Goal: Task Accomplishment & Management: Manage account settings

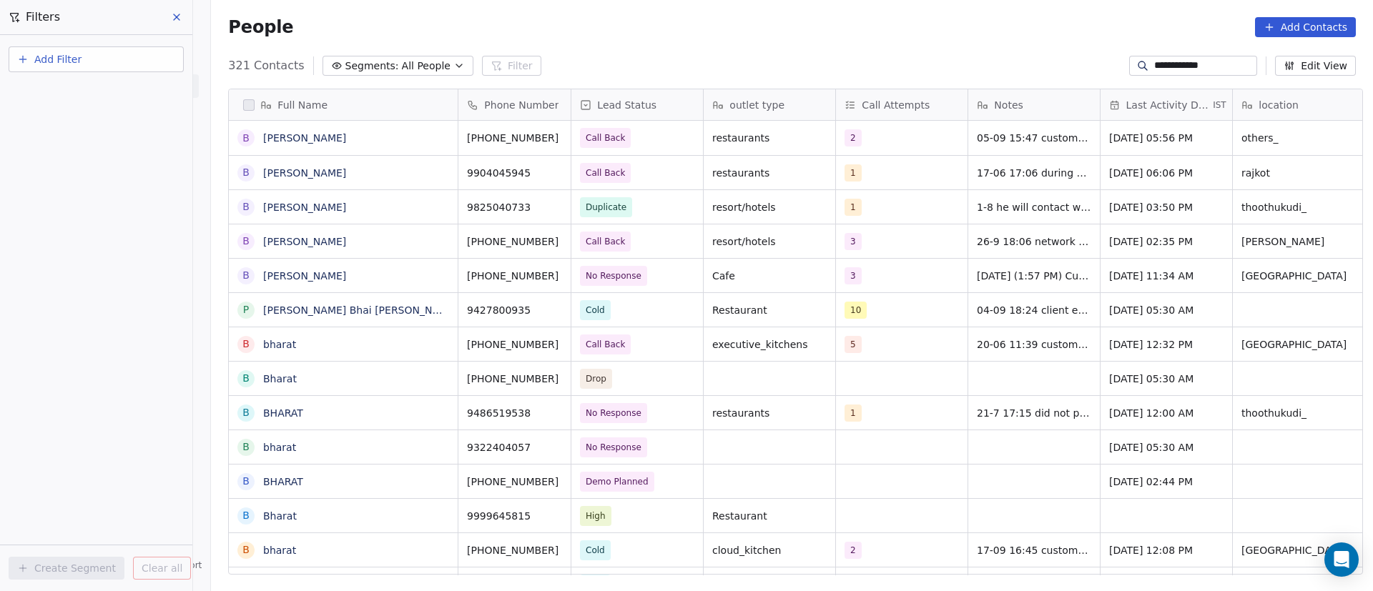
scroll to position [504, 1152]
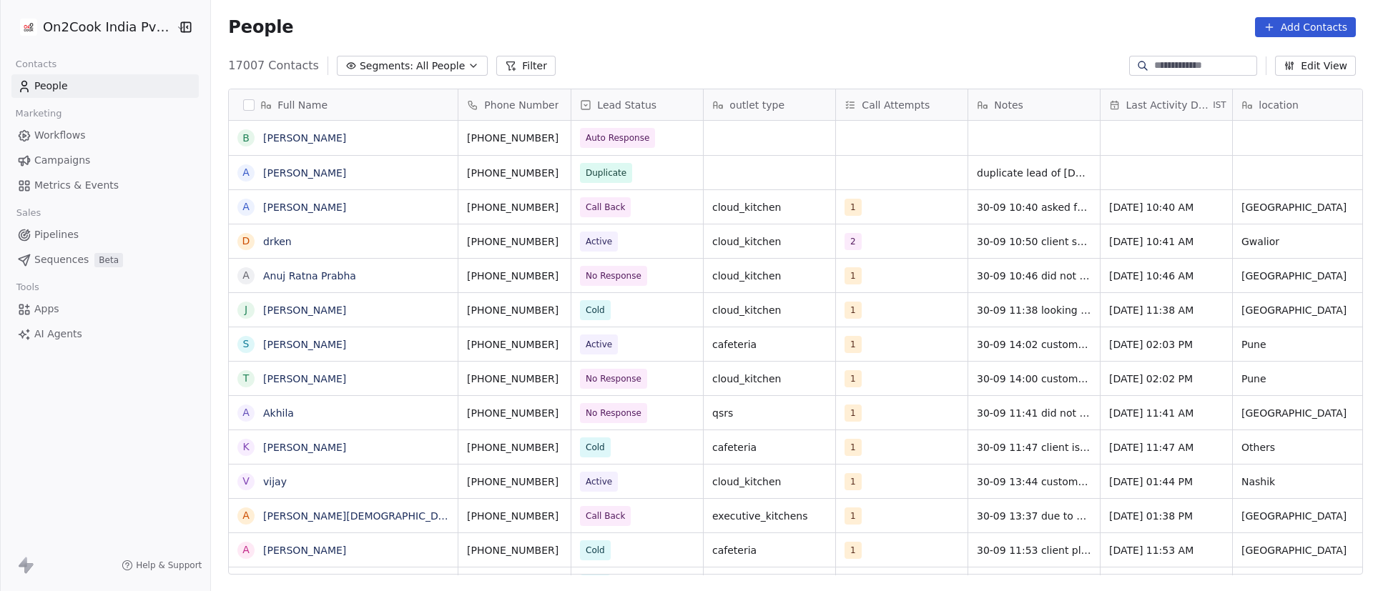
scroll to position [504, 1152]
click at [512, 63] on button "Filter" at bounding box center [525, 66] width 59 height 20
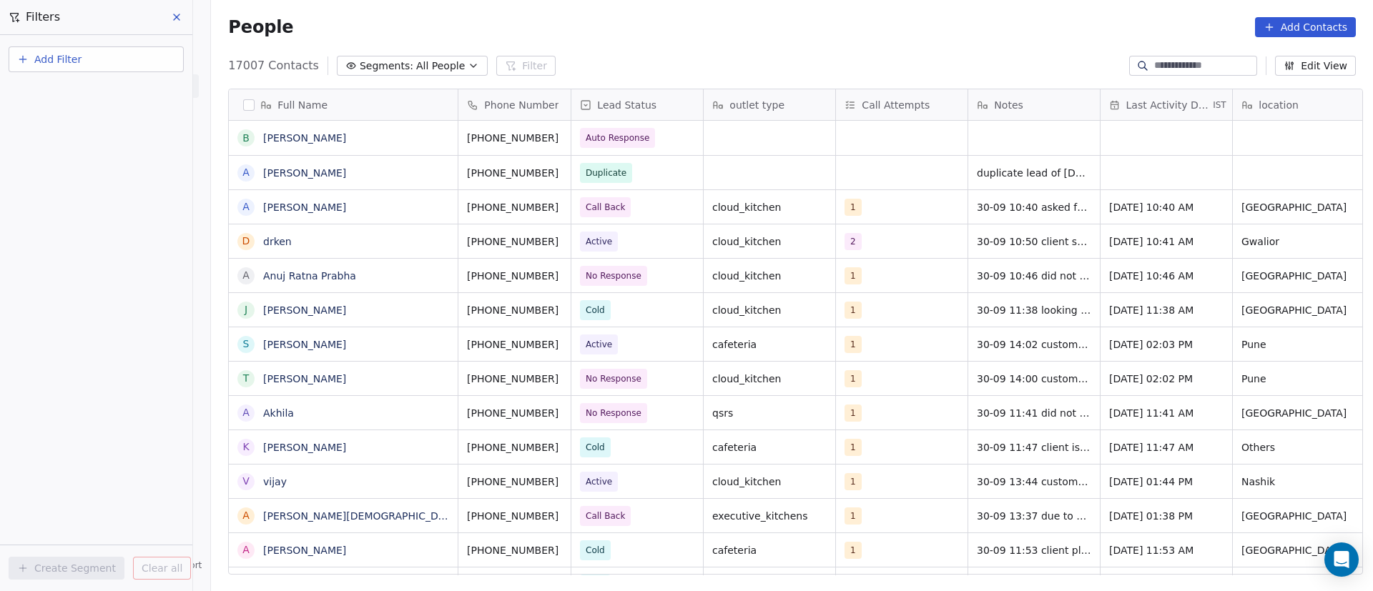
click at [101, 62] on button "Add Filter" at bounding box center [96, 59] width 175 height 26
click at [107, 87] on span "Contact properties" at bounding box center [70, 93] width 93 height 15
type input "***"
click at [105, 147] on div "Assignee" at bounding box center [96, 144] width 145 height 14
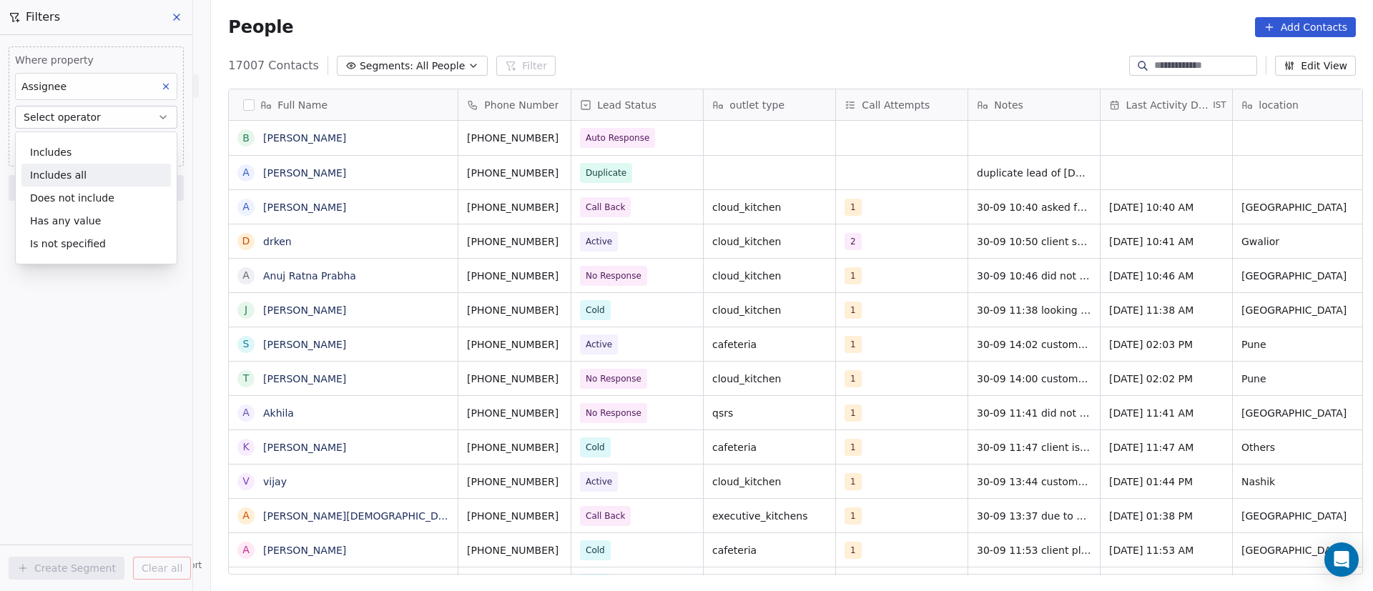
click at [106, 177] on div "Includes all" at bounding box center [95, 175] width 149 height 23
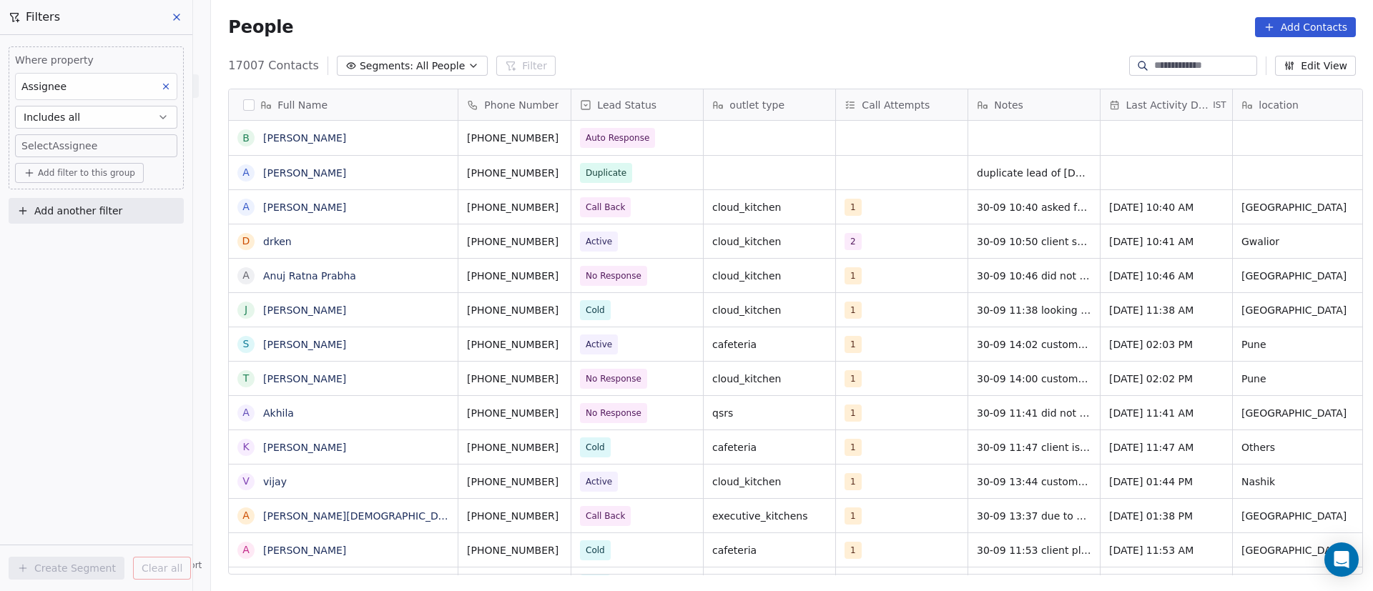
click at [136, 119] on button "Includes all" at bounding box center [96, 117] width 162 height 23
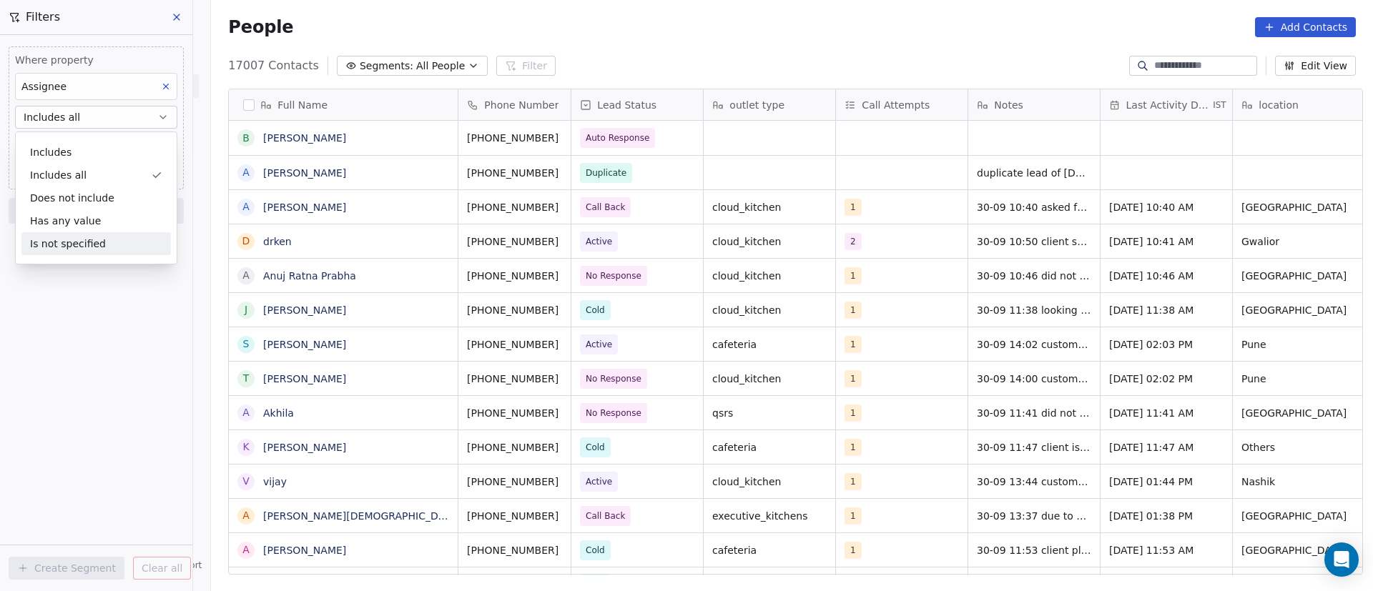
drag, startPoint x: 23, startPoint y: 330, endPoint x: 27, endPoint y: 319, distance: 11.6
click at [24, 330] on div "Where property Assignee Includes all Select Assignee Add filter to this group A…" at bounding box center [96, 313] width 192 height 556
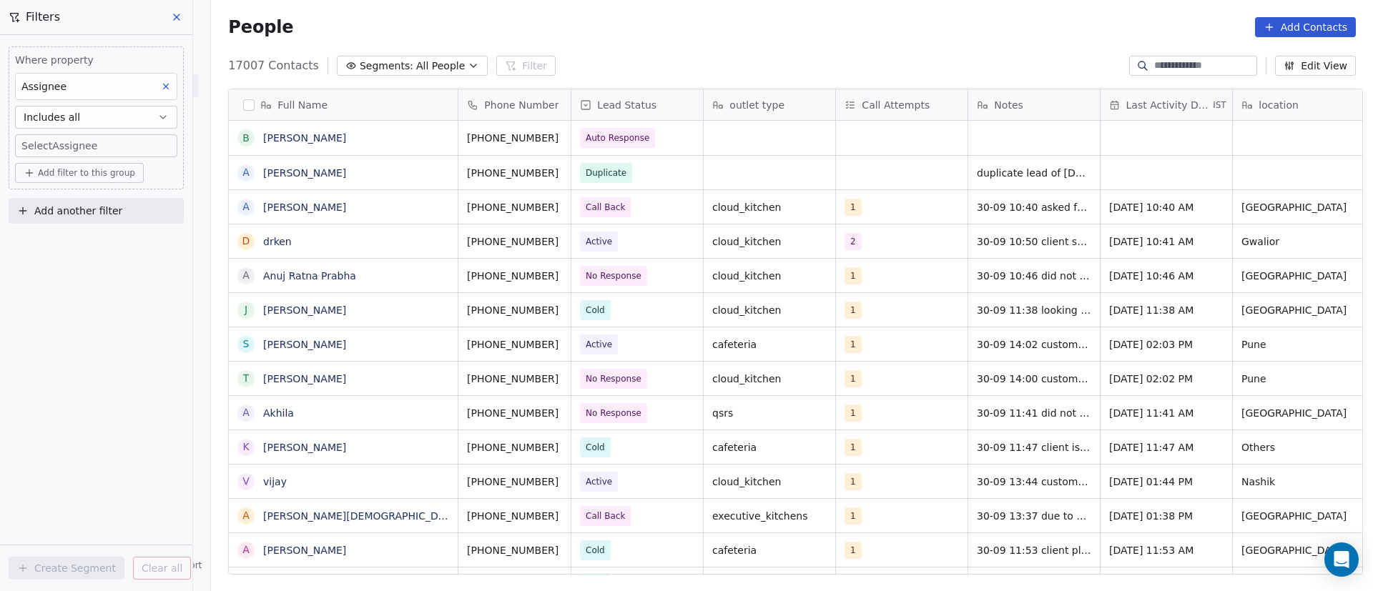
click at [124, 143] on body "On2Cook India Pvt. Ltd. Contacts People Marketing Workflows Campaigns Metrics &…" at bounding box center [686, 295] width 1373 height 591
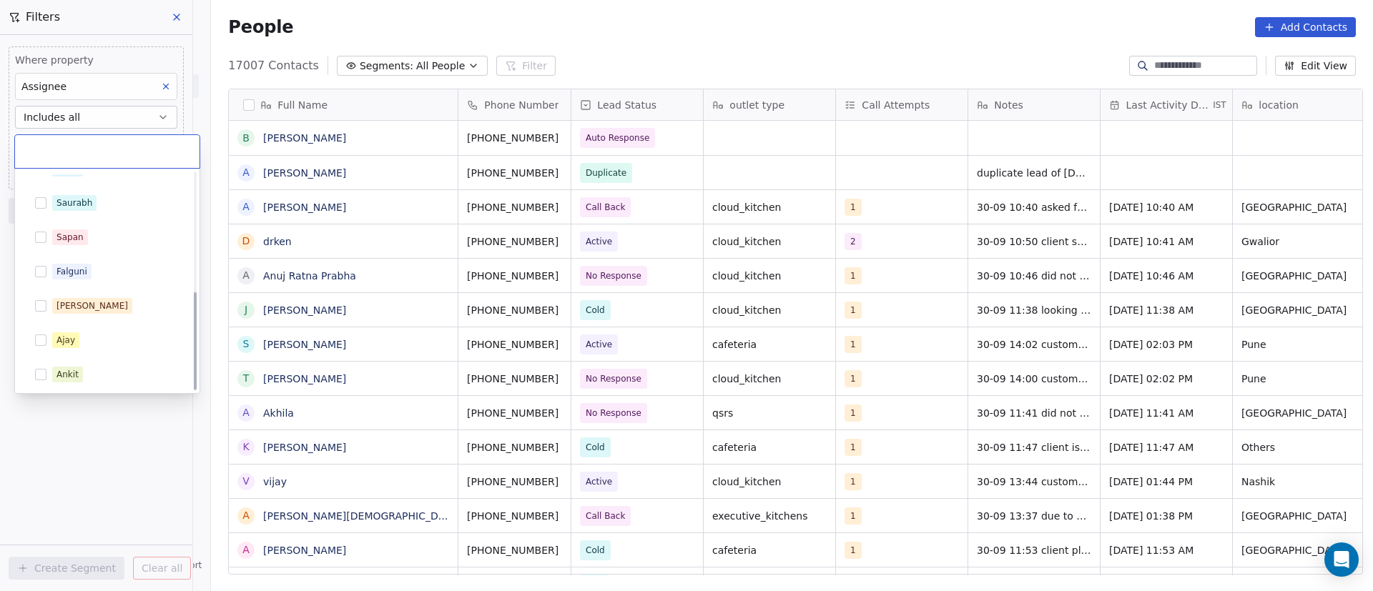
scroll to position [262, 0]
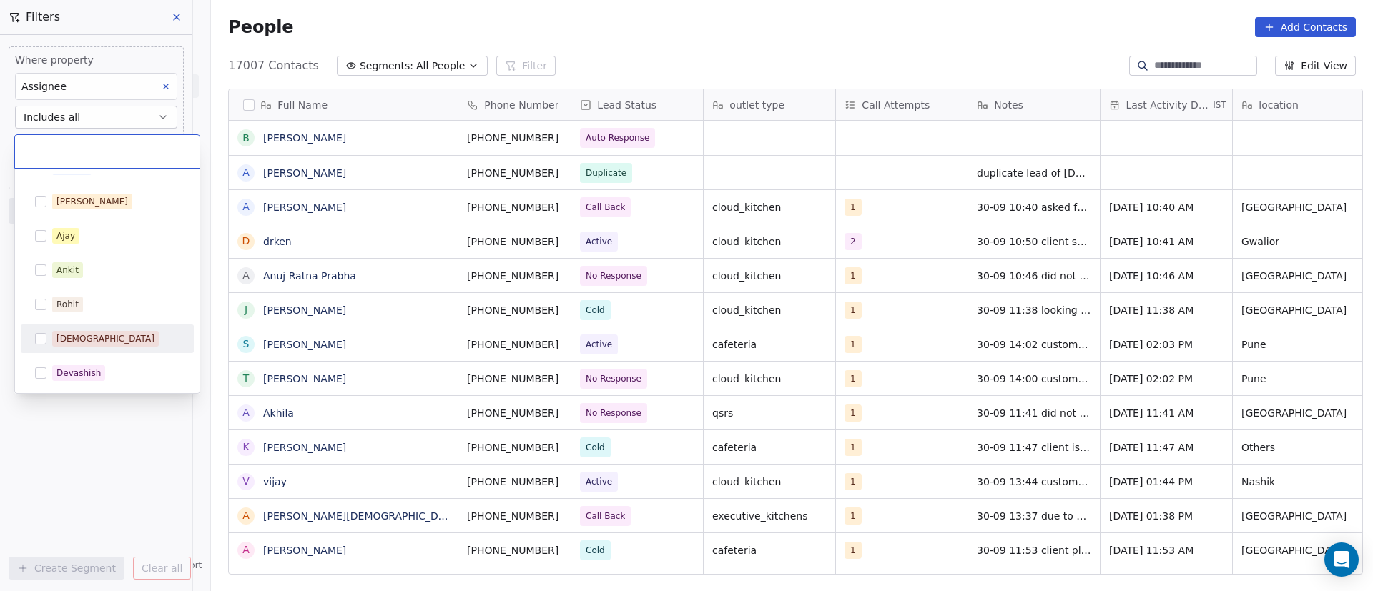
click at [97, 340] on div "[DEMOGRAPHIC_DATA]" at bounding box center [115, 339] width 127 height 16
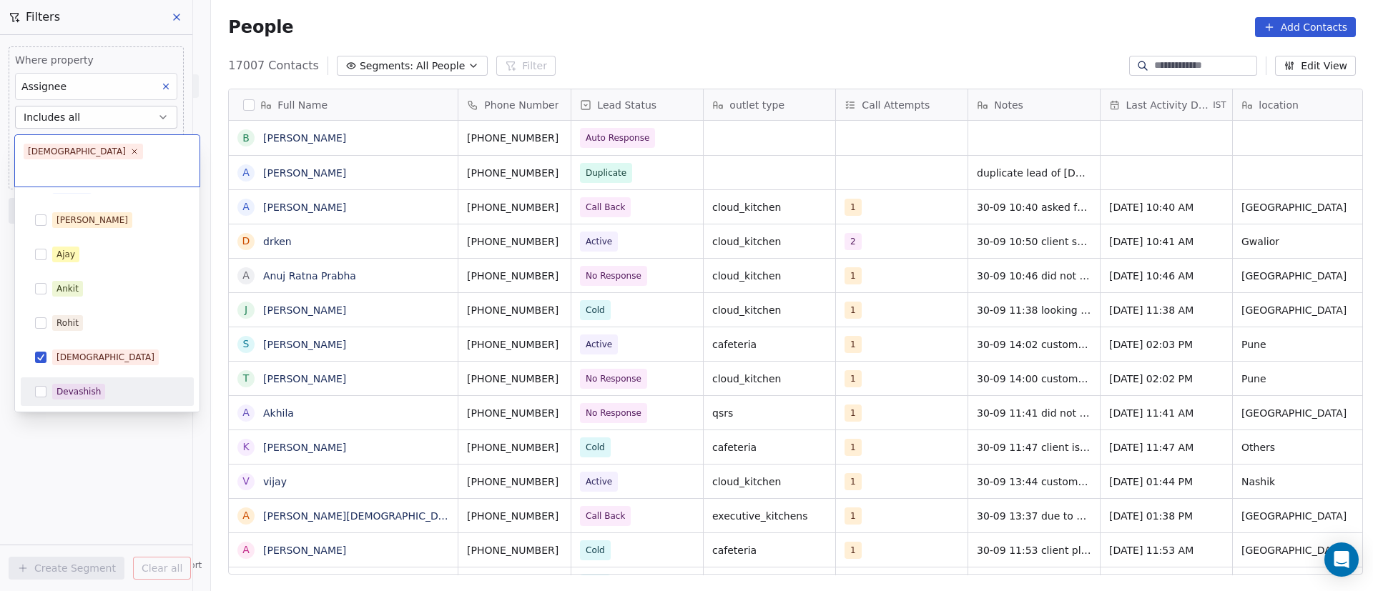
click at [51, 416] on html "On2Cook India Pvt. Ltd. Contacts People Marketing Workflows Campaigns Metrics &…" at bounding box center [686, 295] width 1373 height 591
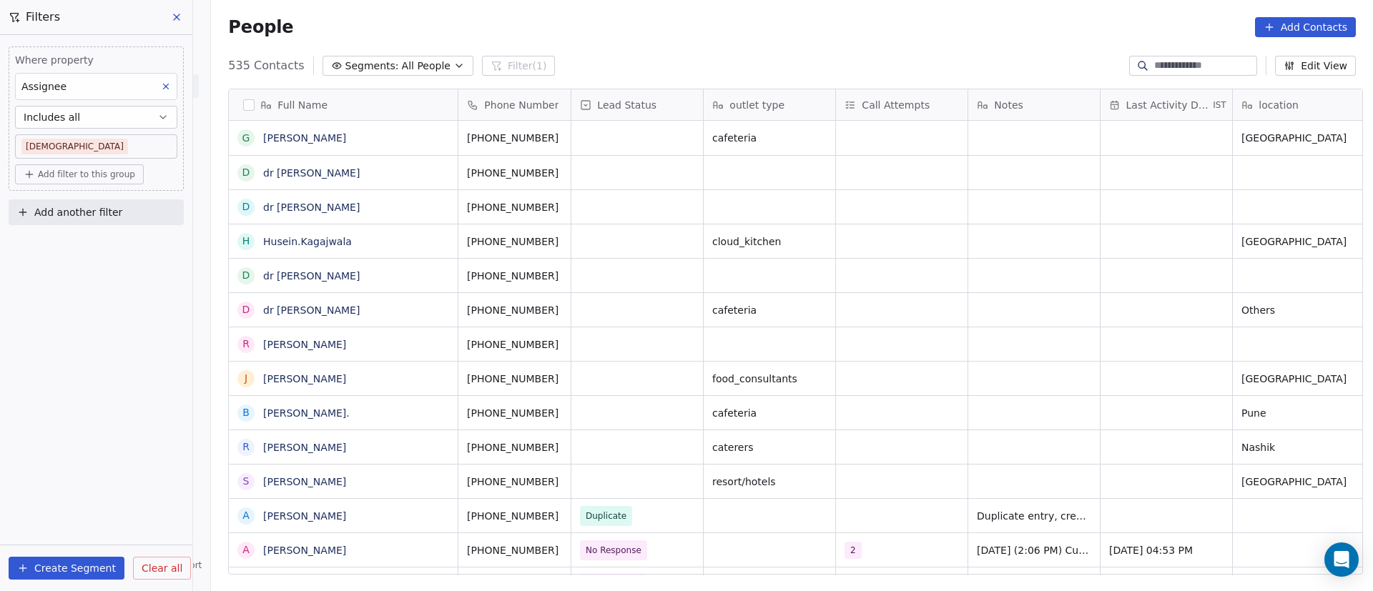
scroll to position [504, 1152]
click at [111, 179] on span "Add filter to this group" at bounding box center [86, 174] width 97 height 11
click at [114, 200] on span "Contact properties" at bounding box center [76, 205] width 93 height 15
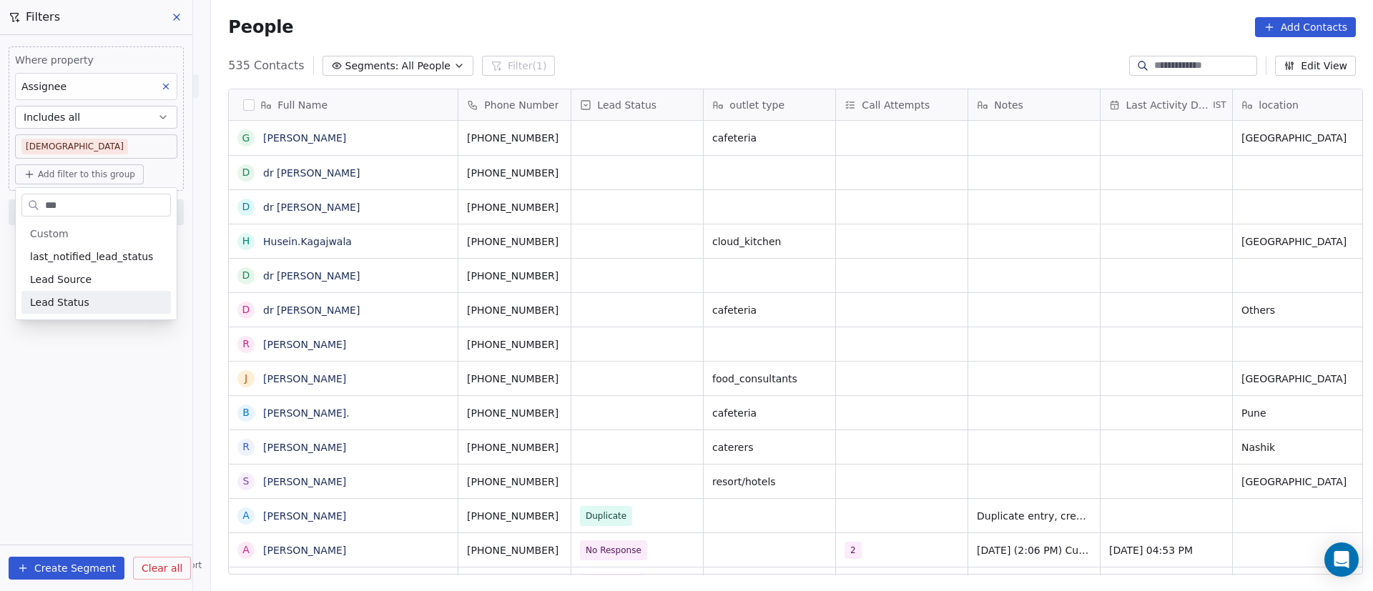
type input "***"
click at [114, 300] on div "Lead Status" at bounding box center [96, 302] width 132 height 14
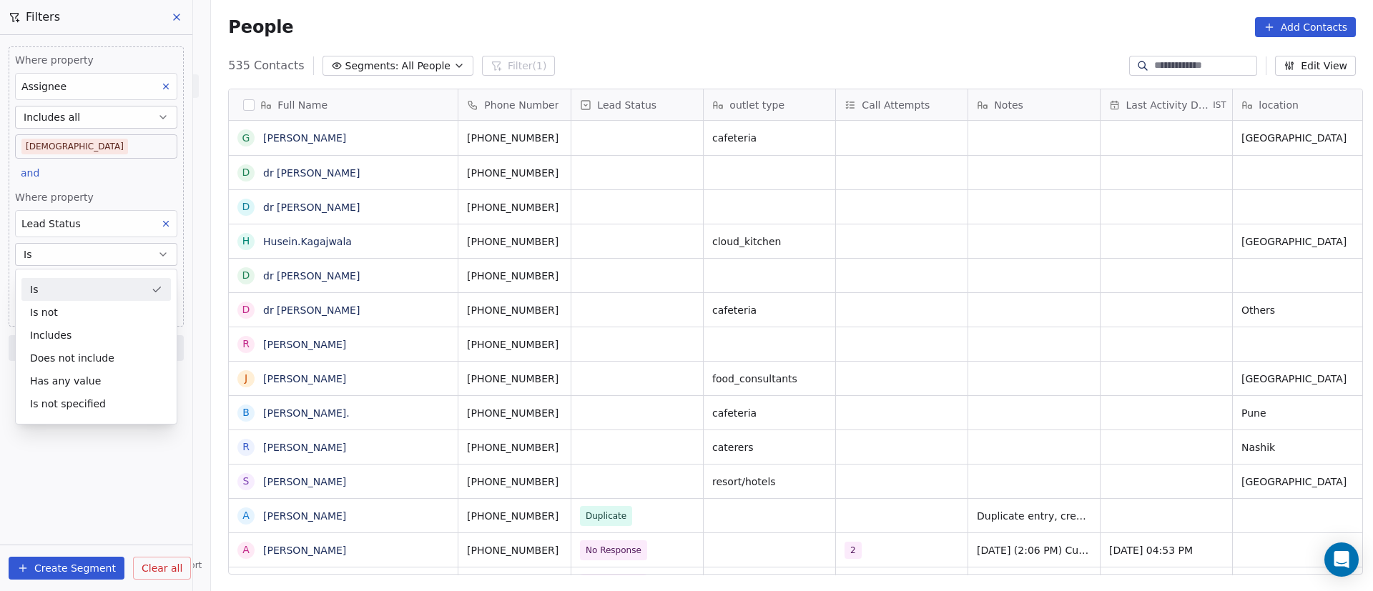
click at [116, 290] on div "Is" at bounding box center [95, 289] width 149 height 23
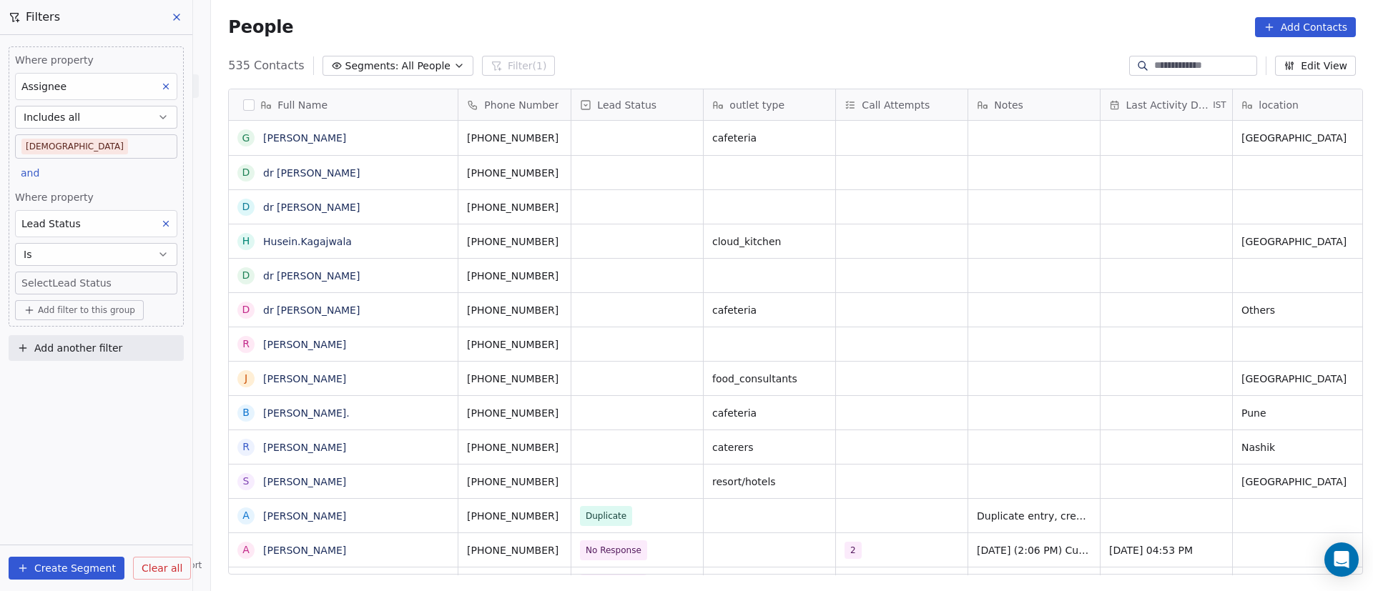
click at [126, 282] on body "On2Cook India Pvt. Ltd. Contacts People Marketing Workflows Campaigns Metrics &…" at bounding box center [686, 295] width 1373 height 591
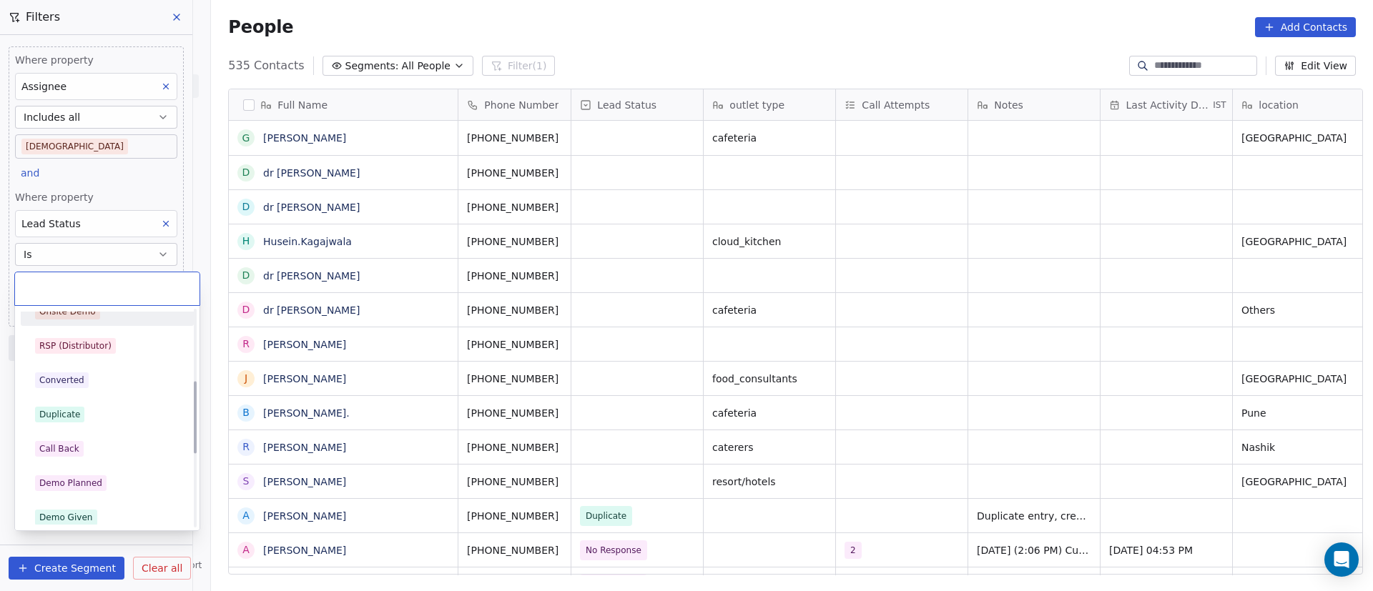
scroll to position [215, 0]
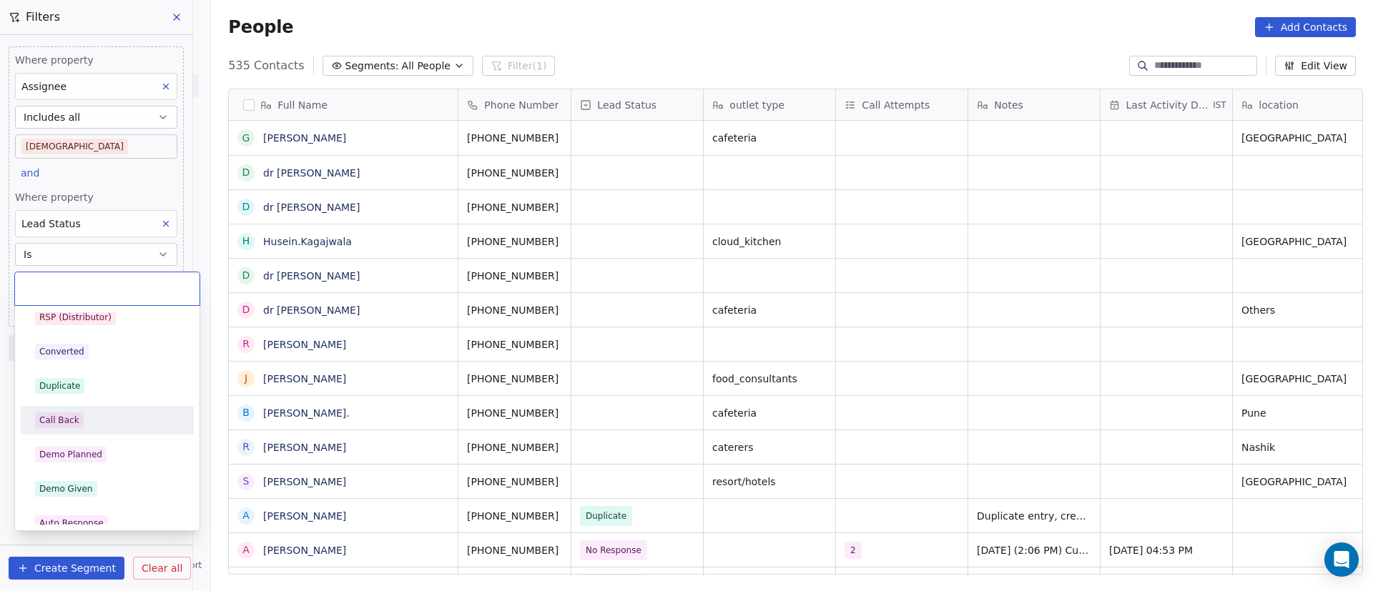
click at [87, 427] on div "Call Back" at bounding box center [107, 421] width 144 height 16
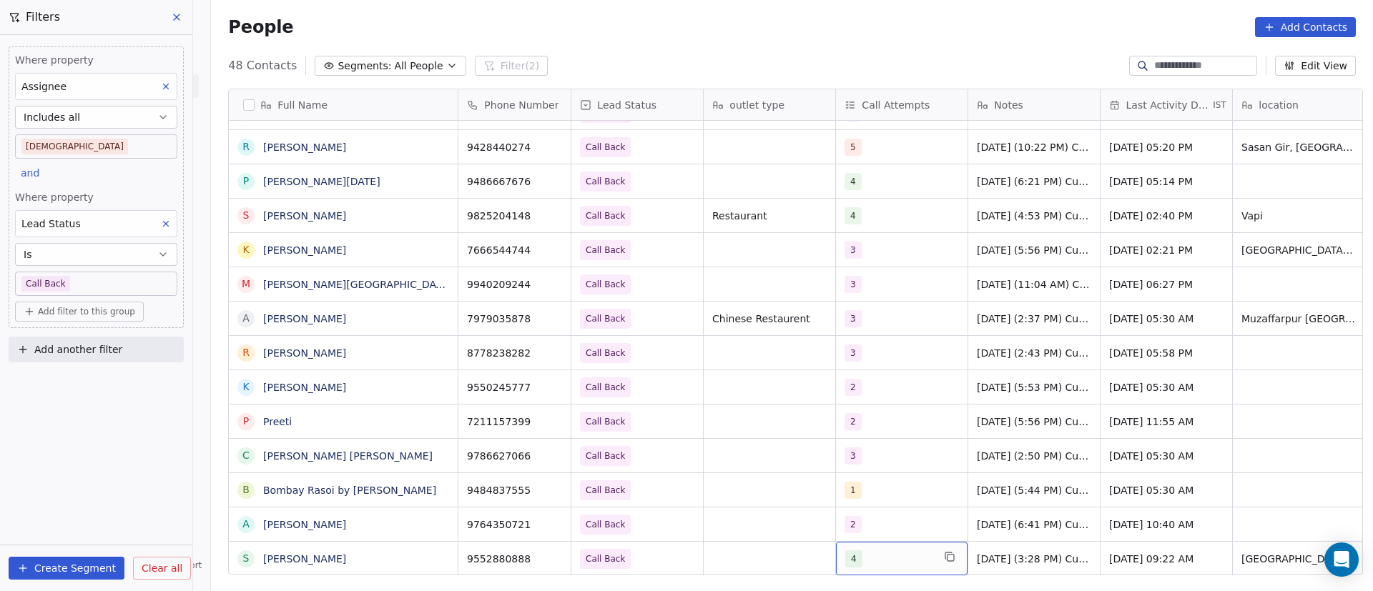
scroll to position [16, 0]
click at [391, 389] on span "Kesava Boppana" at bounding box center [343, 387] width 159 height 14
click at [434, 388] on icon "grid" at bounding box center [439, 385] width 11 height 11
click at [551, 383] on icon "grid" at bounding box center [554, 386] width 6 height 6
click at [880, 379] on div "2" at bounding box center [888, 387] width 87 height 17
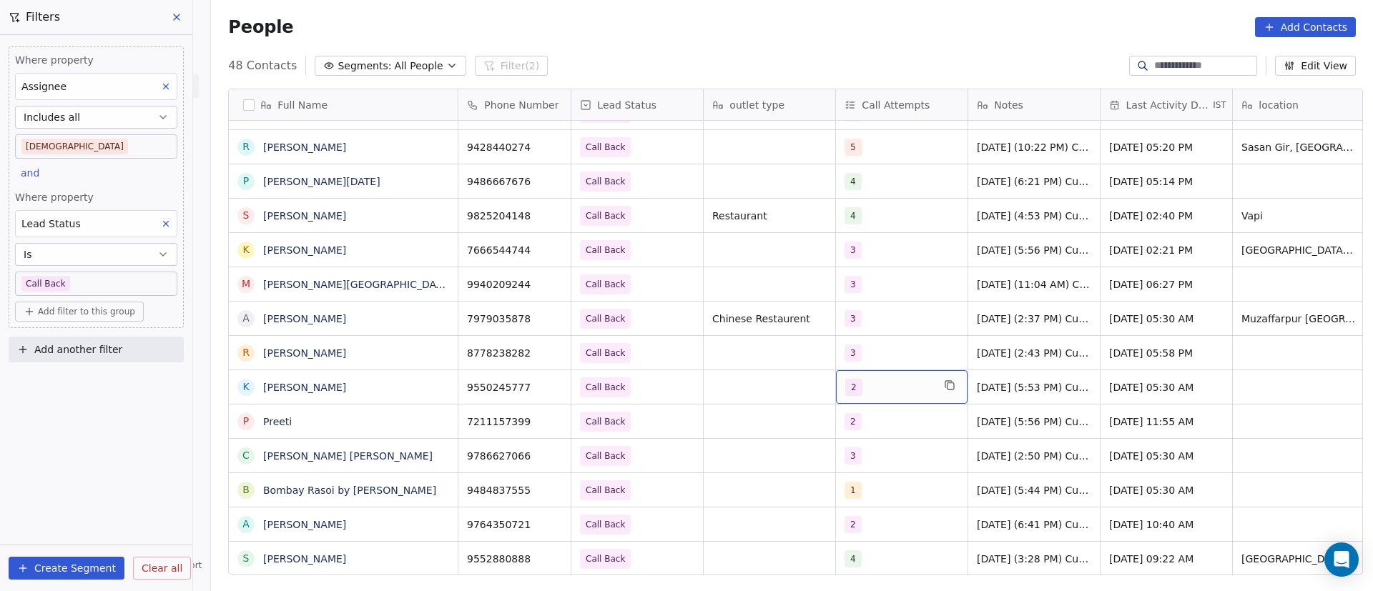
click at [880, 379] on div "2" at bounding box center [888, 387] width 87 height 17
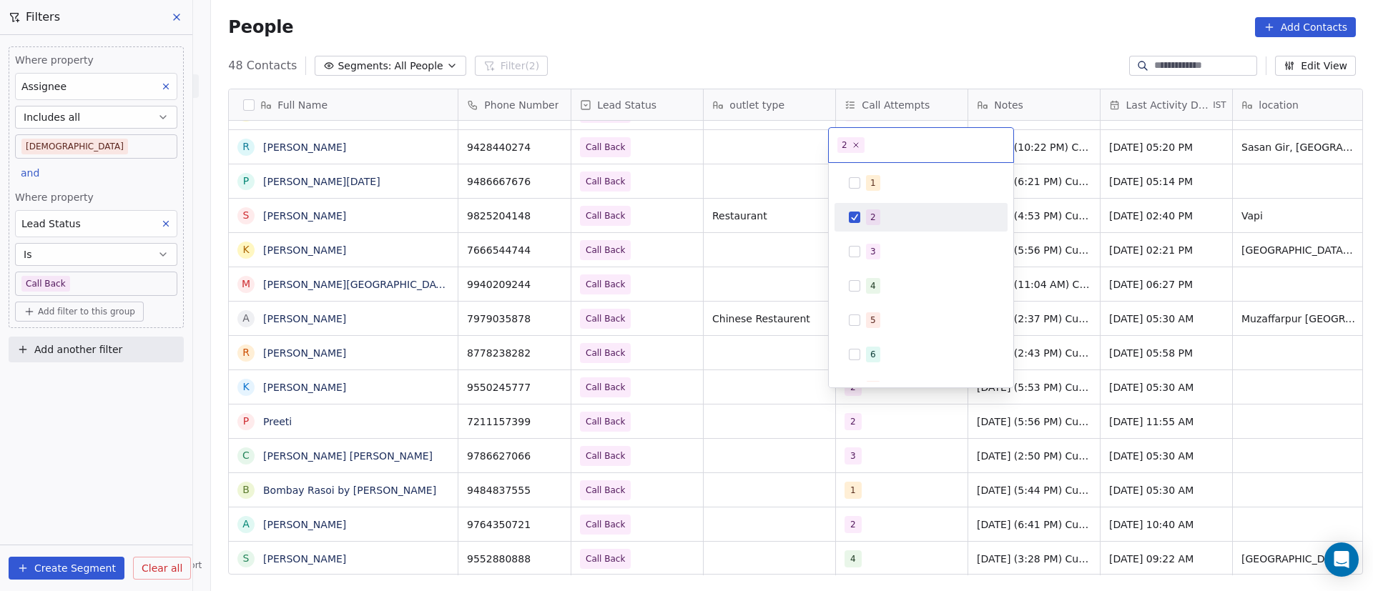
click at [880, 212] on div "2" at bounding box center [929, 218] width 127 height 16
click at [882, 244] on div "3" at bounding box center [929, 252] width 127 height 16
click at [762, 440] on html "On2Cook India Pvt. Ltd. Contacts People Marketing Workflows Campaigns Metrics &…" at bounding box center [686, 295] width 1373 height 591
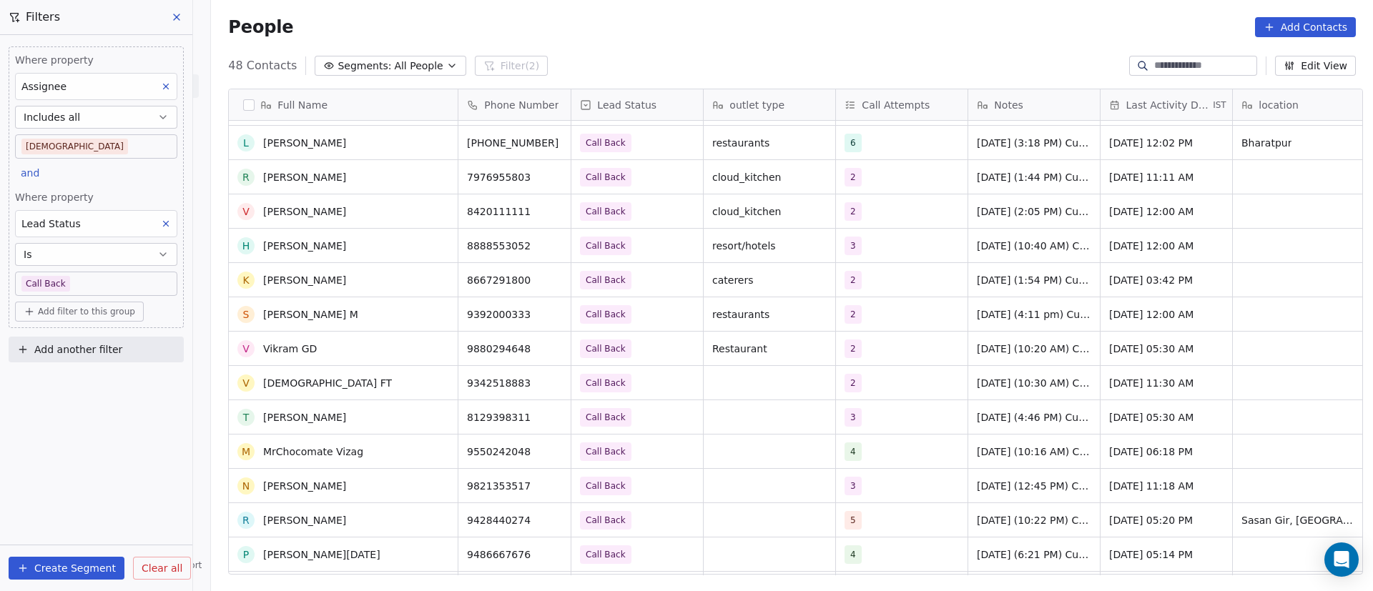
scroll to position [1180, 0]
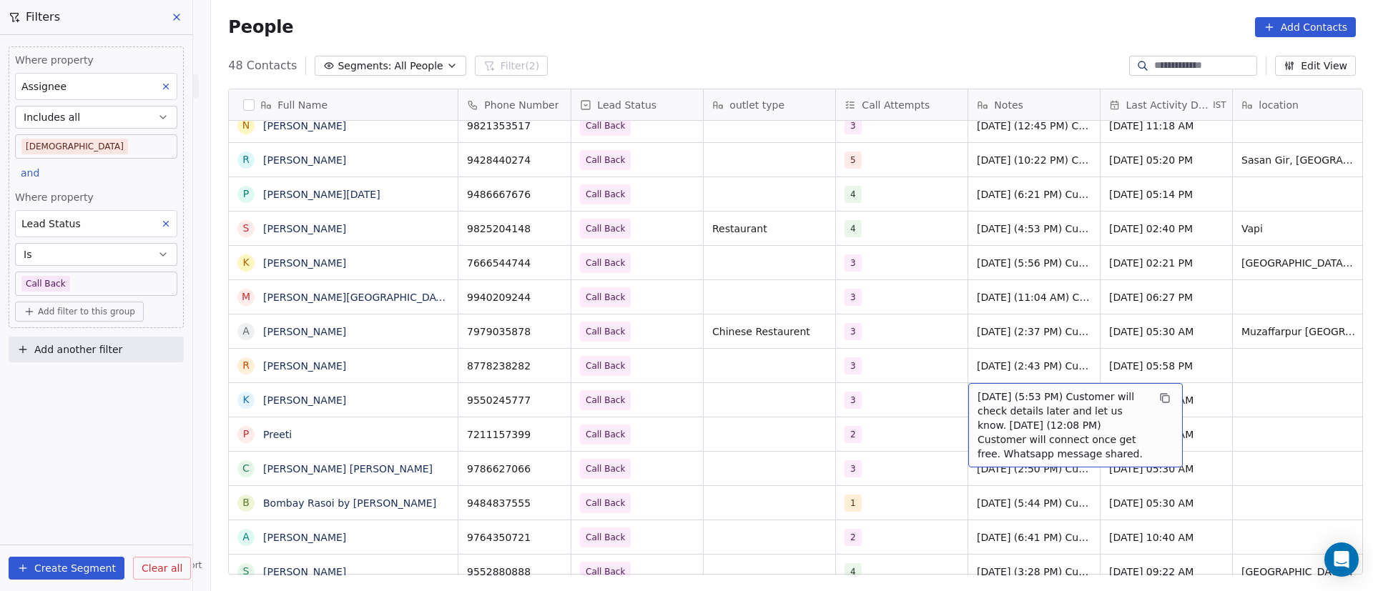
click at [988, 400] on span "23/9/2025 (5:53 PM) Customer will check details later and let us know. 9/9/2025…" at bounding box center [1063, 426] width 170 height 72
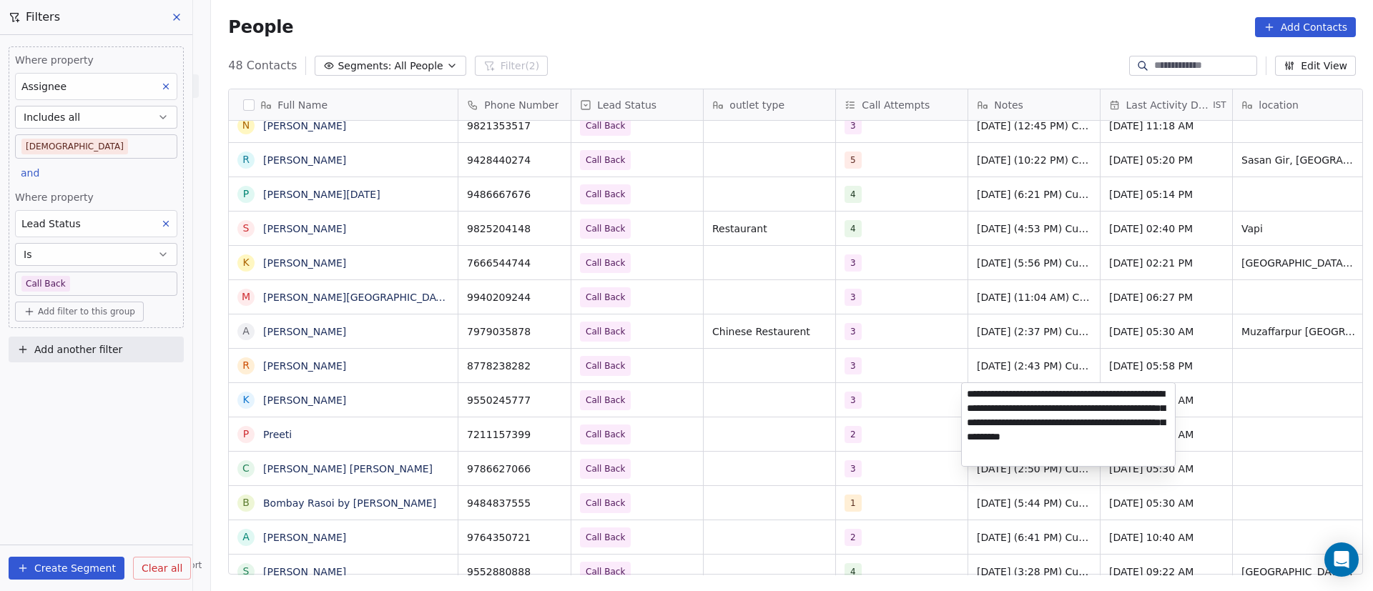
click at [966, 393] on textarea "**********" at bounding box center [1068, 424] width 213 height 83
paste textarea "**********"
type textarea "**********"
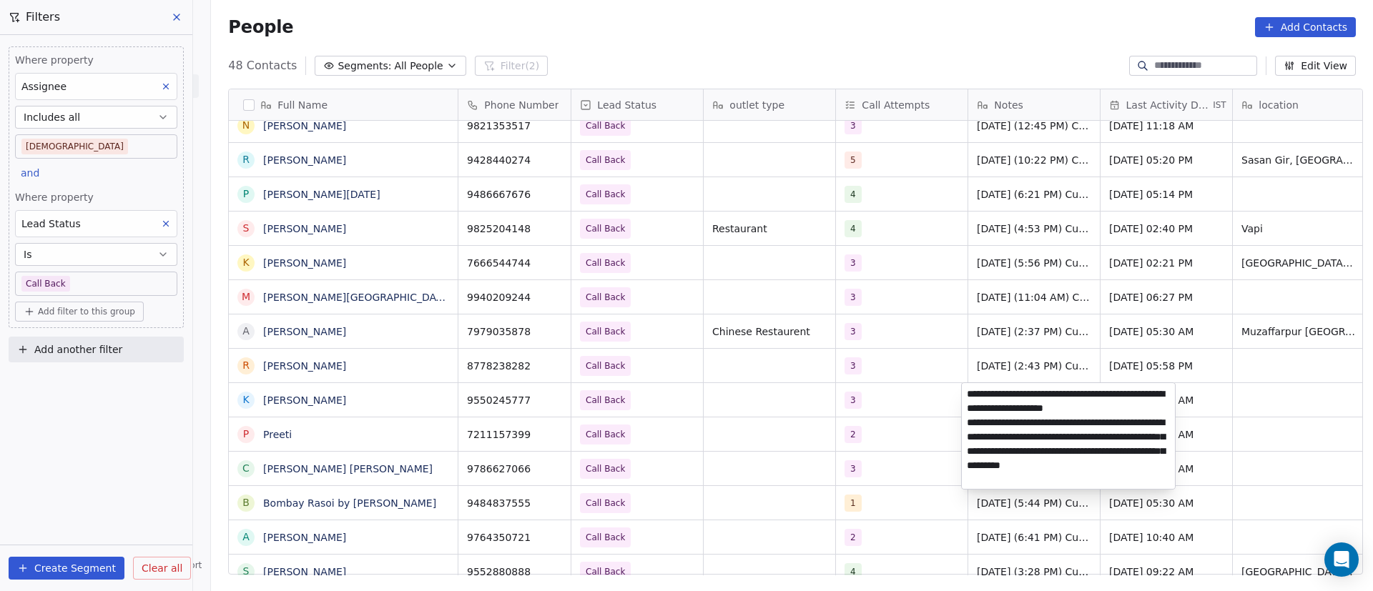
click at [890, 425] on html "On2Cook India Pvt. Ltd. Contacts People Marketing Workflows Campaigns Metrics &…" at bounding box center [686, 295] width 1373 height 591
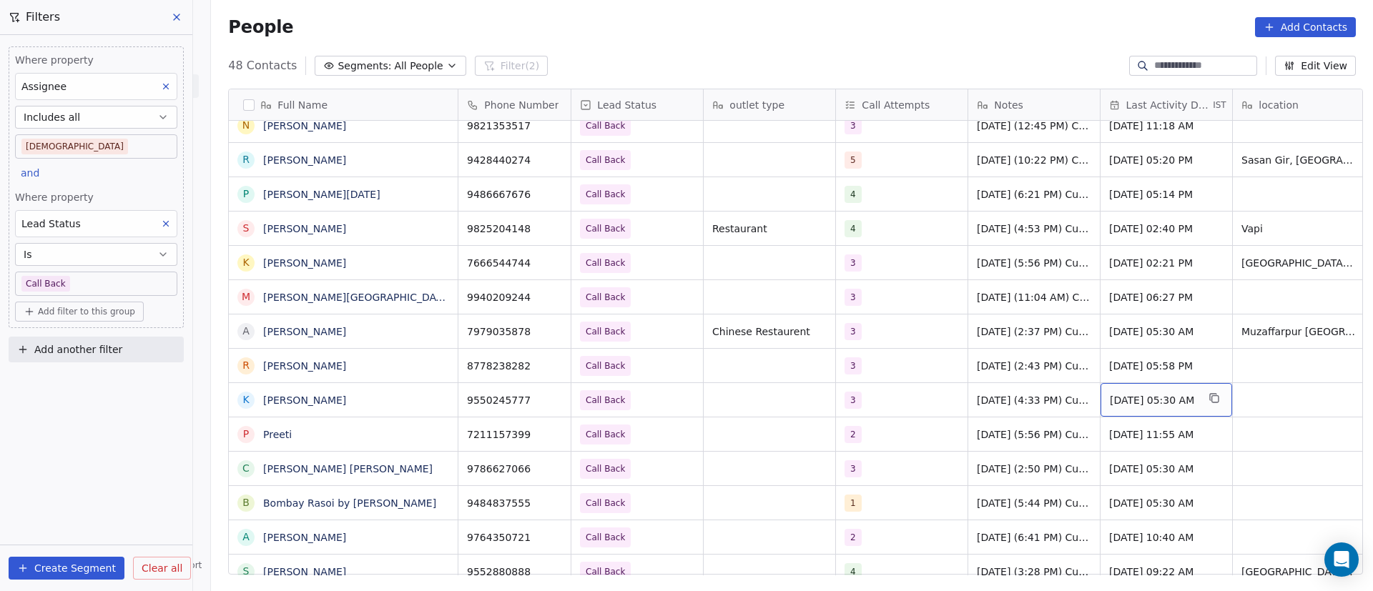
click at [1135, 393] on span "[DATE] 05:30 AM" at bounding box center [1153, 400] width 87 height 14
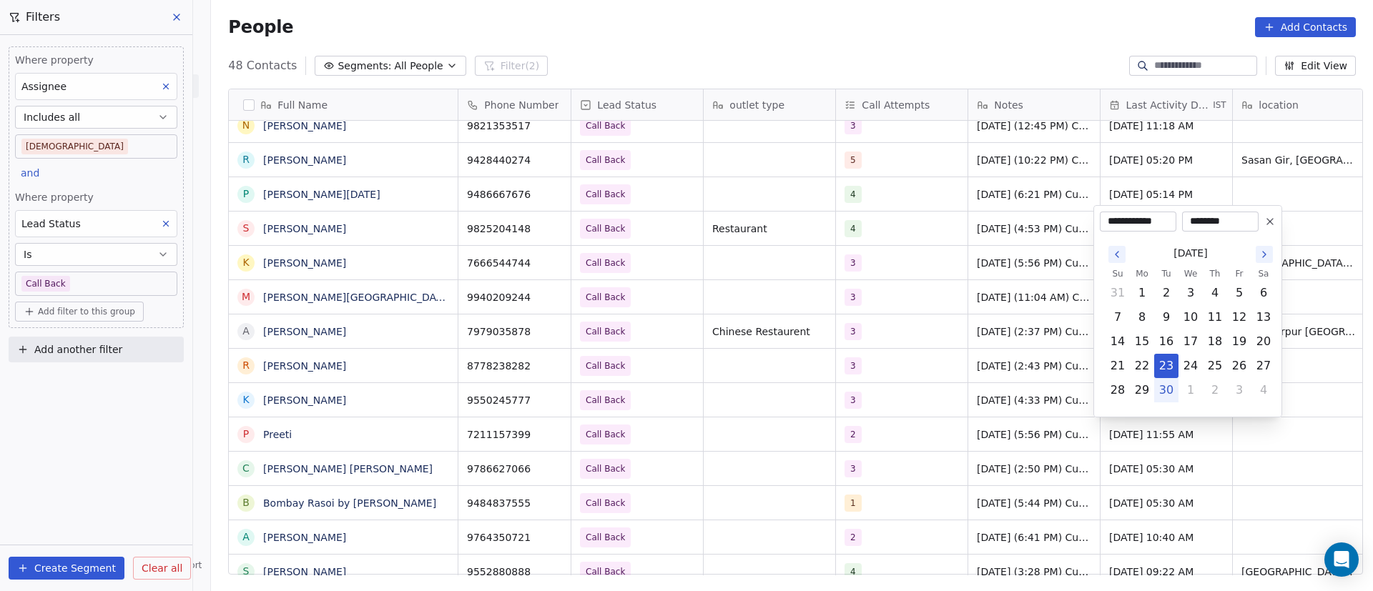
click at [1171, 389] on button "30" at bounding box center [1166, 390] width 23 height 23
type input "**********"
click at [1039, 490] on html "On2Cook India Pvt. Ltd. Contacts People Marketing Workflows Campaigns Metrics &…" at bounding box center [686, 295] width 1373 height 591
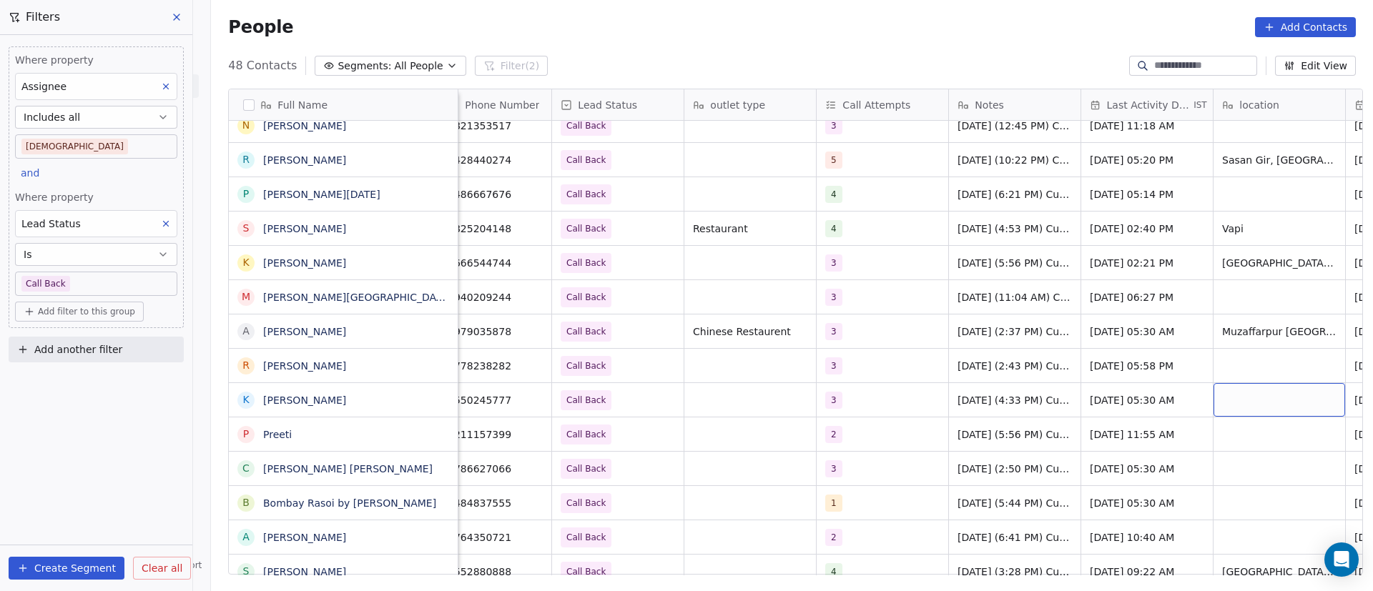
scroll to position [0, 152]
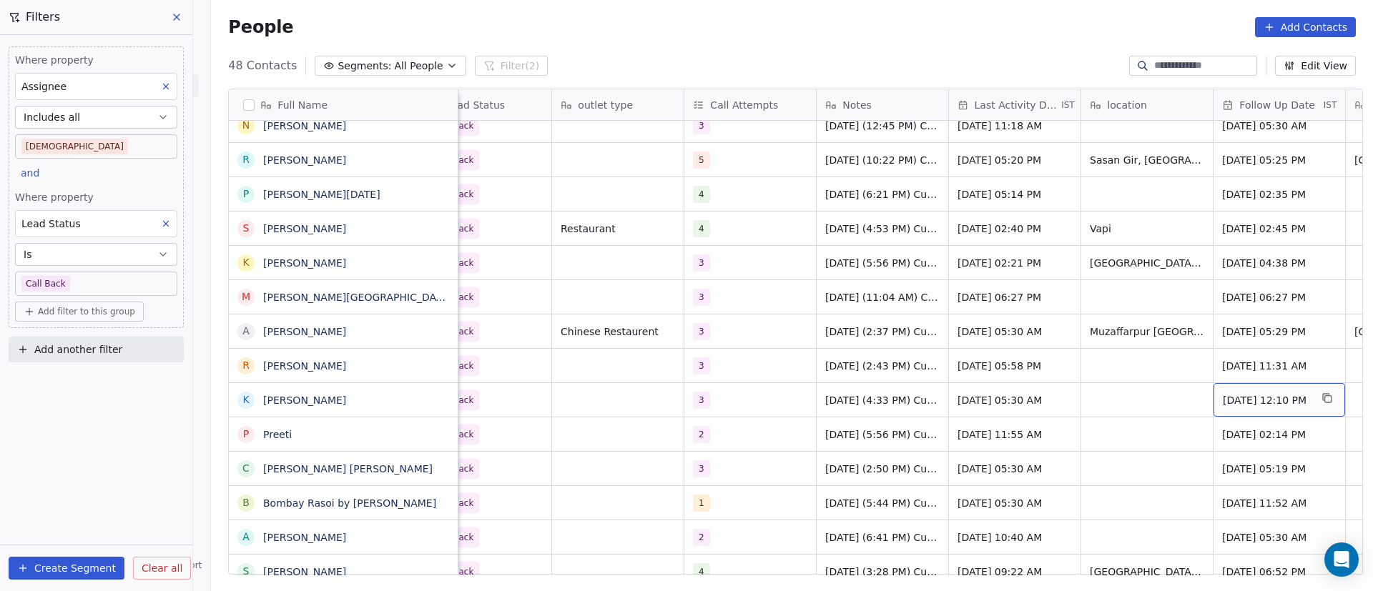
click at [1245, 388] on div "Sep 30, 2025 12:10 PM" at bounding box center [1280, 400] width 132 height 34
click at [1245, 389] on div "Sep 30, 2025 12:10 PM" at bounding box center [1280, 400] width 132 height 34
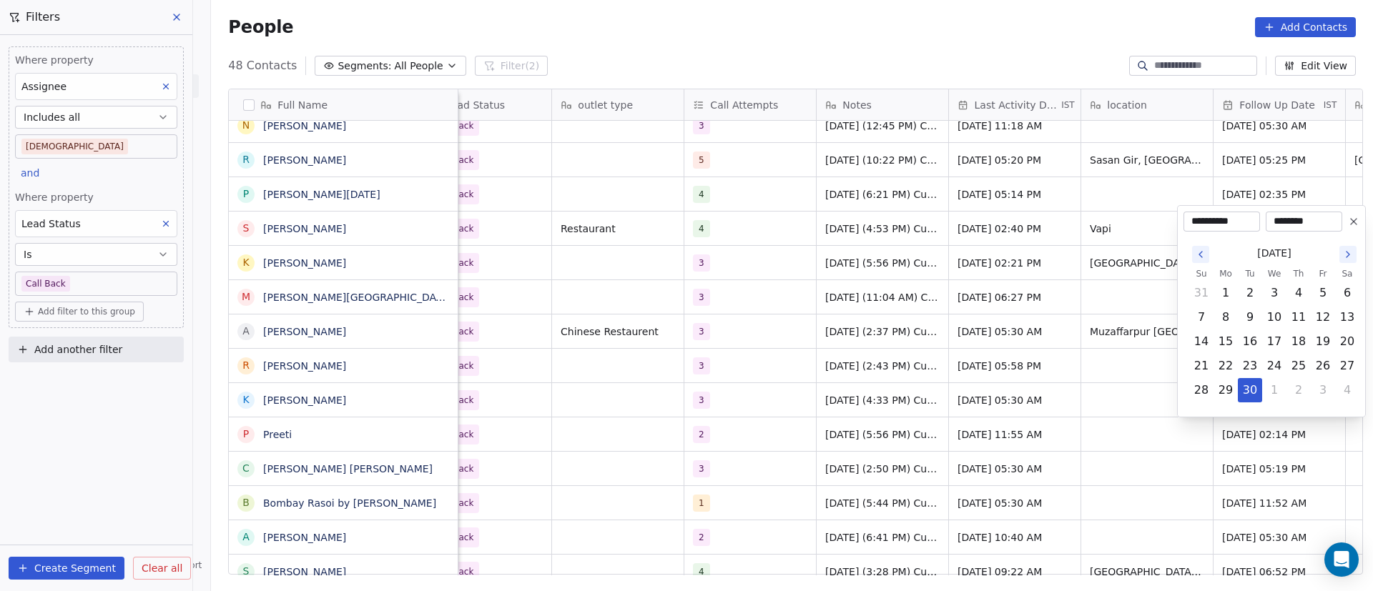
click at [1349, 254] on icon "Go to the Next Month" at bounding box center [1348, 255] width 3 height 6
click at [1222, 315] on button "6" at bounding box center [1225, 317] width 23 height 23
type input "**********"
click at [840, 453] on html "On2Cook India Pvt. Ltd. Contacts People Marketing Workflows Campaigns Metrics &…" at bounding box center [686, 295] width 1373 height 591
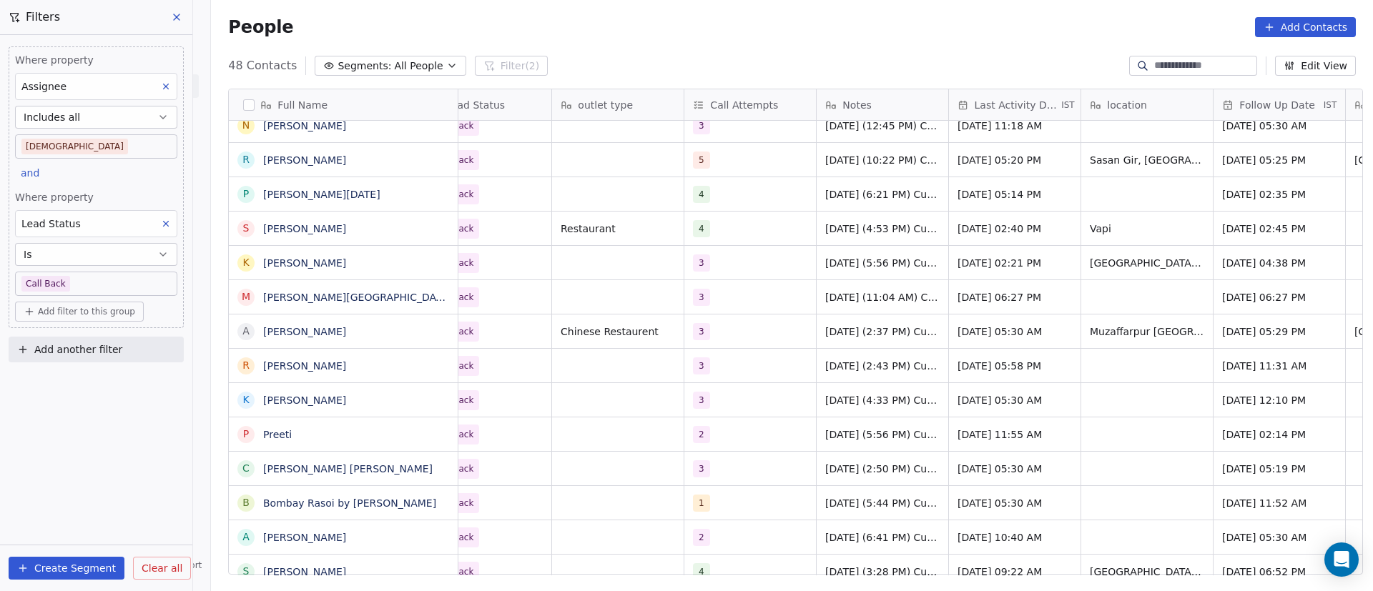
scroll to position [0, 0]
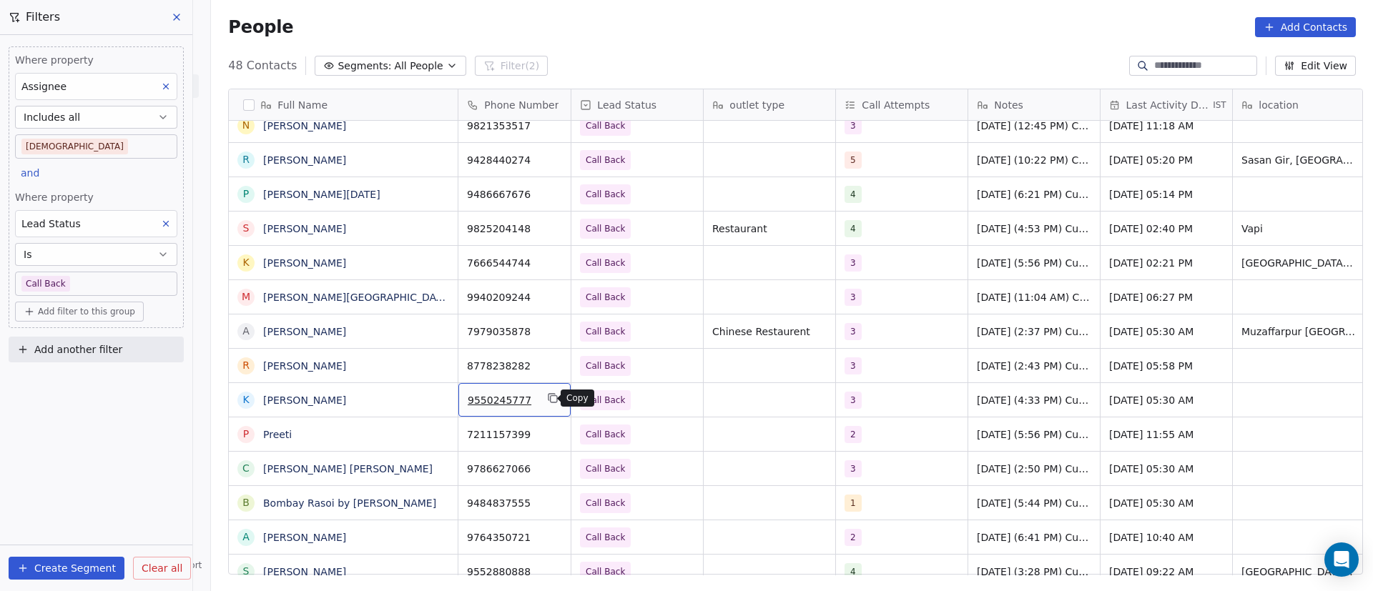
click at [547, 398] on icon "grid" at bounding box center [552, 398] width 11 height 11
click at [641, 400] on span "Call Back" at bounding box center [624, 400] width 87 height 20
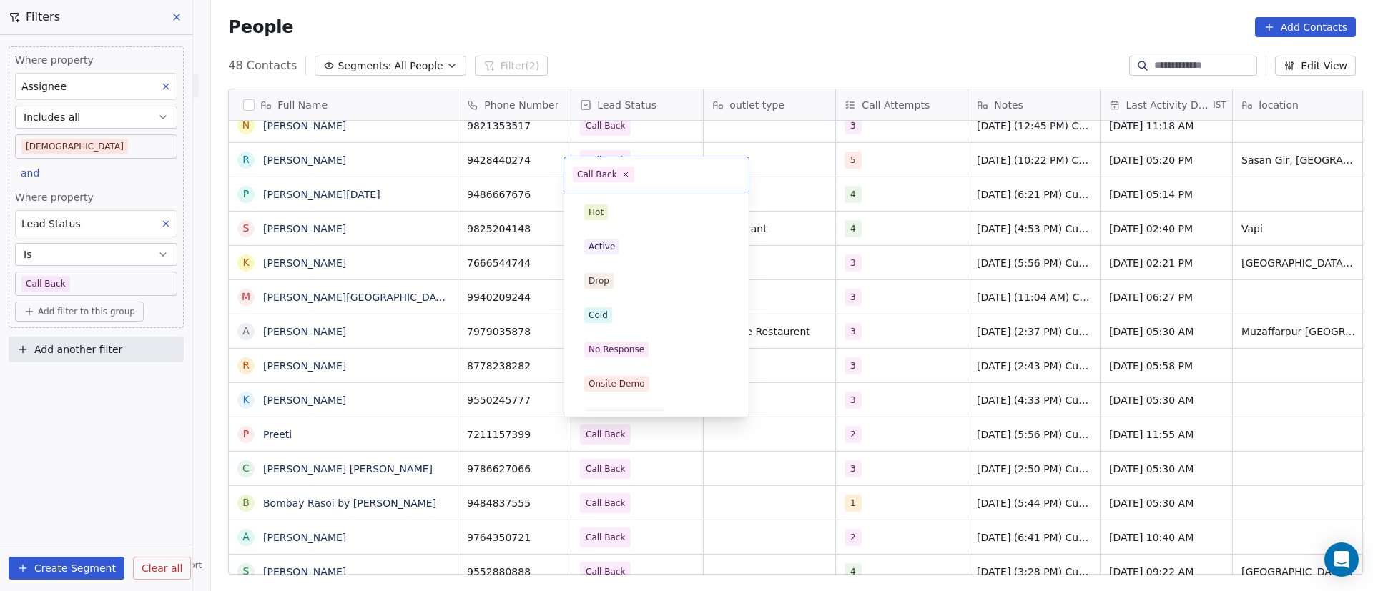
scroll to position [124, 0]
click at [621, 178] on icon at bounding box center [625, 173] width 9 height 9
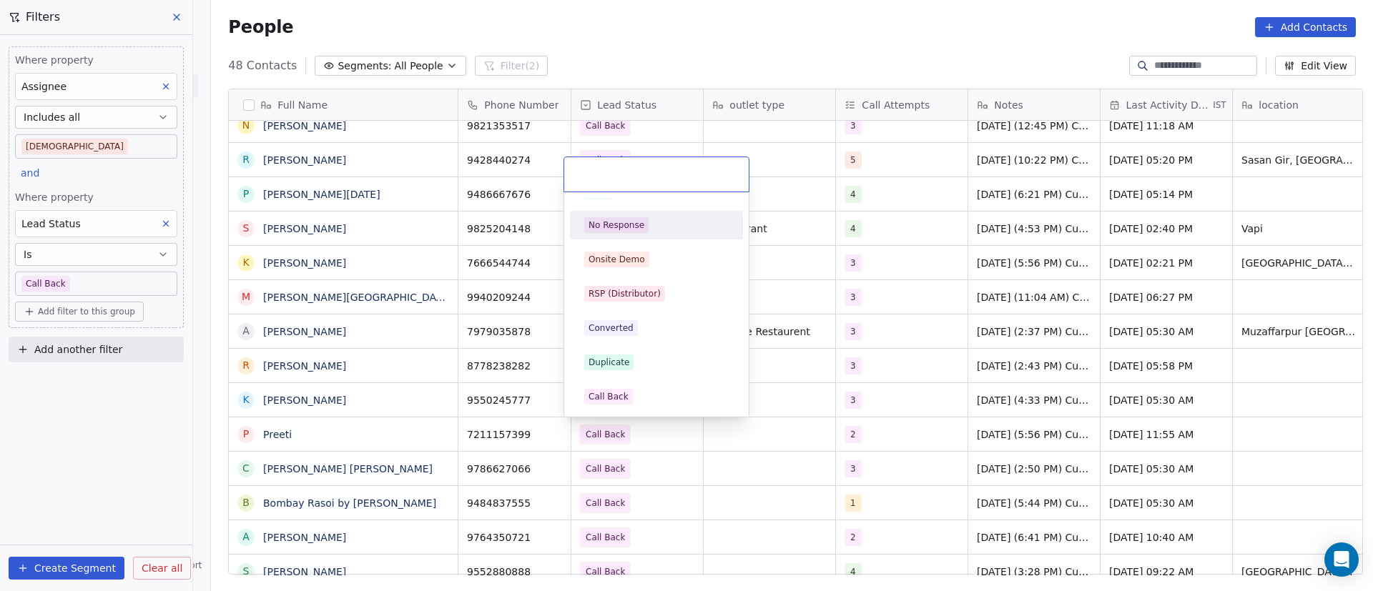
click at [629, 219] on div "No Response" at bounding box center [617, 225] width 56 height 13
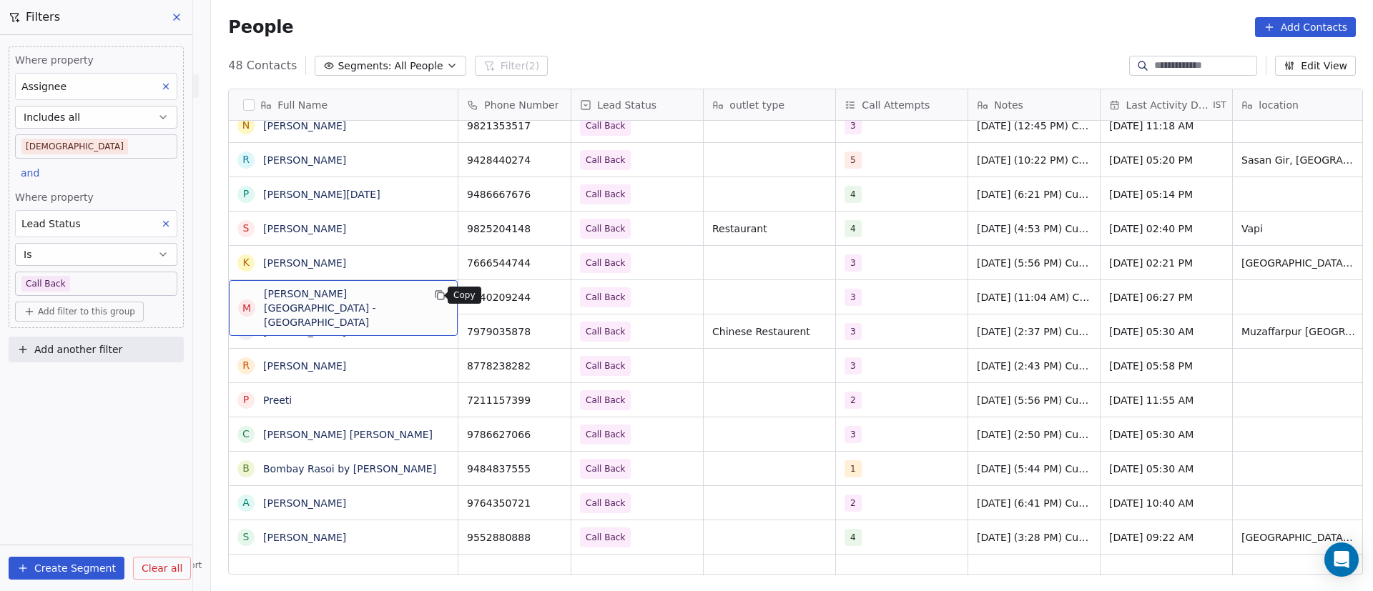
click at [435, 291] on icon "grid" at bounding box center [438, 294] width 6 height 6
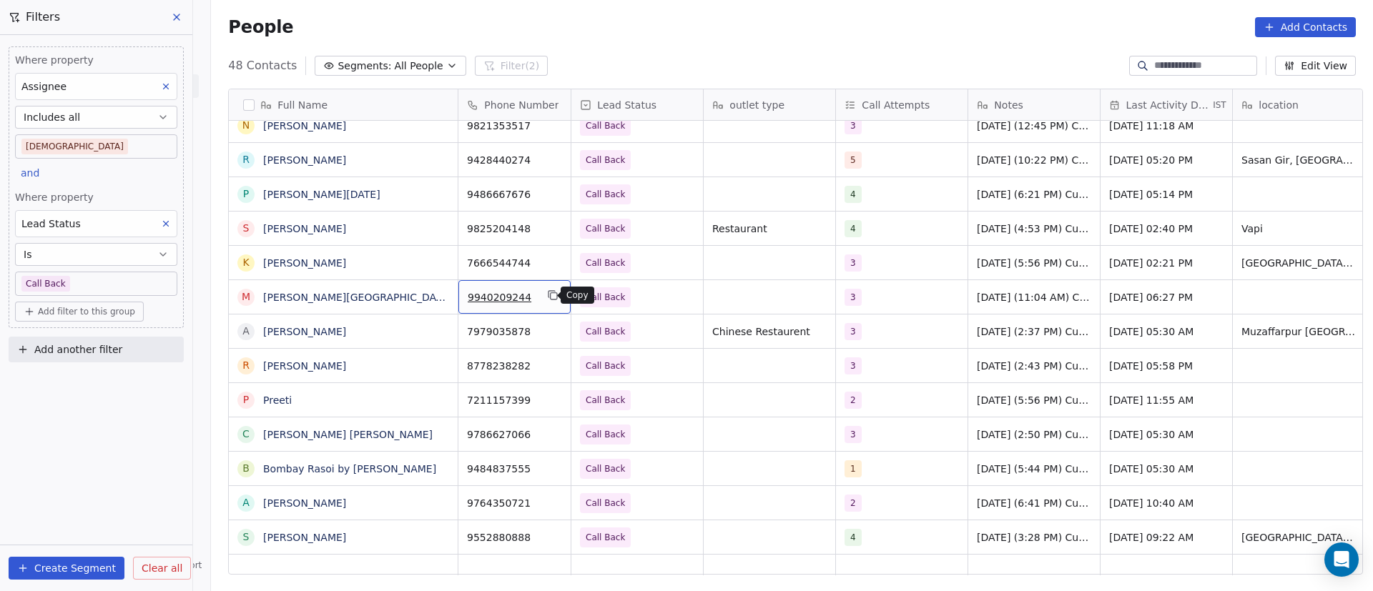
click at [544, 301] on button "grid" at bounding box center [552, 295] width 17 height 17
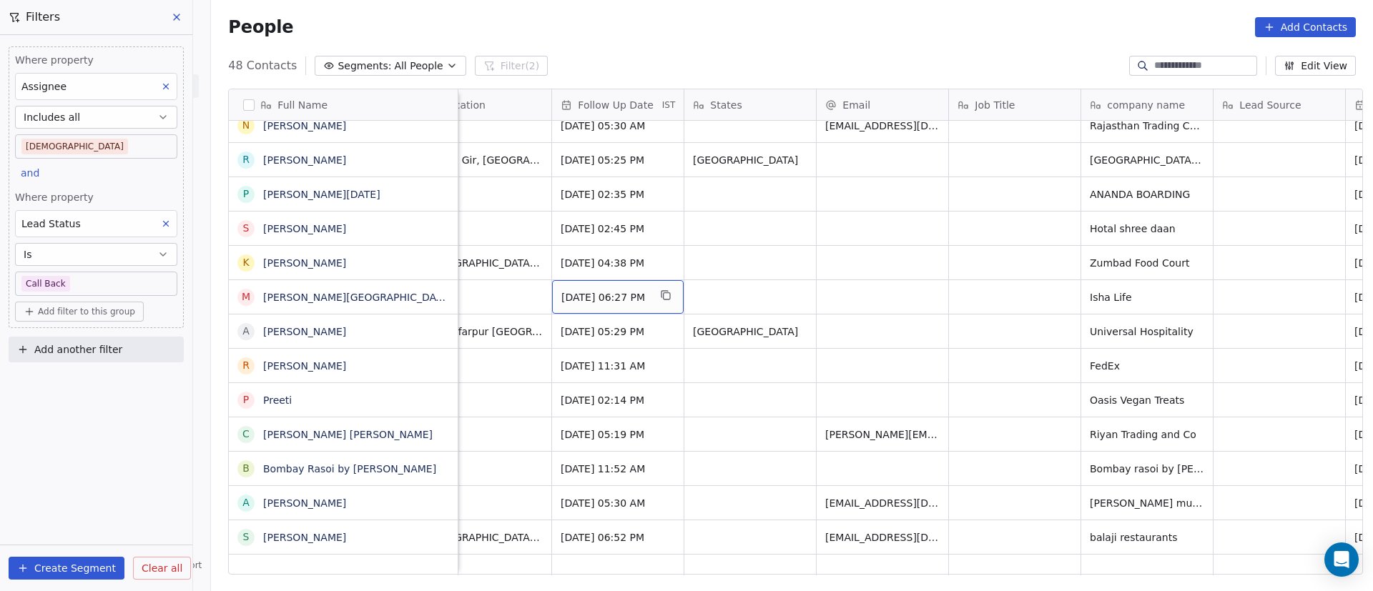
scroll to position [0, 0]
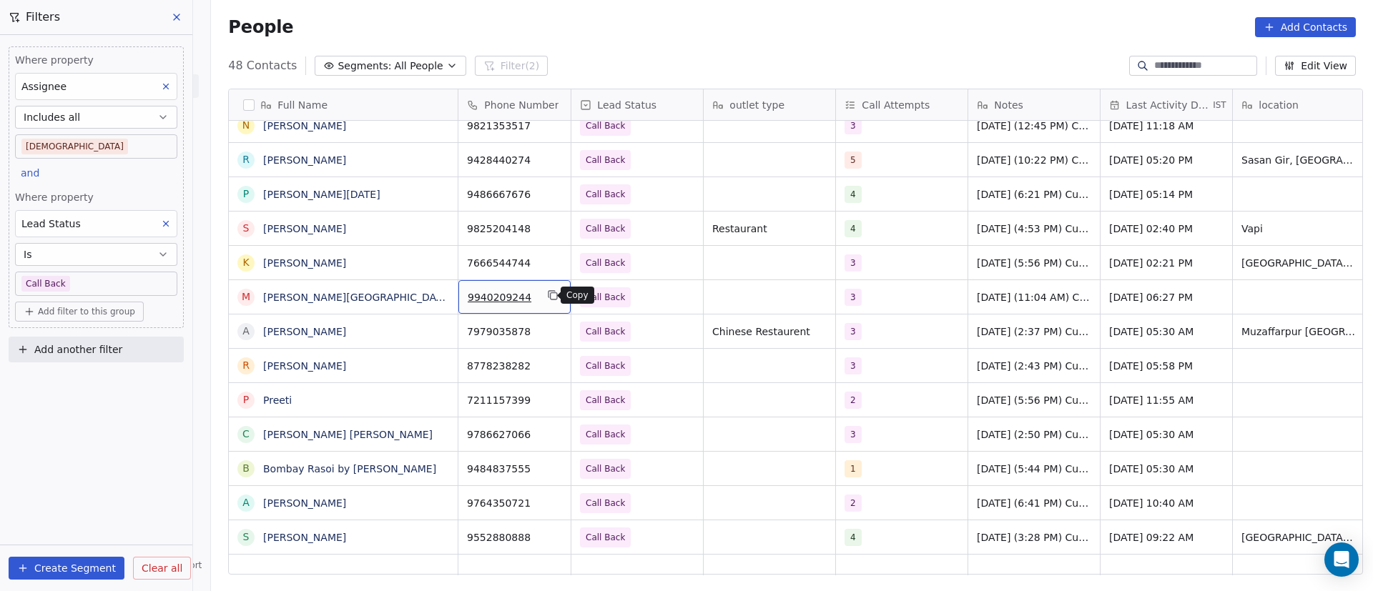
click at [548, 290] on icon "grid" at bounding box center [552, 295] width 11 height 11
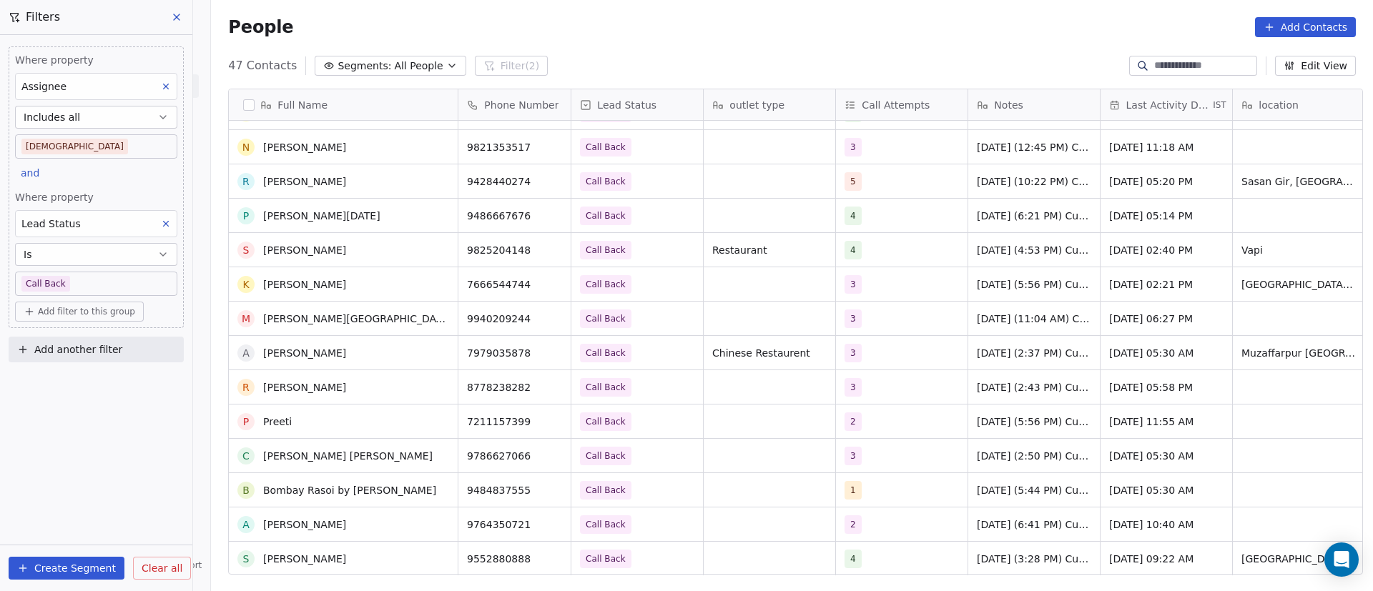
scroll to position [1158, 0]
click at [885, 322] on div "3" at bounding box center [888, 318] width 87 height 17
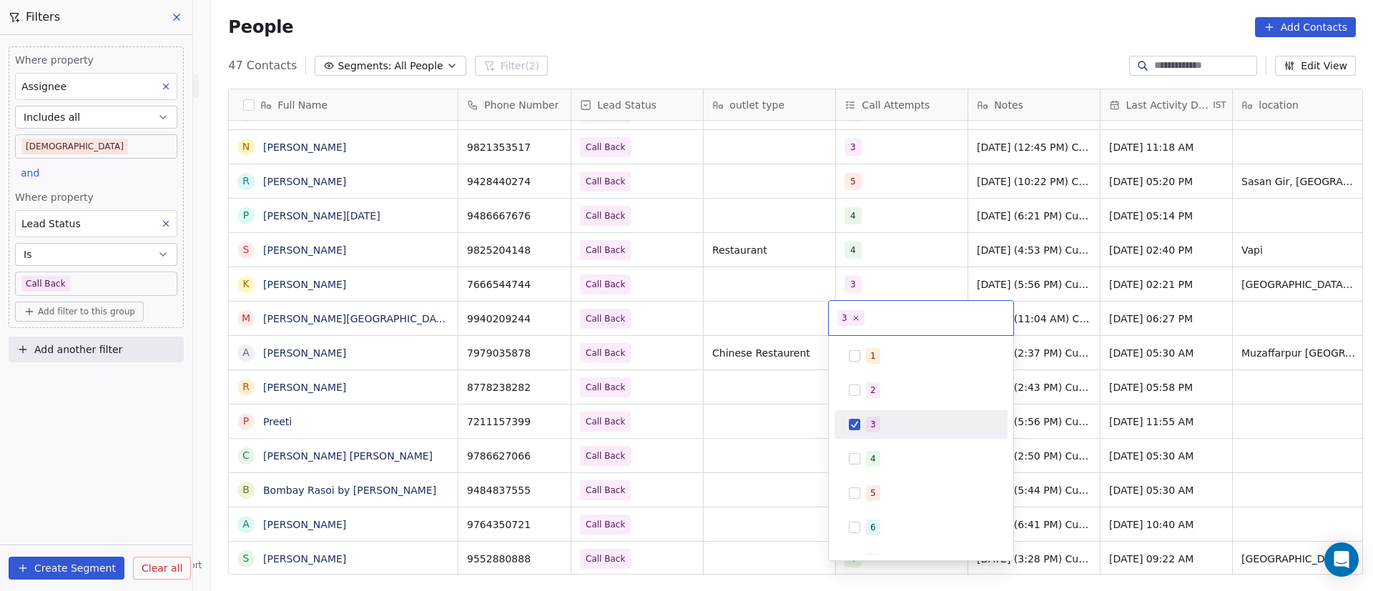
click at [890, 423] on div "3" at bounding box center [929, 425] width 127 height 16
click at [889, 457] on div "4" at bounding box center [929, 459] width 127 height 16
click at [774, 396] on html "On2Cook India Pvt. Ltd. Contacts People Marketing Workflows Campaigns Metrics &…" at bounding box center [686, 295] width 1373 height 591
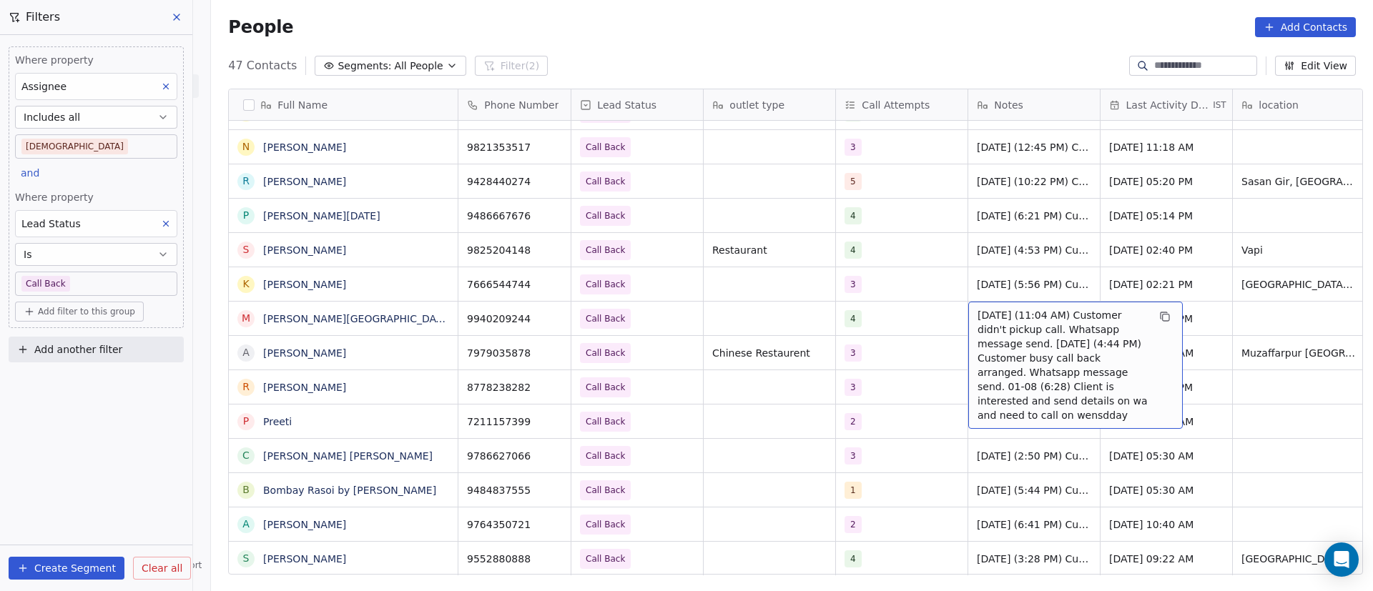
click at [998, 334] on span "9/9/2025 (11:04 AM) Customer didn't pickup call. Whatsapp message send. 8/9/202…" at bounding box center [1063, 365] width 170 height 114
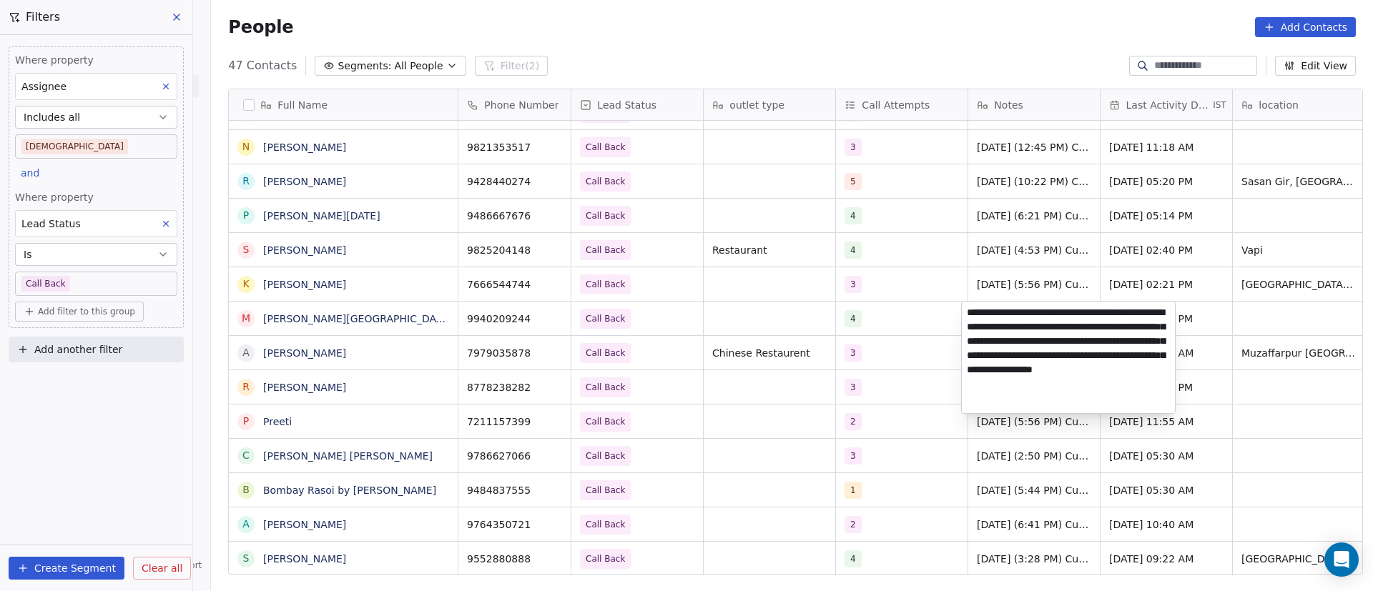
drag, startPoint x: 963, startPoint y: 308, endPoint x: 973, endPoint y: 340, distance: 33.0
click at [963, 308] on textarea "**********" at bounding box center [1068, 358] width 213 height 112
paste textarea "**********"
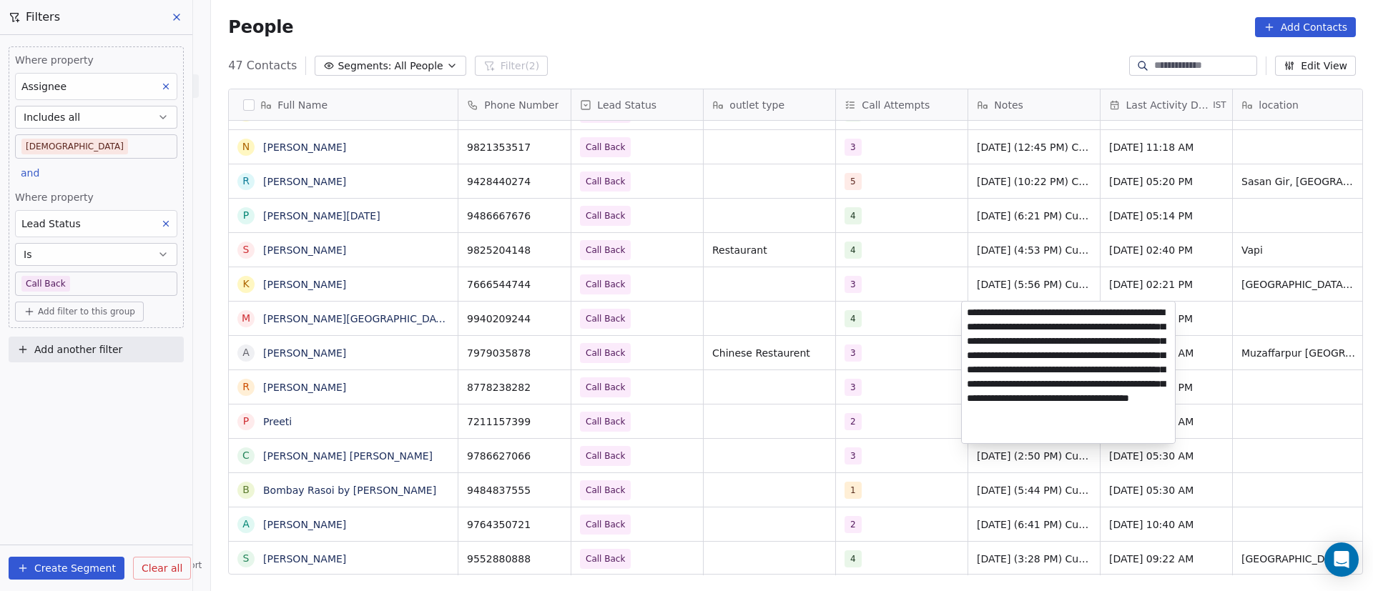
type textarea "**********"
click at [865, 418] on html "On2Cook India Pvt. Ltd. Contacts People Marketing Workflows Campaigns Metrics &…" at bounding box center [686, 295] width 1373 height 591
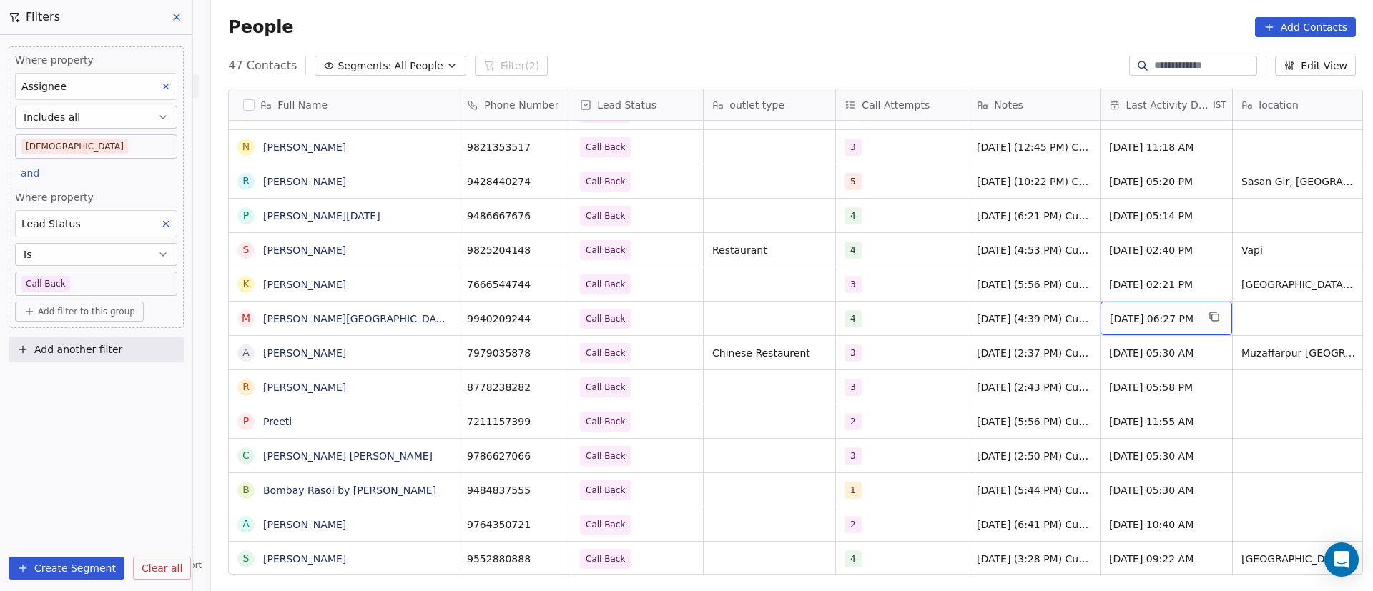
click at [1145, 330] on div "Sep 09, 2025 06:27 PM" at bounding box center [1167, 319] width 132 height 34
click at [1146, 330] on div "Sep 09, 2025 06:27 PM" at bounding box center [1167, 319] width 132 height 34
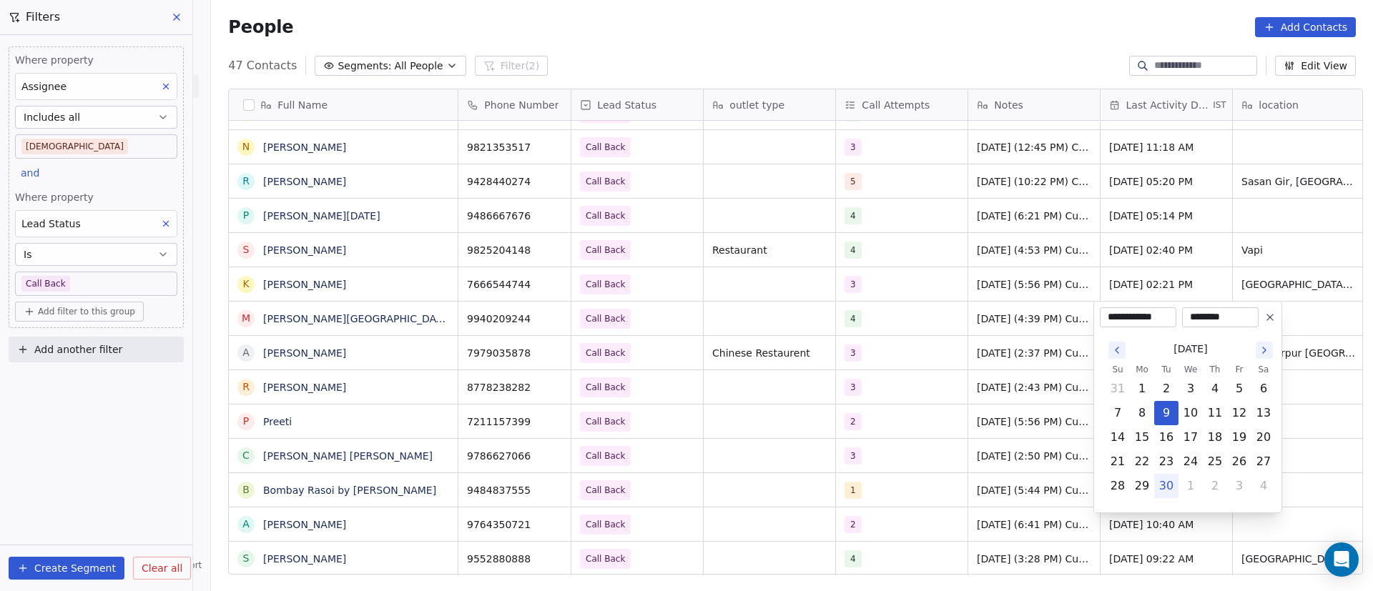
click at [1166, 485] on button "30" at bounding box center [1166, 486] width 23 height 23
type input "**********"
click at [1011, 422] on html "On2Cook India Pvt. Ltd. Contacts People Marketing Workflows Campaigns Metrics &…" at bounding box center [686, 295] width 1373 height 591
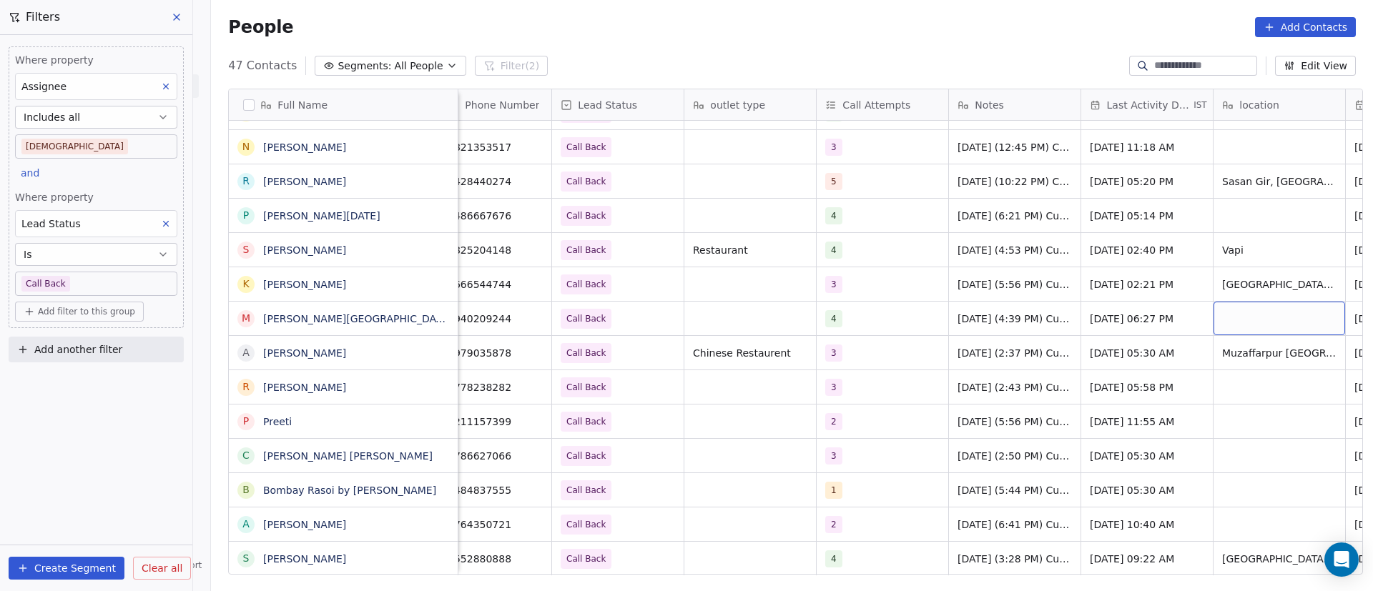
scroll to position [0, 152]
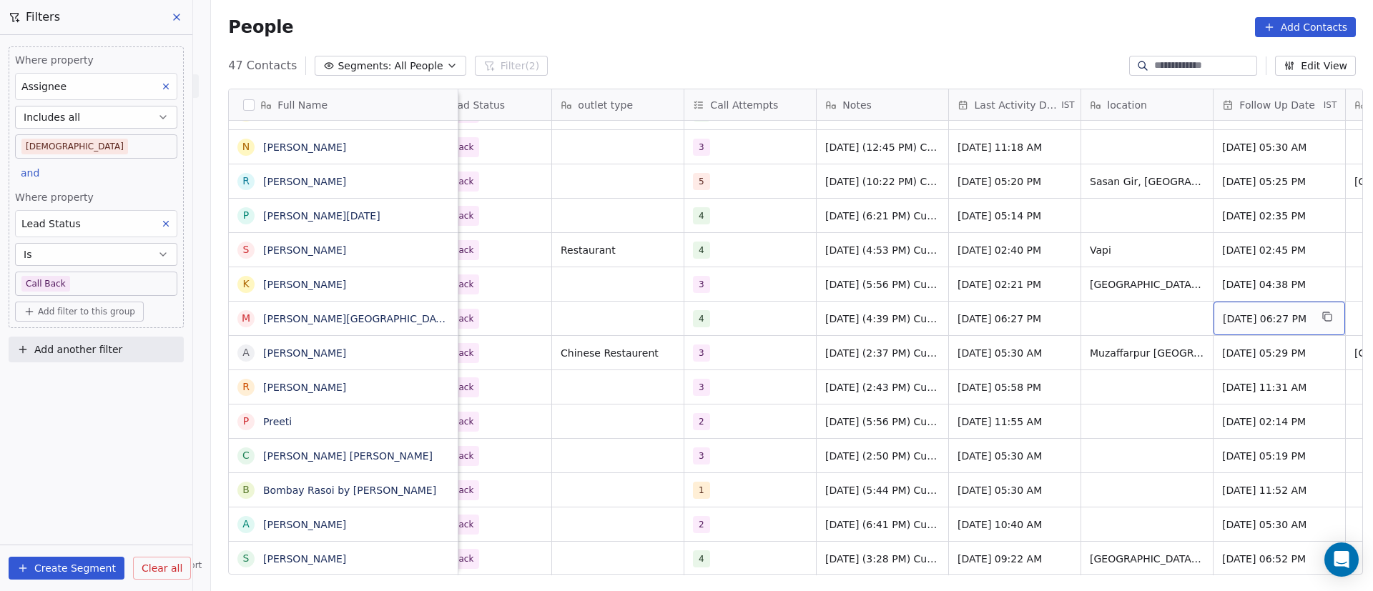
click at [1274, 335] on div "Sep 11, 2025 06:27 PM" at bounding box center [1280, 319] width 132 height 34
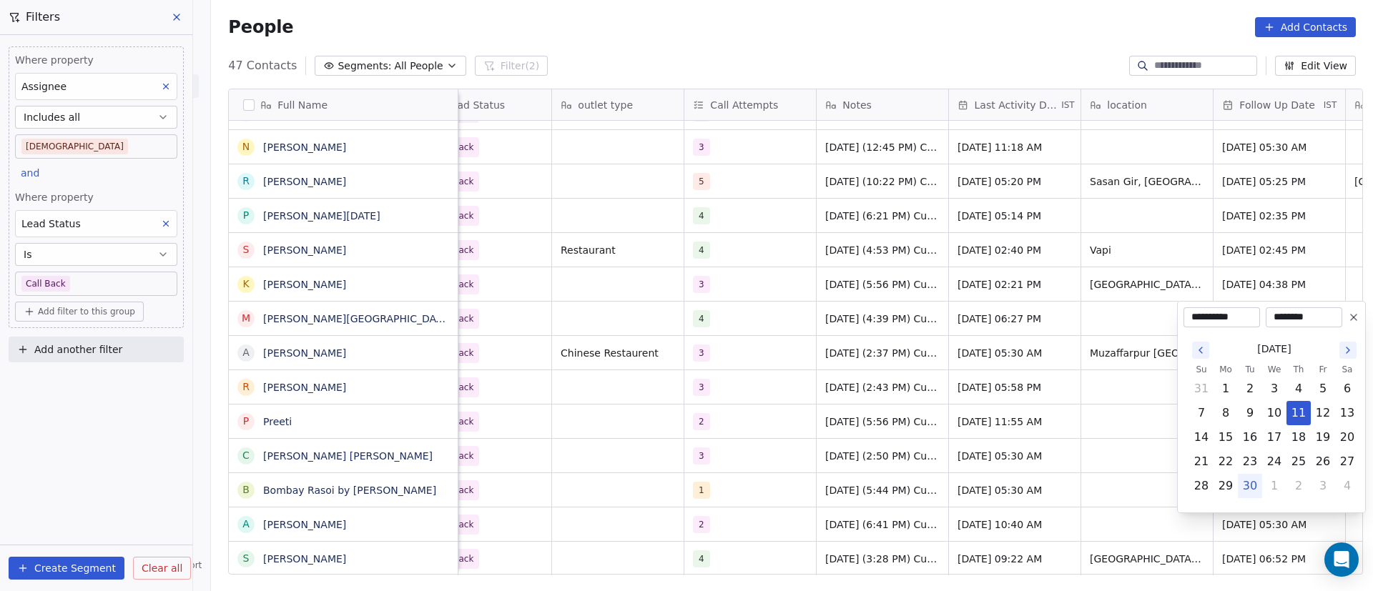
click at [1349, 347] on icon "Go to the Next Month" at bounding box center [1347, 350] width 11 height 11
click at [1277, 418] on button "8" at bounding box center [1274, 413] width 23 height 23
type input "**********"
click at [1067, 401] on html "On2Cook India Pvt. Ltd. Contacts People Marketing Workflows Campaigns Metrics &…" at bounding box center [686, 295] width 1373 height 591
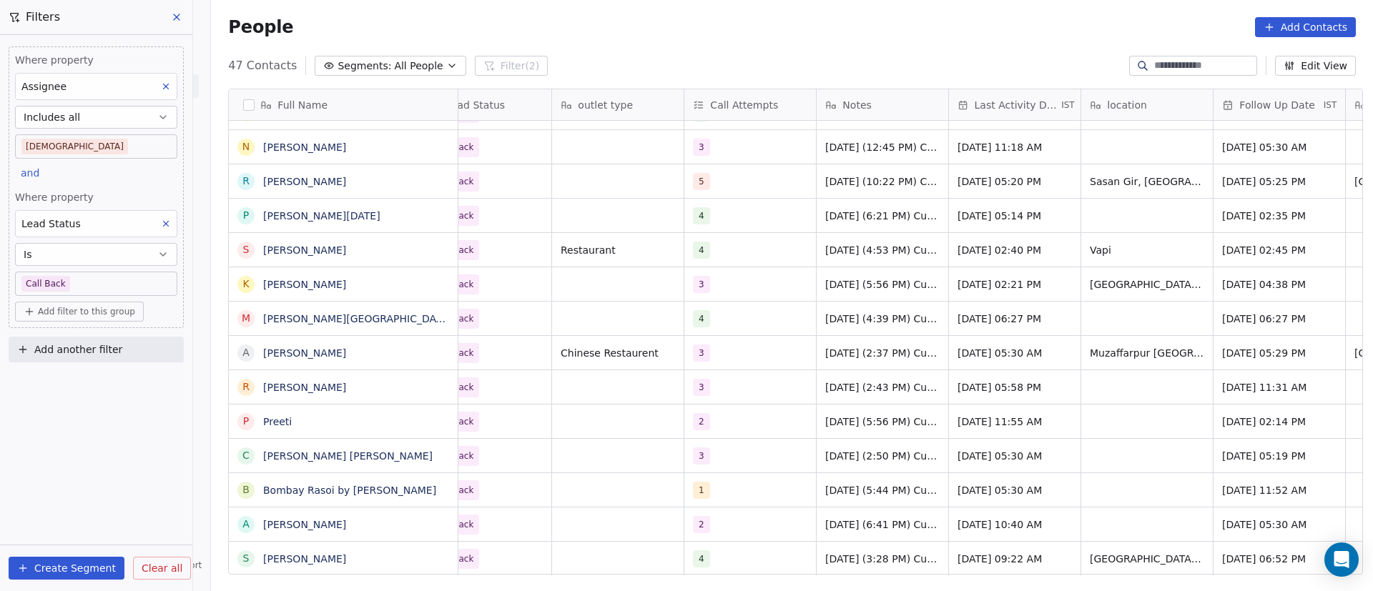
scroll to position [0, 0]
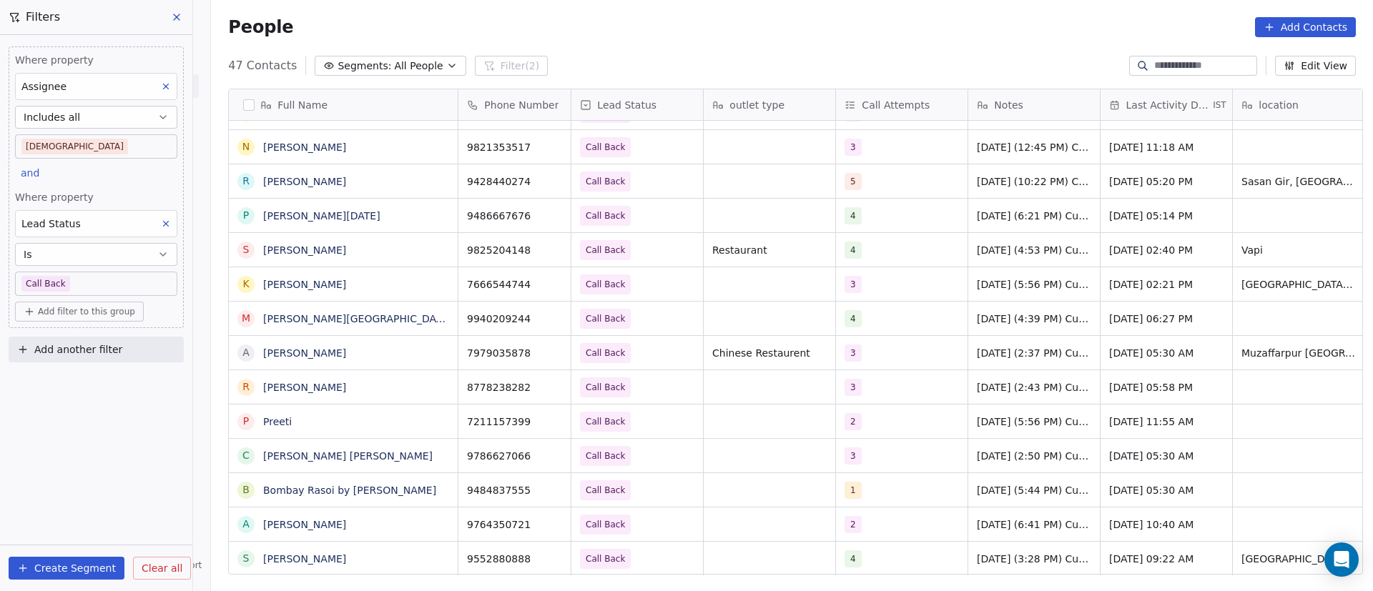
click at [855, 24] on div "People Add Contacts" at bounding box center [792, 27] width 1128 height 20
click at [434, 282] on icon "grid" at bounding box center [439, 282] width 11 height 11
click at [548, 287] on icon "grid" at bounding box center [552, 282] width 11 height 11
click at [890, 287] on div "3" at bounding box center [888, 284] width 87 height 17
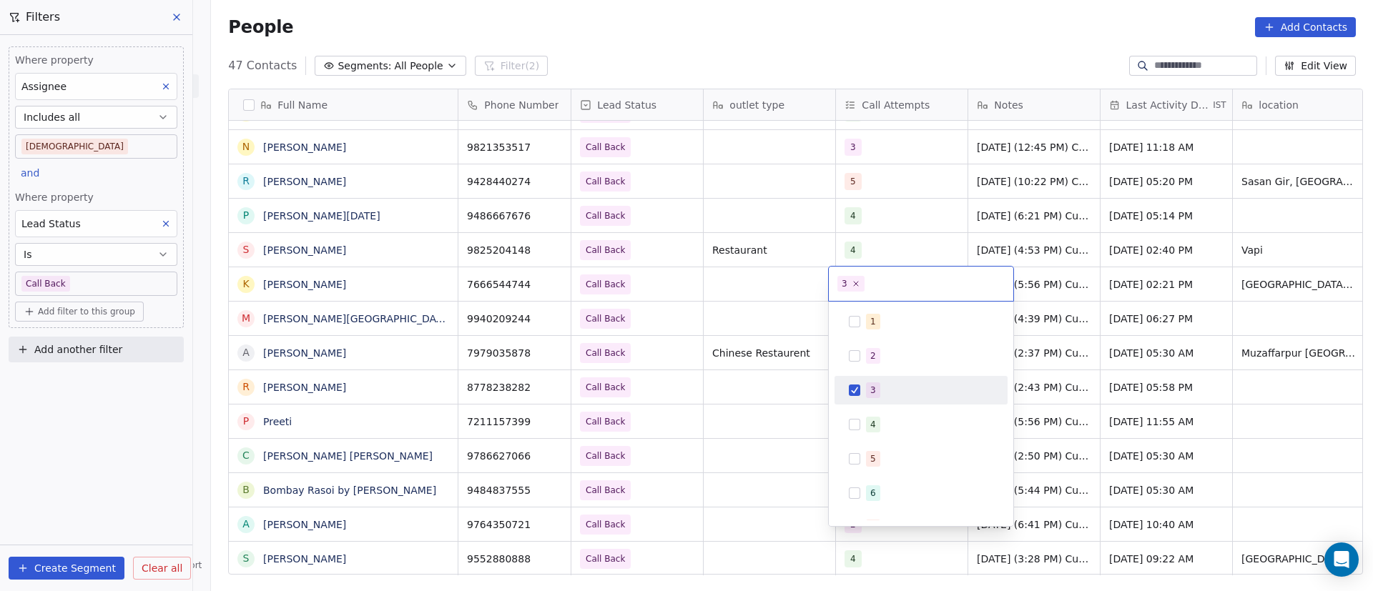
click at [874, 393] on div "3" at bounding box center [873, 390] width 6 height 13
click at [877, 418] on span "4" at bounding box center [873, 425] width 14 height 16
click at [784, 314] on html "On2Cook India Pvt. Ltd. Contacts People Marketing Workflows Campaigns Metrics &…" at bounding box center [686, 295] width 1373 height 591
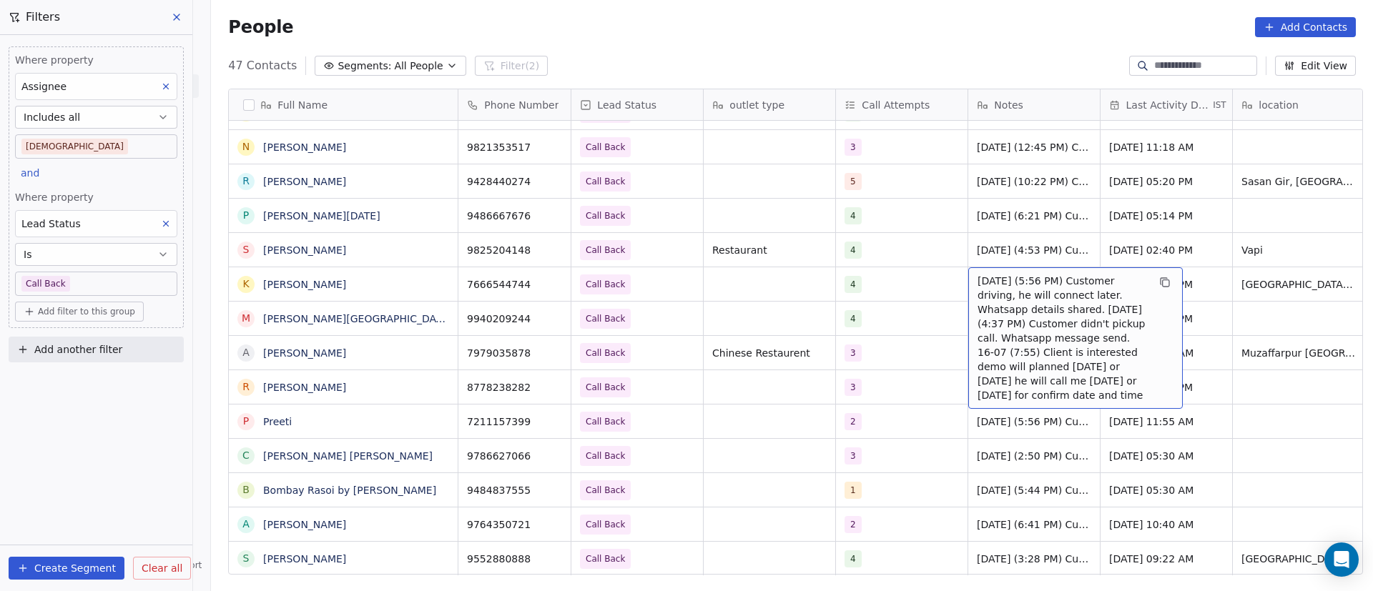
click at [1033, 288] on span "19/9/2025 (5:56 PM) Customer driving, he will connect later. Whatsapp details s…" at bounding box center [1063, 338] width 170 height 129
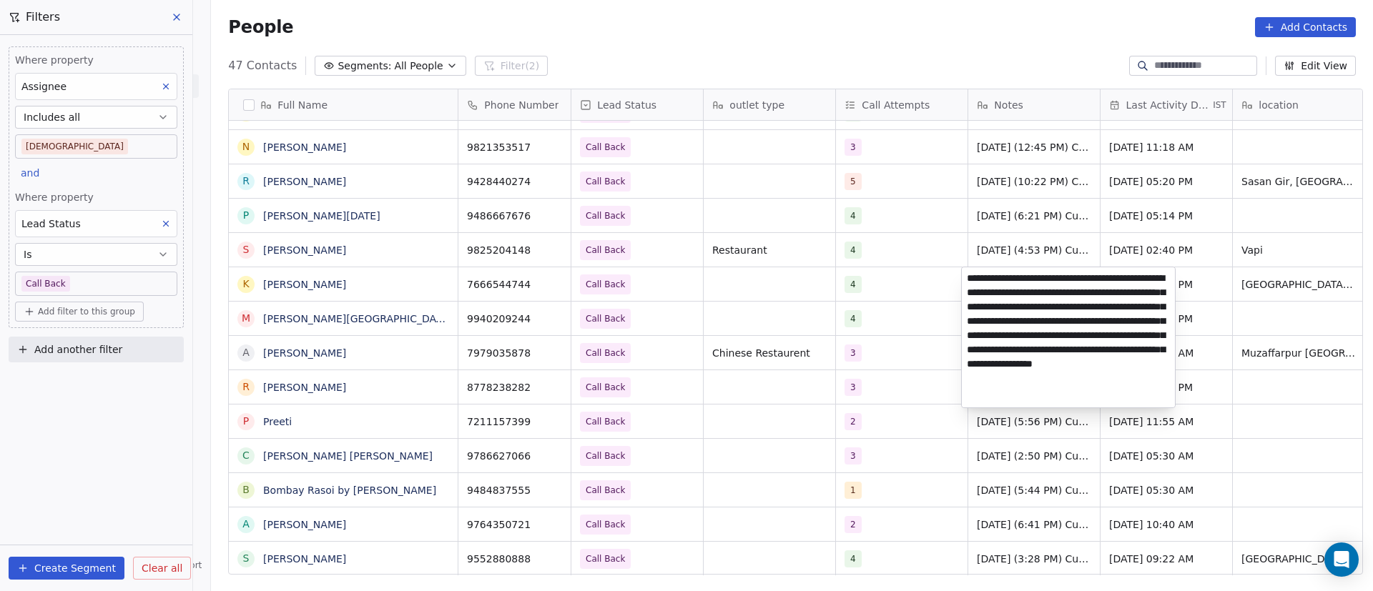
click at [968, 275] on textarea "**********" at bounding box center [1068, 337] width 213 height 140
paste textarea "**********"
type textarea "**********"
click at [889, 386] on html "On2Cook India Pvt. Ltd. Contacts People Marketing Workflows Campaigns Metrics &…" at bounding box center [686, 295] width 1373 height 591
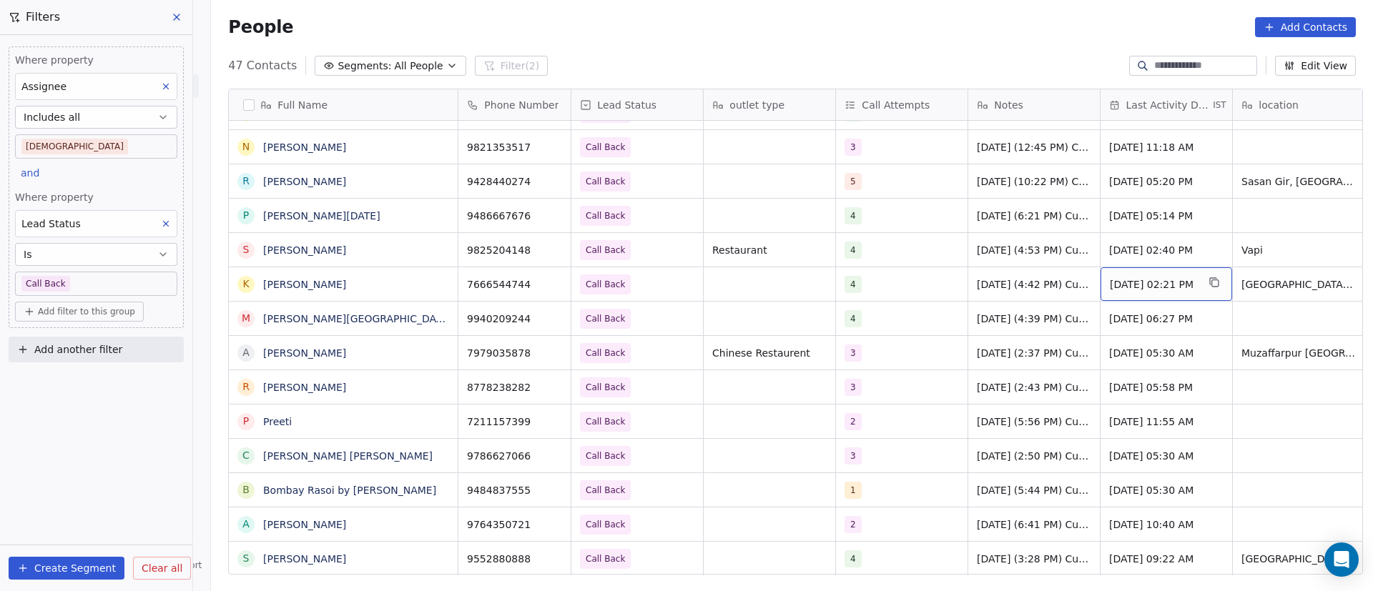
click at [1121, 283] on span "Sep 19, 2025 02:21 PM" at bounding box center [1153, 284] width 87 height 14
click at [1122, 283] on span "Sep 19, 2025 02:21 PM" at bounding box center [1153, 284] width 87 height 14
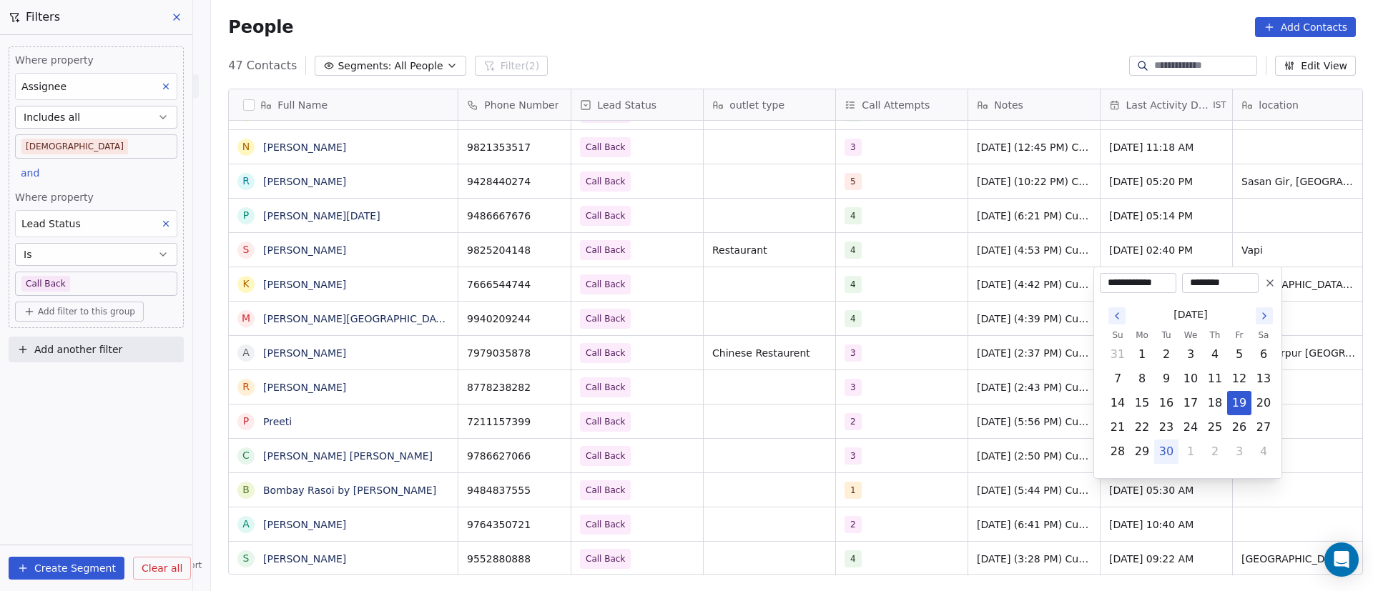
click at [1168, 451] on button "30" at bounding box center [1166, 451] width 23 height 23
type input "**********"
click at [931, 378] on html "On2Cook India Pvt. Ltd. Contacts People Marketing Workflows Campaigns Metrics &…" at bounding box center [686, 295] width 1373 height 591
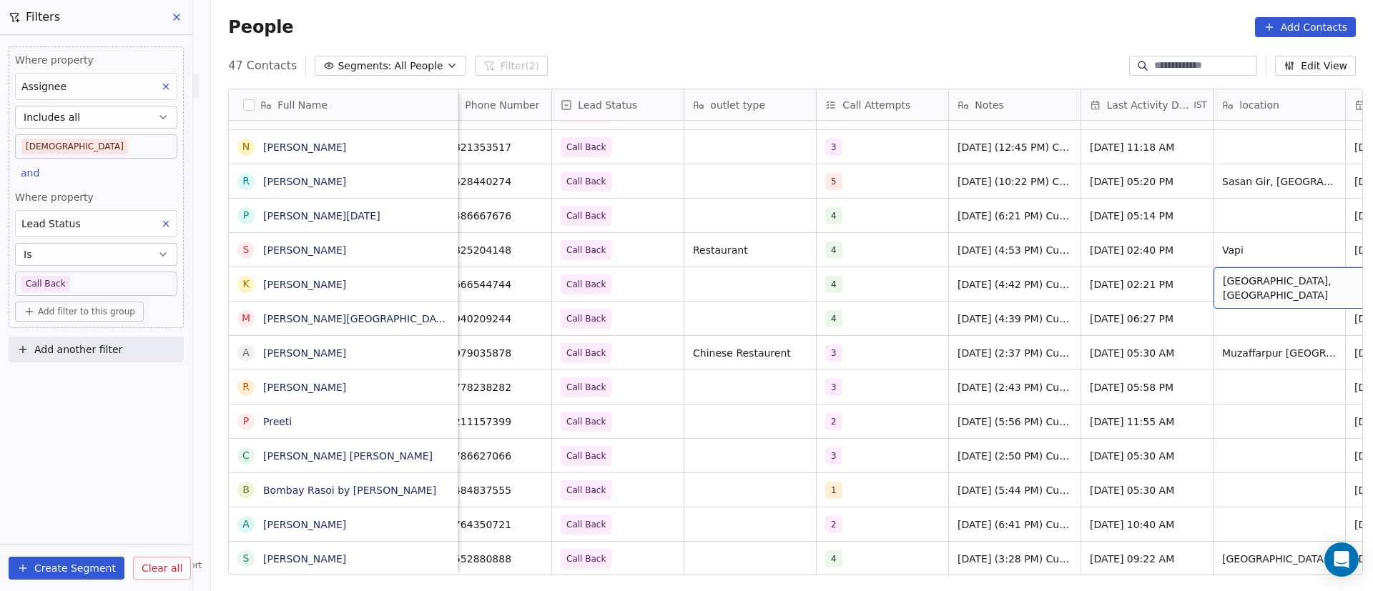
scroll to position [0, 152]
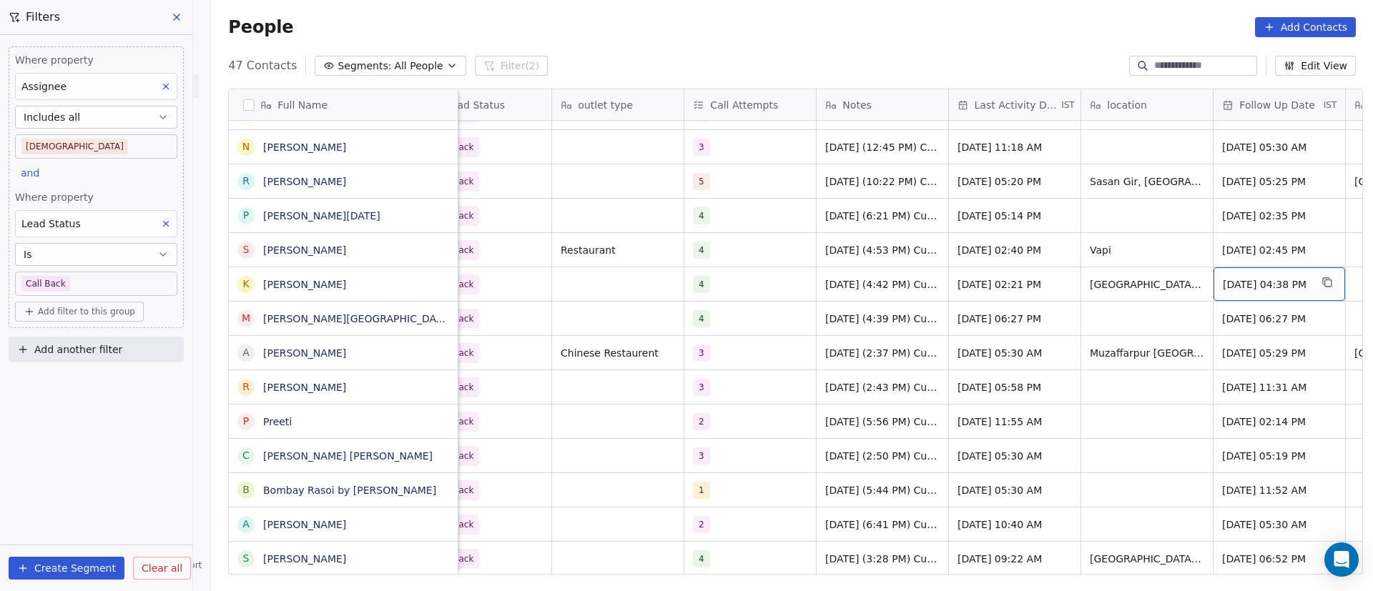
click at [1280, 287] on span "Sep 11, 2025 04:38 PM" at bounding box center [1266, 284] width 87 height 14
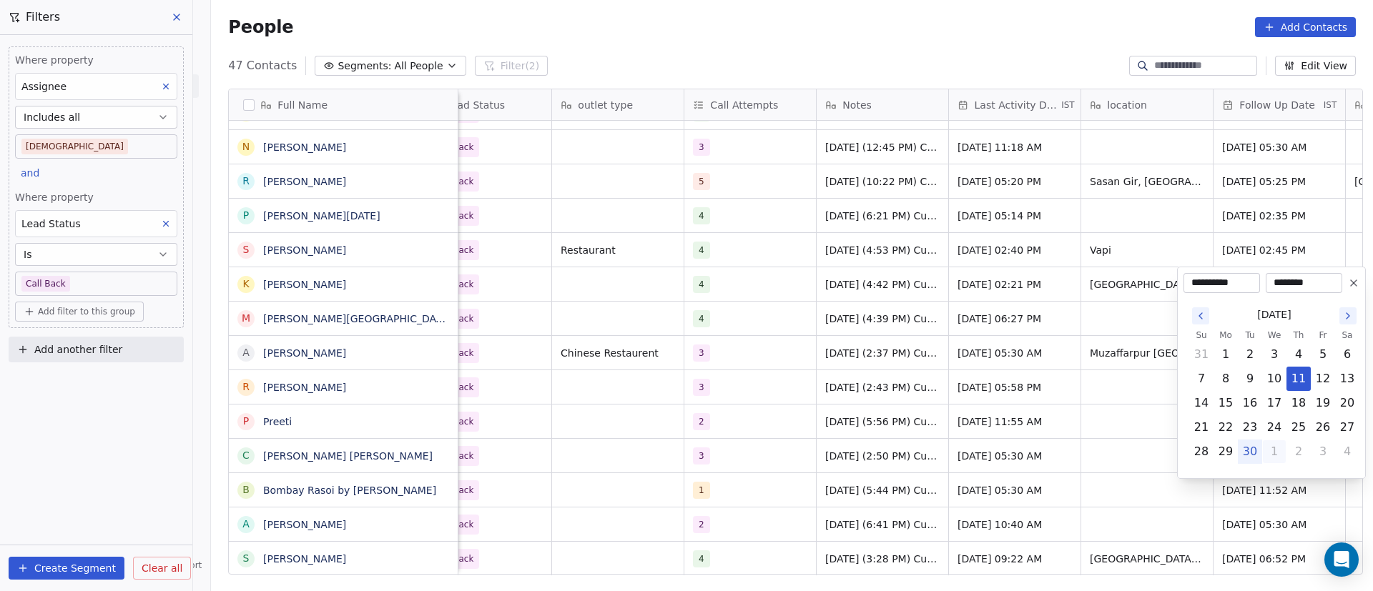
click at [1274, 451] on button "1" at bounding box center [1274, 451] width 23 height 23
type input "**********"
click at [1279, 353] on button "1" at bounding box center [1274, 354] width 23 height 23
click at [1035, 369] on html "On2Cook India Pvt. Ltd. Contacts People Marketing Workflows Campaigns Metrics &…" at bounding box center [686, 295] width 1373 height 591
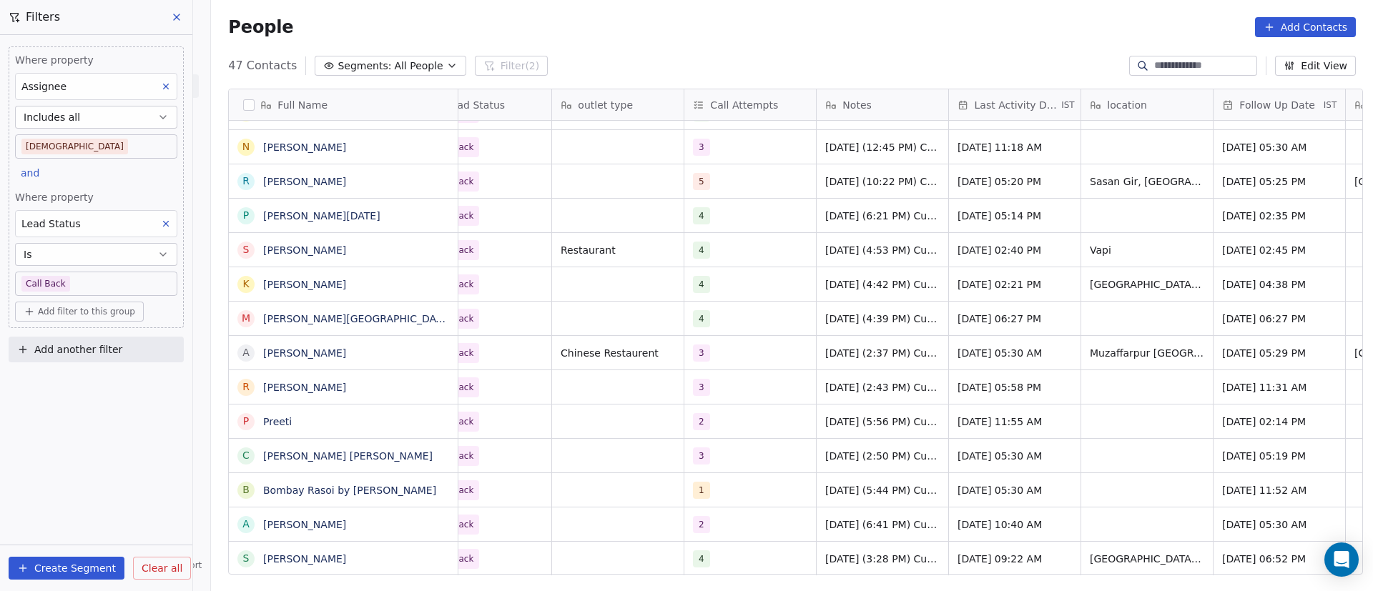
scroll to position [0, 0]
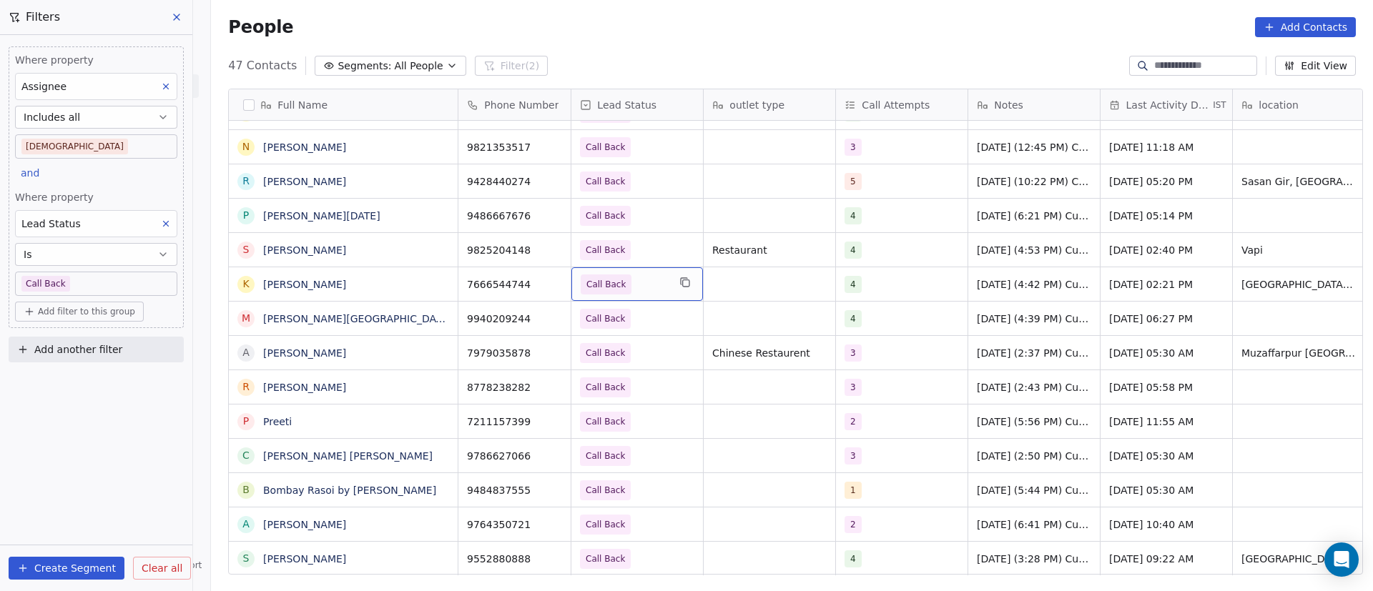
click at [651, 288] on span "Call Back" at bounding box center [624, 285] width 87 height 20
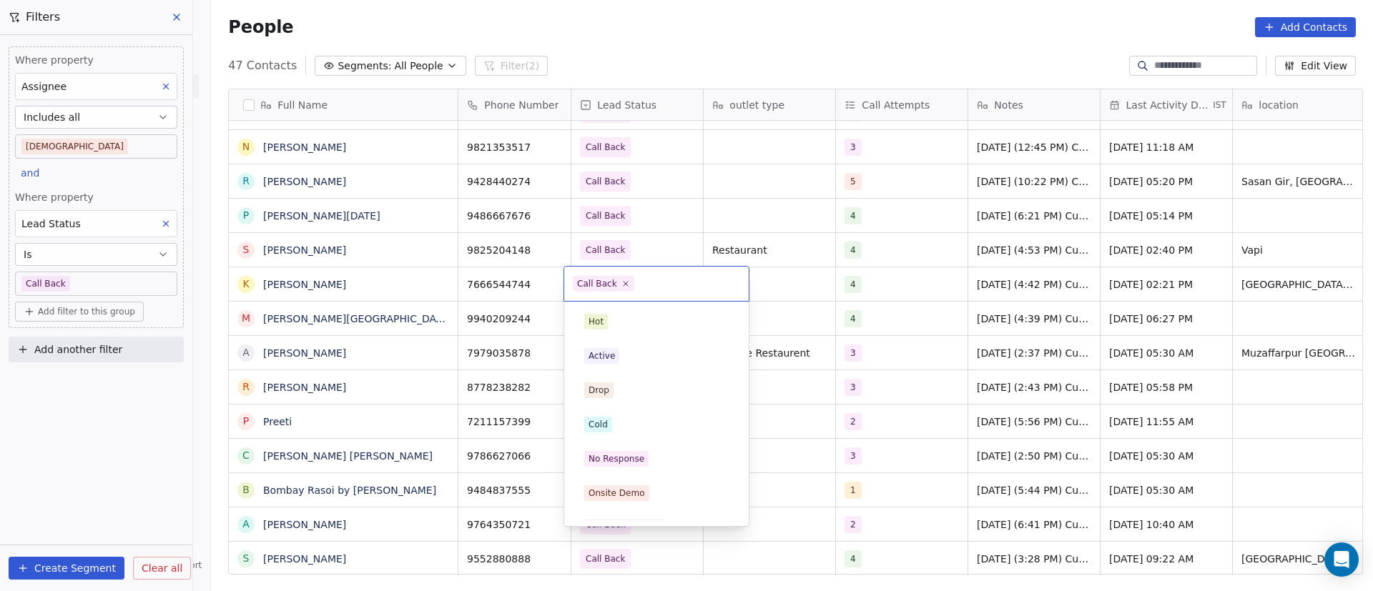
scroll to position [124, 0]
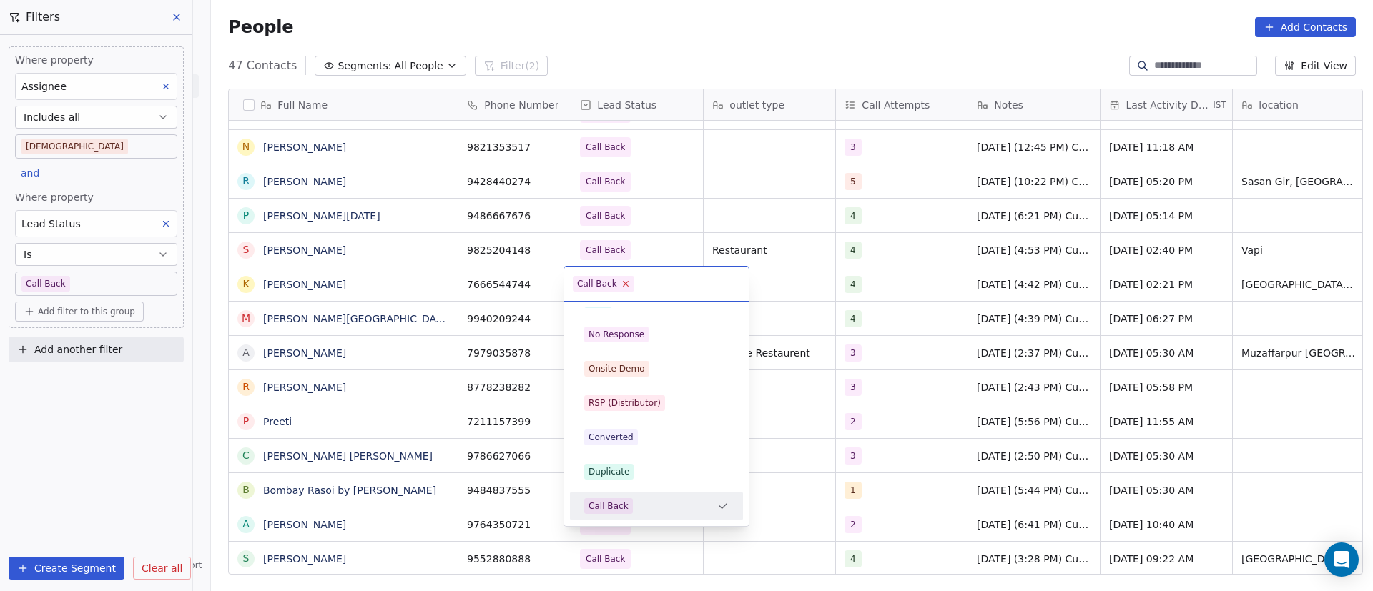
click at [621, 282] on icon at bounding box center [625, 283] width 9 height 9
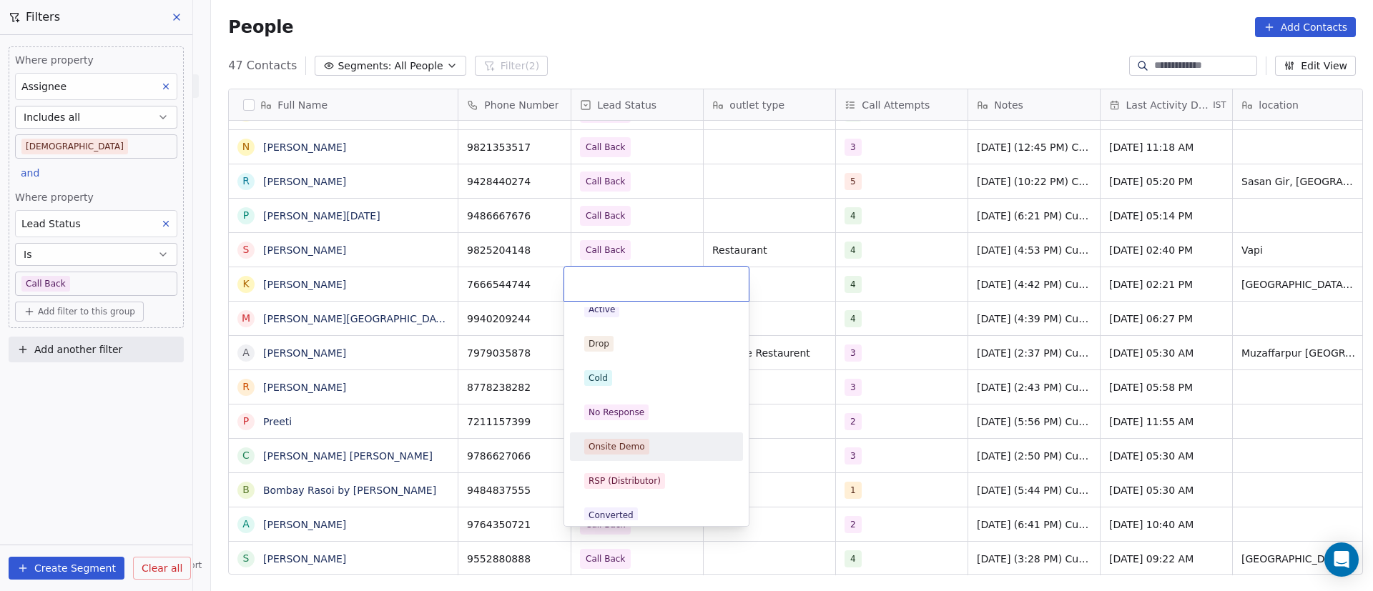
scroll to position [0, 0]
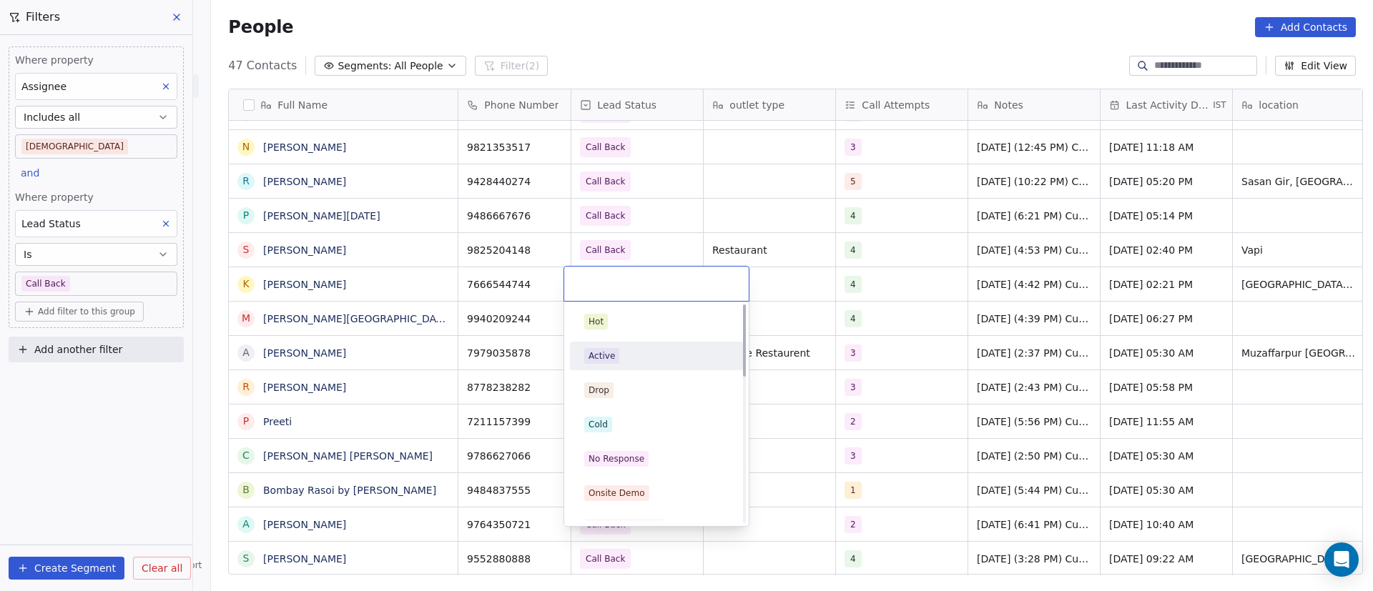
click at [629, 357] on div "Active" at bounding box center [656, 356] width 144 height 16
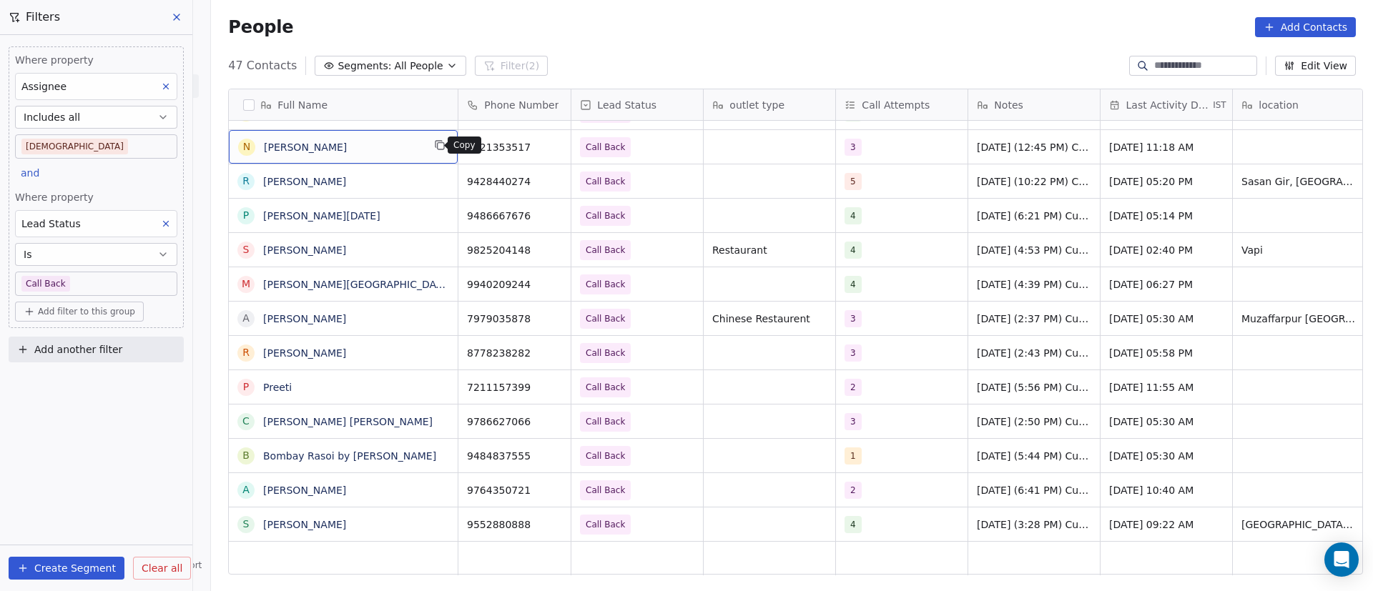
click at [434, 144] on icon "grid" at bounding box center [439, 144] width 11 height 11
click at [547, 149] on icon "grid" at bounding box center [552, 144] width 11 height 11
click at [871, 152] on div "3" at bounding box center [888, 147] width 87 height 17
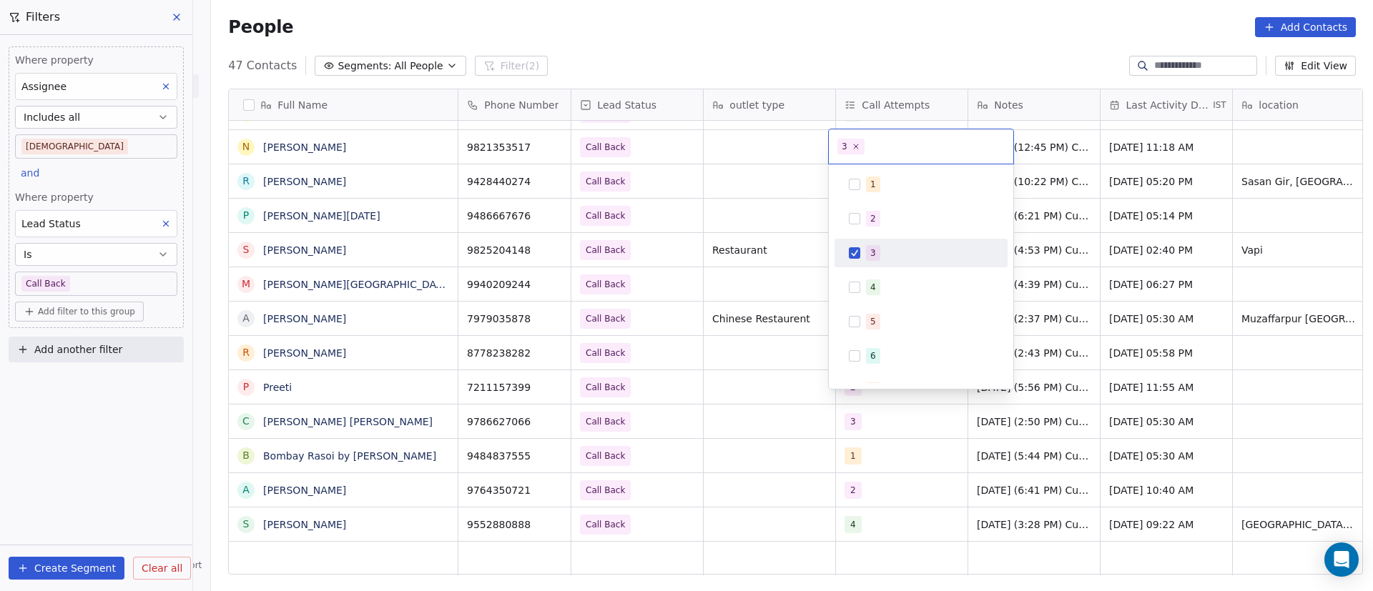
click at [868, 250] on span "3" at bounding box center [873, 253] width 14 height 16
click at [865, 285] on div "4" at bounding box center [921, 287] width 162 height 23
click at [772, 230] on html "On2Cook India Pvt. Ltd. Contacts People Marketing Workflows Campaigns Metrics &…" at bounding box center [686, 295] width 1373 height 591
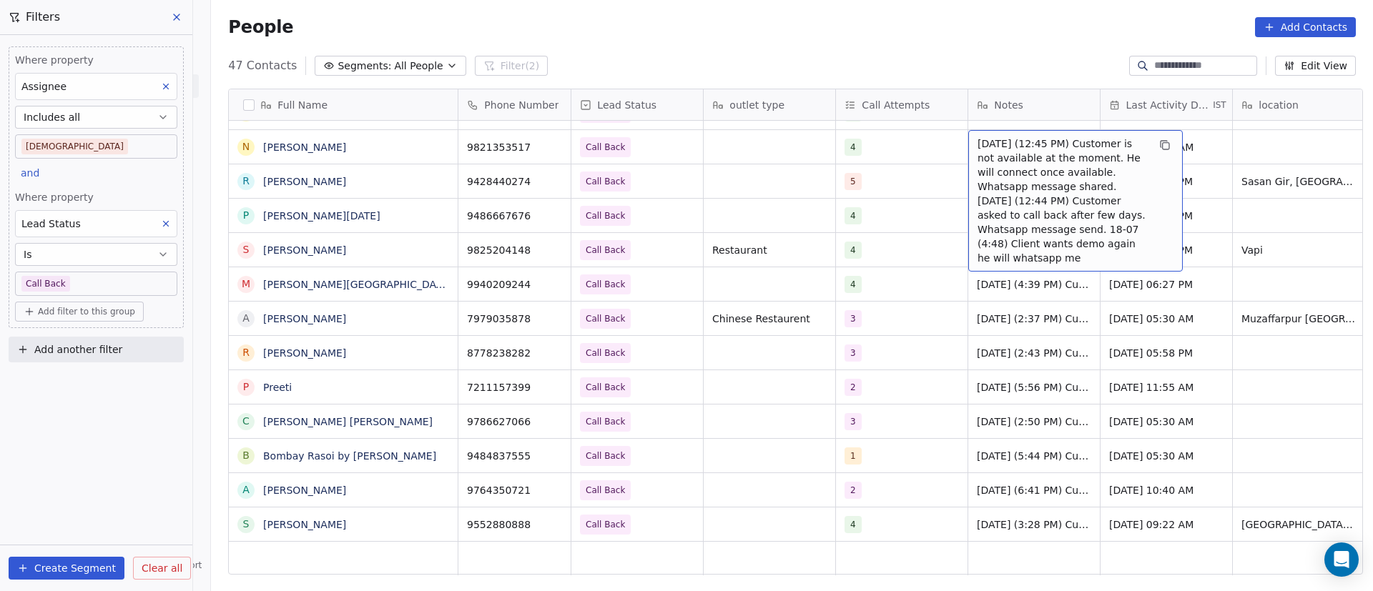
click at [1043, 162] on span "16/9/2025 (12:45 PM) Customer is not available at the moment. He will connect o…" at bounding box center [1063, 201] width 170 height 129
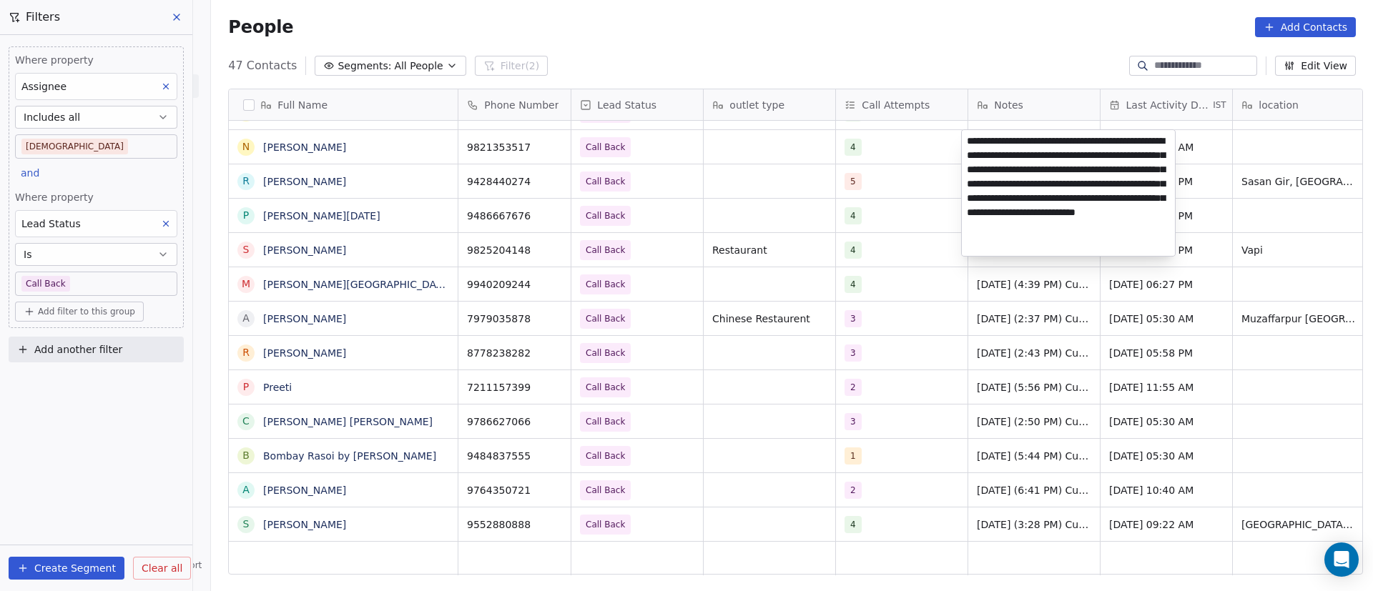
drag, startPoint x: 968, startPoint y: 142, endPoint x: 1000, endPoint y: 227, distance: 91.6
click at [968, 143] on textarea "**********" at bounding box center [1068, 193] width 213 height 126
click at [769, 212] on html "On2Cook India Pvt. Ltd. Contacts People Marketing Workflows Campaigns Metrics &…" at bounding box center [686, 295] width 1373 height 591
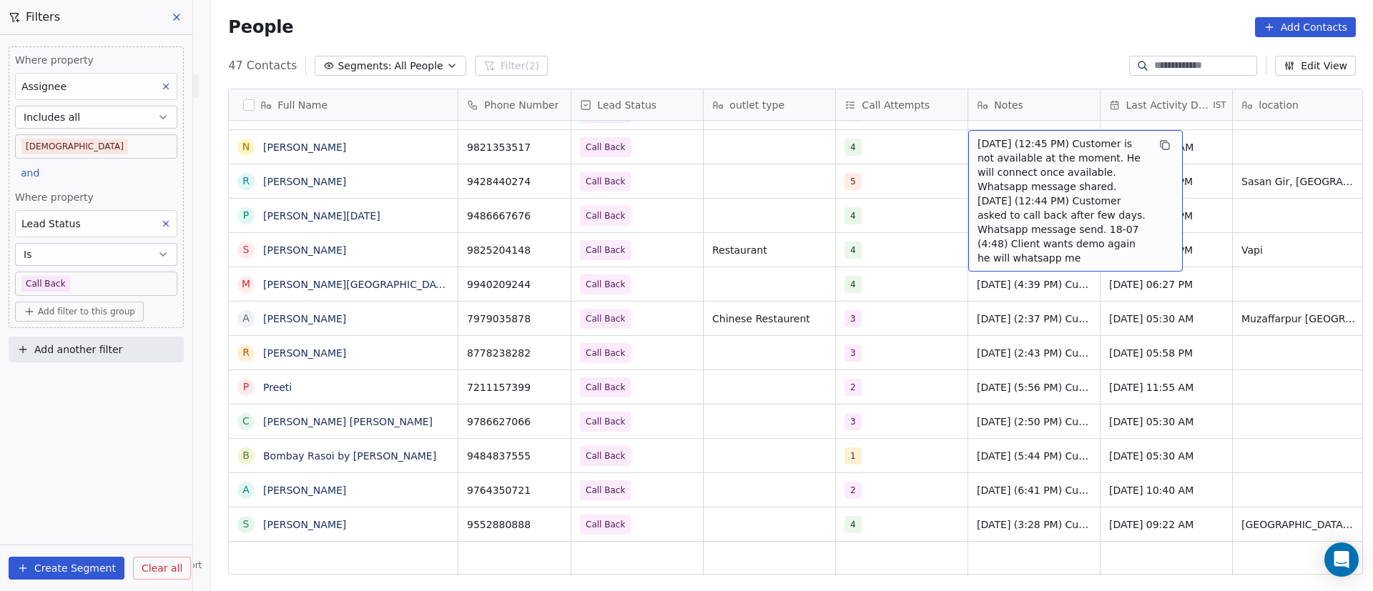
click at [987, 148] on span "16/9/2025 (12:45 PM) Customer is not available at the moment. He will connect o…" at bounding box center [1063, 201] width 170 height 129
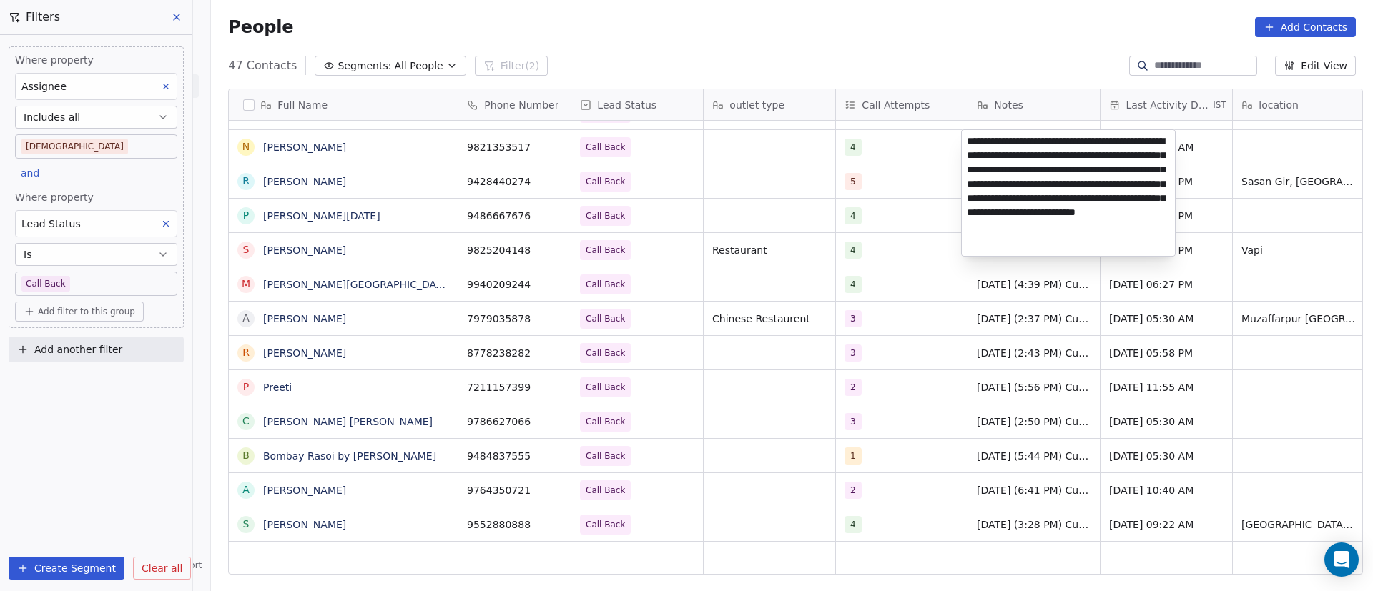
click at [969, 140] on textarea "**********" at bounding box center [1068, 193] width 213 height 126
type textarea "**********"
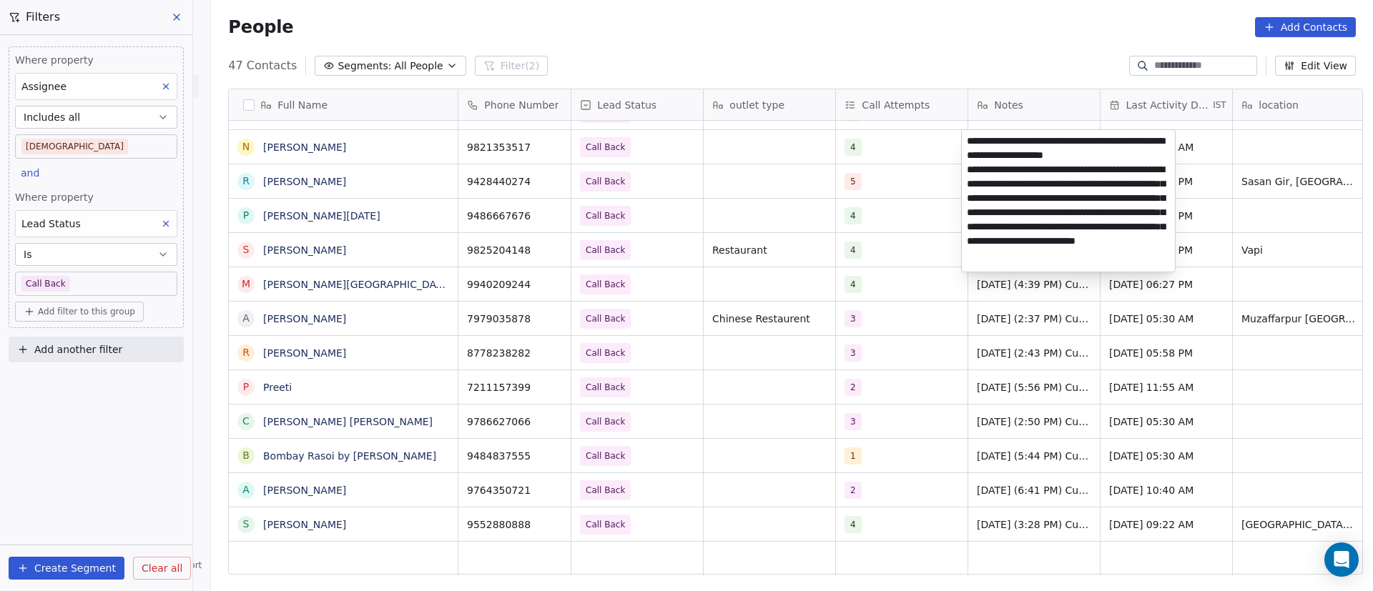
click at [903, 216] on html "On2Cook India Pvt. Ltd. Contacts People Marketing Workflows Campaigns Metrics &…" at bounding box center [686, 295] width 1373 height 591
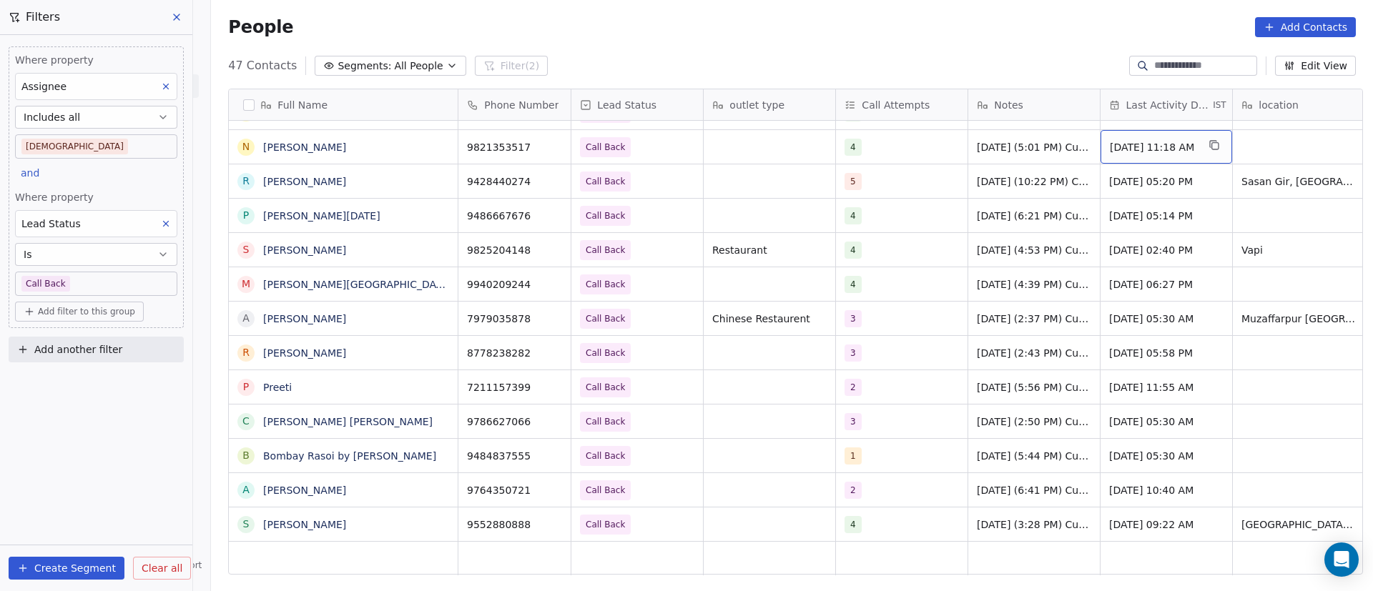
click at [1133, 151] on span "Sep 16, 2025 11:18 AM" at bounding box center [1153, 147] width 87 height 14
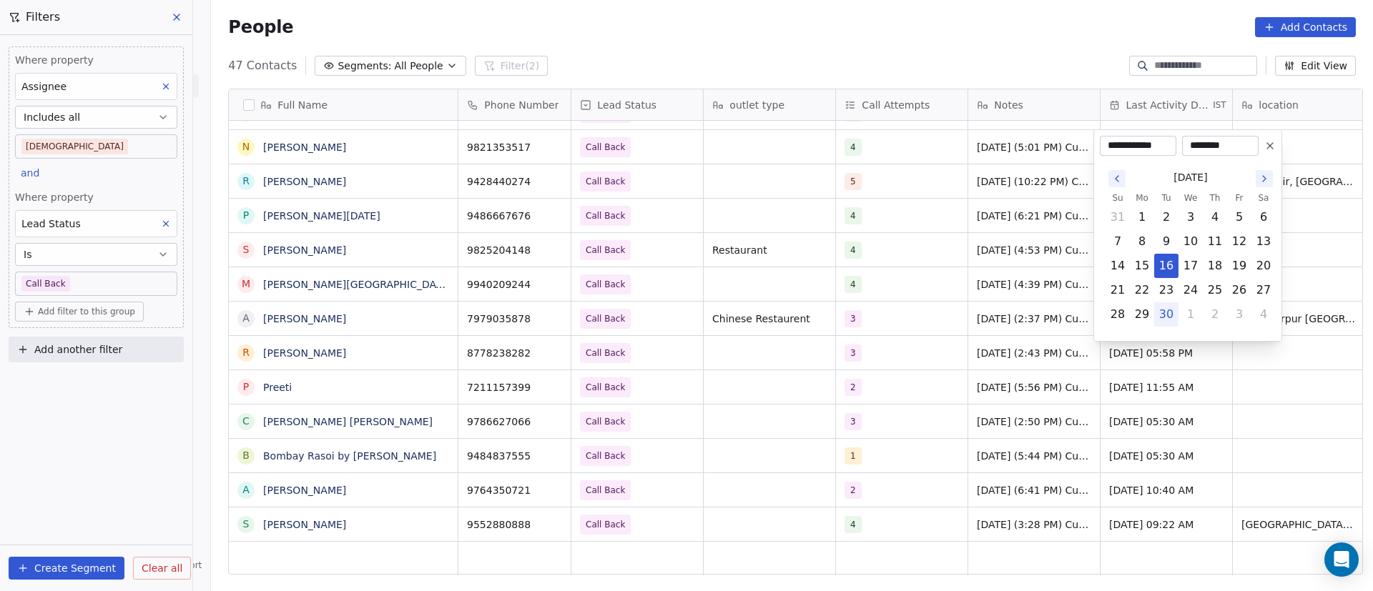
click at [1168, 317] on button "30" at bounding box center [1166, 314] width 23 height 23
type input "**********"
click at [871, 274] on html "On2Cook India Pvt. Ltd. Contacts People Marketing Workflows Campaigns Metrics &…" at bounding box center [686, 295] width 1373 height 591
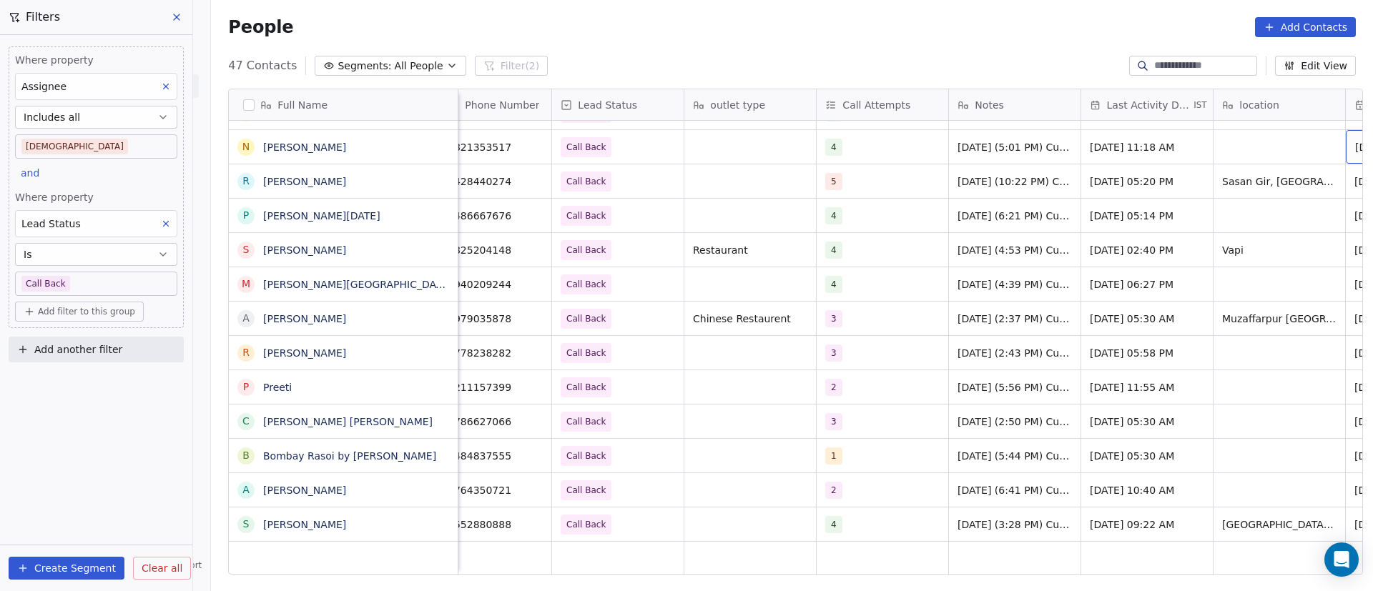
scroll to position [0, 152]
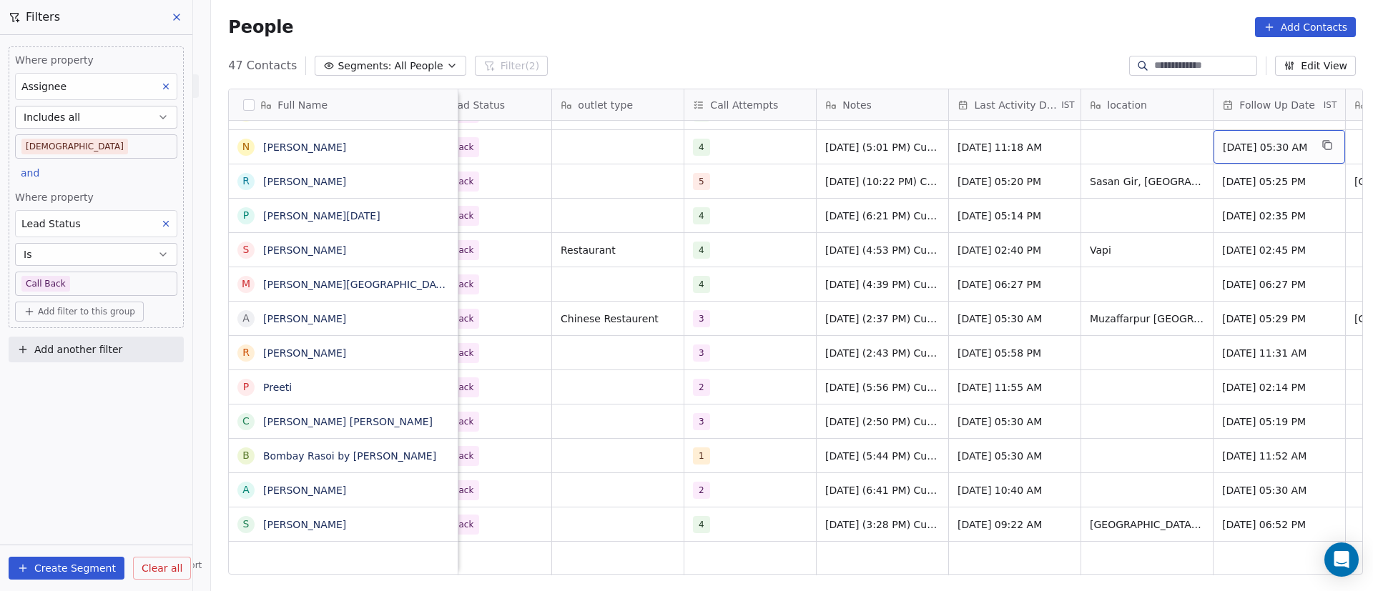
click at [1251, 145] on span "Sep 17, 2025 05:30 AM" at bounding box center [1266, 147] width 87 height 14
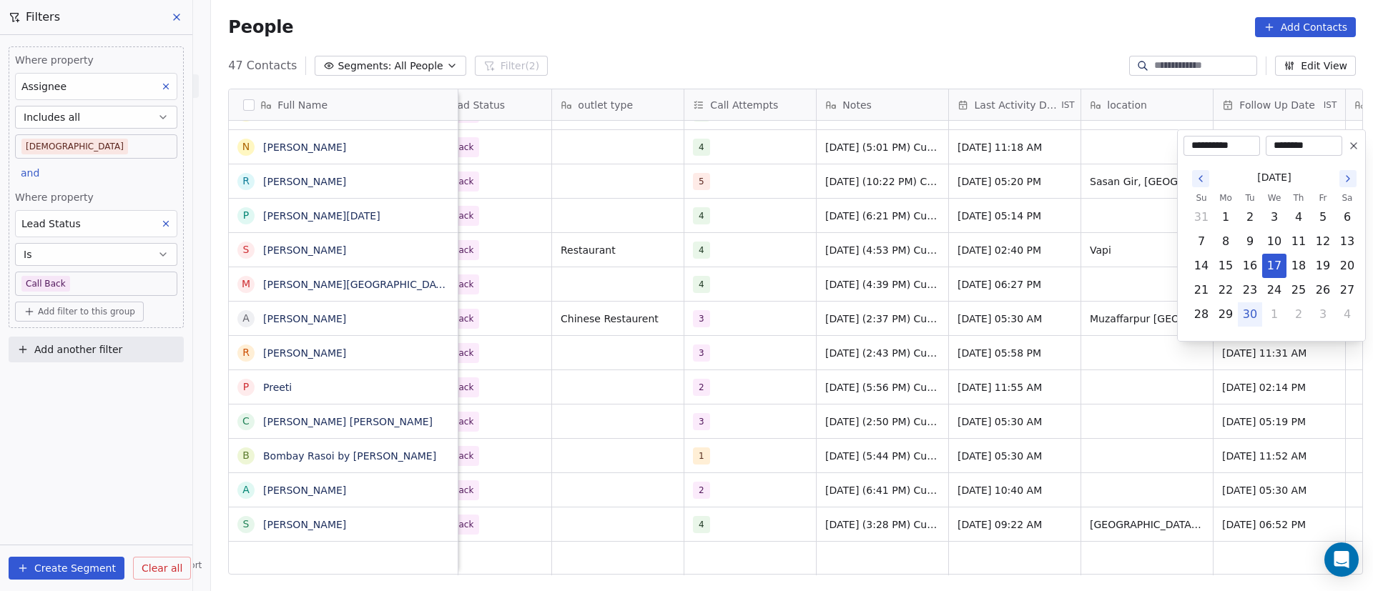
click at [1351, 179] on icon "Go to the Next Month" at bounding box center [1347, 178] width 11 height 11
click at [1230, 238] on button "6" at bounding box center [1225, 241] width 23 height 23
type input "**********"
click at [1021, 267] on html "On2Cook India Pvt. Ltd. Contacts People Marketing Workflows Campaigns Metrics &…" at bounding box center [686, 295] width 1373 height 591
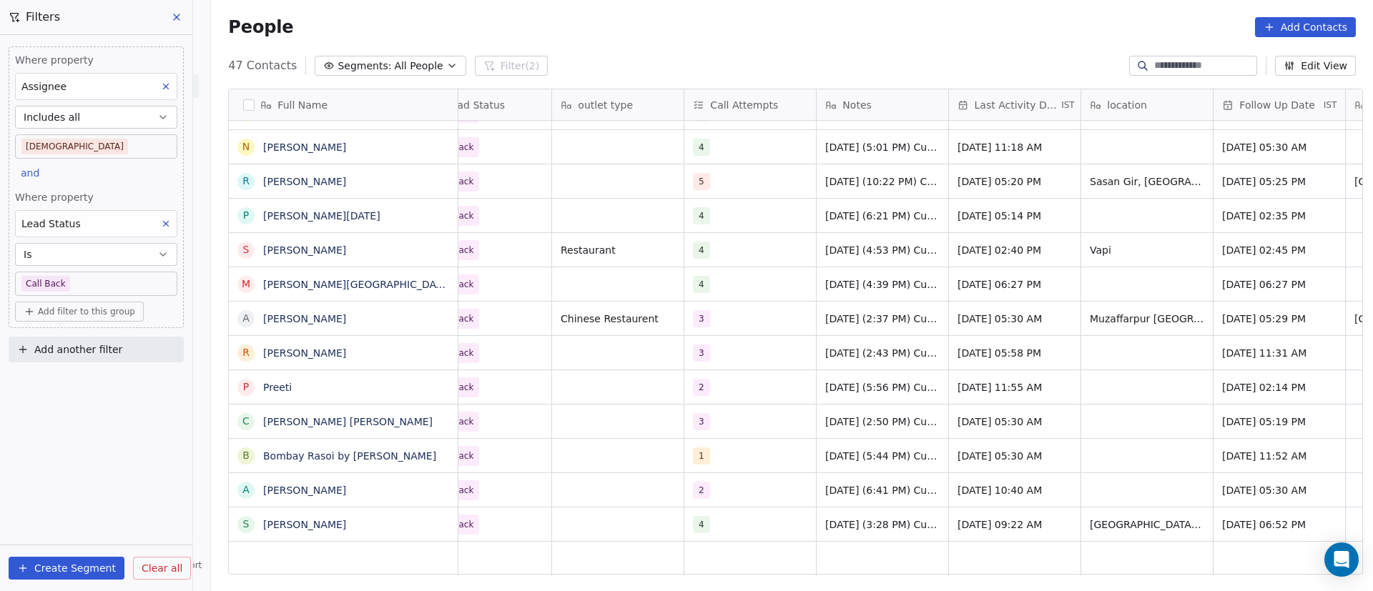
scroll to position [0, 0]
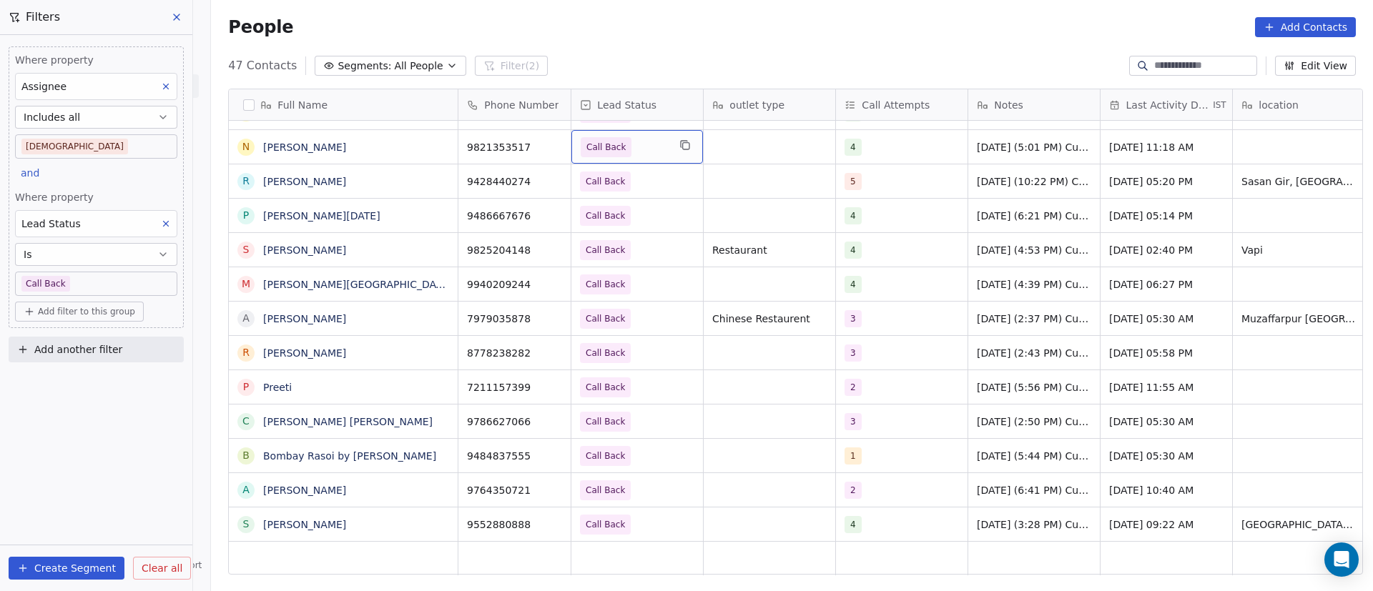
click at [642, 146] on span "Call Back" at bounding box center [624, 147] width 87 height 20
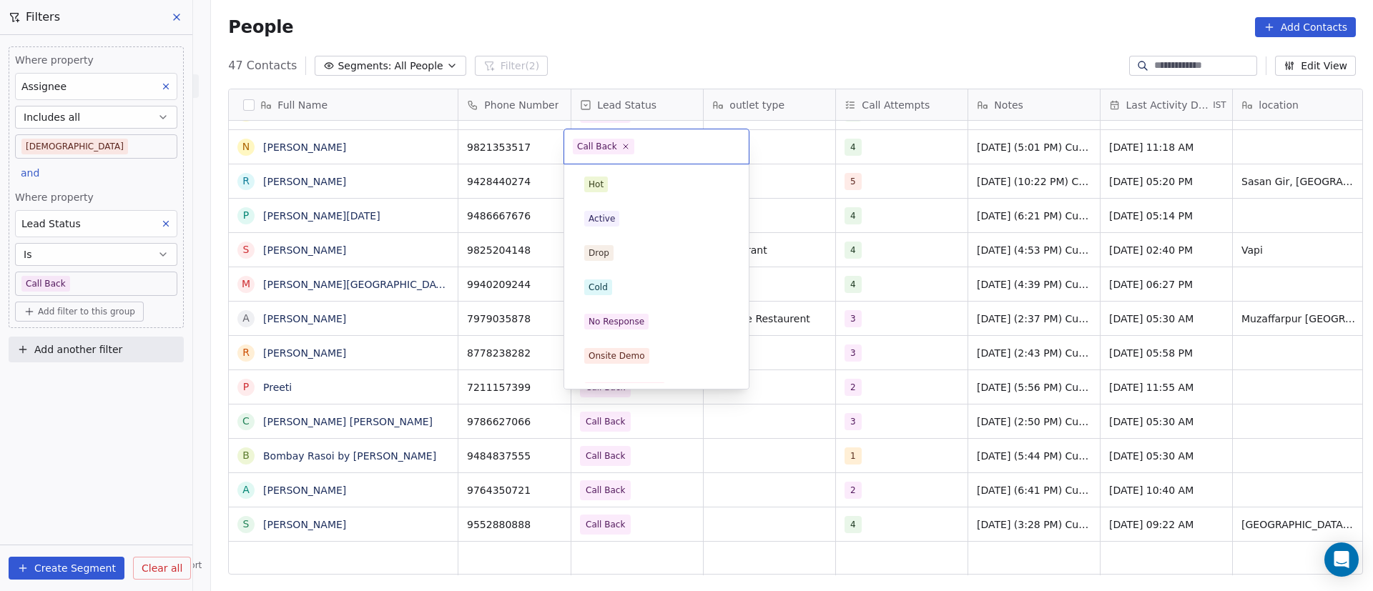
scroll to position [124, 0]
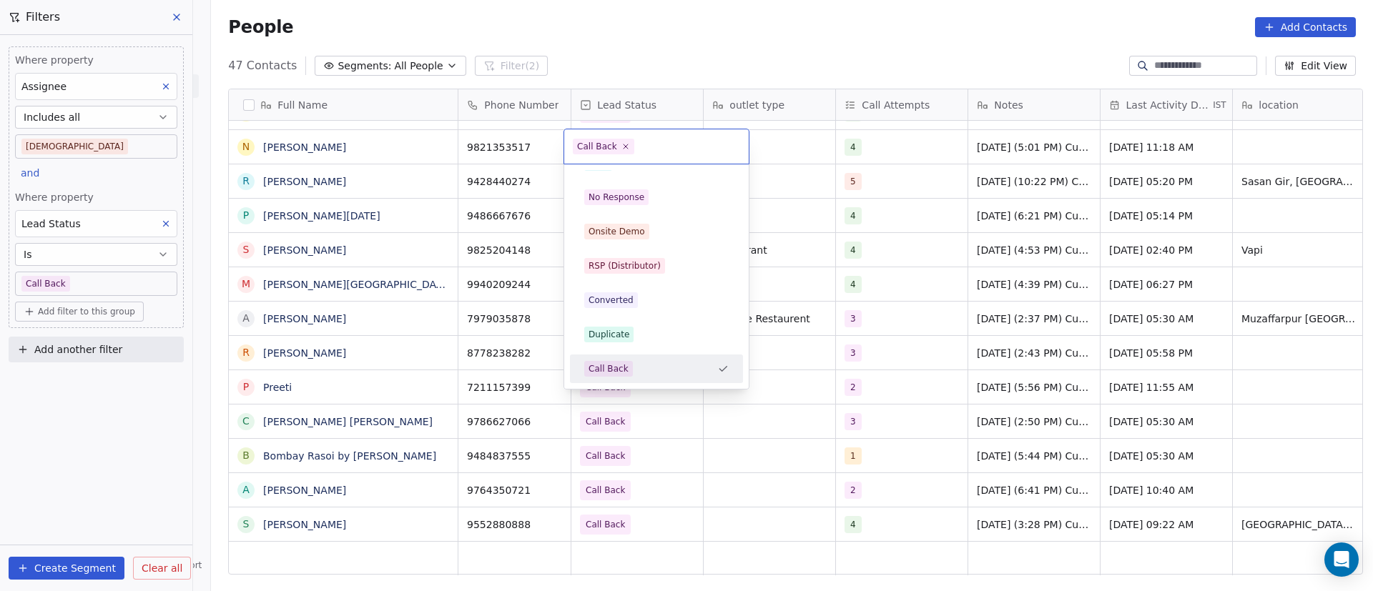
click at [799, 152] on html "On2Cook India Pvt. Ltd. Contacts People Marketing Workflows Campaigns Metrics &…" at bounding box center [686, 295] width 1373 height 591
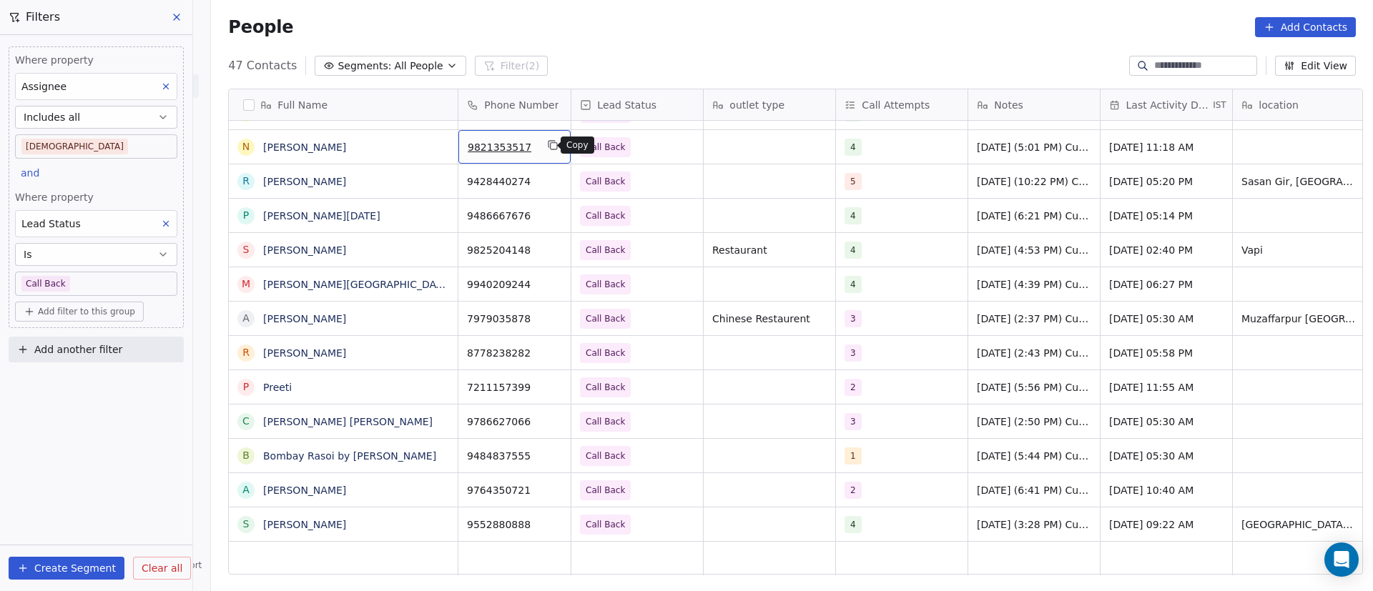
click at [548, 143] on icon "grid" at bounding box center [551, 144] width 6 height 6
click at [640, 149] on span "Call Back" at bounding box center [624, 147] width 87 height 20
click at [641, 149] on span "Call Back" at bounding box center [624, 147] width 87 height 20
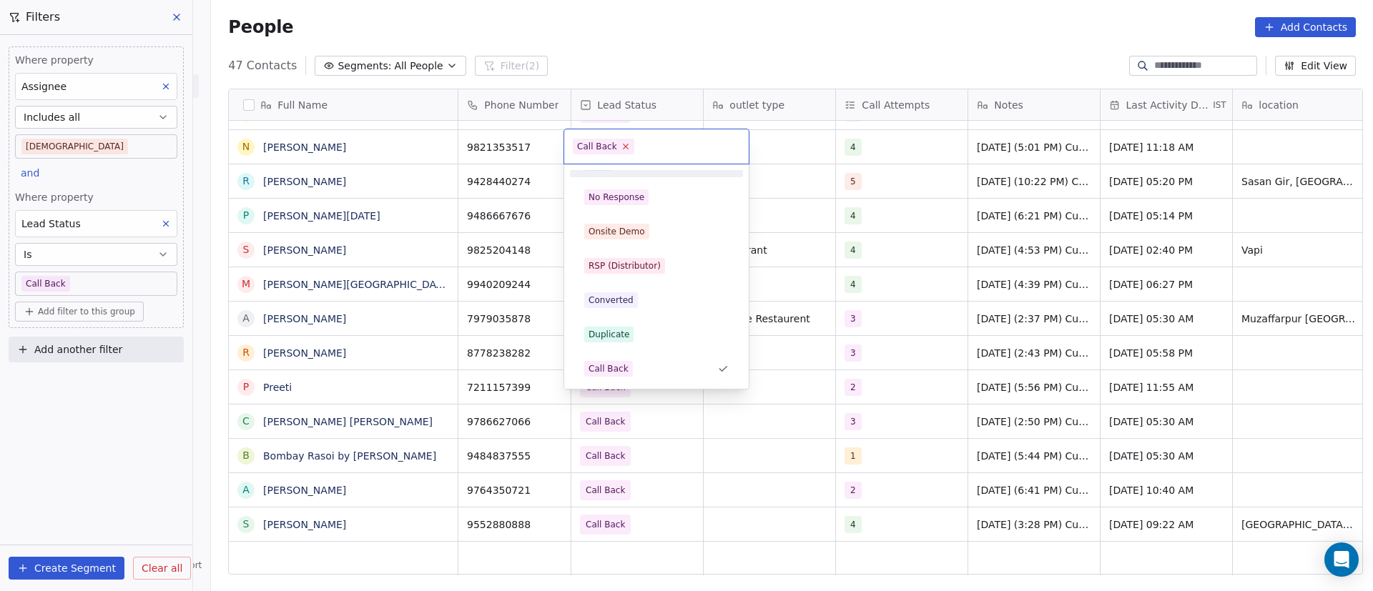
click at [626, 144] on icon at bounding box center [625, 146] width 9 height 9
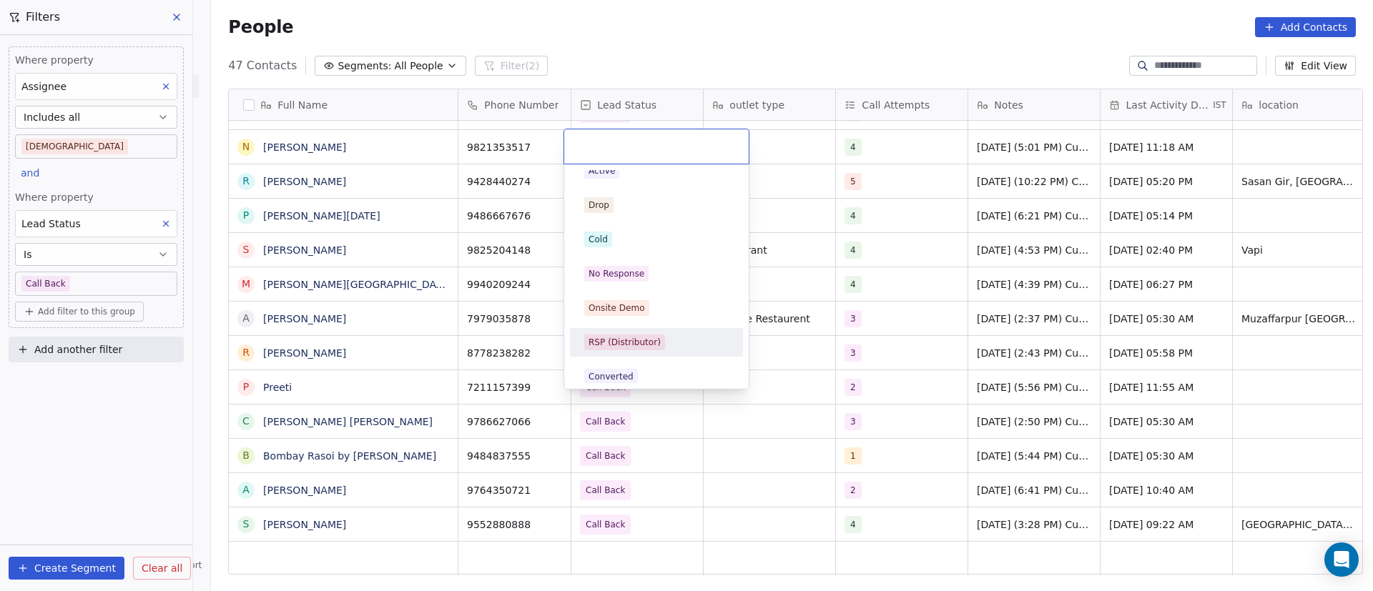
scroll to position [0, 0]
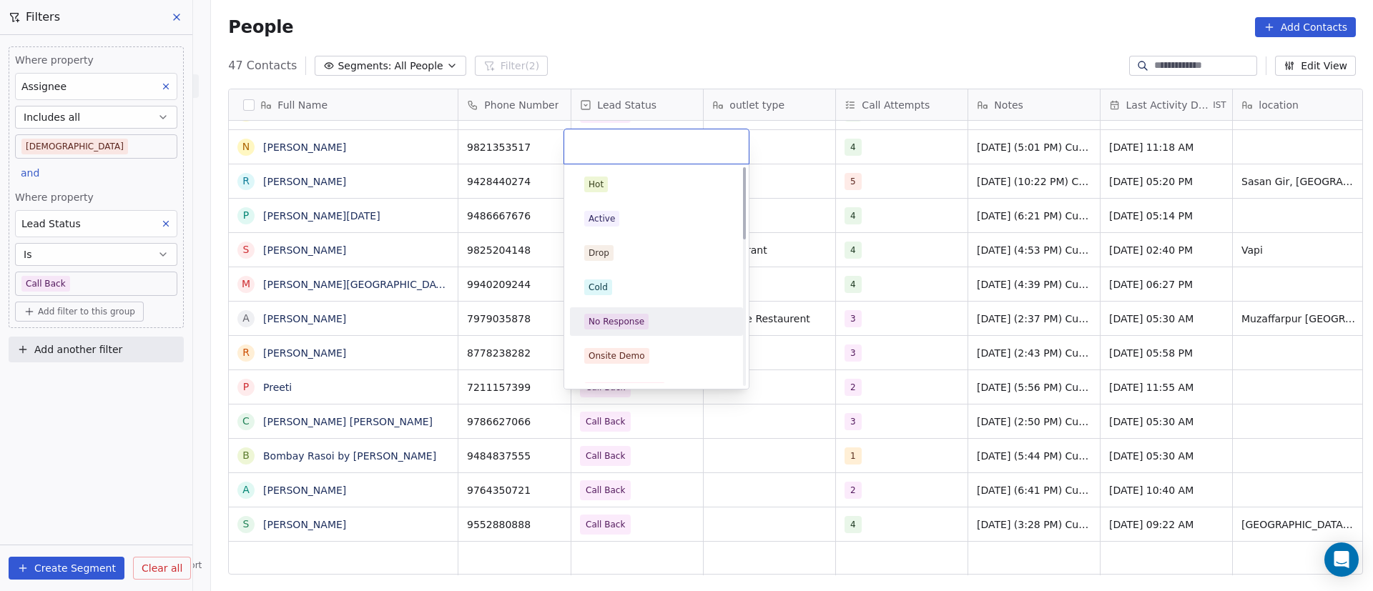
click at [663, 316] on div "No Response" at bounding box center [656, 322] width 144 height 16
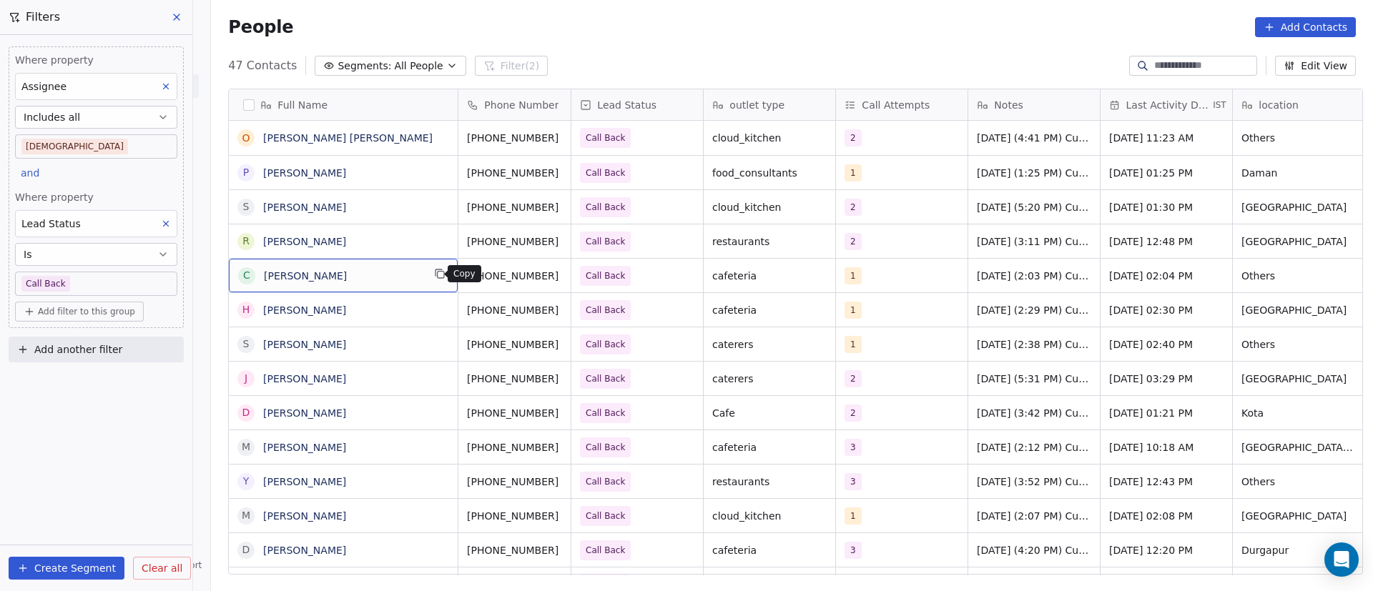
click at [438, 278] on icon "grid" at bounding box center [441, 275] width 6 height 6
click at [568, 274] on button "grid" at bounding box center [576, 273] width 17 height 17
click at [434, 274] on icon "grid" at bounding box center [439, 273] width 11 height 11
click at [875, 275] on div "1" at bounding box center [888, 275] width 87 height 17
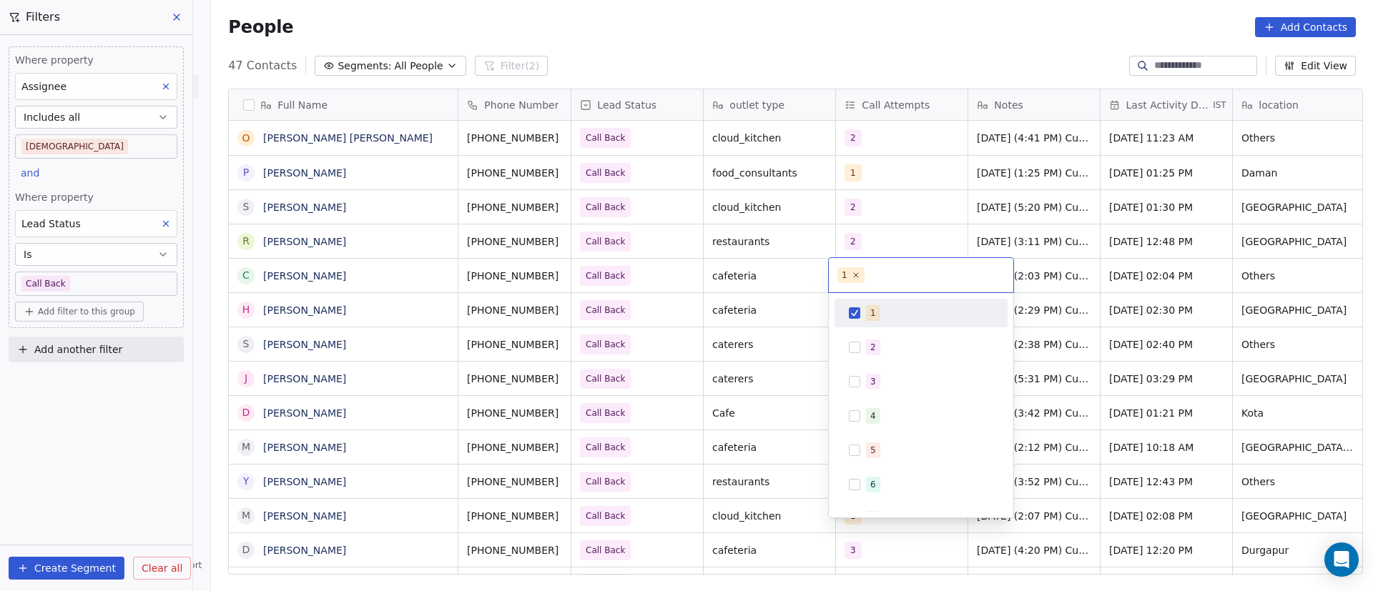
click at [864, 325] on div "1" at bounding box center [921, 313] width 173 height 29
click at [867, 344] on span "2" at bounding box center [873, 348] width 14 height 16
click at [1111, 322] on html "On2Cook India Pvt. Ltd. Contacts People Marketing Workflows Campaigns Metrics &…" at bounding box center [686, 295] width 1373 height 591
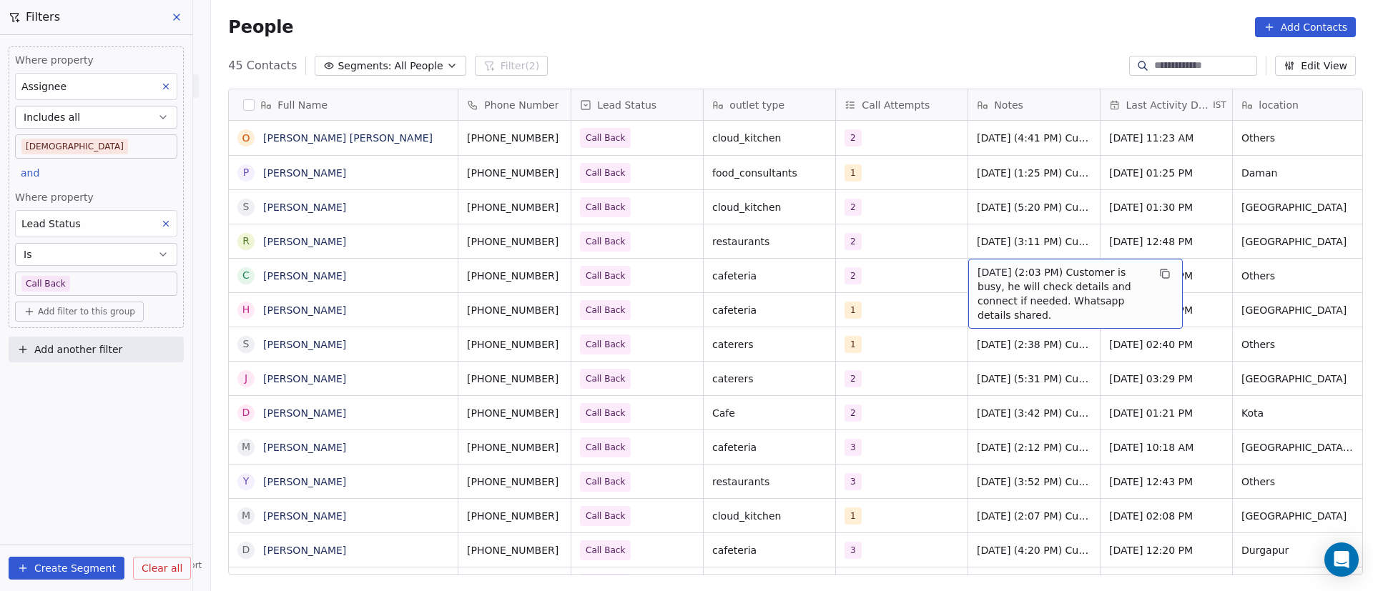
click at [1011, 279] on span "22/9/2025 (2:03 PM) Customer is busy, he will check details and connect if need…" at bounding box center [1063, 293] width 170 height 57
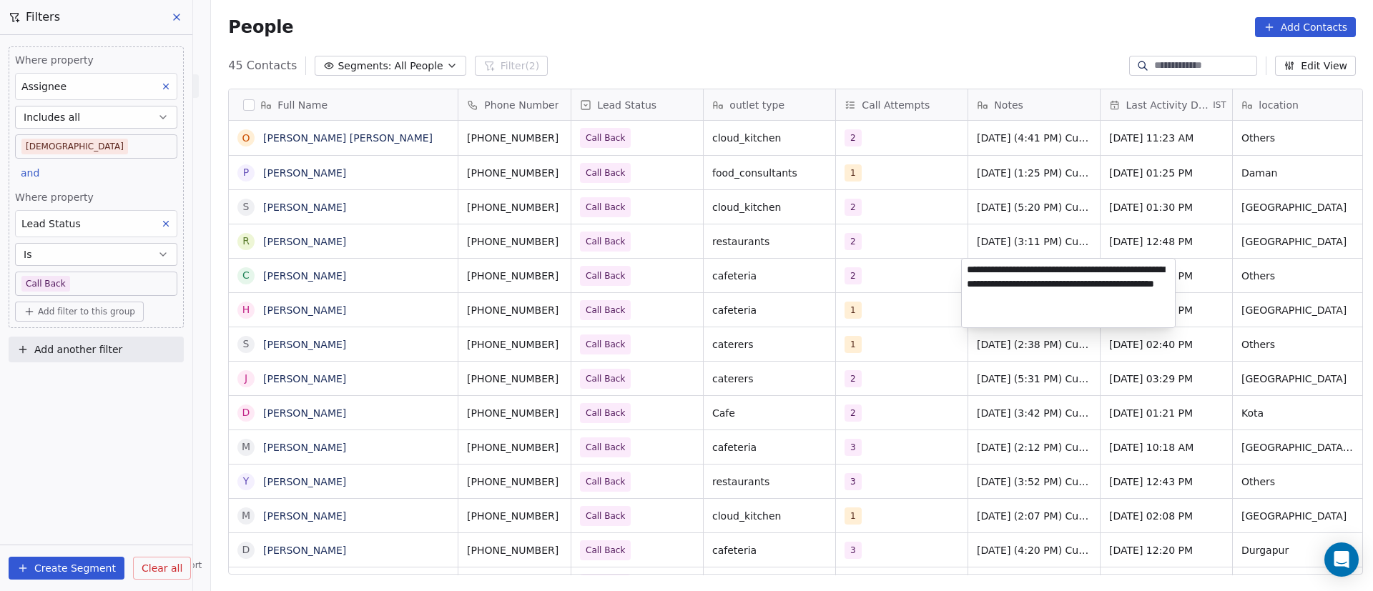
click at [965, 271] on textarea "**********" at bounding box center [1068, 293] width 213 height 69
paste textarea "**********"
type textarea "**********"
click at [803, 378] on html "On2Cook India Pvt. Ltd. Contacts People Marketing Workflows Campaigns Metrics &…" at bounding box center [686, 295] width 1373 height 591
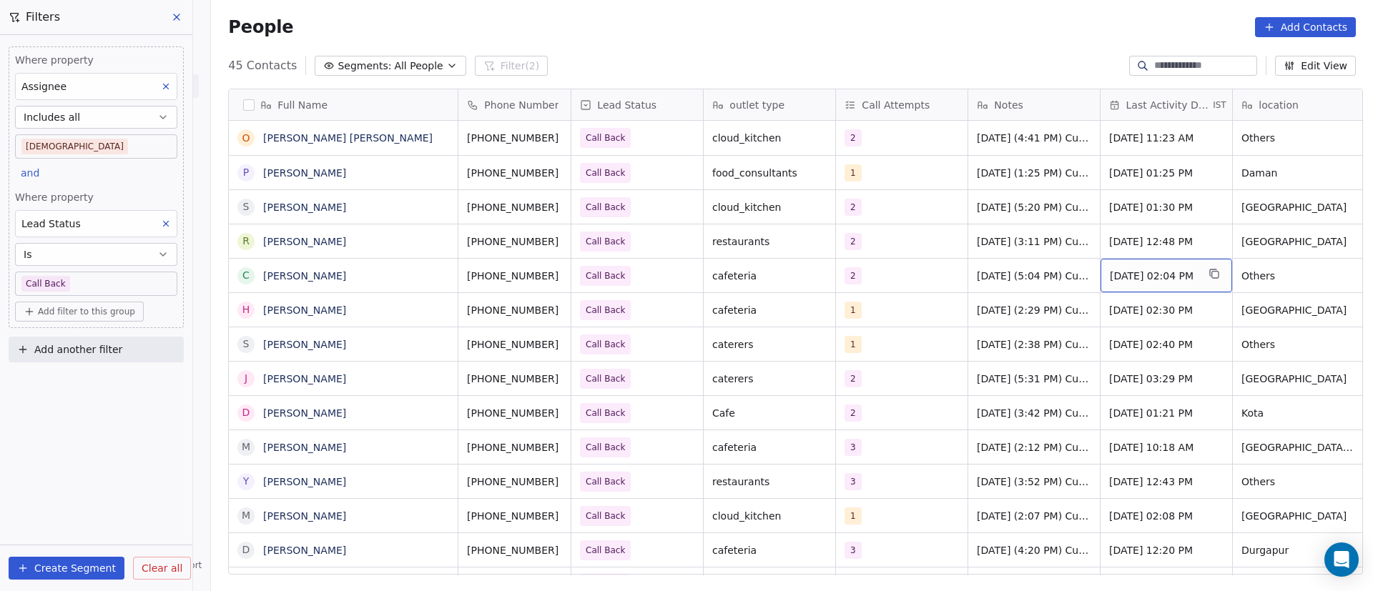
click at [1162, 270] on span "Sep 22, 2025 02:04 PM" at bounding box center [1153, 276] width 87 height 14
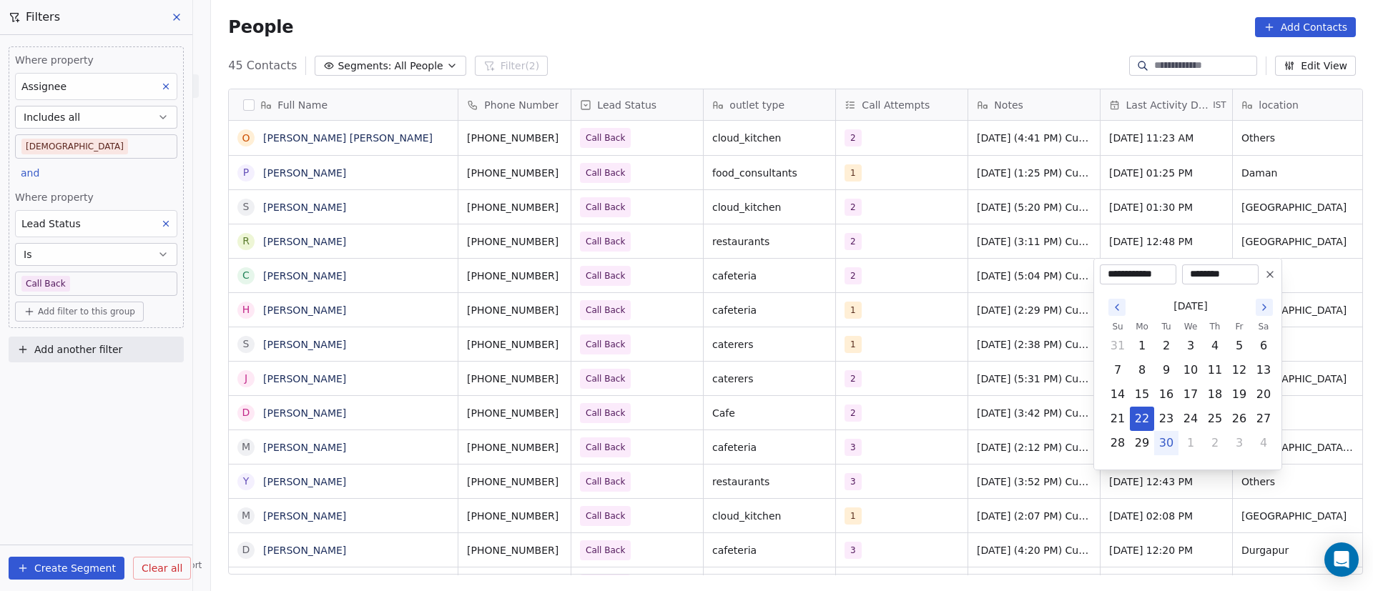
click at [1168, 444] on button "30" at bounding box center [1166, 443] width 23 height 23
type input "**********"
click at [1007, 349] on html "On2Cook India Pvt. Ltd. Contacts People Marketing Workflows Campaigns Metrics &…" at bounding box center [686, 295] width 1373 height 591
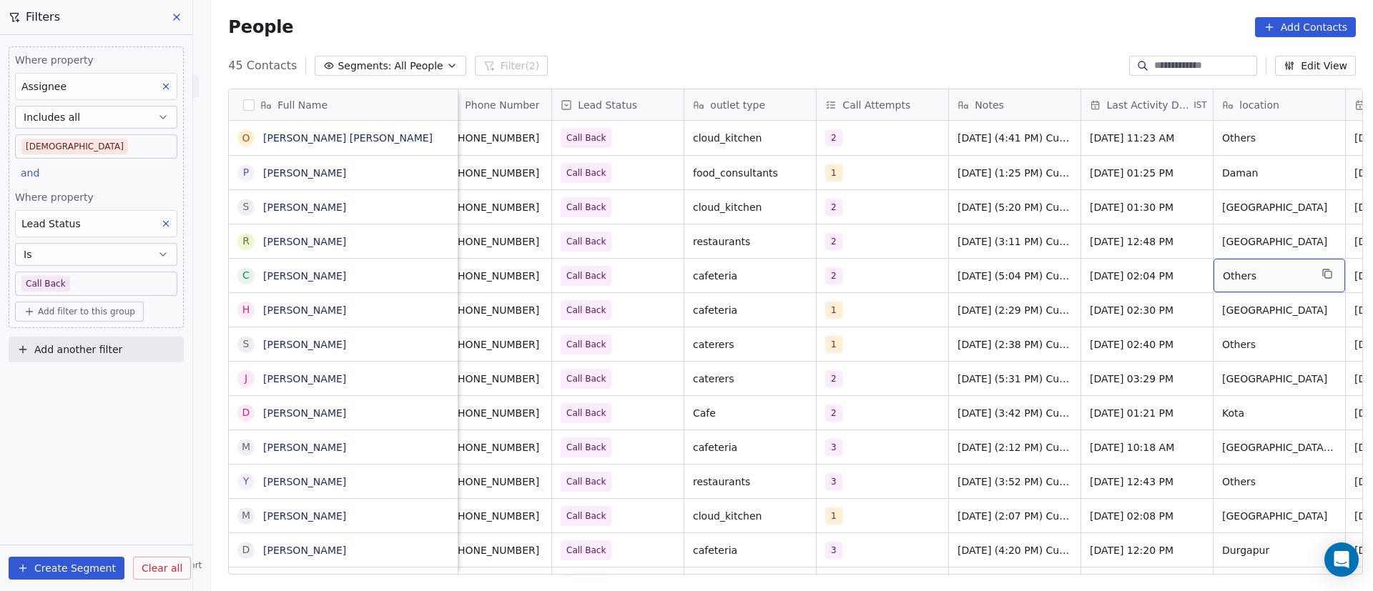
scroll to position [0, 152]
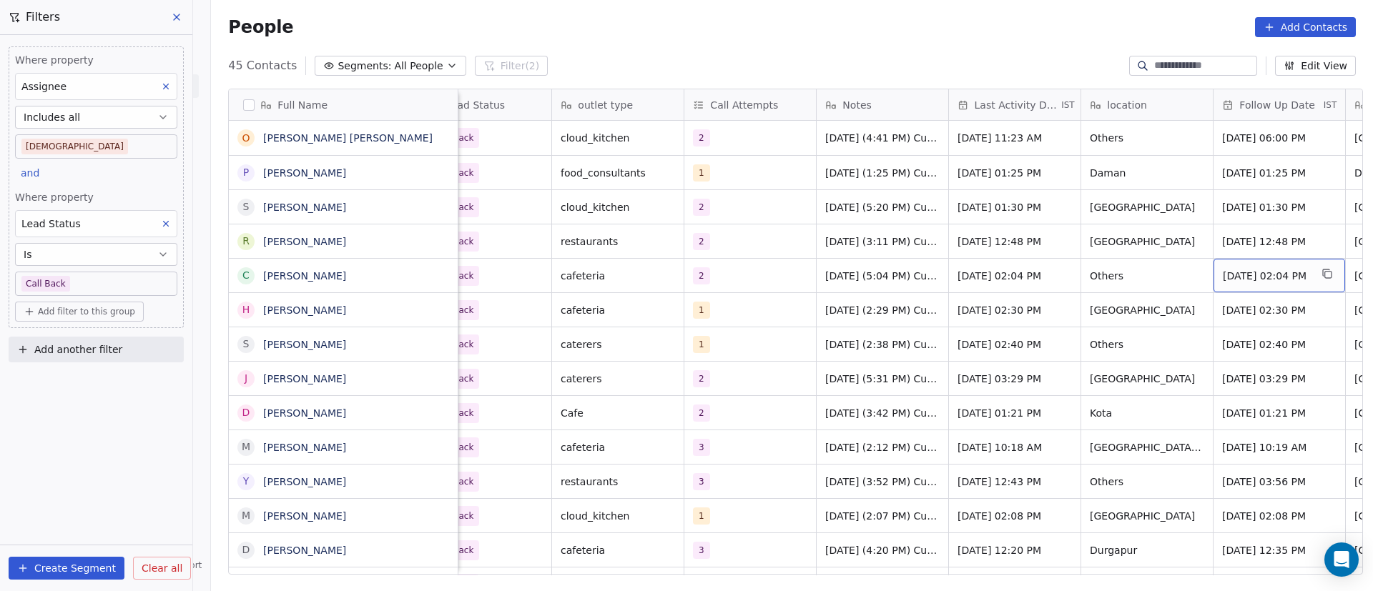
click at [1266, 280] on span "Sep 24, 2025 02:04 PM" at bounding box center [1266, 276] width 87 height 14
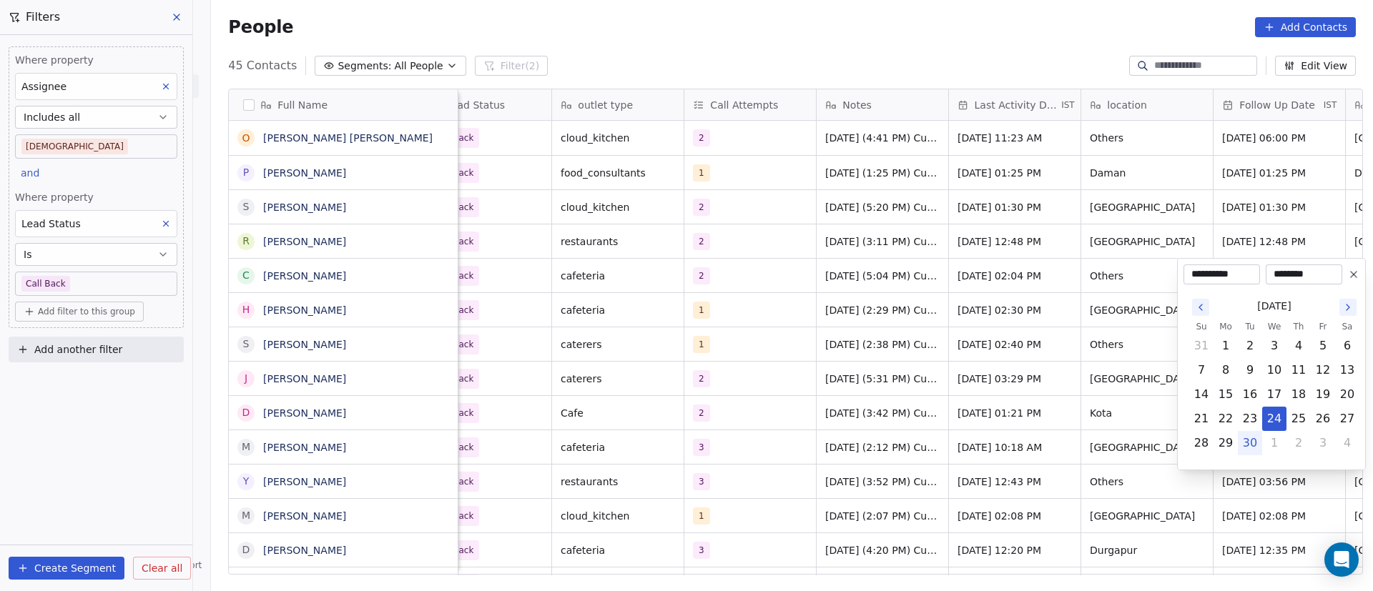
click at [1353, 308] on icon "Go to the Next Month" at bounding box center [1347, 307] width 11 height 11
click at [1326, 368] on button "10" at bounding box center [1322, 370] width 23 height 23
type input "**********"
click at [972, 378] on html "On2Cook India Pvt. Ltd. Contacts People Marketing Workflows Campaigns Metrics &…" at bounding box center [686, 295] width 1373 height 591
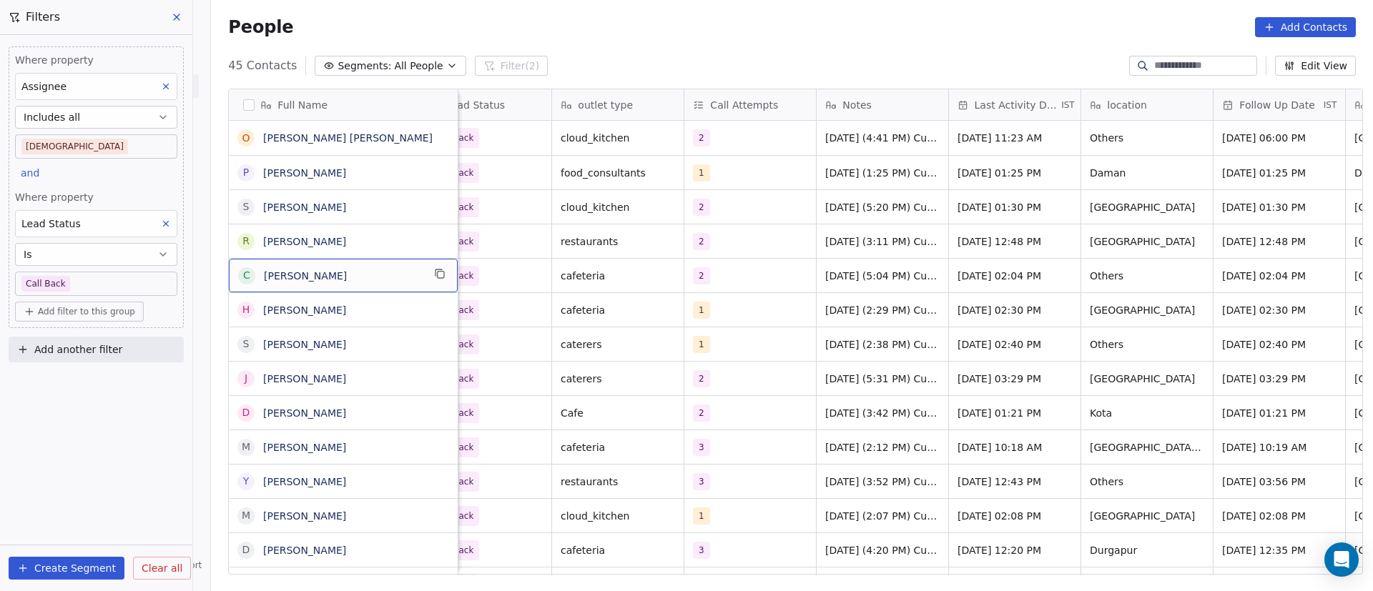
scroll to position [0, 0]
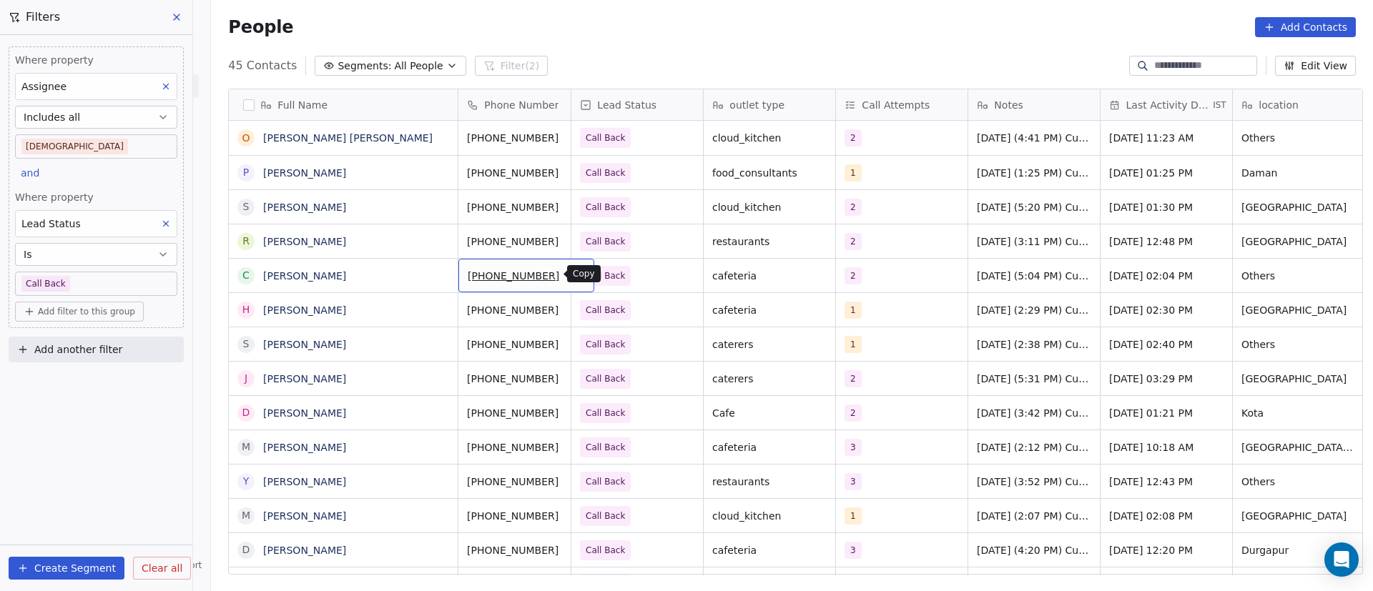
click at [571, 275] on icon "grid" at bounding box center [576, 273] width 11 height 11
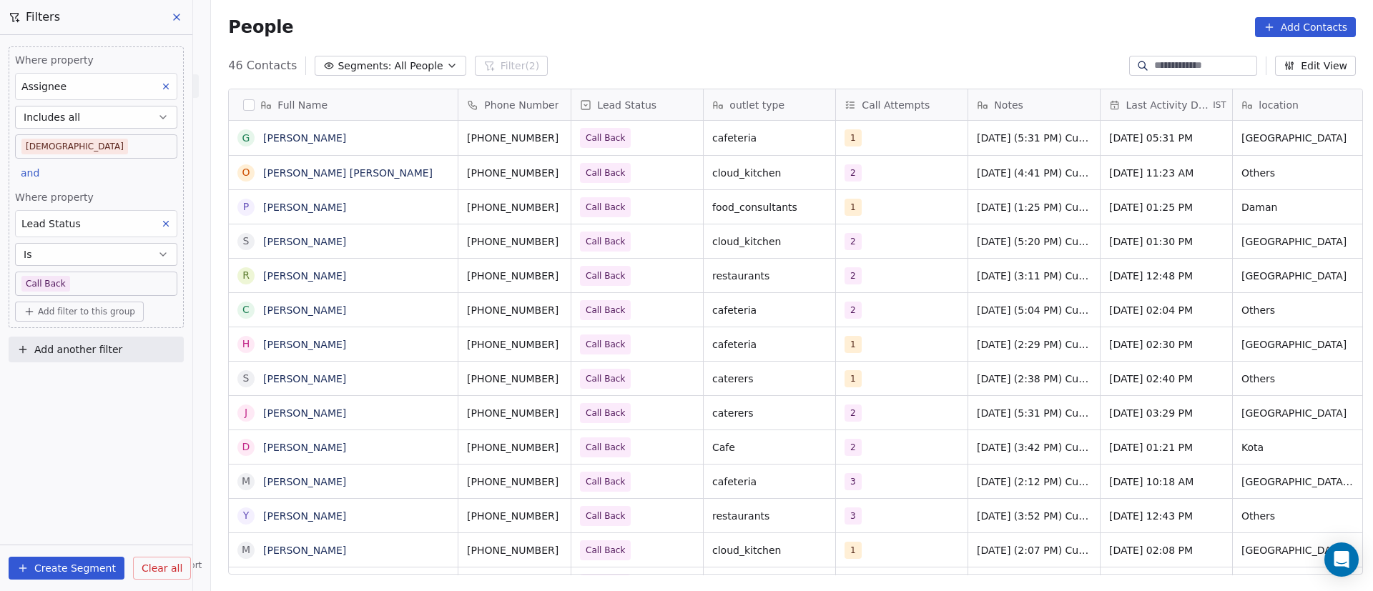
click at [1183, 59] on input at bounding box center [1204, 66] width 100 height 14
paste input "**********"
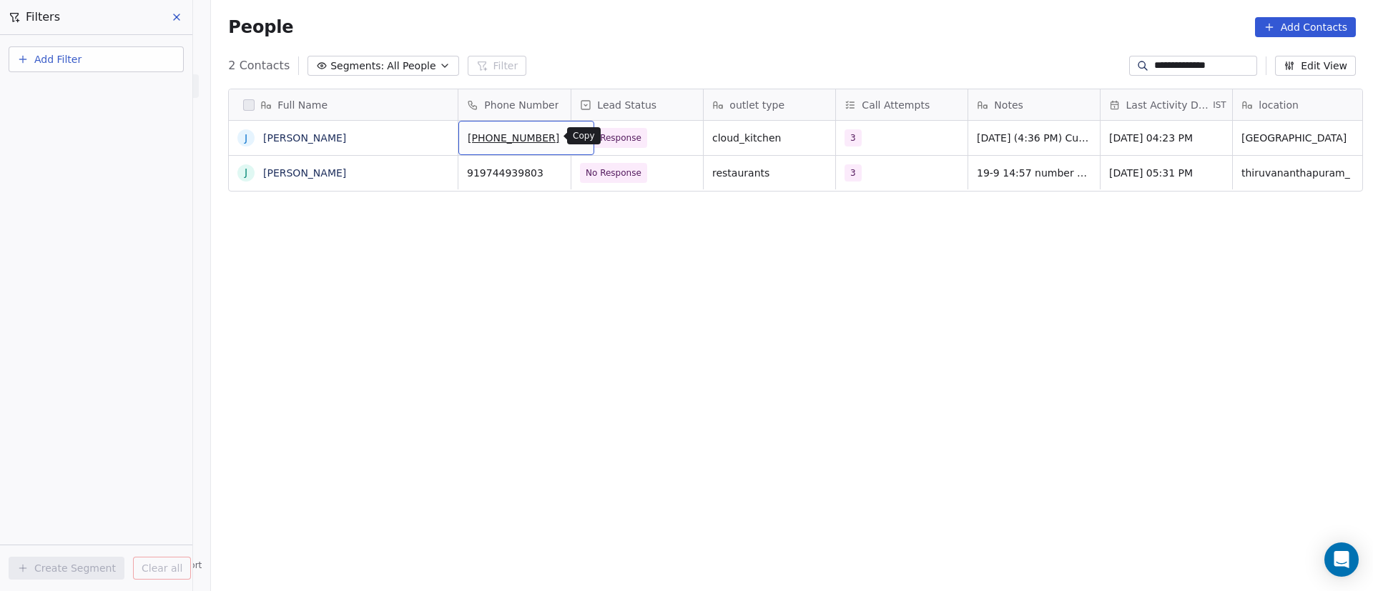
click at [574, 140] on icon "grid" at bounding box center [577, 137] width 6 height 6
click at [1180, 64] on input "**********" at bounding box center [1204, 66] width 100 height 14
paste input "*"
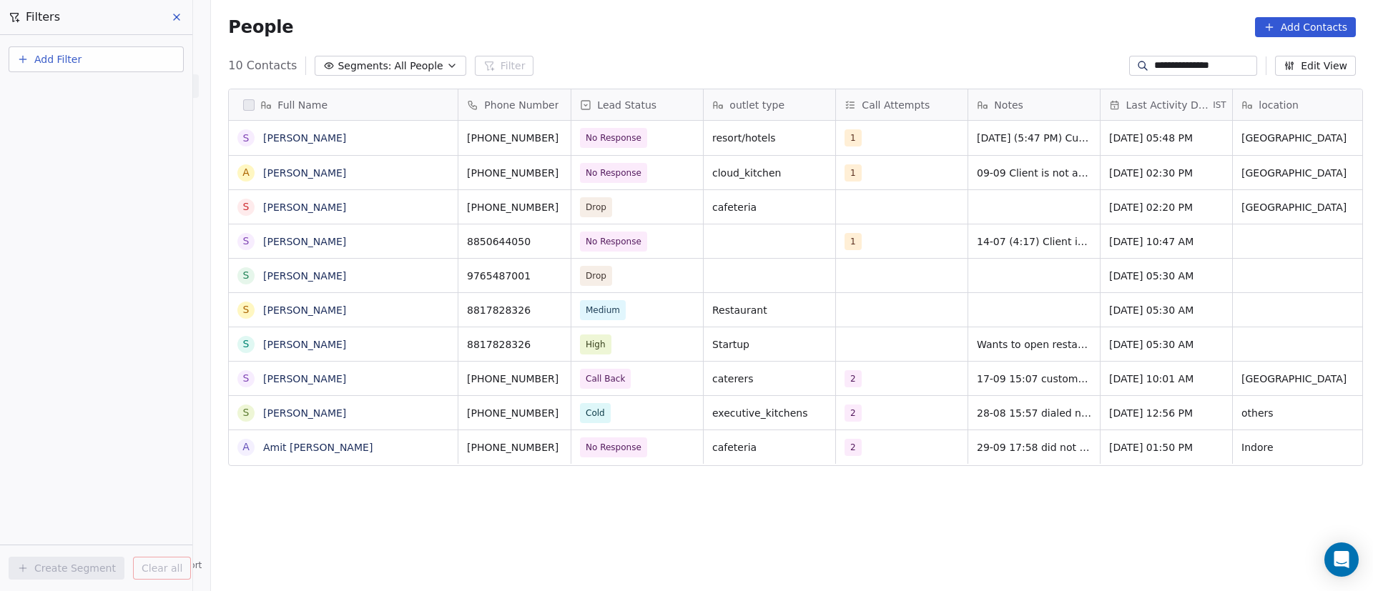
scroll to position [504, 1152]
type input "**********"
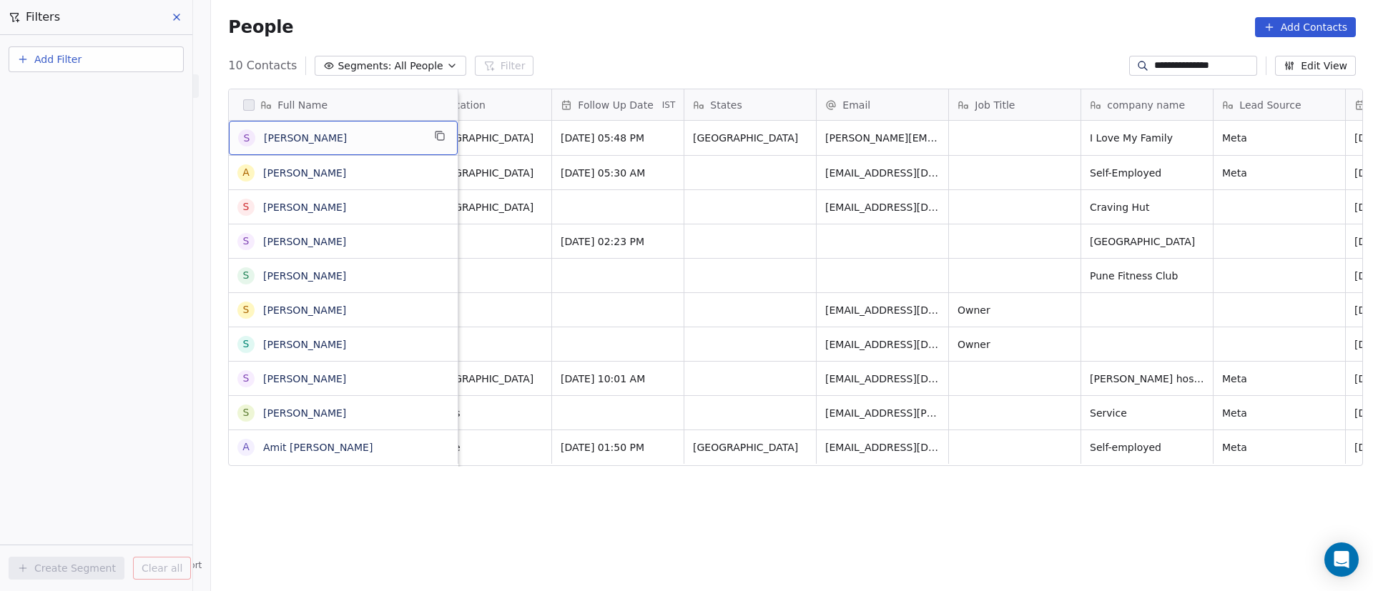
scroll to position [0, 0]
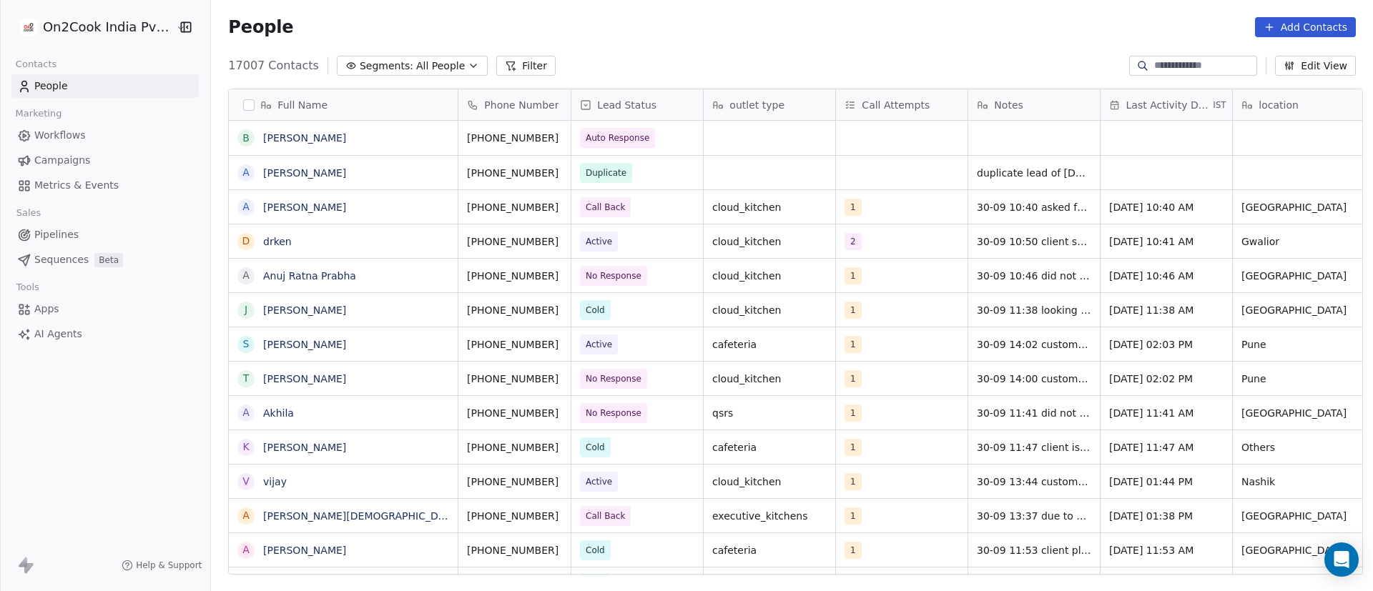
scroll to position [504, 1152]
click at [506, 61] on button "Filter" at bounding box center [525, 66] width 59 height 20
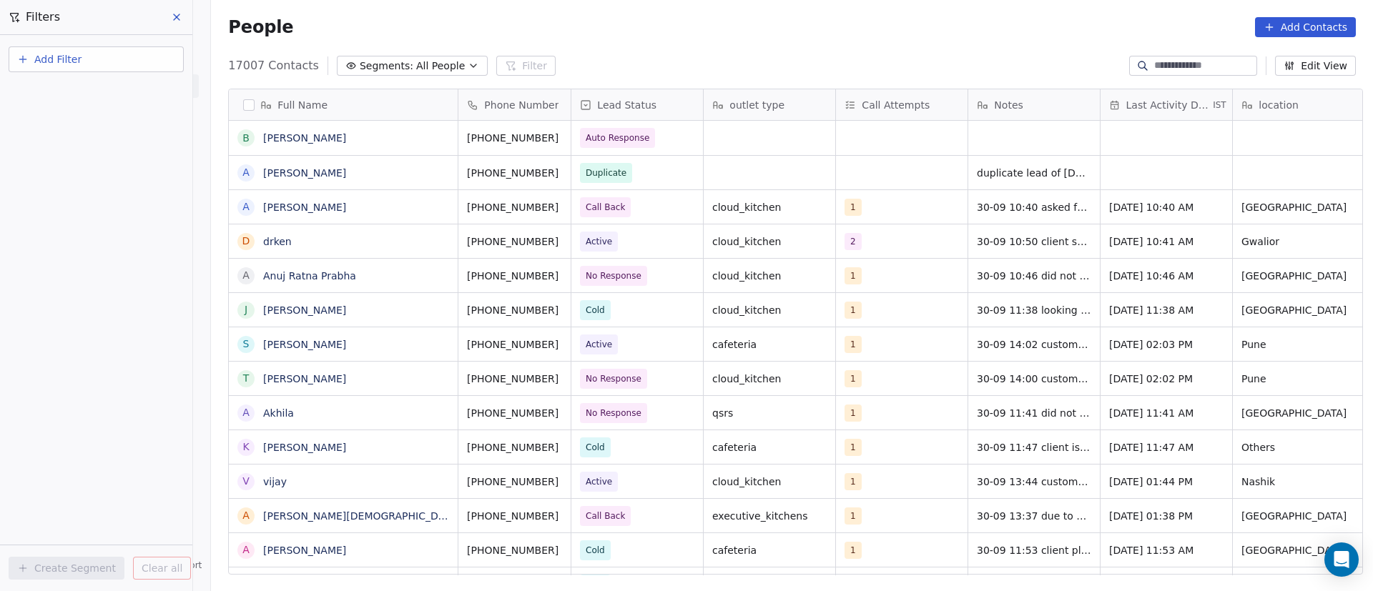
click at [120, 54] on button "Add Filter" at bounding box center [96, 59] width 175 height 26
click at [106, 101] on div "Contact properties" at bounding box center [96, 93] width 162 height 23
type input "***"
click at [89, 152] on div "Assignee" at bounding box center [96, 144] width 162 height 23
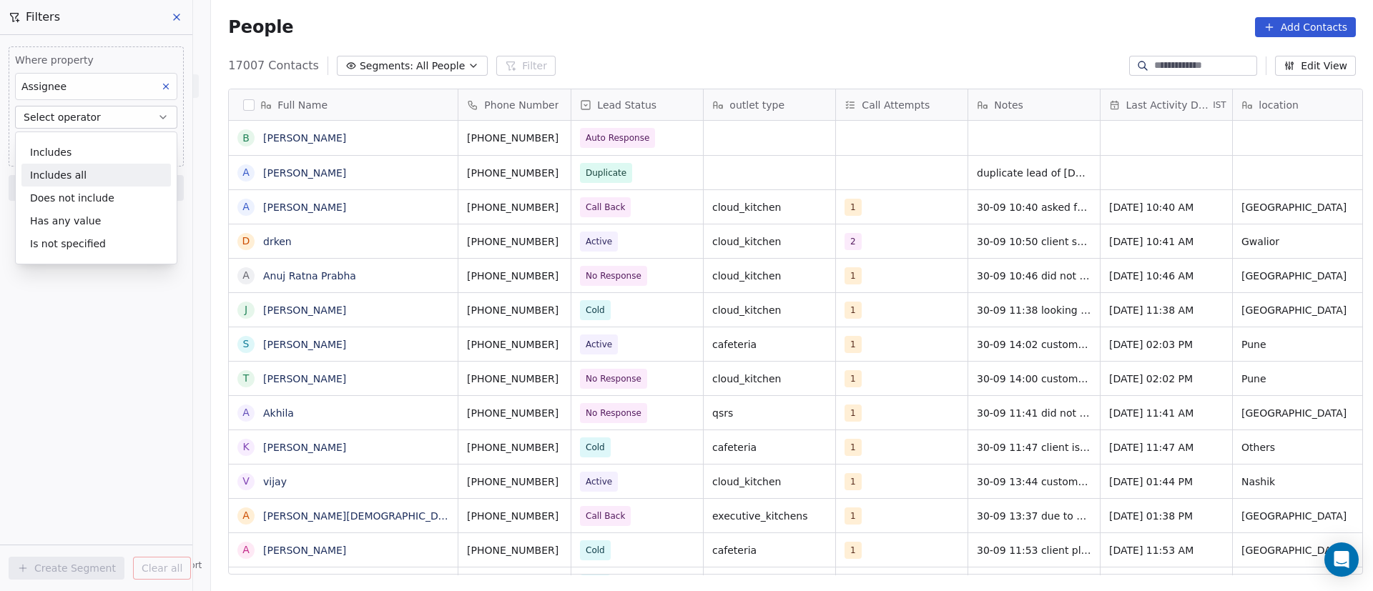
click at [91, 167] on div "Includes all" at bounding box center [95, 175] width 149 height 23
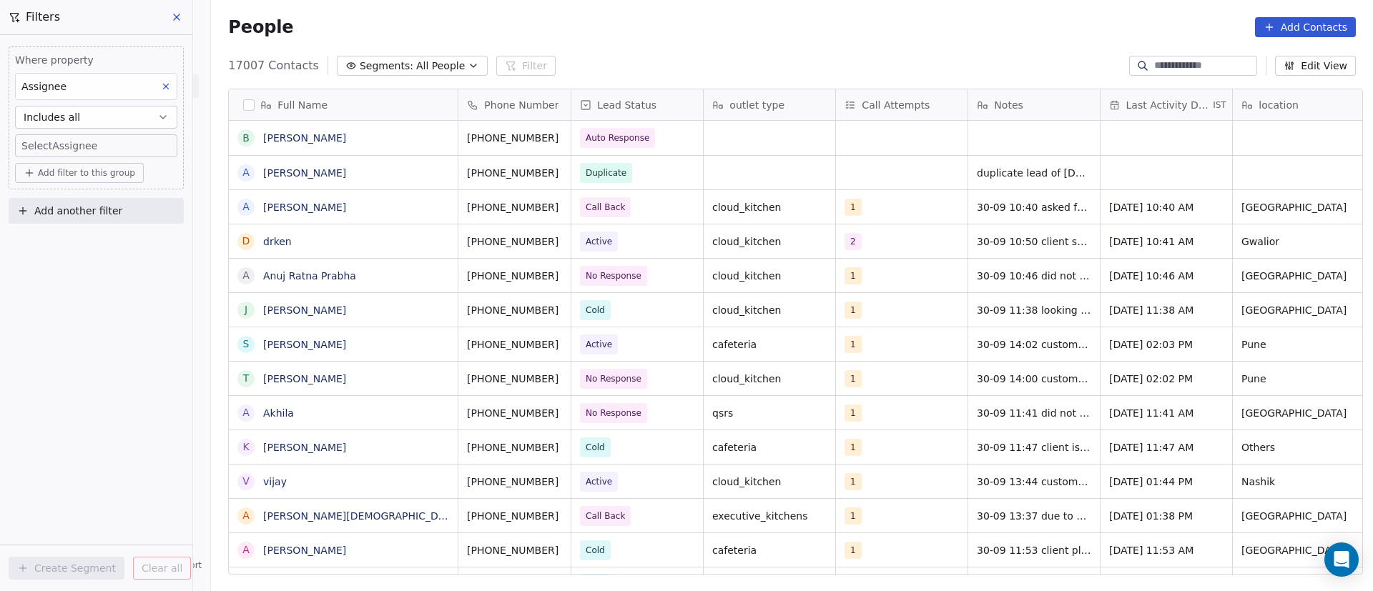
click at [102, 142] on body "On2Cook India Pvt. Ltd. Contacts People Marketing Workflows Campaigns Metrics &…" at bounding box center [686, 295] width 1373 height 591
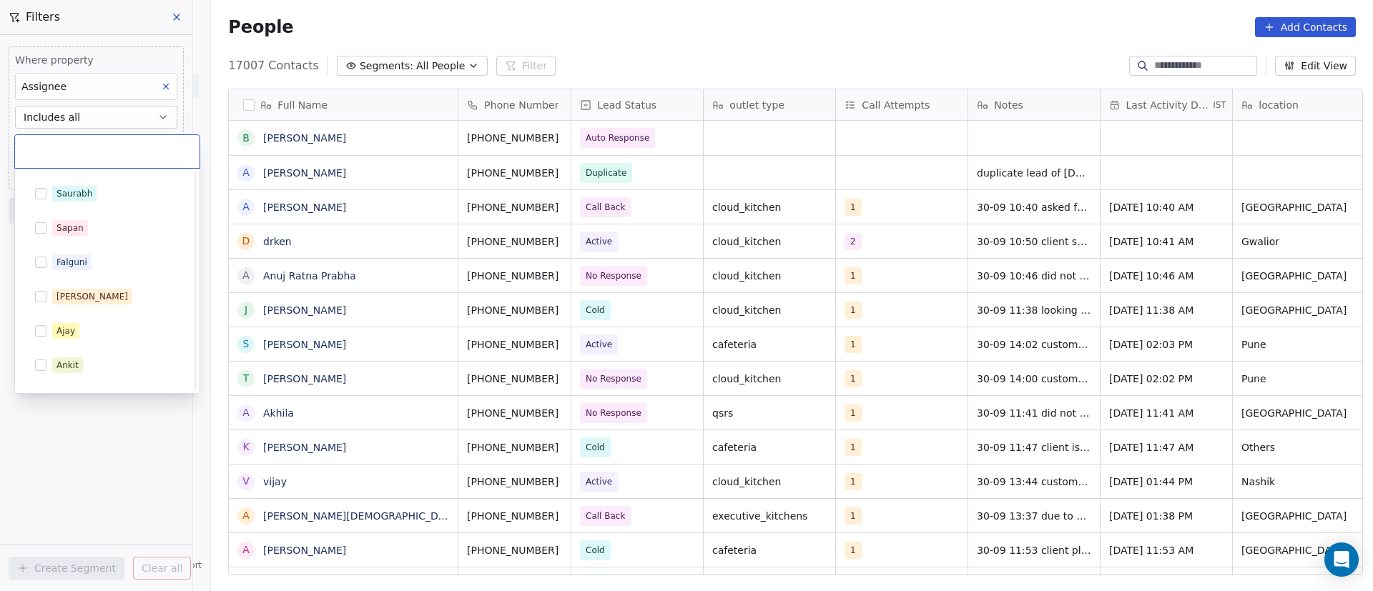
scroll to position [262, 0]
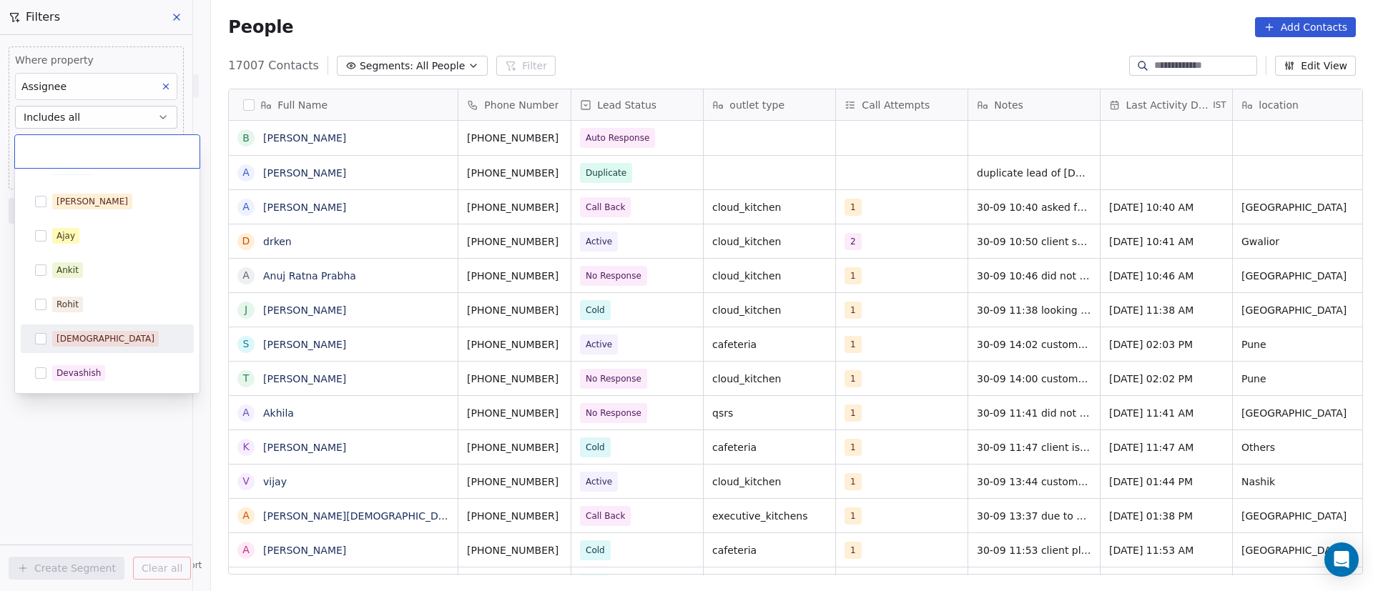
click at [91, 335] on div "[DEMOGRAPHIC_DATA]" at bounding box center [115, 339] width 127 height 16
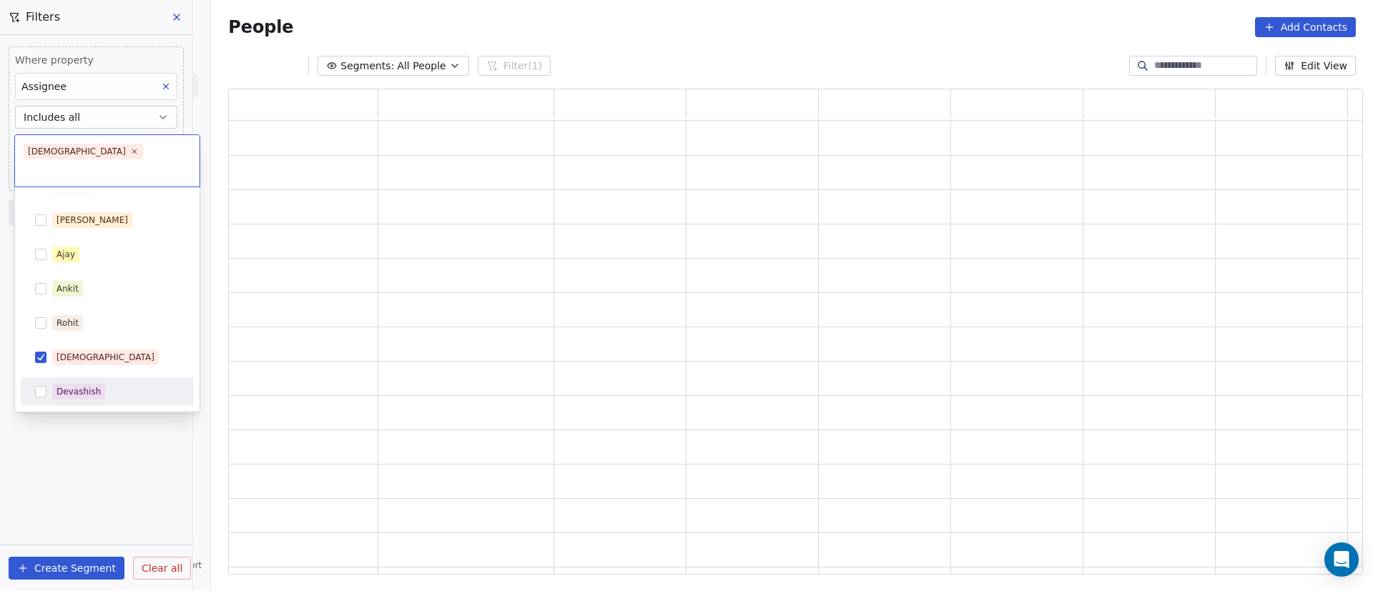
click at [94, 403] on html "On2Cook India Pvt. Ltd. Contacts People Marketing Workflows Campaigns Metrics &…" at bounding box center [686, 295] width 1373 height 591
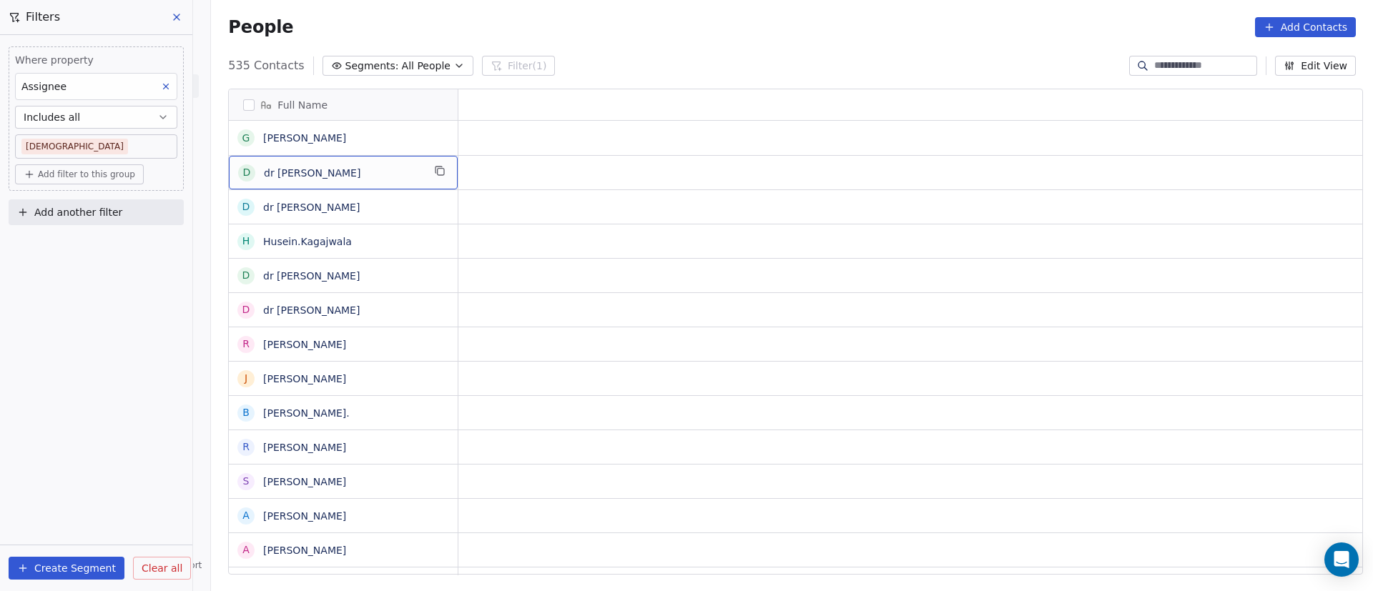
scroll to position [0, 0]
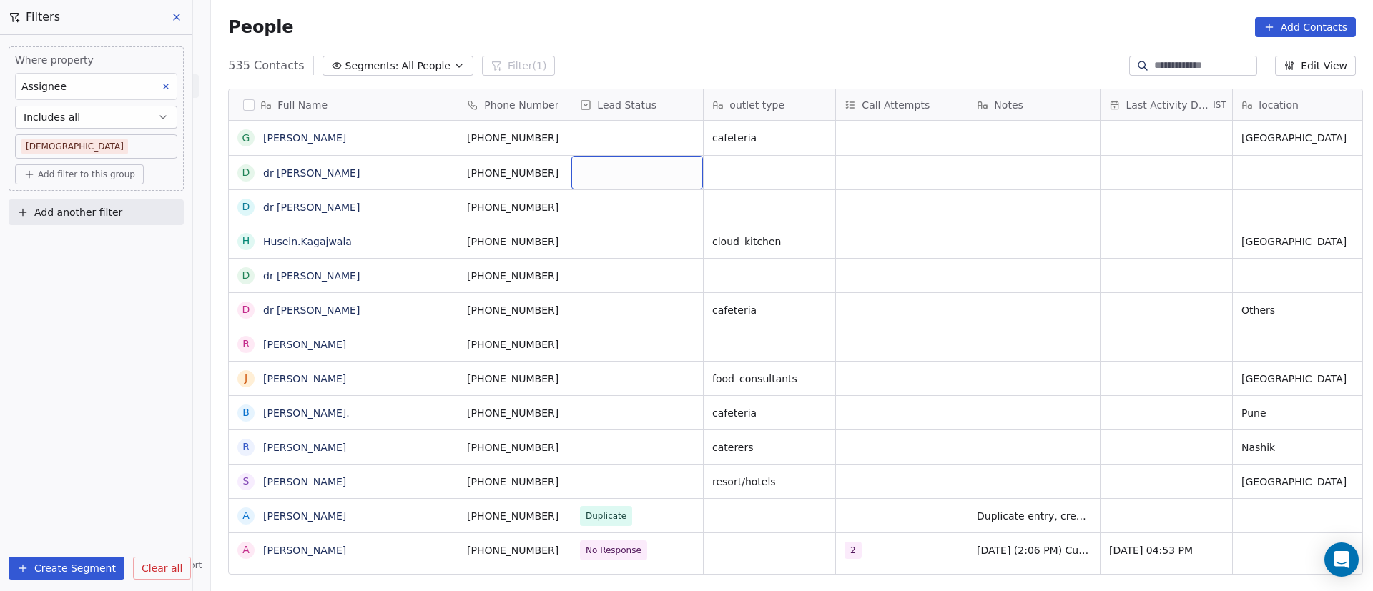
click at [612, 174] on div "grid" at bounding box center [637, 173] width 132 height 34
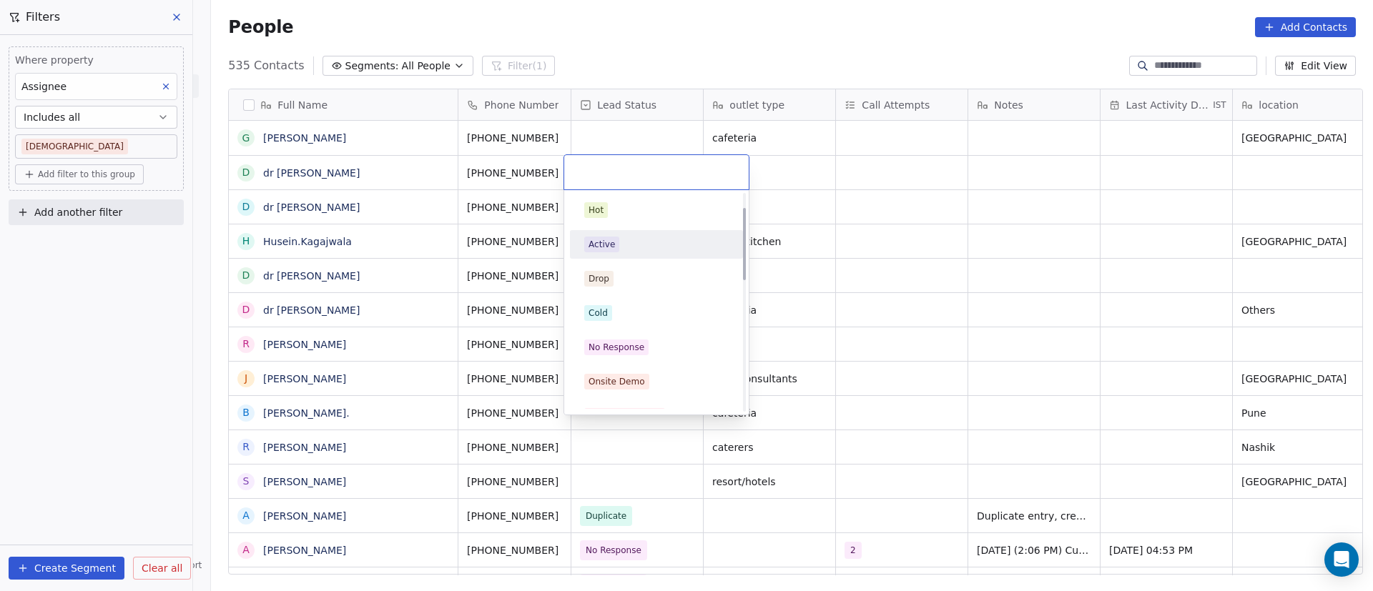
scroll to position [107, 0]
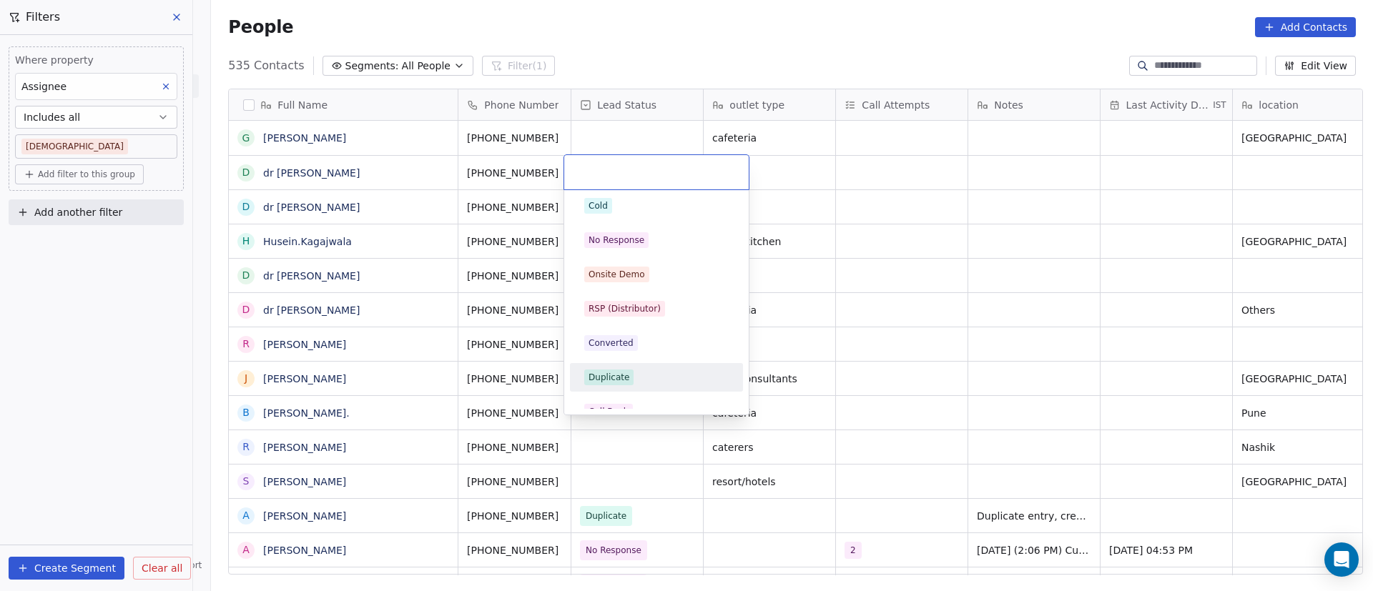
click at [641, 375] on div "Duplicate" at bounding box center [656, 378] width 144 height 16
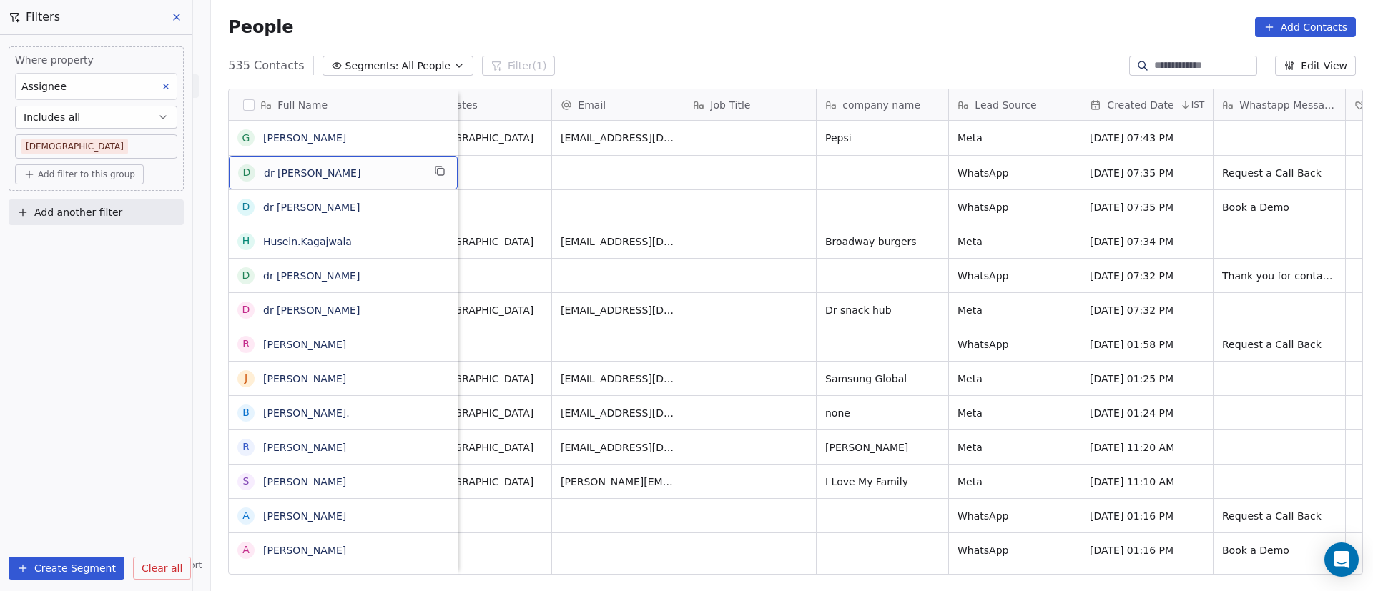
scroll to position [0, 0]
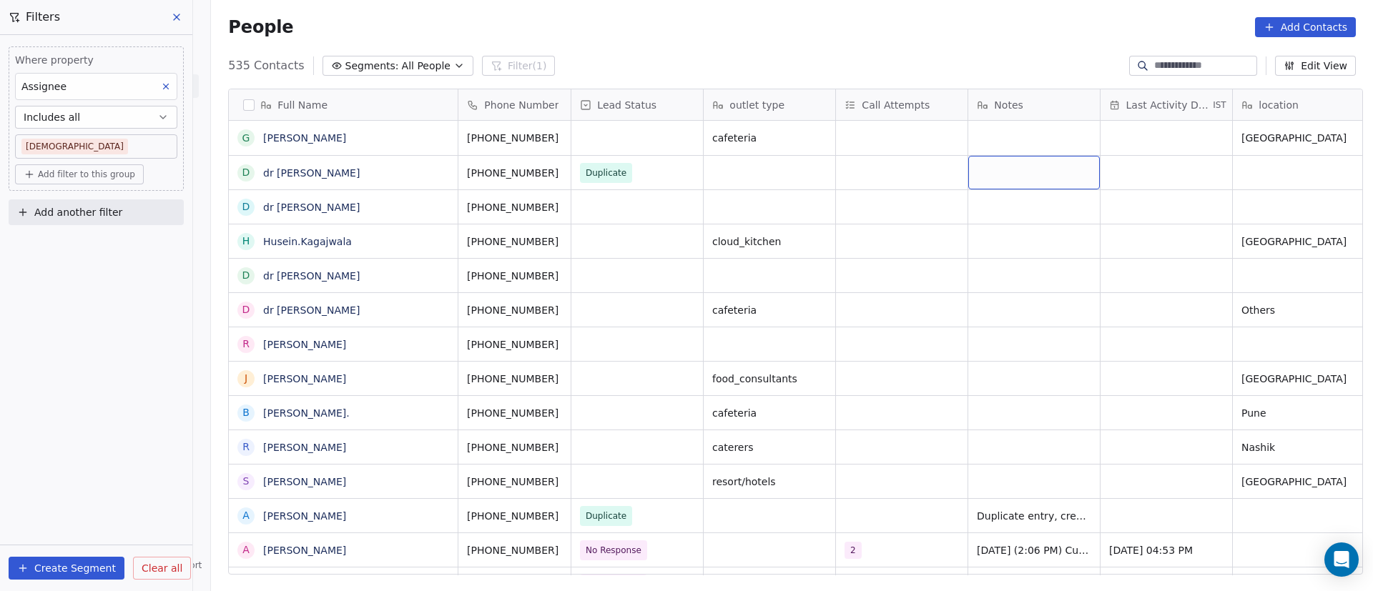
click at [1015, 165] on div "grid" at bounding box center [1034, 173] width 132 height 34
type textarea "**********"
click at [816, 205] on html "On2Cook India Pvt. Ltd. Contacts People Marketing Workflows Campaigns Metrics &…" at bounding box center [686, 295] width 1373 height 591
click at [1010, 174] on span "Duplicate Lead from 29th Sep 2025." at bounding box center [1049, 173] width 142 height 14
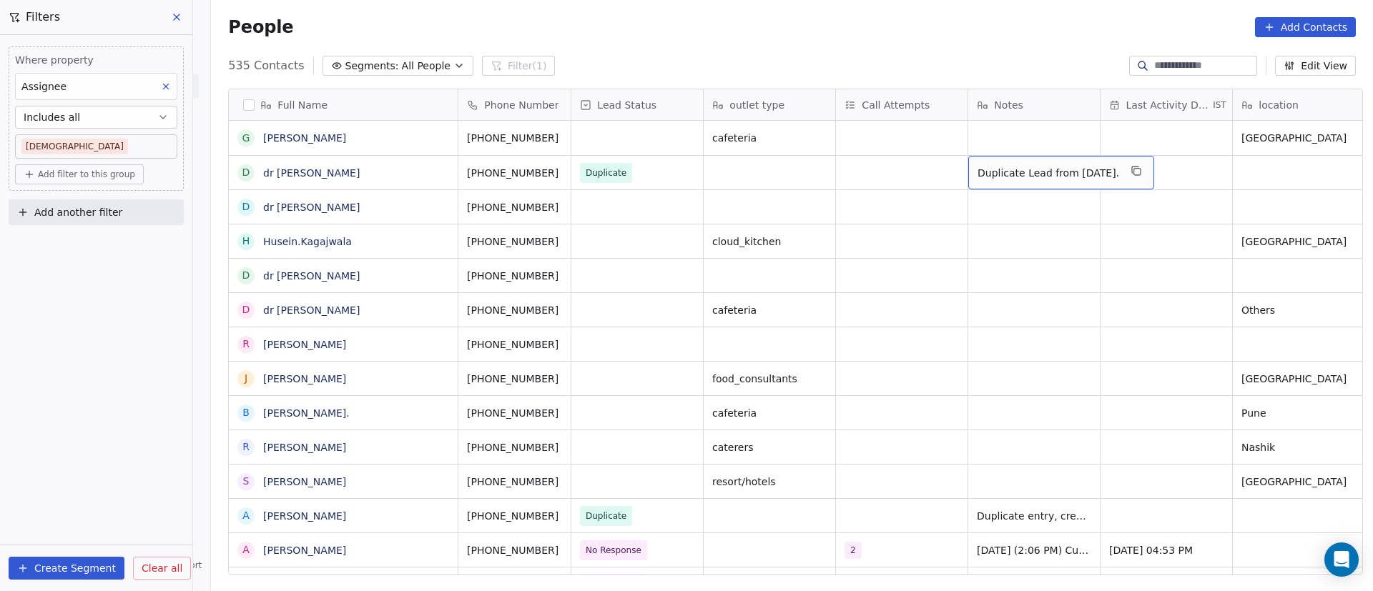
click at [1010, 174] on span "Duplicate Lead from 29th Sep 2025." at bounding box center [1049, 173] width 142 height 14
click at [1083, 162] on textarea "**********" at bounding box center [1064, 178] width 205 height 44
click at [613, 280] on html "On2Cook India Pvt. Ltd. Contacts People Marketing Workflows Campaigns Metrics &…" at bounding box center [686, 295] width 1373 height 591
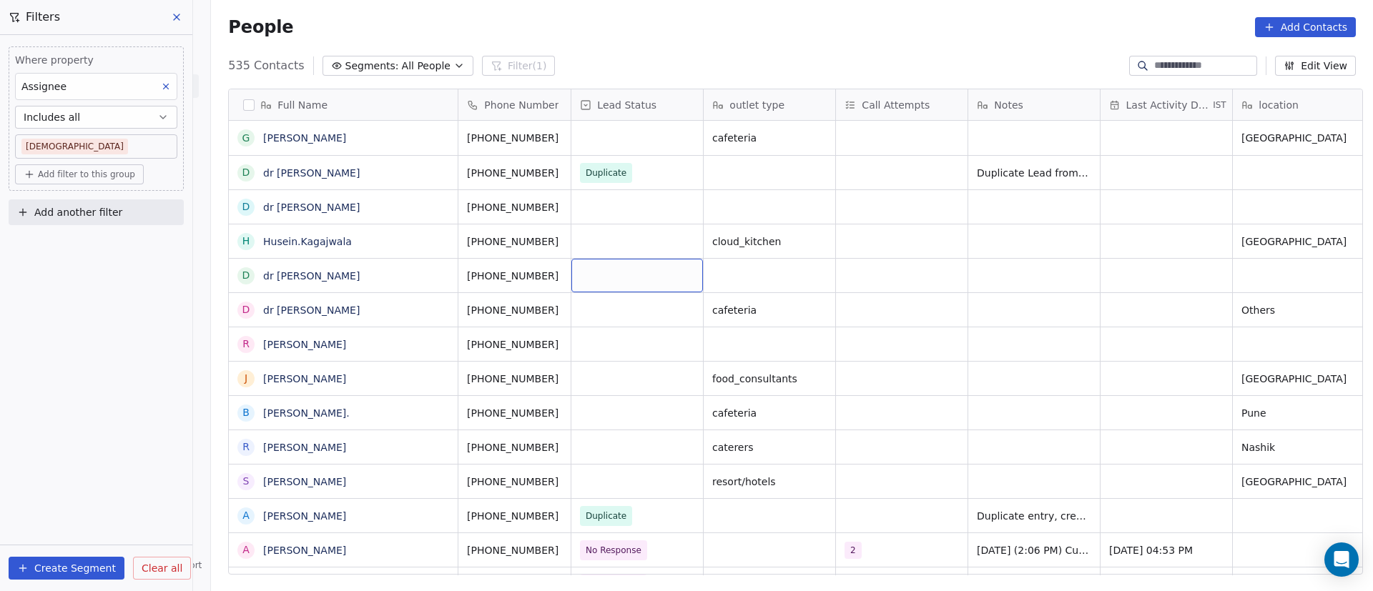
click at [605, 277] on div "grid" at bounding box center [637, 276] width 132 height 34
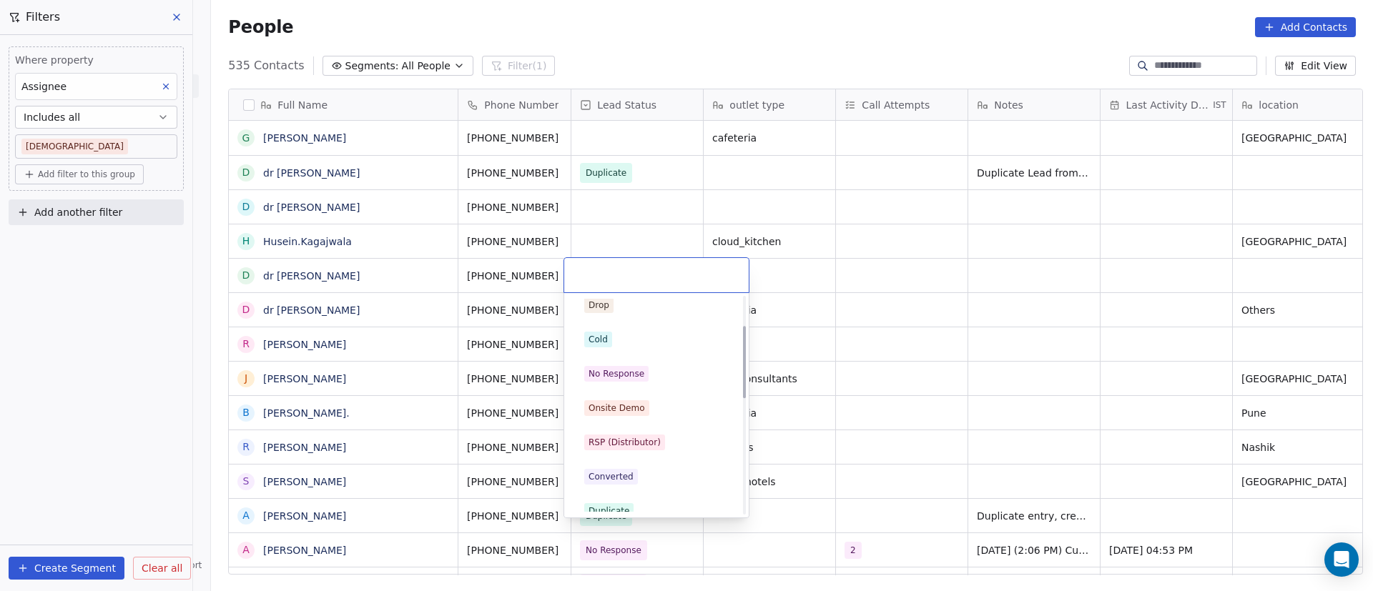
scroll to position [107, 0]
click at [656, 471] on div "Duplicate" at bounding box center [657, 480] width 162 height 23
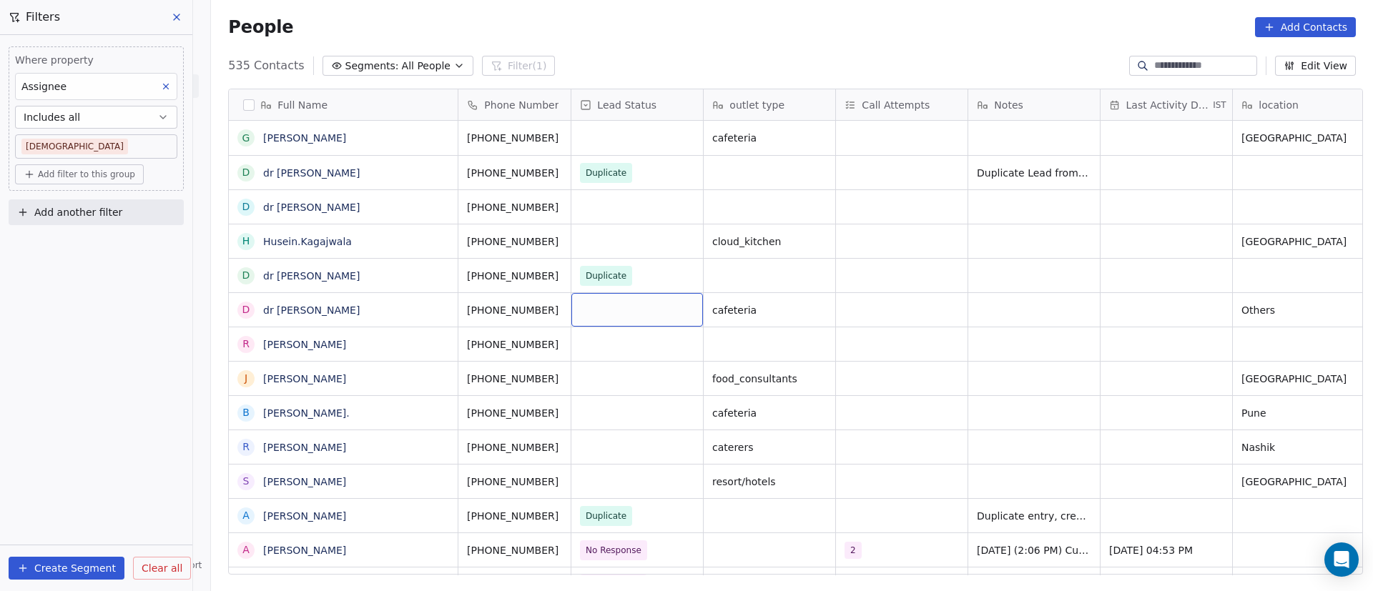
click at [592, 315] on div "grid" at bounding box center [637, 310] width 132 height 34
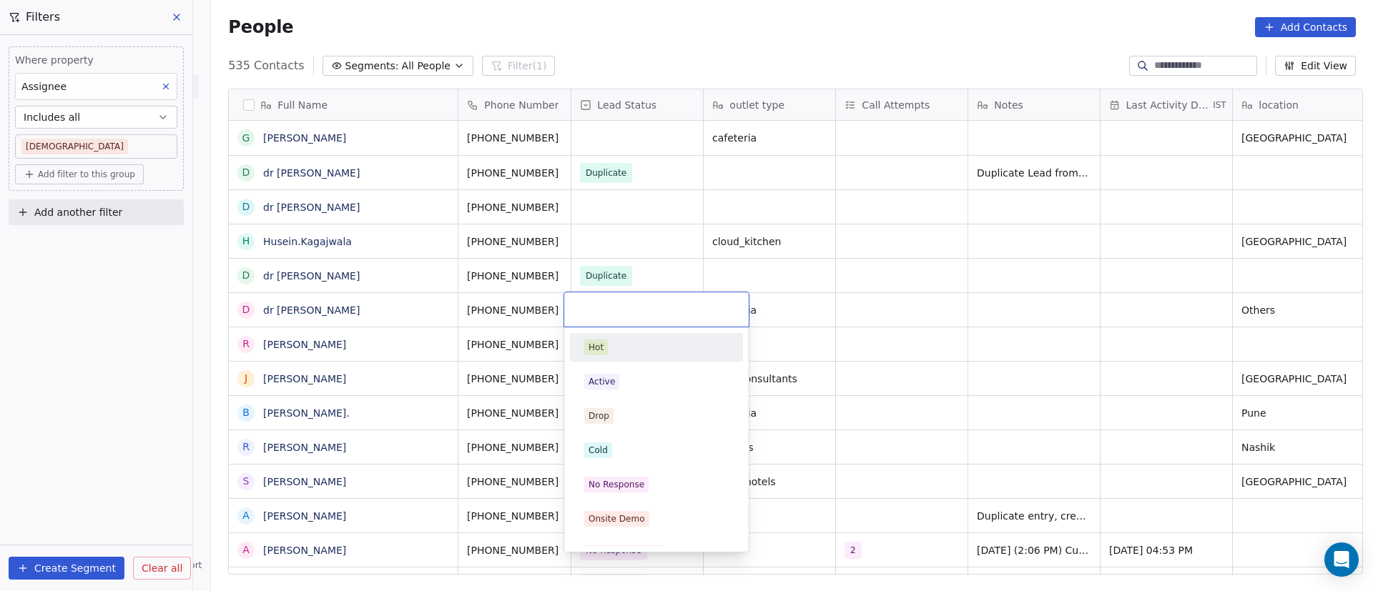
click at [592, 315] on div at bounding box center [656, 309] width 184 height 34
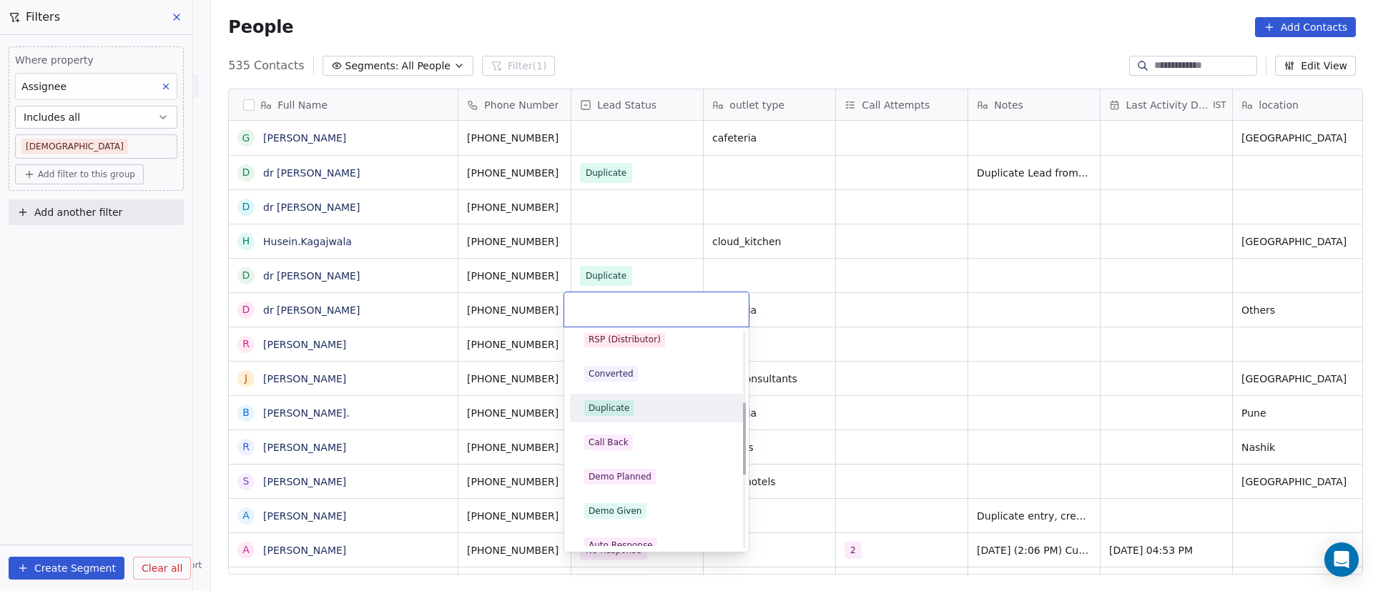
scroll to position [215, 0]
click at [659, 408] on div "Duplicate" at bounding box center [656, 408] width 144 height 16
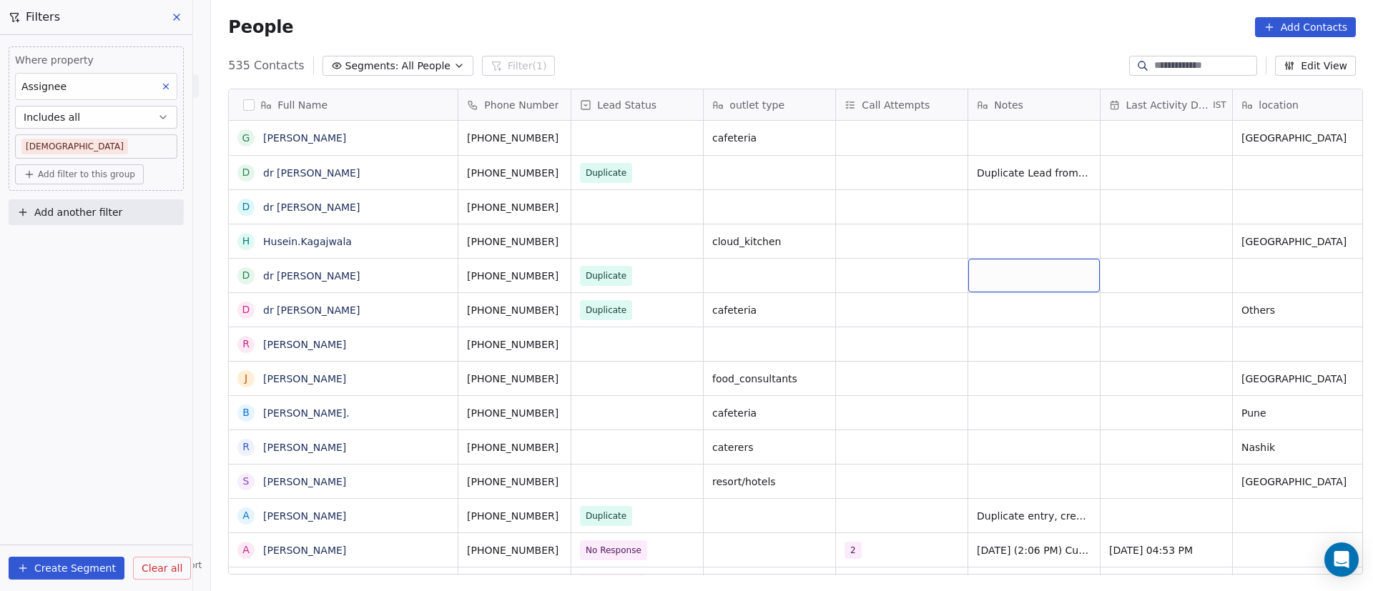
click at [1003, 272] on div "grid" at bounding box center [1034, 276] width 132 height 34
type textarea "**********"
click at [899, 272] on html "On2Cook India Pvt. Ltd. Contacts People Marketing Workflows Campaigns Metrics &…" at bounding box center [686, 295] width 1373 height 591
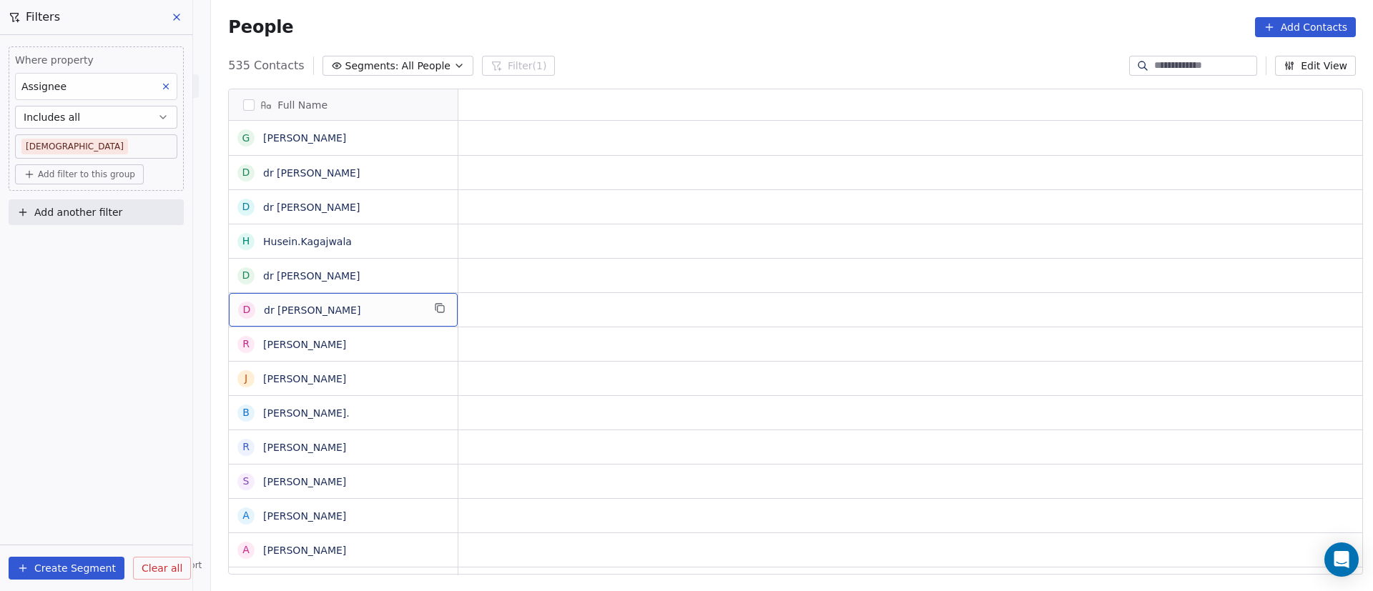
scroll to position [0, 0]
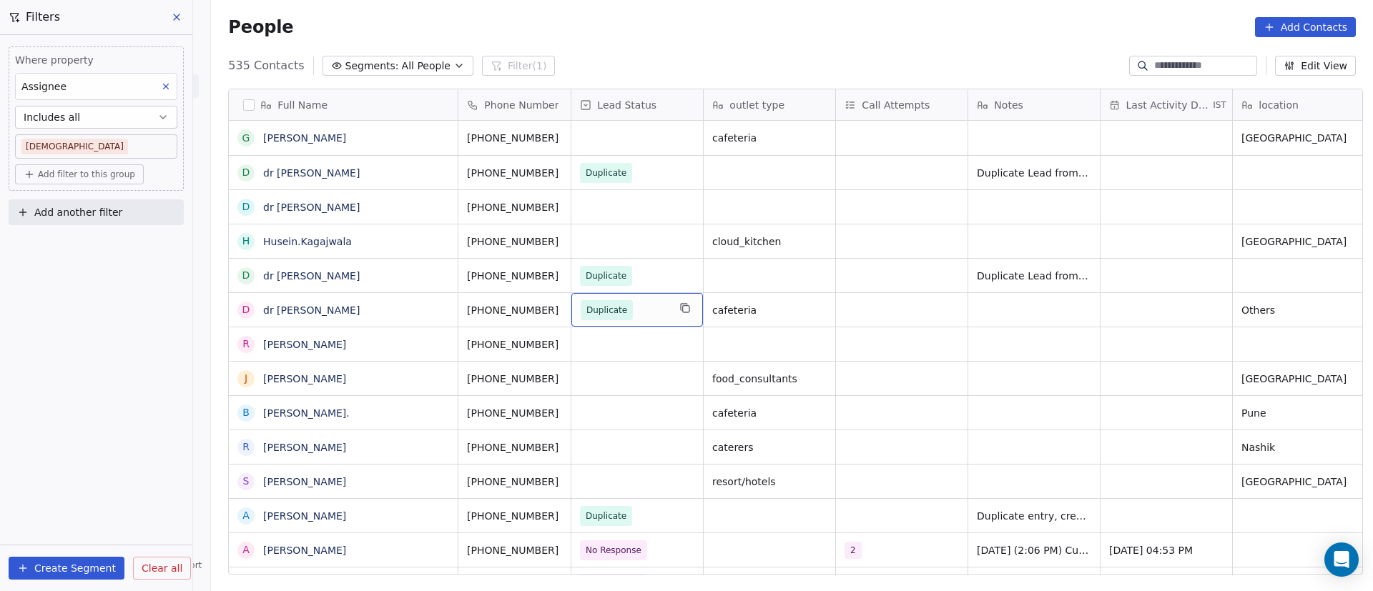
click at [636, 305] on span "Duplicate" at bounding box center [624, 310] width 87 height 20
click at [638, 305] on span "Duplicate" at bounding box center [624, 310] width 87 height 20
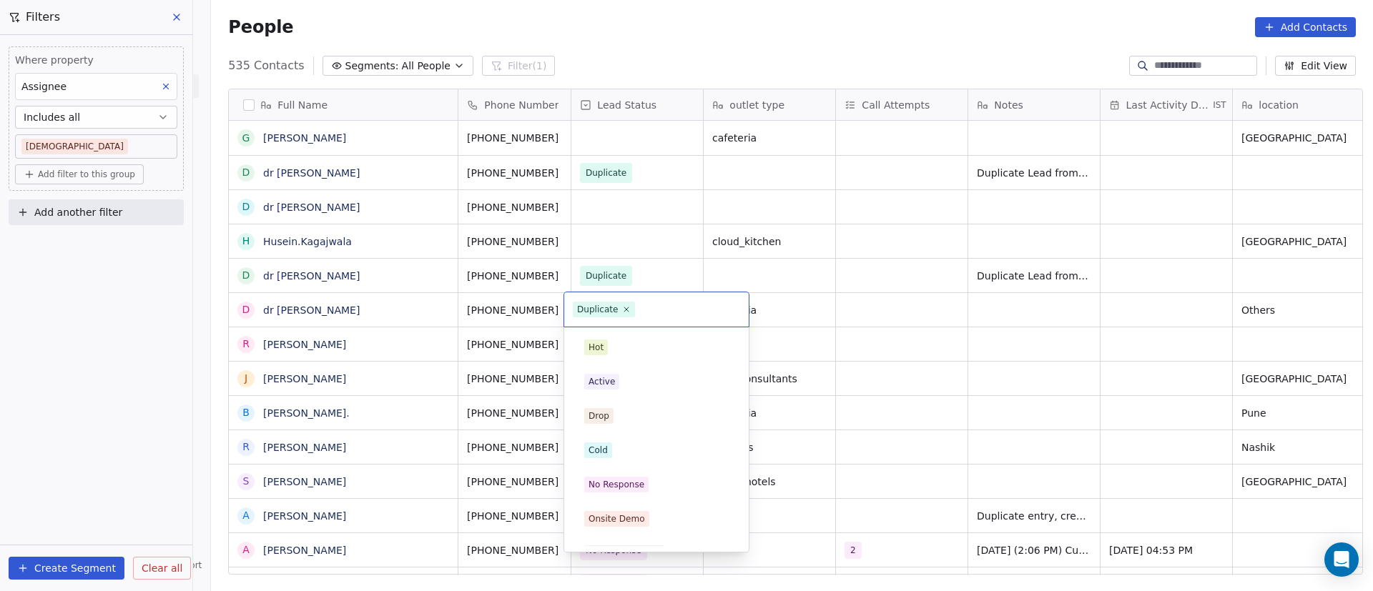
scroll to position [90, 0]
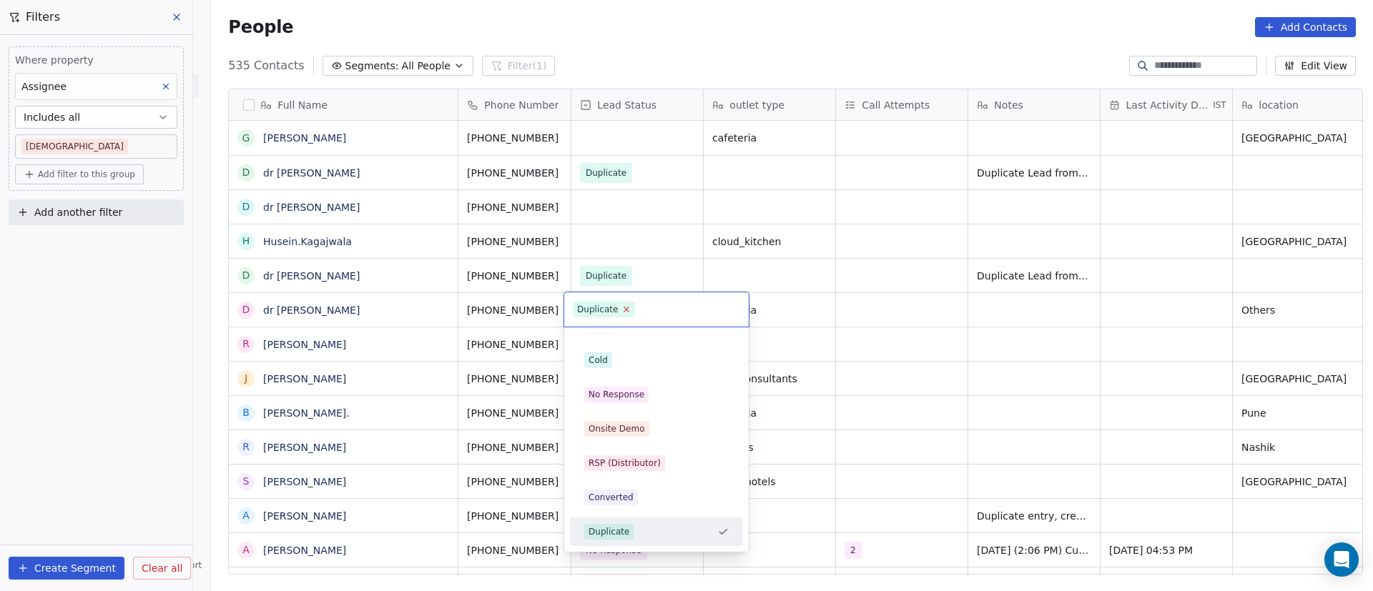
click at [626, 310] on icon at bounding box center [626, 309] width 9 height 9
click at [619, 222] on html "On2Cook India Pvt. Ltd. Contacts People Marketing Workflows Campaigns Metrics &…" at bounding box center [686, 295] width 1373 height 591
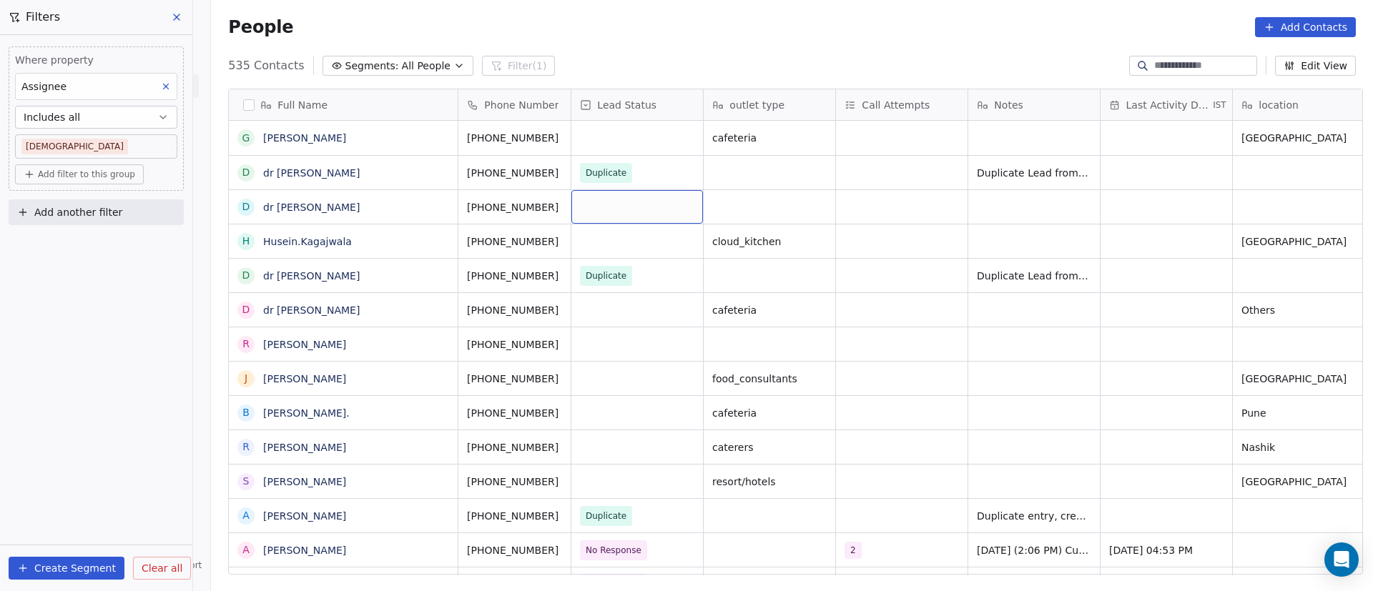
click at [616, 203] on div "grid" at bounding box center [637, 207] width 132 height 34
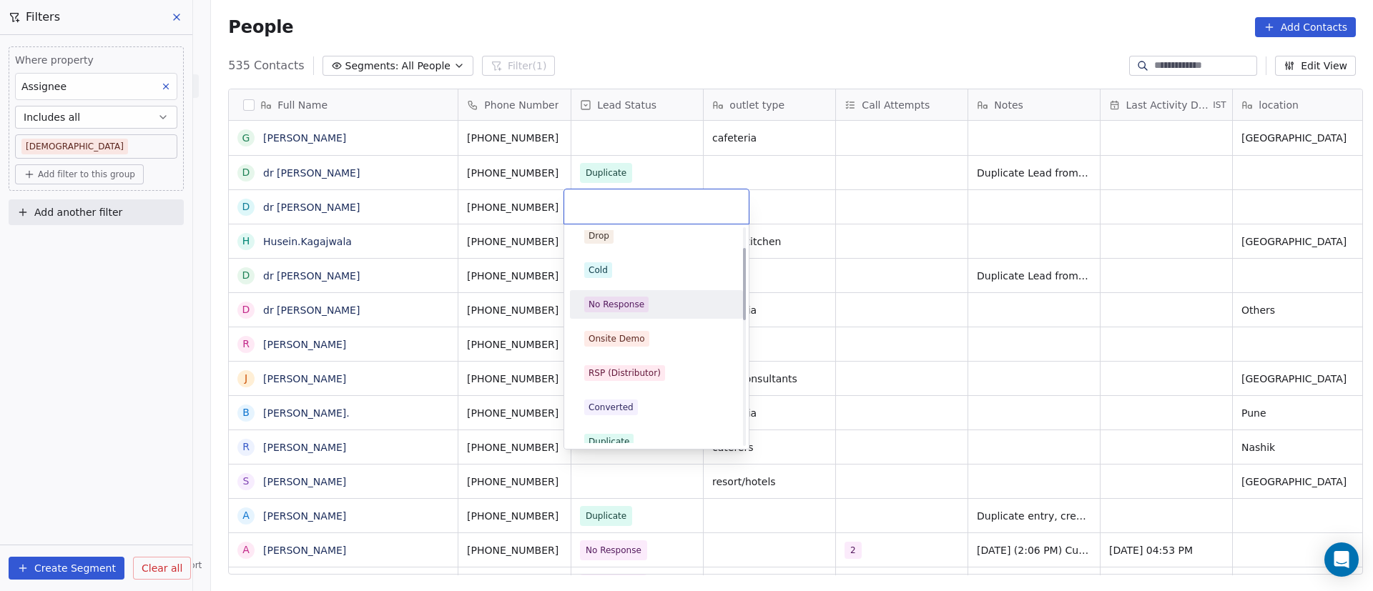
scroll to position [107, 0]
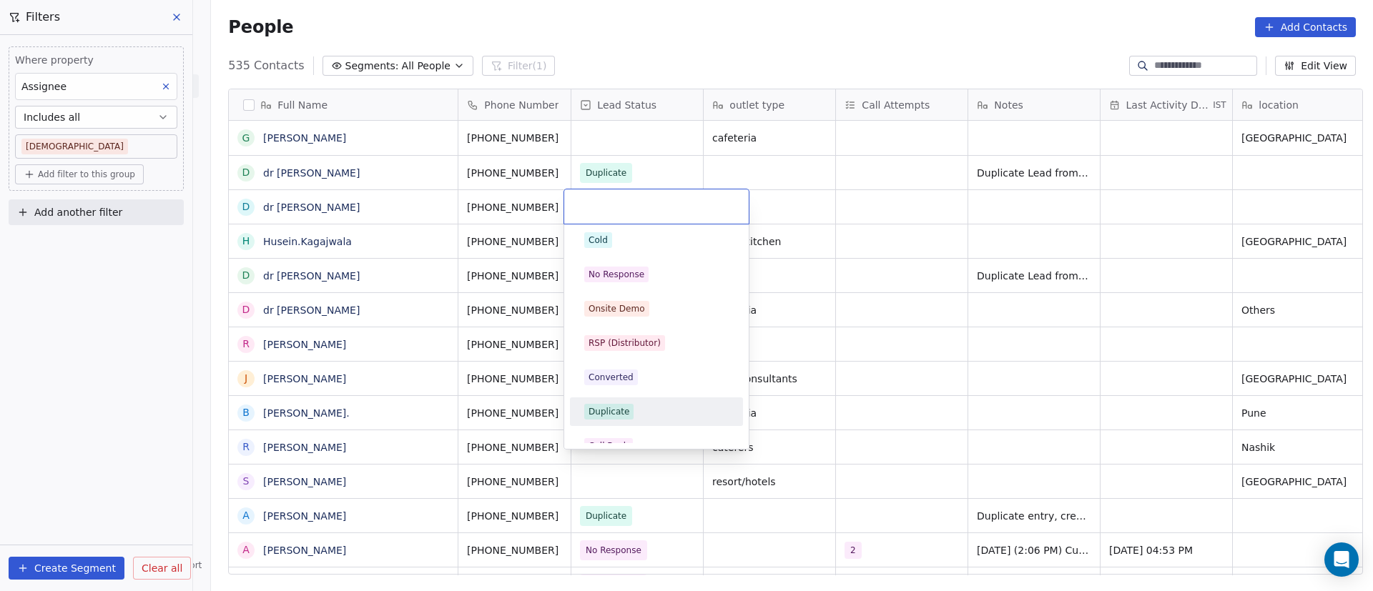
click at [671, 412] on div "Duplicate" at bounding box center [656, 412] width 144 height 16
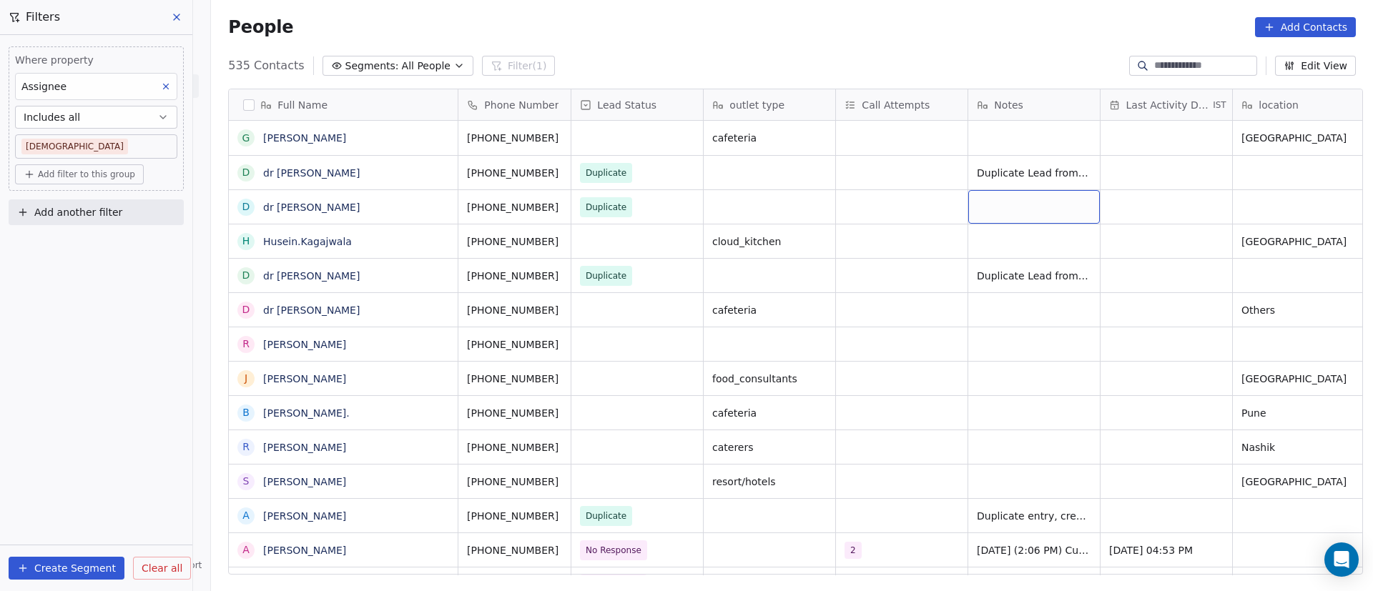
click at [1000, 212] on div "grid" at bounding box center [1034, 207] width 132 height 34
type textarea "**********"
click at [787, 232] on html "On2Cook India Pvt. Ltd. Contacts People Marketing Workflows Campaigns Metrics &…" at bounding box center [686, 295] width 1373 height 591
click at [596, 125] on div "grid" at bounding box center [637, 138] width 132 height 34
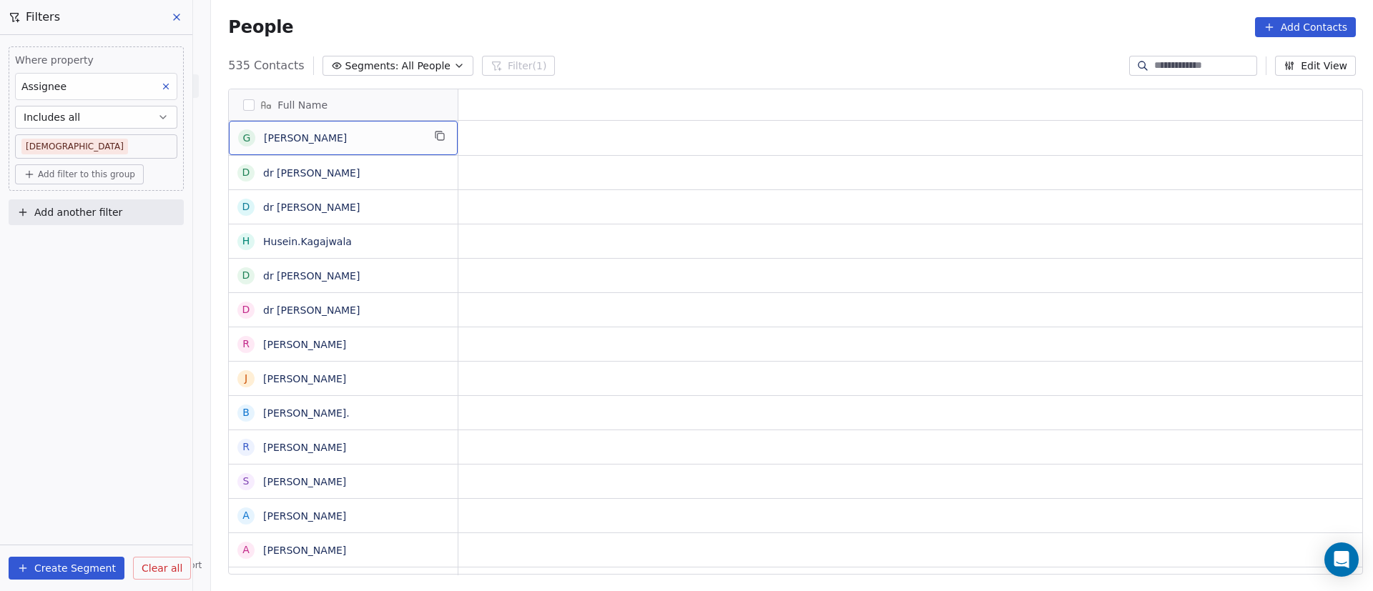
scroll to position [0, 0]
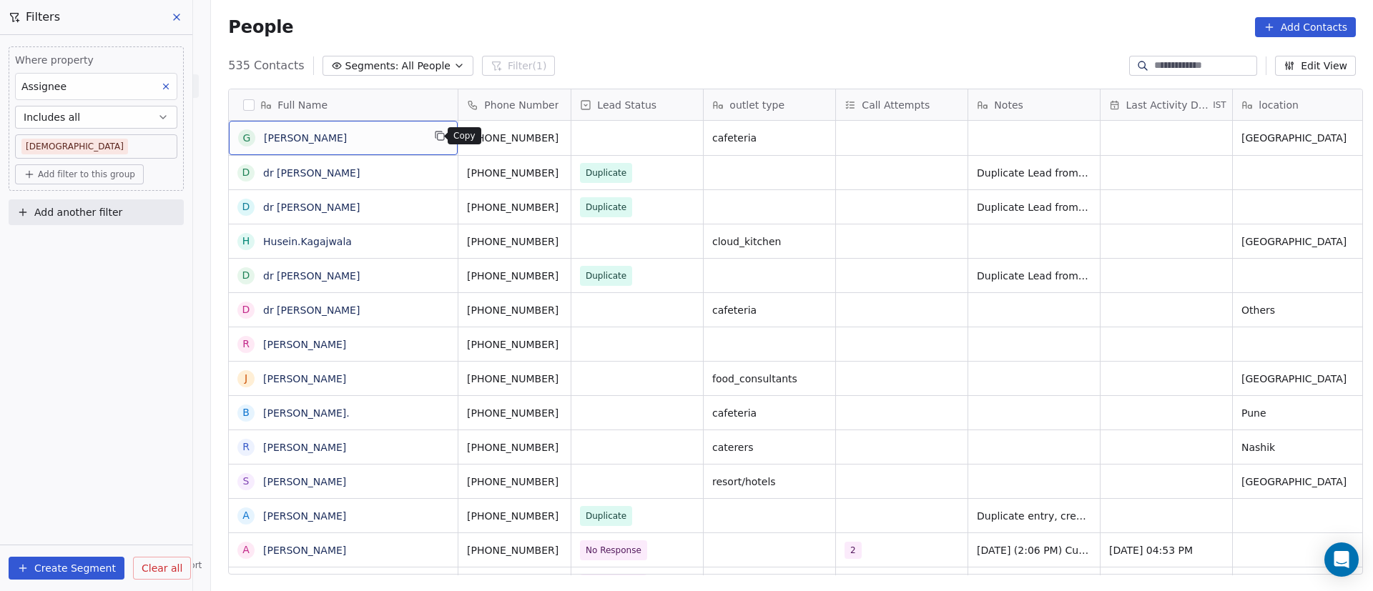
click at [431, 139] on button "grid" at bounding box center [439, 135] width 17 height 17
click at [571, 137] on icon "grid" at bounding box center [576, 135] width 11 height 11
click at [571, 139] on icon "grid" at bounding box center [576, 135] width 11 height 11
click at [636, 138] on div "grid" at bounding box center [637, 138] width 132 height 34
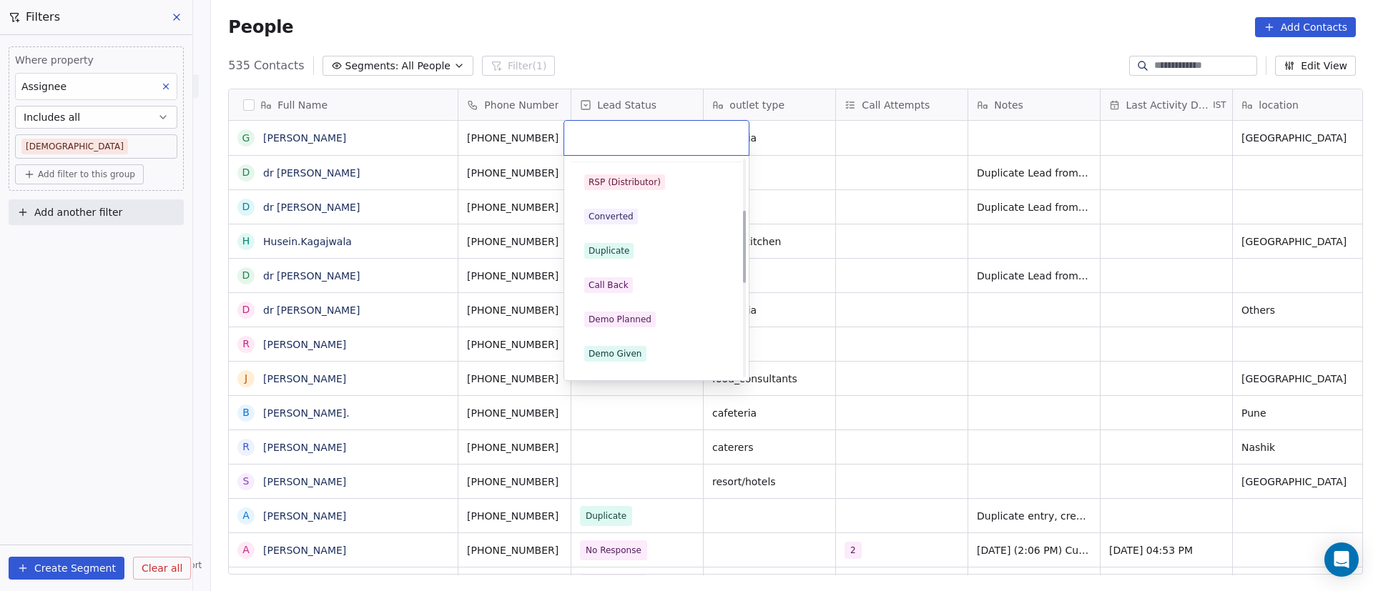
scroll to position [215, 0]
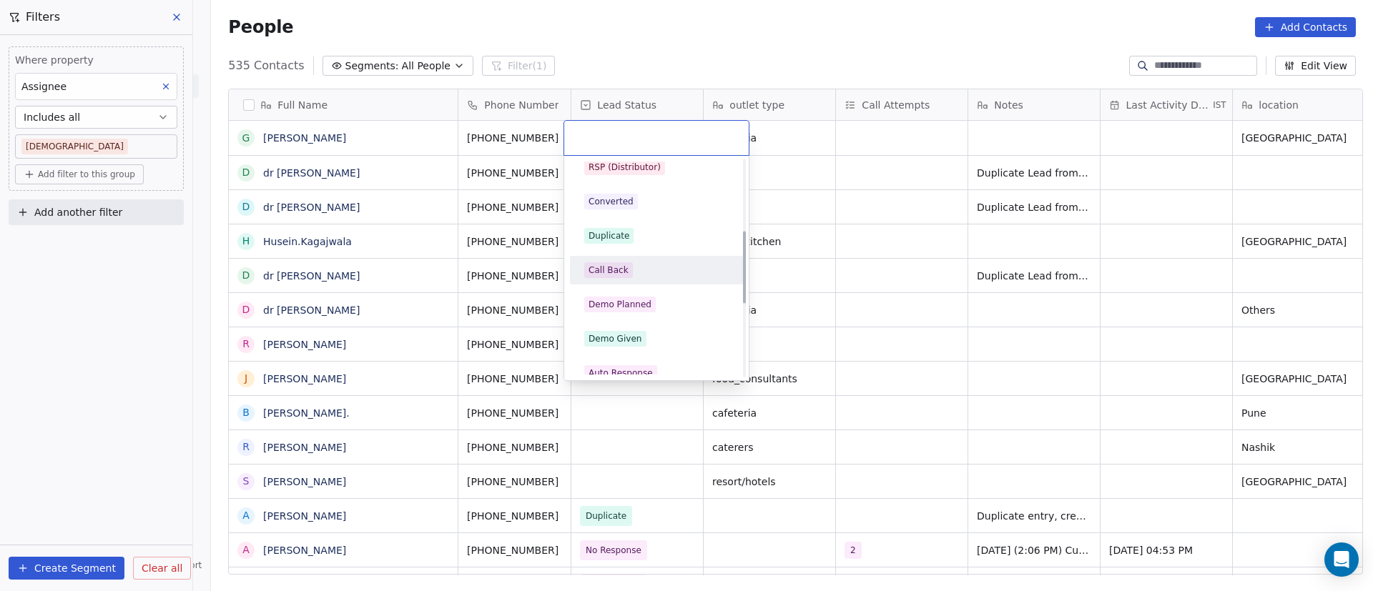
click at [644, 271] on div "Call Back" at bounding box center [656, 270] width 144 height 16
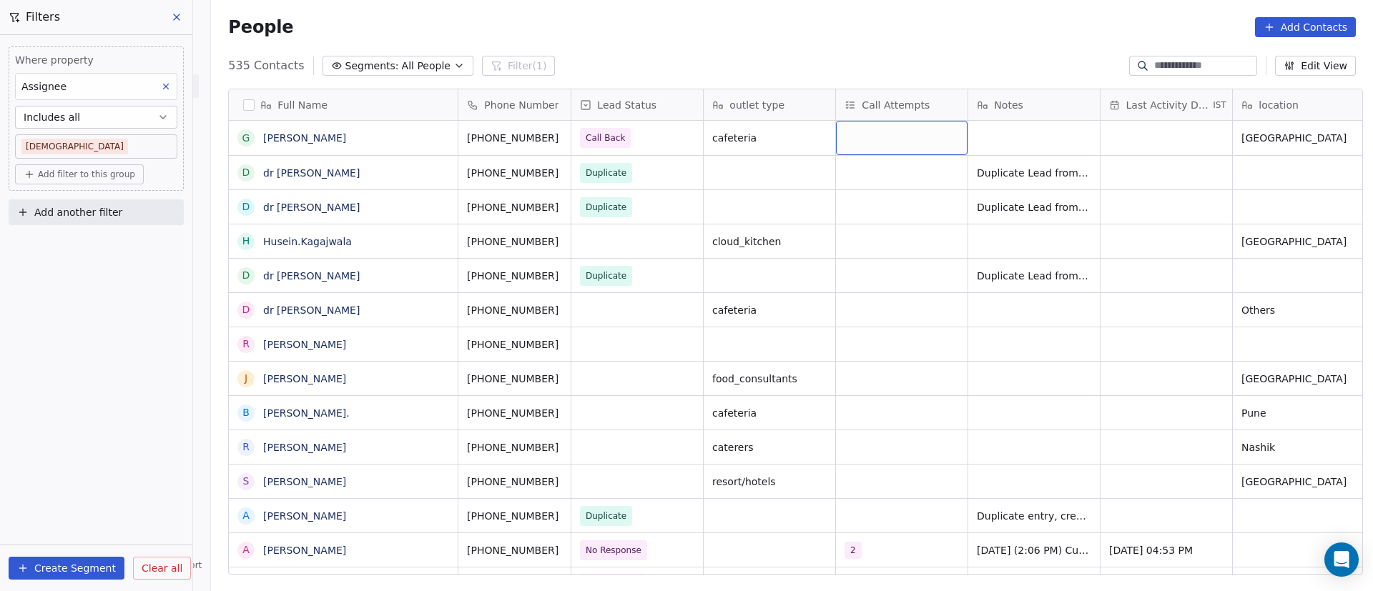
click at [887, 143] on div "grid" at bounding box center [902, 138] width 132 height 34
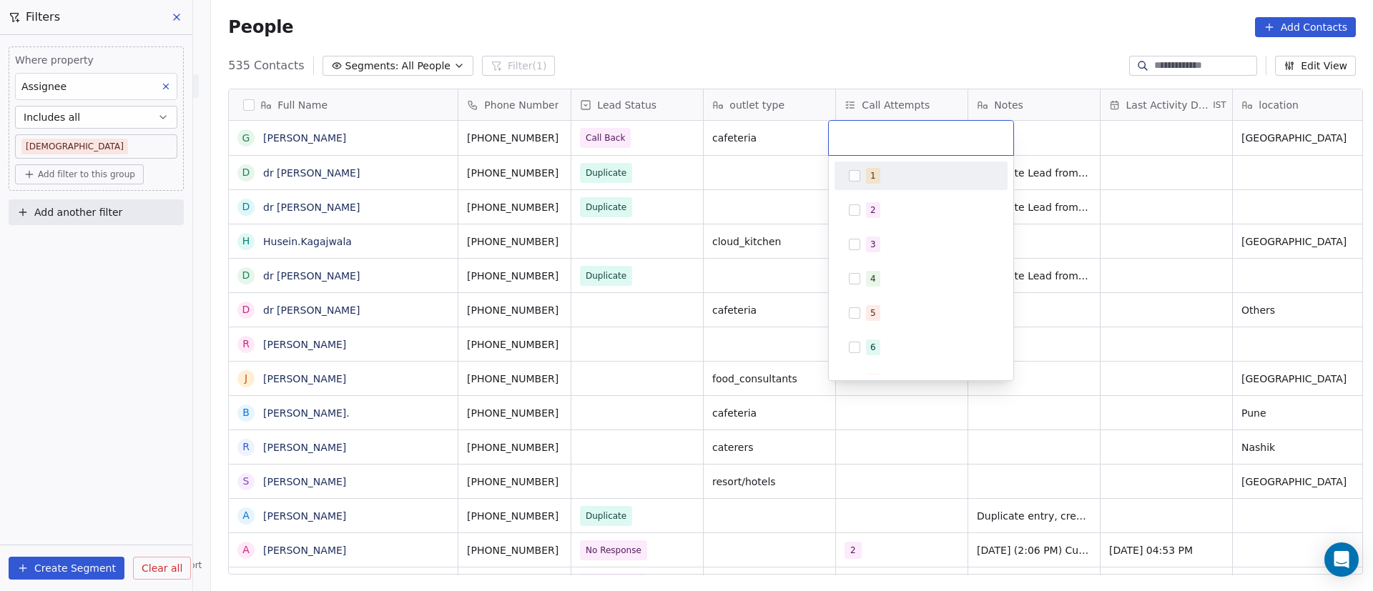
click at [873, 177] on div "1" at bounding box center [873, 175] width 6 height 13
click at [1044, 173] on html "On2Cook India Pvt. Ltd. Contacts People Marketing Workflows Campaigns Metrics &…" at bounding box center [686, 295] width 1373 height 591
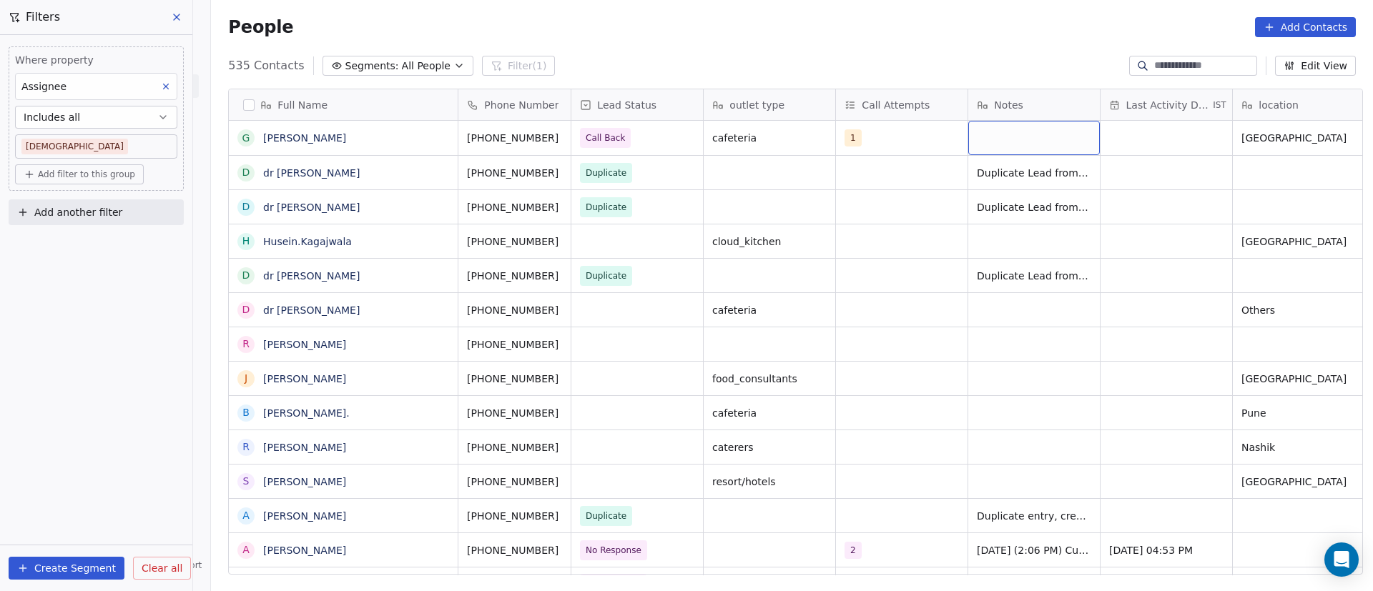
click at [1025, 143] on div "grid" at bounding box center [1034, 138] width 132 height 34
click at [995, 148] on textarea at bounding box center [1027, 144] width 130 height 44
paste textarea "**********"
type textarea "**********"
click at [915, 182] on html "On2Cook India Pvt. Ltd. Contacts People Marketing Workflows Campaigns Metrics &…" at bounding box center [686, 295] width 1373 height 591
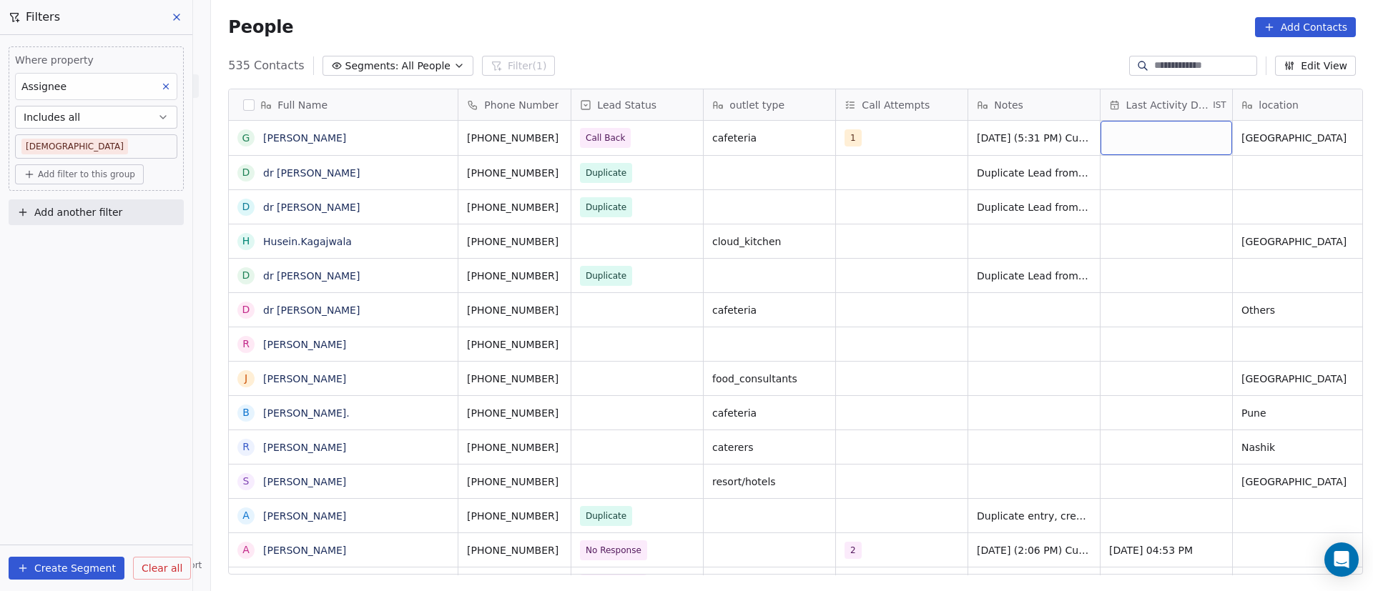
click at [1156, 131] on div "grid" at bounding box center [1167, 138] width 132 height 34
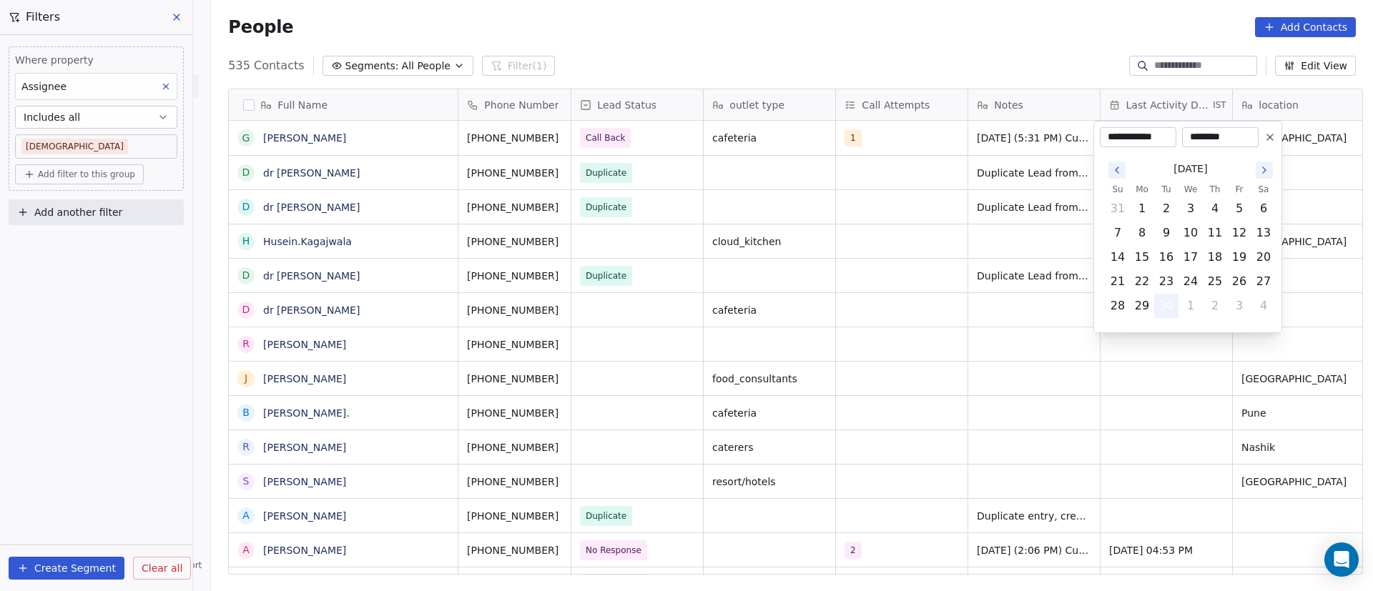
click at [1169, 303] on button "30" at bounding box center [1166, 306] width 23 height 23
click at [907, 252] on html "On2Cook India Pvt. Ltd. Contacts People Marketing Workflows Campaigns Metrics &…" at bounding box center [686, 295] width 1373 height 591
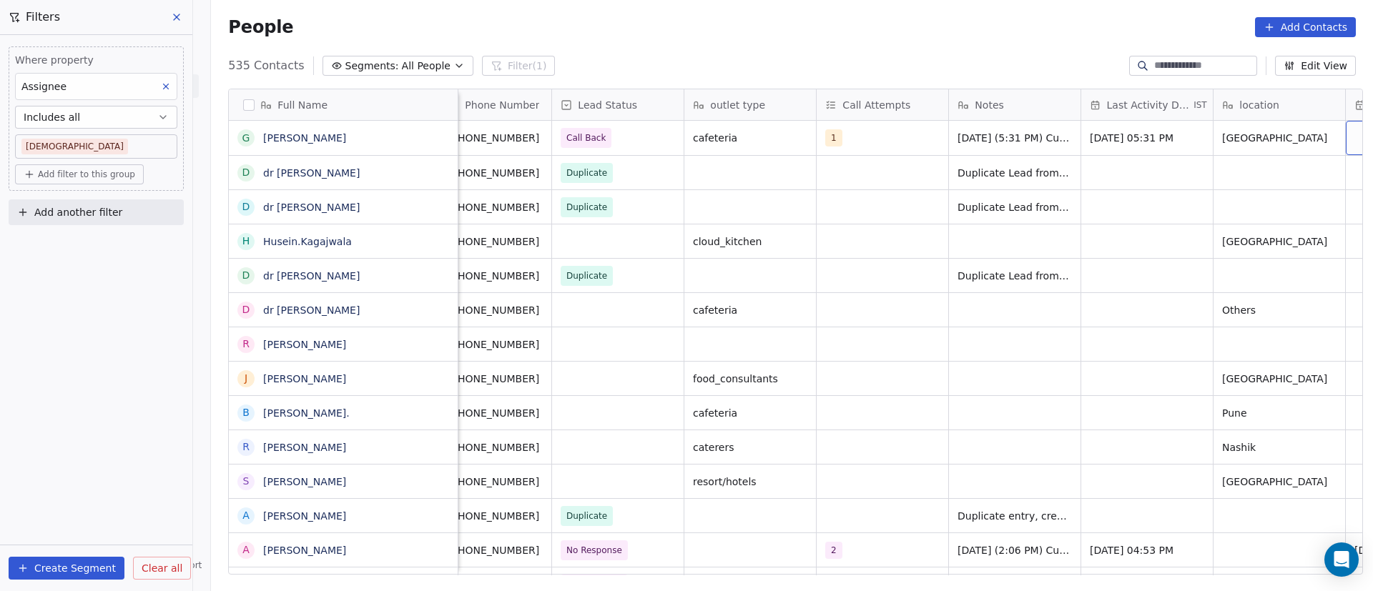
scroll to position [0, 152]
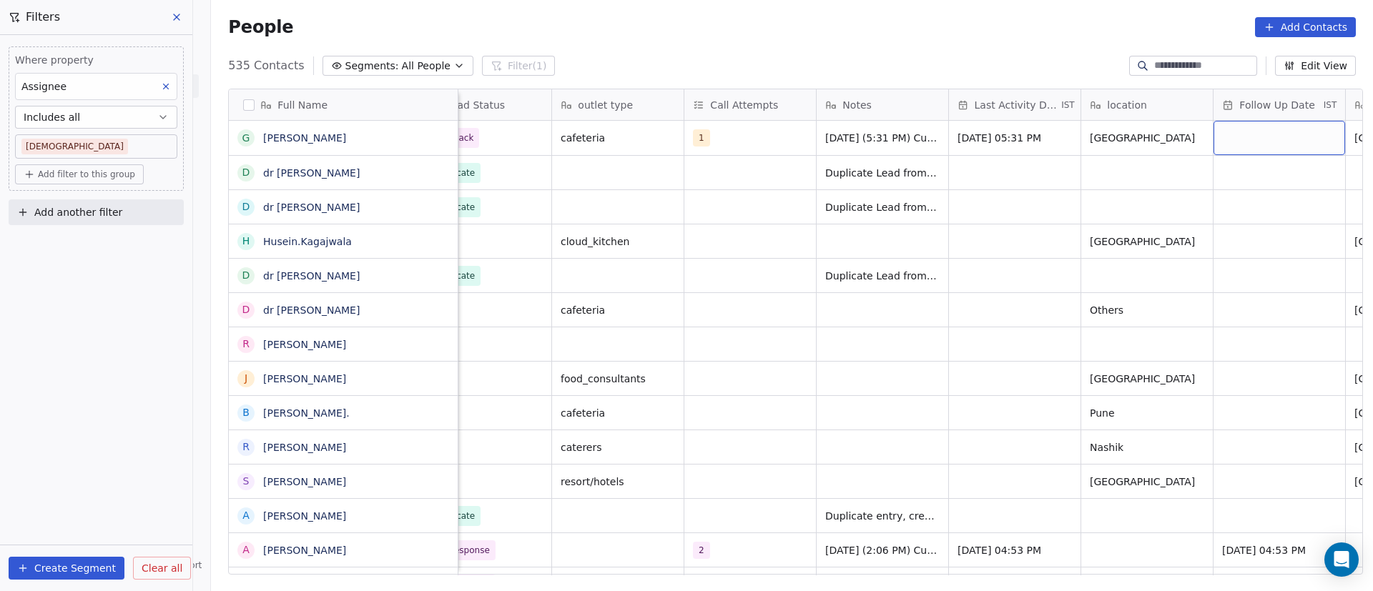
click at [1272, 136] on div "grid" at bounding box center [1280, 138] width 132 height 34
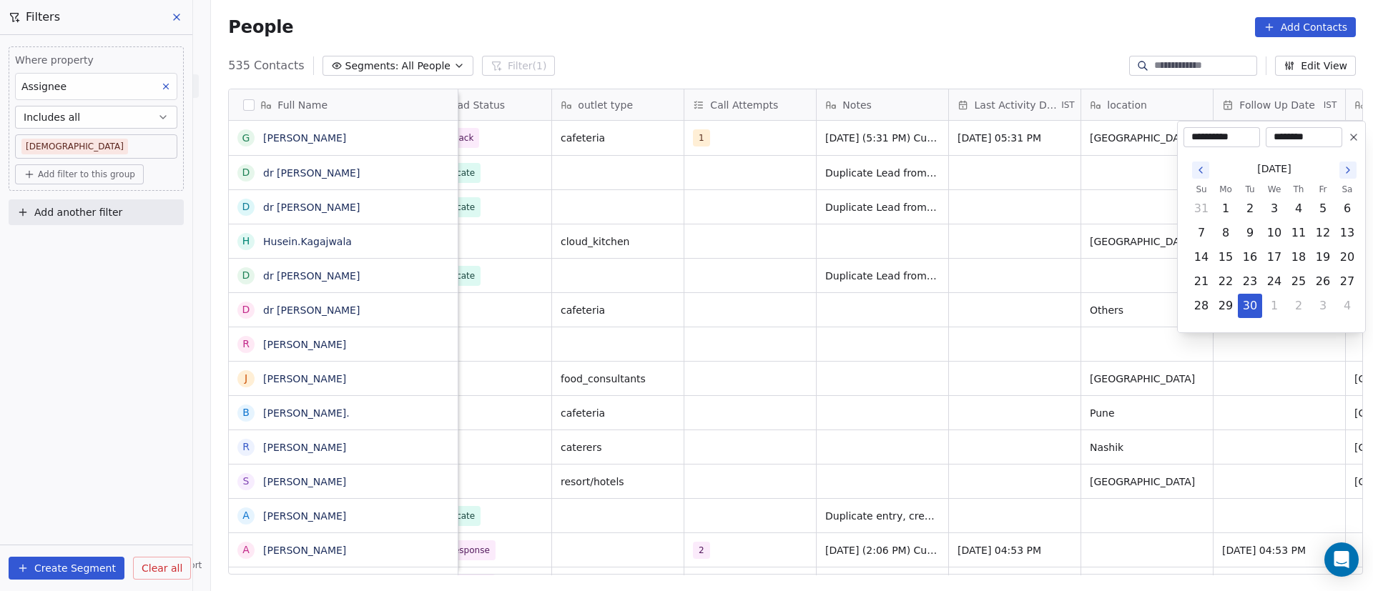
click at [1345, 167] on icon "Go to the Next Month" at bounding box center [1347, 169] width 11 height 11
click at [1231, 235] on button "6" at bounding box center [1225, 233] width 23 height 23
type input "**********"
click at [1082, 246] on html "On2Cook India Pvt. Ltd. Contacts People Marketing Workflows Campaigns Metrics &…" at bounding box center [686, 295] width 1373 height 591
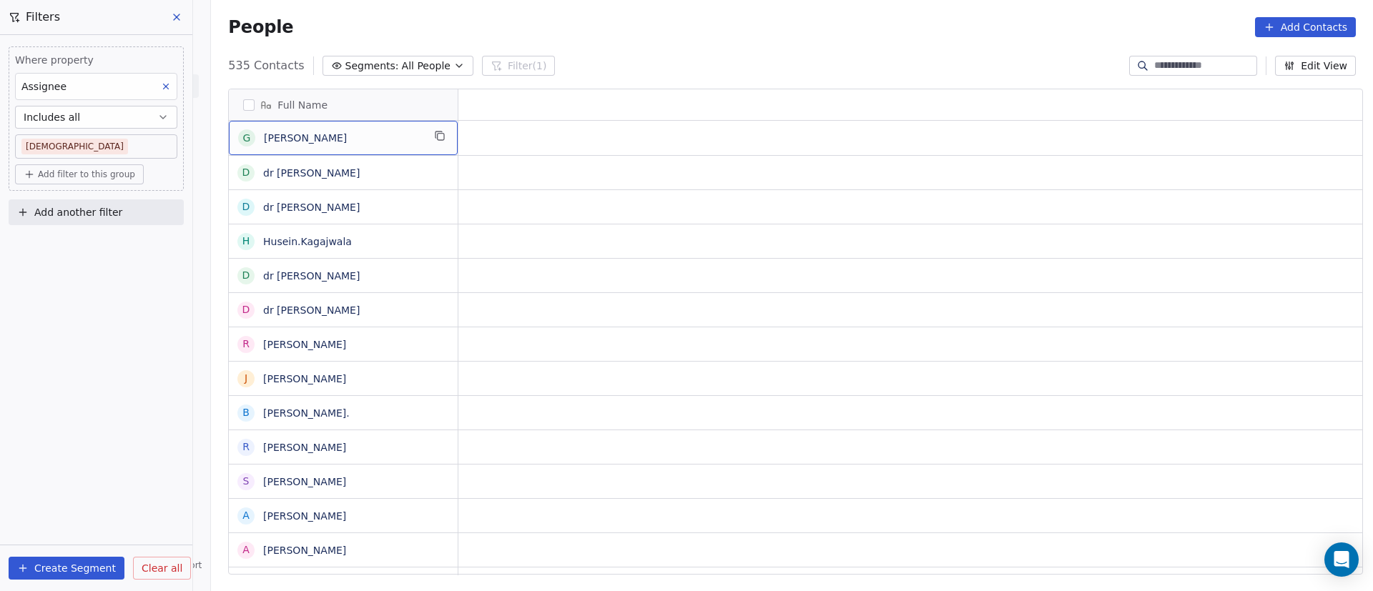
scroll to position [0, 0]
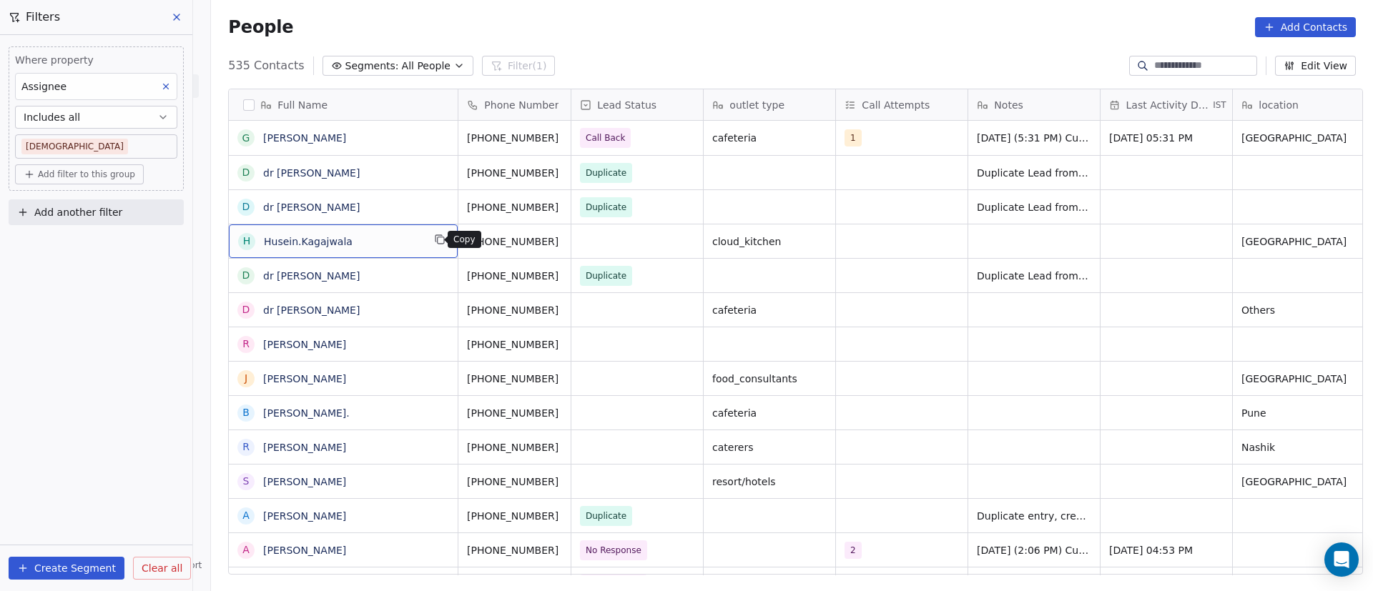
click at [434, 240] on icon "grid" at bounding box center [439, 239] width 11 height 11
click at [571, 236] on icon "grid" at bounding box center [576, 239] width 11 height 11
click at [631, 241] on div "grid" at bounding box center [637, 242] width 132 height 34
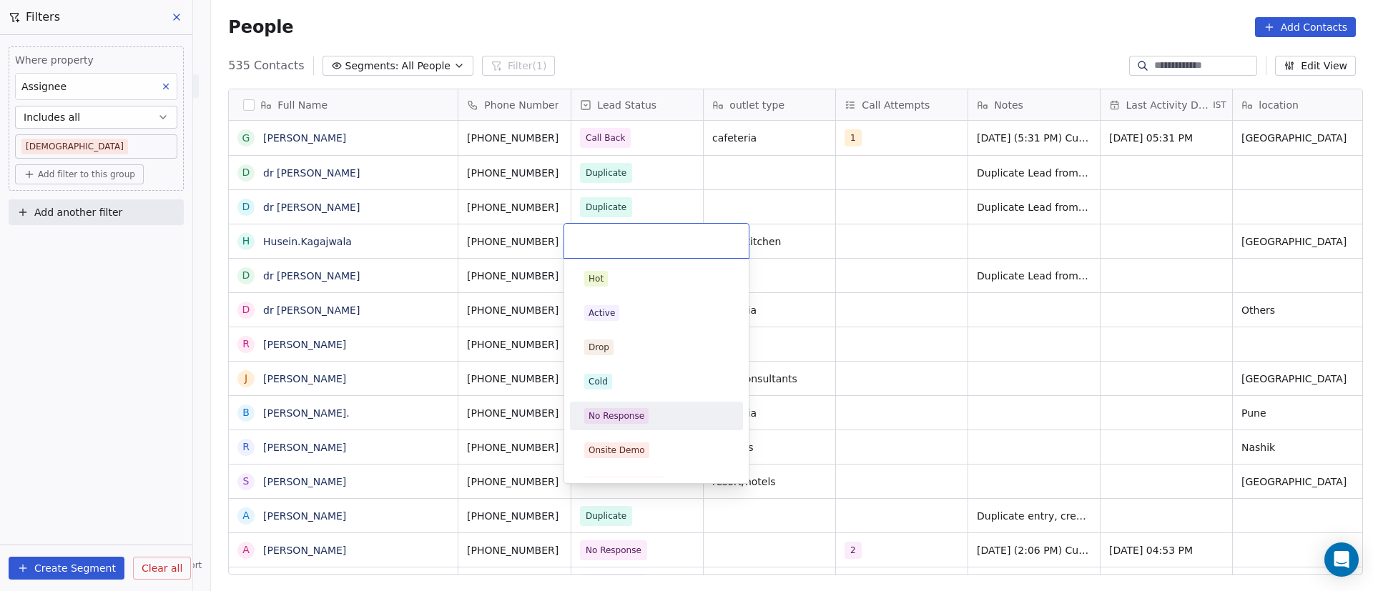
click at [643, 405] on div "No Response" at bounding box center [657, 416] width 162 height 23
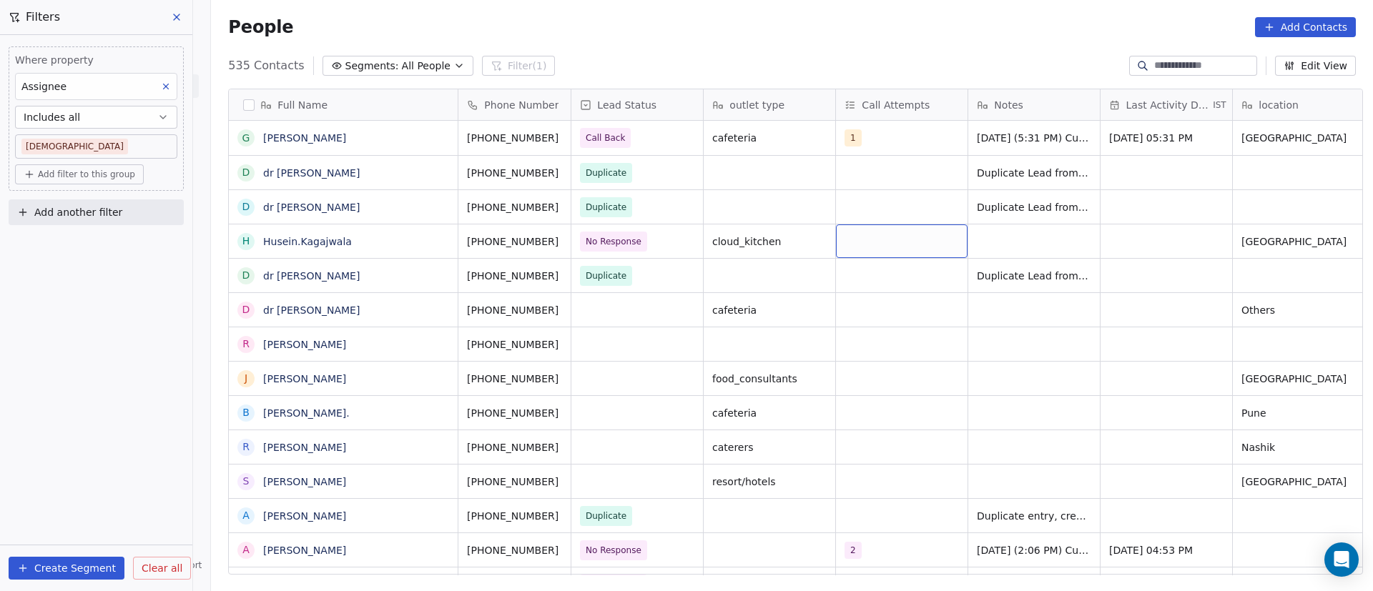
click at [882, 243] on div "grid" at bounding box center [902, 242] width 132 height 34
click at [865, 280] on div "1" at bounding box center [921, 278] width 162 height 23
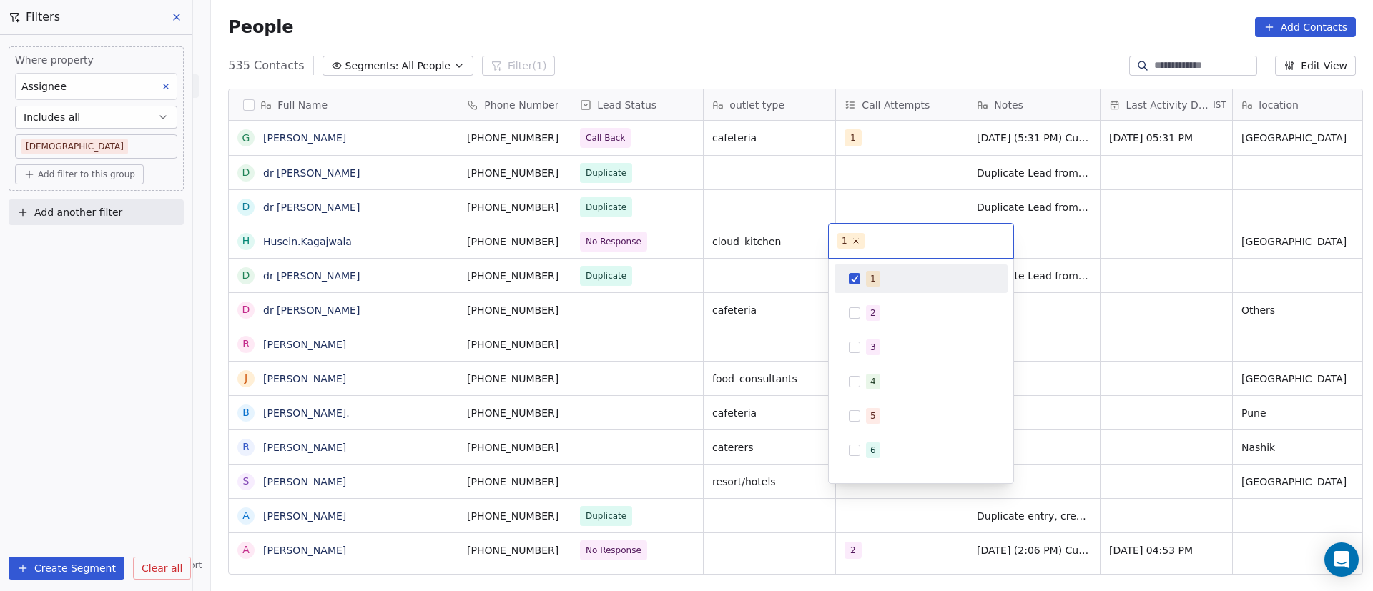
click at [1114, 254] on html "On2Cook India Pvt. Ltd. Contacts People Marketing Workflows Campaigns Metrics &…" at bounding box center [686, 295] width 1373 height 591
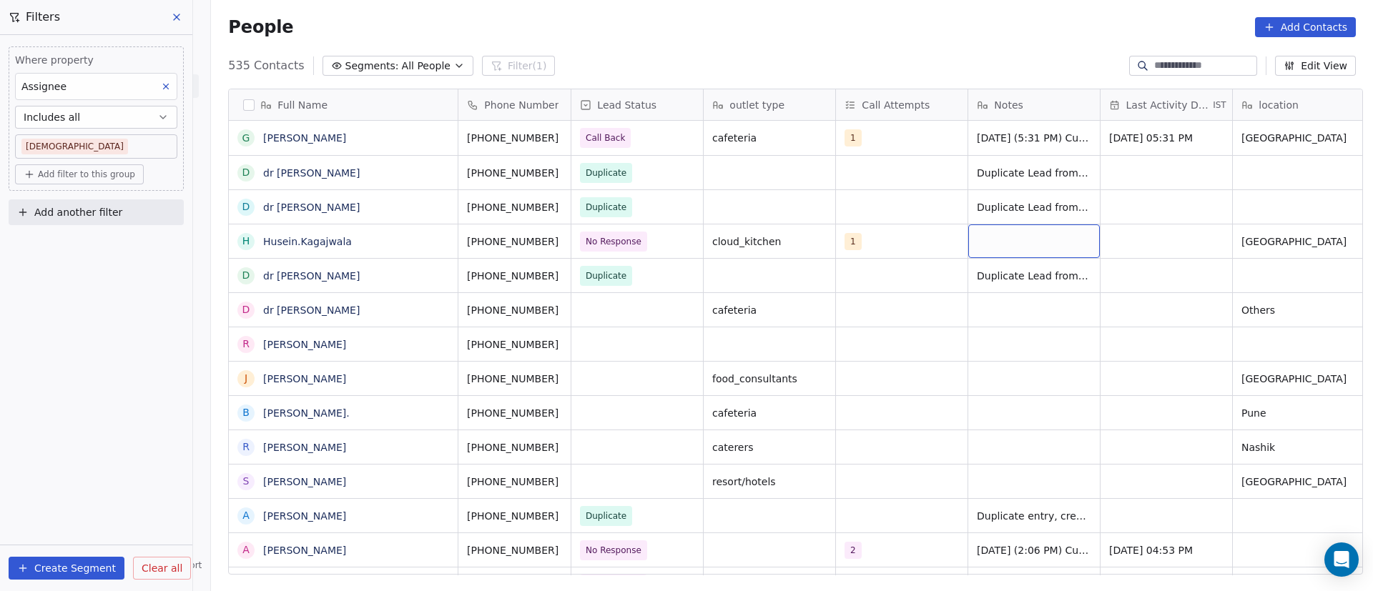
click at [1001, 237] on div "grid" at bounding box center [1034, 242] width 132 height 34
click at [1287, 268] on html "On2Cook India Pvt. Ltd. Contacts People Marketing Workflows Campaigns Metrics &…" at bounding box center [686, 295] width 1373 height 591
click at [999, 232] on div "grid" at bounding box center [1034, 242] width 132 height 34
type textarea "**********"
click at [1056, 154] on html "On2Cook India Pvt. Ltd. Contacts People Marketing Workflows Campaigns Metrics &…" at bounding box center [686, 295] width 1373 height 591
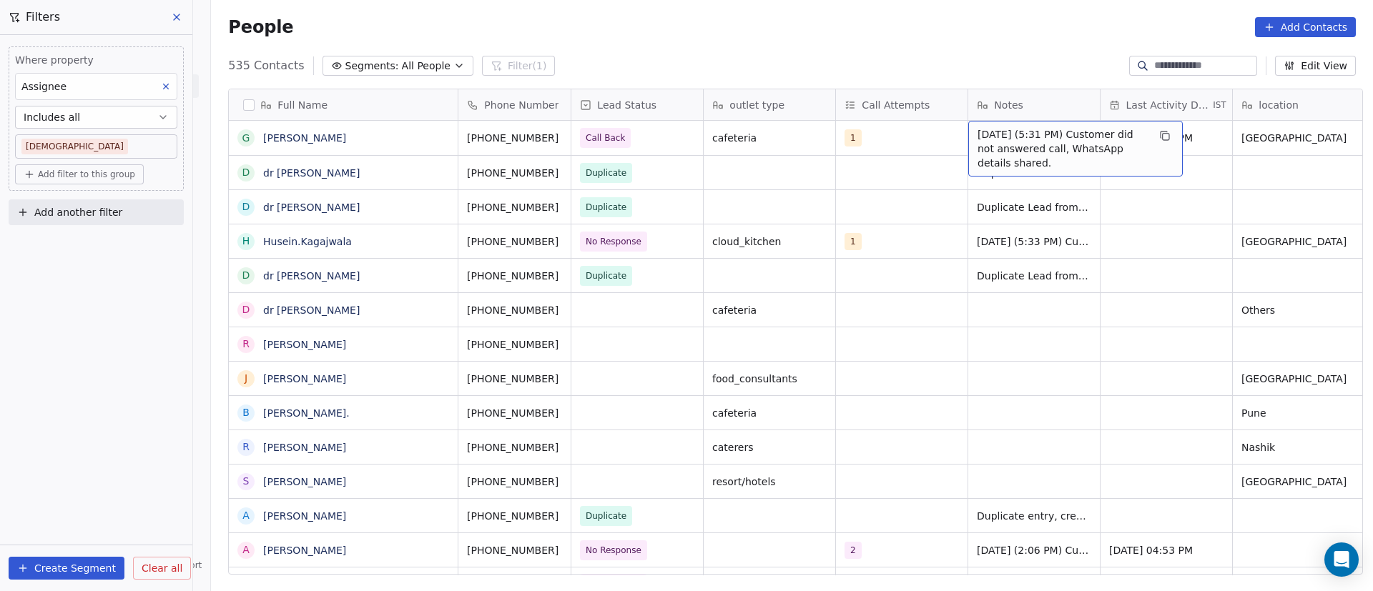
click at [998, 142] on span "30/9/2025 (5:31 PM) Customer did not answered call, WhatsApp details shared." at bounding box center [1063, 148] width 170 height 43
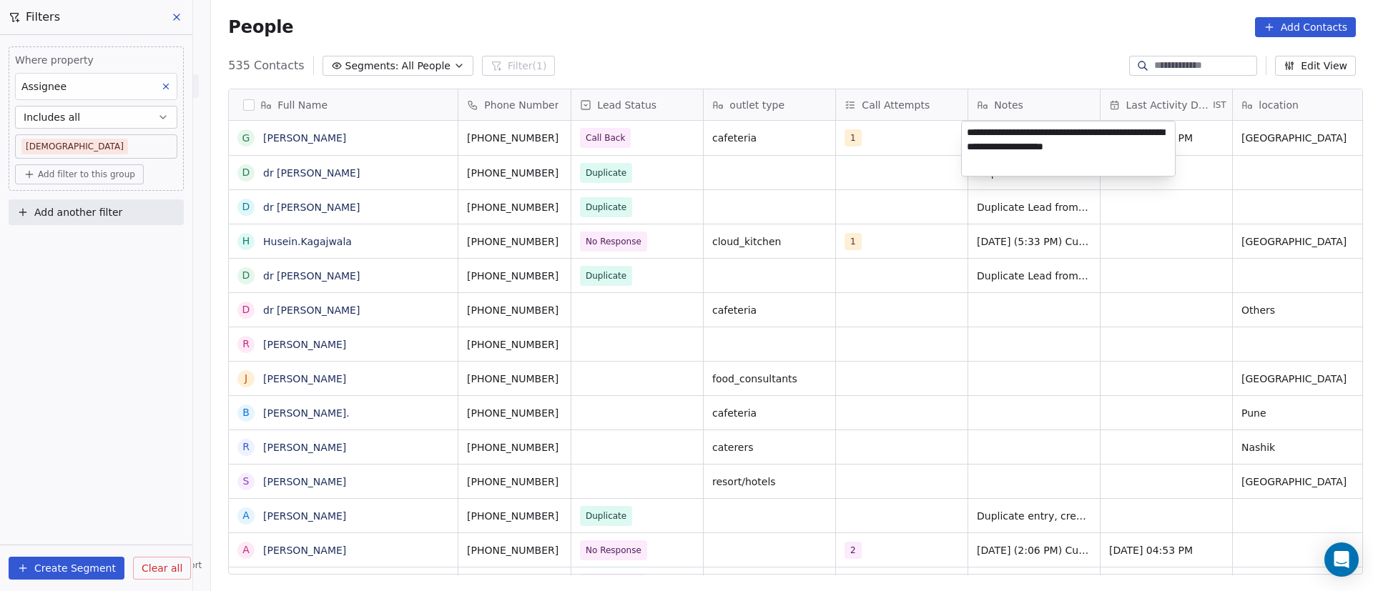
drag, startPoint x: 1065, startPoint y: 132, endPoint x: 1028, endPoint y: 147, distance: 39.2
click at [1028, 147] on textarea "**********" at bounding box center [1068, 149] width 213 height 54
type textarea "**********"
click at [1137, 195] on html "On2Cook India Pvt. Ltd. Contacts People Marketing Workflows Campaigns Metrics &…" at bounding box center [686, 295] width 1373 height 591
click at [1158, 237] on div "grid" at bounding box center [1167, 242] width 132 height 34
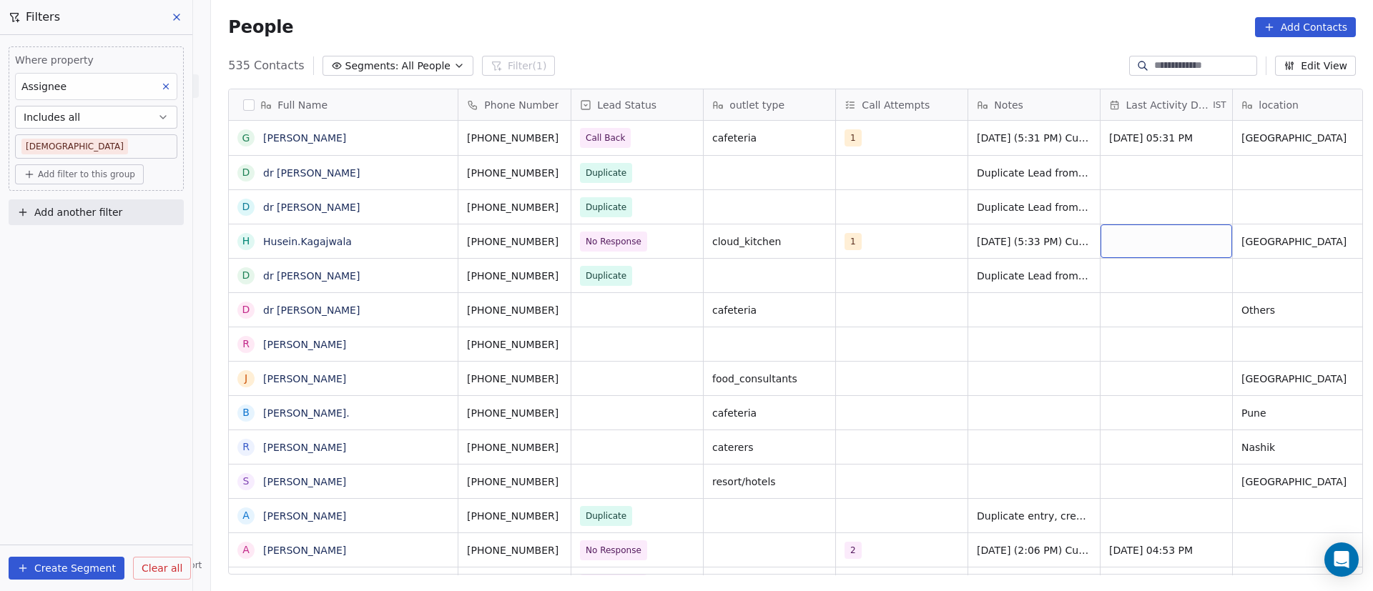
click at [1158, 237] on div "grid" at bounding box center [1167, 242] width 132 height 34
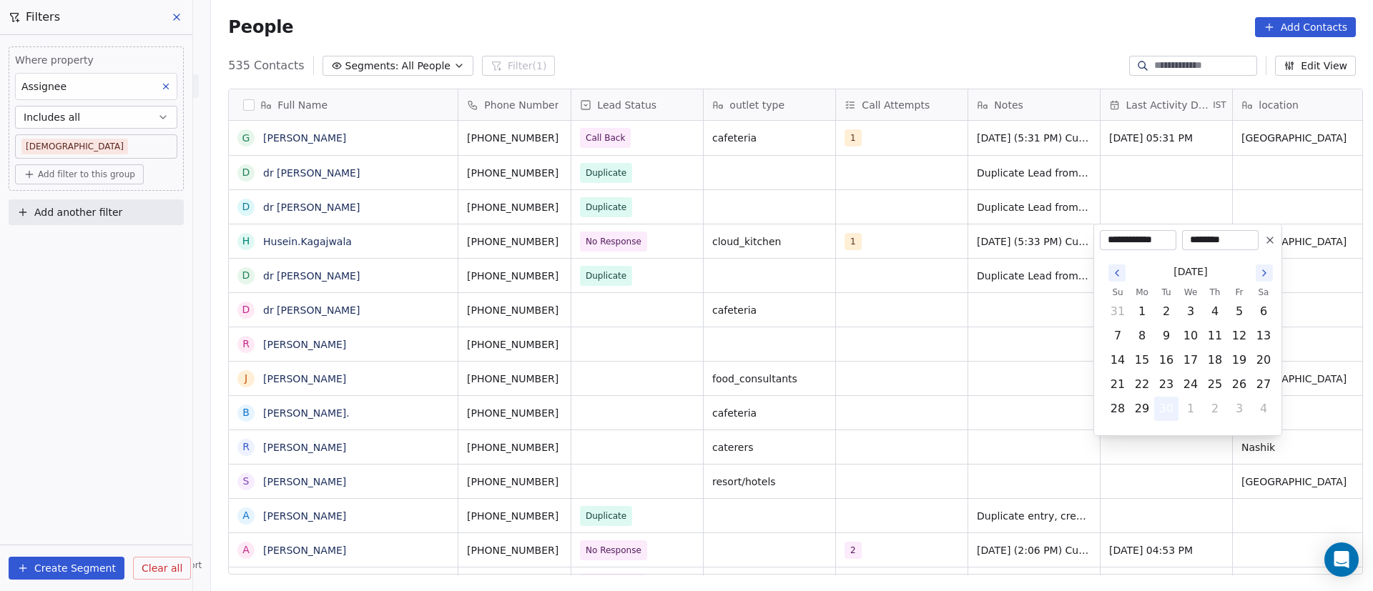
click at [1169, 413] on button "30" at bounding box center [1166, 409] width 23 height 23
click at [958, 353] on html "On2Cook India Pvt. Ltd. Contacts People Marketing Workflows Campaigns Metrics &…" at bounding box center [686, 295] width 1373 height 591
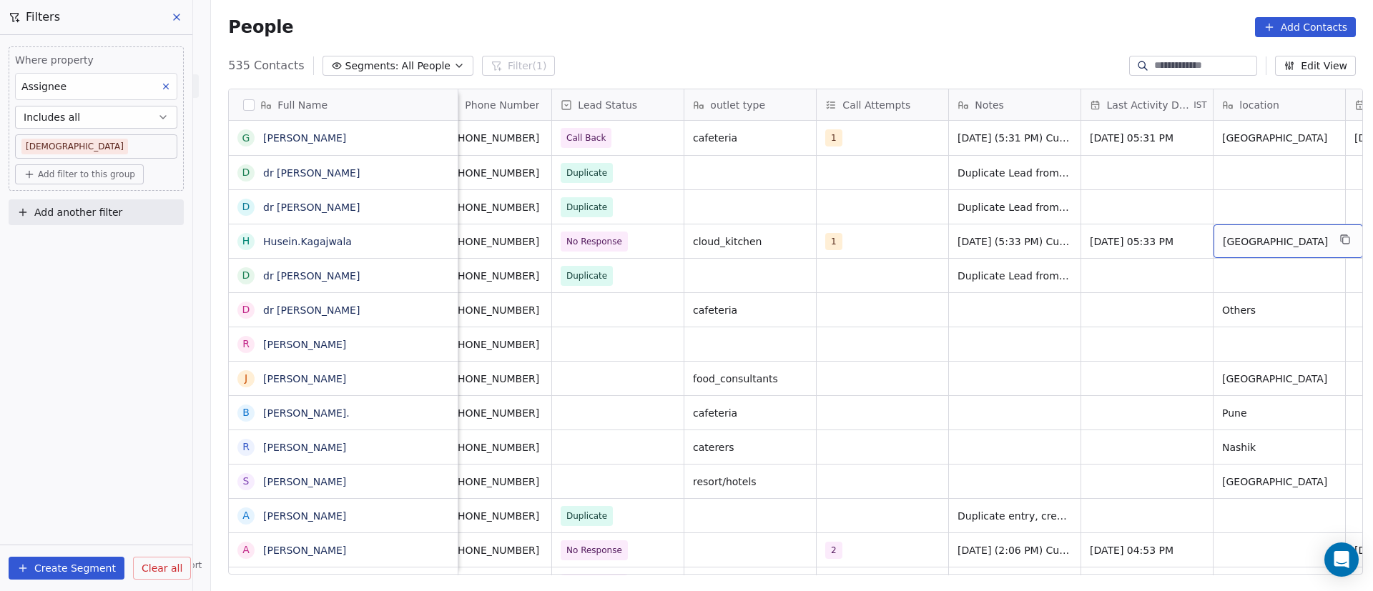
scroll to position [0, 152]
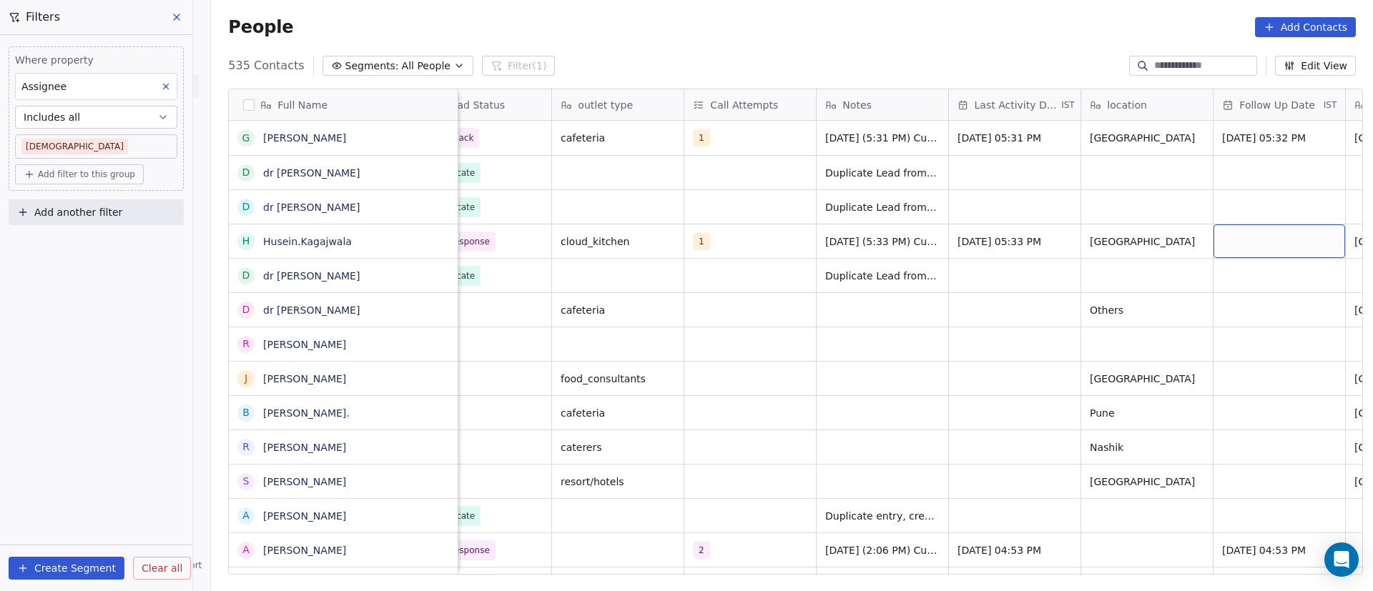
click at [1281, 237] on div "grid" at bounding box center [1280, 242] width 132 height 34
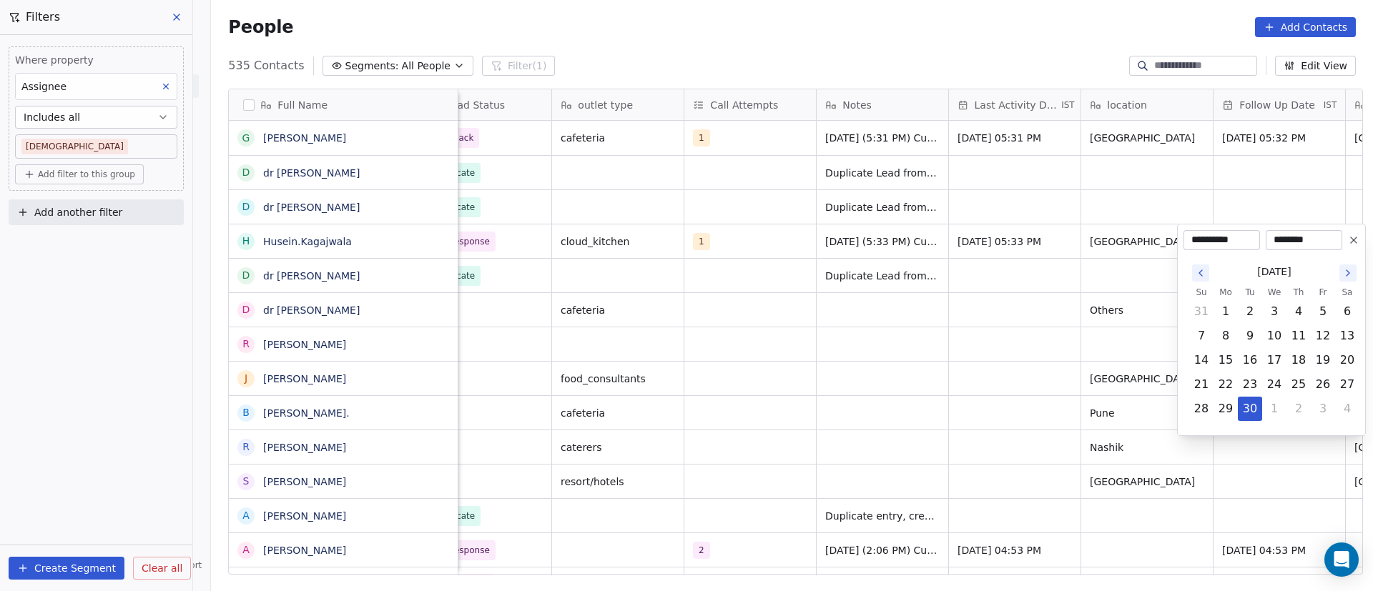
click at [1347, 270] on icon "Go to the Next Month" at bounding box center [1348, 273] width 3 height 6
click at [1229, 336] on button "6" at bounding box center [1225, 336] width 23 height 23
type input "**********"
click at [876, 365] on html "On2Cook India Pvt. Ltd. Contacts People Marketing Workflows Campaigns Metrics &…" at bounding box center [686, 295] width 1373 height 591
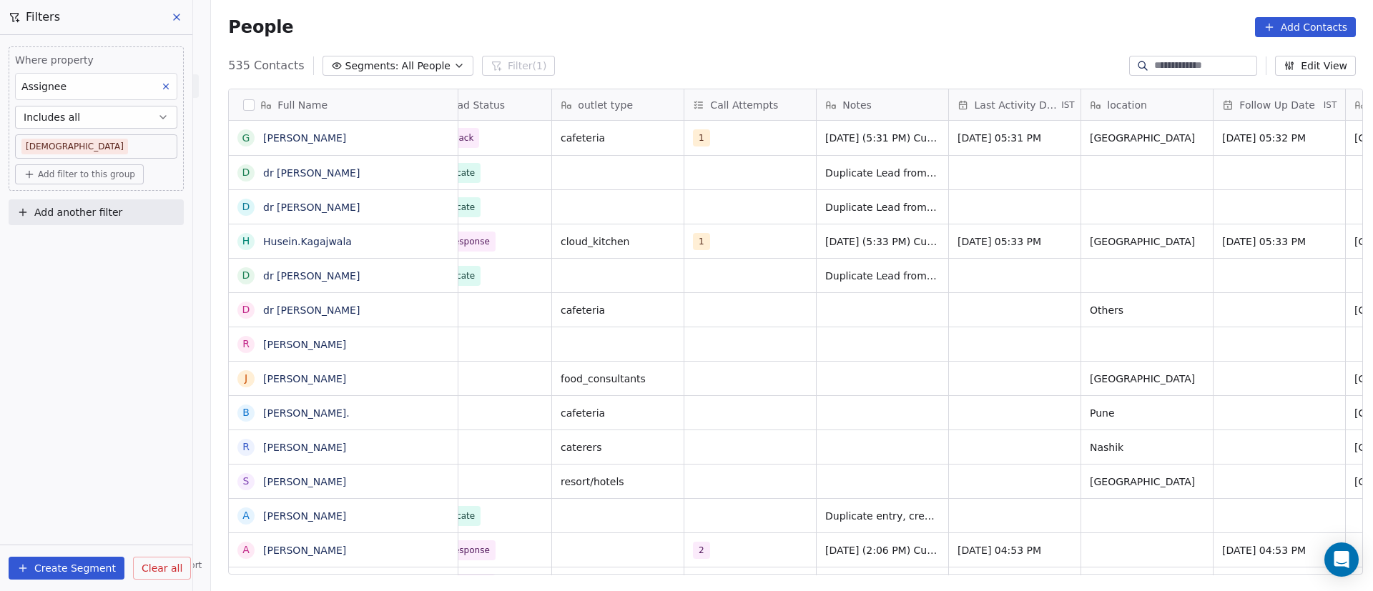
scroll to position [0, 0]
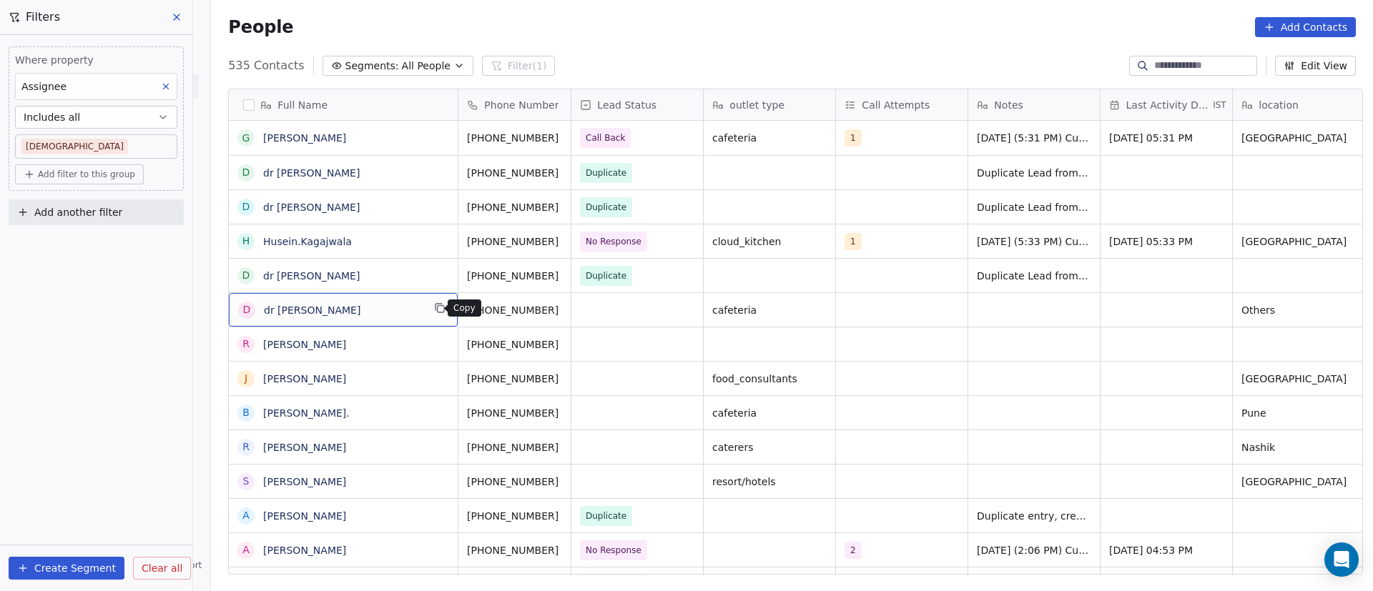
click at [434, 310] on icon "grid" at bounding box center [439, 307] width 11 height 11
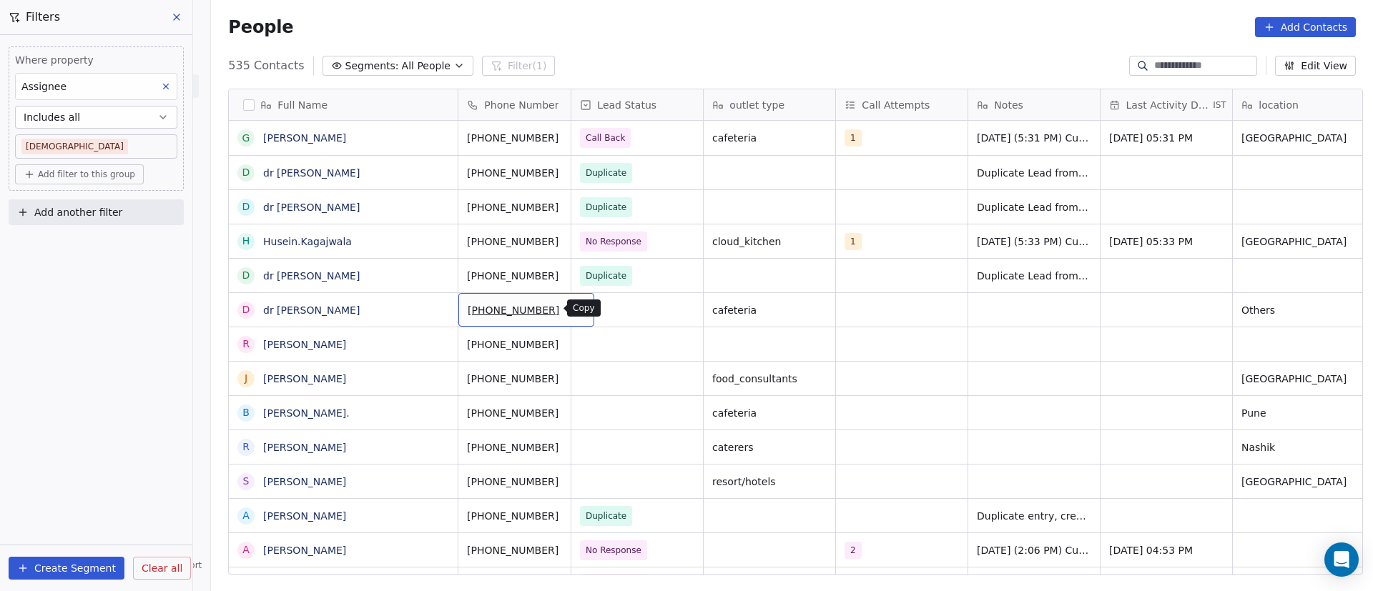
click at [571, 311] on icon "grid" at bounding box center [576, 307] width 11 height 11
click at [856, 315] on div "grid" at bounding box center [902, 310] width 132 height 34
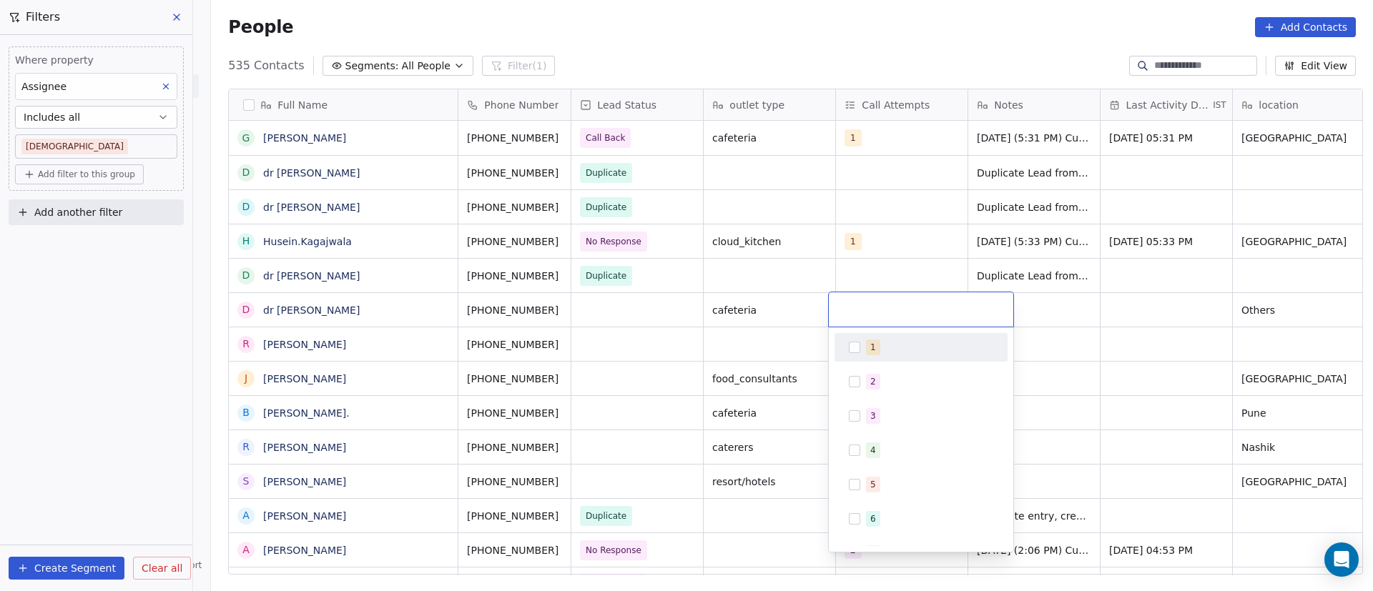
click at [862, 337] on div "1" at bounding box center [921, 347] width 162 height 23
click at [661, 338] on html "On2Cook India Pvt. Ltd. Contacts People Marketing Workflows Campaigns Metrics &…" at bounding box center [686, 295] width 1373 height 591
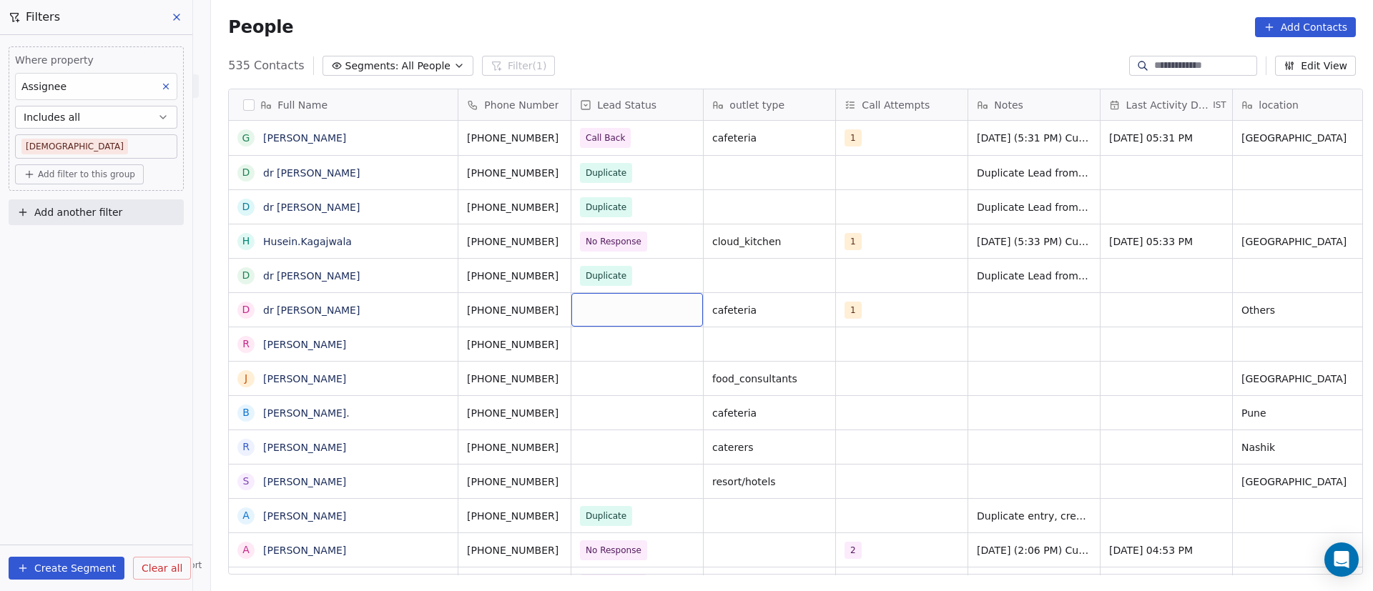
click at [604, 297] on div "grid" at bounding box center [637, 310] width 132 height 34
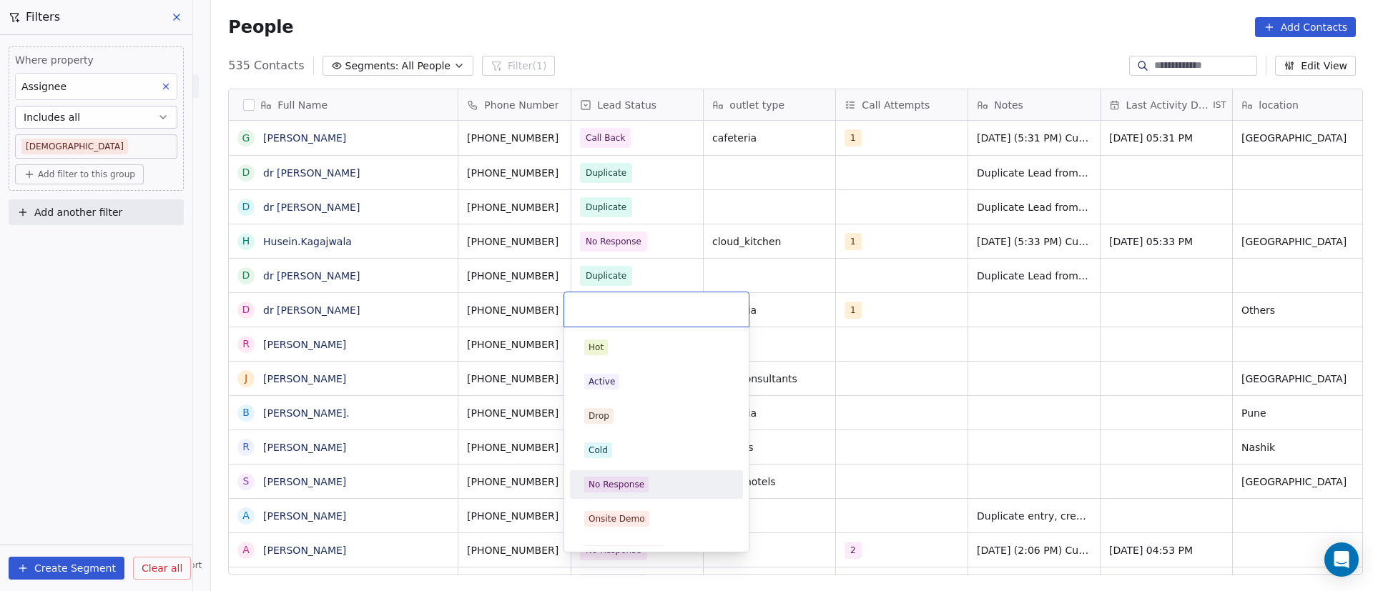
click at [621, 491] on div "No Response" at bounding box center [617, 484] width 56 height 13
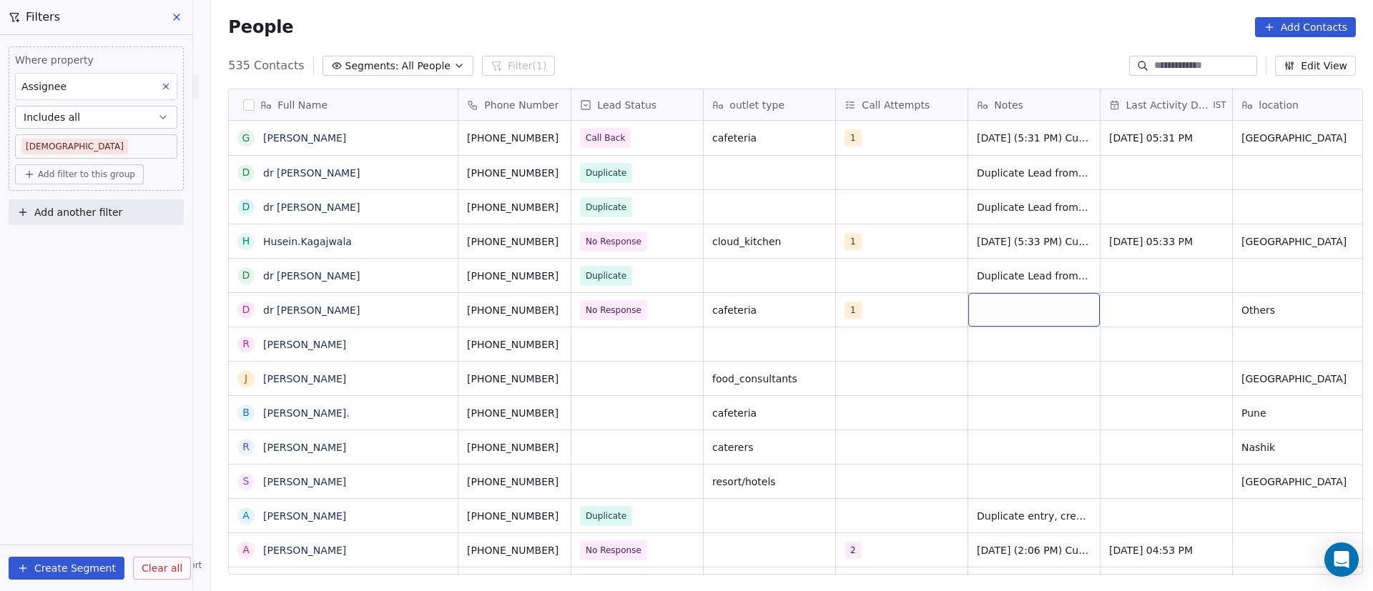
click at [1006, 310] on div "grid" at bounding box center [1034, 310] width 132 height 34
paste textarea "**********"
type textarea "**********"
click at [915, 353] on html "On2Cook India Pvt. Ltd. Contacts People Marketing Workflows Campaigns Metrics &…" at bounding box center [686, 295] width 1373 height 591
click at [1164, 303] on div "grid" at bounding box center [1167, 310] width 132 height 34
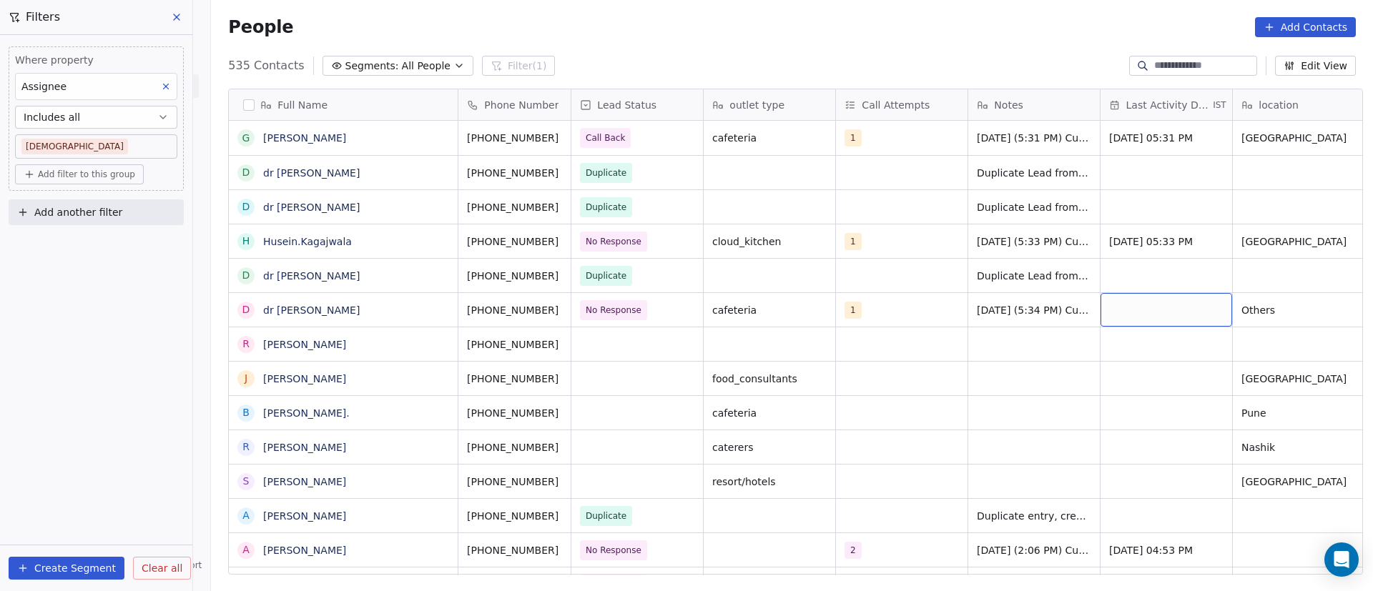
click at [1164, 303] on div "grid" at bounding box center [1167, 310] width 132 height 34
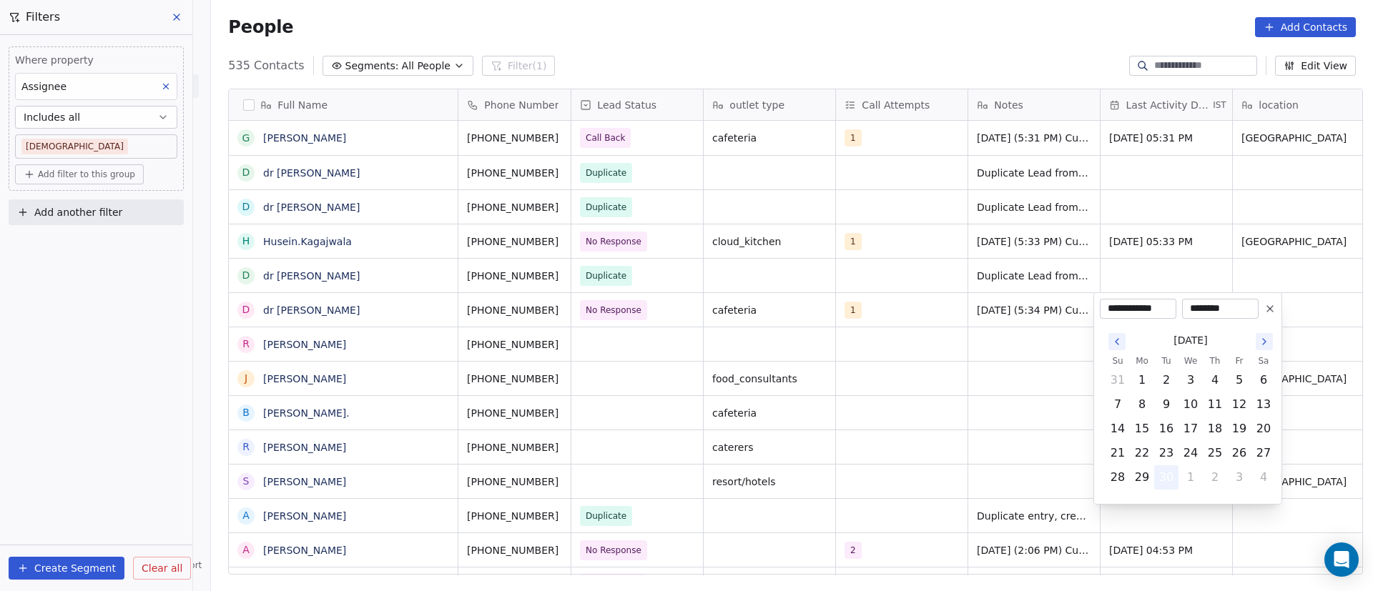
click at [1173, 472] on button "30" at bounding box center [1166, 477] width 23 height 23
click at [945, 389] on html "On2Cook India Pvt. Ltd. Contacts People Marketing Workflows Campaigns Metrics &…" at bounding box center [686, 295] width 1373 height 591
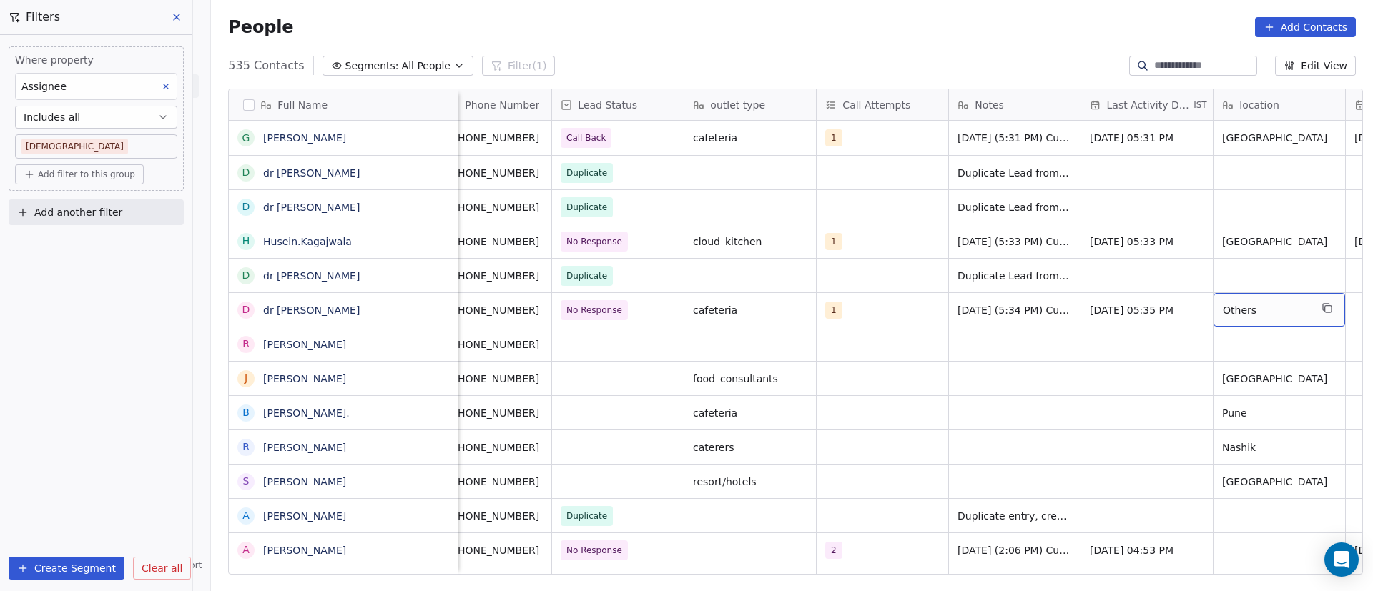
scroll to position [0, 152]
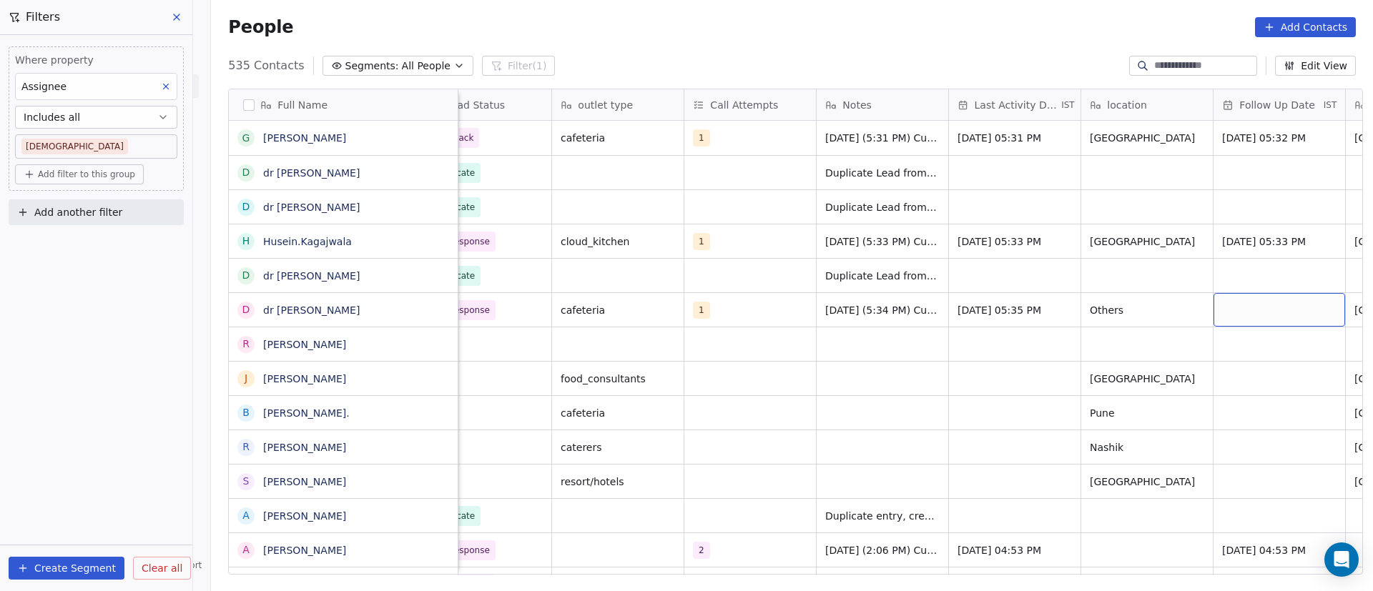
click at [1261, 312] on div "grid" at bounding box center [1280, 310] width 132 height 34
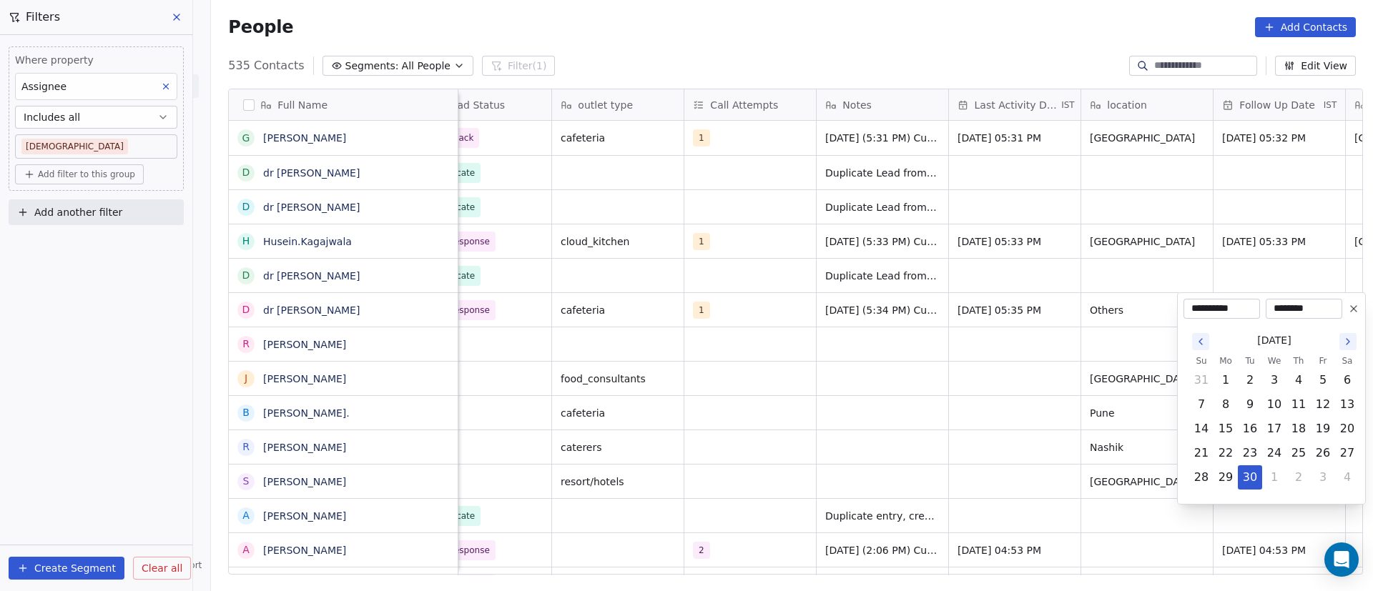
click at [1349, 336] on icon "Go to the Next Month" at bounding box center [1347, 341] width 11 height 11
click at [1230, 405] on button "6" at bounding box center [1225, 404] width 23 height 23
type input "**********"
click at [885, 402] on html "On2Cook India Pvt. Ltd. Contacts People Marketing Workflows Campaigns Metrics &…" at bounding box center [686, 295] width 1373 height 591
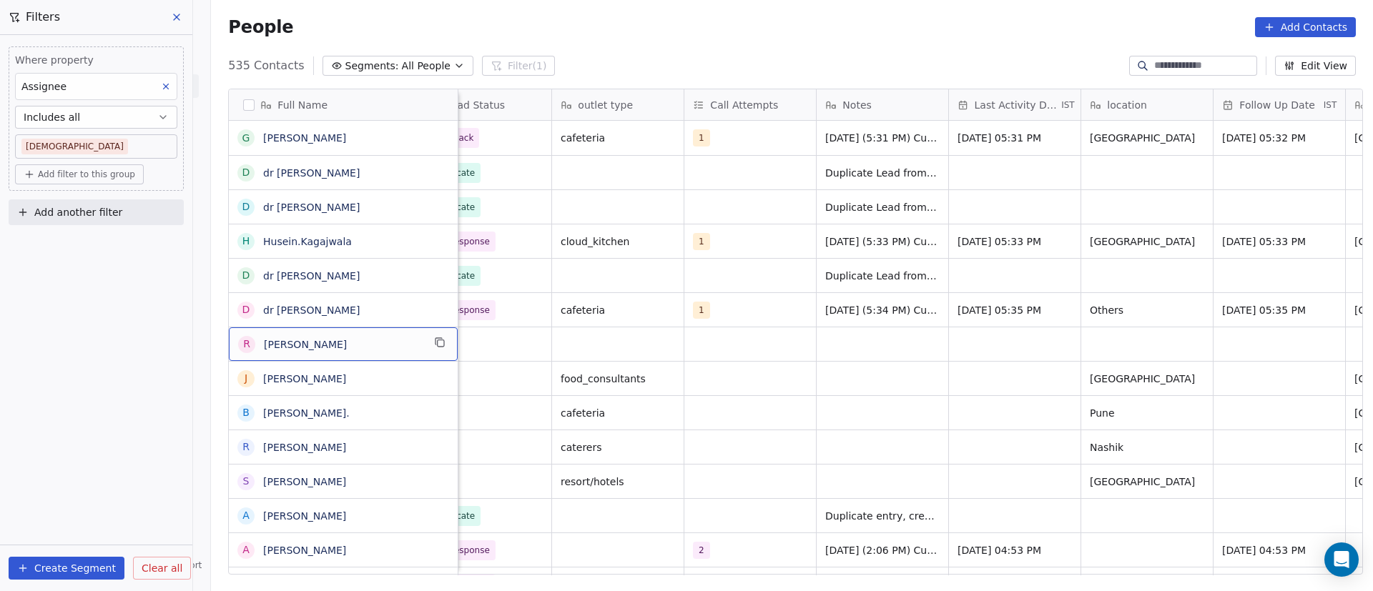
scroll to position [0, 0]
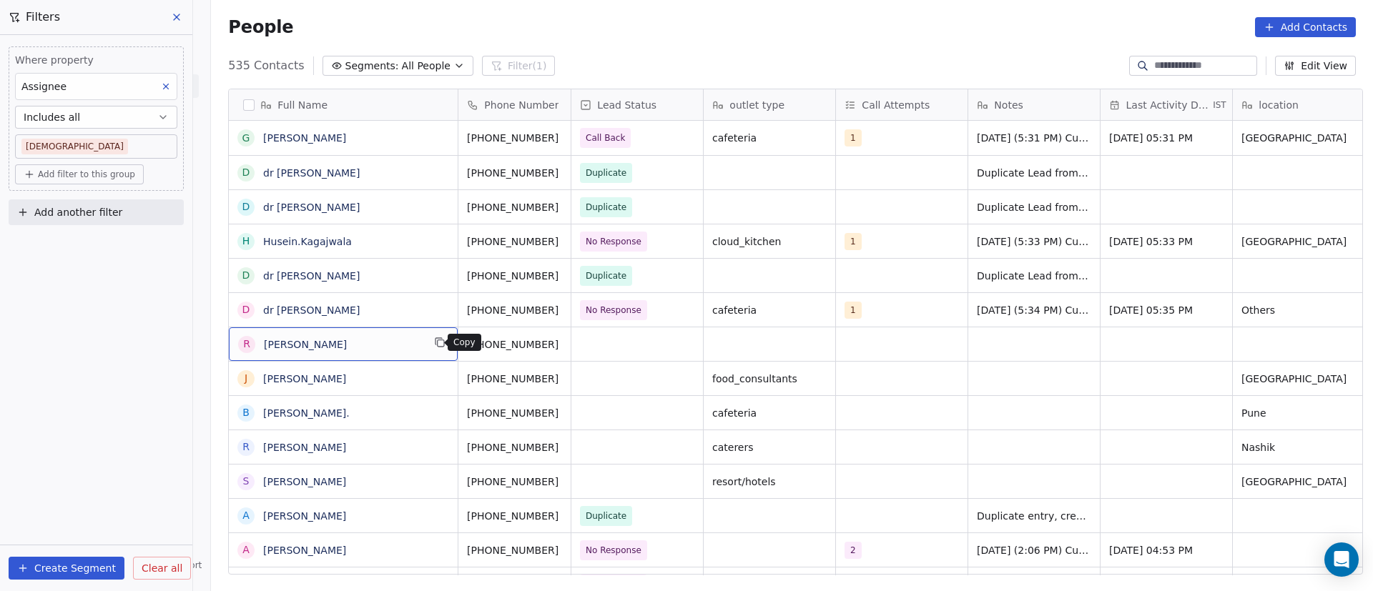
click at [440, 342] on button "grid" at bounding box center [439, 342] width 17 height 17
click at [571, 343] on icon "grid" at bounding box center [576, 342] width 11 height 11
click at [627, 346] on div "grid" at bounding box center [637, 345] width 132 height 34
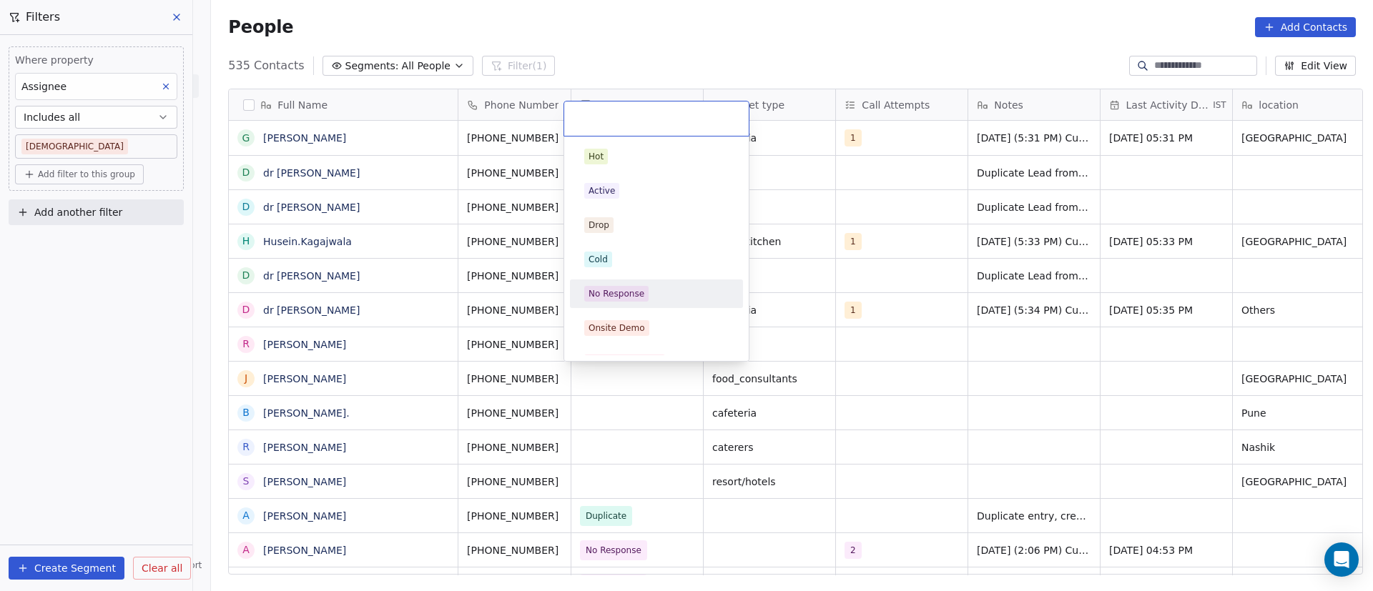
click at [653, 293] on div "No Response" at bounding box center [656, 294] width 144 height 16
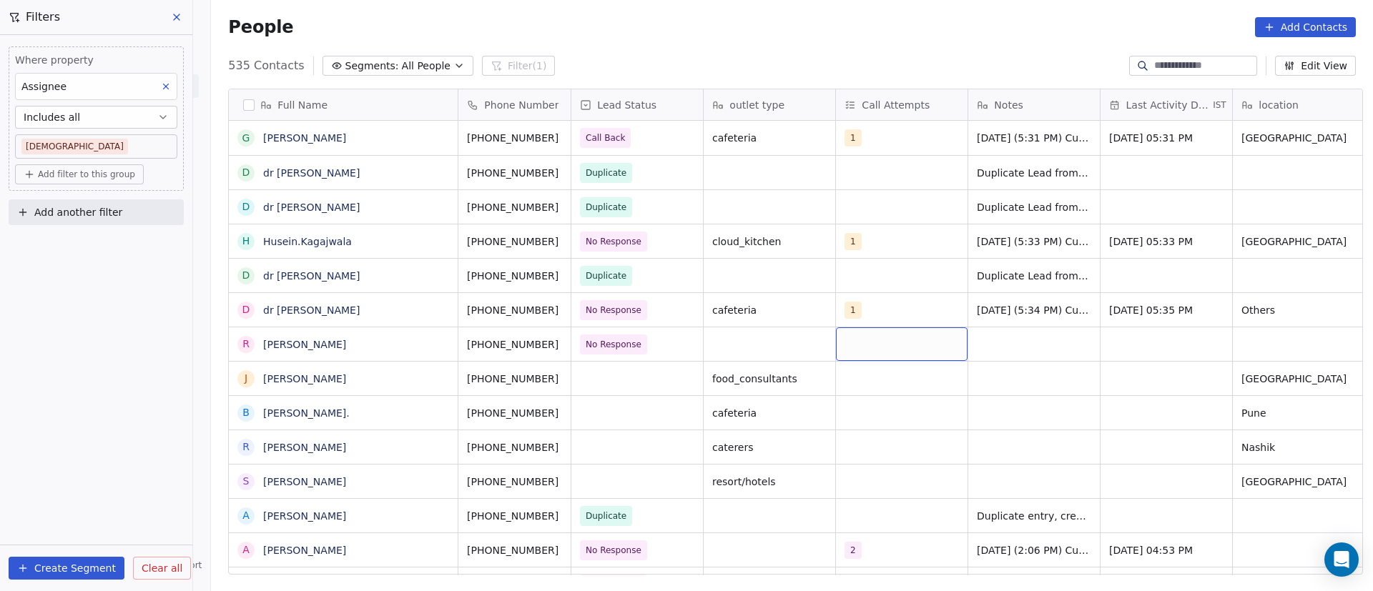
click at [867, 342] on div "grid" at bounding box center [902, 345] width 132 height 34
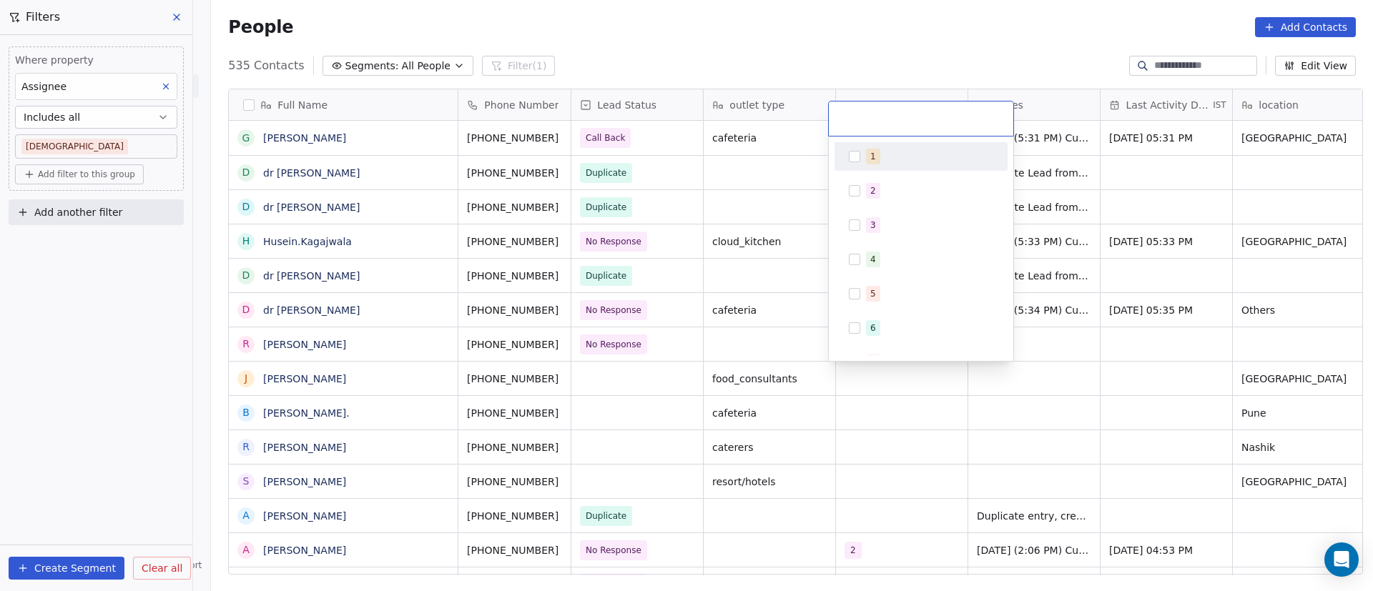
click at [879, 158] on div "1" at bounding box center [929, 157] width 127 height 16
click at [1103, 322] on html "On2Cook India Pvt. Ltd. Contacts People Marketing Workflows Campaigns Metrics &…" at bounding box center [686, 295] width 1373 height 591
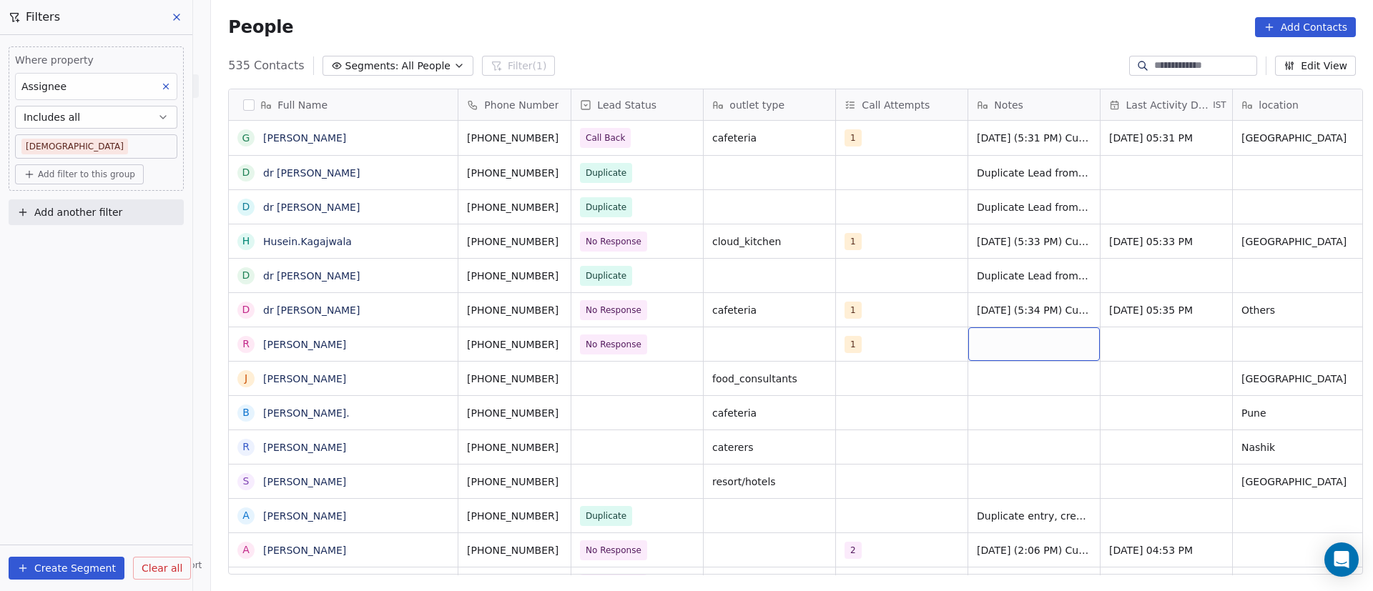
click at [1014, 333] on div "grid" at bounding box center [1034, 345] width 132 height 34
paste textarea "**********"
type textarea "**********"
click at [911, 377] on html "On2Cook India Pvt. Ltd. Contacts People Marketing Workflows Campaigns Metrics &…" at bounding box center [686, 295] width 1373 height 591
click at [1146, 344] on div "grid" at bounding box center [1167, 345] width 132 height 34
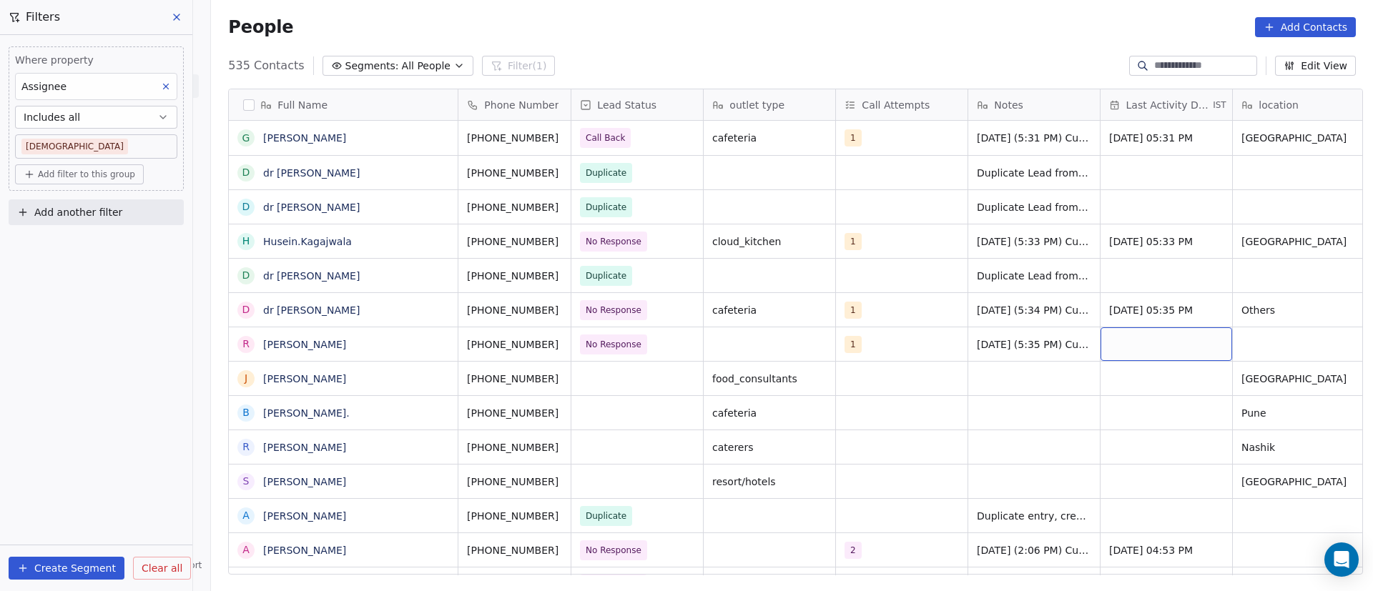
click at [1146, 344] on div "grid" at bounding box center [1167, 345] width 132 height 34
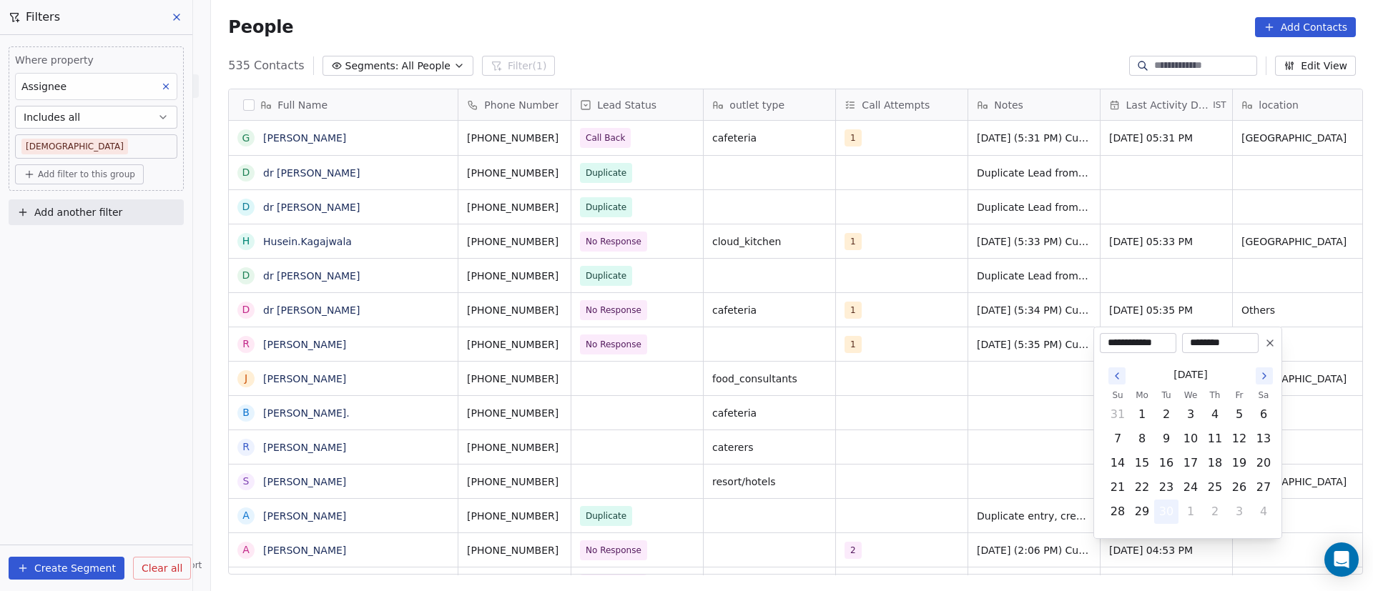
click at [1173, 508] on button "30" at bounding box center [1166, 512] width 23 height 23
click at [1020, 429] on html "On2Cook India Pvt. Ltd. Contacts People Marketing Workflows Campaigns Metrics &…" at bounding box center [686, 295] width 1373 height 591
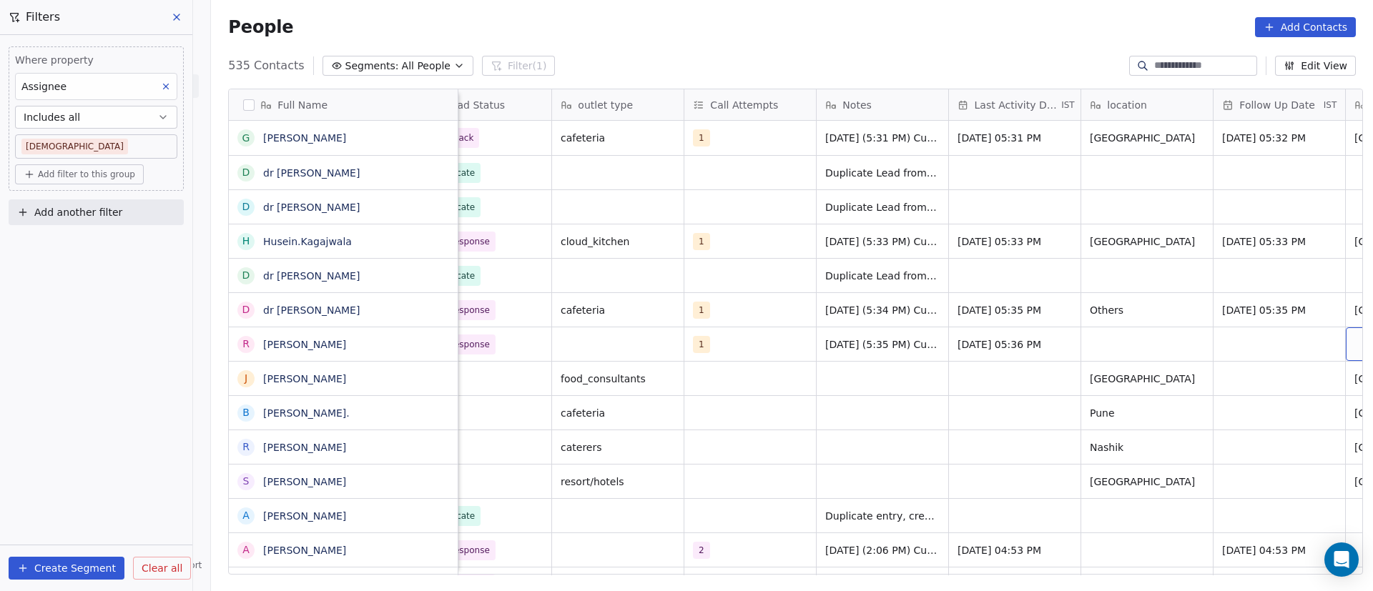
scroll to position [0, 284]
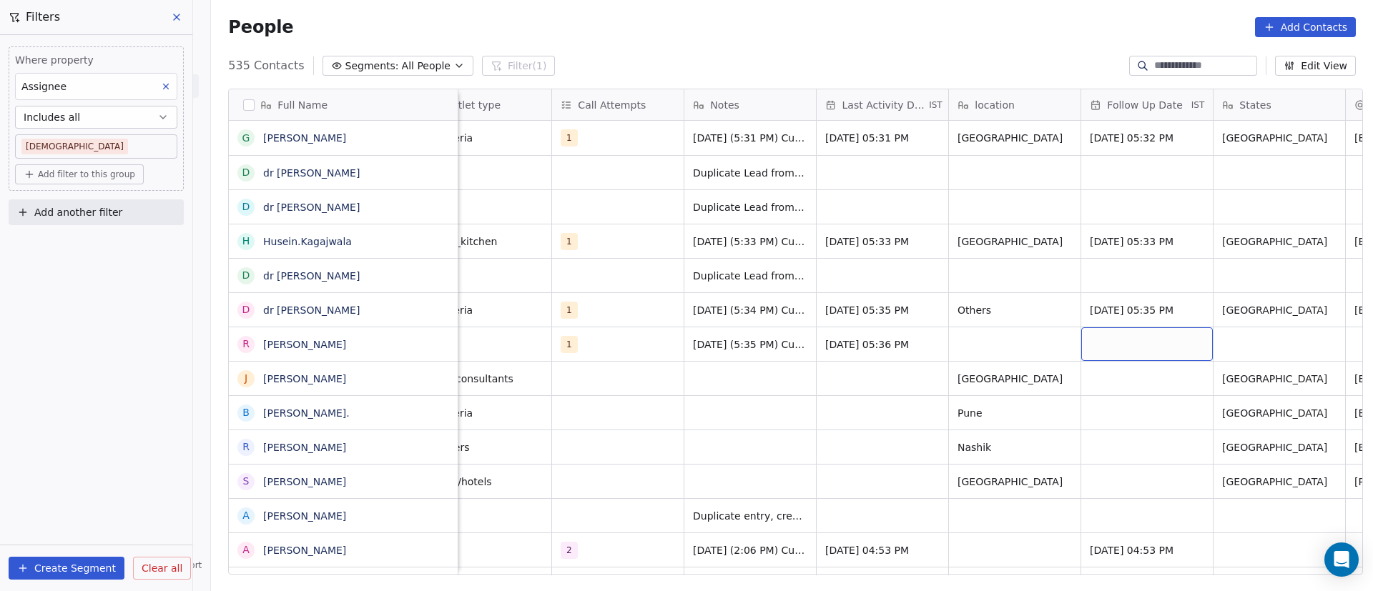
click at [1131, 346] on div "grid" at bounding box center [1147, 345] width 132 height 34
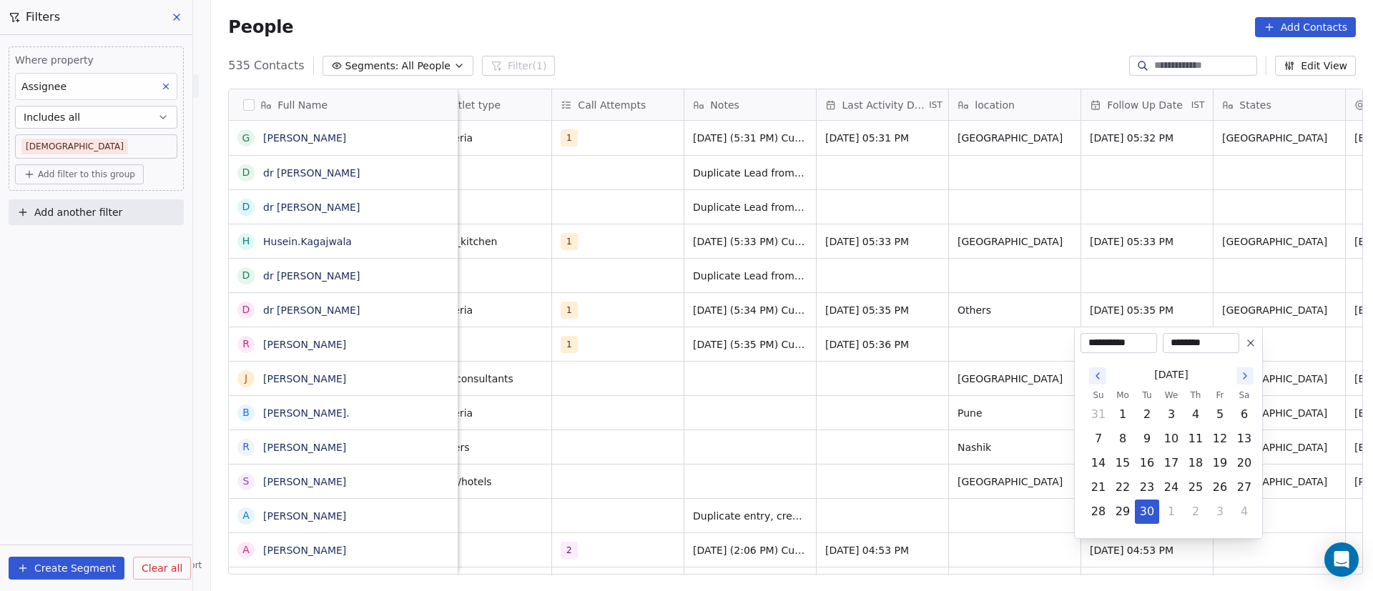
click at [1246, 375] on icon "Go to the Next Month" at bounding box center [1245, 376] width 3 height 6
click at [1118, 437] on button "6" at bounding box center [1122, 439] width 23 height 23
type input "**********"
click at [857, 384] on html "On2Cook India Pvt. Ltd. Contacts People Marketing Workflows Campaigns Metrics &…" at bounding box center [686, 295] width 1373 height 591
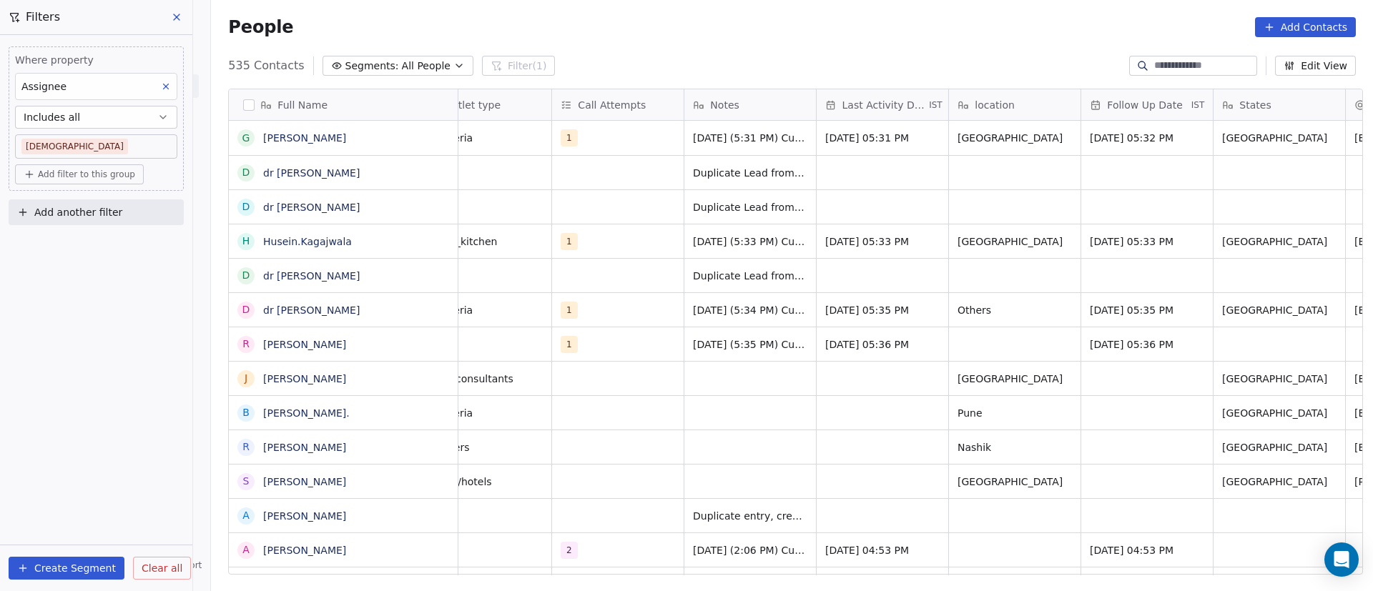
scroll to position [0, 0]
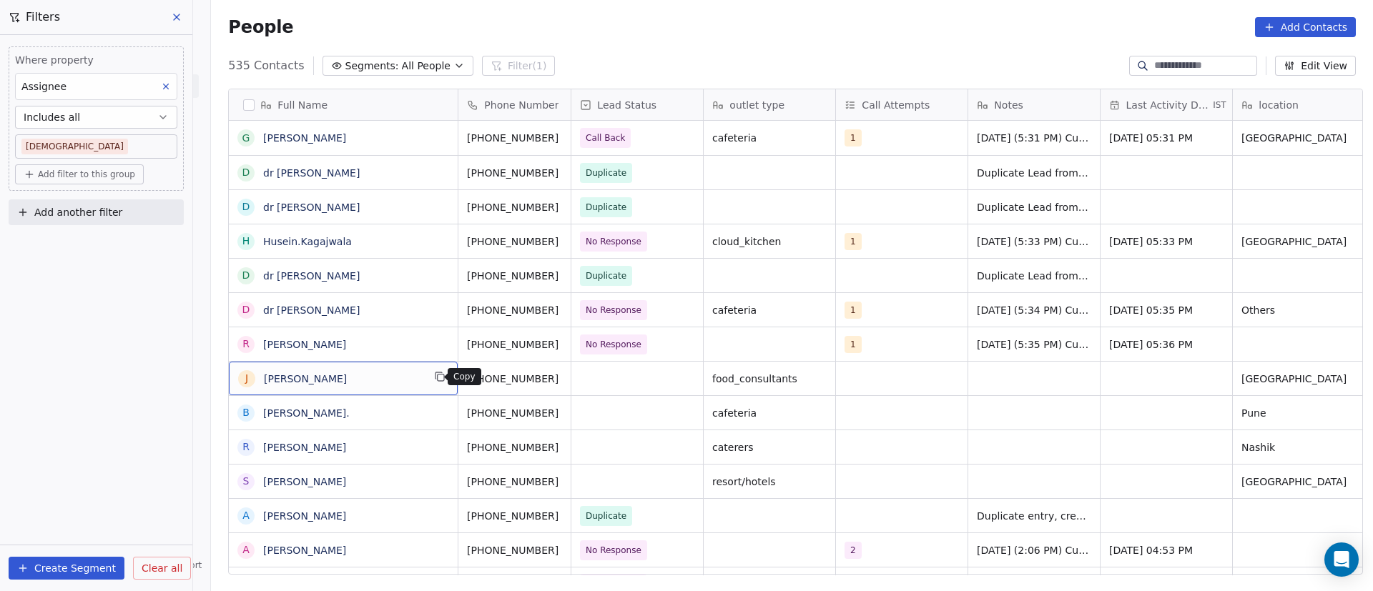
click at [431, 383] on button "grid" at bounding box center [439, 376] width 17 height 17
click at [561, 376] on div "[PHONE_NUMBER]" at bounding box center [526, 379] width 136 height 34
click at [571, 375] on icon "grid" at bounding box center [576, 376] width 11 height 11
click at [609, 387] on div "grid" at bounding box center [637, 379] width 132 height 34
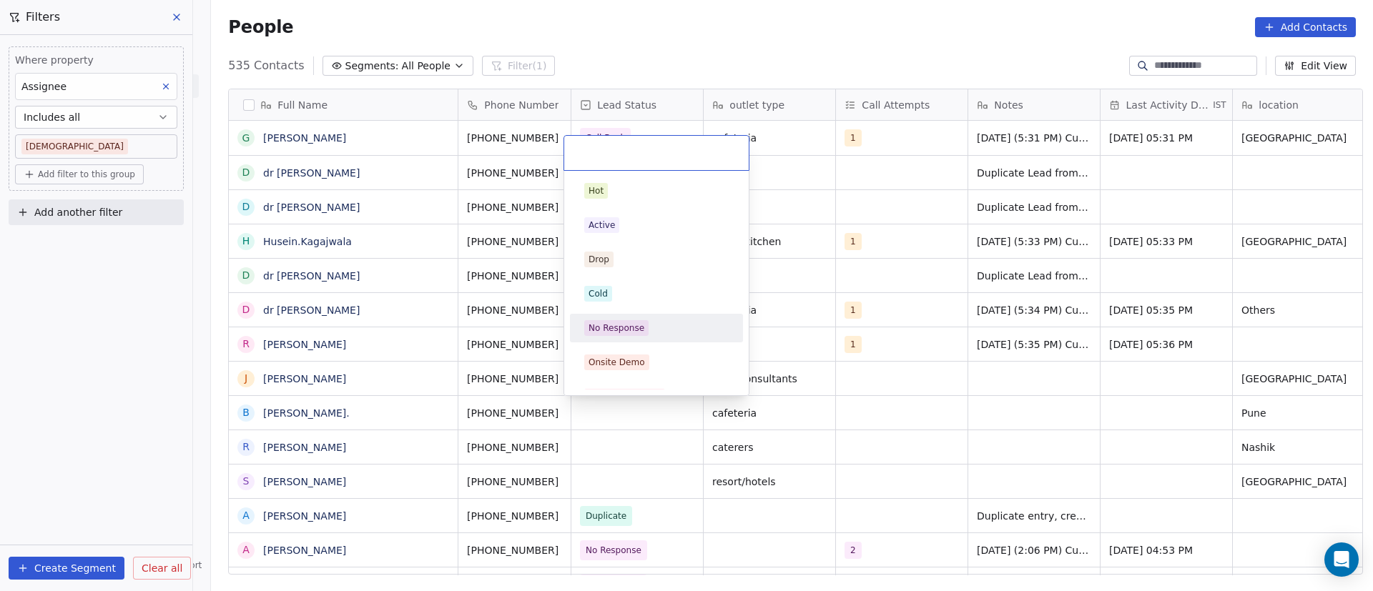
click at [623, 321] on span "No Response" at bounding box center [616, 328] width 64 height 16
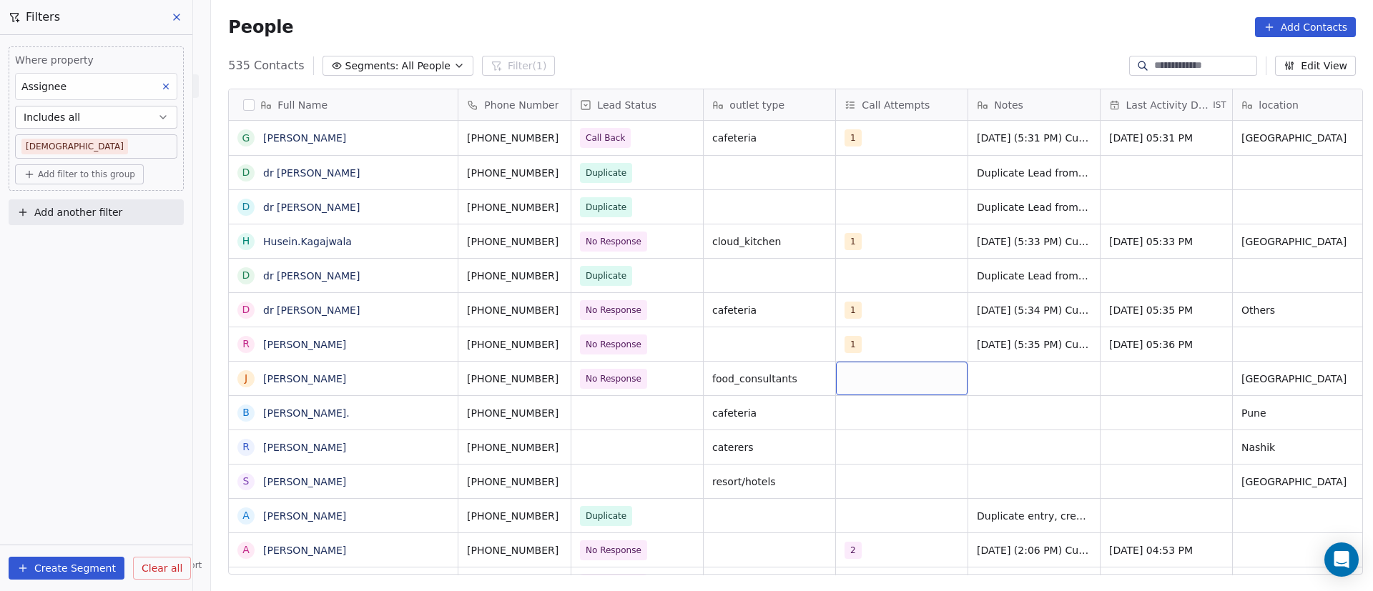
click at [862, 373] on div "grid" at bounding box center [902, 379] width 132 height 34
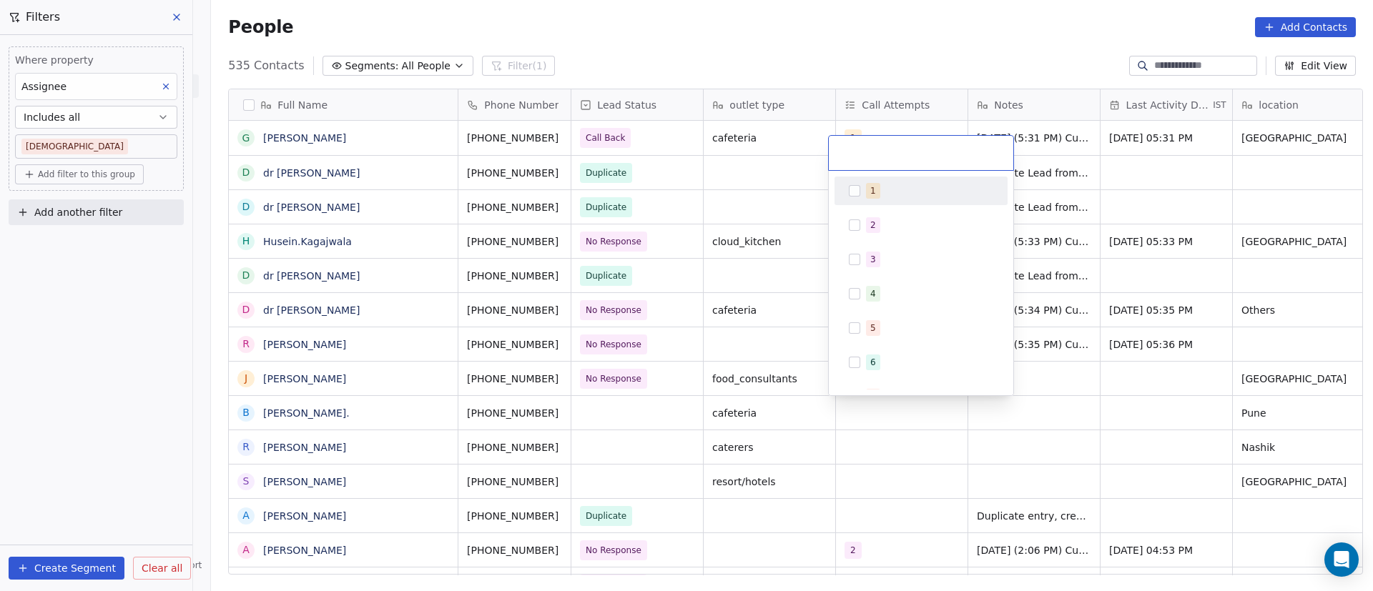
click at [884, 196] on div "1" at bounding box center [929, 191] width 127 height 16
click at [1060, 371] on html "On2Cook India Pvt. Ltd. Contacts People Marketing Workflows Campaigns Metrics &…" at bounding box center [686, 295] width 1373 height 591
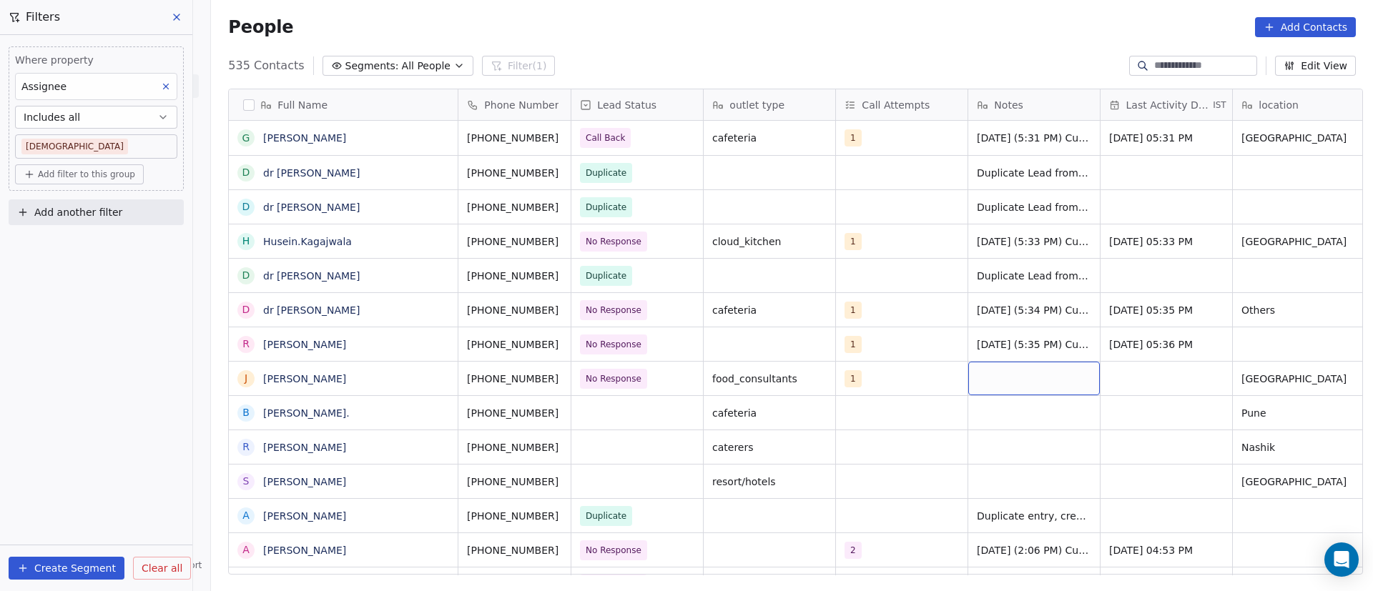
click at [1010, 369] on div "grid" at bounding box center [1034, 379] width 132 height 34
click at [1014, 373] on div "grid" at bounding box center [1034, 379] width 132 height 34
paste textarea "**********"
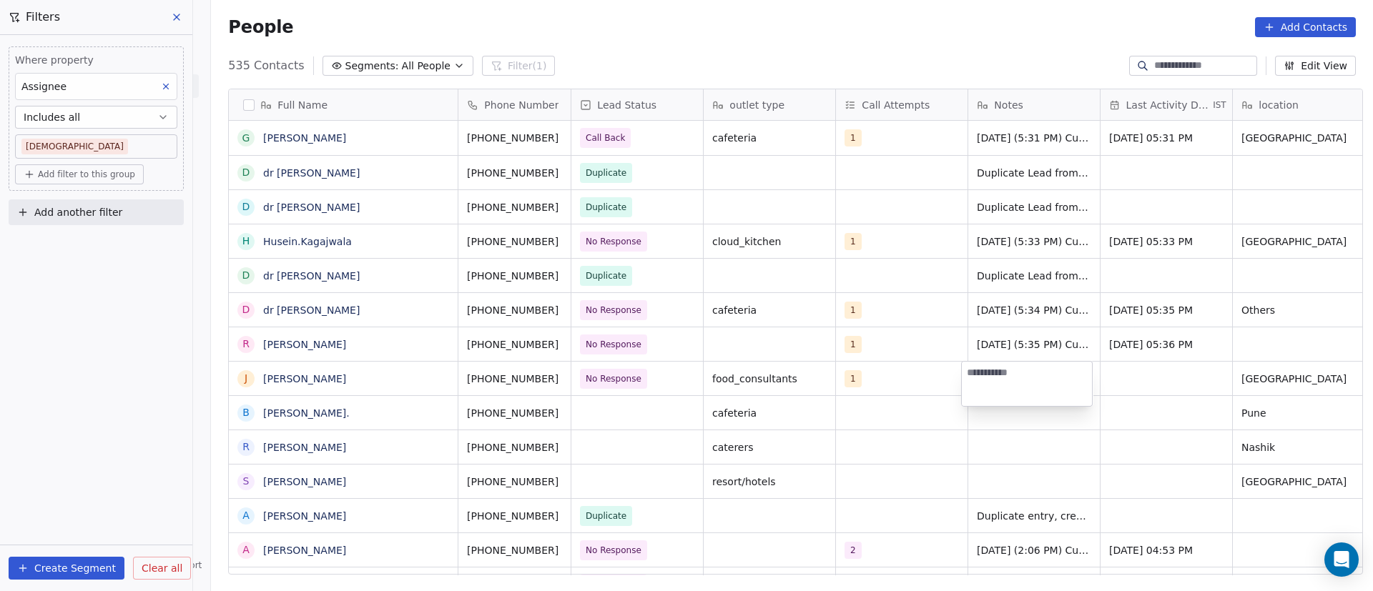
type textarea "**********"
click at [1133, 408] on html "On2Cook India Pvt. Ltd. Contacts People Marketing Workflows Campaigns Metrics &…" at bounding box center [686, 295] width 1373 height 591
click at [1133, 380] on div "grid" at bounding box center [1167, 379] width 132 height 34
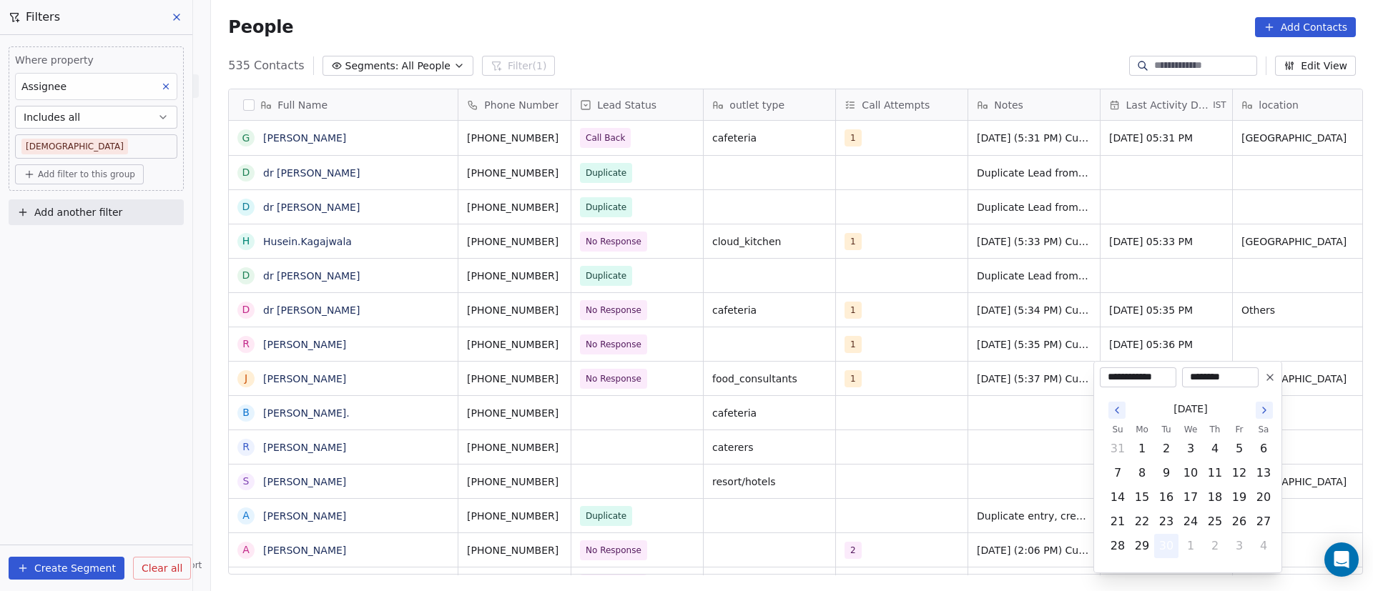
click at [1171, 542] on button "30" at bounding box center [1166, 546] width 23 height 23
click at [1029, 443] on html "On2Cook India Pvt. Ltd. Contacts People Marketing Workflows Campaigns Metrics &…" at bounding box center [686, 295] width 1373 height 591
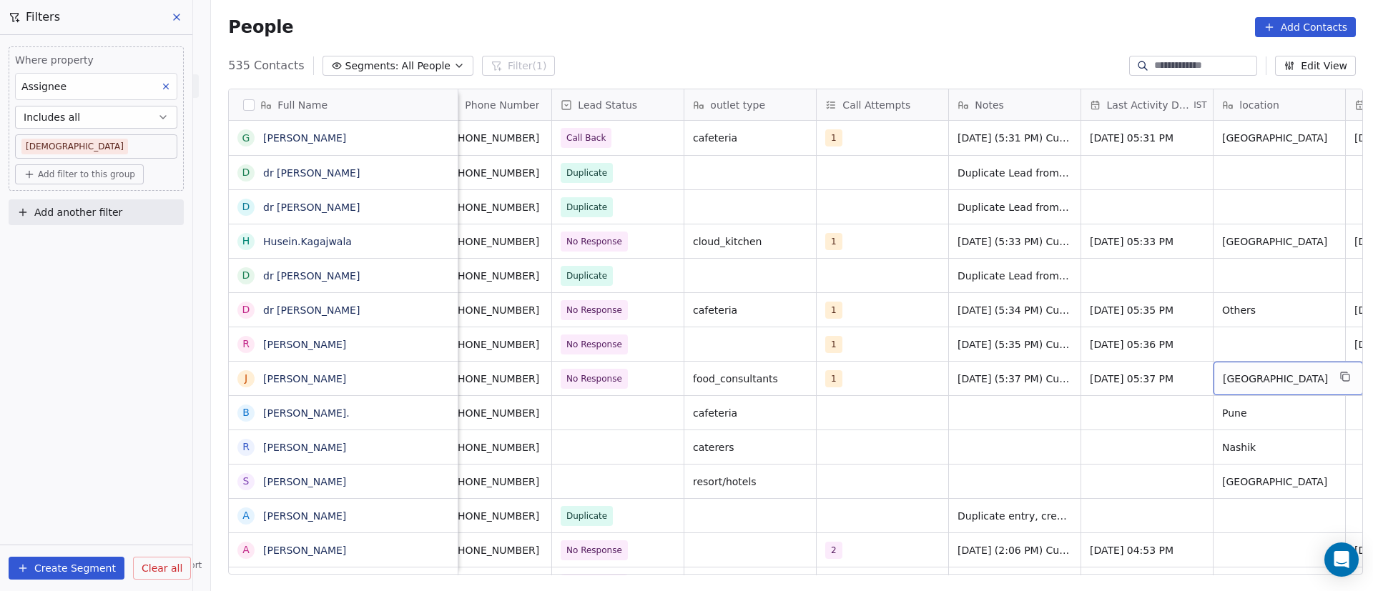
scroll to position [0, 152]
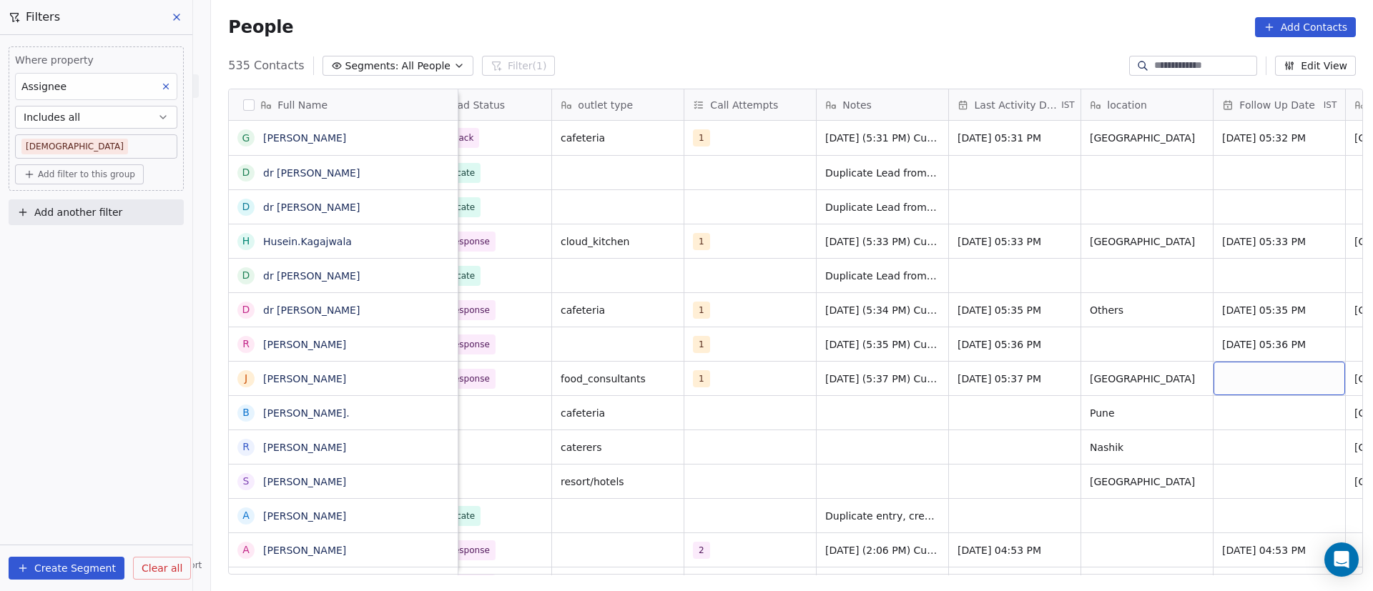
click at [1224, 367] on div "grid" at bounding box center [1280, 379] width 132 height 34
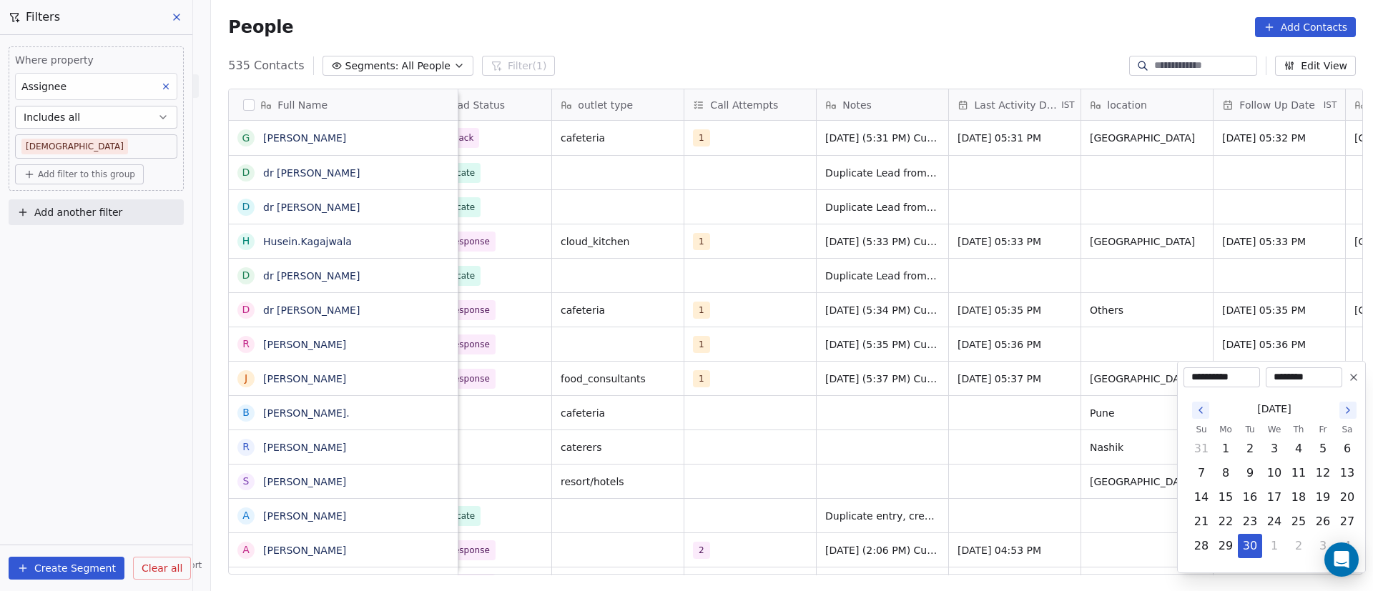
click at [1345, 411] on icon "Go to the Next Month" at bounding box center [1347, 410] width 11 height 11
click at [1231, 474] on button "6" at bounding box center [1225, 473] width 23 height 23
type input "**********"
click at [821, 489] on html "On2Cook India Pvt. Ltd. Contacts People Marketing Workflows Campaigns Metrics &…" at bounding box center [686, 295] width 1373 height 591
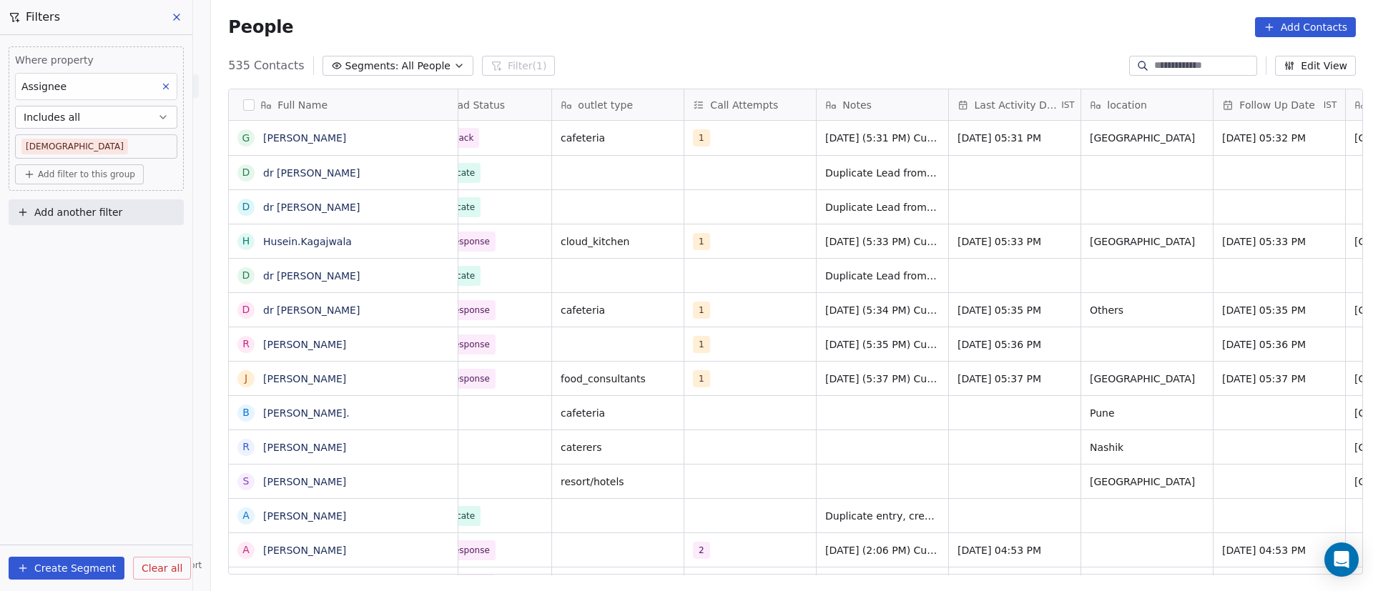
scroll to position [0, 0]
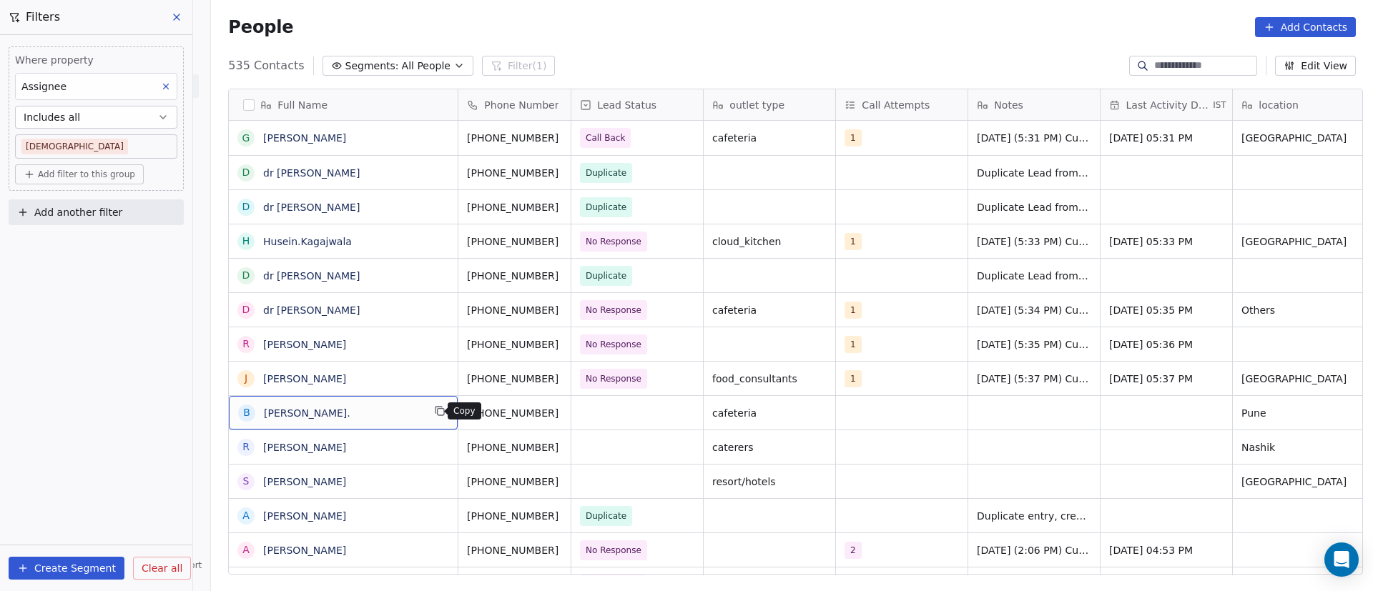
click at [431, 410] on button "grid" at bounding box center [439, 411] width 17 height 17
click at [573, 137] on icon "grid" at bounding box center [576, 135] width 6 height 6
click at [574, 238] on icon "grid" at bounding box center [577, 240] width 6 height 6
click at [400, 258] on div "d dr Shahnavazkhan" at bounding box center [344, 275] width 230 height 34
click at [571, 306] on icon "grid" at bounding box center [576, 307] width 11 height 11
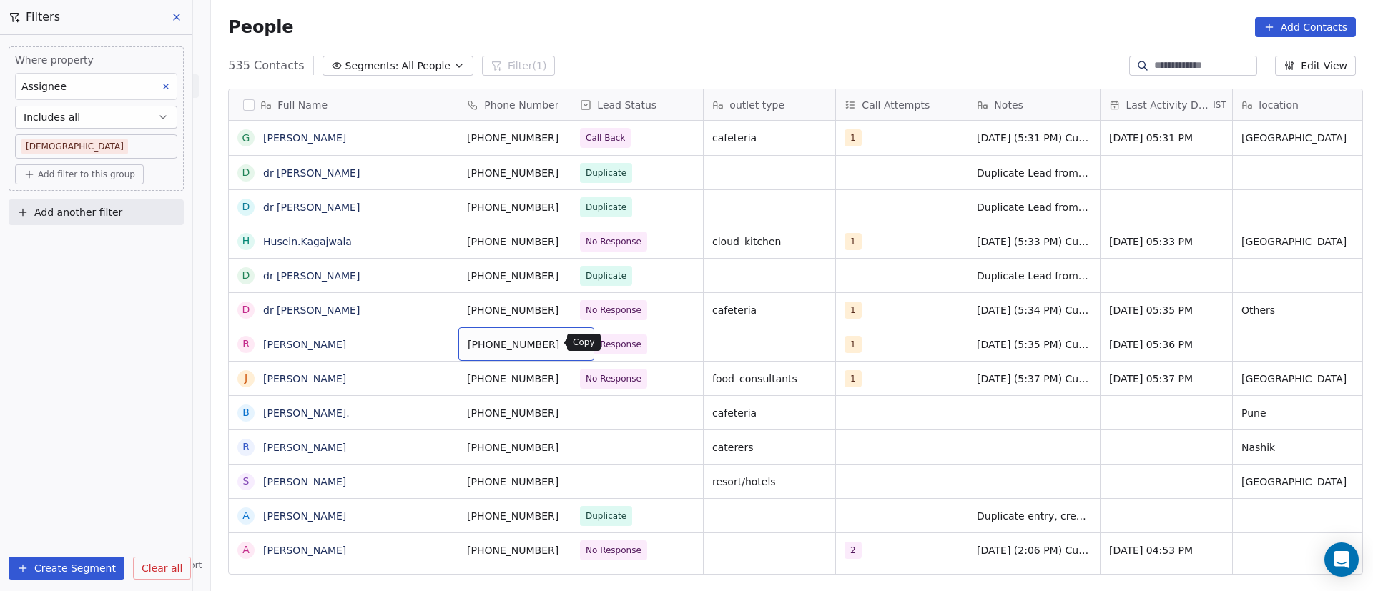
click at [571, 345] on icon "grid" at bounding box center [576, 342] width 11 height 11
click at [571, 375] on icon "grid" at bounding box center [576, 376] width 11 height 11
click at [438, 416] on button "grid" at bounding box center [439, 411] width 17 height 17
click at [571, 414] on icon "grid" at bounding box center [576, 410] width 11 height 11
click at [605, 407] on div "grid" at bounding box center [637, 413] width 132 height 34
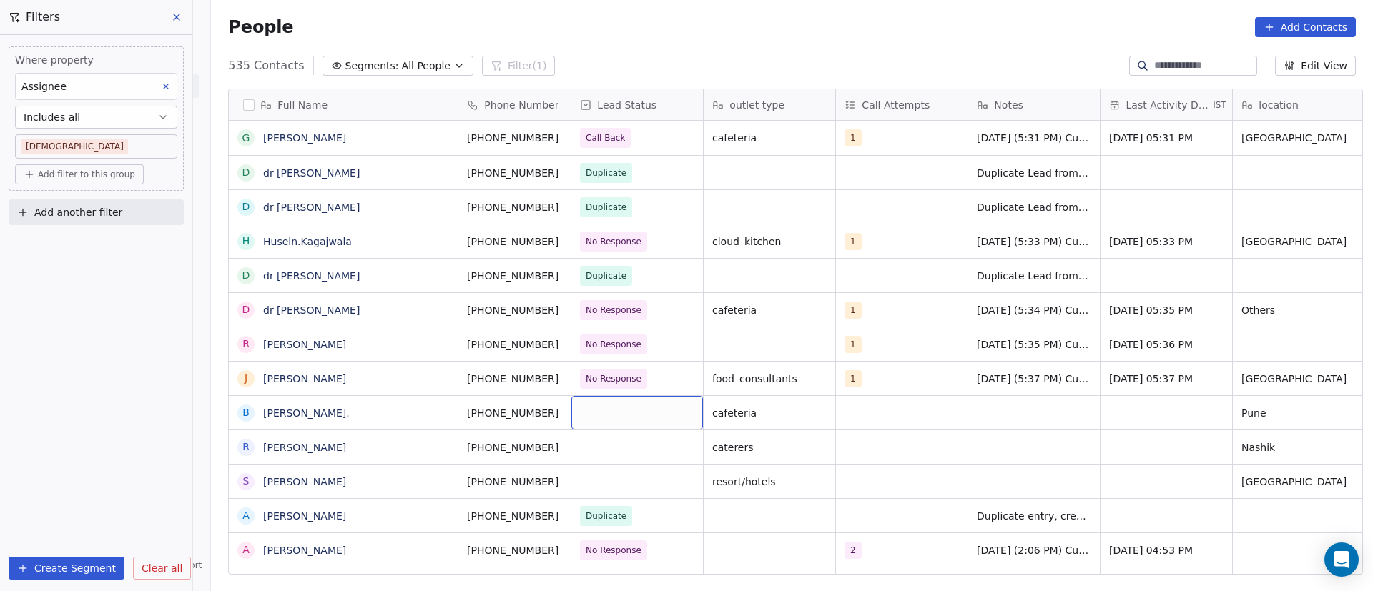
click at [605, 407] on div "grid" at bounding box center [637, 413] width 132 height 34
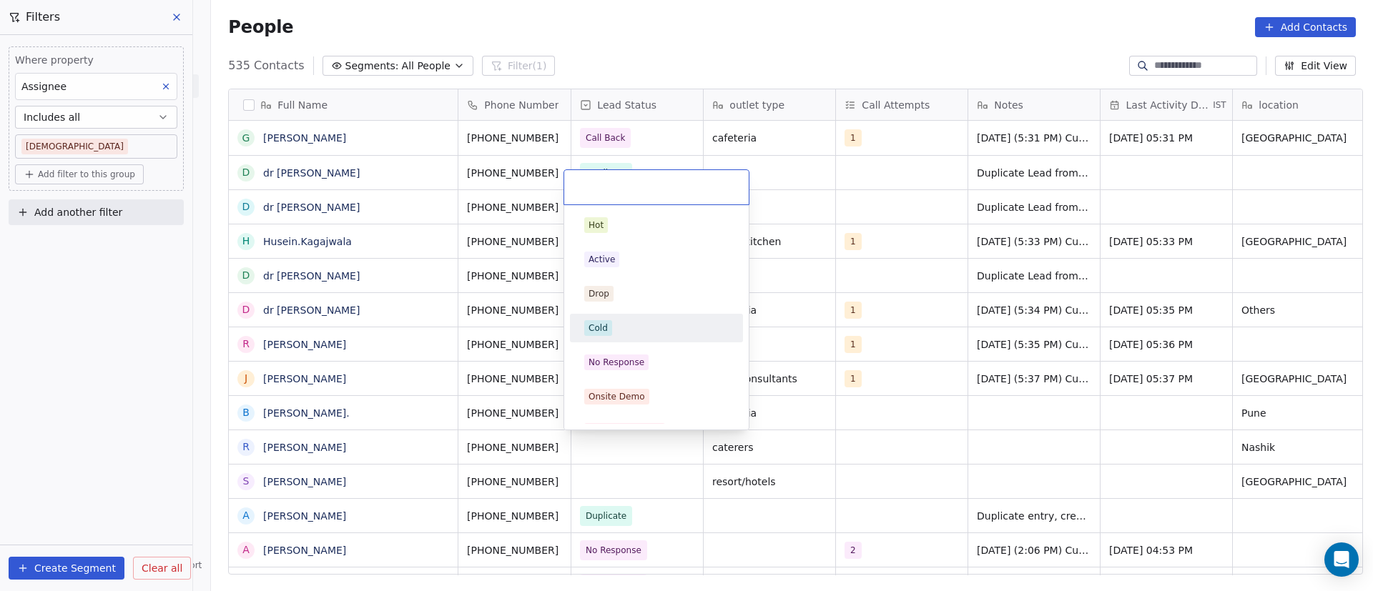
click at [636, 319] on div "Cold" at bounding box center [657, 328] width 162 height 23
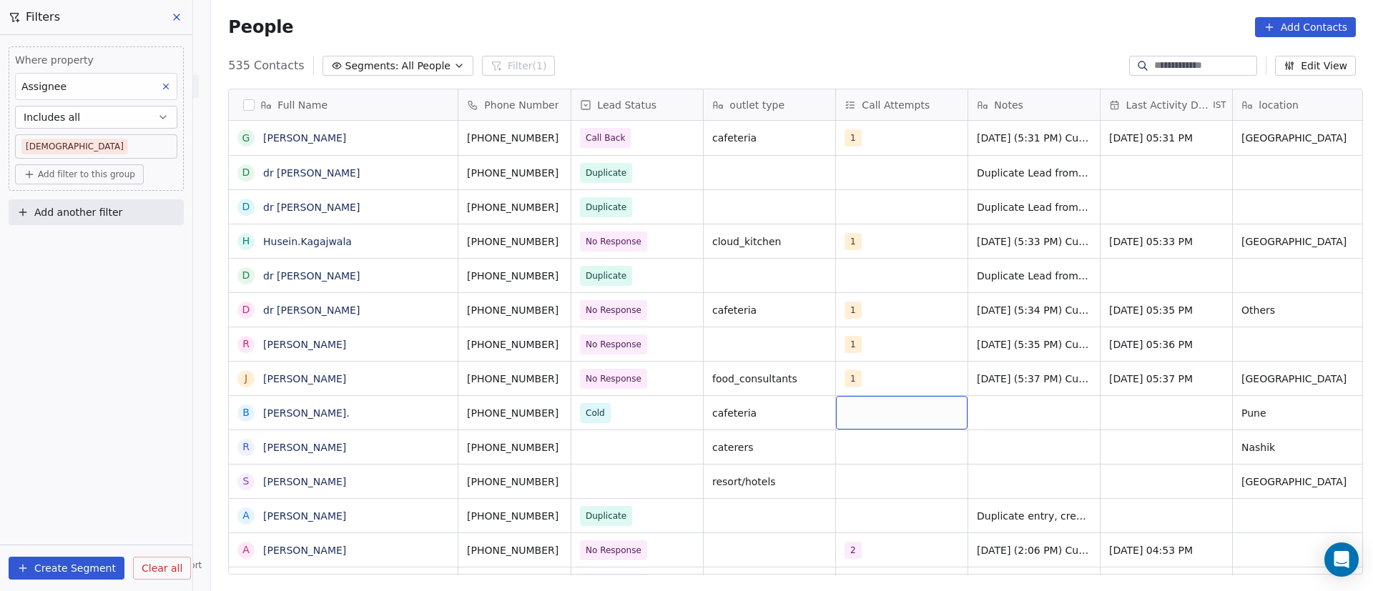
click at [892, 415] on div "grid" at bounding box center [902, 413] width 132 height 34
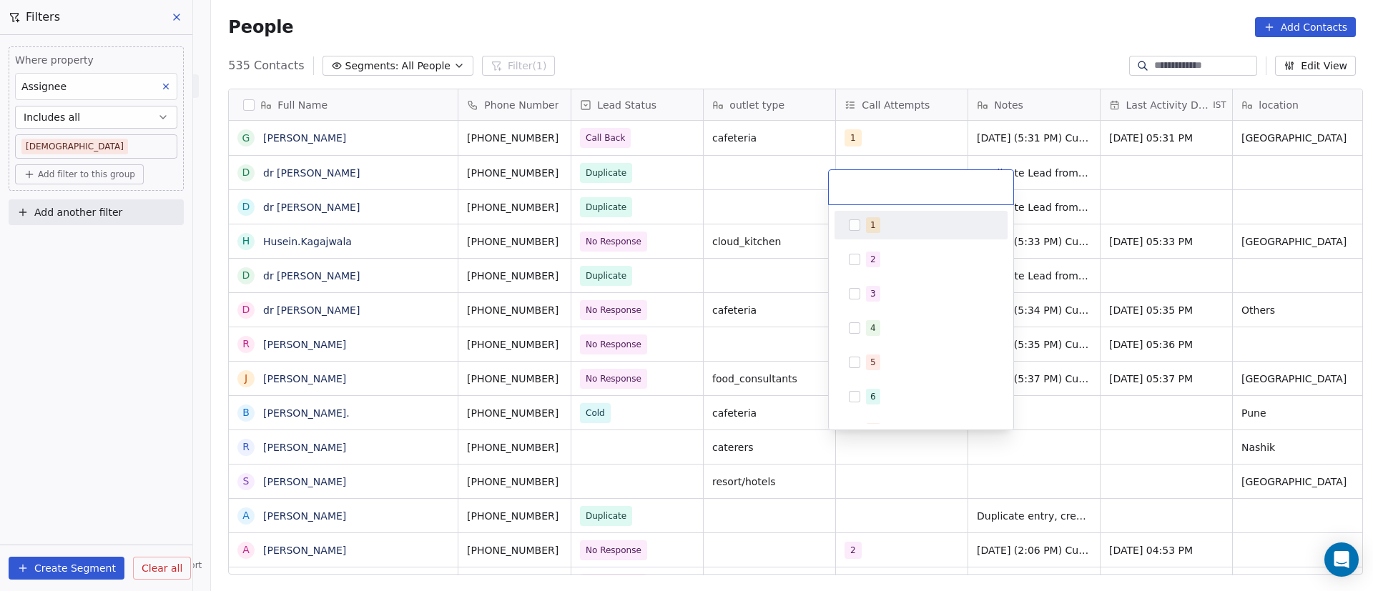
click at [878, 220] on span "1" at bounding box center [873, 225] width 14 height 16
click at [1083, 415] on html "On2Cook India Pvt. Ltd. Contacts People Marketing Workflows Campaigns Metrics &…" at bounding box center [686, 295] width 1373 height 591
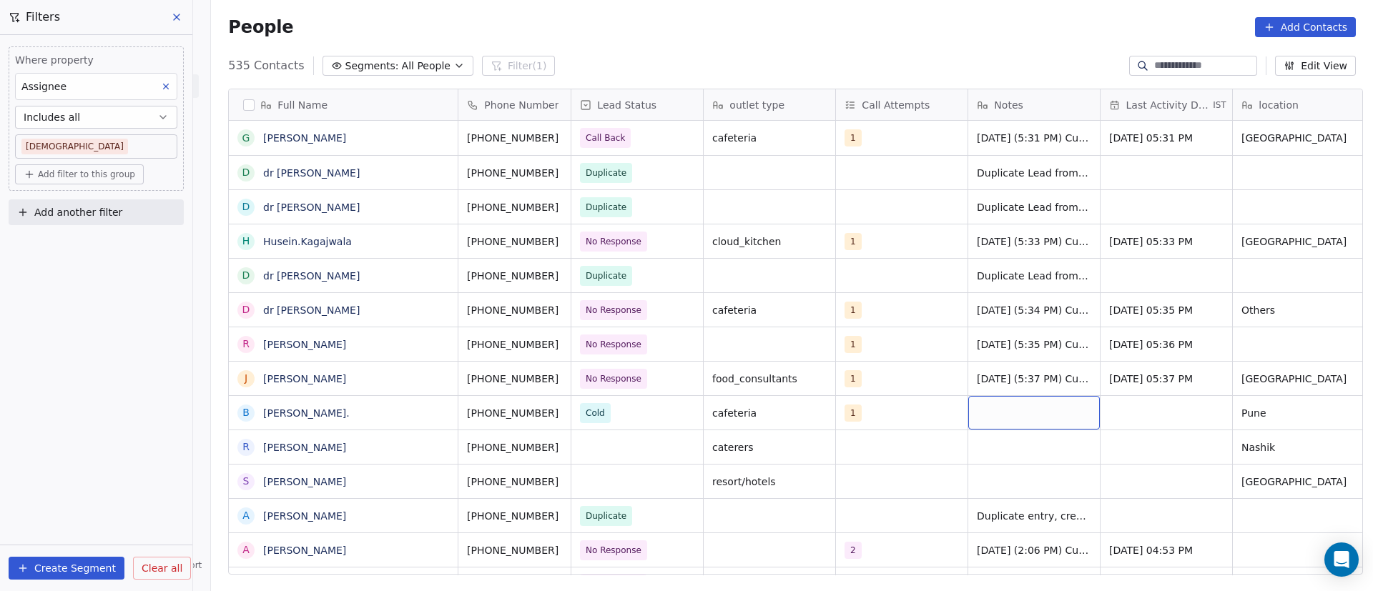
click at [1022, 410] on div "grid" at bounding box center [1034, 413] width 132 height 34
paste textarea "**********"
type textarea "**********"
click at [984, 463] on html "On2Cook India Pvt. Ltd. Contacts People Marketing Workflows Campaigns Metrics &…" at bounding box center [686, 295] width 1373 height 591
click at [1024, 403] on div "30/9/2025 (5:42 PM) Customer" at bounding box center [1059, 413] width 182 height 34
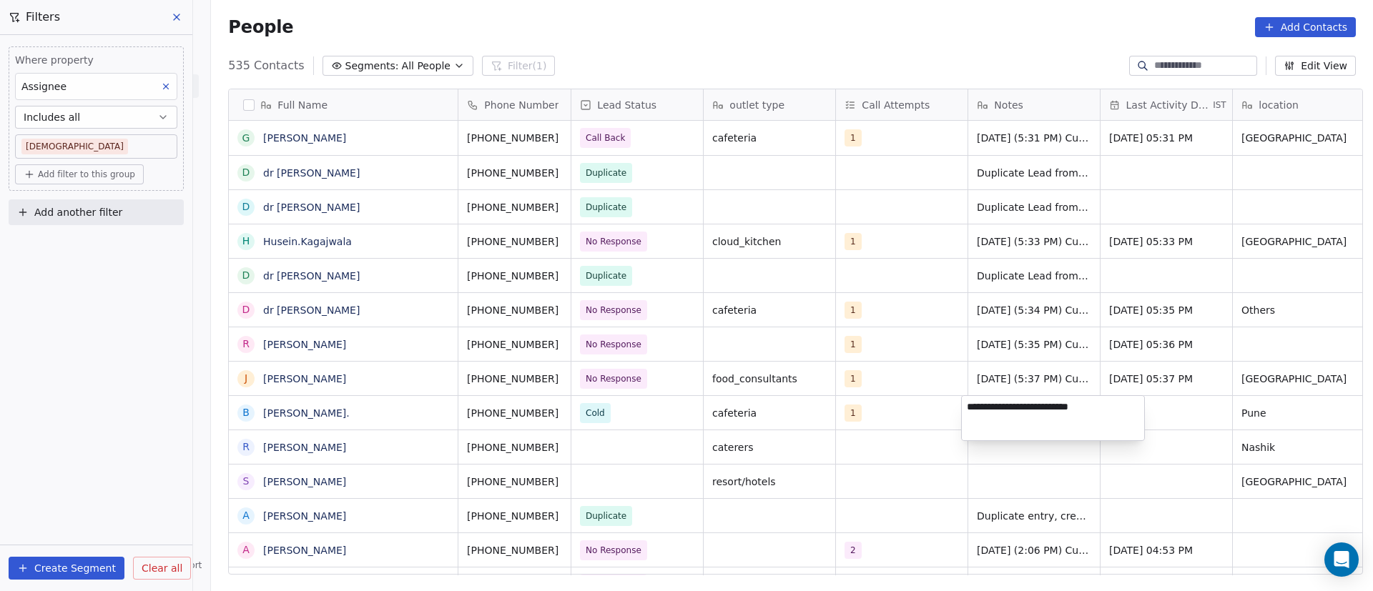
click at [1072, 424] on textarea "**********" at bounding box center [1053, 418] width 182 height 44
click at [1110, 405] on textarea "**********" at bounding box center [1053, 418] width 182 height 44
type textarea "**********"
click at [880, 450] on html "On2Cook India Pvt. Ltd. Contacts People Marketing Workflows Campaigns Metrics &…" at bounding box center [686, 295] width 1373 height 591
click at [1126, 399] on div "grid" at bounding box center [1167, 413] width 132 height 34
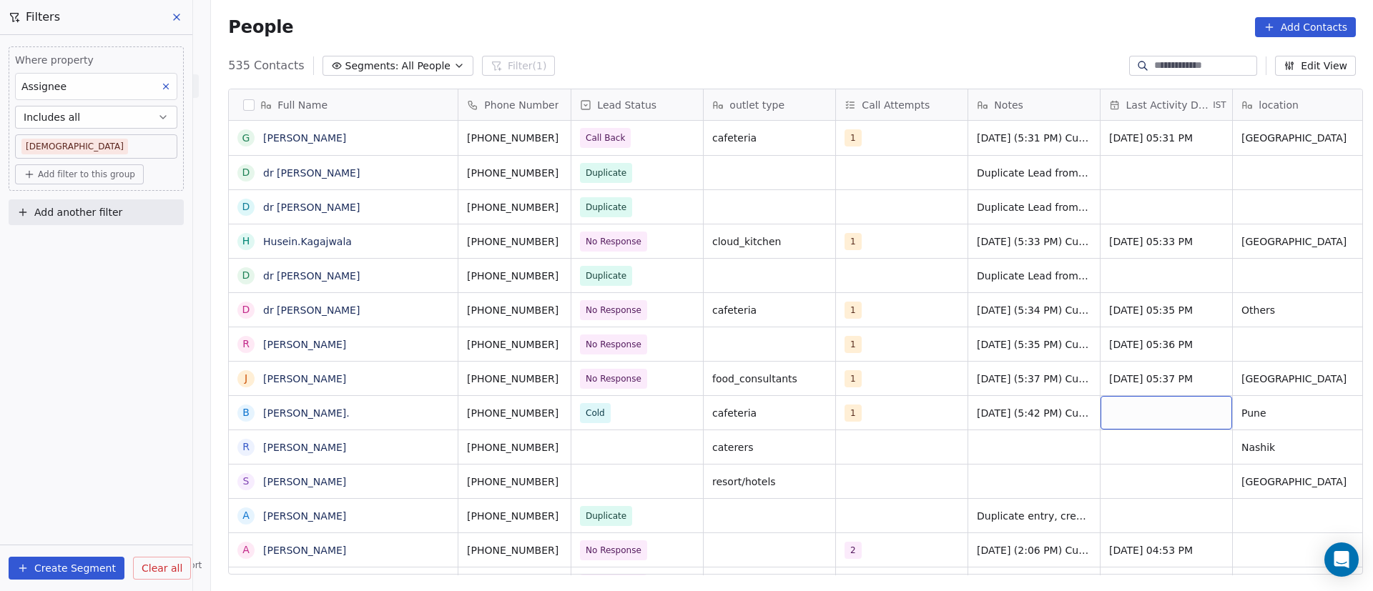
click at [1126, 399] on div "grid" at bounding box center [1167, 413] width 132 height 34
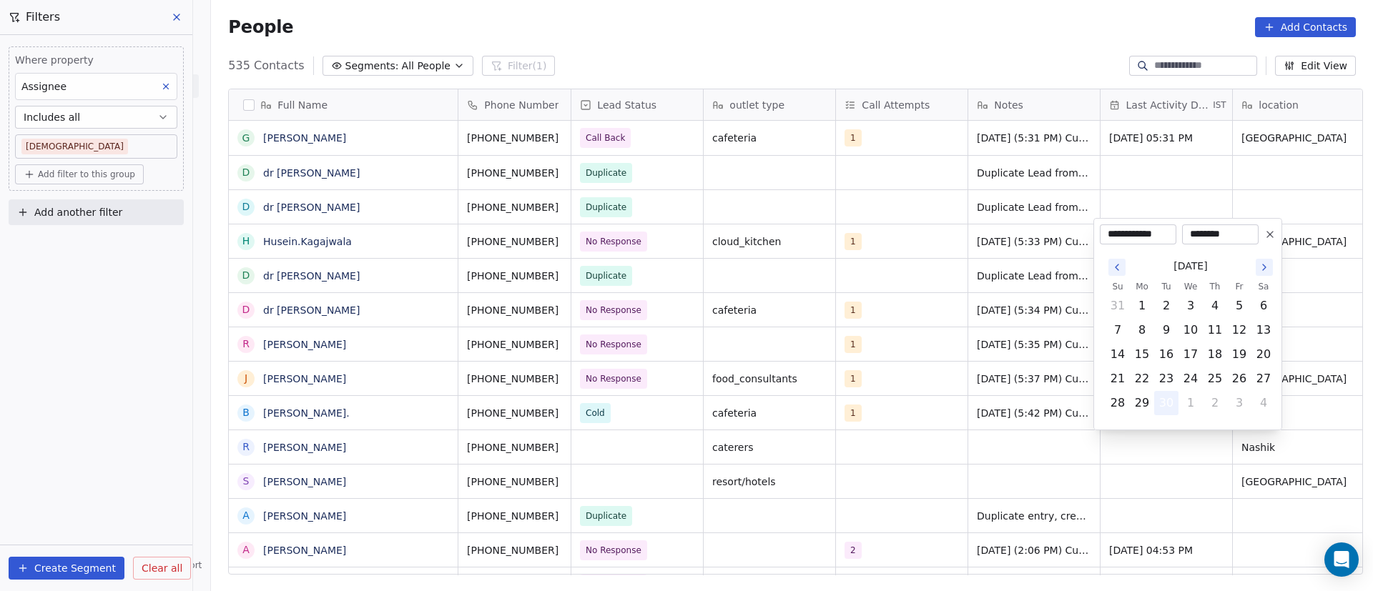
click at [1170, 399] on button "30" at bounding box center [1166, 403] width 23 height 23
click at [1130, 471] on html "On2Cook India Pvt. Ltd. Contacts People Marketing Workflows Campaigns Metrics &…" at bounding box center [686, 295] width 1373 height 591
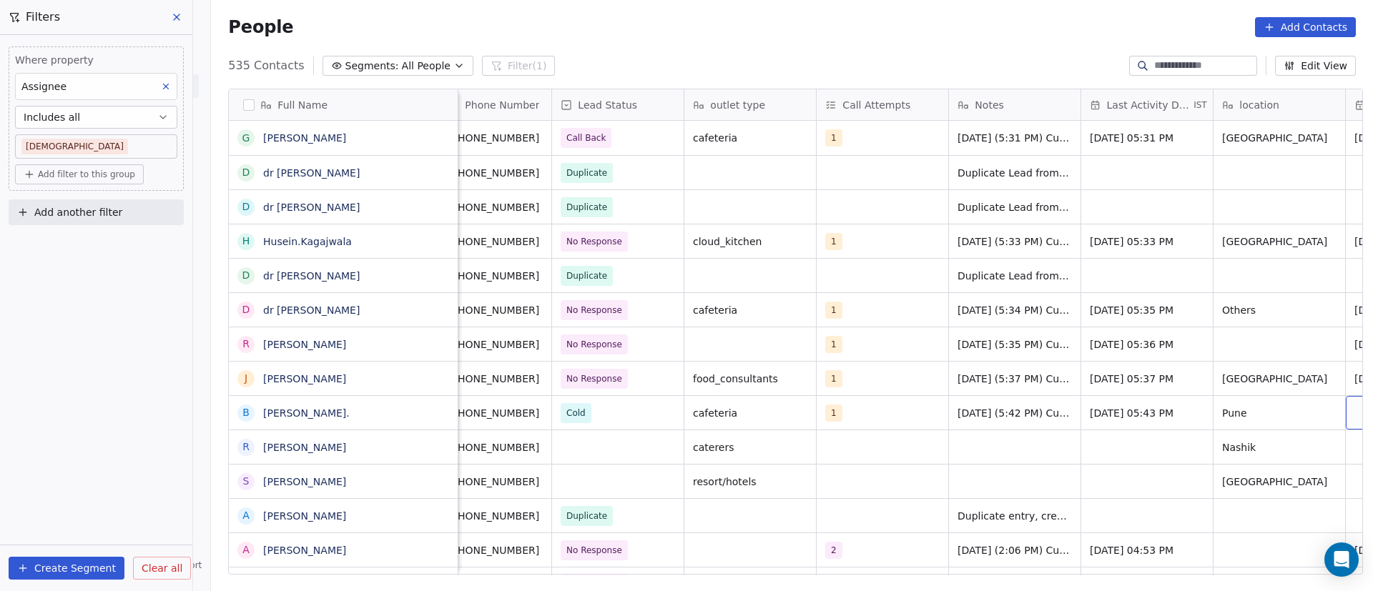
scroll to position [0, 152]
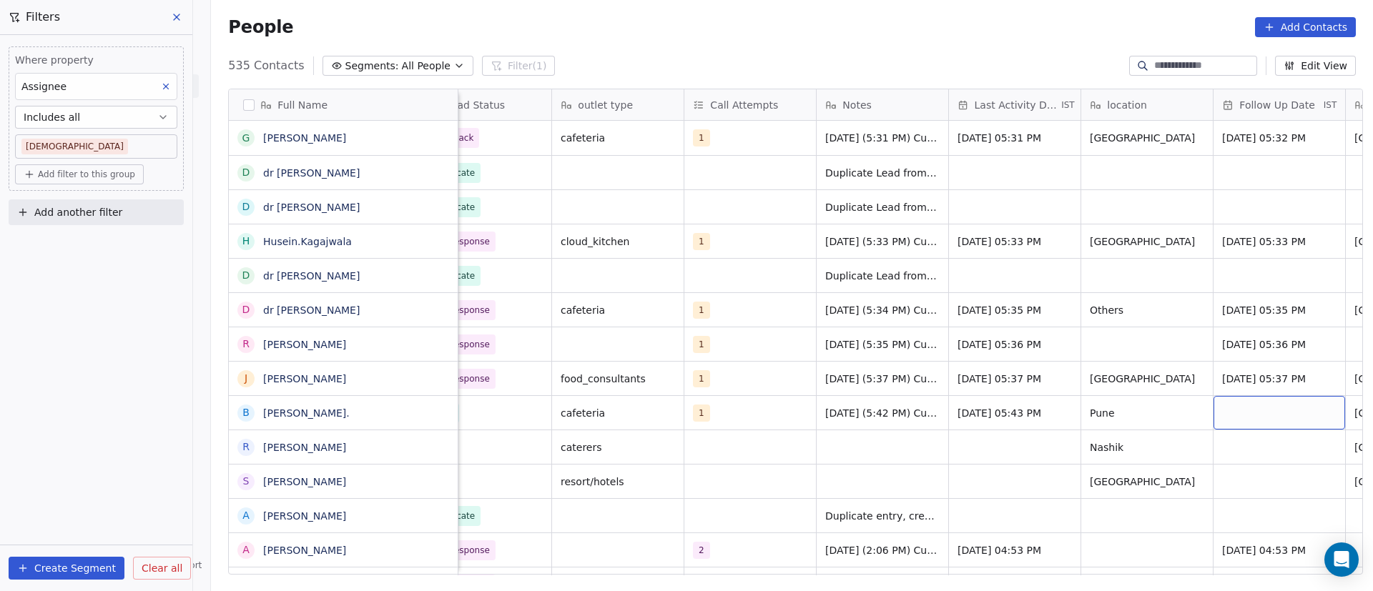
click at [1264, 415] on div "grid" at bounding box center [1280, 413] width 132 height 34
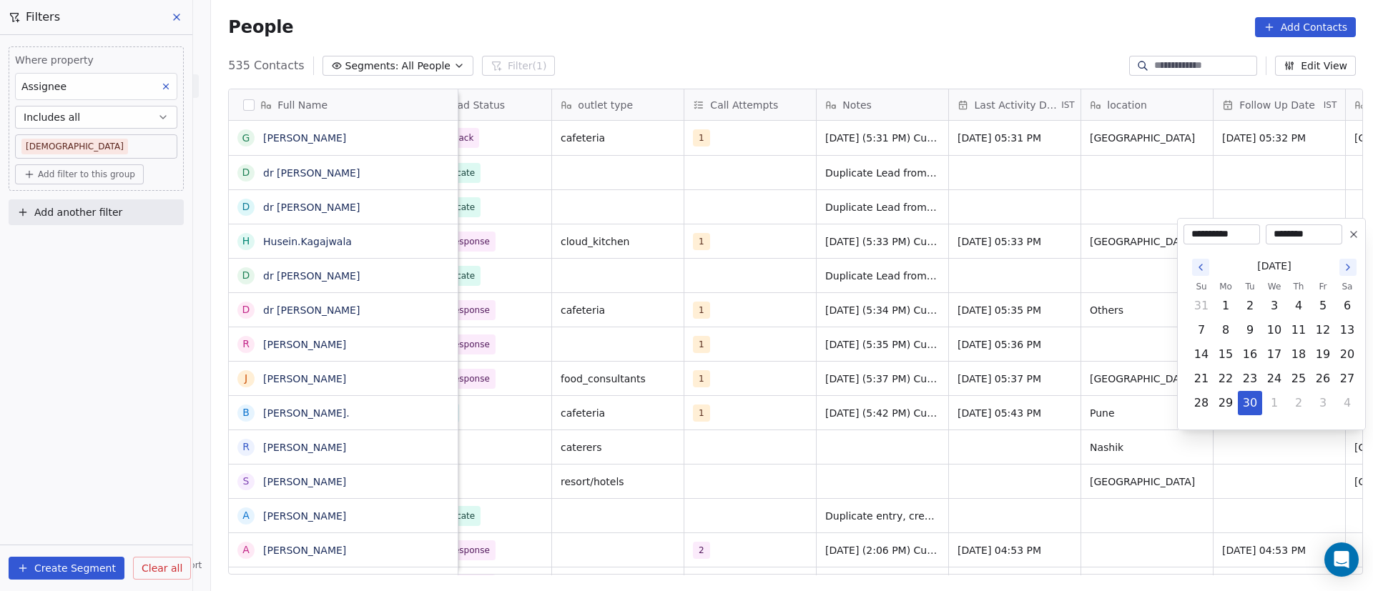
click at [813, 427] on html "On2Cook India Pvt. Ltd. Contacts People Marketing Workflows Campaigns Metrics &…" at bounding box center [686, 295] width 1373 height 591
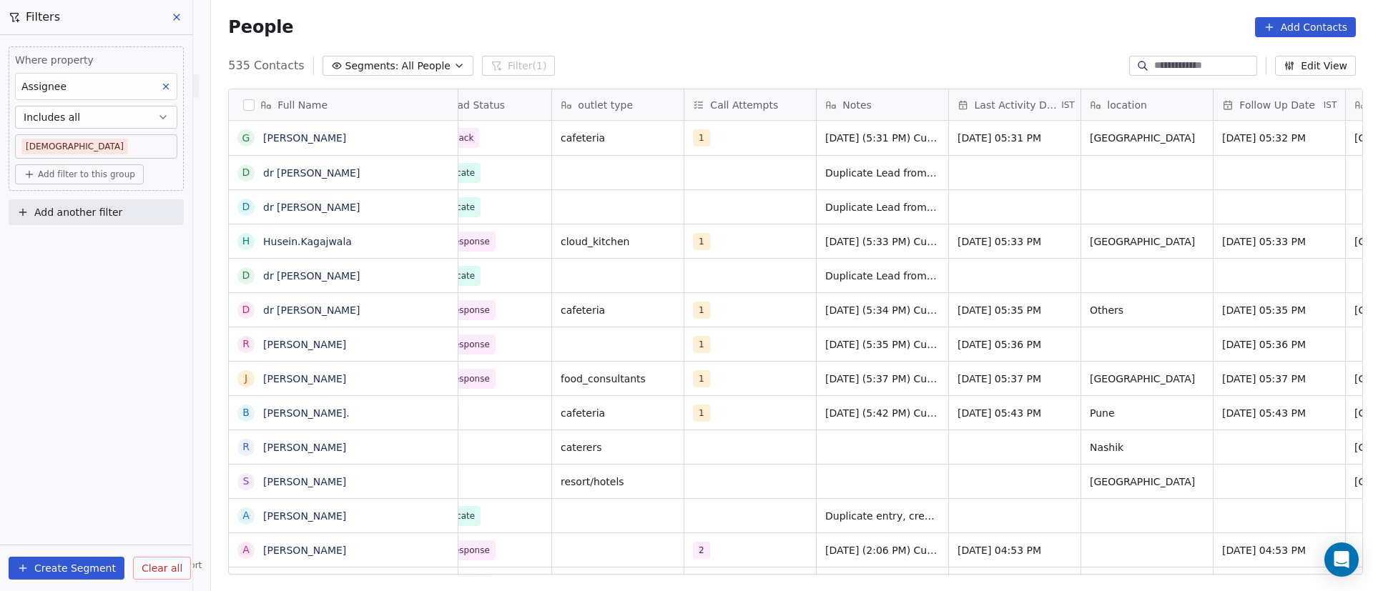
scroll to position [0, 0]
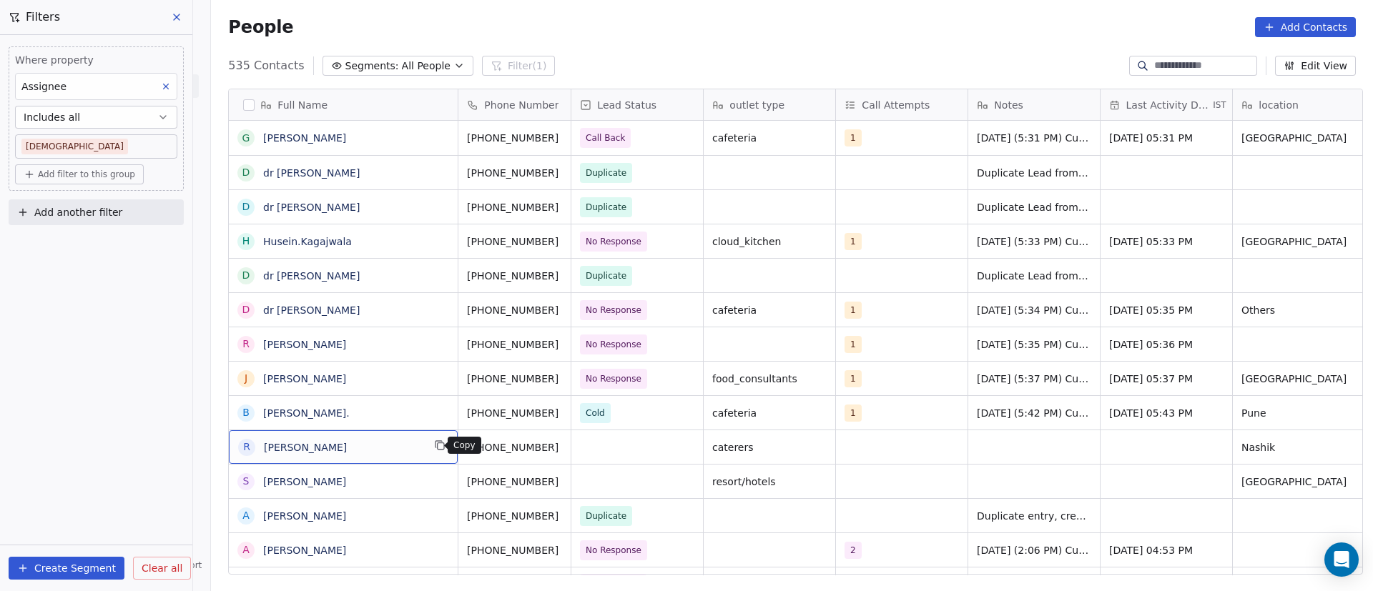
click at [438, 446] on icon "grid" at bounding box center [439, 445] width 11 height 11
click at [574, 449] on icon "grid" at bounding box center [577, 446] width 6 height 6
click at [626, 445] on div "grid" at bounding box center [637, 447] width 132 height 34
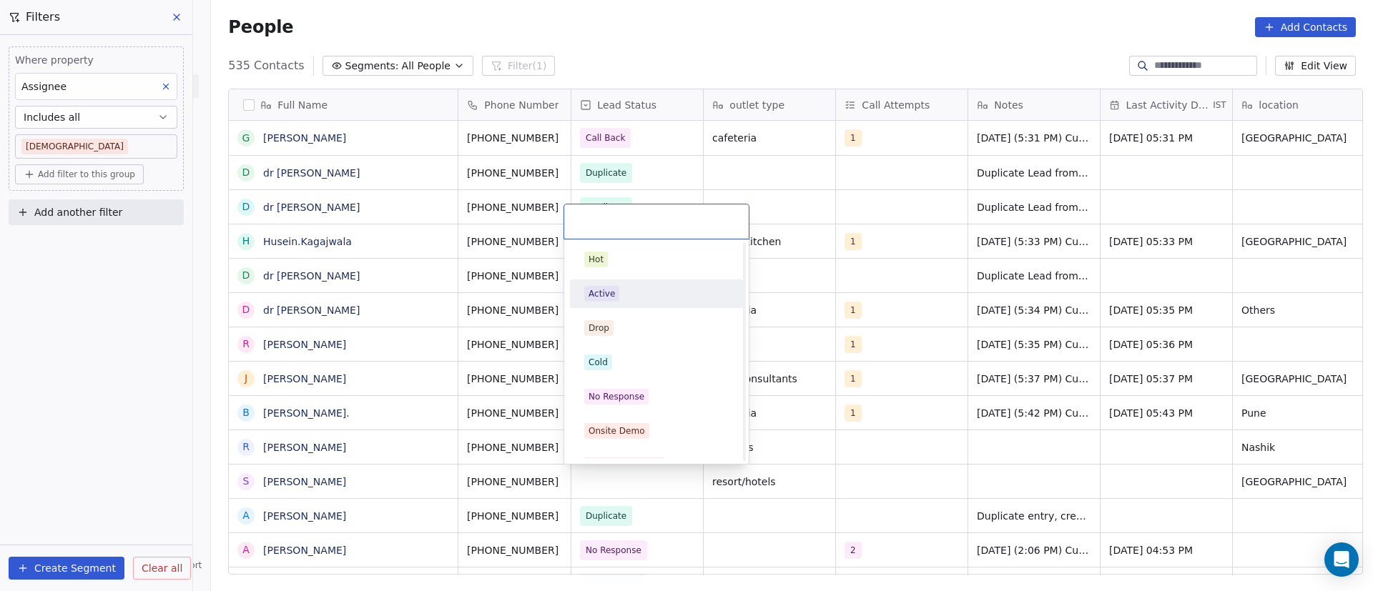
scroll to position [107, 0]
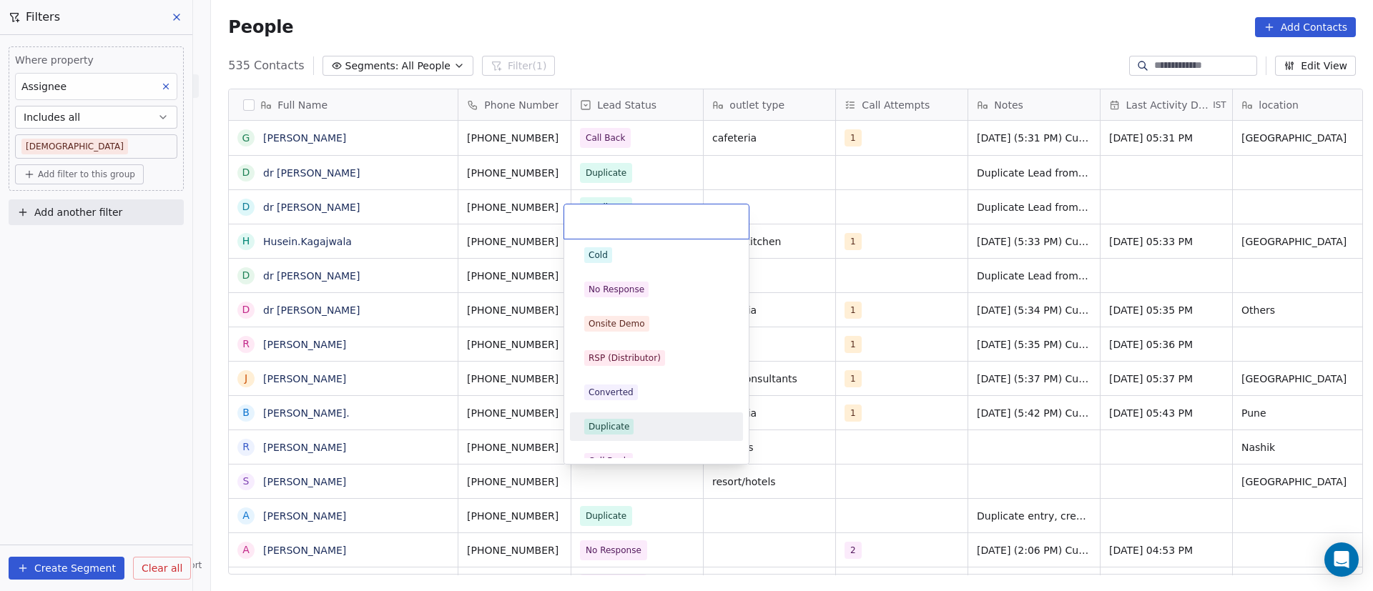
click at [634, 423] on div "Duplicate" at bounding box center [656, 427] width 144 height 16
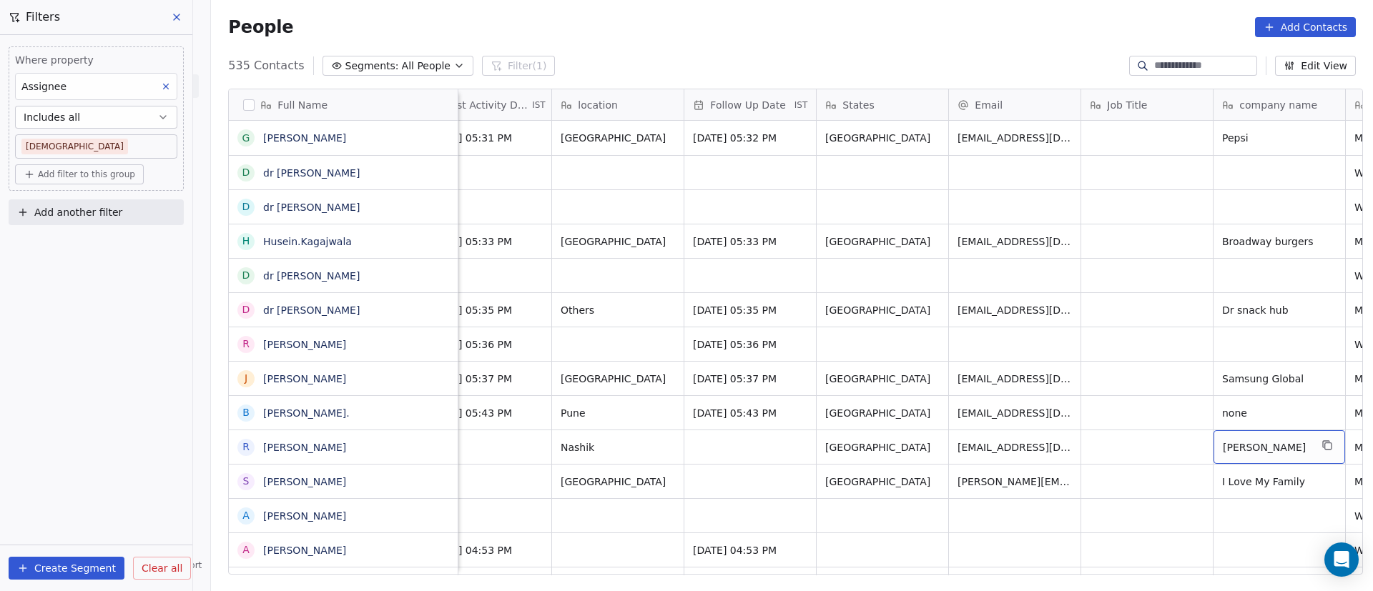
scroll to position [0, 813]
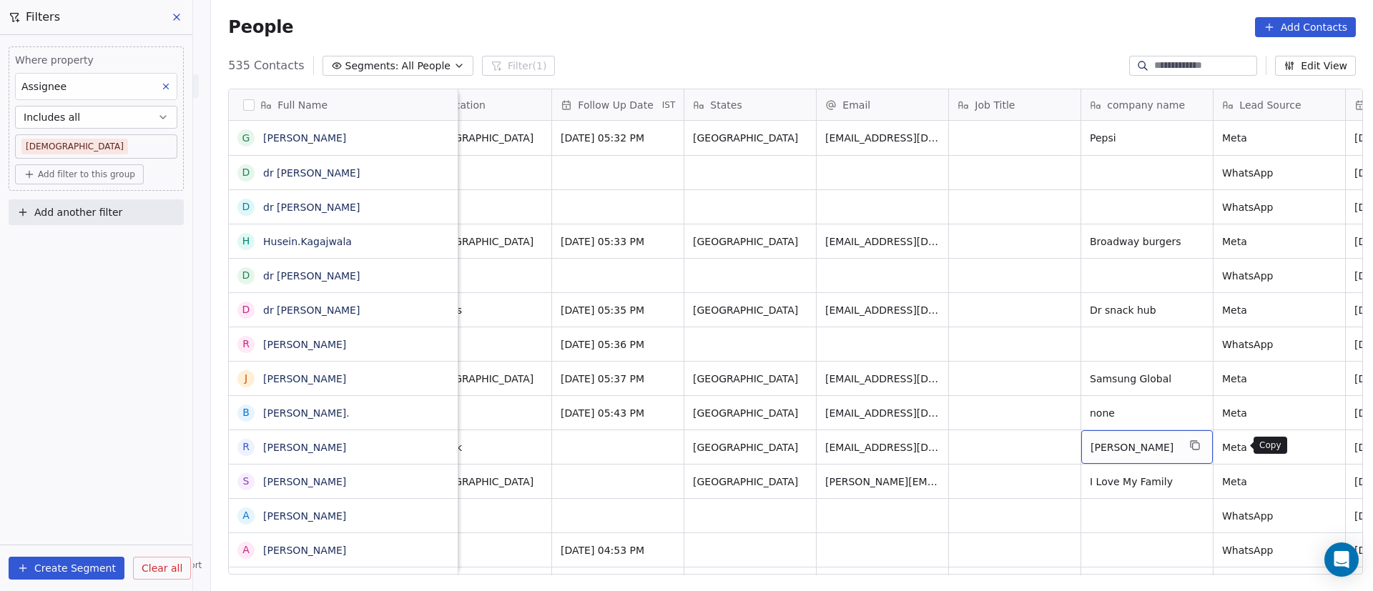
click at [1199, 447] on icon "grid" at bounding box center [1196, 446] width 6 height 6
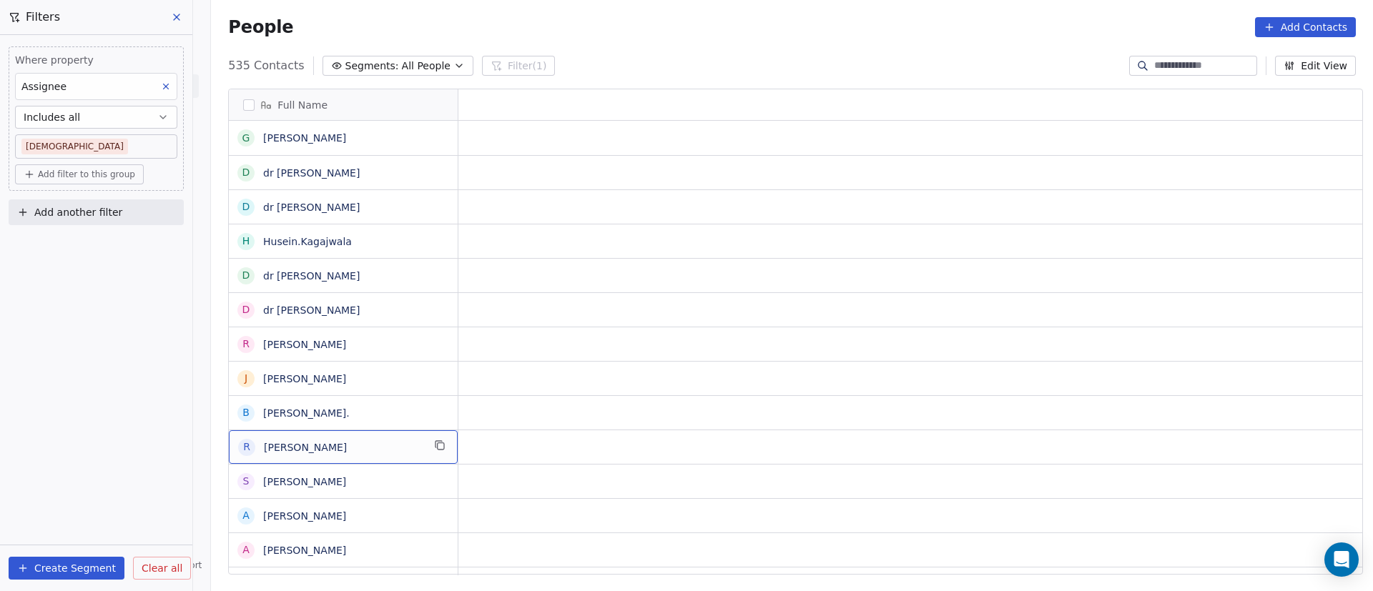
scroll to position [0, 0]
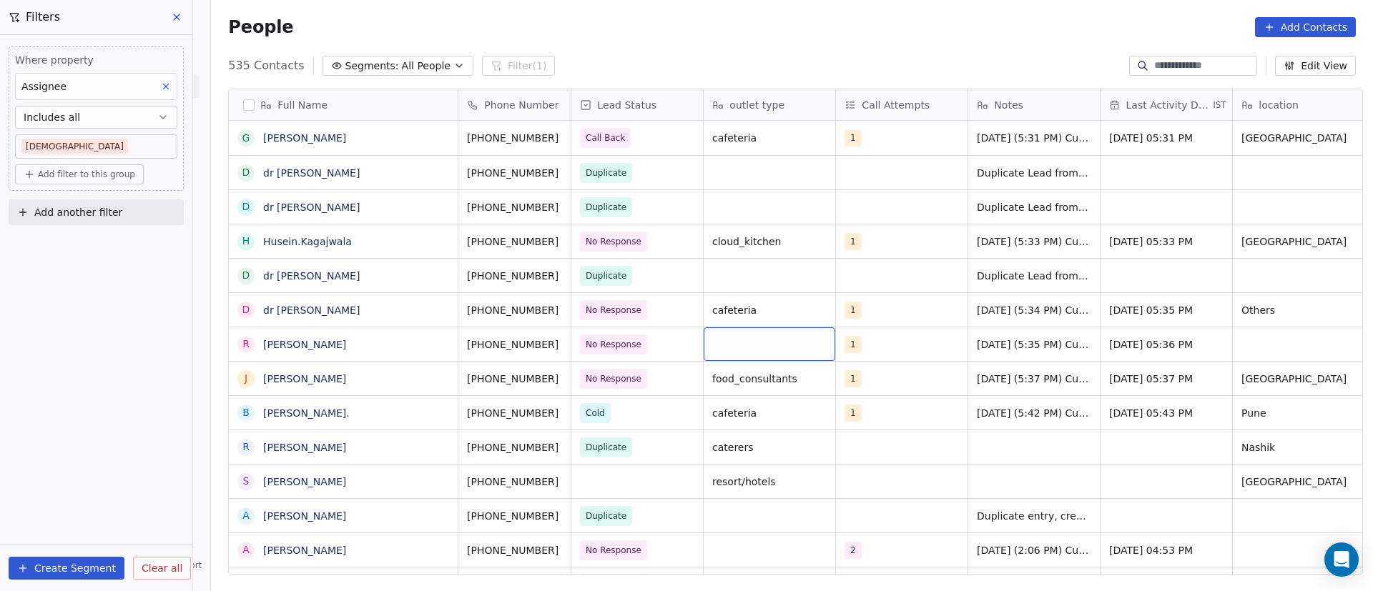
click at [733, 347] on div "grid" at bounding box center [770, 345] width 132 height 34
type textarea "**********"
click at [890, 343] on html "On2Cook India Pvt. Ltd. Contacts People Marketing Workflows Campaigns Metrics &…" at bounding box center [686, 295] width 1373 height 591
click at [897, 339] on div "1" at bounding box center [888, 344] width 87 height 17
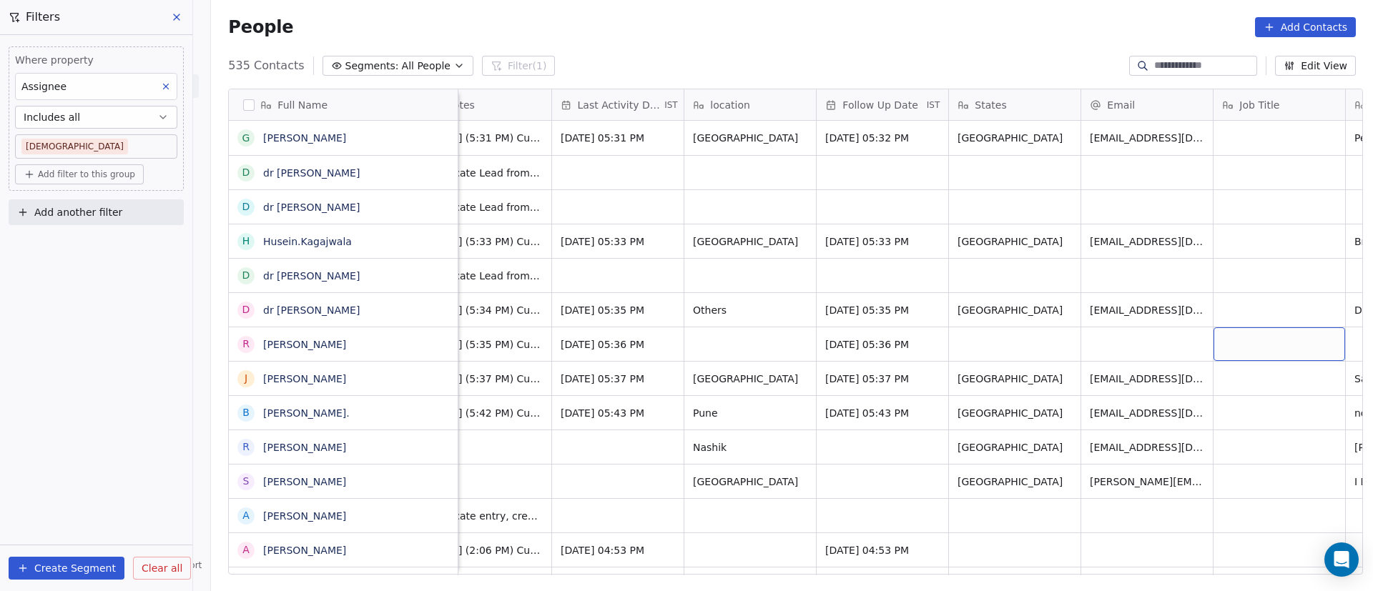
scroll to position [0, 681]
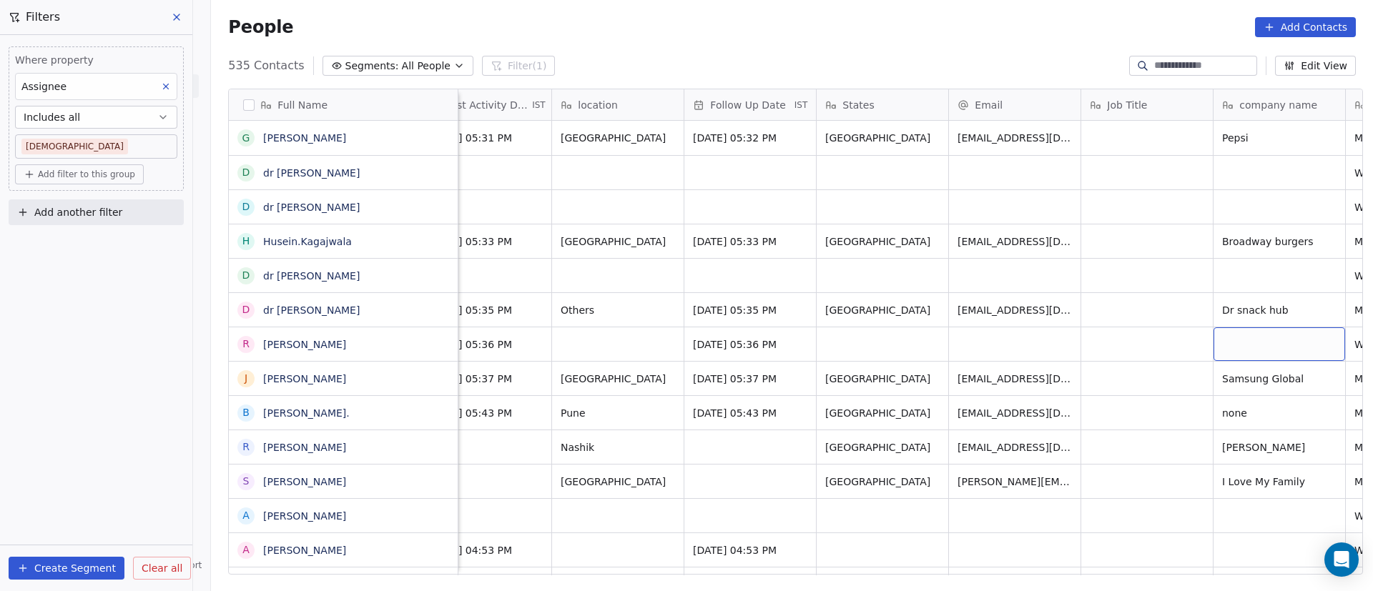
click at [1244, 351] on div "grid" at bounding box center [1280, 345] width 132 height 34
type textarea "**********"
click at [1126, 354] on html "On2Cook India Pvt. Ltd. Contacts People Marketing Workflows Campaigns Metrics &…" at bounding box center [686, 295] width 1373 height 591
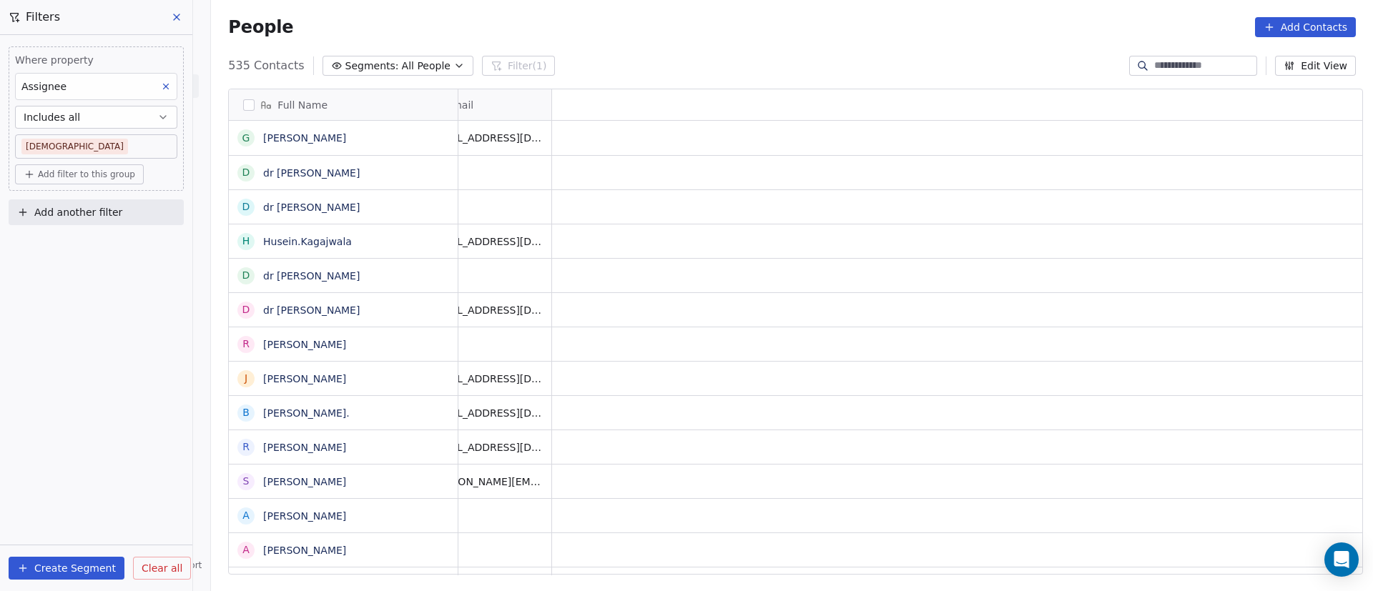
scroll to position [0, 0]
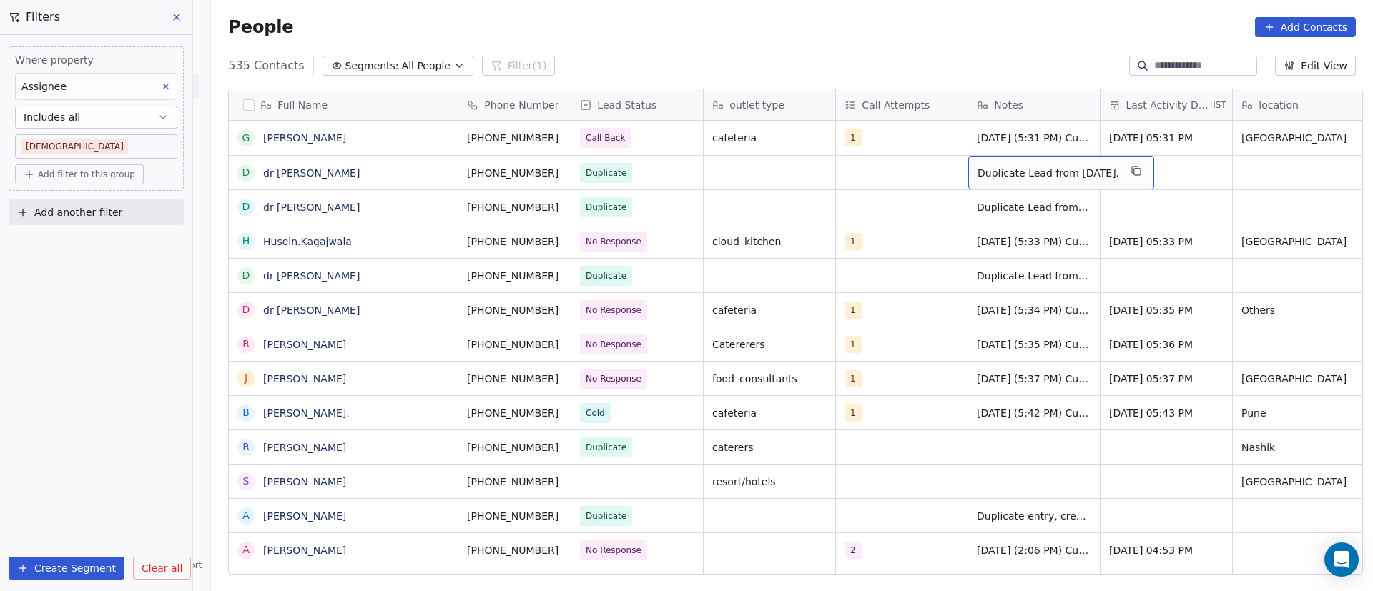
click at [1020, 168] on span "Duplicate Lead from [DATE]." at bounding box center [1049, 173] width 142 height 14
click at [1020, 168] on textarea "**********" at bounding box center [1064, 178] width 205 height 44
click at [870, 452] on html "On2Cook India Pvt. Ltd. Contacts People Marketing Workflows Campaigns Metrics &…" at bounding box center [686, 295] width 1373 height 591
click at [878, 454] on html "On2Cook India Pvt. Ltd. Contacts People Marketing Workflows Campaigns Metrics &…" at bounding box center [686, 295] width 1373 height 591
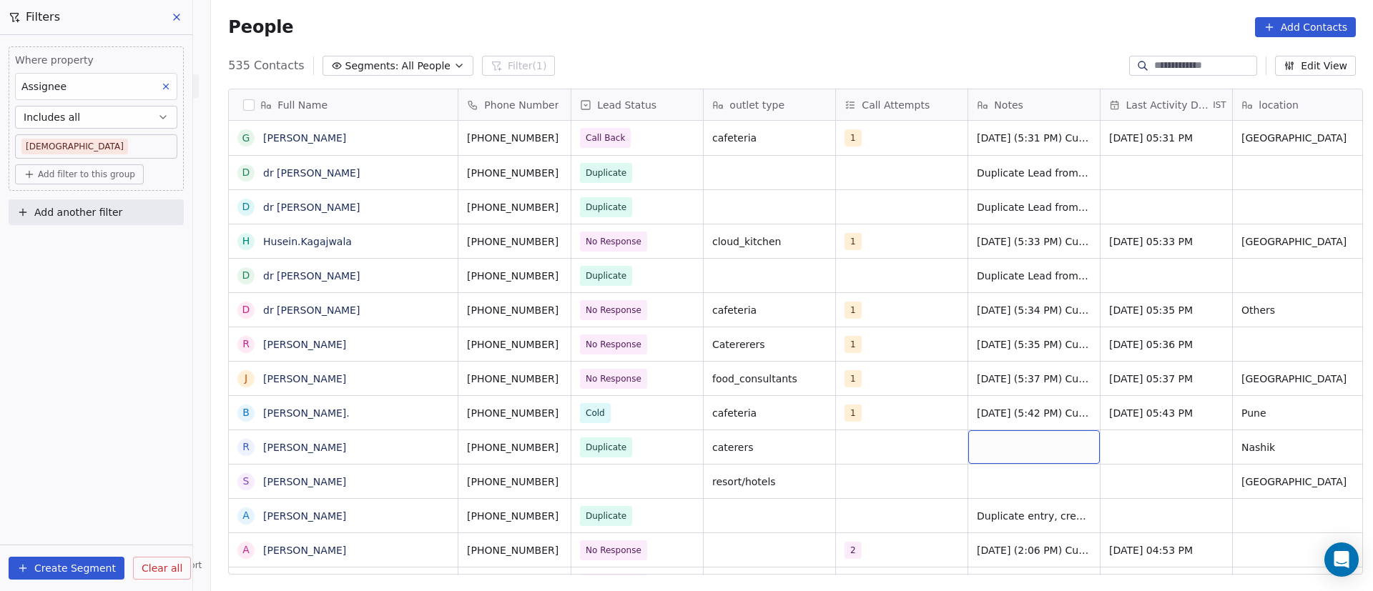
click at [997, 446] on div "grid" at bounding box center [1034, 447] width 132 height 34
type textarea "**********"
click at [854, 443] on html "On2Cook India Pvt. Ltd. Contacts People Marketing Workflows Campaigns Metrics &…" at bounding box center [686, 295] width 1373 height 591
click at [431, 478] on button "grid" at bounding box center [439, 479] width 17 height 17
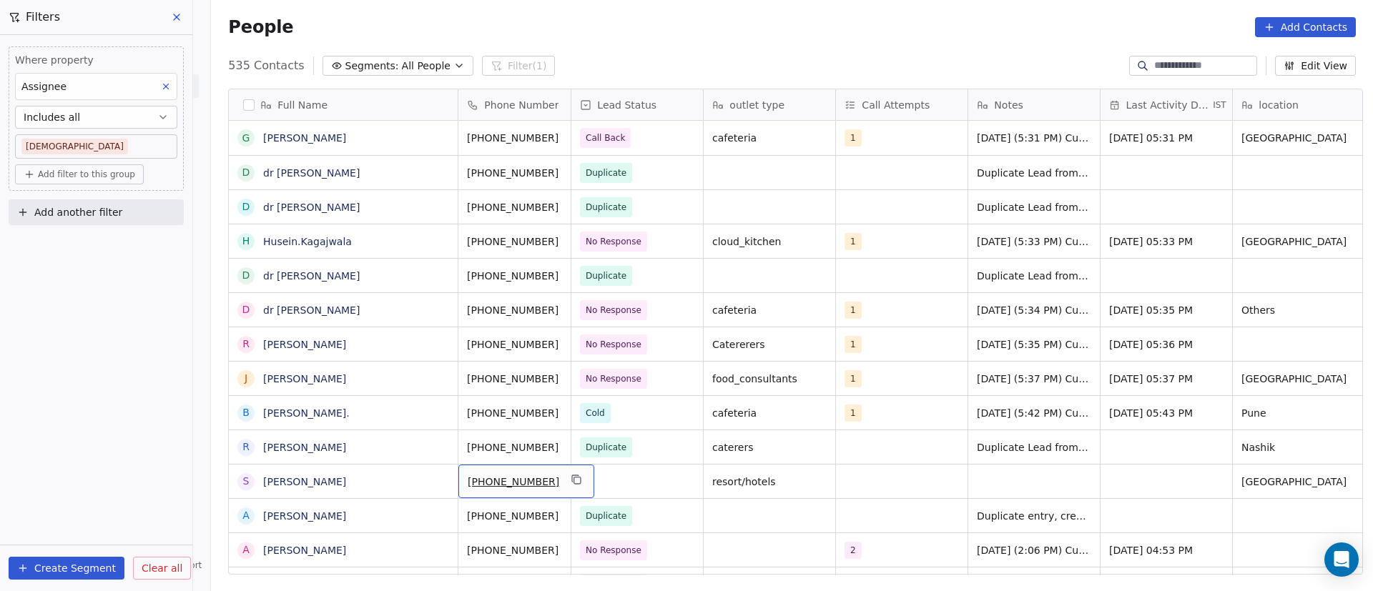
click at [571, 481] on icon "grid" at bounding box center [576, 479] width 11 height 11
click at [633, 481] on div "grid" at bounding box center [637, 482] width 132 height 34
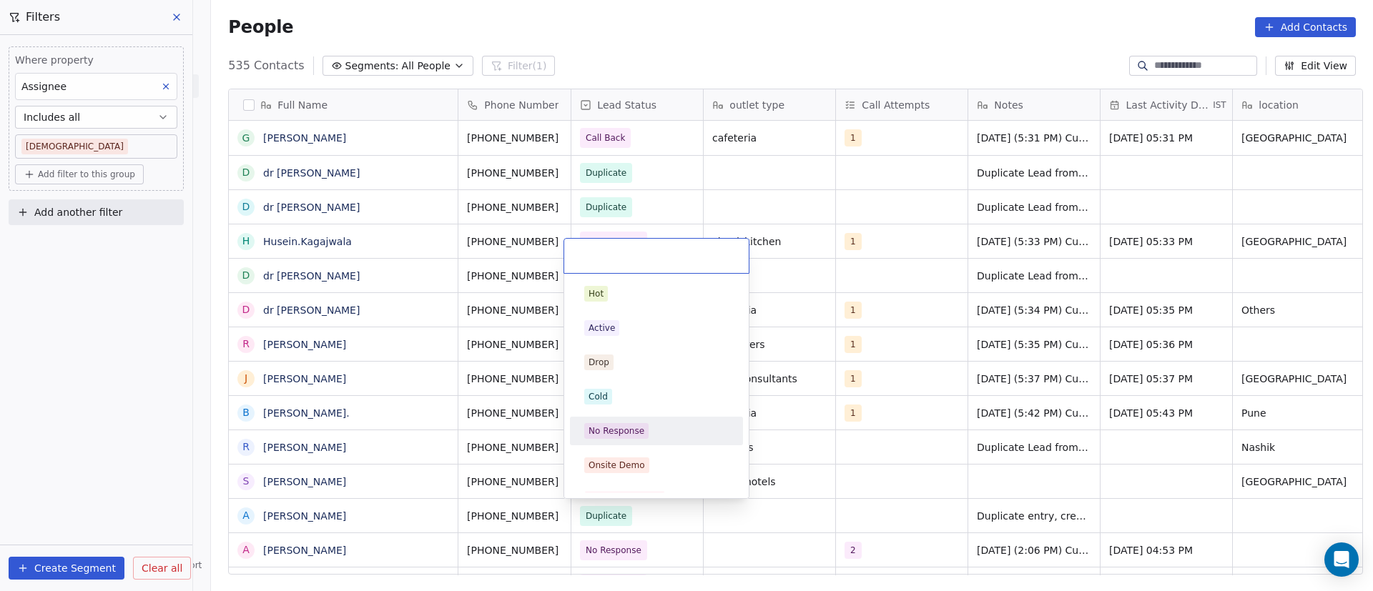
click at [649, 425] on div "No Response" at bounding box center [656, 431] width 144 height 16
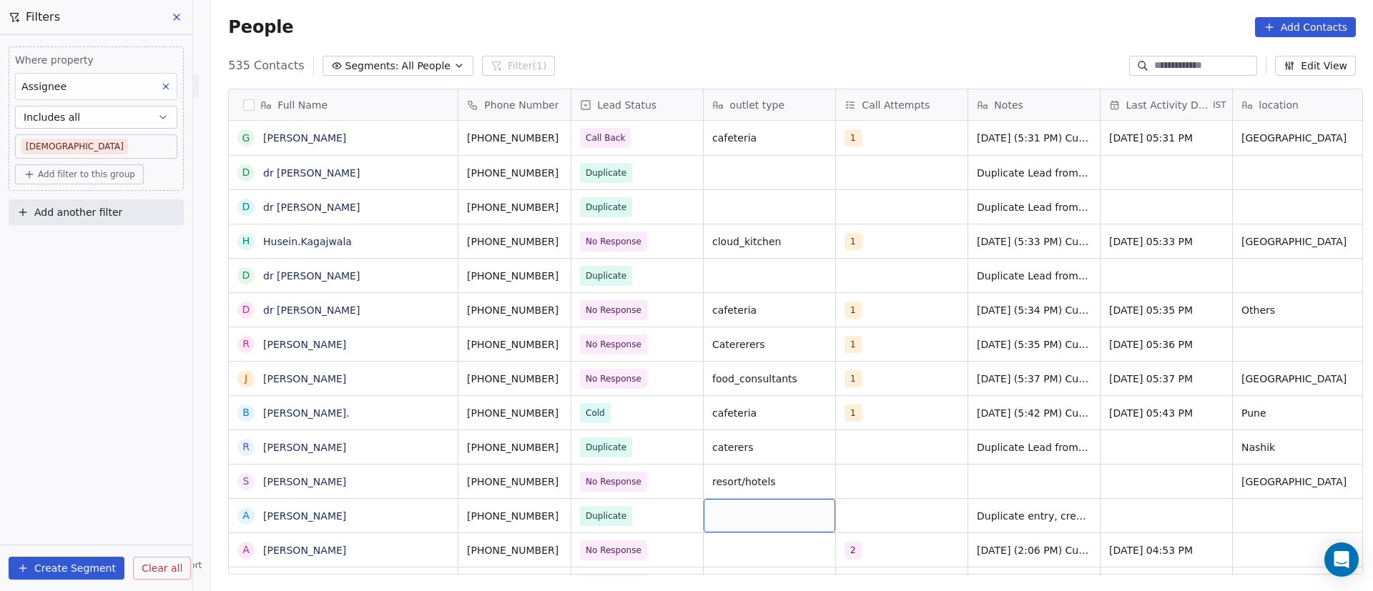
scroll to position [5, 0]
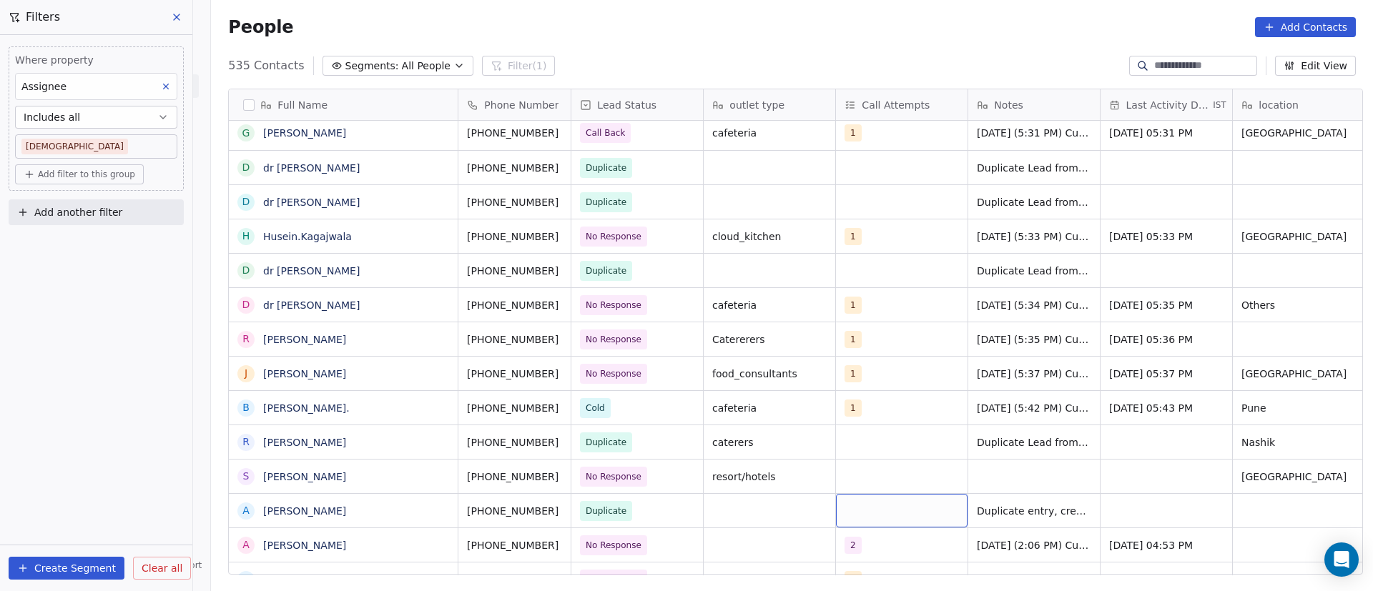
click at [868, 508] on div "grid" at bounding box center [902, 511] width 132 height 34
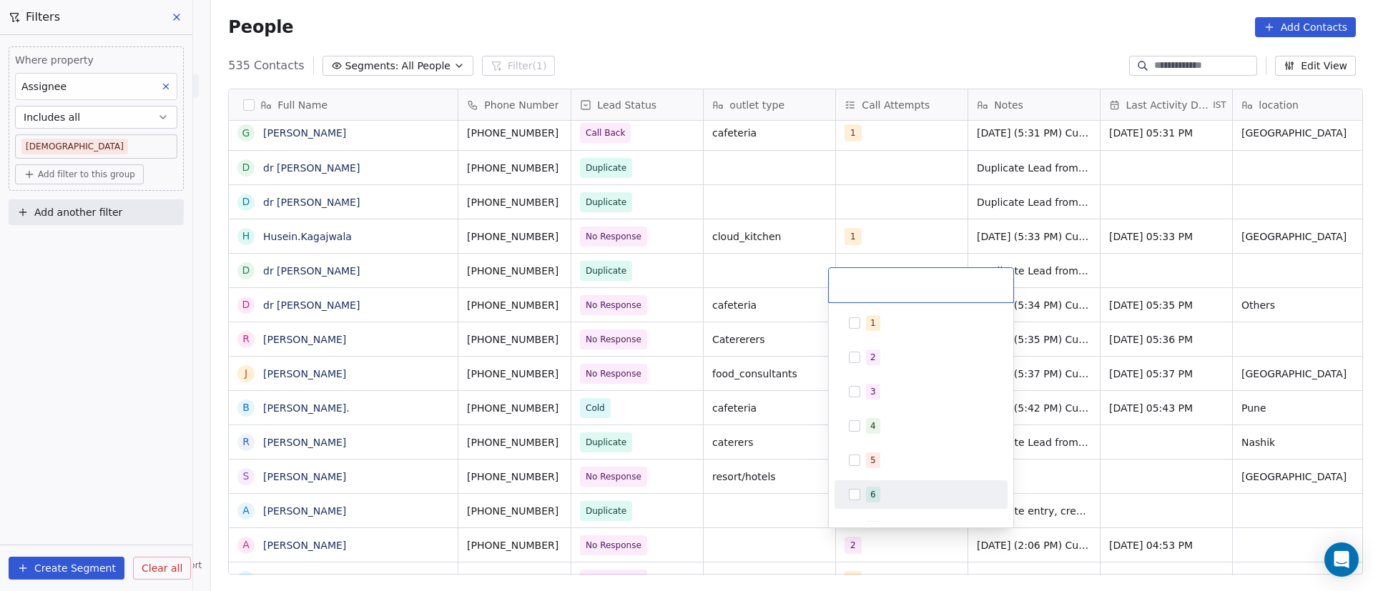
click at [1069, 462] on html "On2Cook India Pvt. Ltd. Contacts People Marketing Workflows Campaigns Metrics &…" at bounding box center [686, 295] width 1373 height 591
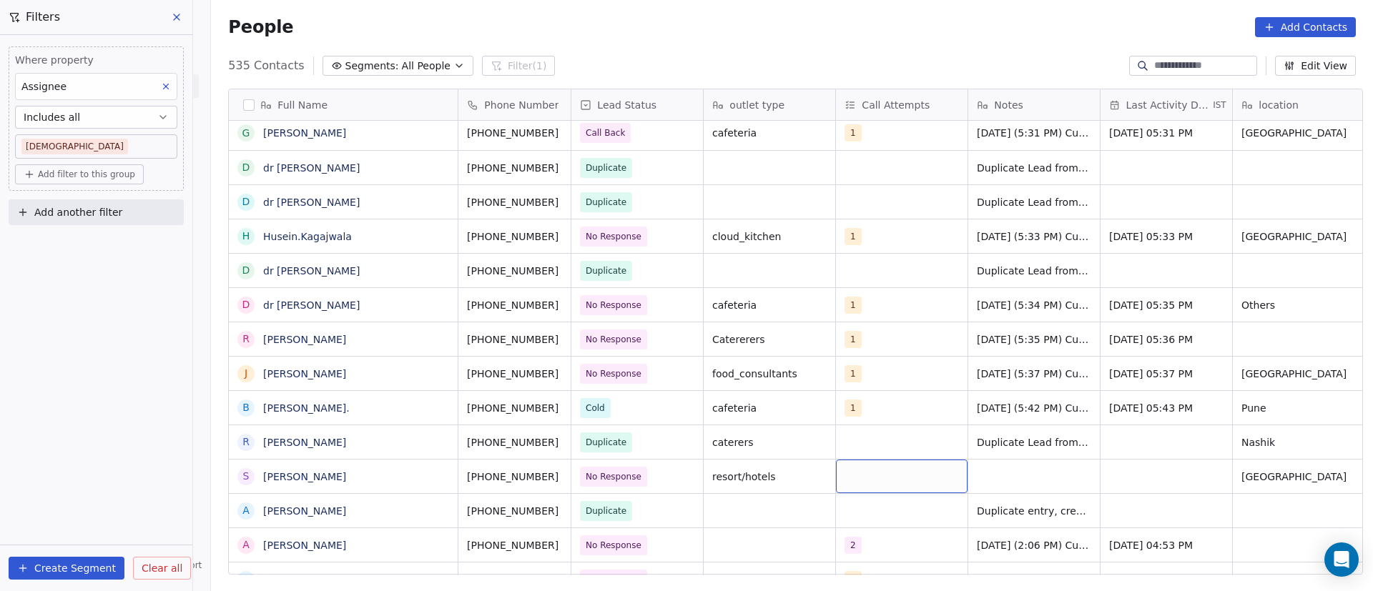
click at [862, 481] on div "grid" at bounding box center [902, 477] width 132 height 34
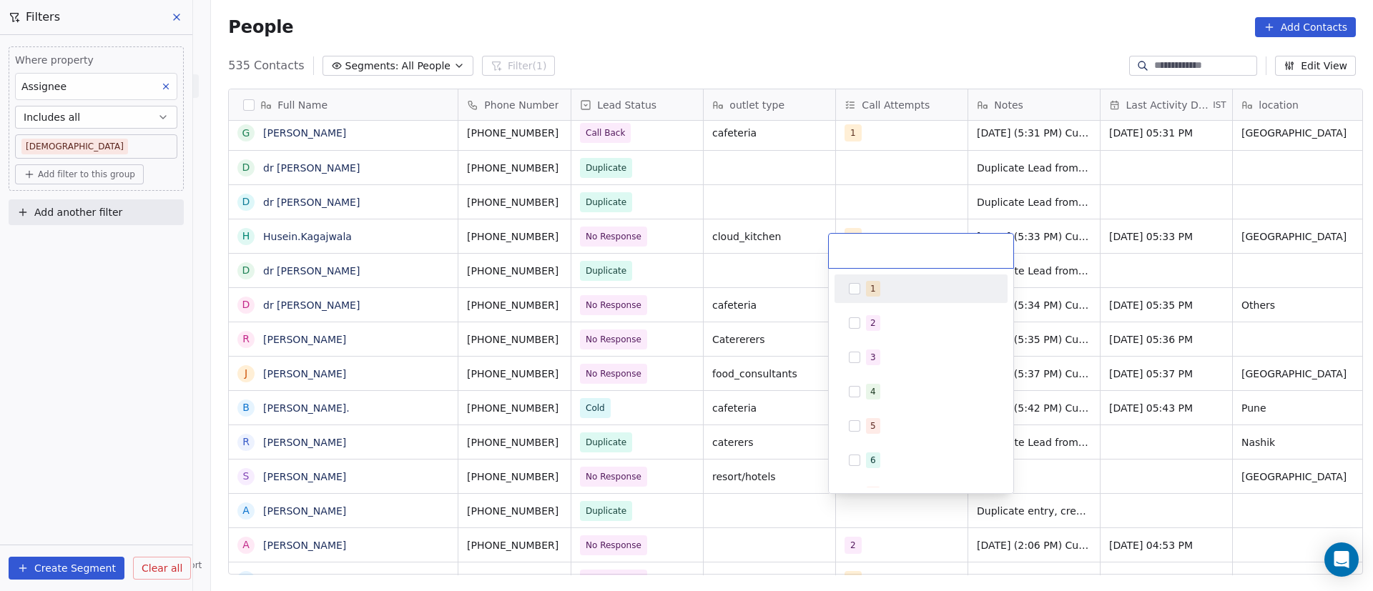
click at [874, 297] on div "1" at bounding box center [921, 288] width 162 height 23
click at [1244, 491] on html "On2Cook India Pvt. Ltd. Contacts People Marketing Workflows Campaigns Metrics &…" at bounding box center [686, 295] width 1373 height 591
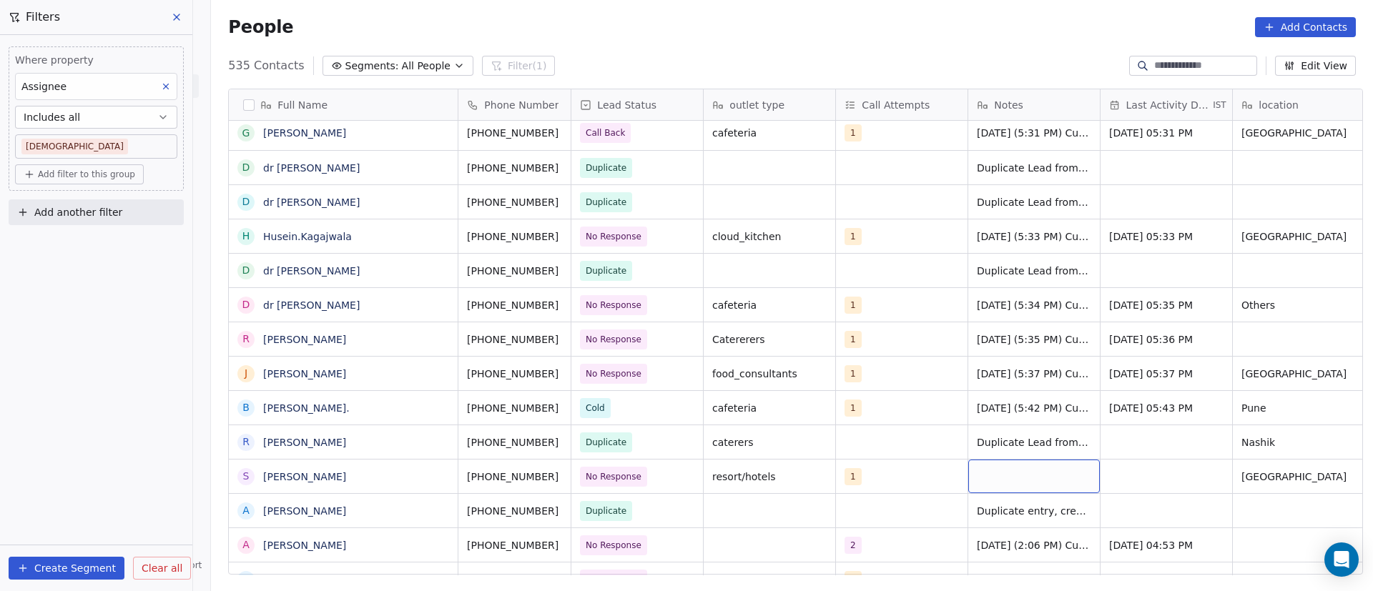
click at [995, 476] on div "grid" at bounding box center [1034, 477] width 132 height 34
paste textarea "**********"
type textarea "**********"
click at [924, 519] on html "On2Cook India Pvt. Ltd. Contacts People Marketing Workflows Campaigns Metrics &…" at bounding box center [686, 295] width 1373 height 591
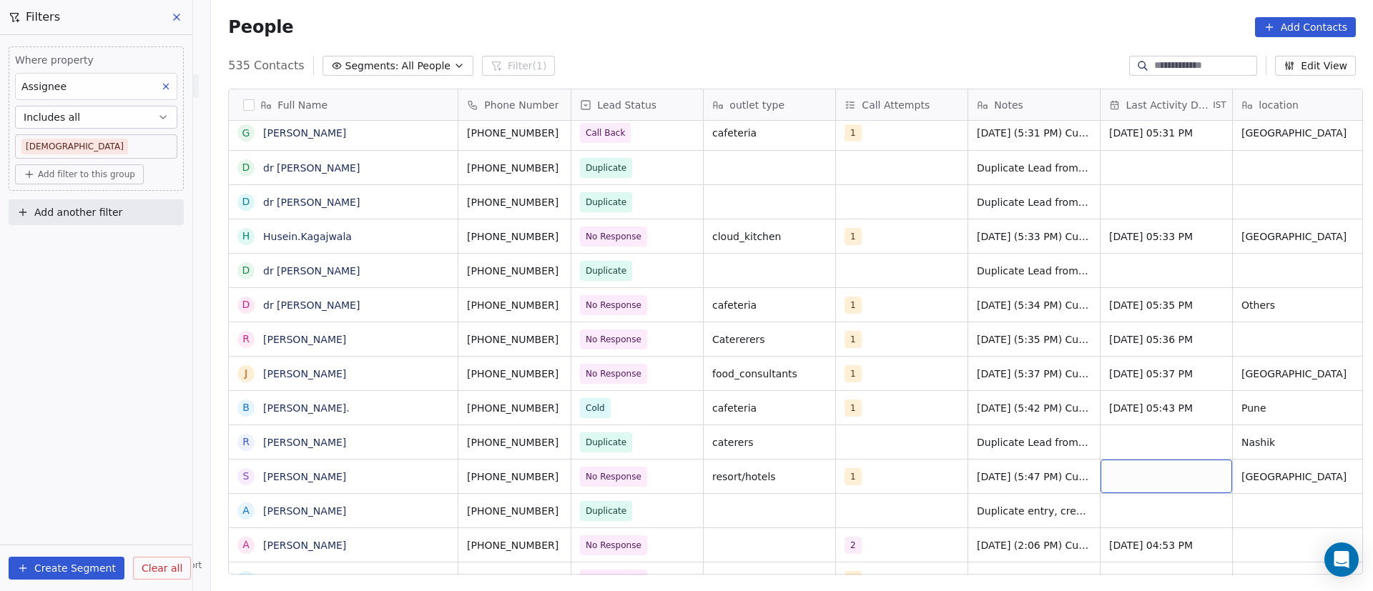
click at [1123, 462] on div "grid" at bounding box center [1167, 477] width 132 height 34
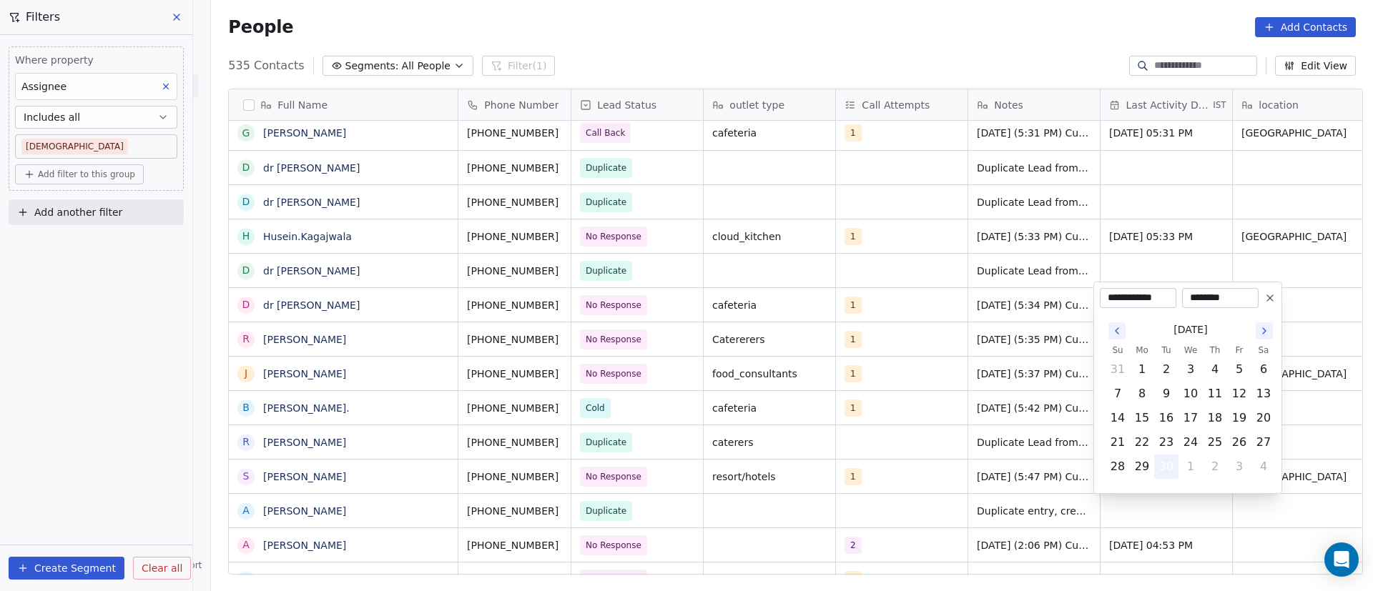
click at [1167, 468] on button "30" at bounding box center [1166, 467] width 23 height 23
click at [963, 516] on html "On2Cook India Pvt. Ltd. Contacts People Marketing Workflows Campaigns Metrics &…" at bounding box center [686, 295] width 1373 height 591
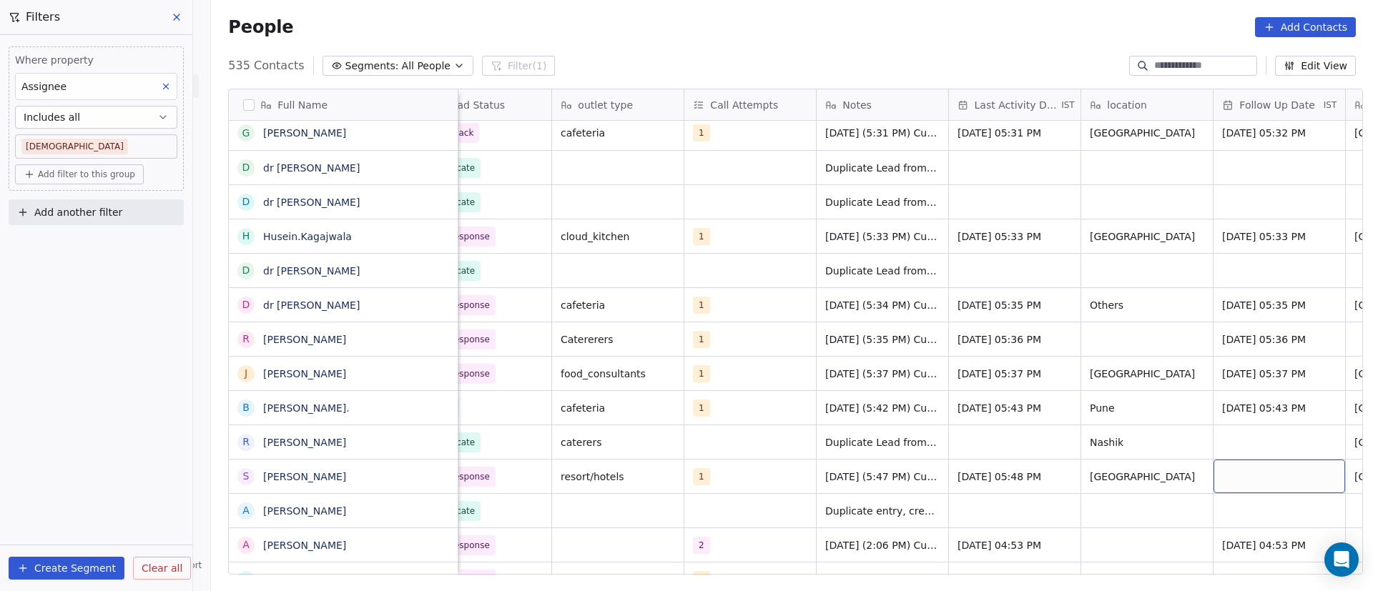
scroll to position [0, 284]
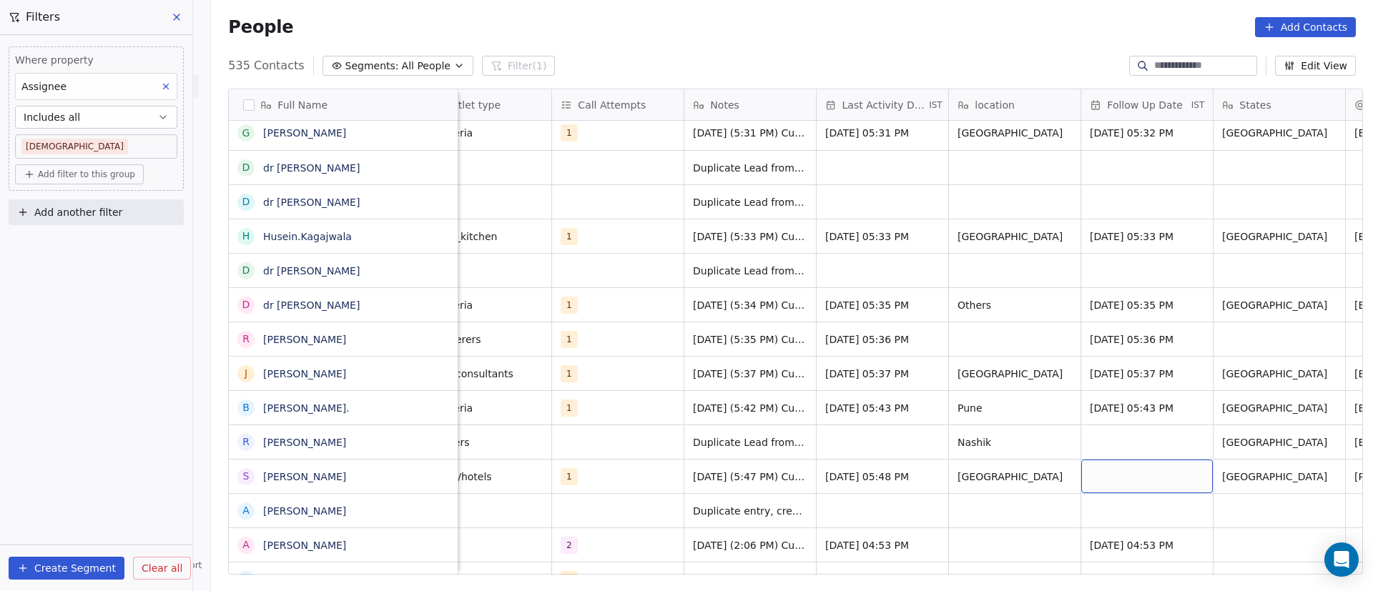
click at [1118, 481] on div "grid" at bounding box center [1147, 477] width 132 height 34
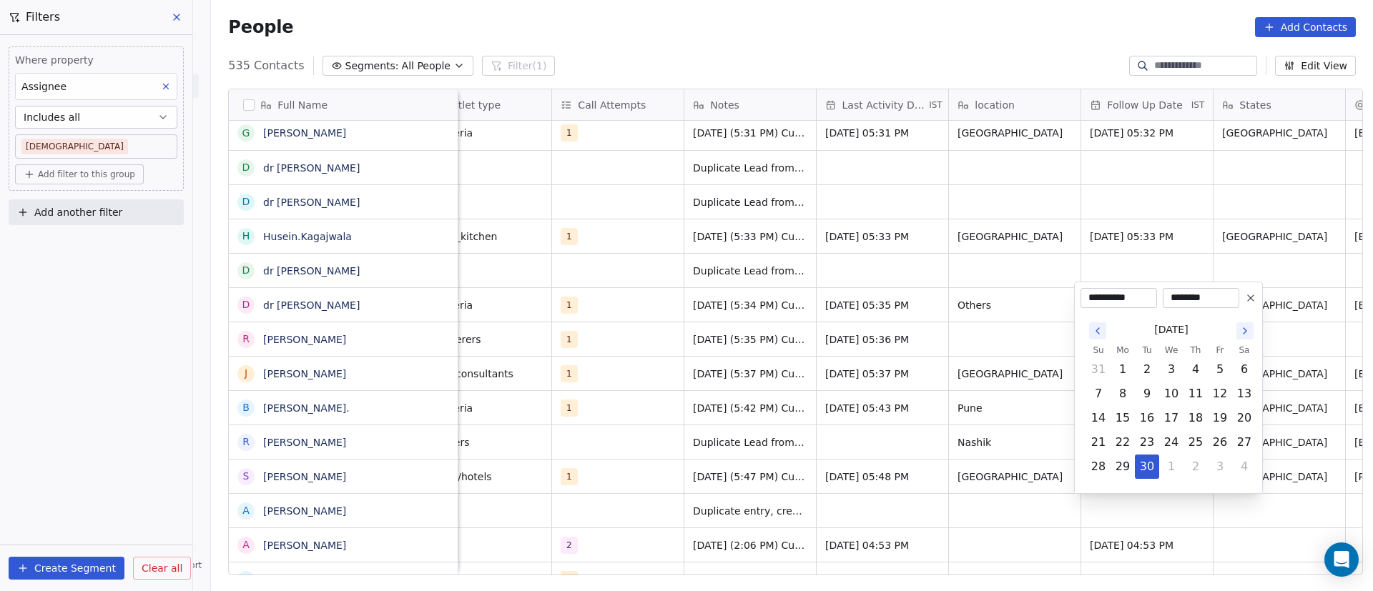
click at [1249, 333] on icon "Go to the Next Month" at bounding box center [1244, 330] width 11 height 11
click at [1121, 395] on button "6" at bounding box center [1122, 394] width 23 height 23
type input "**********"
click at [949, 485] on html "On2Cook India Pvt. Ltd. Contacts People Marketing Workflows Campaigns Metrics &…" at bounding box center [686, 295] width 1373 height 591
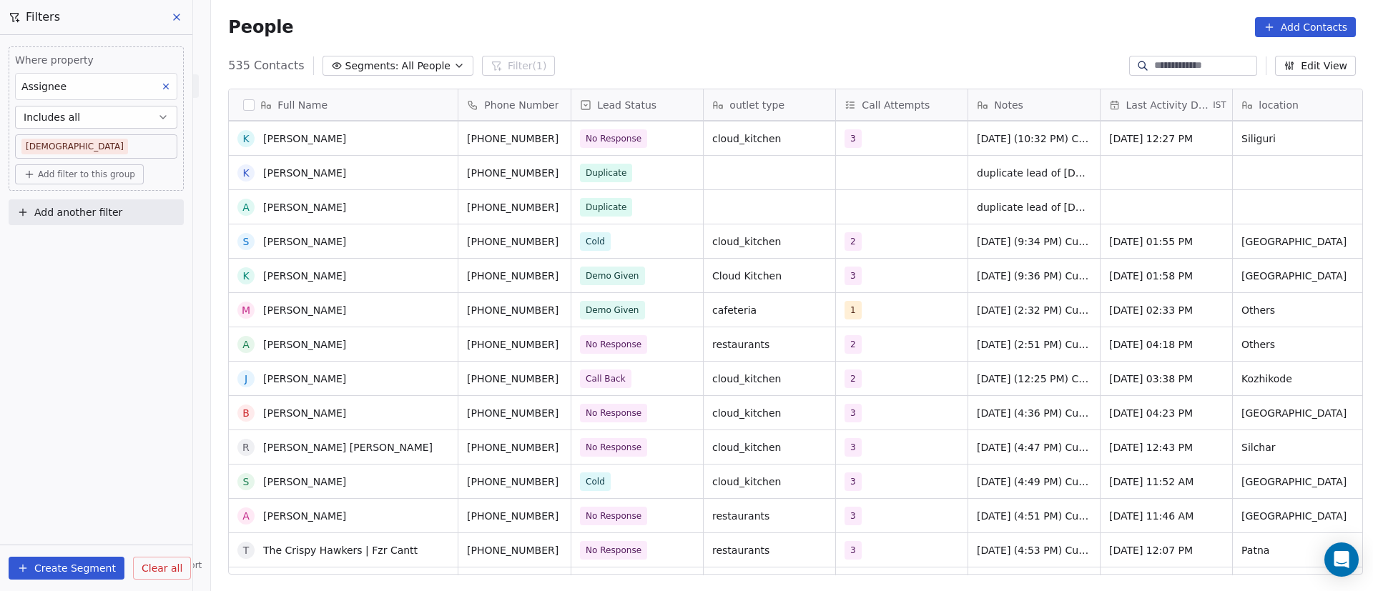
scroll to position [3759, 0]
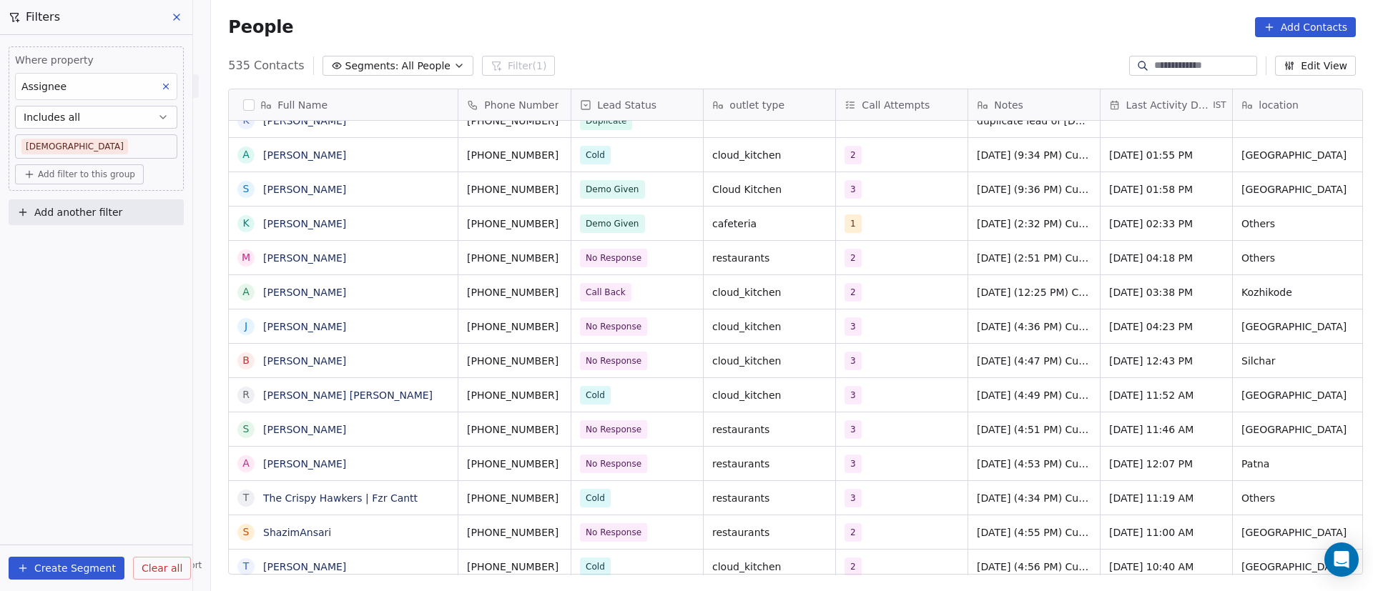
click at [890, 331] on div "3" at bounding box center [902, 327] width 132 height 34
click at [438, 328] on icon "grid" at bounding box center [441, 326] width 6 height 6
click at [574, 328] on icon "grid" at bounding box center [577, 326] width 6 height 6
click at [356, 334] on html "On2Cook India Pvt. Ltd. Contacts People Marketing Workflows Campaigns Metrics &…" at bounding box center [686, 295] width 1373 height 591
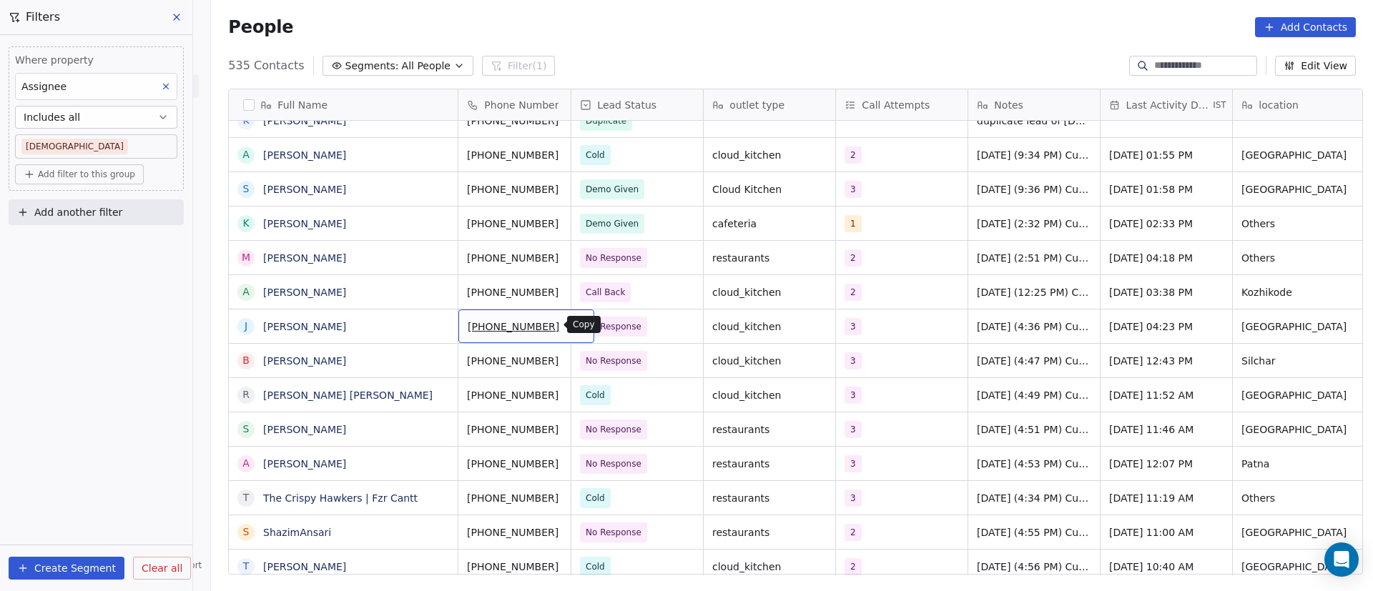
click at [571, 327] on icon "grid" at bounding box center [576, 324] width 11 height 11
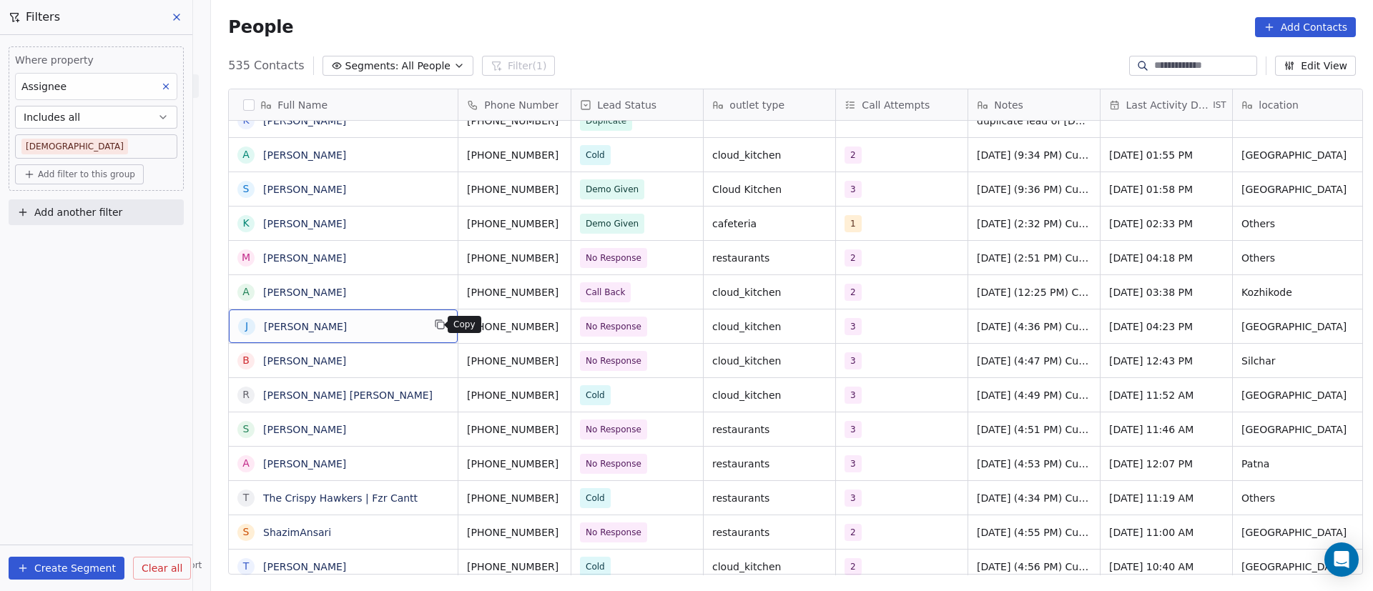
click at [434, 328] on icon "grid" at bounding box center [439, 324] width 11 height 11
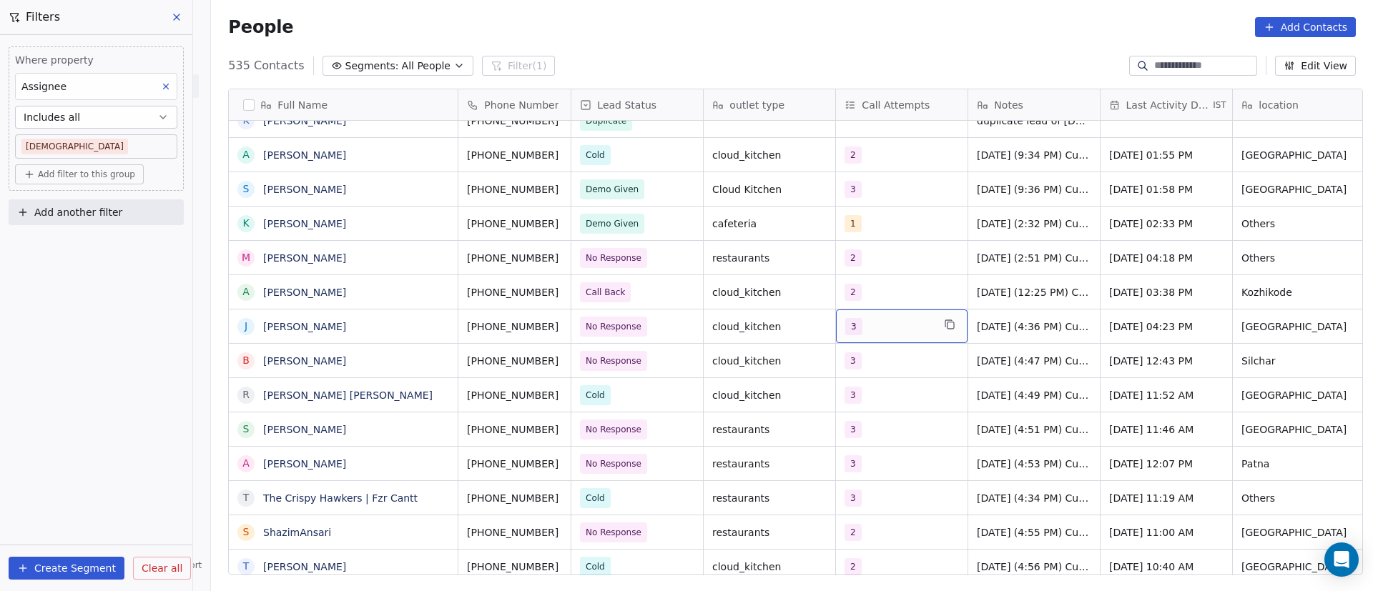
click at [895, 323] on div "3" at bounding box center [888, 326] width 87 height 17
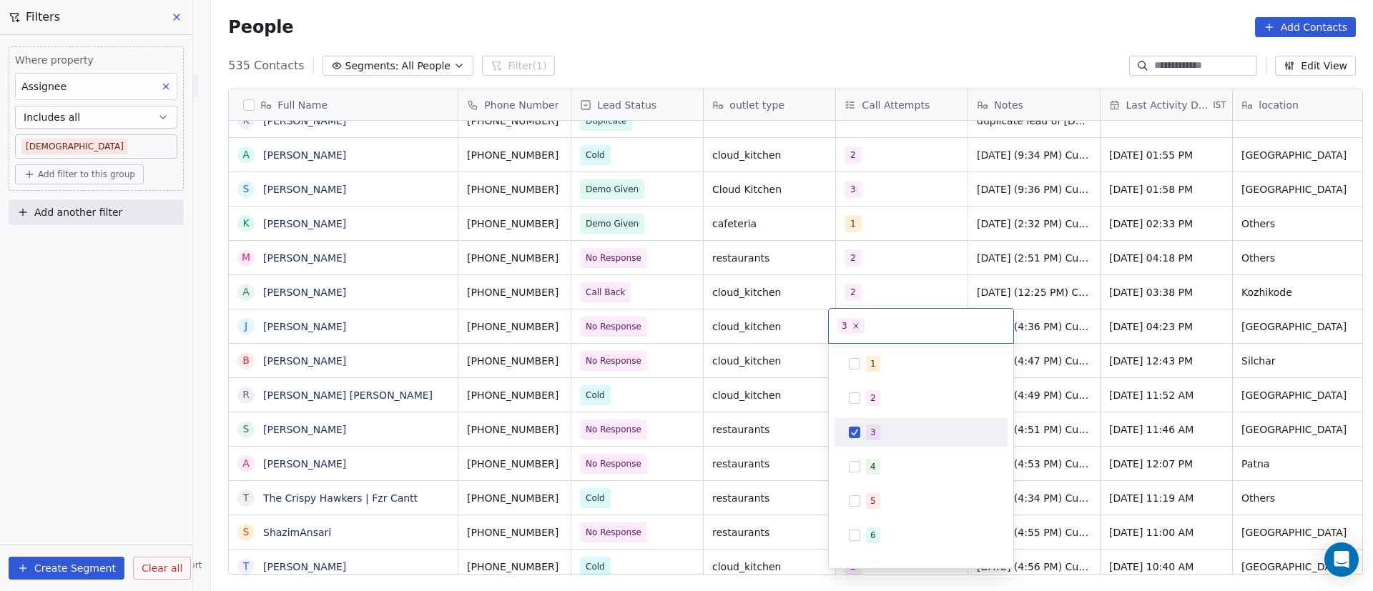
click at [872, 434] on div "3" at bounding box center [873, 432] width 6 height 13
click at [874, 470] on div "4" at bounding box center [873, 467] width 6 height 13
click at [785, 404] on html "On2Cook India Pvt. Ltd. Contacts People Marketing Workflows Campaigns Metrics &…" at bounding box center [686, 295] width 1373 height 591
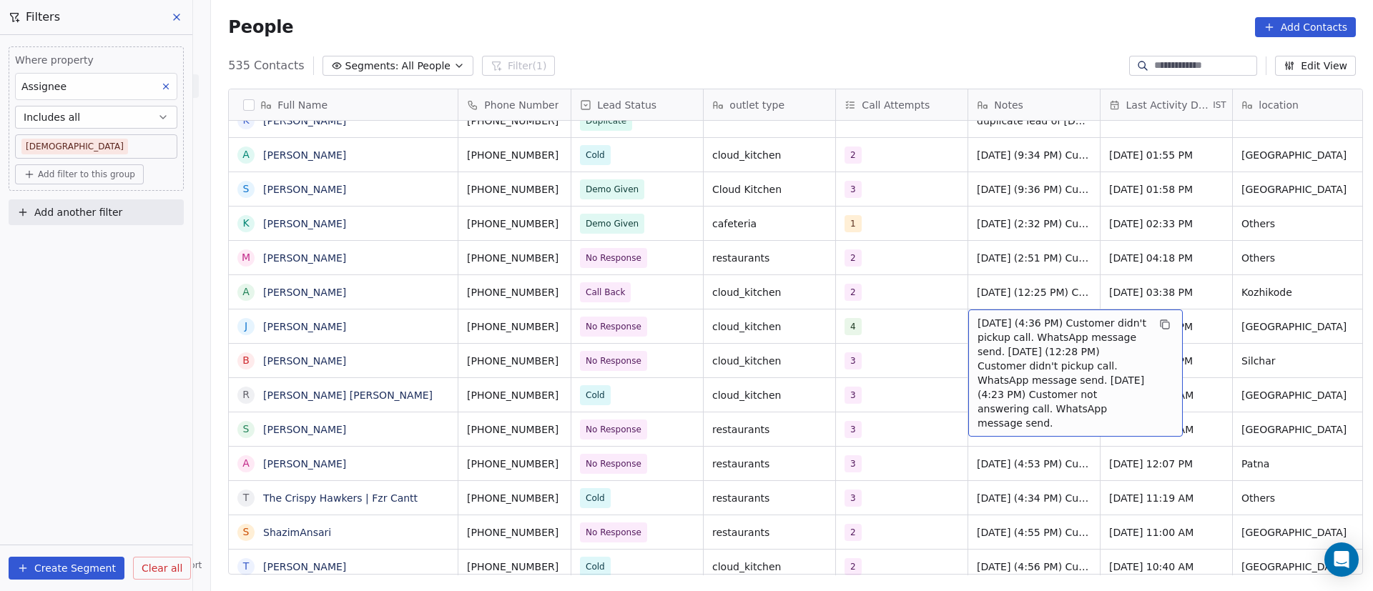
click at [988, 330] on span "22/9/2025 (4:36 PM) Customer didn't pickup call. WhatsApp message send. 16/9/20…" at bounding box center [1063, 373] width 170 height 114
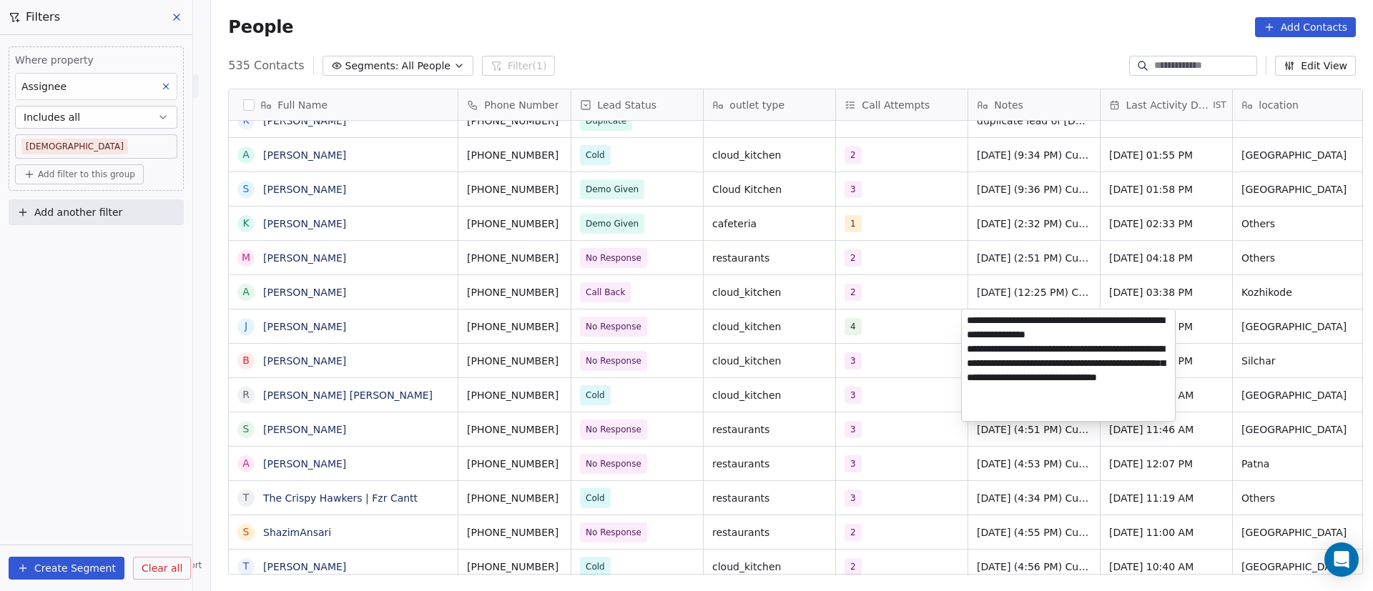
click at [966, 322] on textarea "**********" at bounding box center [1068, 366] width 213 height 112
paste textarea "**********"
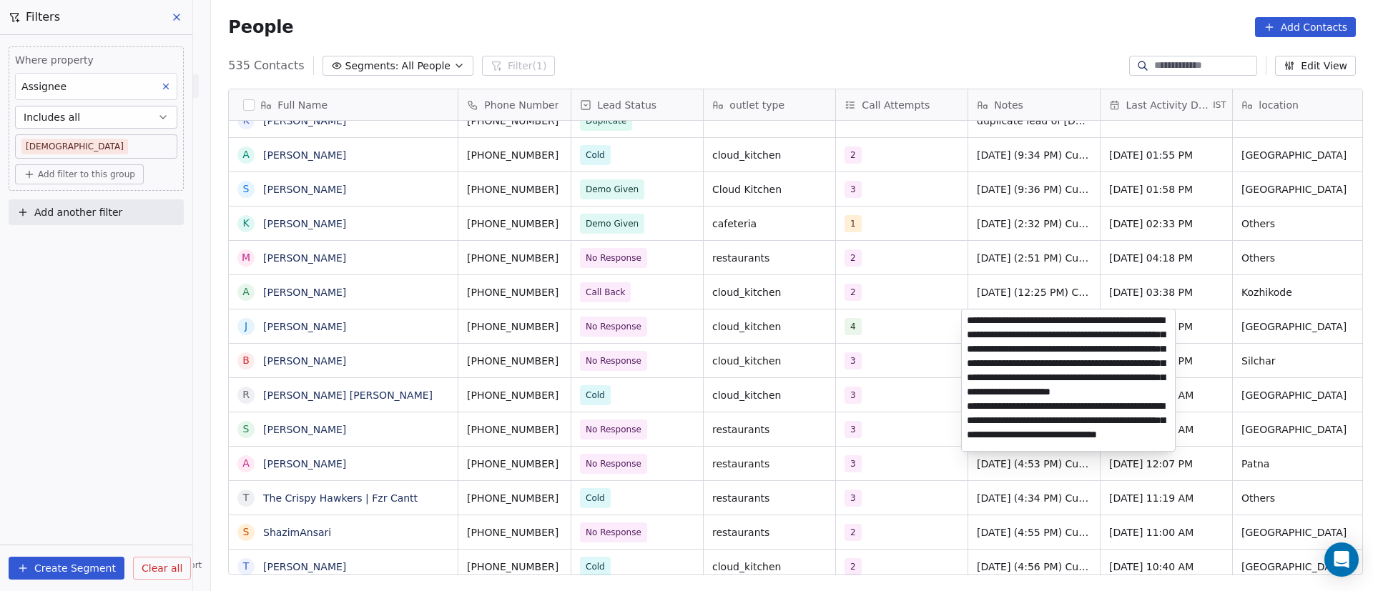
type textarea "**********"
click at [478, 387] on html "On2Cook India Pvt. Ltd. Contacts People Marketing Workflows Campaigns Metrics &…" at bounding box center [686, 295] width 1373 height 591
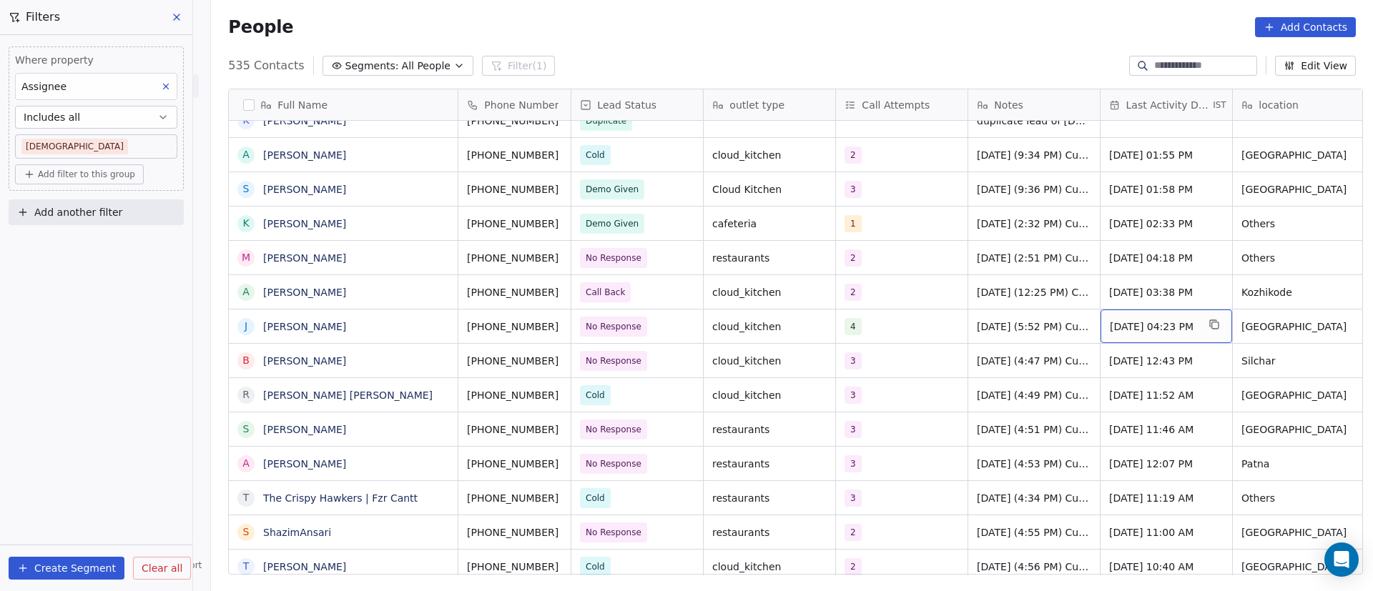
click at [1155, 325] on span "Sep 22, 2025 04:23 PM" at bounding box center [1153, 327] width 87 height 14
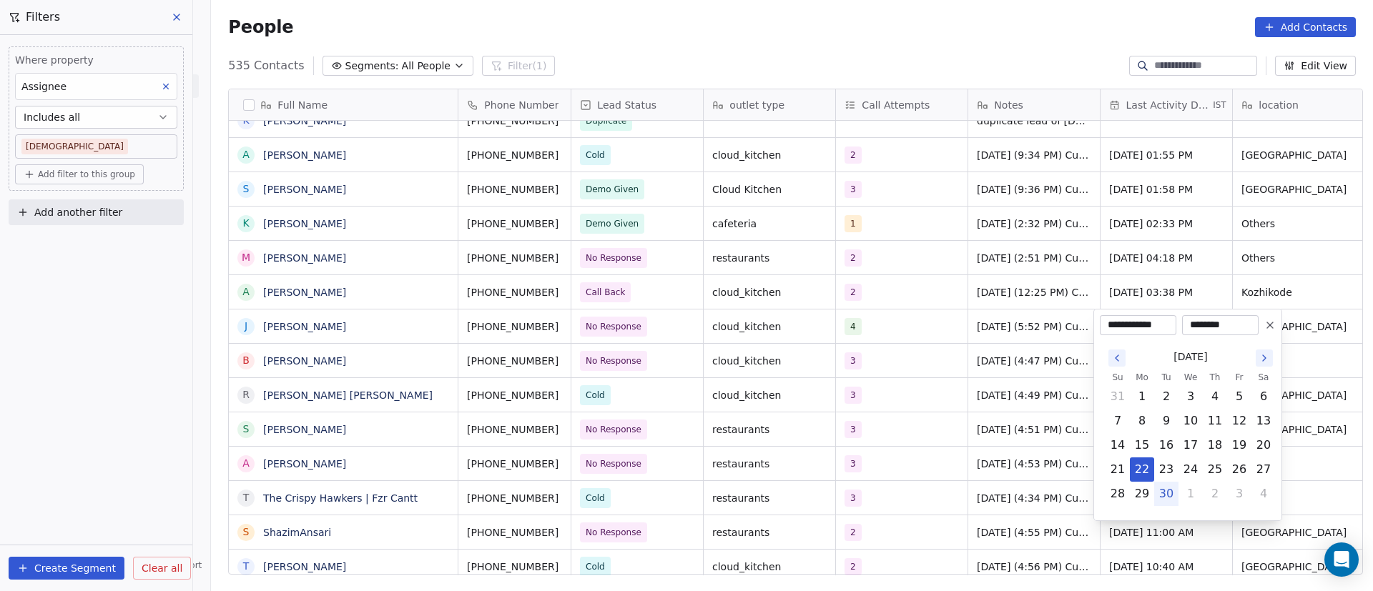
click at [1167, 494] on button "30" at bounding box center [1166, 494] width 23 height 23
type input "**********"
click at [1026, 385] on html "On2Cook India Pvt. Ltd. Contacts People Marketing Workflows Campaigns Metrics &…" at bounding box center [686, 295] width 1373 height 591
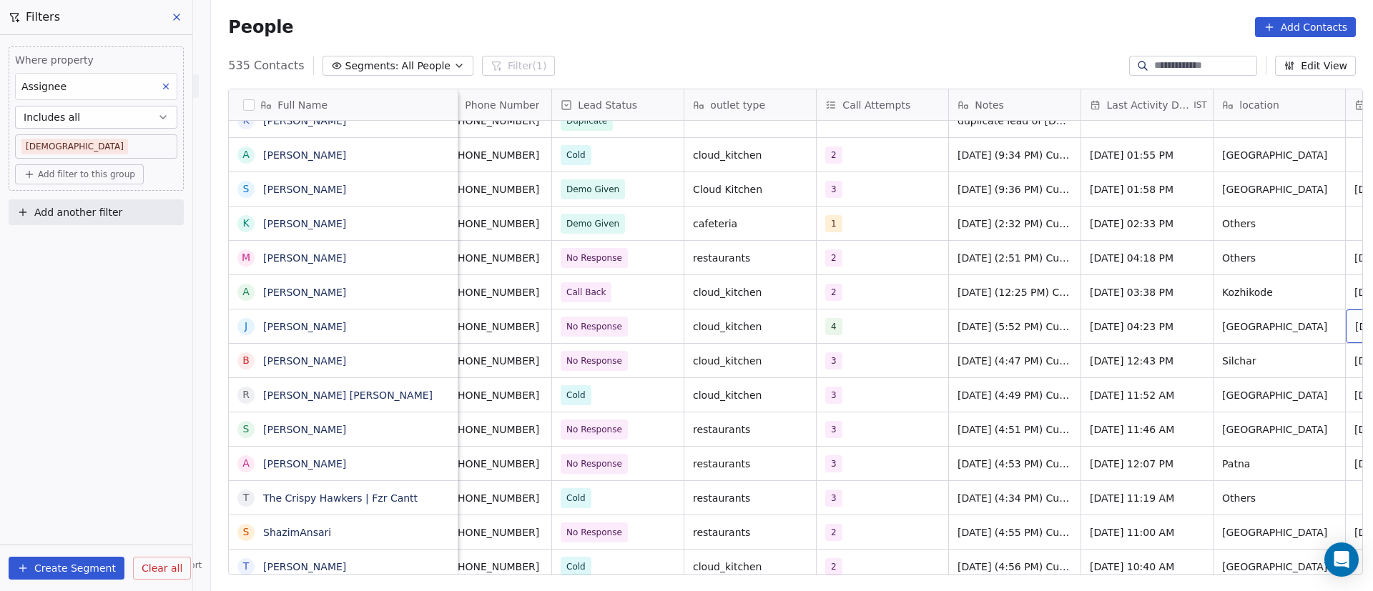
scroll to position [0, 152]
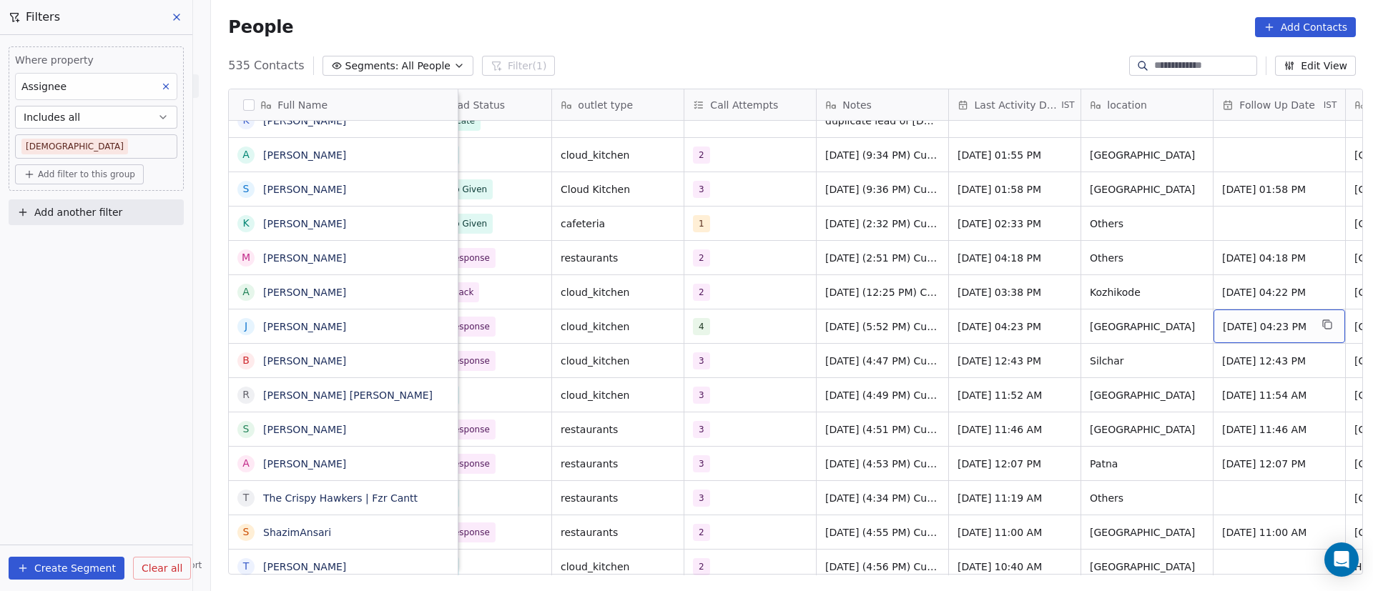
click at [1271, 330] on span "Sep 30, 2025 04:23 PM" at bounding box center [1266, 327] width 87 height 14
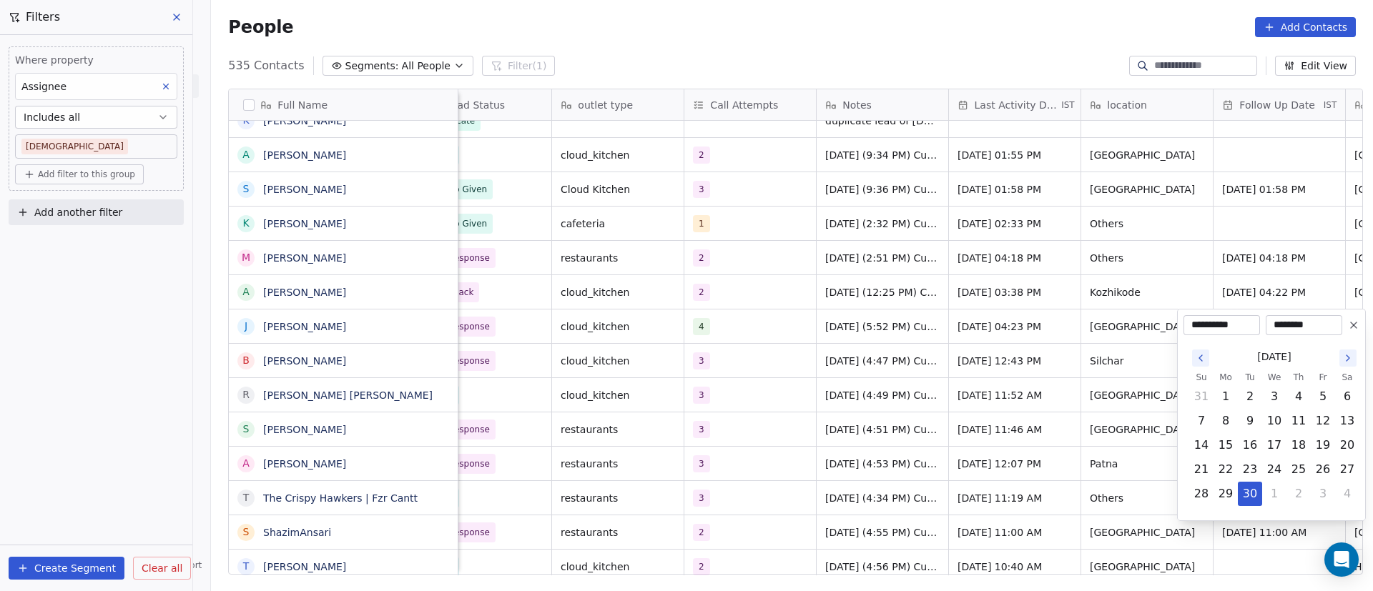
click at [1350, 357] on icon "Go to the Next Month" at bounding box center [1347, 358] width 11 height 11
click at [1354, 392] on button "1" at bounding box center [1347, 396] width 23 height 23
type input "**********"
click at [943, 389] on html "On2Cook India Pvt. Ltd. Contacts People Marketing Workflows Campaigns Metrics &…" at bounding box center [686, 295] width 1373 height 591
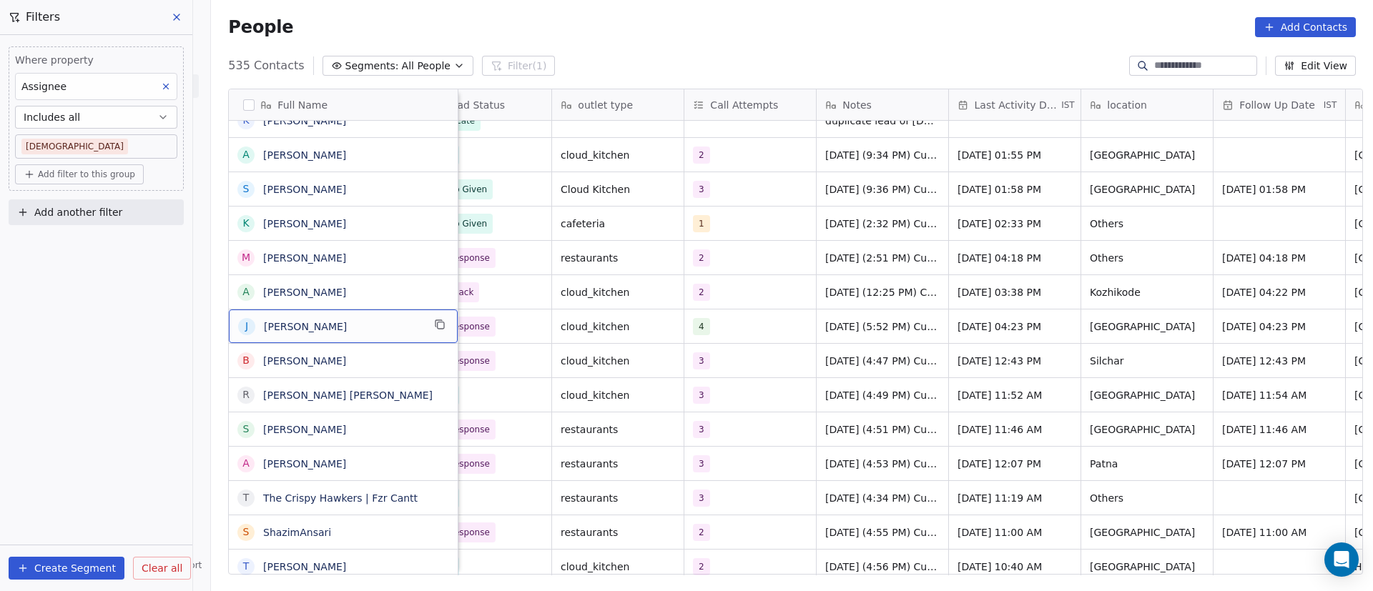
scroll to position [0, 0]
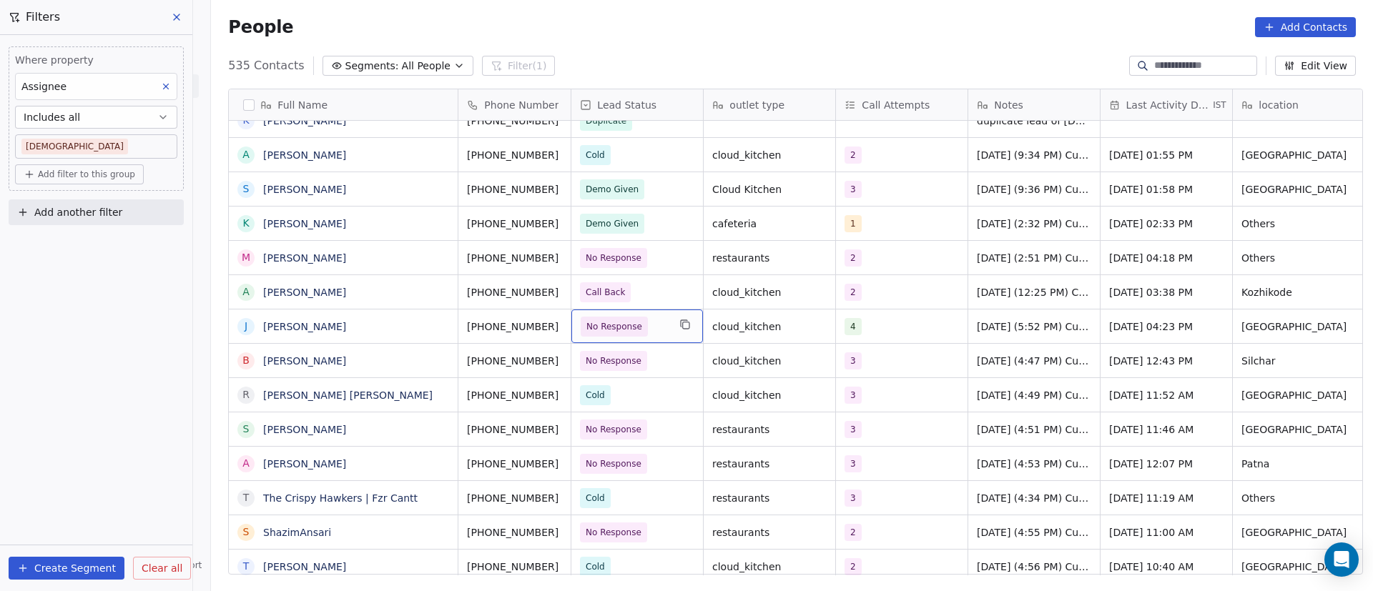
click at [654, 325] on span "No Response" at bounding box center [624, 327] width 87 height 20
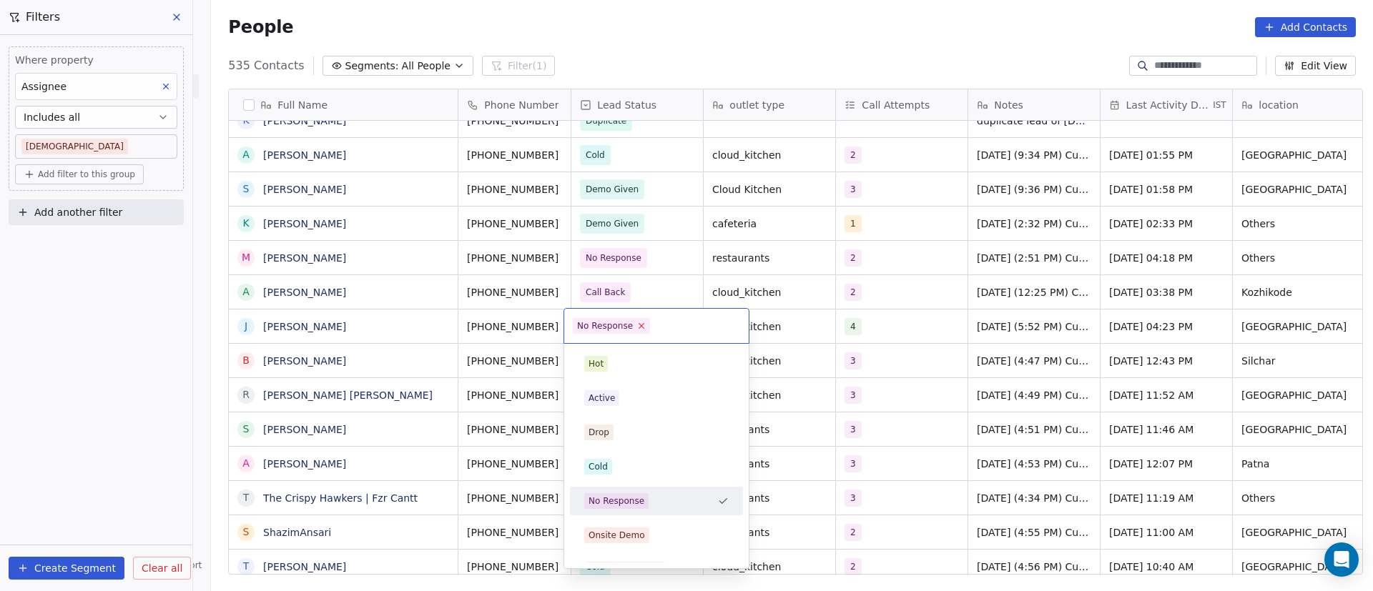
click at [639, 329] on icon at bounding box center [641, 325] width 9 height 9
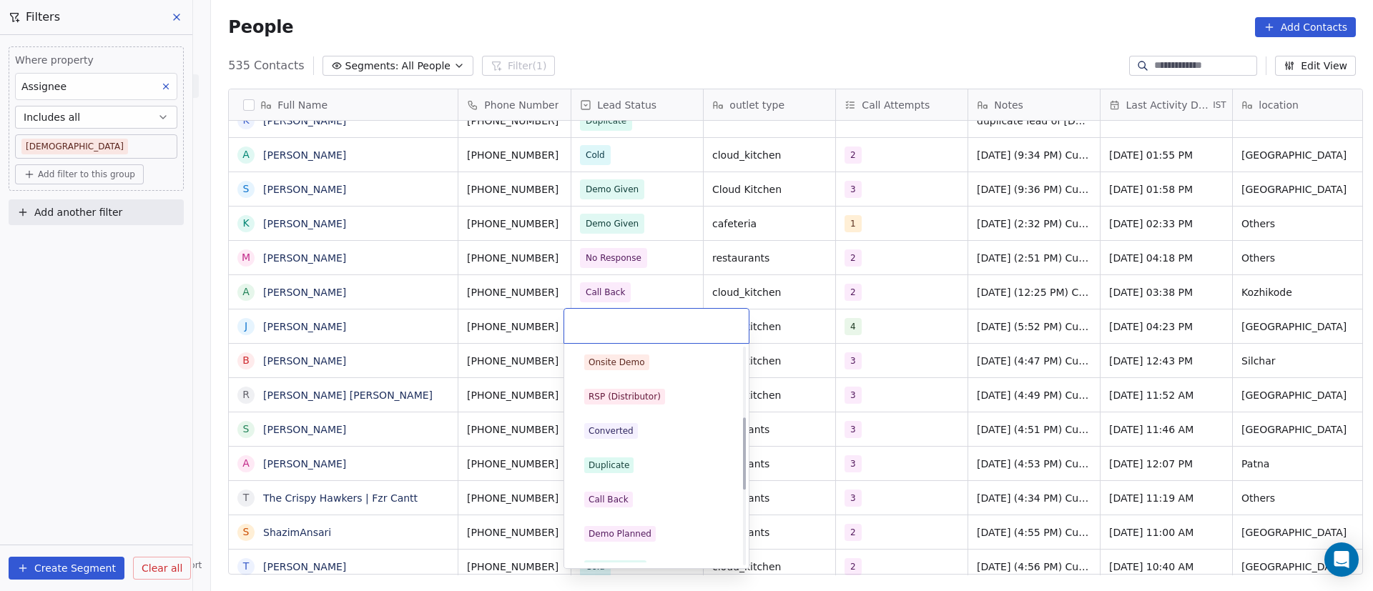
scroll to position [215, 0]
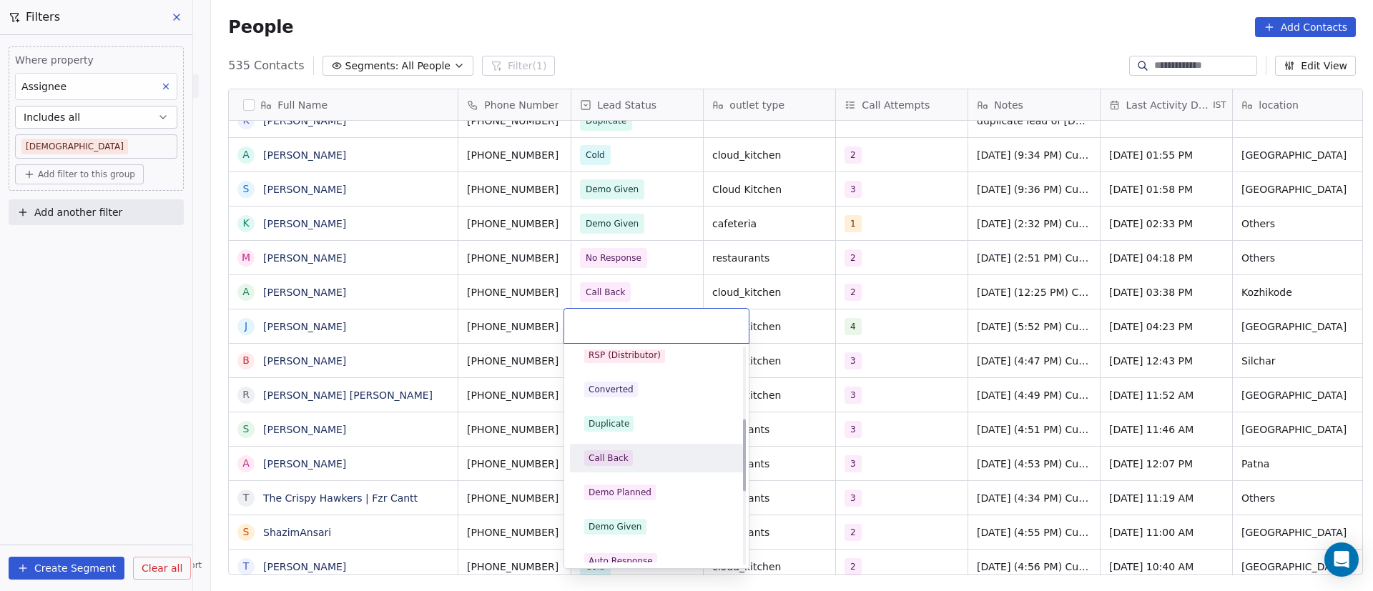
drag, startPoint x: 637, startPoint y: 456, endPoint x: 704, endPoint y: 418, distance: 76.5
click at [637, 456] on div "Call Back" at bounding box center [656, 459] width 144 height 16
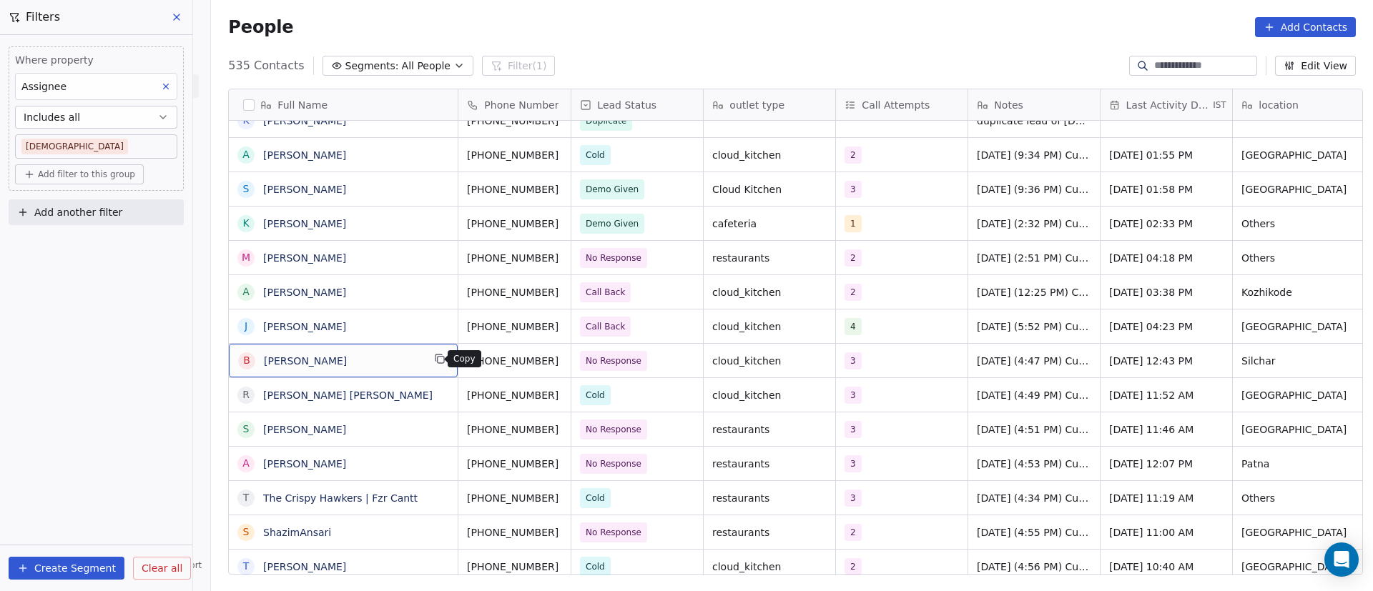
click at [434, 362] on icon "grid" at bounding box center [439, 358] width 11 height 11
click at [571, 358] on icon "grid" at bounding box center [576, 358] width 11 height 11
click at [407, 360] on html "On2Cook India Pvt. Ltd. Contacts People Marketing Workflows Campaigns Metrics &…" at bounding box center [686, 295] width 1373 height 591
click at [571, 364] on icon "grid" at bounding box center [576, 358] width 11 height 11
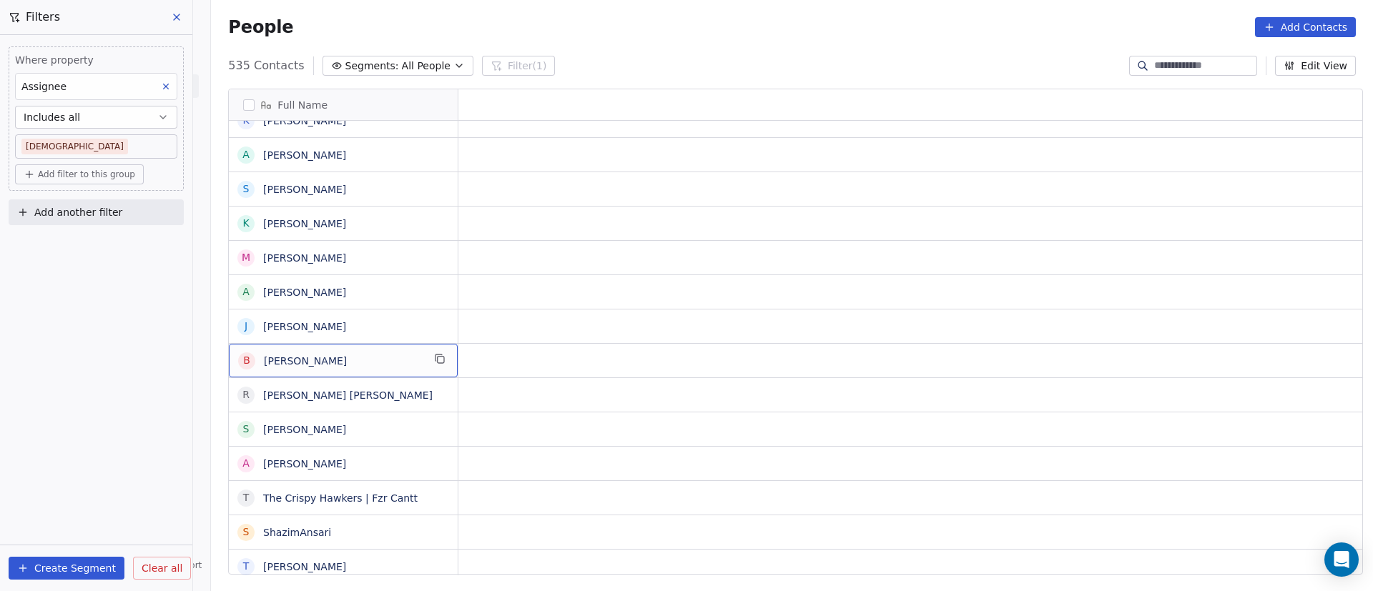
scroll to position [0, 0]
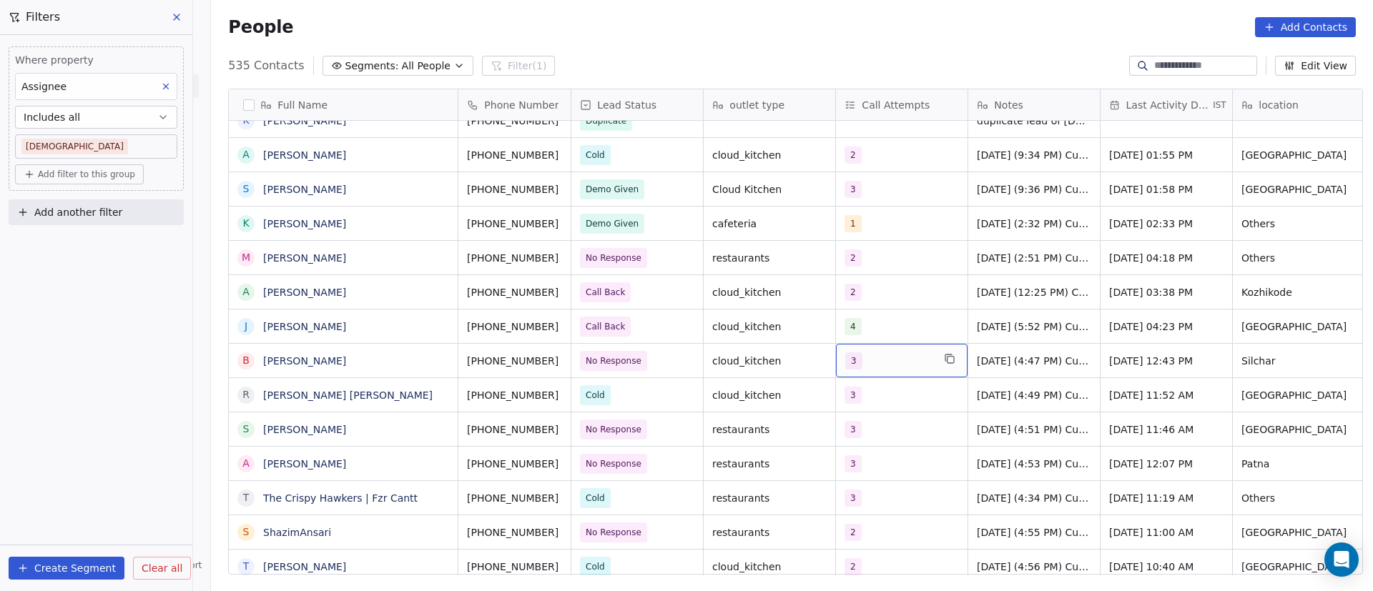
click at [859, 364] on div "3" at bounding box center [888, 361] width 87 height 17
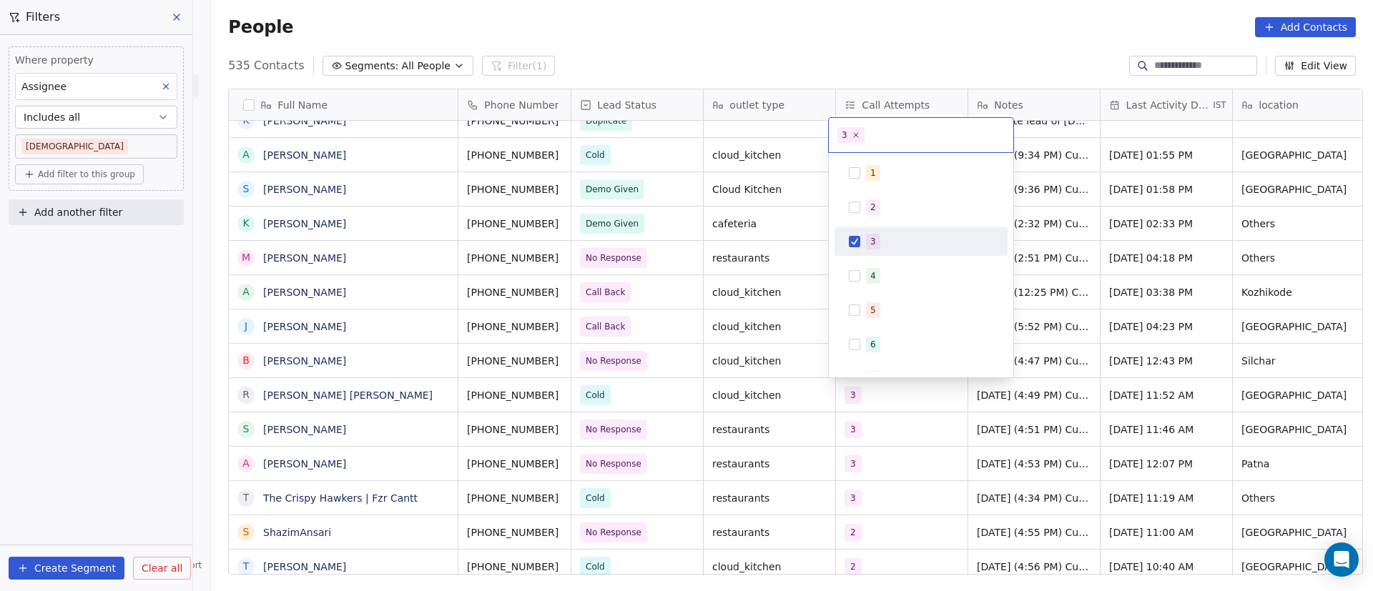
click at [882, 245] on div "3" at bounding box center [929, 242] width 127 height 16
click at [873, 268] on span "4" at bounding box center [873, 276] width 14 height 16
click at [765, 453] on html "On2Cook India Pvt. Ltd. Contacts People Marketing Workflows Campaigns Metrics &…" at bounding box center [686, 295] width 1373 height 591
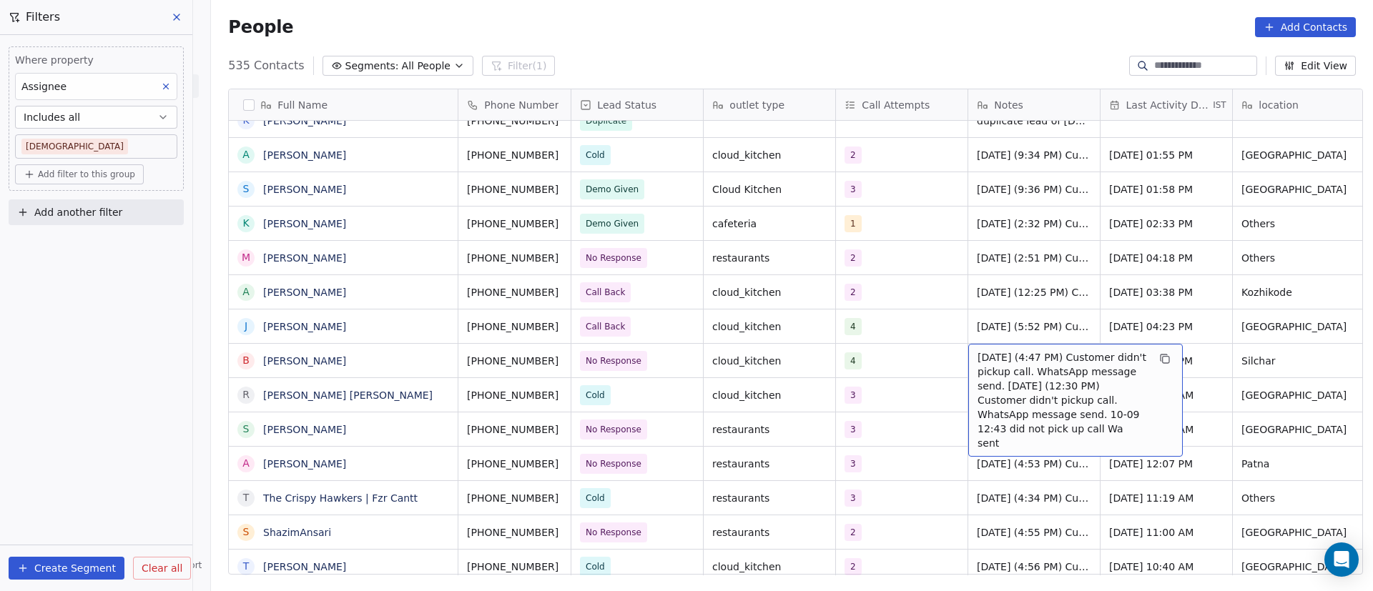
click at [1020, 367] on span "22/9/2025 (4:47 PM) Customer didn't pickup call. WhatsApp message send. 16/9/20…" at bounding box center [1063, 400] width 170 height 100
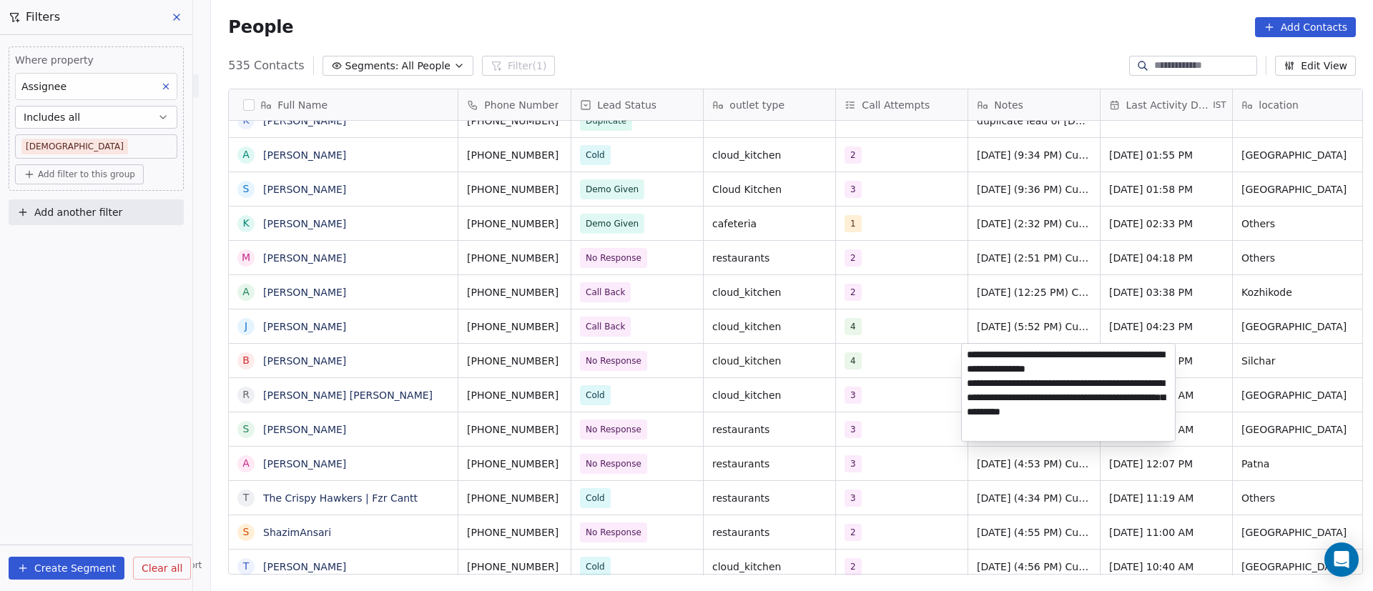
click at [968, 353] on textarea "**********" at bounding box center [1068, 392] width 213 height 97
paste textarea "**********"
type textarea "**********"
click at [952, 403] on html "On2Cook India Pvt. Ltd. Contacts People Marketing Workflows Campaigns Metrics &…" at bounding box center [686, 295] width 1373 height 591
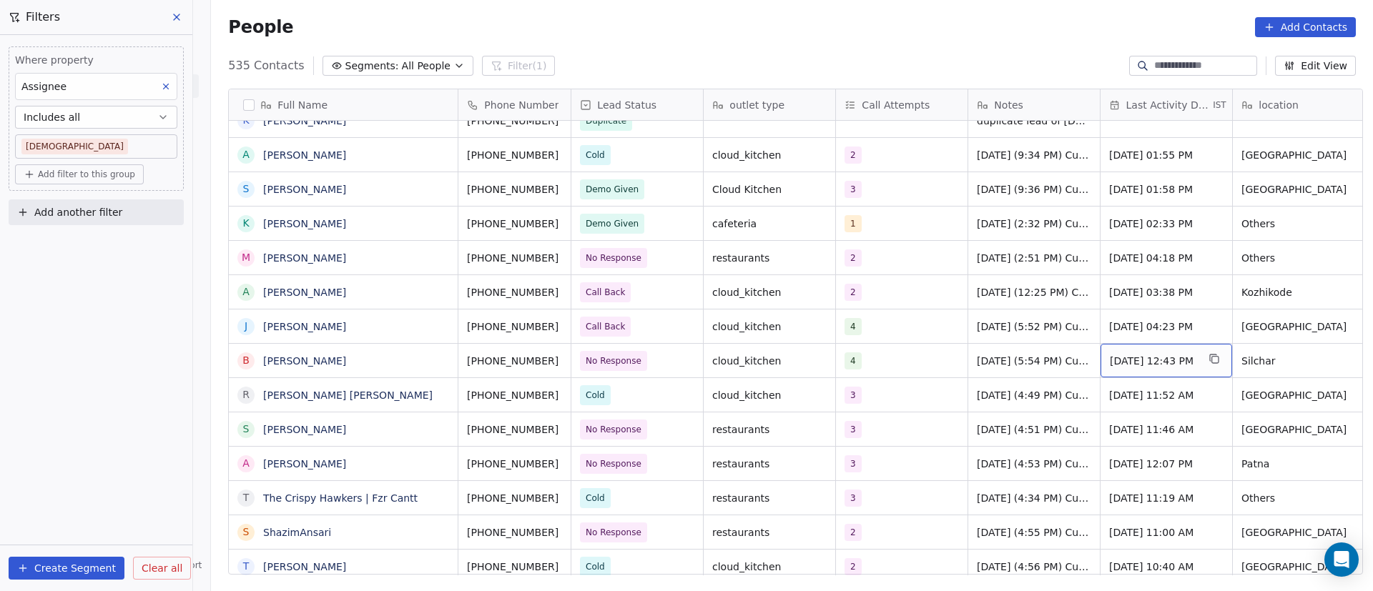
click at [1158, 350] on div "Sep 22, 2025 12:43 PM" at bounding box center [1167, 361] width 132 height 34
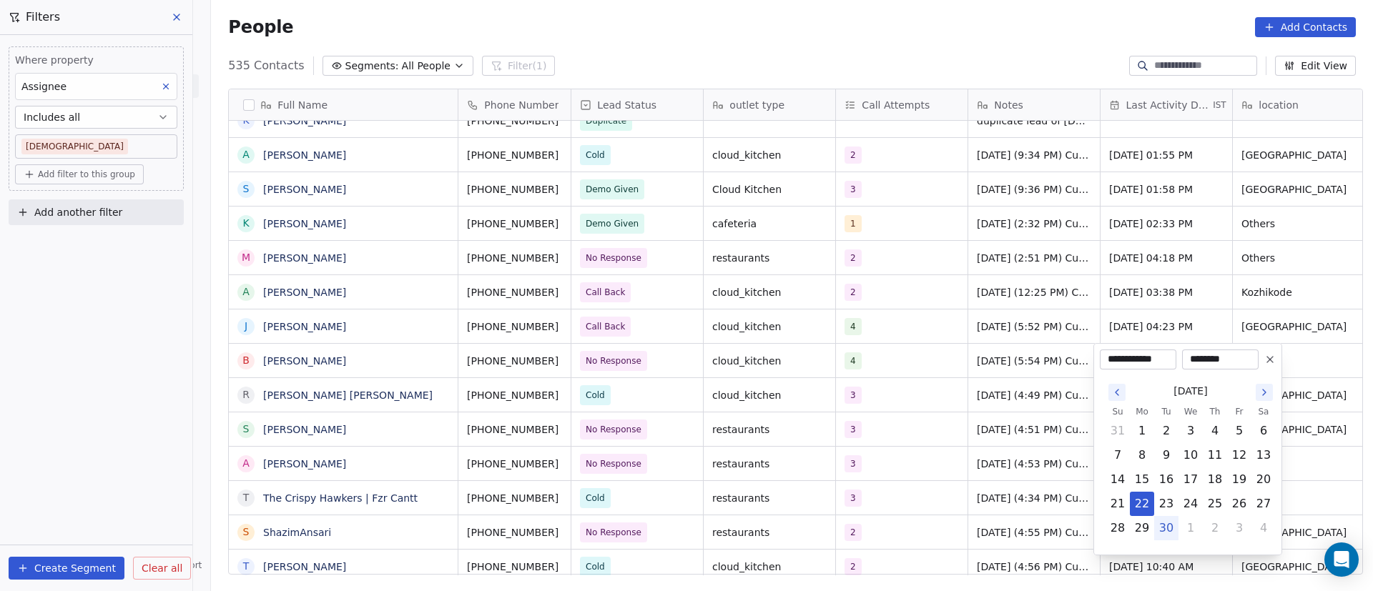
click at [1168, 526] on button "30" at bounding box center [1166, 528] width 23 height 23
type input "**********"
click at [998, 451] on html "On2Cook India Pvt. Ltd. Contacts People Marketing Workflows Campaigns Metrics &…" at bounding box center [686, 295] width 1373 height 591
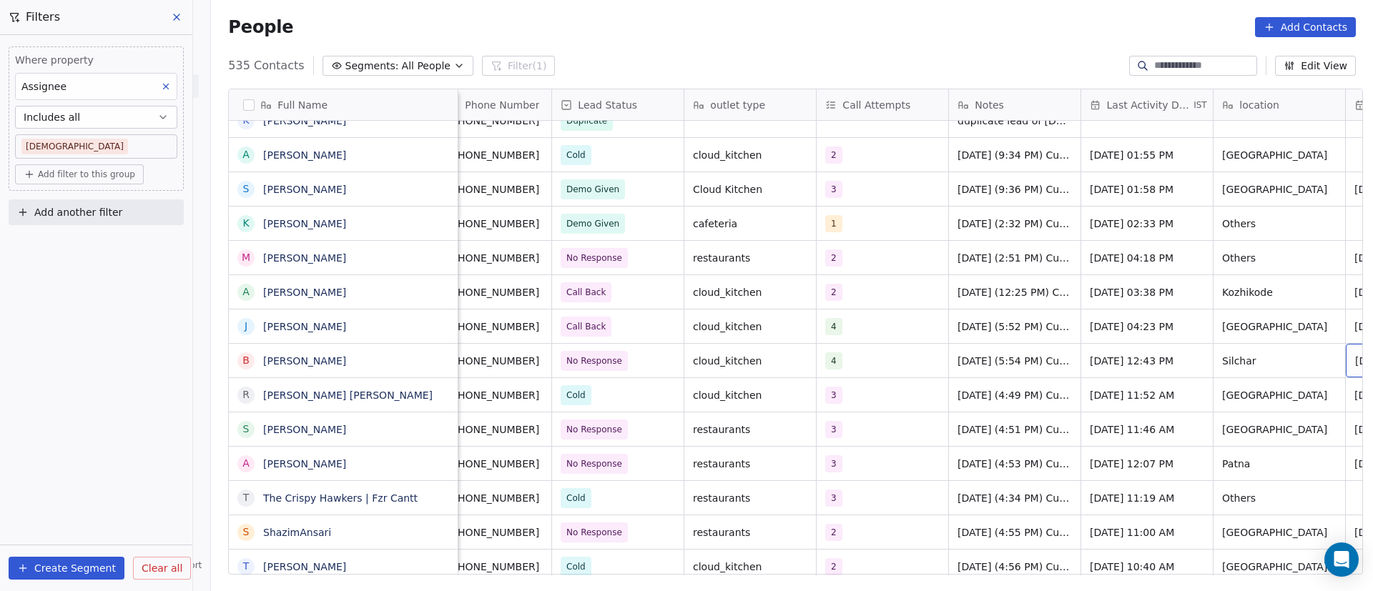
scroll to position [0, 152]
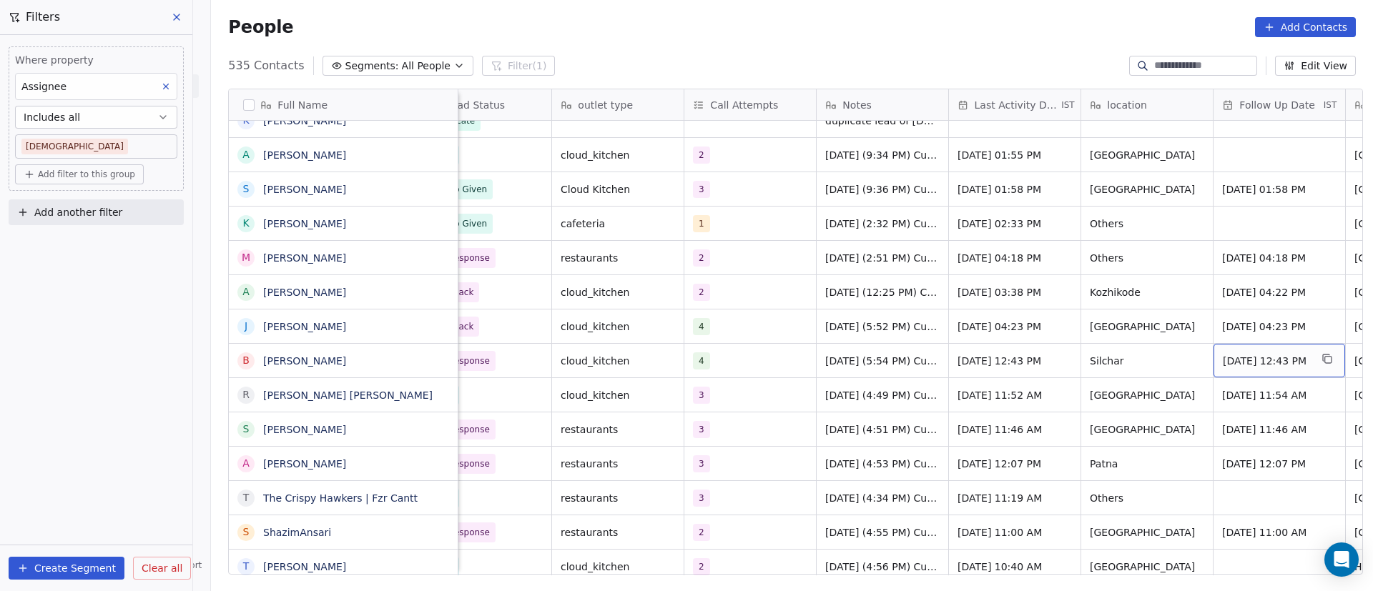
click at [1277, 365] on span "Sep 30, 2025 12:43 PM" at bounding box center [1266, 361] width 87 height 14
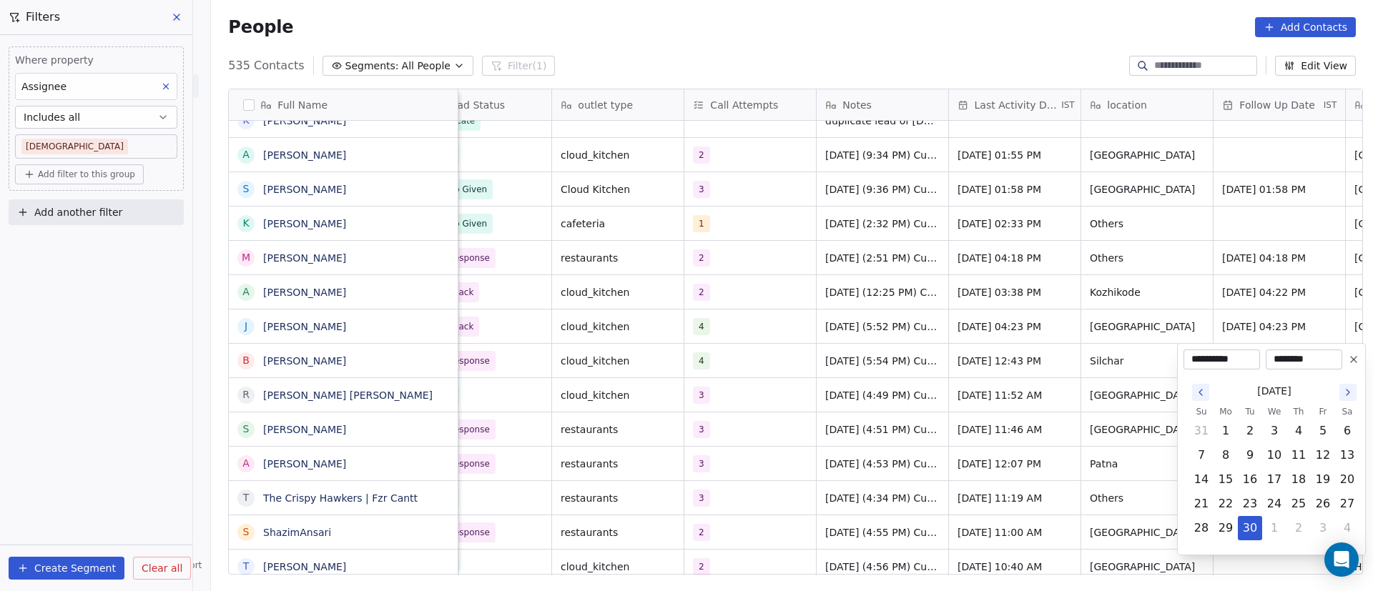
click at [1349, 392] on icon "Go to the Next Month" at bounding box center [1348, 393] width 3 height 6
click at [1231, 453] on button "6" at bounding box center [1225, 455] width 23 height 23
type input "**********"
click at [996, 436] on html "On2Cook India Pvt. Ltd. Contacts People Marketing Workflows Campaigns Metrics &…" at bounding box center [686, 295] width 1373 height 591
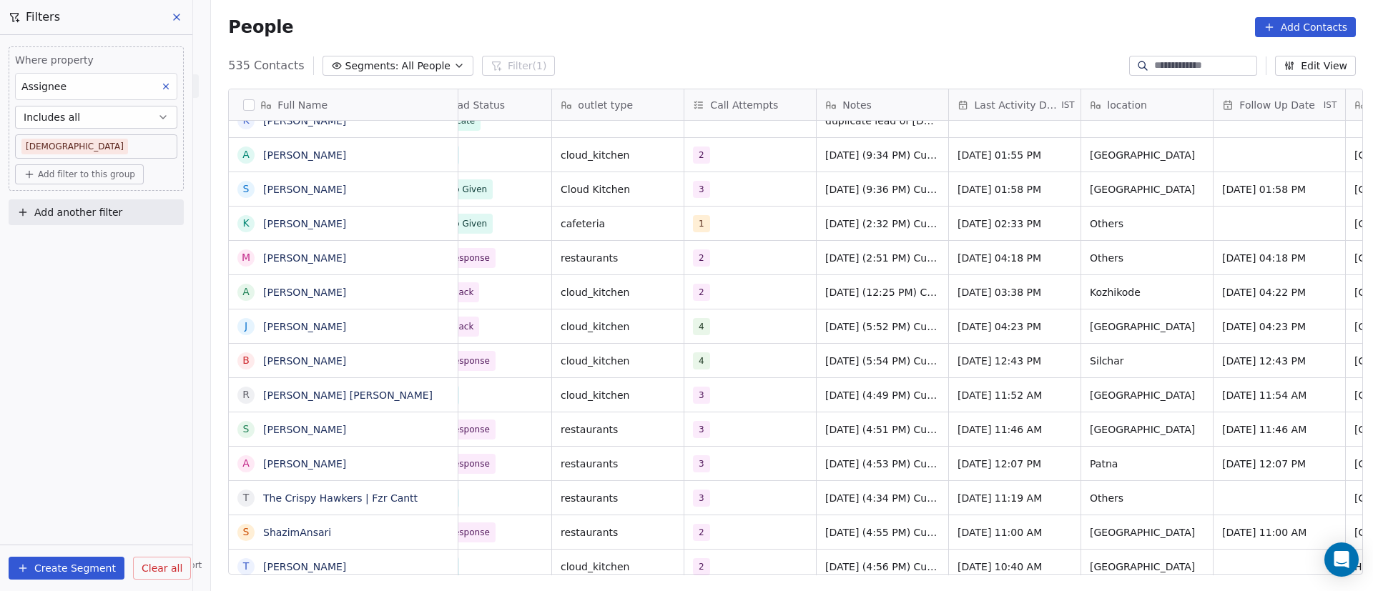
scroll to position [0, 0]
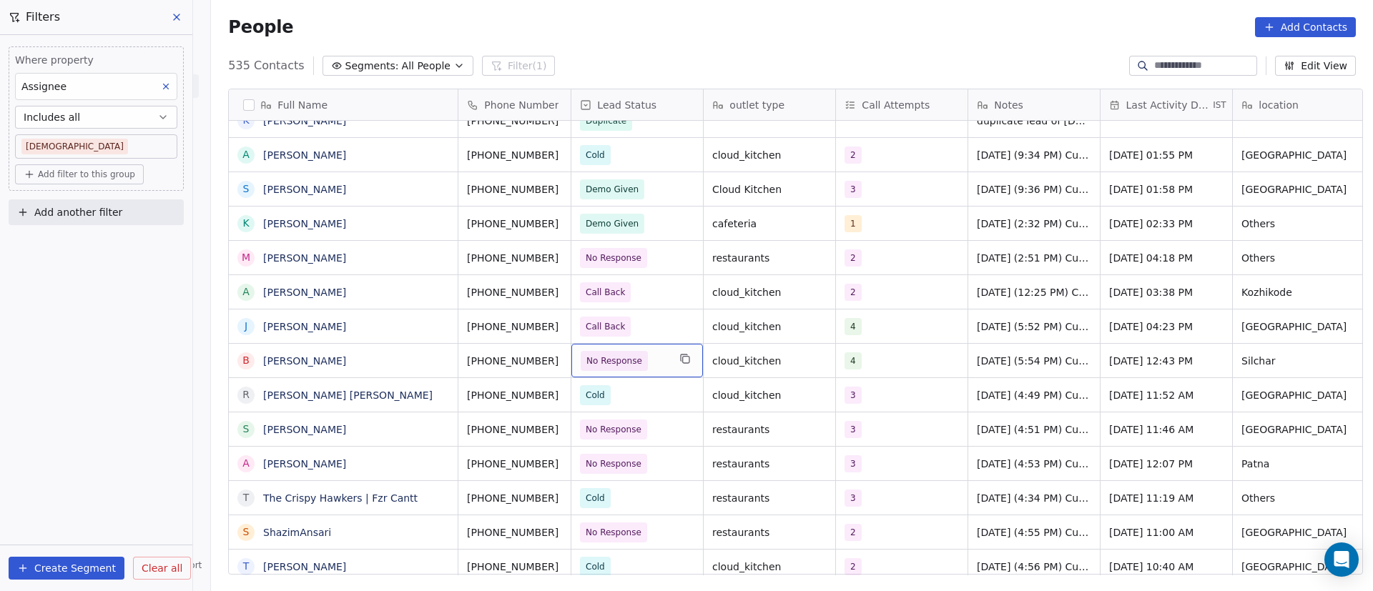
click at [659, 362] on span "No Response" at bounding box center [624, 361] width 87 height 20
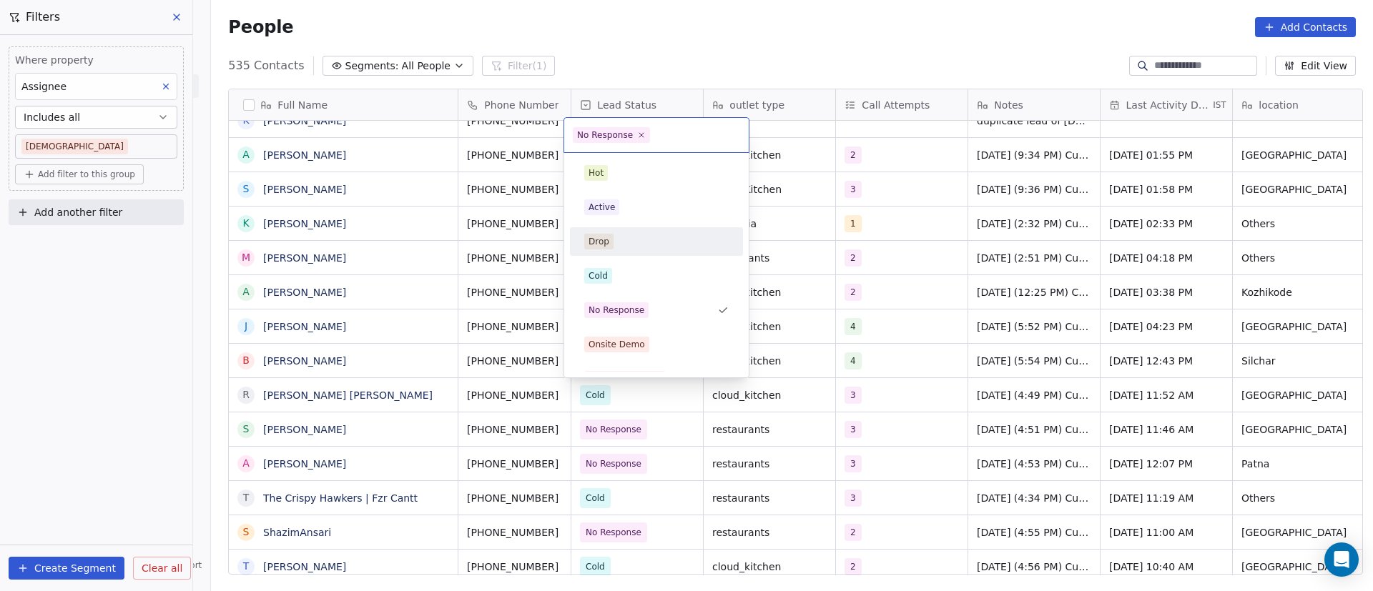
click at [940, 359] on html "On2Cook India Pvt. Ltd. Contacts People Marketing Workflows Campaigns Metrics &…" at bounding box center [686, 295] width 1373 height 591
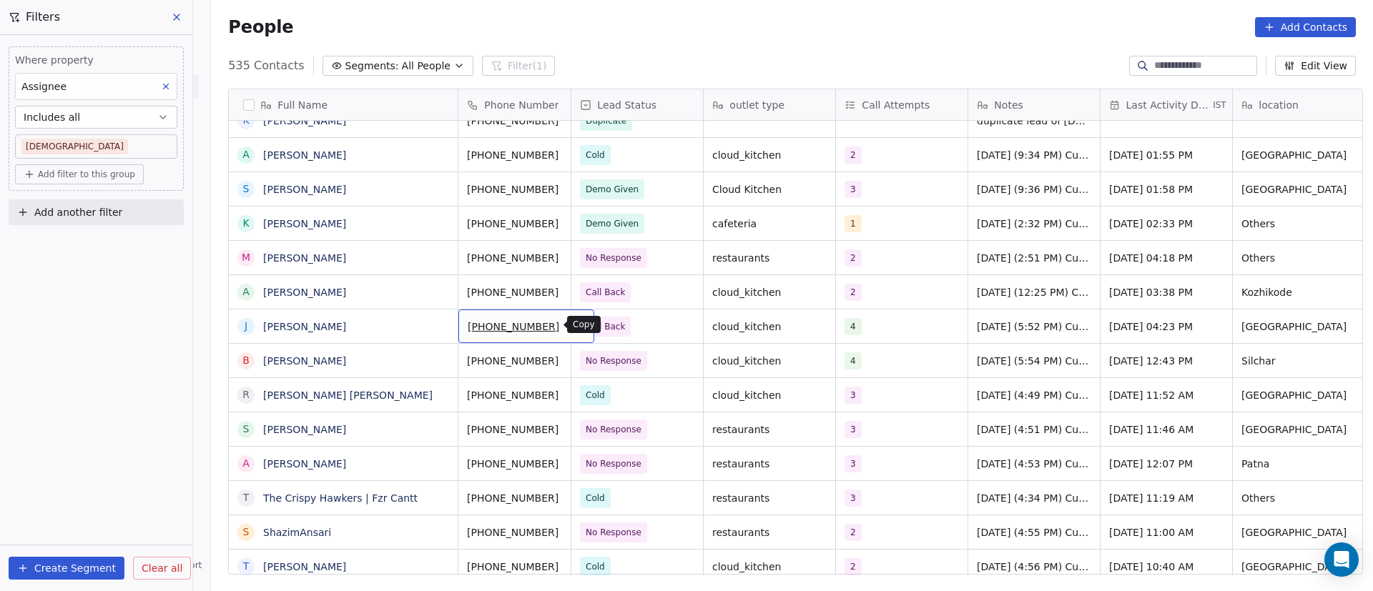
click at [571, 326] on icon "grid" at bounding box center [576, 324] width 11 height 11
click at [568, 363] on button "grid" at bounding box center [576, 358] width 17 height 17
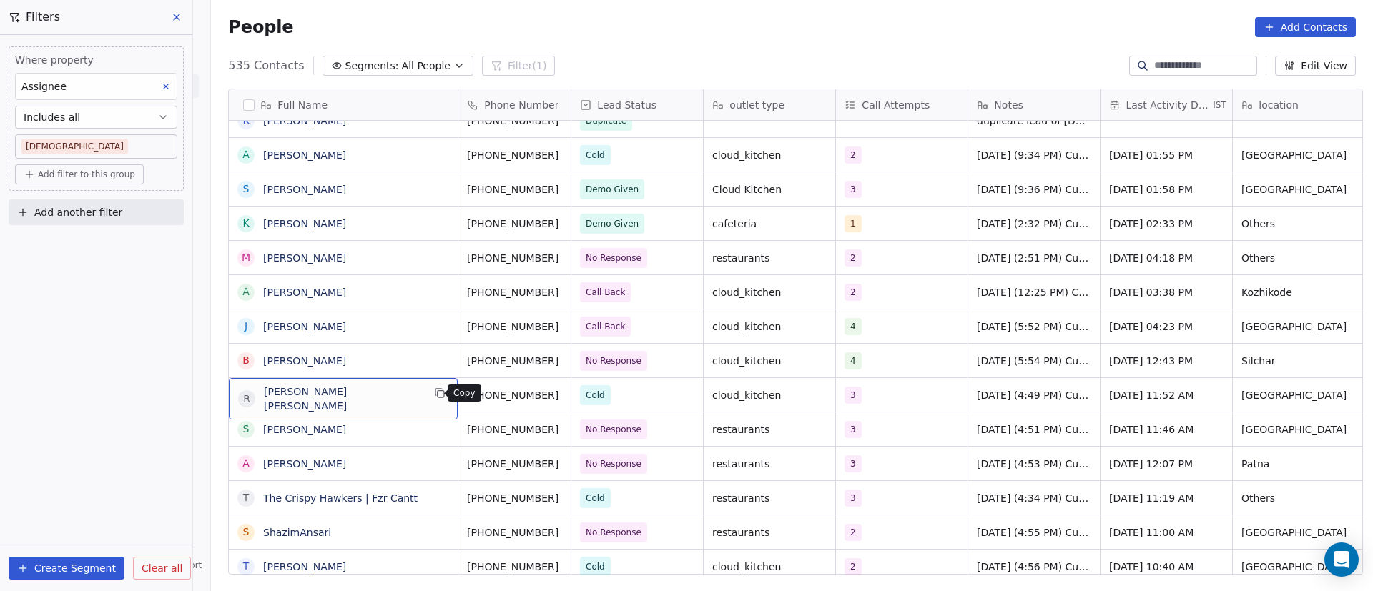
click at [438, 393] on icon "grid" at bounding box center [439, 393] width 11 height 11
click at [434, 428] on icon "grid" at bounding box center [439, 427] width 11 height 11
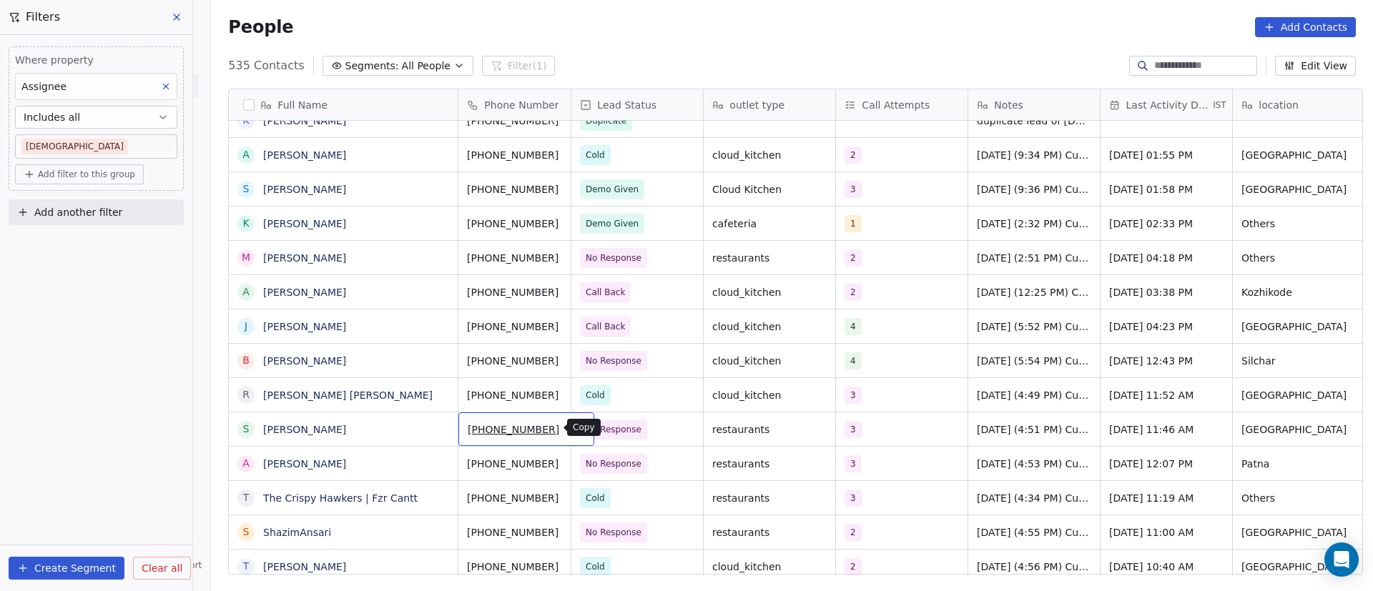
click at [571, 429] on icon "grid" at bounding box center [576, 427] width 11 height 11
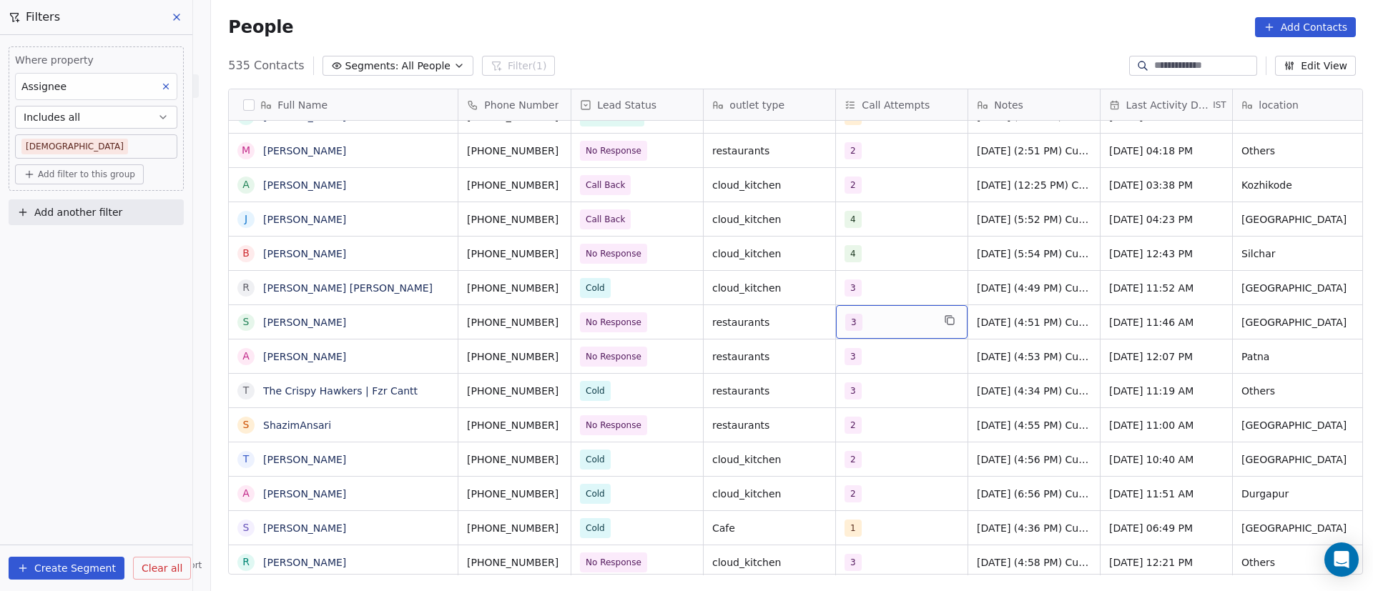
click at [873, 324] on div "3" at bounding box center [888, 322] width 87 height 17
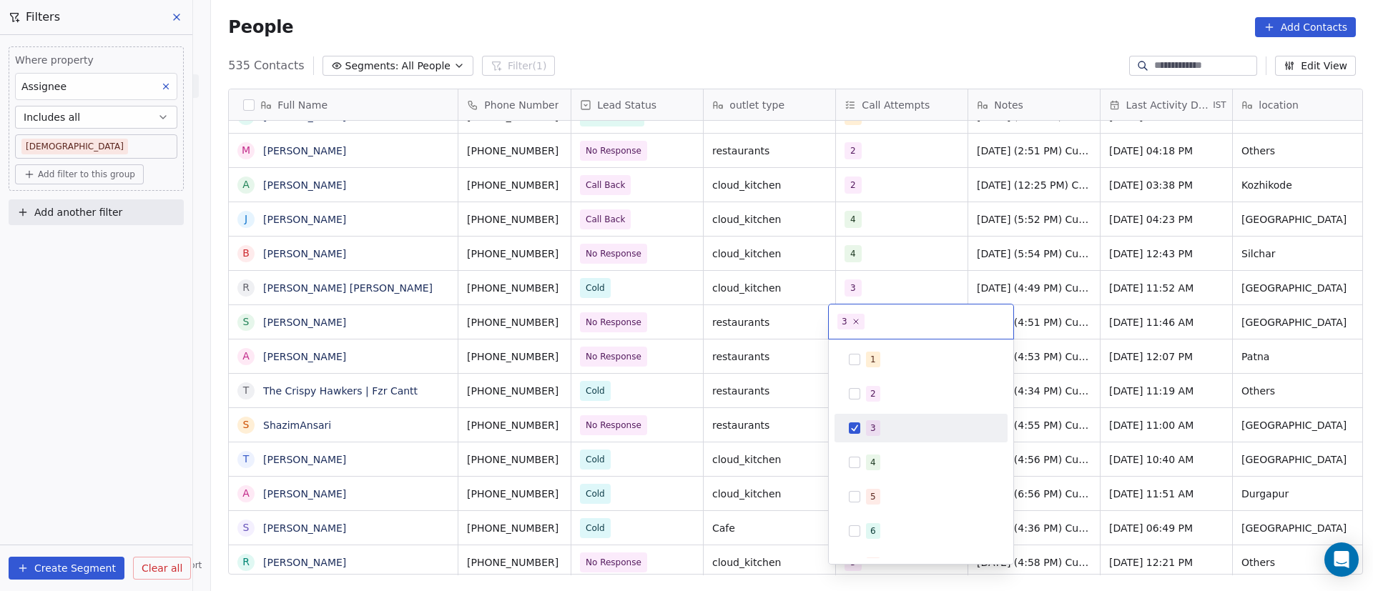
click at [877, 435] on span "3" at bounding box center [873, 428] width 14 height 16
click at [865, 463] on div "4" at bounding box center [921, 462] width 162 height 23
click at [726, 423] on html "On2Cook India Pvt. Ltd. Contacts People Marketing Workflows Campaigns Metrics &…" at bounding box center [686, 295] width 1373 height 591
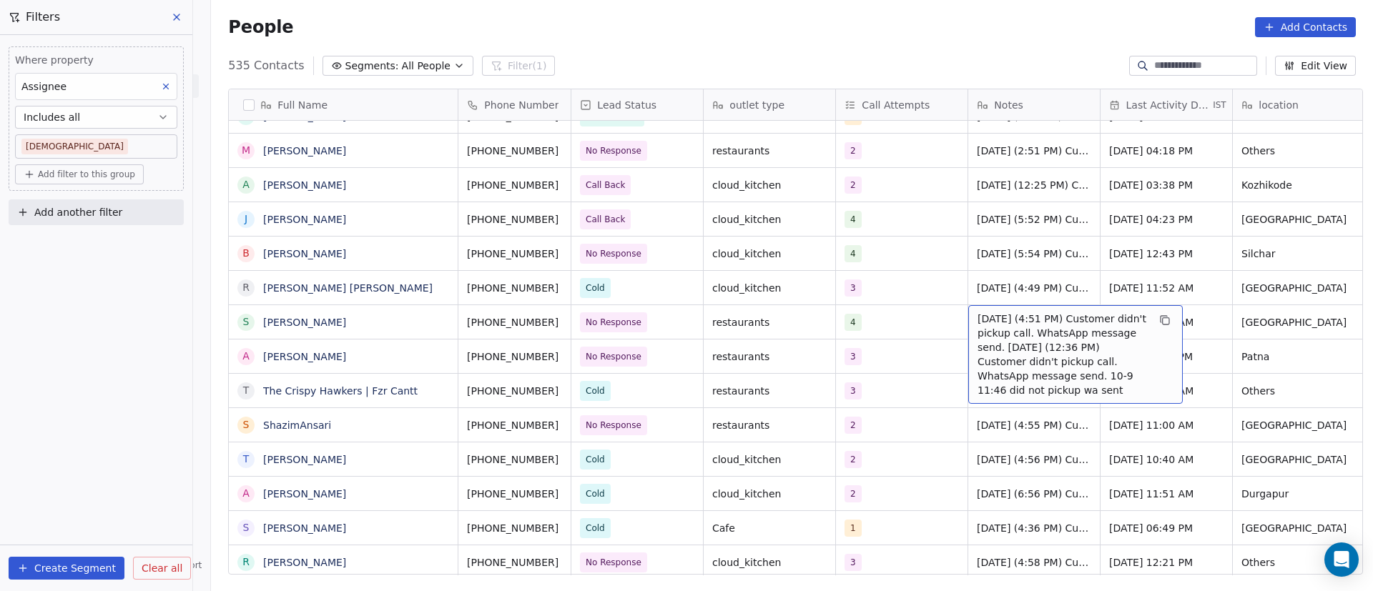
click at [968, 333] on div "22/9/2025 (4:51 PM) Customer didn't pickup call. WhatsApp message send. 16/9/20…" at bounding box center [1075, 354] width 215 height 99
click at [988, 333] on span "22/9/2025 (4:51 PM) Customer didn't pickup call. WhatsApp message send. 16/9/20…" at bounding box center [1063, 355] width 170 height 86
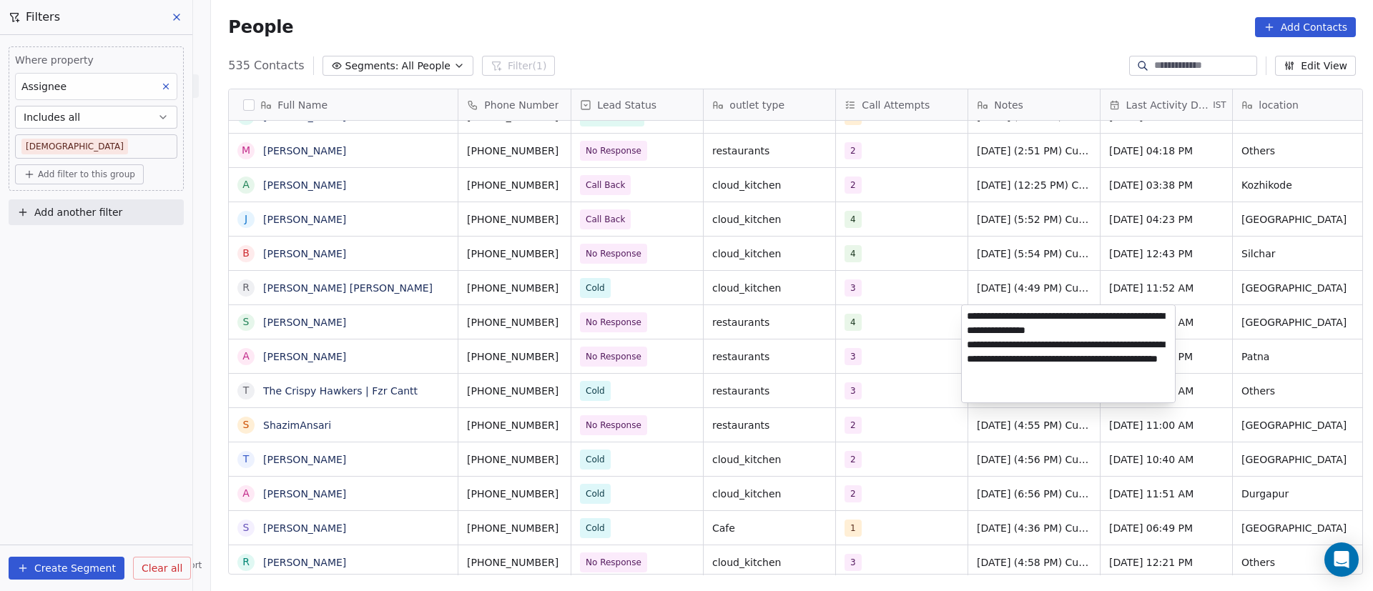
click at [965, 315] on textarea "**********" at bounding box center [1068, 353] width 213 height 97
paste textarea "**********"
type textarea "**********"
click at [927, 362] on html "On2Cook India Pvt. Ltd. Contacts People Marketing Workflows Campaigns Metrics &…" at bounding box center [686, 295] width 1373 height 591
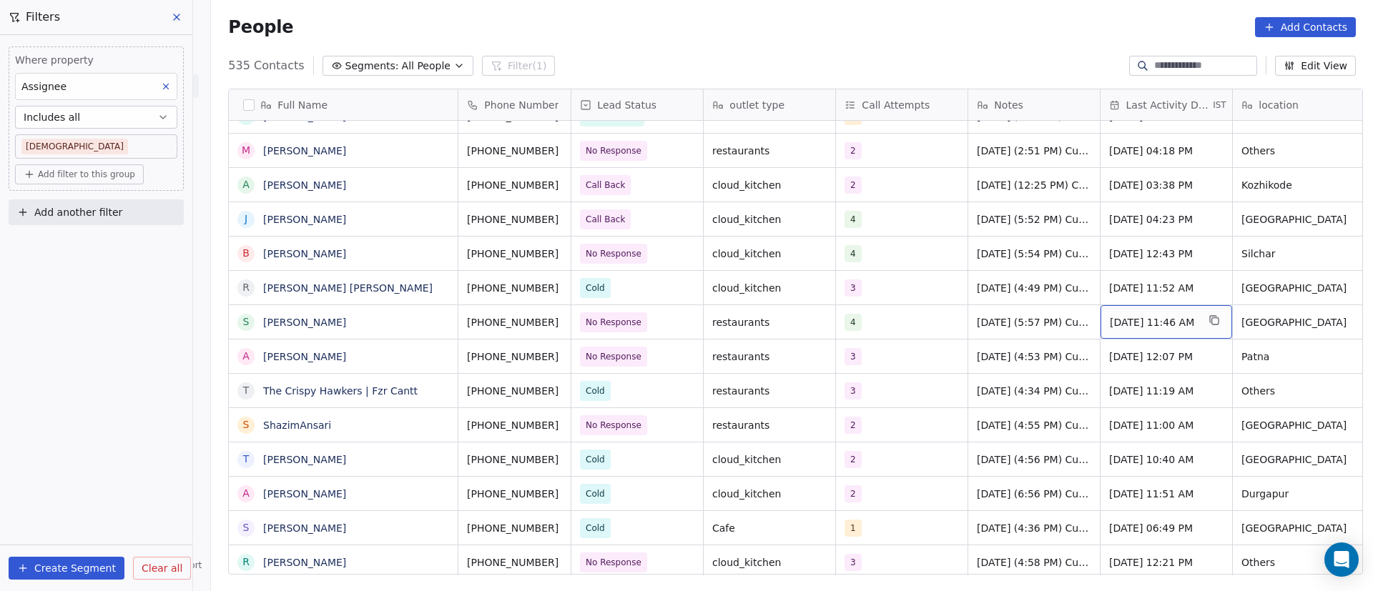
click at [1173, 313] on div "Sep 22, 2025 11:46 AM" at bounding box center [1167, 322] width 132 height 34
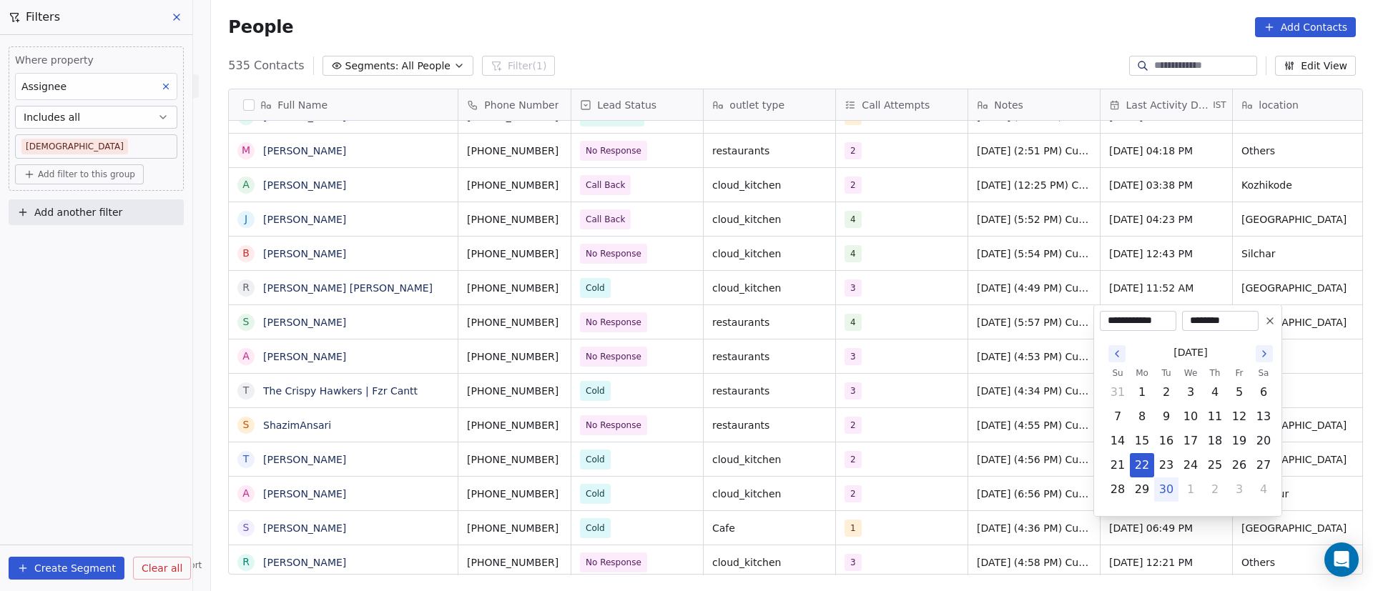
click at [1171, 491] on button "30" at bounding box center [1166, 489] width 23 height 23
type input "**********"
click at [1050, 406] on html "On2Cook India Pvt. Ltd. Contacts People Marketing Workflows Campaigns Metrics &…" at bounding box center [686, 295] width 1373 height 591
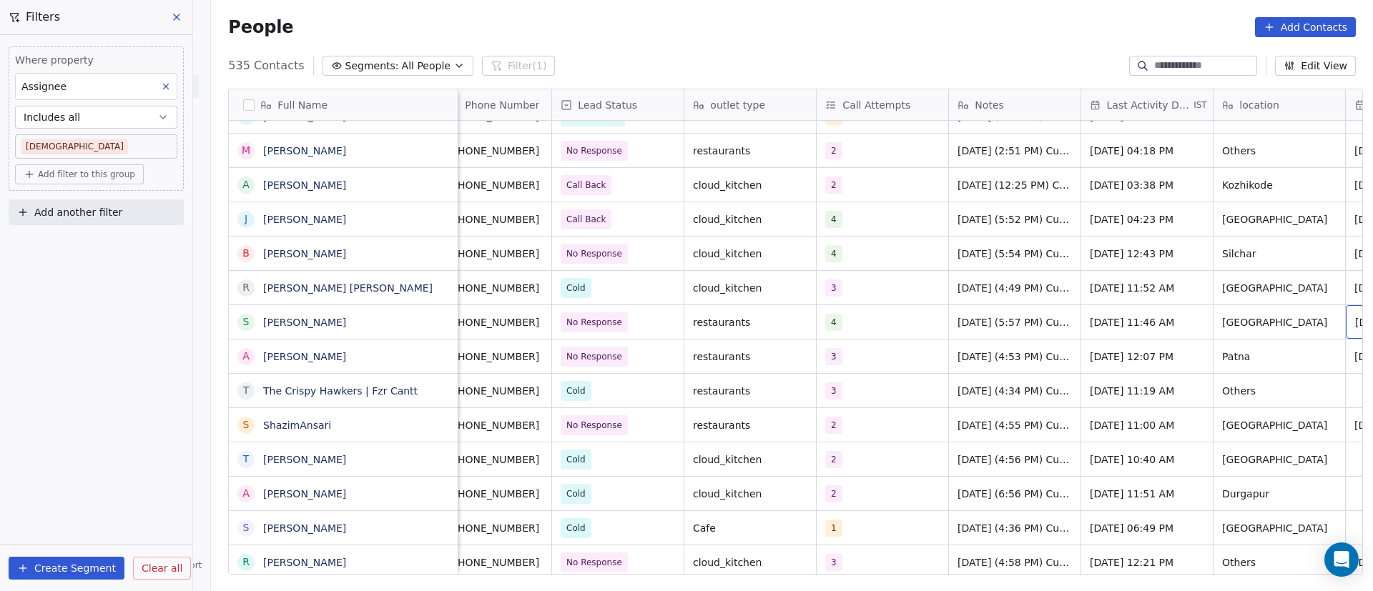
scroll to position [0, 152]
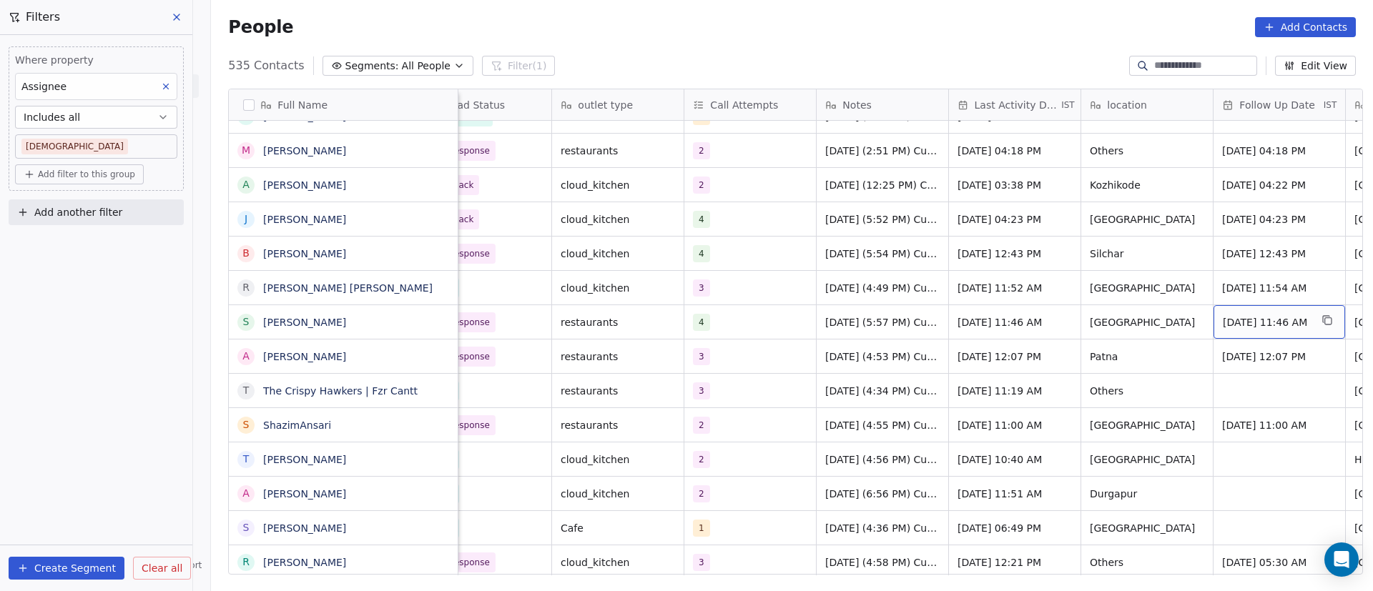
click at [1239, 325] on span "Sep 30, 2025 11:46 AM" at bounding box center [1266, 322] width 87 height 14
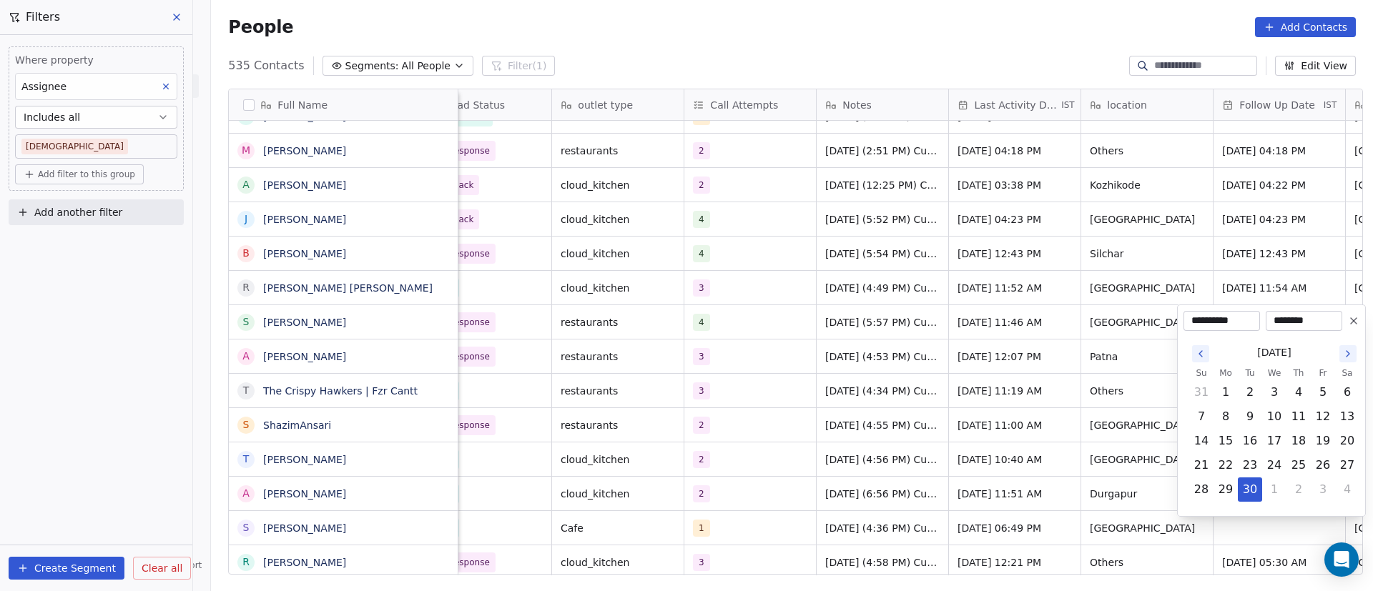
click at [1346, 354] on icon "Go to the Next Month" at bounding box center [1347, 353] width 11 height 11
click at [1219, 420] on button "6" at bounding box center [1225, 416] width 23 height 23
type input "**********"
click at [895, 418] on html "On2Cook India Pvt. Ltd. Contacts People Marketing Workflows Campaigns Metrics &…" at bounding box center [686, 295] width 1373 height 591
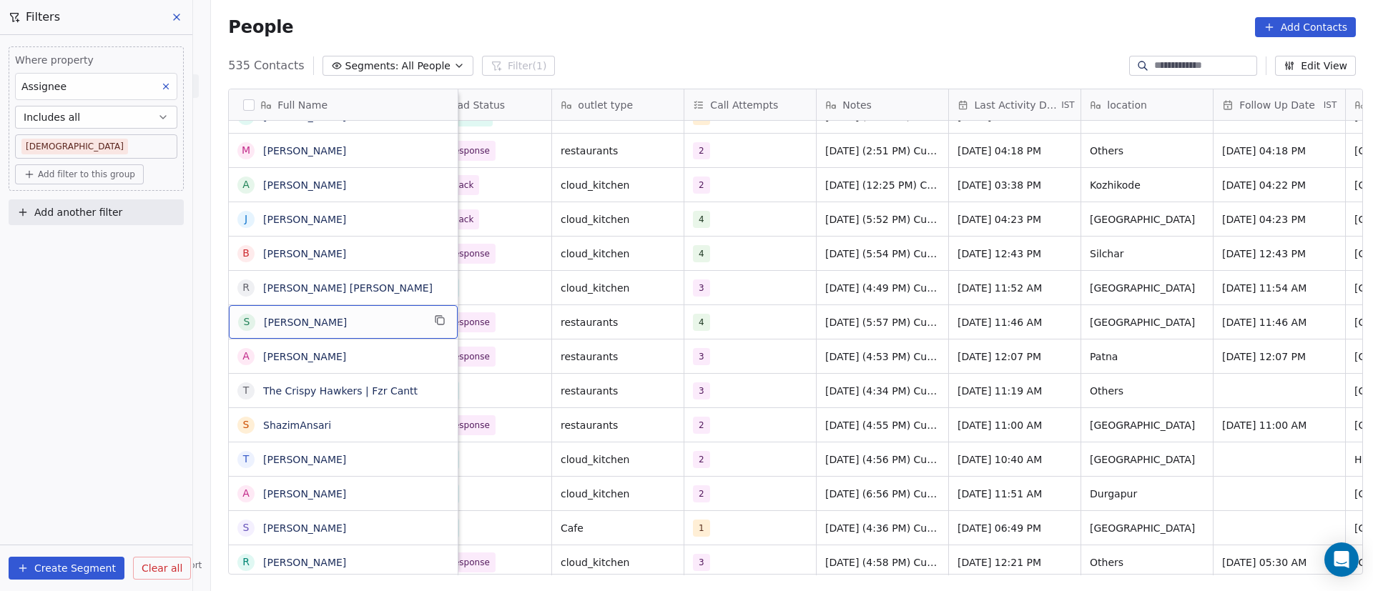
scroll to position [0, 0]
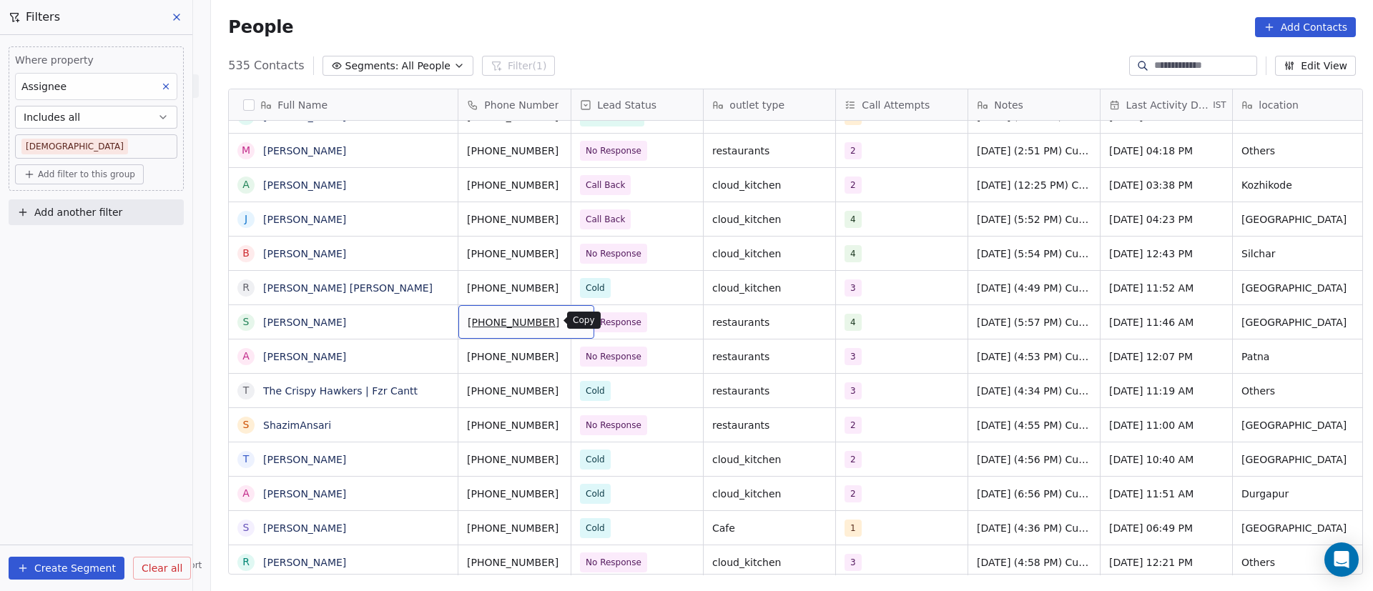
click at [571, 318] on icon "grid" at bounding box center [576, 320] width 11 height 11
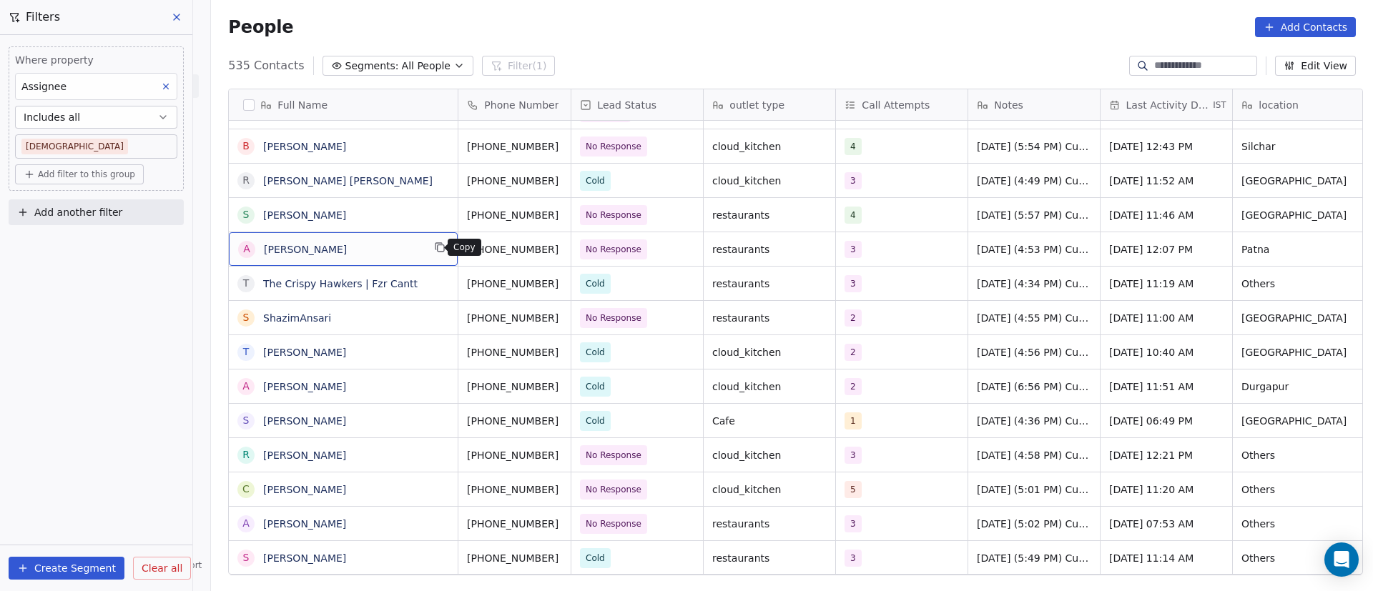
click at [438, 249] on button "grid" at bounding box center [439, 247] width 17 height 17
click at [568, 250] on button "grid" at bounding box center [576, 247] width 17 height 17
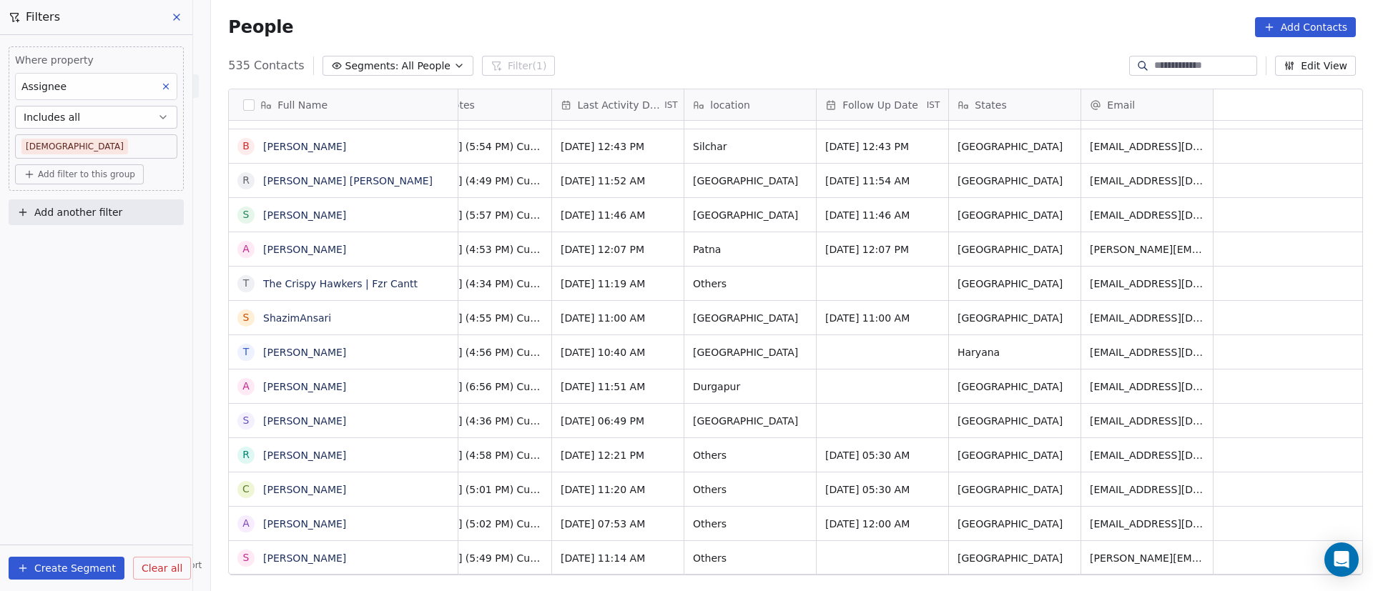
scroll to position [0, 0]
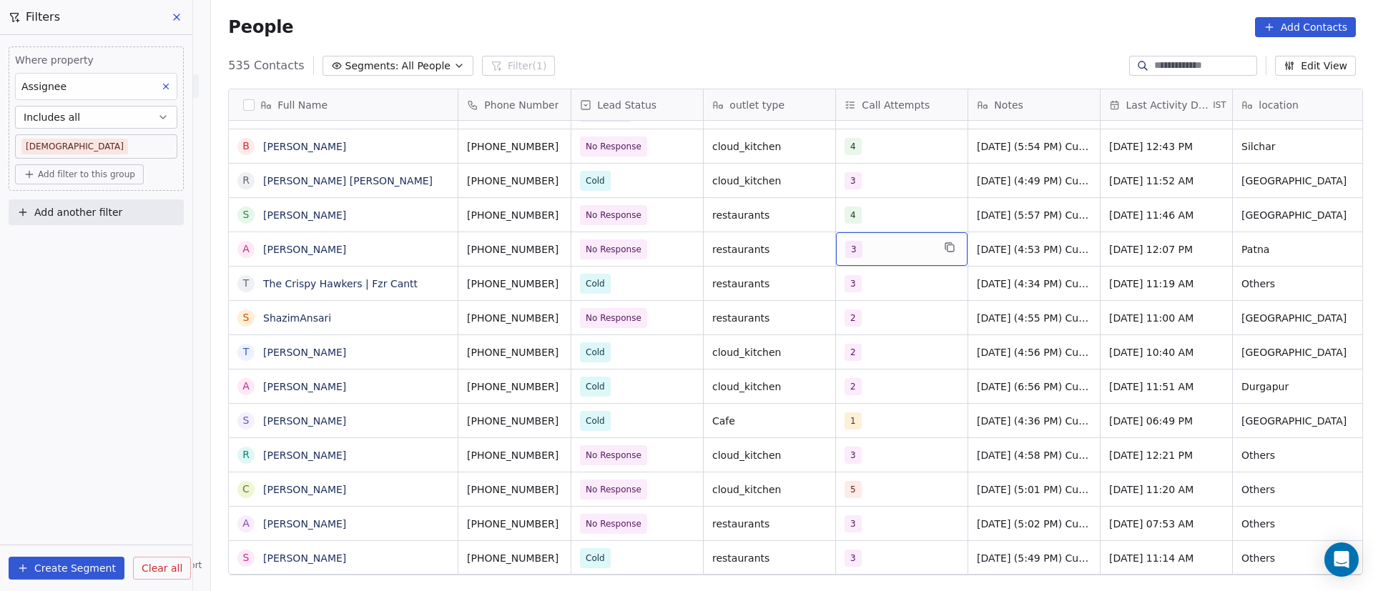
click at [870, 257] on div "3" at bounding box center [888, 249] width 87 height 17
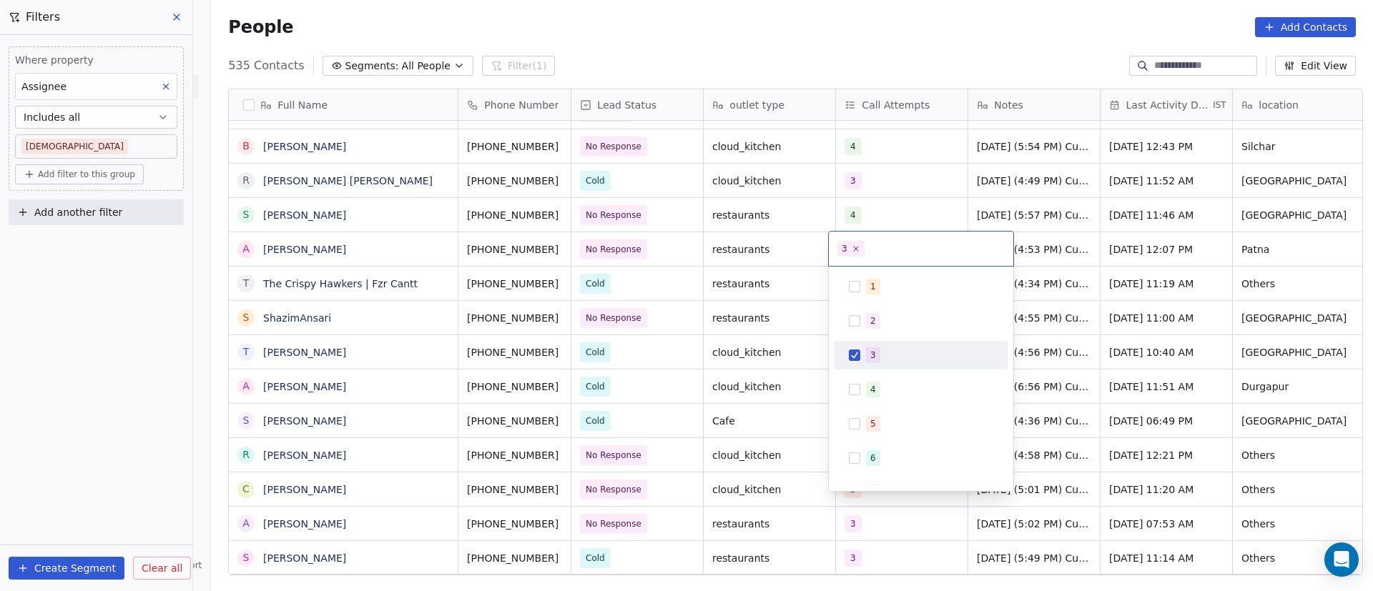
drag, startPoint x: 870, startPoint y: 350, endPoint x: 868, endPoint y: 366, distance: 16.5
click at [870, 350] on span "3" at bounding box center [873, 356] width 14 height 16
click at [866, 383] on span "4" at bounding box center [873, 390] width 14 height 16
drag, startPoint x: 1023, startPoint y: 265, endPoint x: 1033, endPoint y: 262, distance: 10.4
click at [1027, 265] on html "On2Cook India Pvt. Ltd. Contacts People Marketing Workflows Campaigns Metrics &…" at bounding box center [686, 295] width 1373 height 591
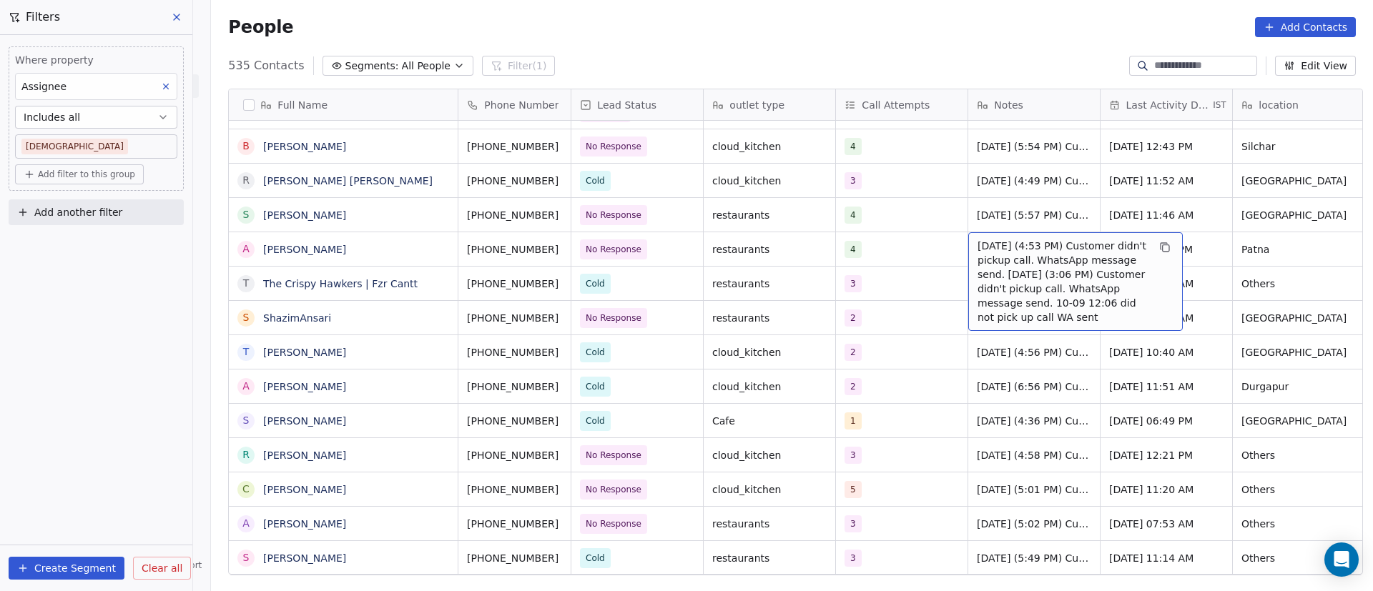
click at [1003, 260] on span "22/9/2025 (4:53 PM) Customer didn't pickup call. WhatsApp message send. 16/9/20…" at bounding box center [1063, 282] width 170 height 86
click at [970, 248] on div "22/9/2025 (4:53 PM) Customer didn't pickup call. WhatsApp message send. 16/9/20…" at bounding box center [1075, 281] width 215 height 99
click at [970, 249] on div "22/9/2025 (4:53 PM) Customer didn't pickup call. WhatsApp message send. 16/9/20…" at bounding box center [1075, 281] width 215 height 99
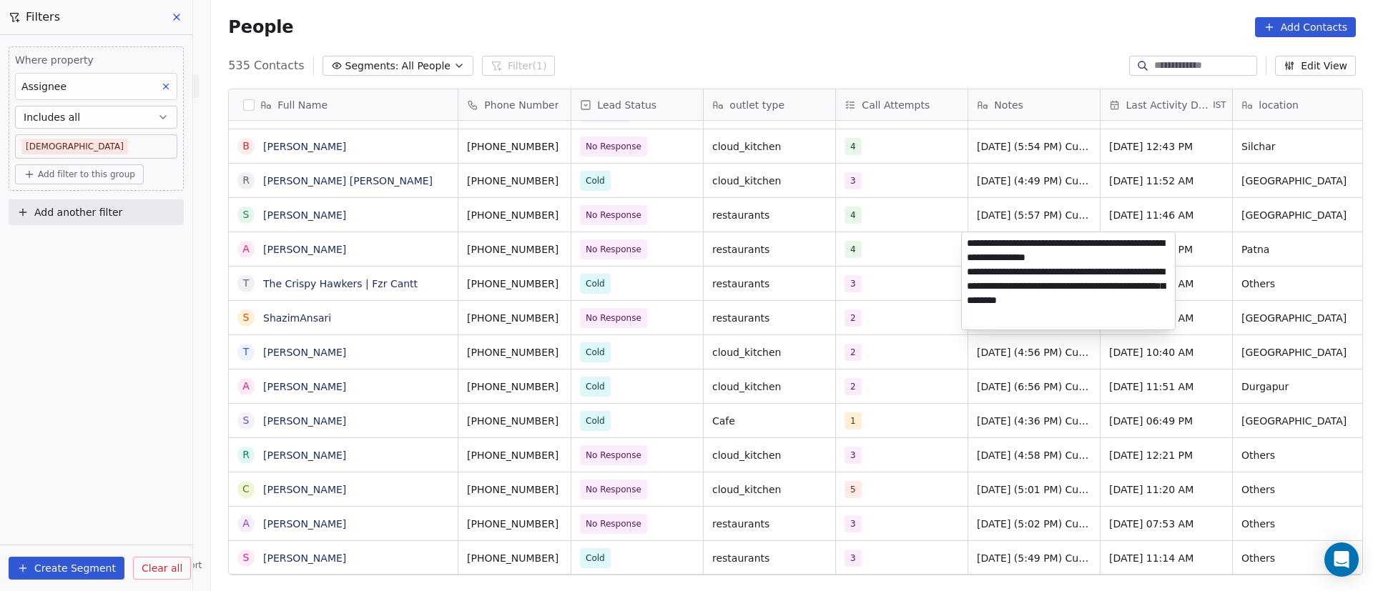
click at [964, 247] on textarea "**********" at bounding box center [1068, 280] width 213 height 97
paste textarea "**********"
type textarea "**********"
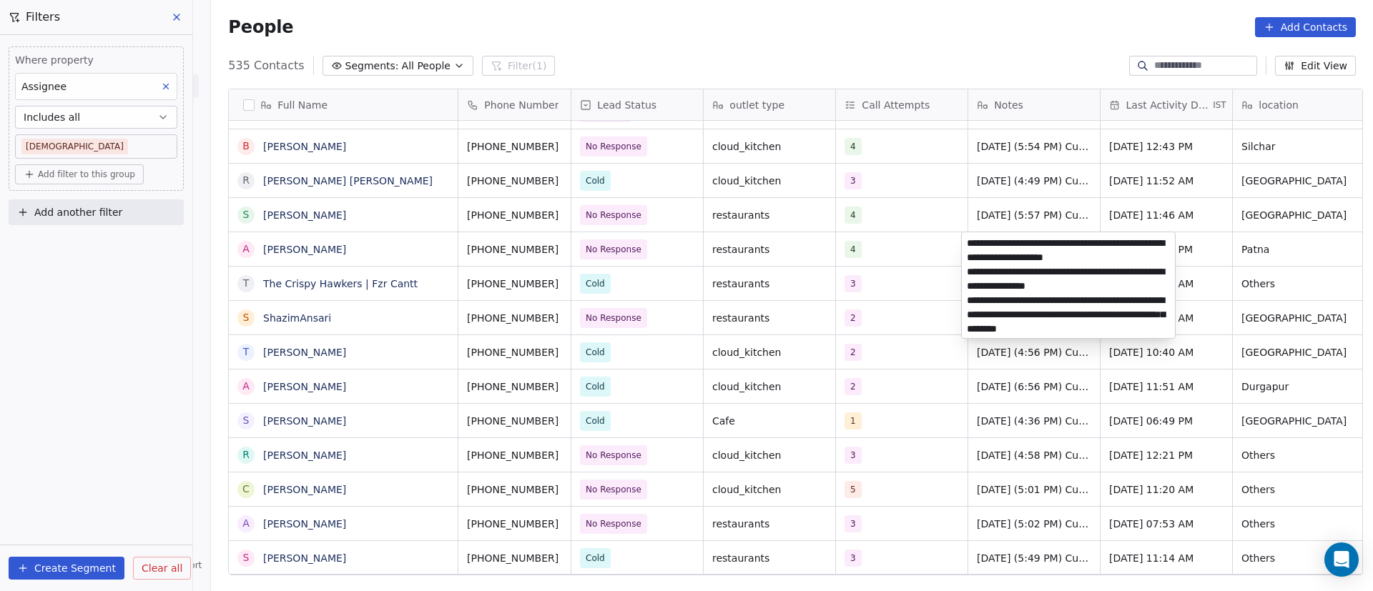
click at [874, 360] on html "On2Cook India Pvt. Ltd. Contacts People Marketing Workflows Campaigns Metrics &…" at bounding box center [686, 295] width 1373 height 591
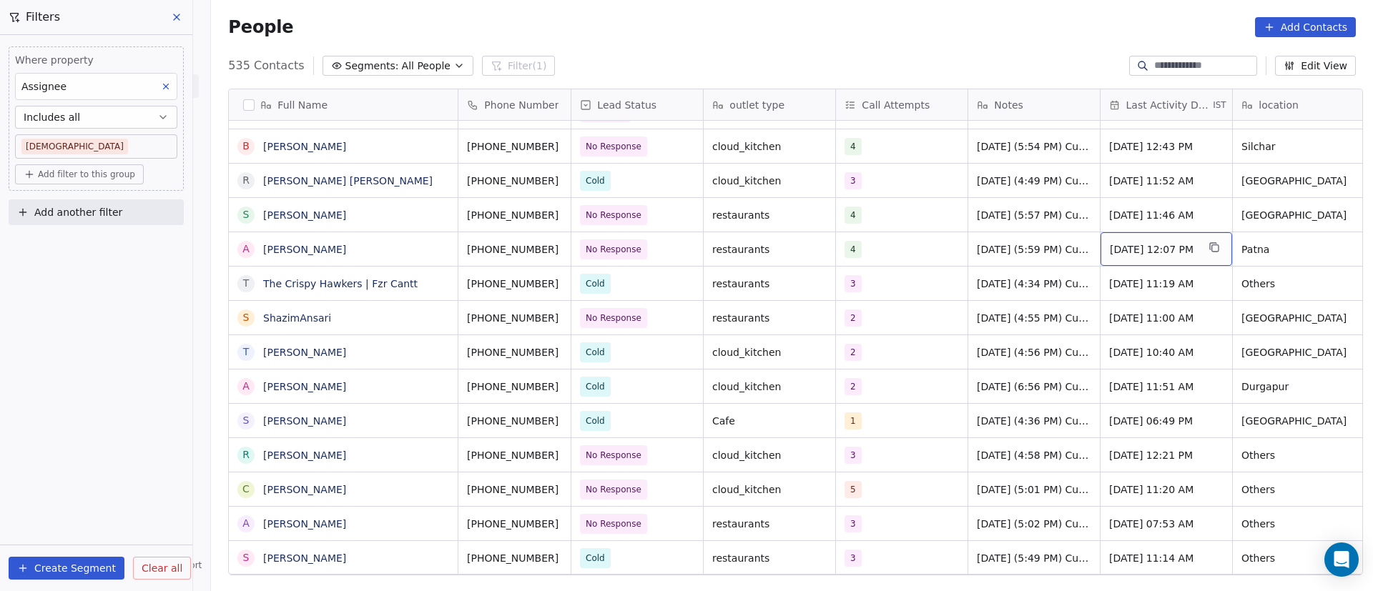
click at [1153, 244] on span "Sep 22, 2025 12:07 PM" at bounding box center [1153, 249] width 87 height 14
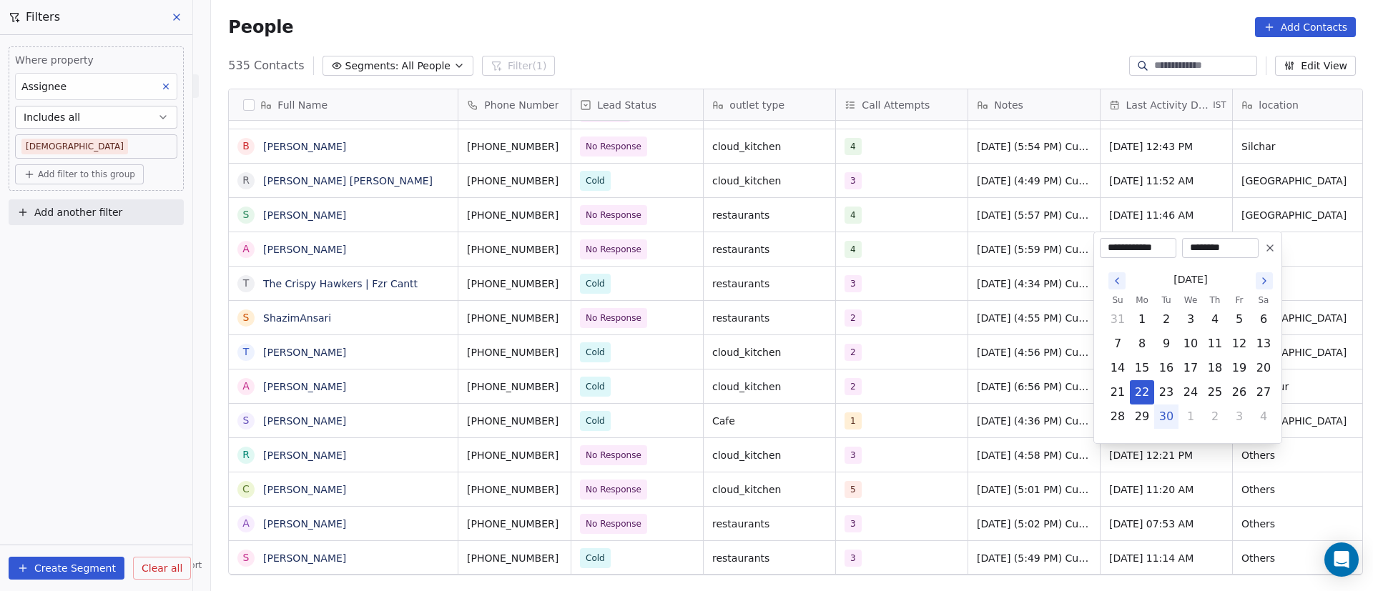
click at [1169, 418] on button "30" at bounding box center [1166, 416] width 23 height 23
type input "**********"
click at [1000, 331] on html "On2Cook India Pvt. Ltd. Contacts People Marketing Workflows Campaigns Metrics &…" at bounding box center [686, 295] width 1373 height 591
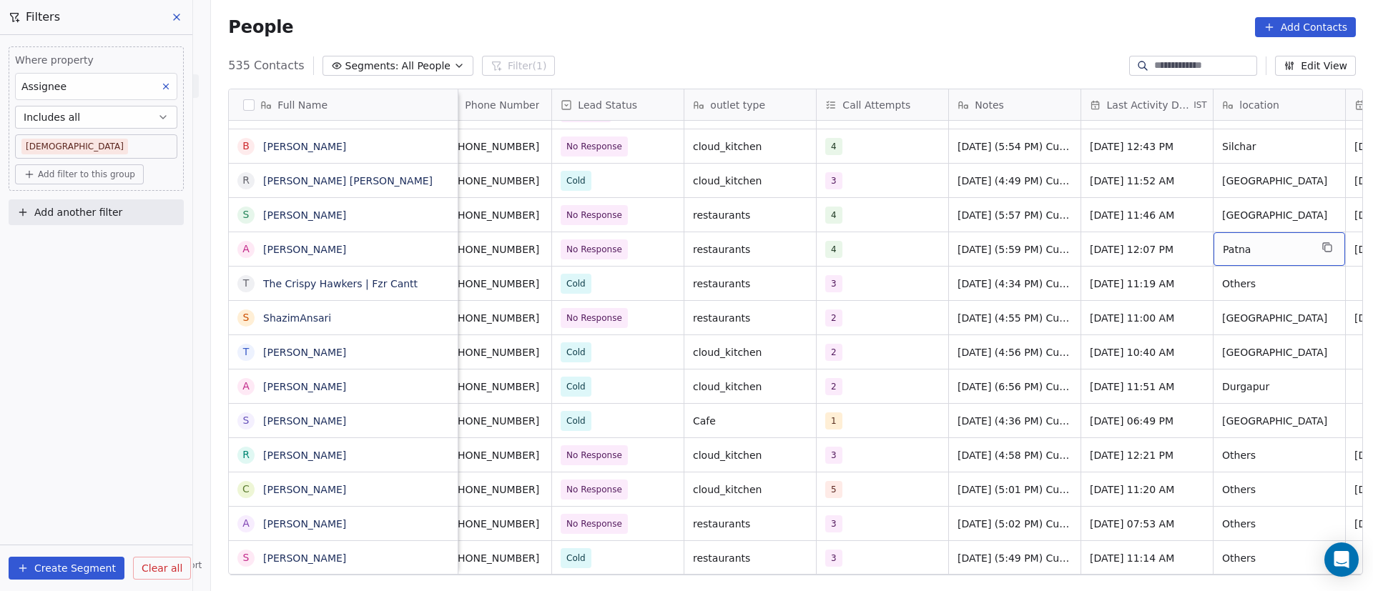
scroll to position [0, 152]
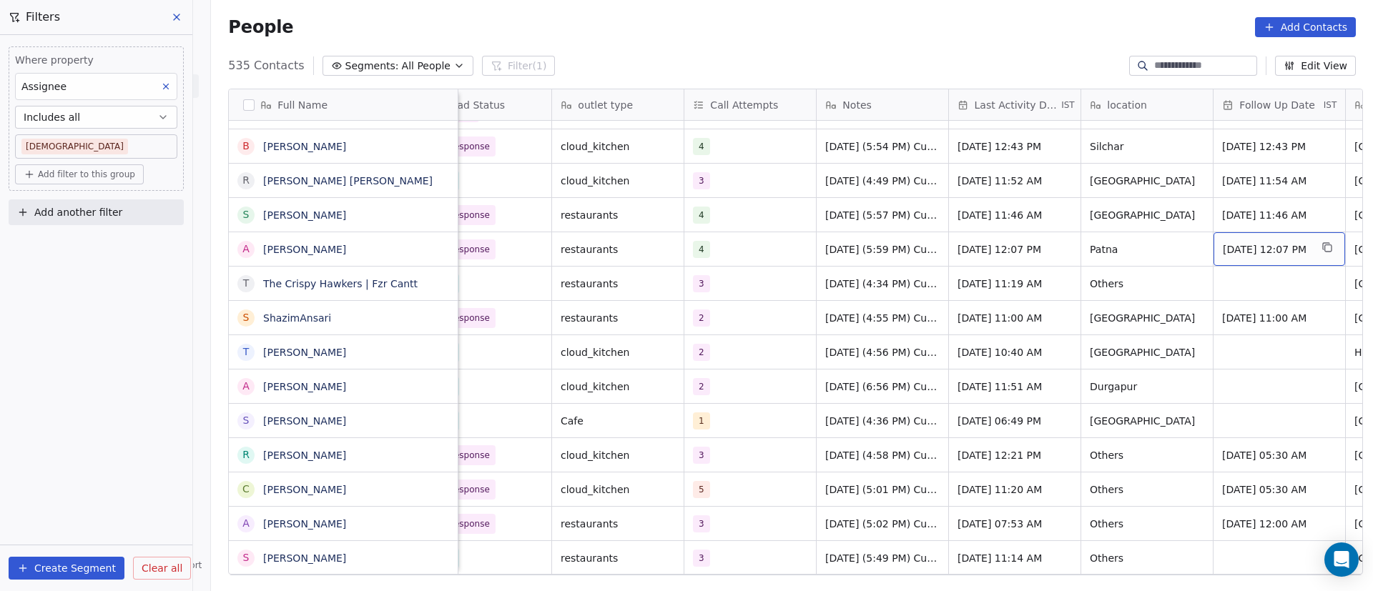
click at [1284, 249] on span "Sep 30, 2025 12:07 PM" at bounding box center [1266, 249] width 87 height 14
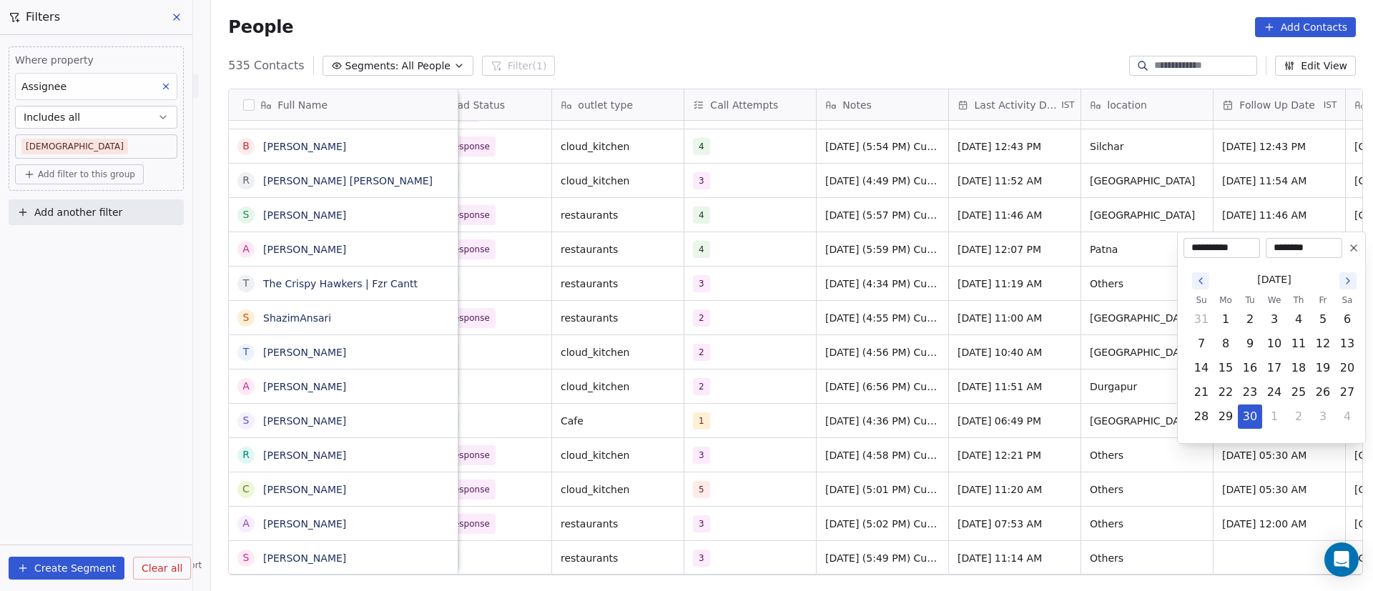
click at [1347, 285] on icon "Go to the Next Month" at bounding box center [1347, 280] width 11 height 11
click at [1225, 343] on button "6" at bounding box center [1225, 344] width 23 height 23
type input "**********"
click at [875, 392] on html "On2Cook India Pvt. Ltd. Contacts People Marketing Workflows Campaigns Metrics &…" at bounding box center [686, 295] width 1373 height 591
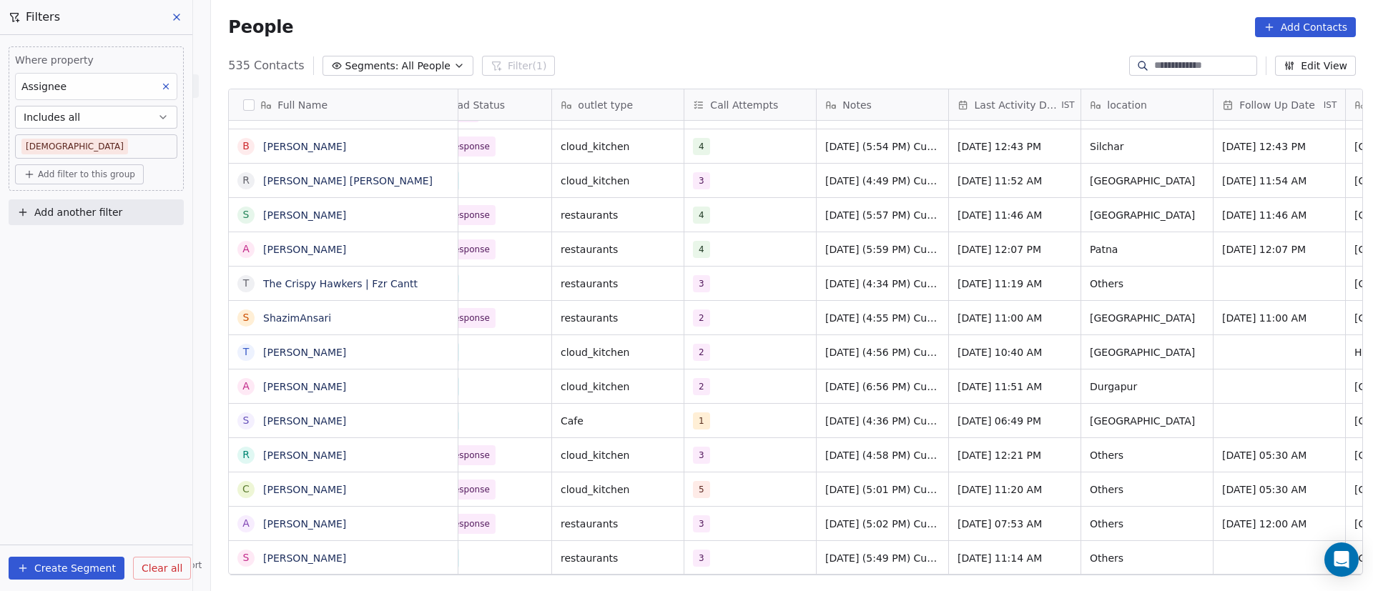
scroll to position [0, 0]
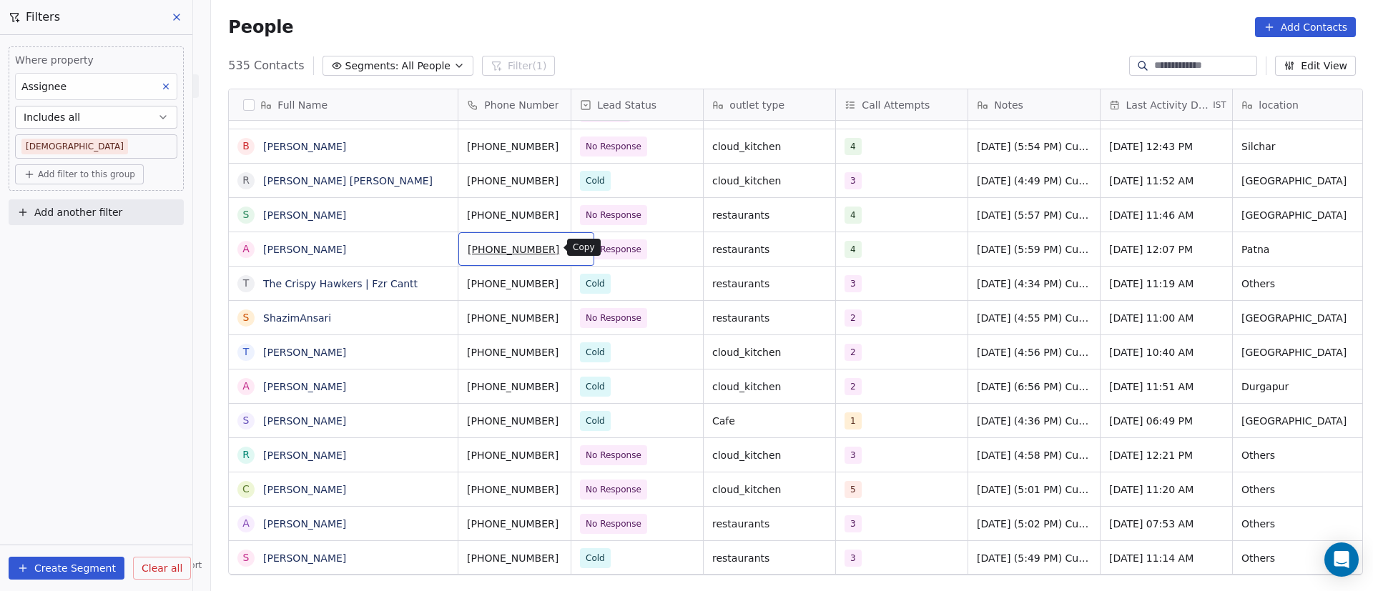
click at [571, 250] on icon "grid" at bounding box center [576, 247] width 11 height 11
click at [434, 319] on icon "grid" at bounding box center [439, 315] width 11 height 11
click at [571, 318] on icon "grid" at bounding box center [576, 315] width 11 height 11
click at [347, 326] on div "S ShazimAnsari" at bounding box center [343, 318] width 229 height 34
click at [574, 320] on icon "grid" at bounding box center [577, 317] width 6 height 6
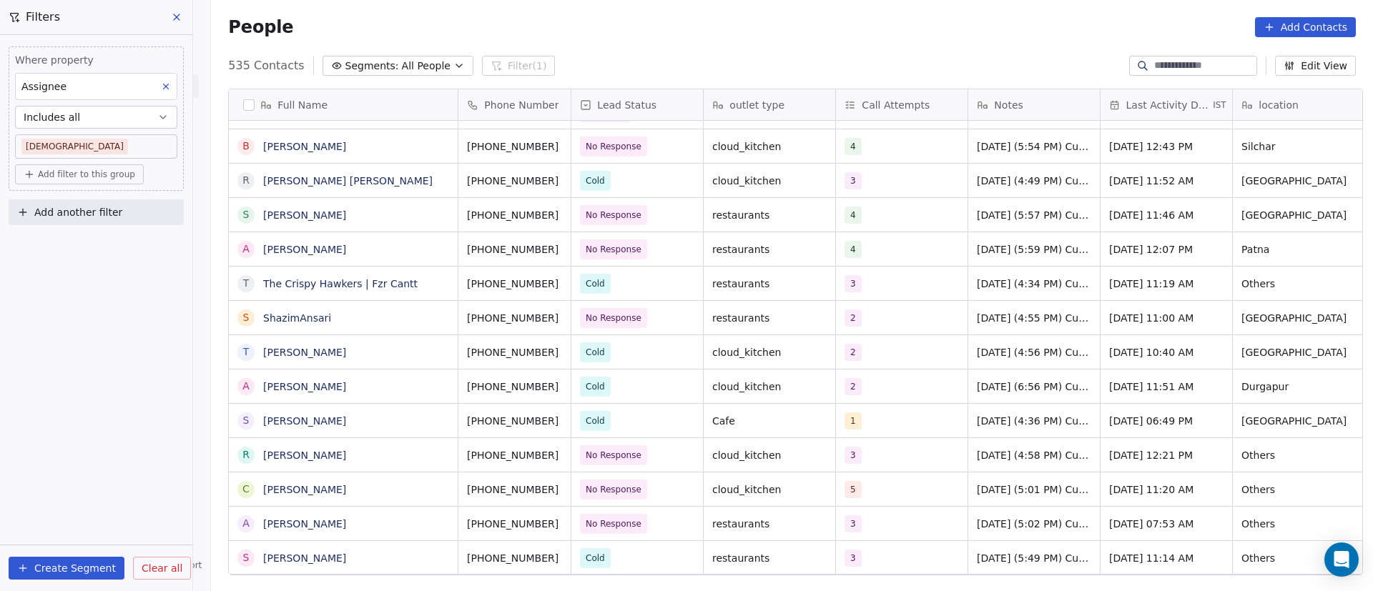
click at [343, 300] on div "S ShazimAnsari" at bounding box center [344, 317] width 230 height 34
click at [885, 323] on div "2" at bounding box center [888, 318] width 87 height 17
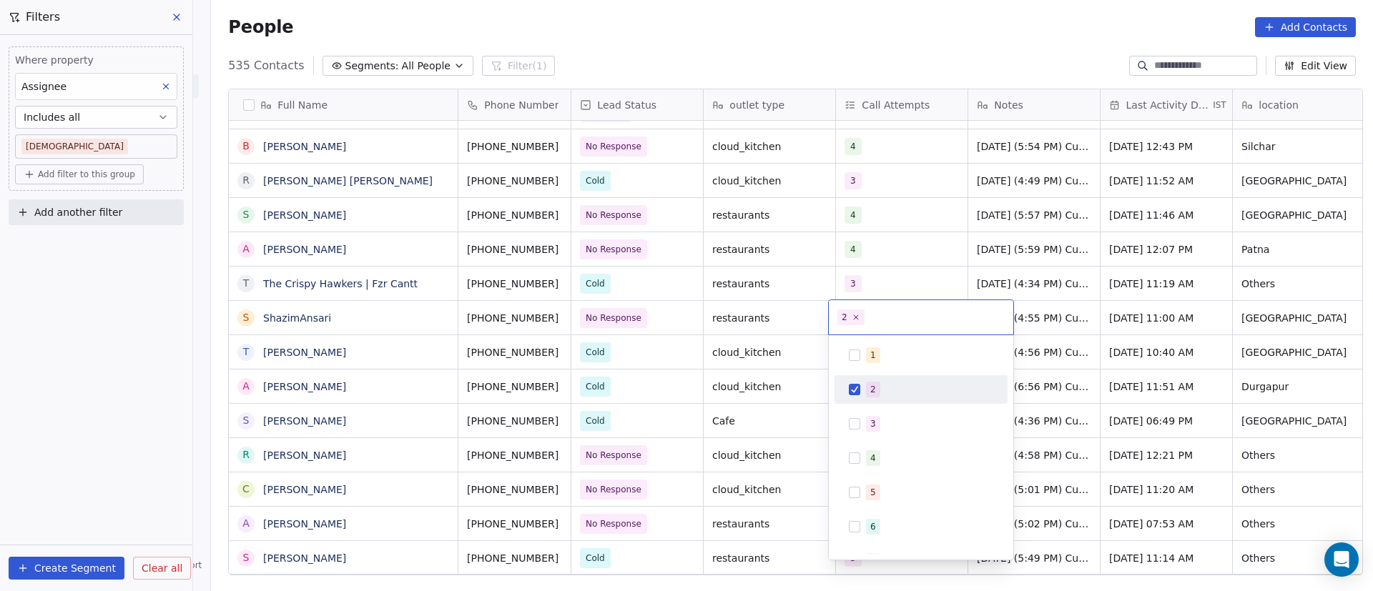
click at [883, 397] on div "2" at bounding box center [929, 390] width 127 height 16
click at [882, 418] on div "3" at bounding box center [929, 424] width 127 height 16
click at [790, 368] on html "On2Cook India Pvt. Ltd. Contacts People Marketing Workflows Campaigns Metrics &…" at bounding box center [686, 295] width 1373 height 591
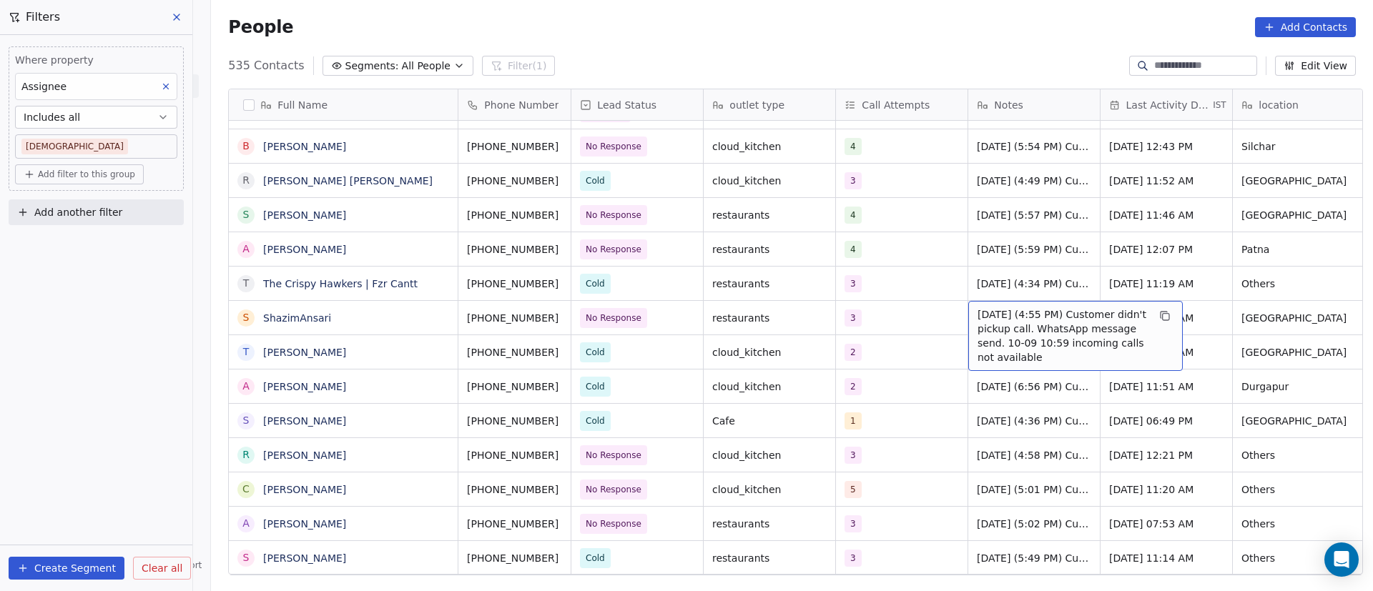
click at [1006, 324] on span "22/9/2025 (4:55 PM) Customer didn't pickup call. WhatsApp message send. 10-09 1…" at bounding box center [1063, 335] width 170 height 57
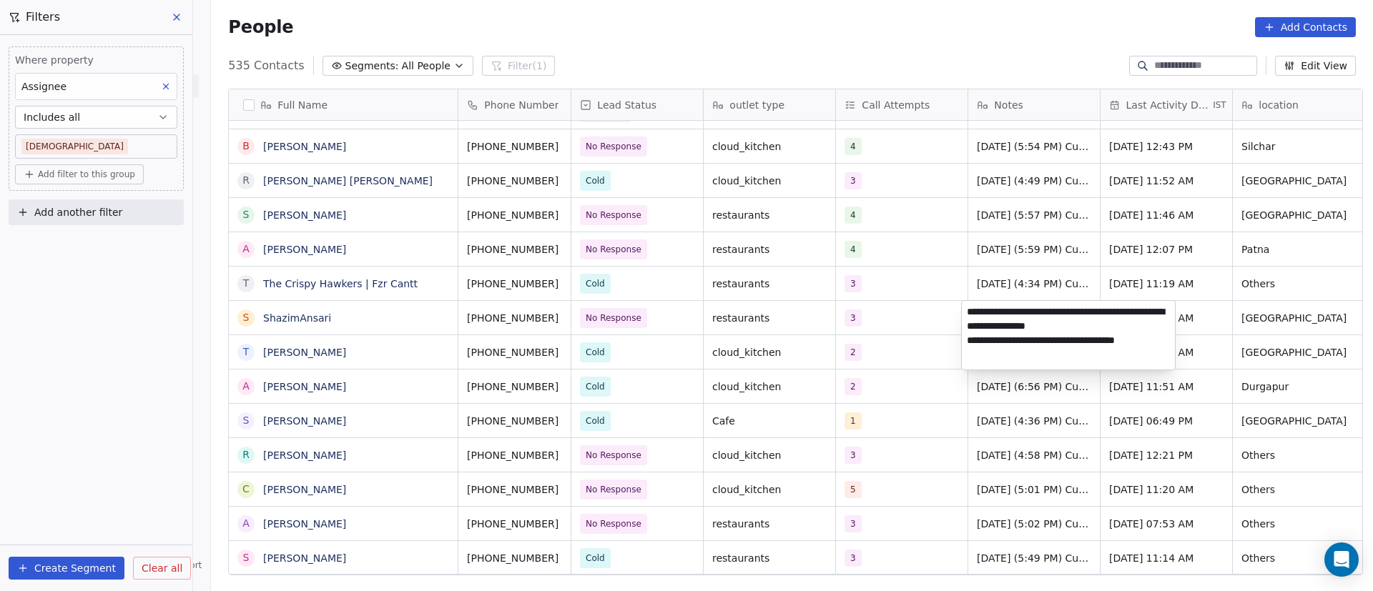
click at [968, 318] on textarea "**********" at bounding box center [1068, 335] width 213 height 69
paste textarea "**********"
type textarea "**********"
click at [877, 375] on html "On2Cook India Pvt. Ltd. Contacts People Marketing Workflows Campaigns Metrics &…" at bounding box center [686, 295] width 1373 height 591
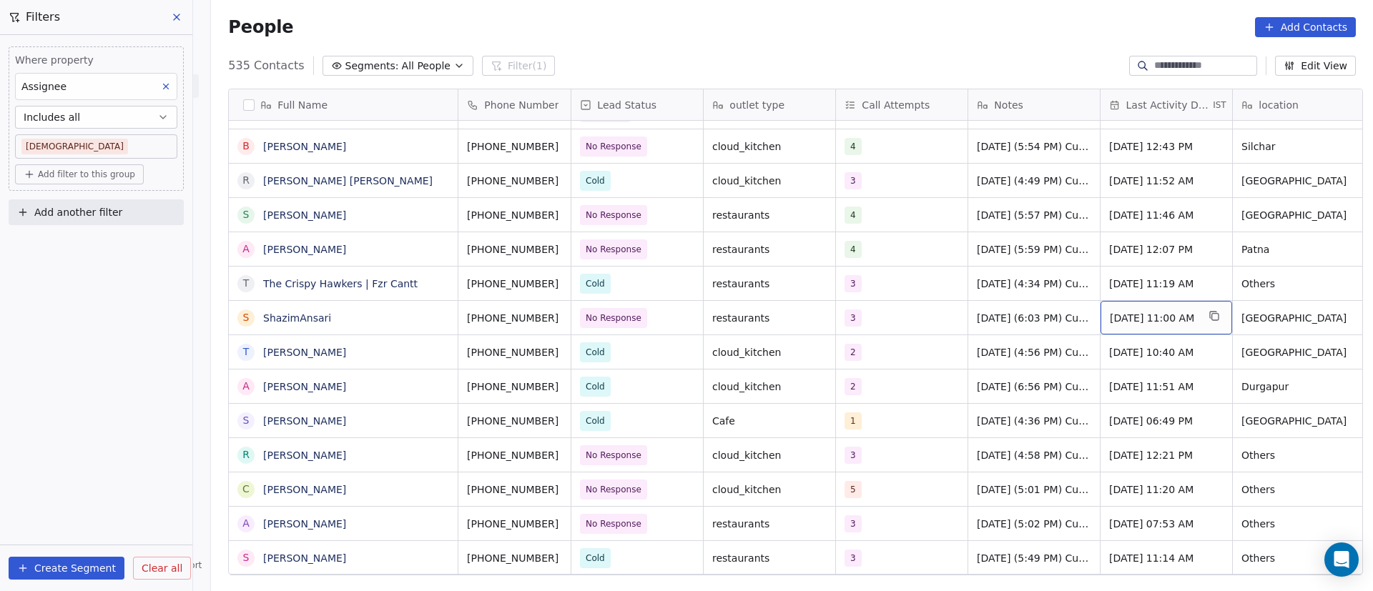
click at [1138, 315] on span "Sep 22, 2025 11:00 AM" at bounding box center [1153, 318] width 87 height 14
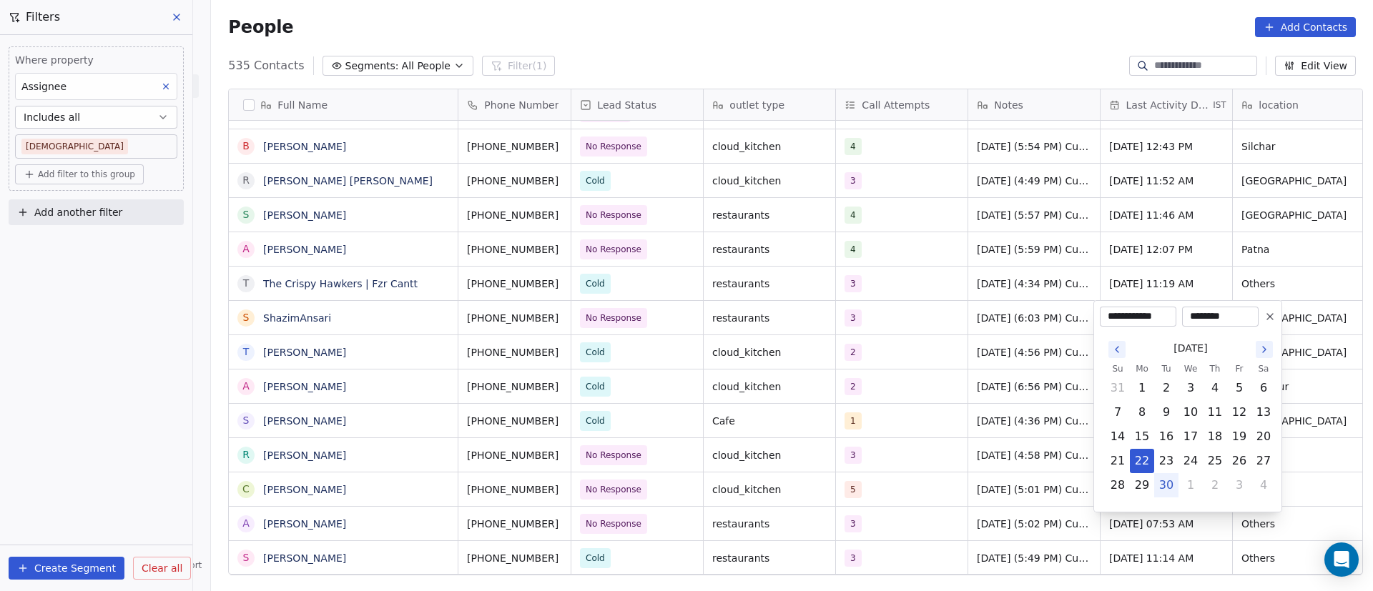
click at [1178, 485] on td "30" at bounding box center [1166, 485] width 24 height 24
click at [1173, 481] on button "30" at bounding box center [1166, 485] width 23 height 23
type input "**********"
click at [1000, 393] on html "On2Cook India Pvt. Ltd. Contacts People Marketing Workflows Campaigns Metrics &…" at bounding box center [686, 295] width 1373 height 591
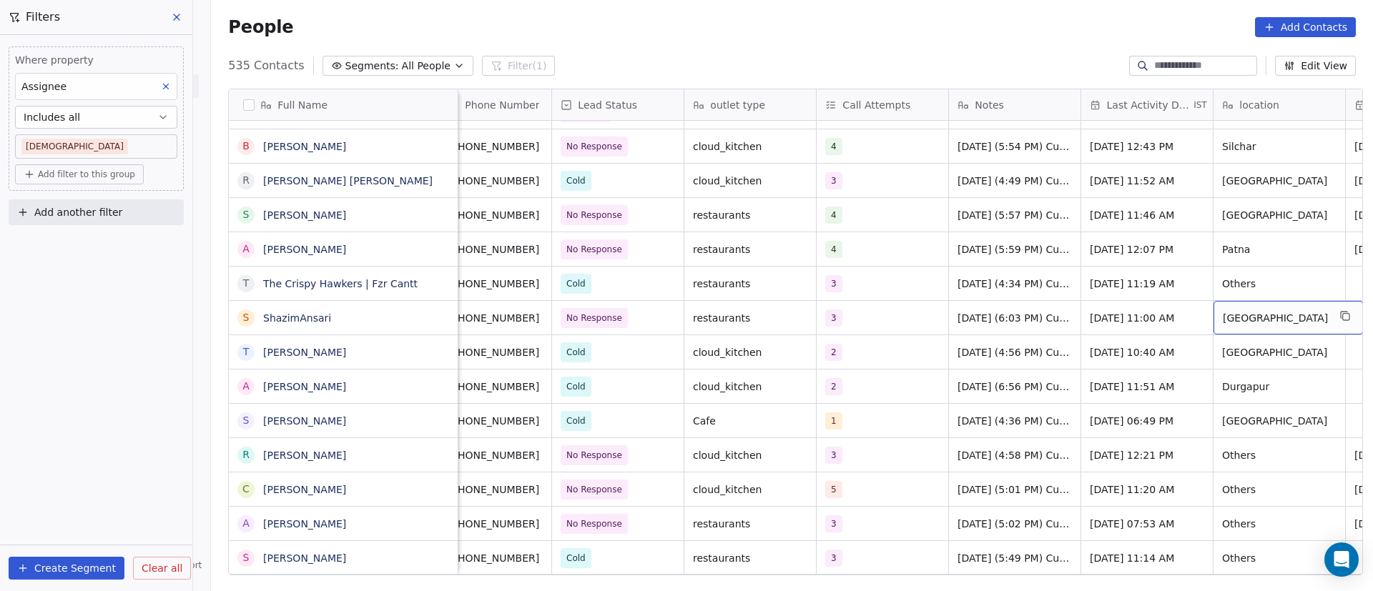
scroll to position [0, 152]
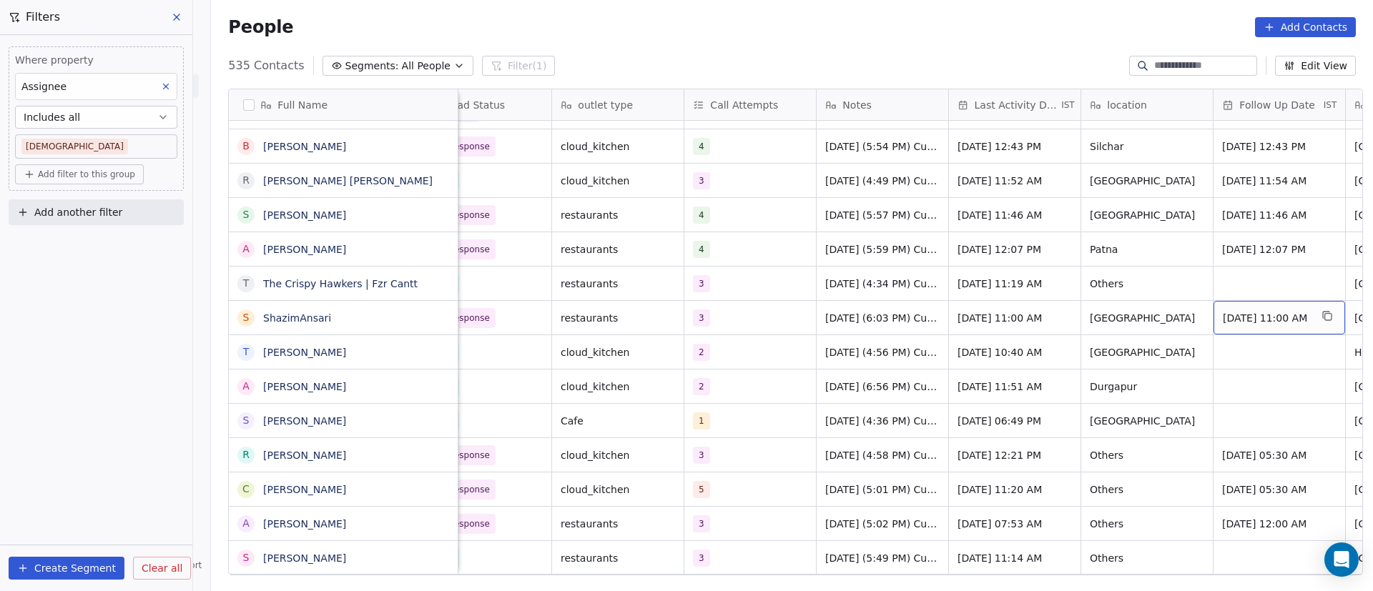
click at [1251, 323] on span "Sep 30, 2025 11:00 AM" at bounding box center [1266, 318] width 87 height 14
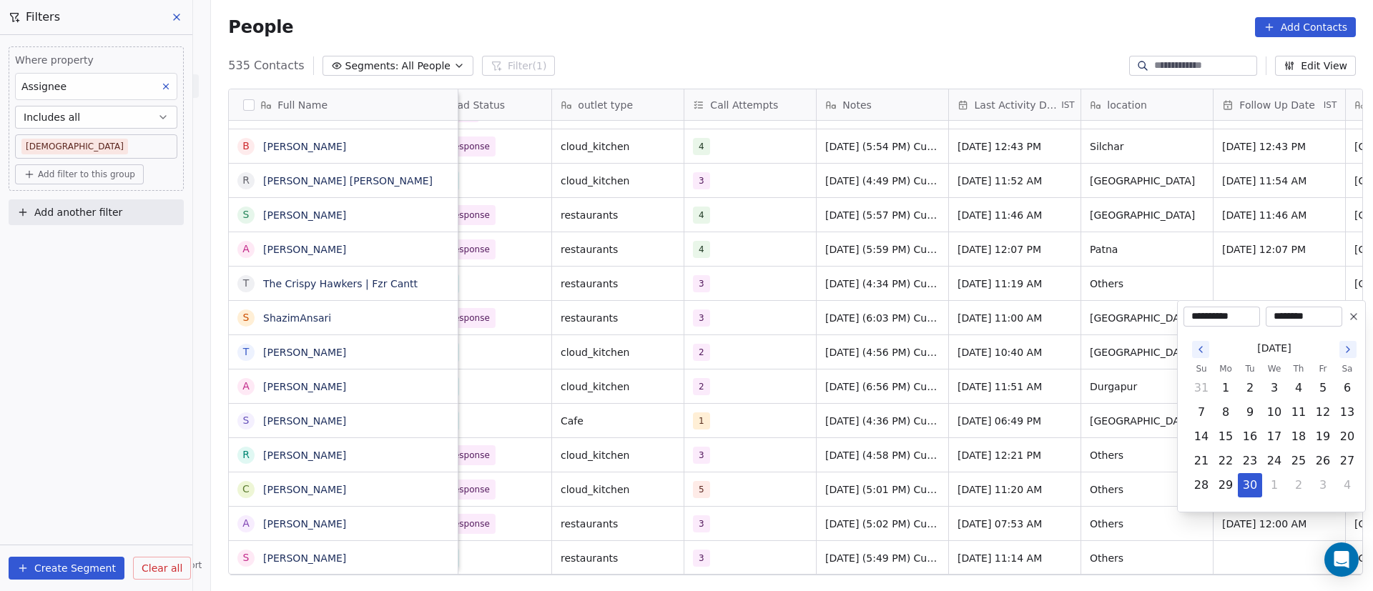
click at [1354, 350] on button "Go to the Next Month" at bounding box center [1347, 349] width 17 height 17
click at [1228, 415] on button "6" at bounding box center [1225, 412] width 23 height 23
type input "**********"
click at [916, 435] on html "On2Cook India Pvt. Ltd. Contacts People Marketing Workflows Campaigns Metrics &…" at bounding box center [686, 295] width 1373 height 591
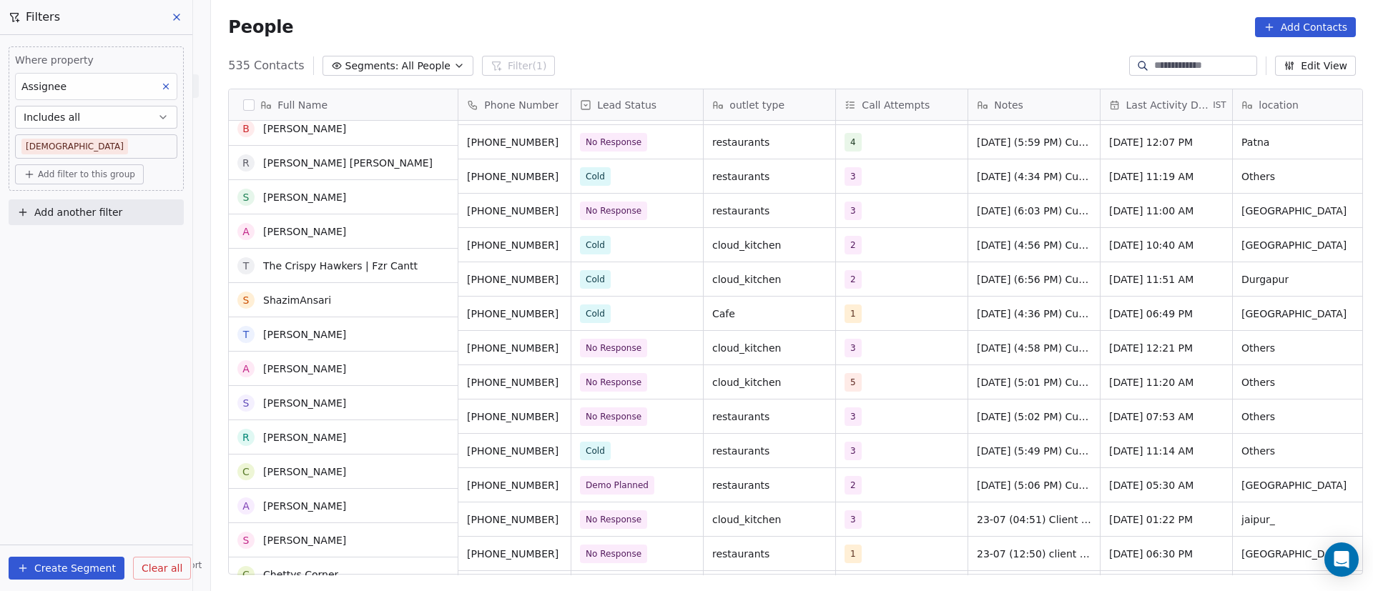
scroll to position [4081, 0]
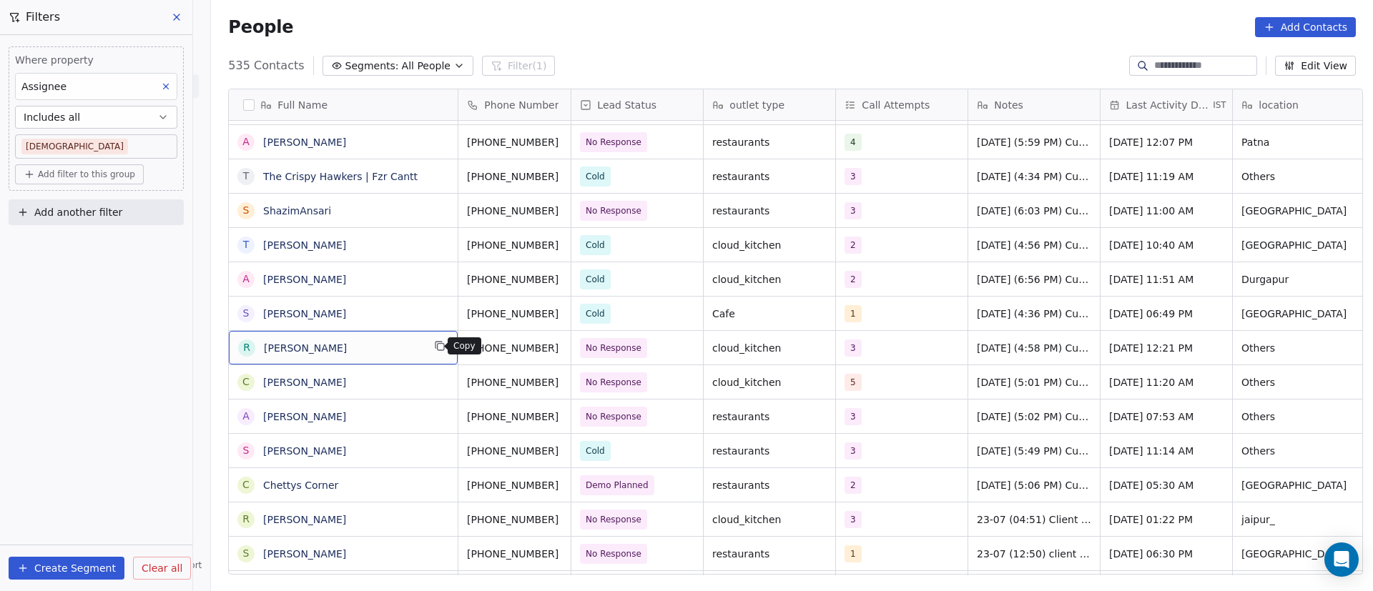
click at [439, 348] on button "grid" at bounding box center [439, 346] width 17 height 17
click at [571, 346] on icon "grid" at bounding box center [576, 345] width 11 height 11
click at [894, 349] on div "3" at bounding box center [888, 348] width 87 height 17
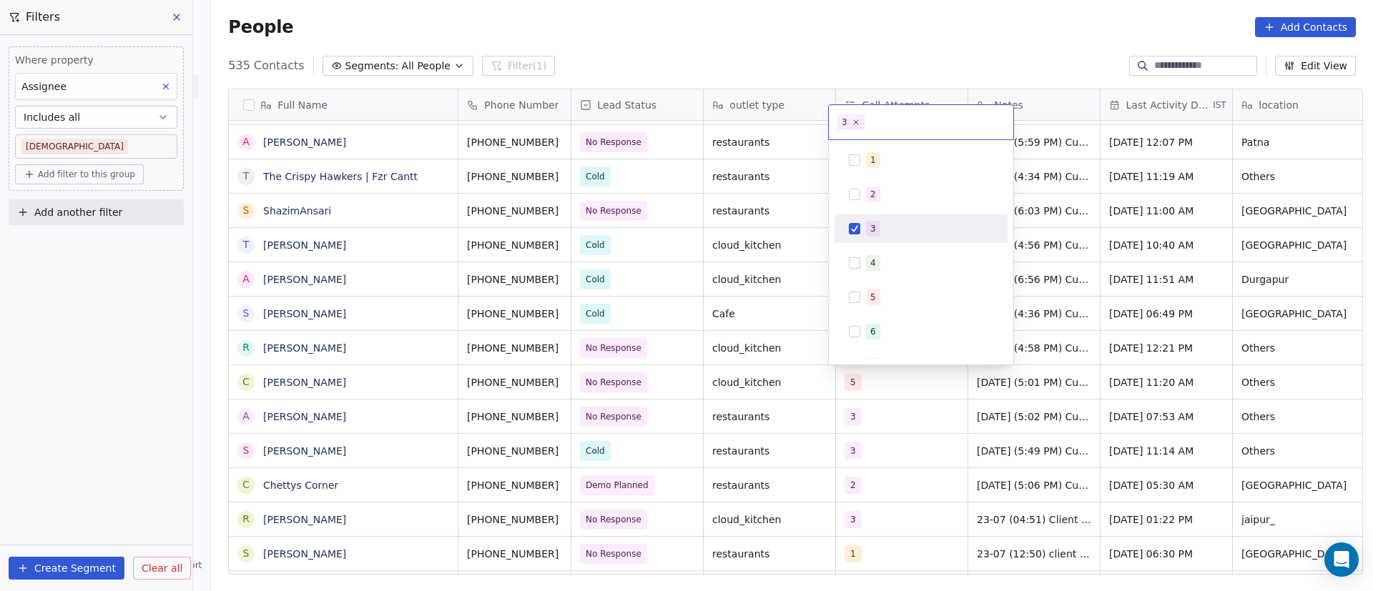
click at [882, 224] on div "3" at bounding box center [929, 229] width 127 height 16
click at [880, 253] on div "4" at bounding box center [921, 263] width 162 height 23
click at [1148, 427] on html "On2Cook India Pvt. Ltd. Contacts People Marketing Workflows Campaigns Metrics &…" at bounding box center [686, 295] width 1373 height 591
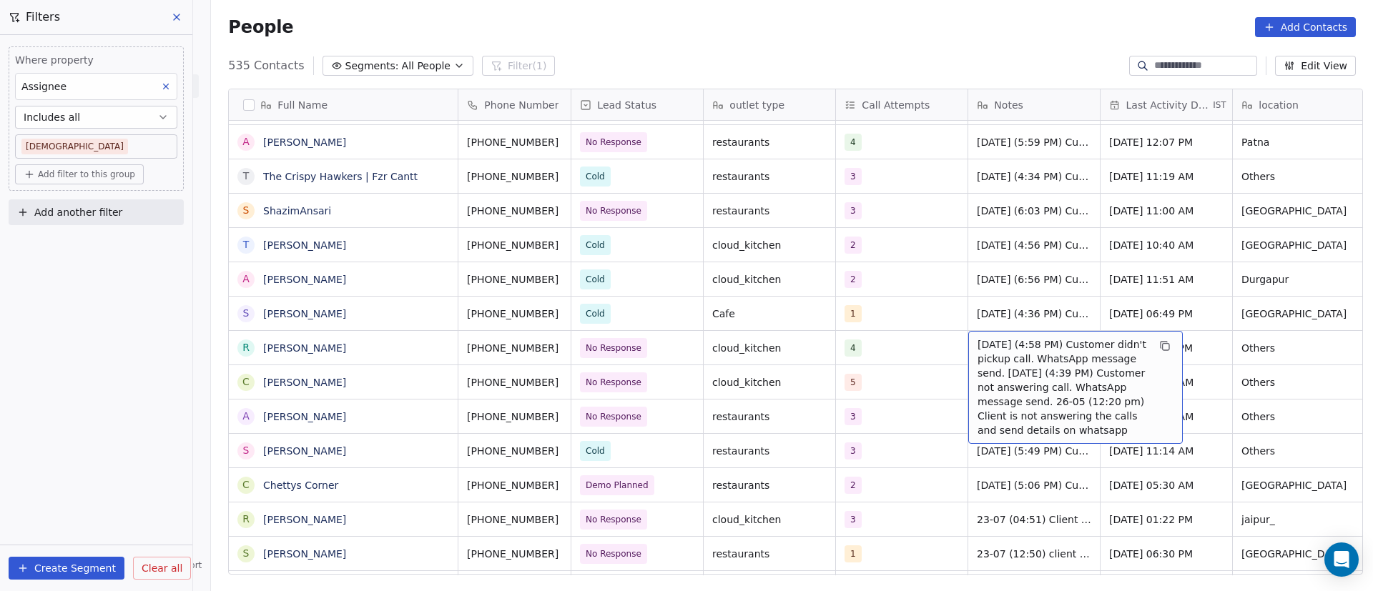
click at [1038, 354] on span "22/9/2025 (4:58 PM) Customer didn't pickup call. WhatsApp message send. 11/9/20…" at bounding box center [1063, 388] width 170 height 100
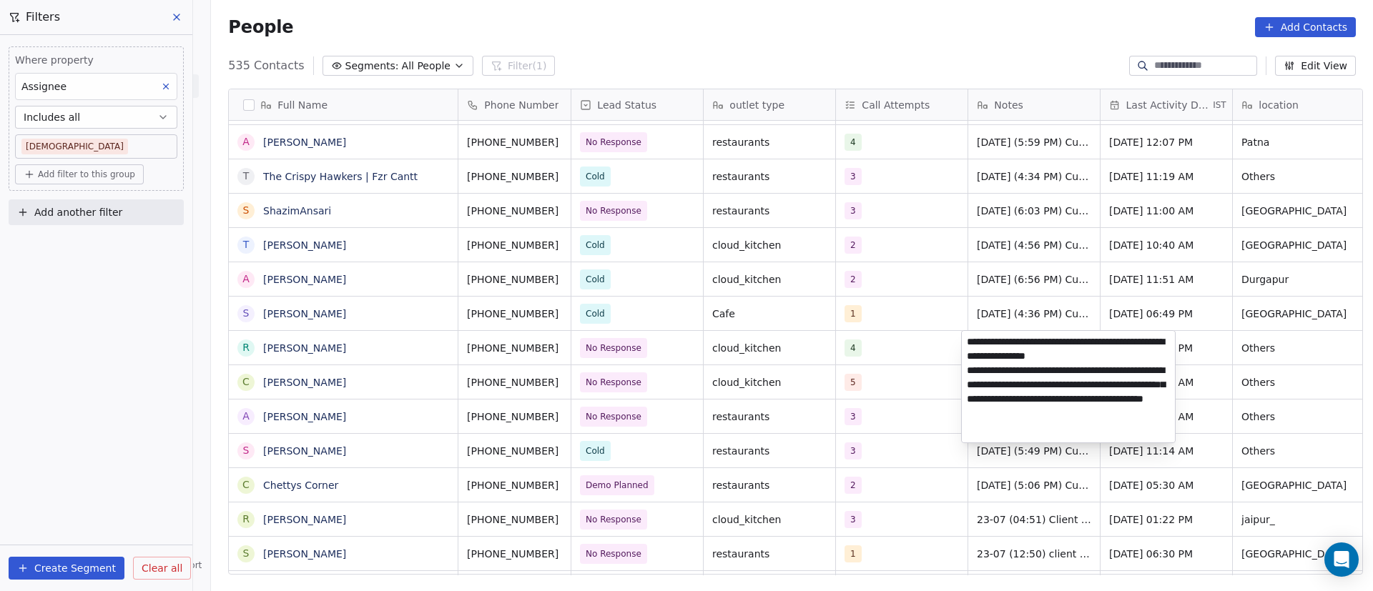
click at [965, 343] on textarea "**********" at bounding box center [1068, 387] width 213 height 112
paste textarea "**********"
type textarea "**********"
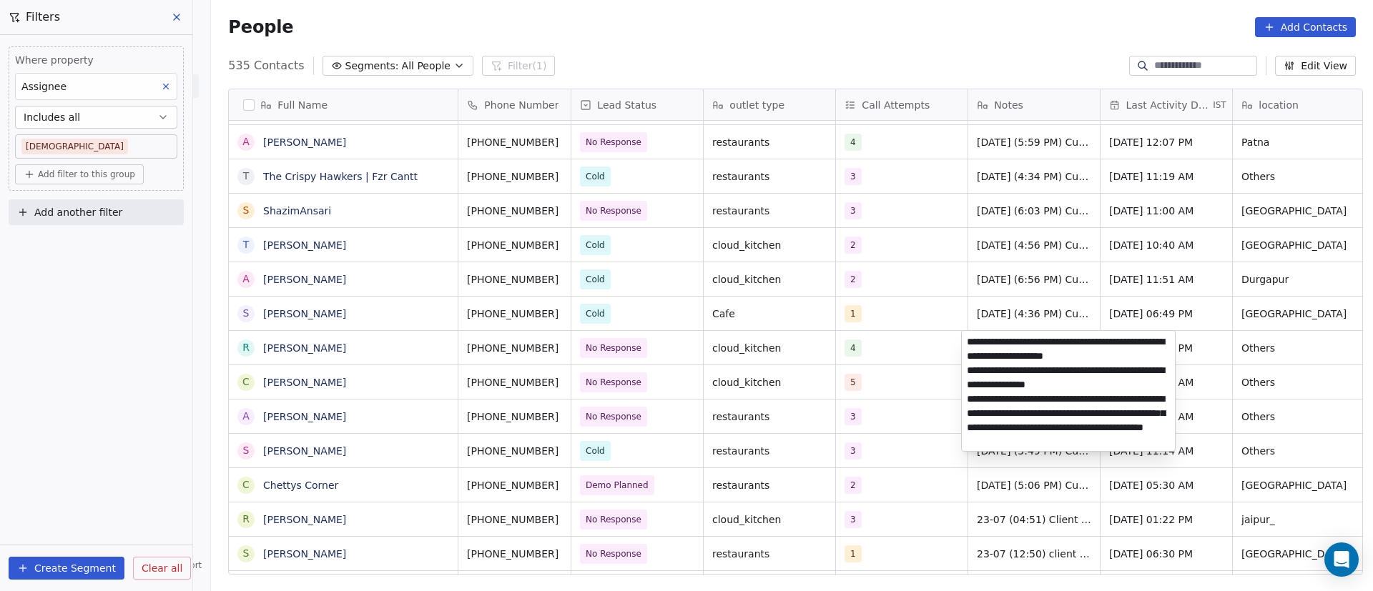
click at [894, 414] on html "On2Cook India Pvt. Ltd. Contacts People Marketing Workflows Campaigns Metrics &…" at bounding box center [686, 295] width 1373 height 591
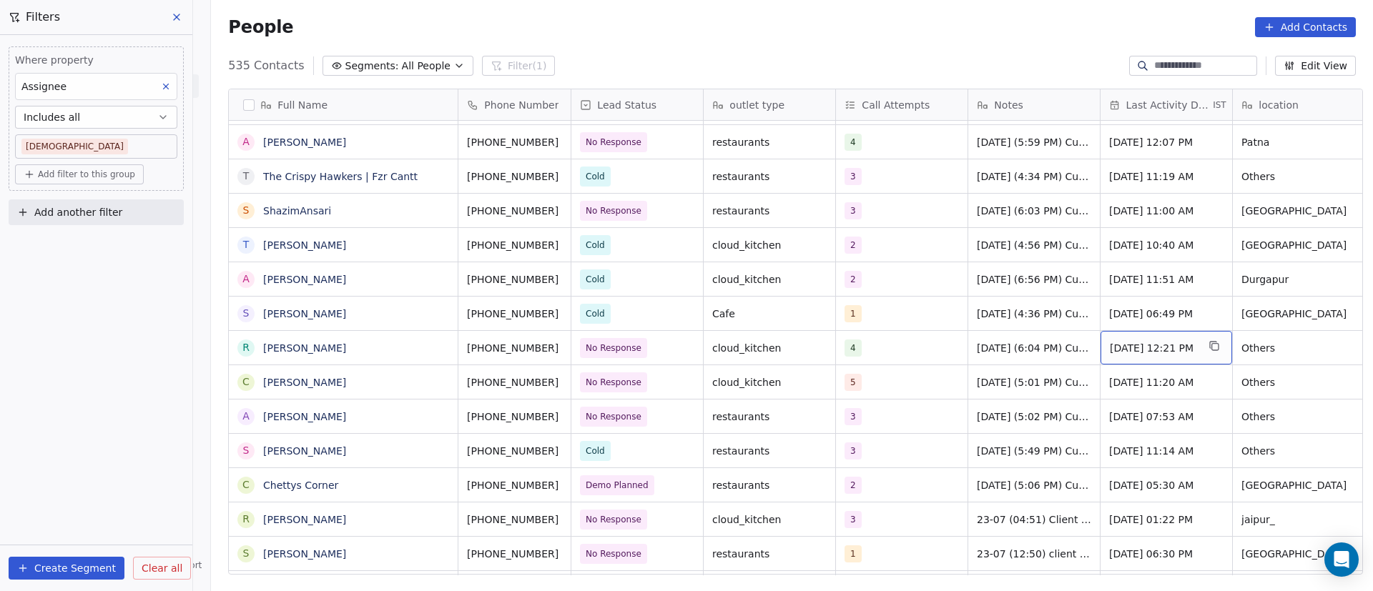
click at [1161, 341] on span "Sep 22, 2025 12:21 PM" at bounding box center [1153, 348] width 87 height 14
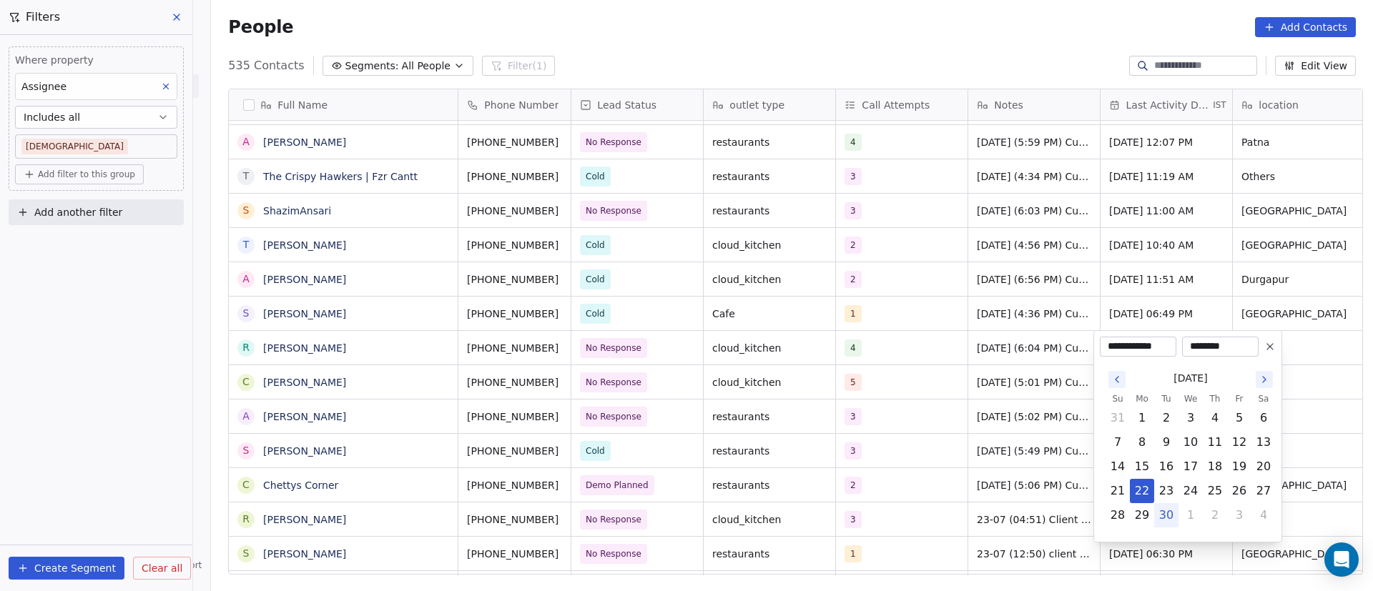
click at [1171, 513] on button "30" at bounding box center [1166, 515] width 23 height 23
type input "**********"
click at [1012, 435] on html "On2Cook India Pvt. Ltd. Contacts People Marketing Workflows Campaigns Metrics &…" at bounding box center [686, 295] width 1373 height 591
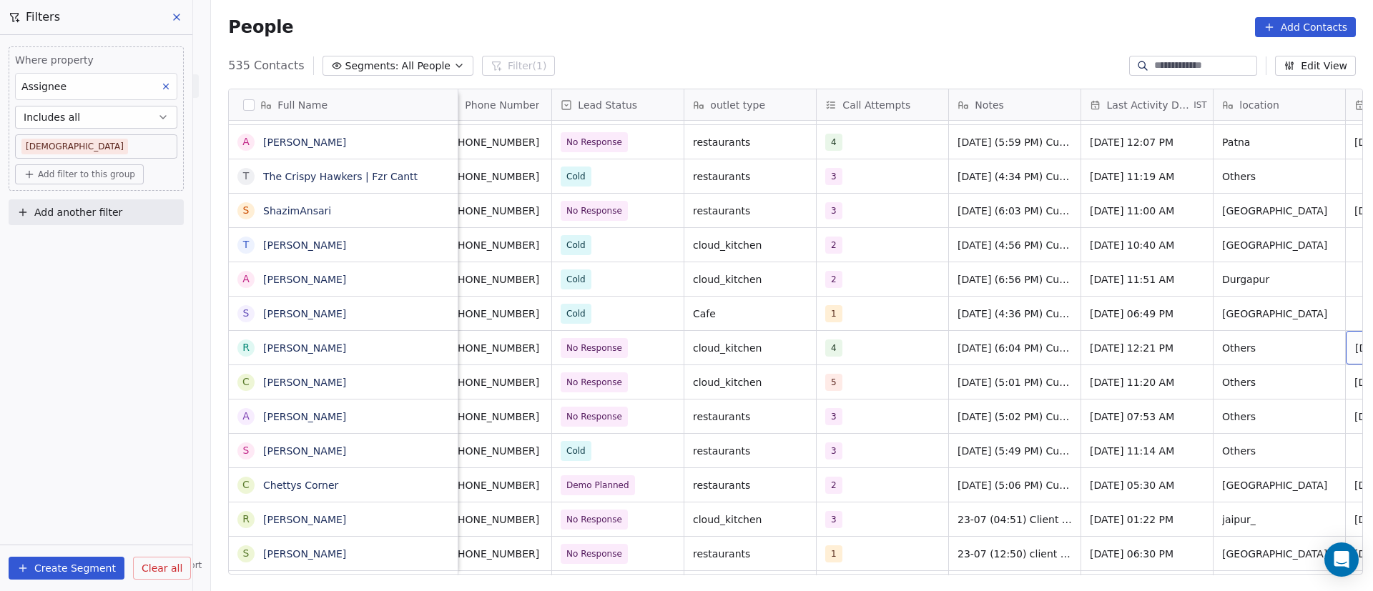
scroll to position [0, 152]
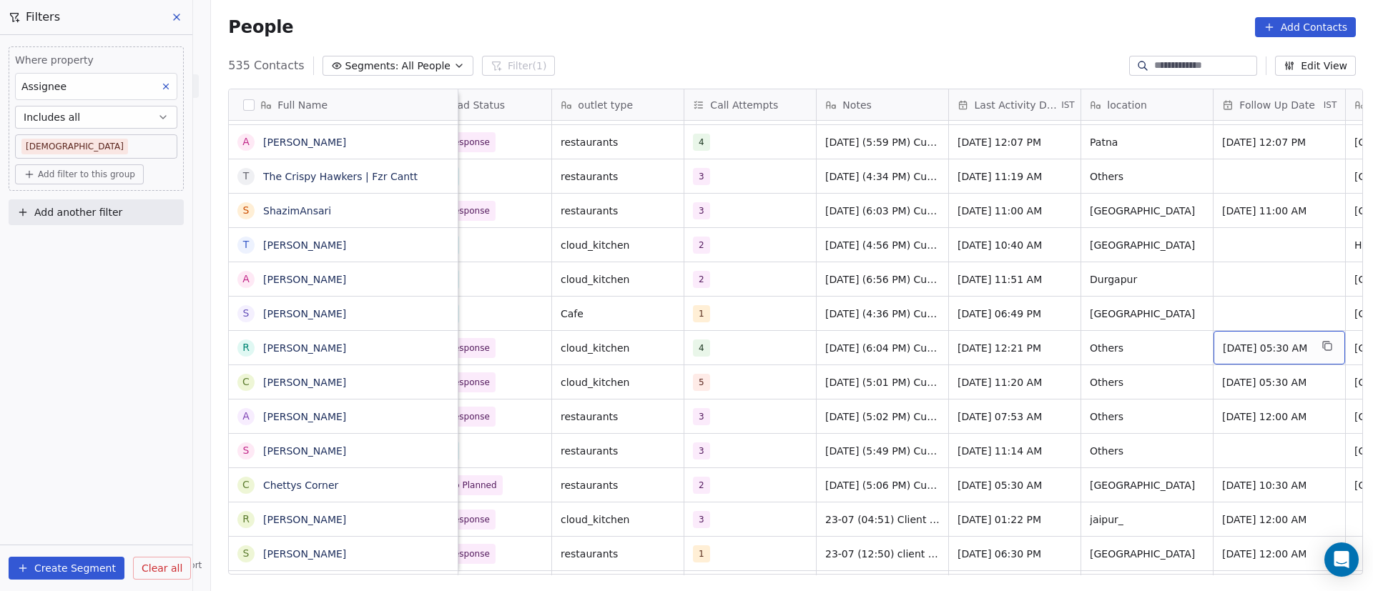
click at [1293, 350] on span "Sep 30, 2025 05:30 AM" at bounding box center [1266, 348] width 87 height 14
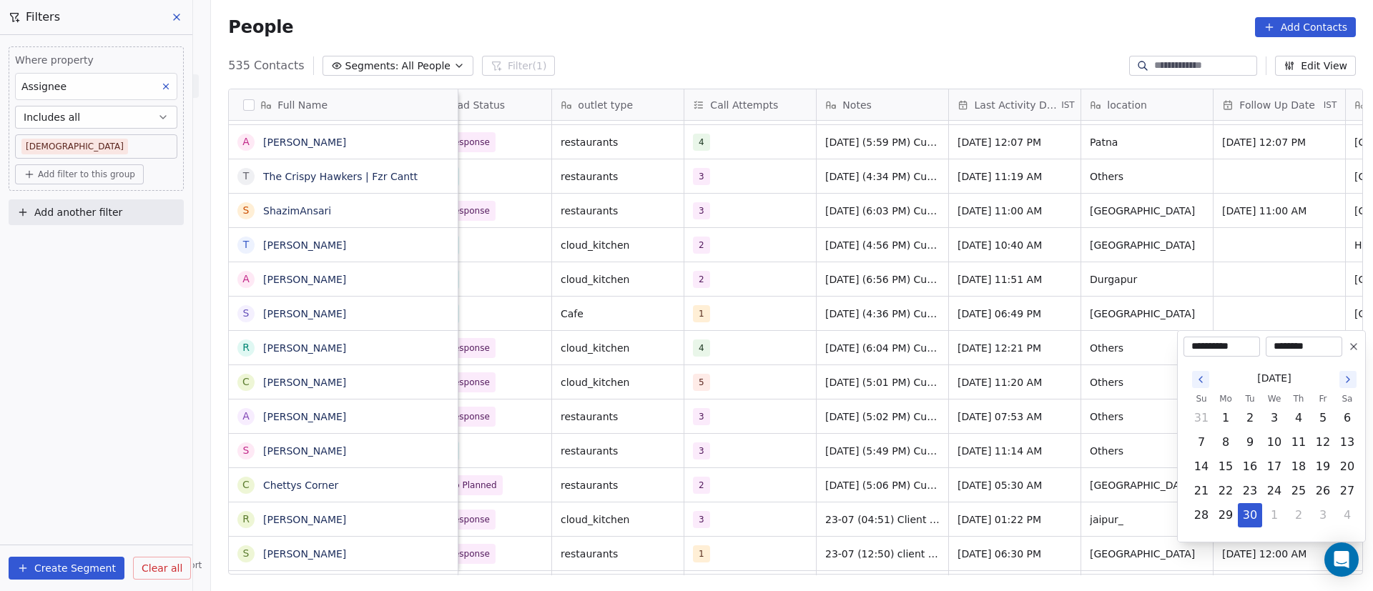
click at [1349, 378] on icon "Go to the Next Month" at bounding box center [1347, 379] width 11 height 11
click at [1227, 444] on button "6" at bounding box center [1225, 442] width 23 height 23
type input "**********"
click at [764, 438] on html "On2Cook India Pvt. Ltd. Contacts People Marketing Workflows Campaigns Metrics &…" at bounding box center [686, 295] width 1373 height 591
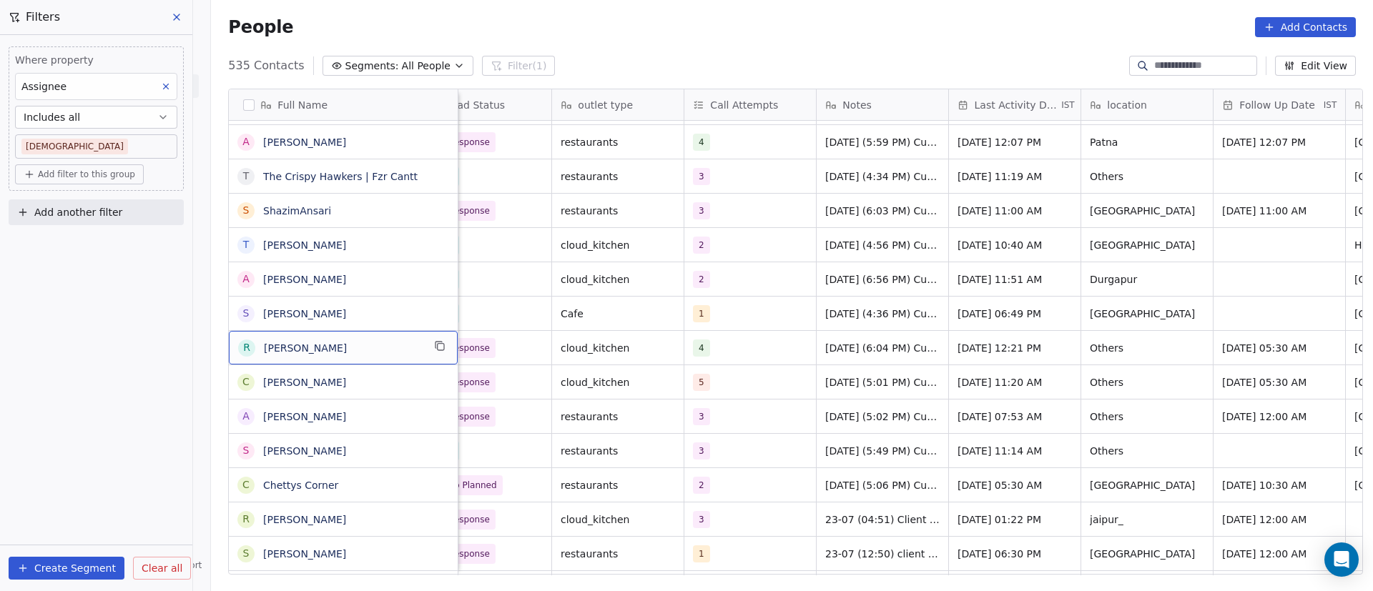
scroll to position [0, 0]
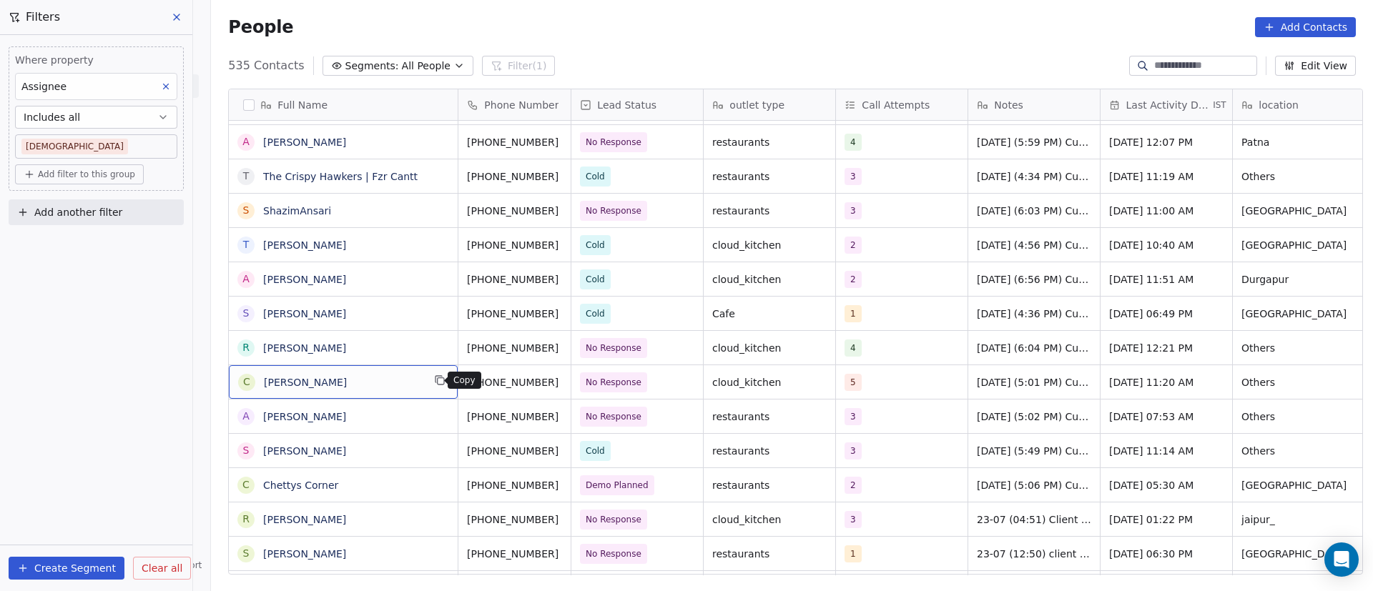
click at [435, 382] on icon "grid" at bounding box center [439, 380] width 11 height 11
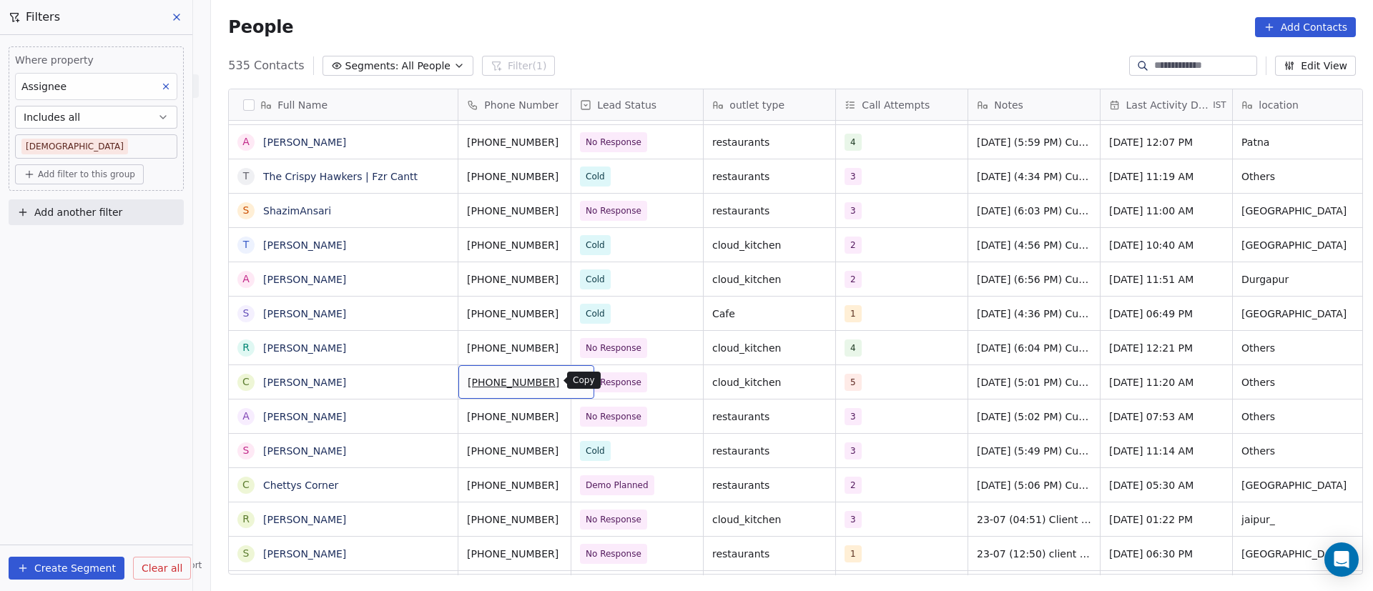
click at [571, 380] on icon "grid" at bounding box center [576, 380] width 11 height 11
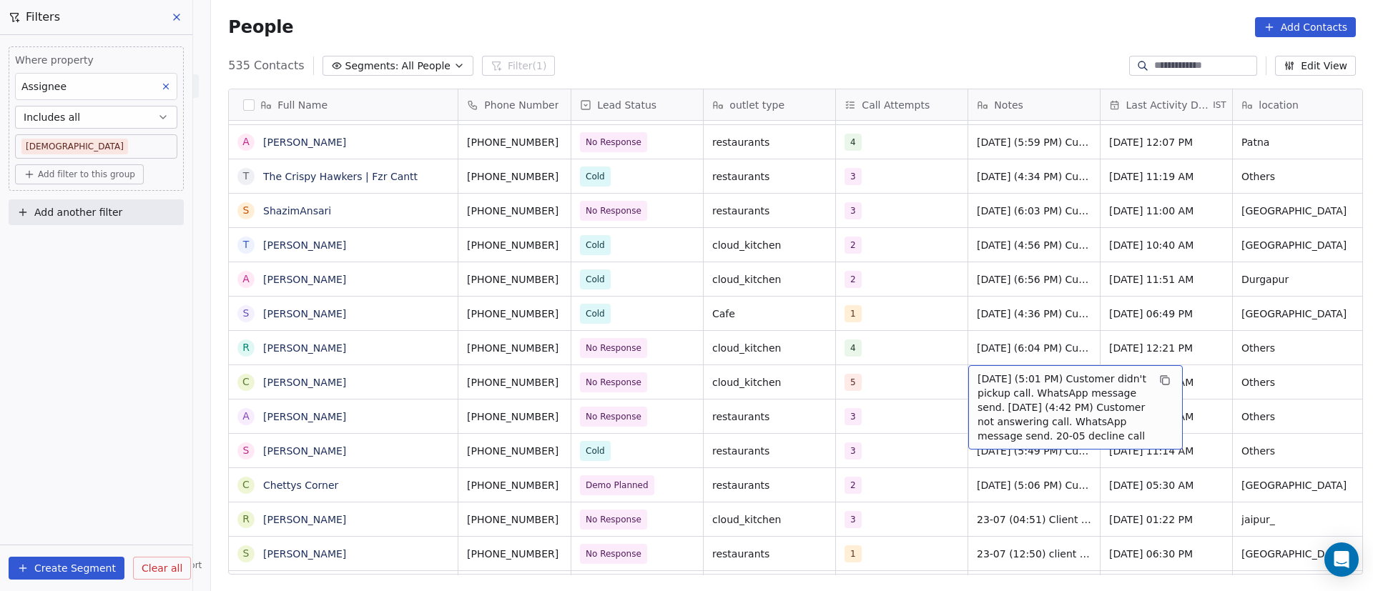
click at [997, 386] on span "22/9/2025 (5:01 PM) Customer didn't pickup call. WhatsApp message send. 11/9/20…" at bounding box center [1063, 408] width 170 height 72
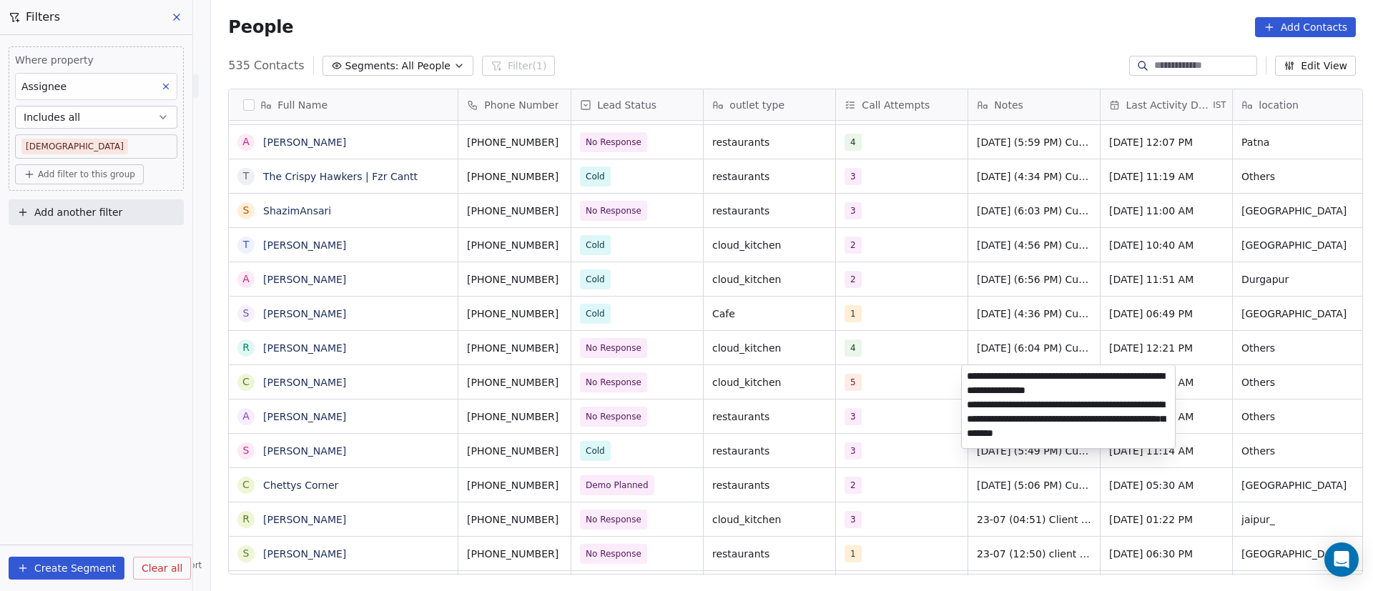
click at [942, 385] on html "On2Cook India Pvt. Ltd. Contacts People Marketing Workflows Campaigns Metrics &…" at bounding box center [686, 295] width 1373 height 591
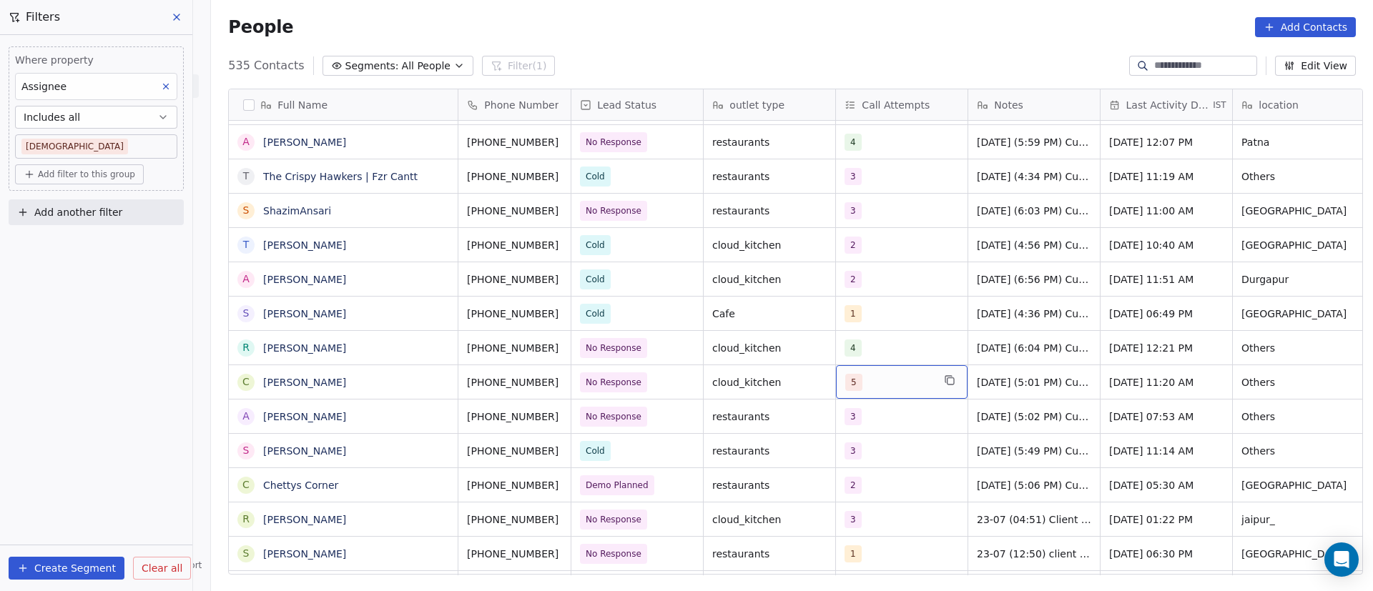
click at [895, 382] on div "5" at bounding box center [888, 382] width 87 height 17
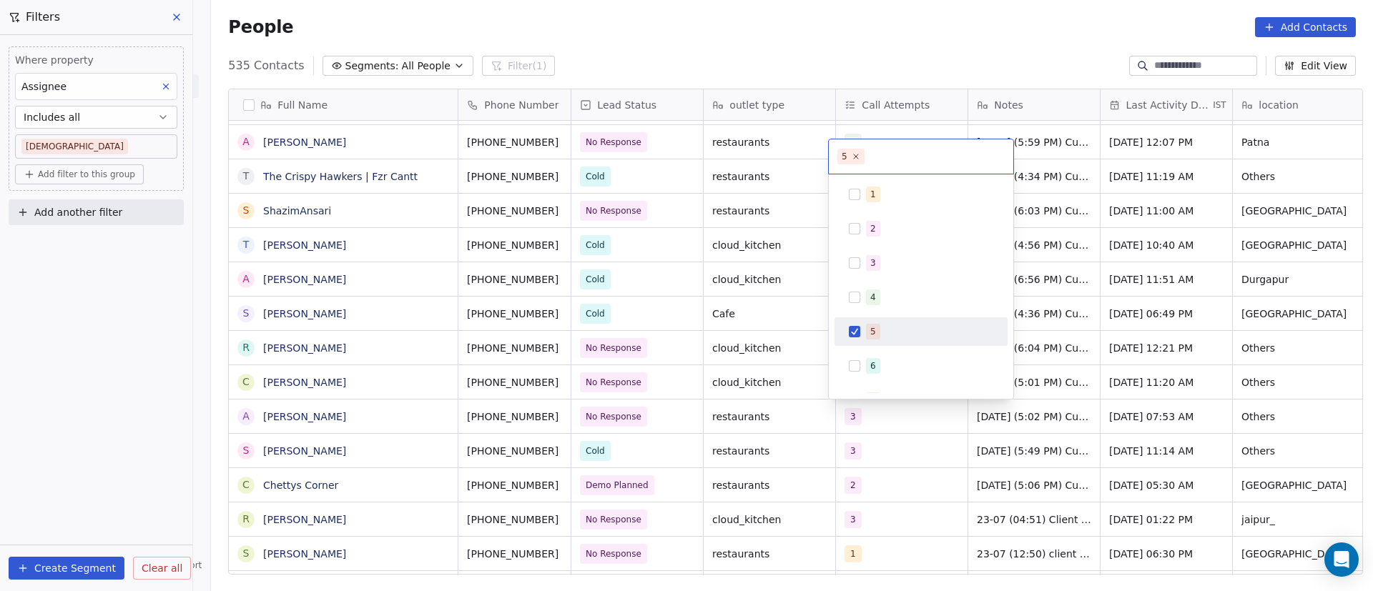
click at [899, 335] on div "5" at bounding box center [929, 332] width 127 height 16
click at [901, 299] on div "4" at bounding box center [929, 298] width 127 height 16
click at [902, 446] on html "On2Cook India Pvt. Ltd. Contacts People Marketing Workflows Campaigns Metrics &…" at bounding box center [686, 295] width 1373 height 591
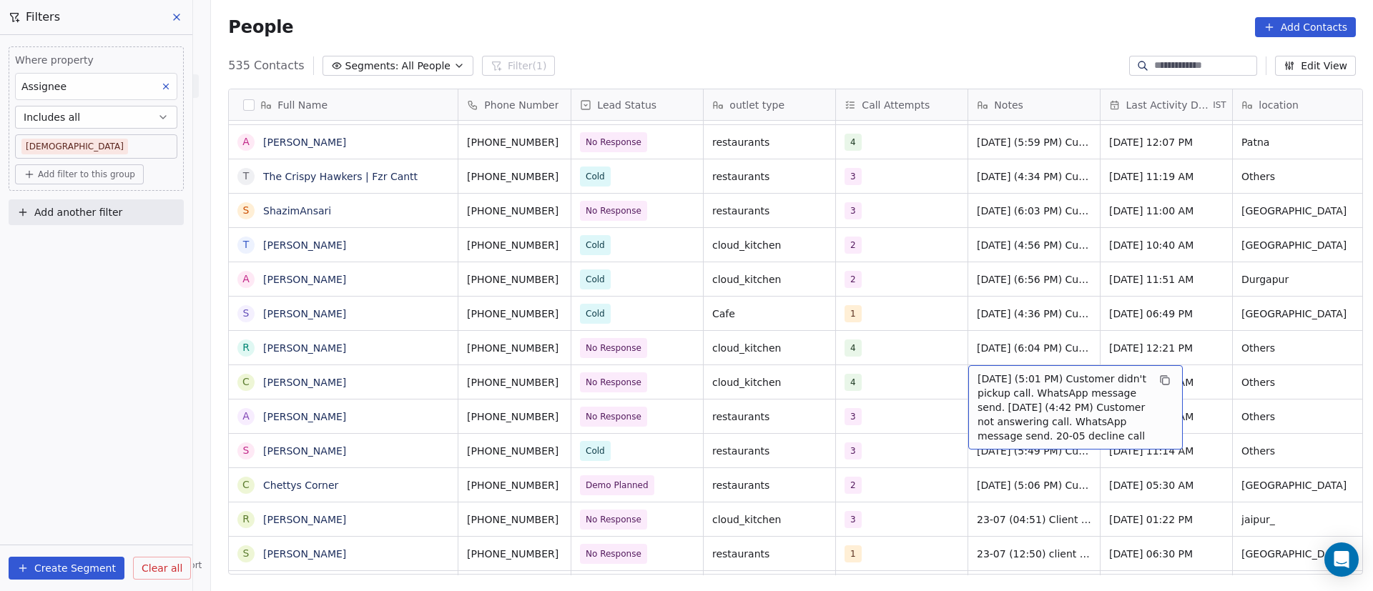
click at [1003, 393] on span "22/9/2025 (5:01 PM) Customer didn't pickup call. WhatsApp message send. 11/9/20…" at bounding box center [1063, 408] width 170 height 72
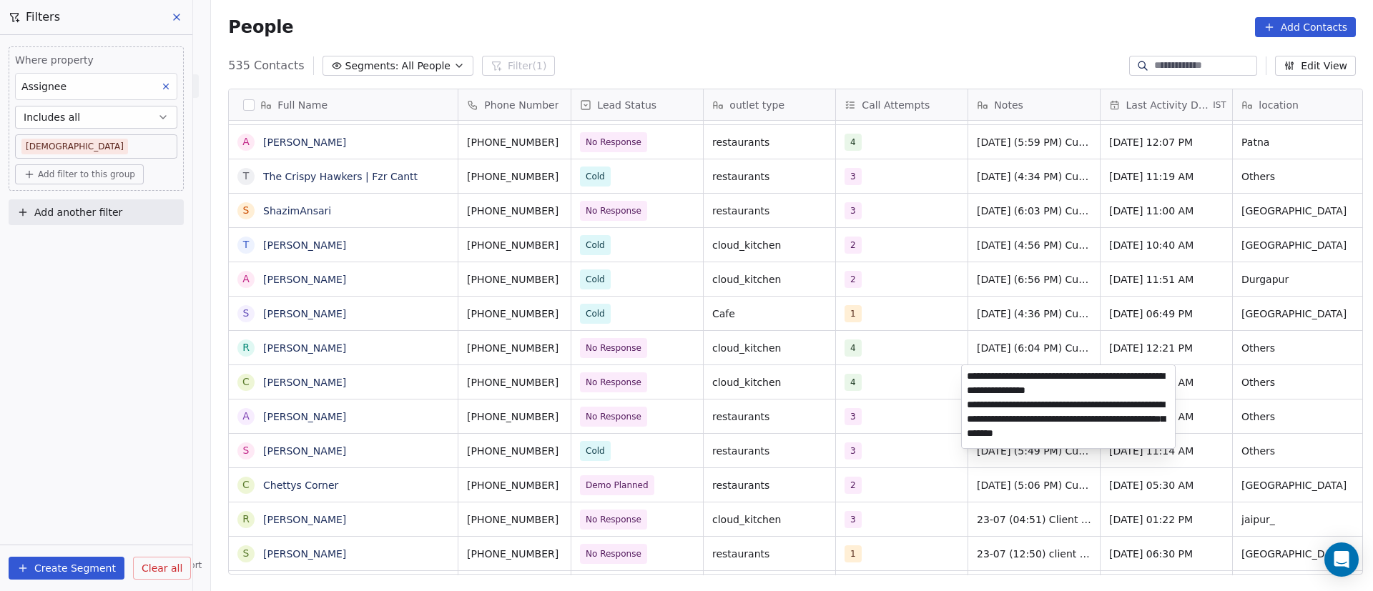
click at [965, 374] on textarea "**********" at bounding box center [1068, 406] width 213 height 83
paste textarea "**********"
type textarea "**********"
click at [910, 418] on html "On2Cook India Pvt. Ltd. Contacts People Marketing Workflows Campaigns Metrics &…" at bounding box center [686, 295] width 1373 height 591
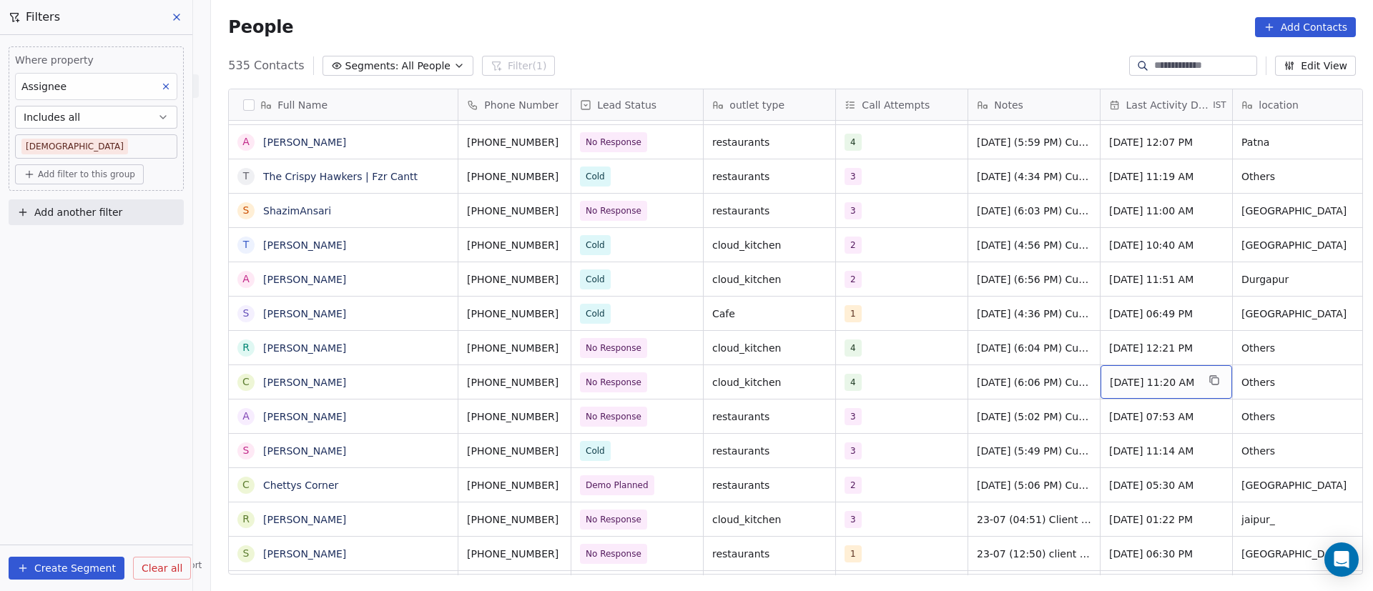
click at [1150, 383] on span "Sep 22, 2025 11:20 AM" at bounding box center [1153, 382] width 87 height 14
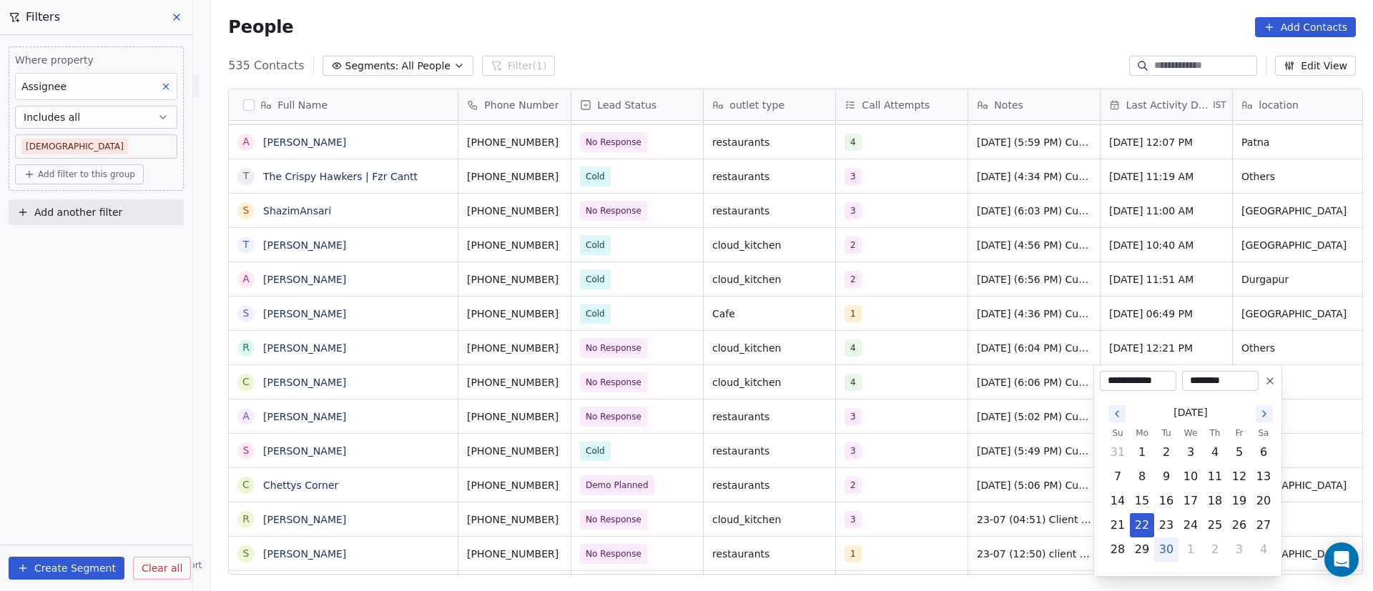
click at [1169, 548] on button "30" at bounding box center [1166, 549] width 23 height 23
type input "**********"
click at [1029, 438] on html "On2Cook India Pvt. Ltd. Contacts People Marketing Workflows Campaigns Metrics &…" at bounding box center [686, 295] width 1373 height 591
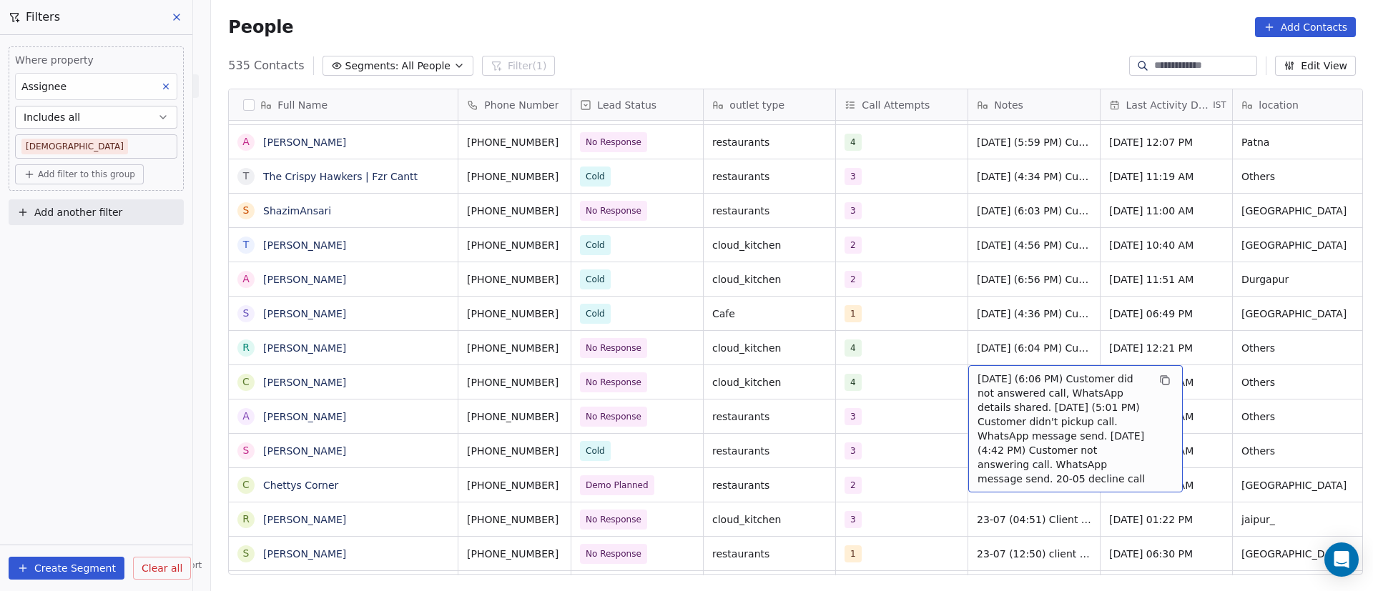
drag, startPoint x: 1035, startPoint y: 370, endPoint x: 1035, endPoint y: 394, distance: 24.3
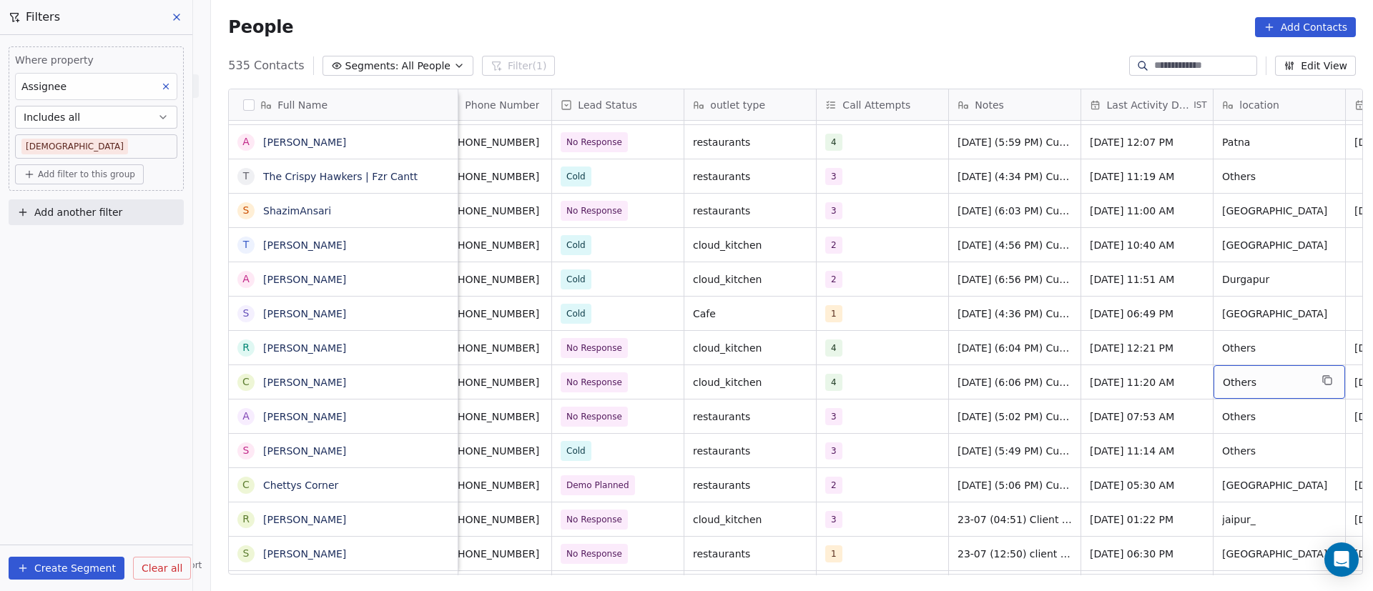
scroll to position [0, 152]
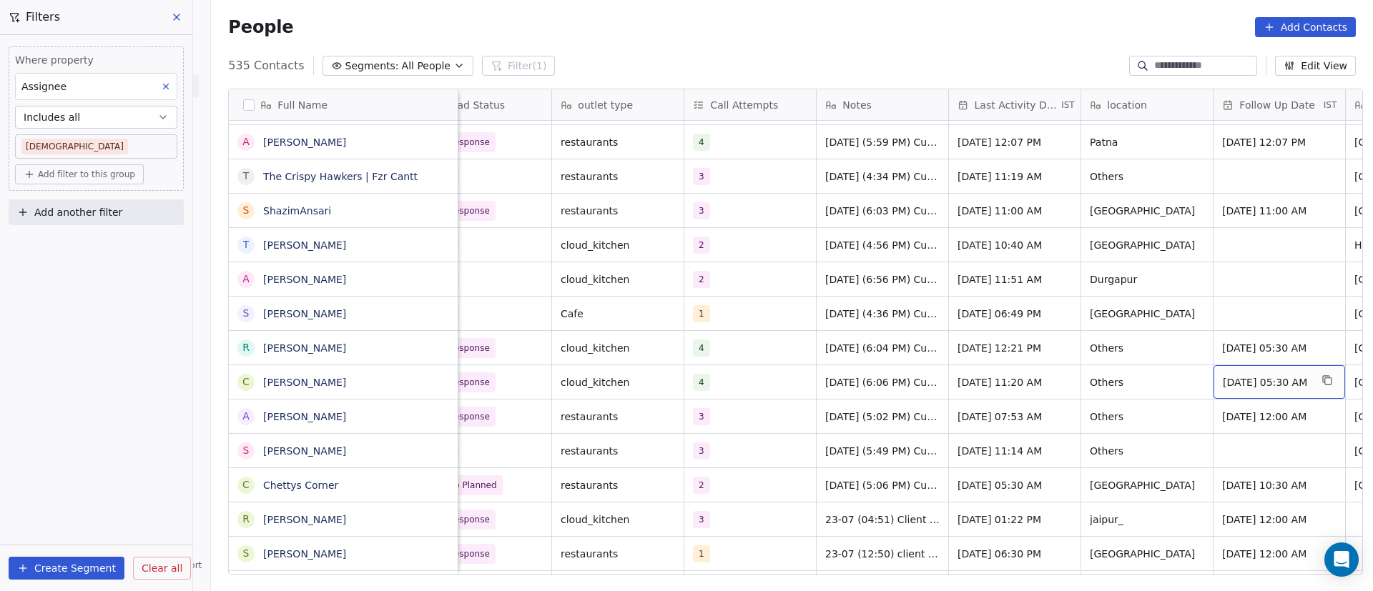
click at [1269, 380] on span "Sep 30, 2025 05:30 AM" at bounding box center [1266, 382] width 87 height 14
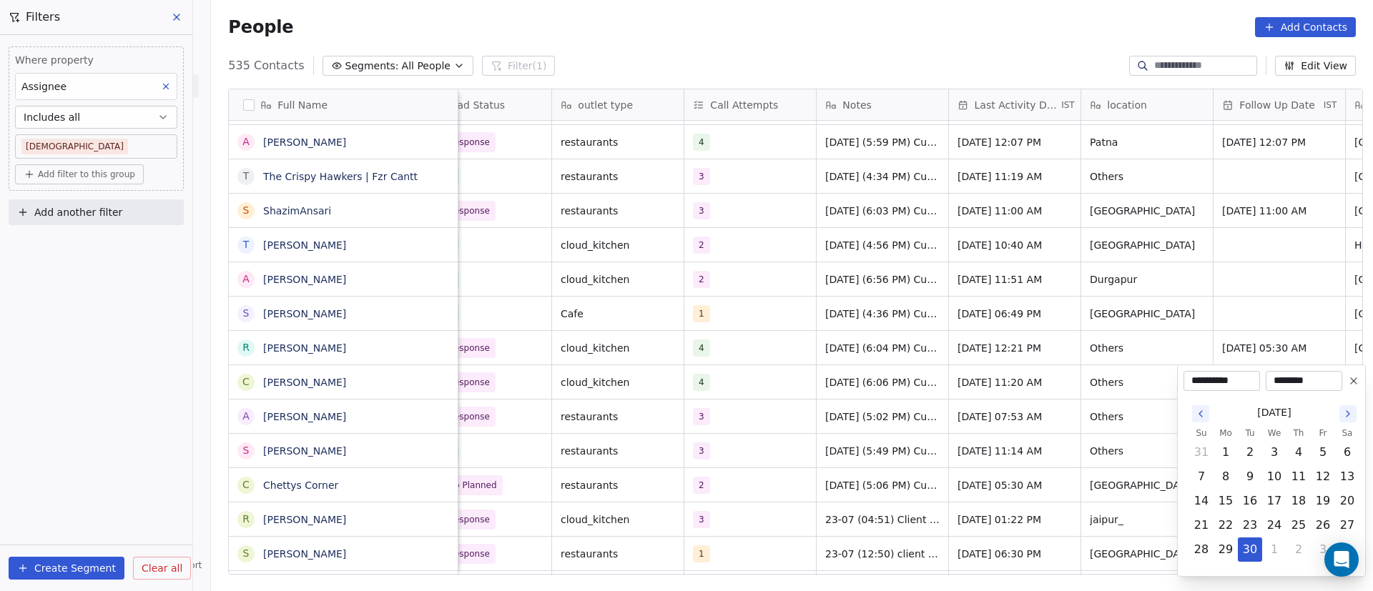
click at [1348, 416] on icon "Go to the Next Month" at bounding box center [1347, 413] width 11 height 11
click at [1236, 477] on button "6" at bounding box center [1225, 477] width 23 height 23
type input "**********"
click at [920, 477] on html "On2Cook India Pvt. Ltd. Contacts People Marketing Workflows Campaigns Metrics &…" at bounding box center [686, 295] width 1373 height 591
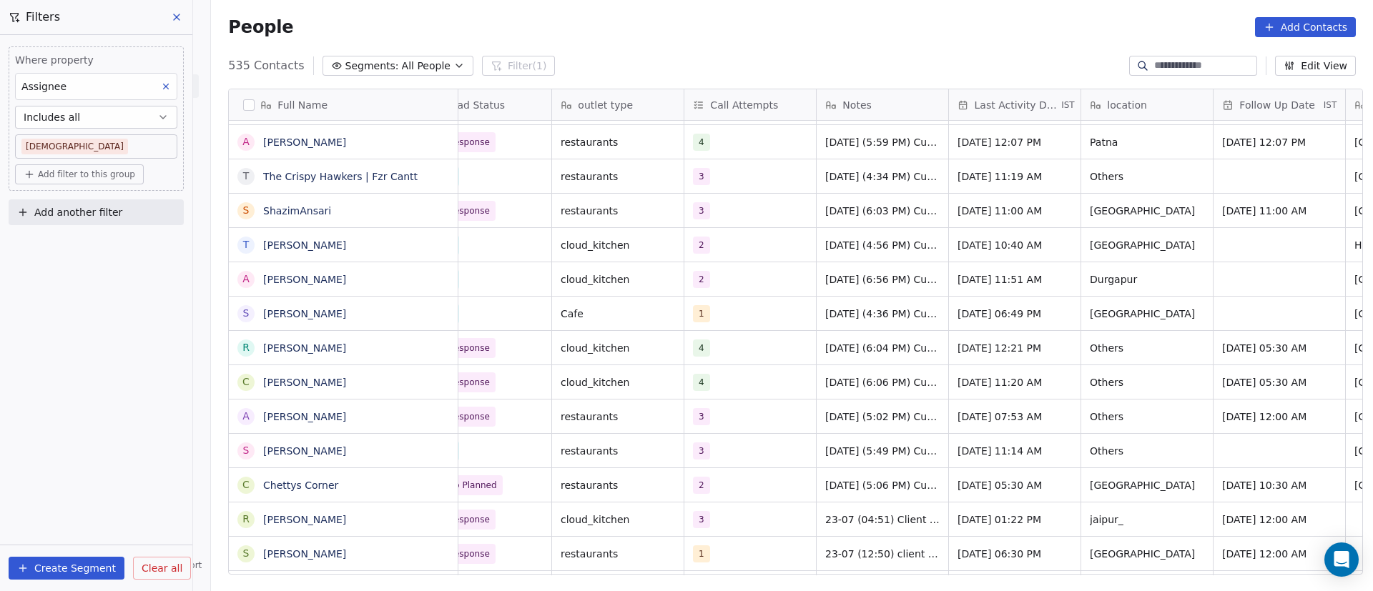
scroll to position [0, 0]
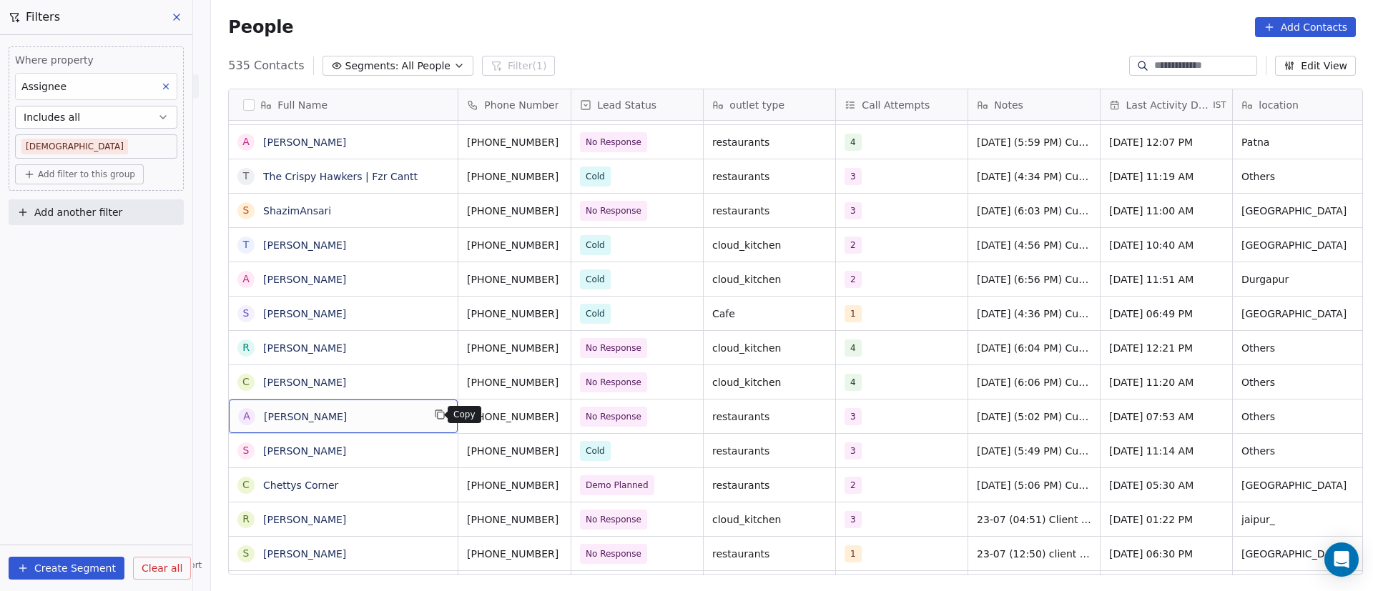
click at [431, 415] on button "grid" at bounding box center [439, 414] width 17 height 17
click at [571, 415] on icon "grid" at bounding box center [576, 414] width 11 height 11
click at [901, 416] on div "3" at bounding box center [888, 416] width 87 height 17
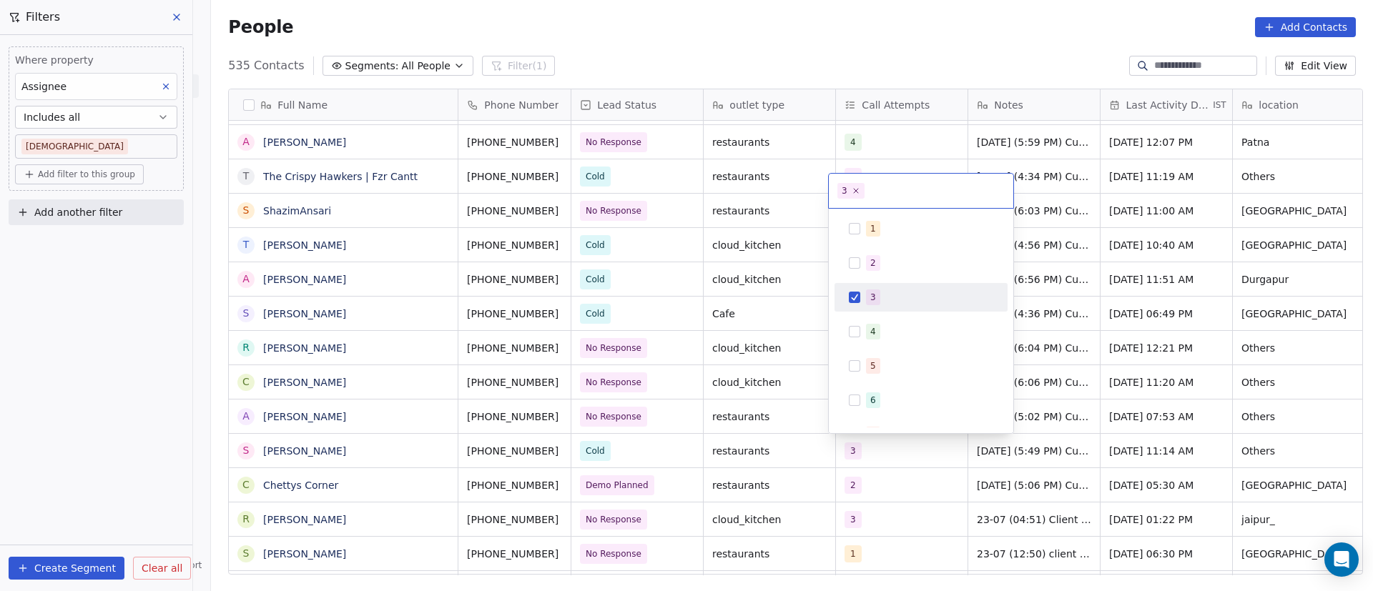
click at [885, 295] on div "3" at bounding box center [929, 298] width 127 height 16
click at [879, 326] on span "4" at bounding box center [873, 332] width 14 height 16
click at [763, 437] on html "On2Cook India Pvt. Ltd. Contacts People Marketing Workflows Campaigns Metrics &…" at bounding box center [686, 295] width 1373 height 591
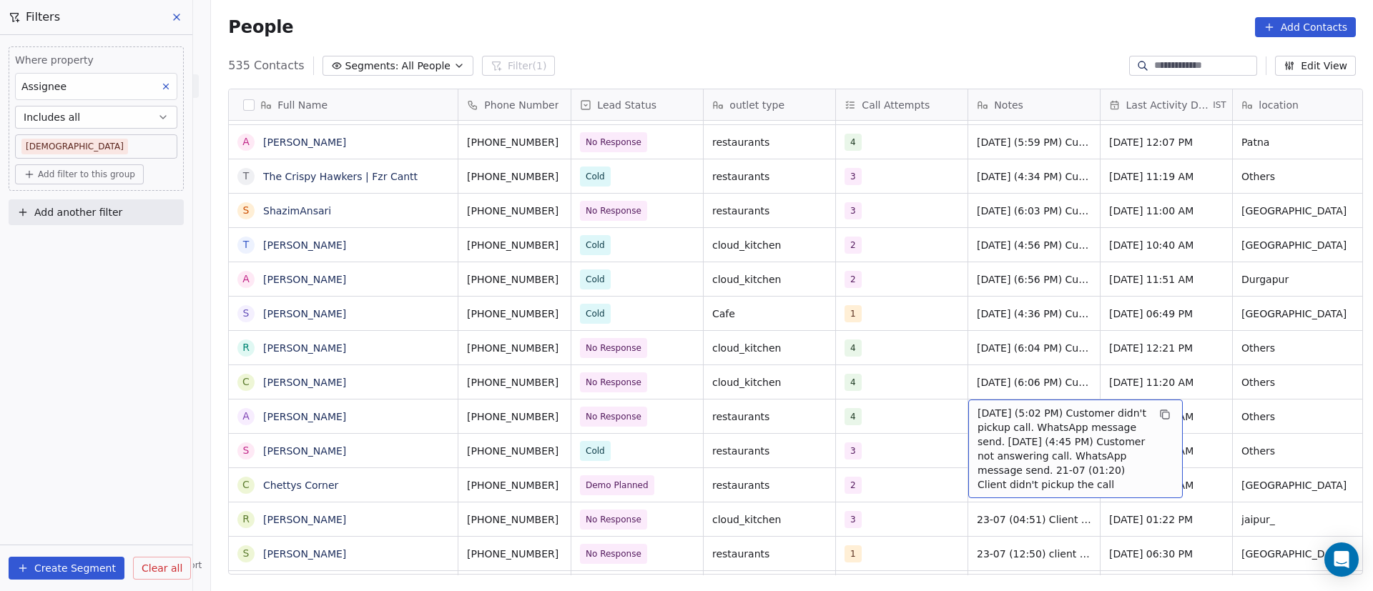
click at [1015, 420] on span "22/9/2025 (5:02 PM) Customer didn't pickup call. WhatsApp message send. 11/9/20…" at bounding box center [1063, 449] width 170 height 86
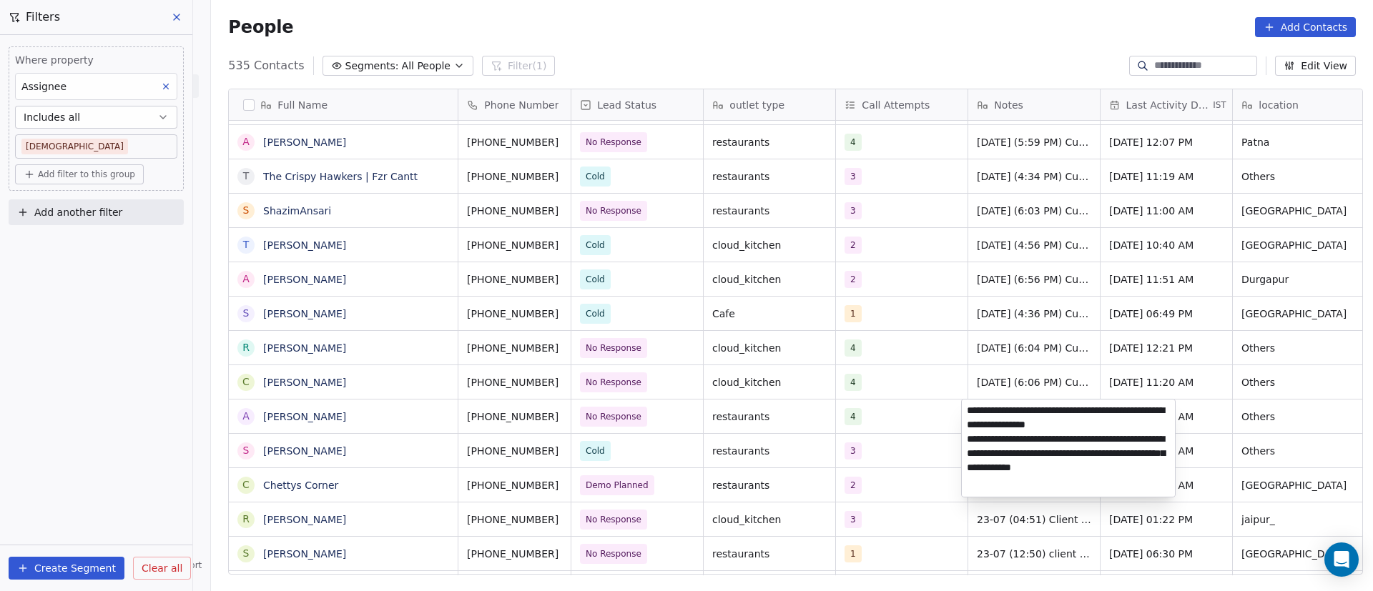
drag, startPoint x: 966, startPoint y: 411, endPoint x: 984, endPoint y: 504, distance: 94.7
click at [967, 411] on textarea "**********" at bounding box center [1068, 448] width 213 height 97
paste textarea "**********"
type textarea "**********"
click at [917, 412] on html "On2Cook India Pvt. Ltd. Contacts People Marketing Workflows Campaigns Metrics &…" at bounding box center [686, 295] width 1373 height 591
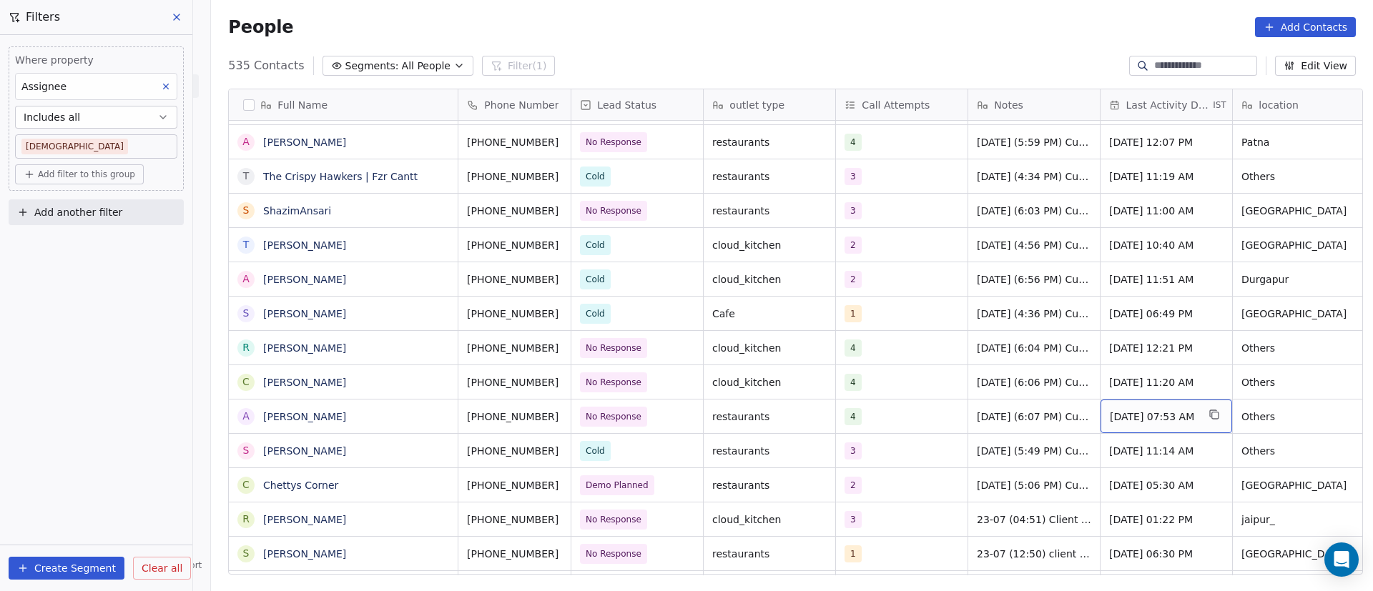
click at [1150, 424] on div "Sep 22, 2025 07:53 AM" at bounding box center [1167, 417] width 132 height 34
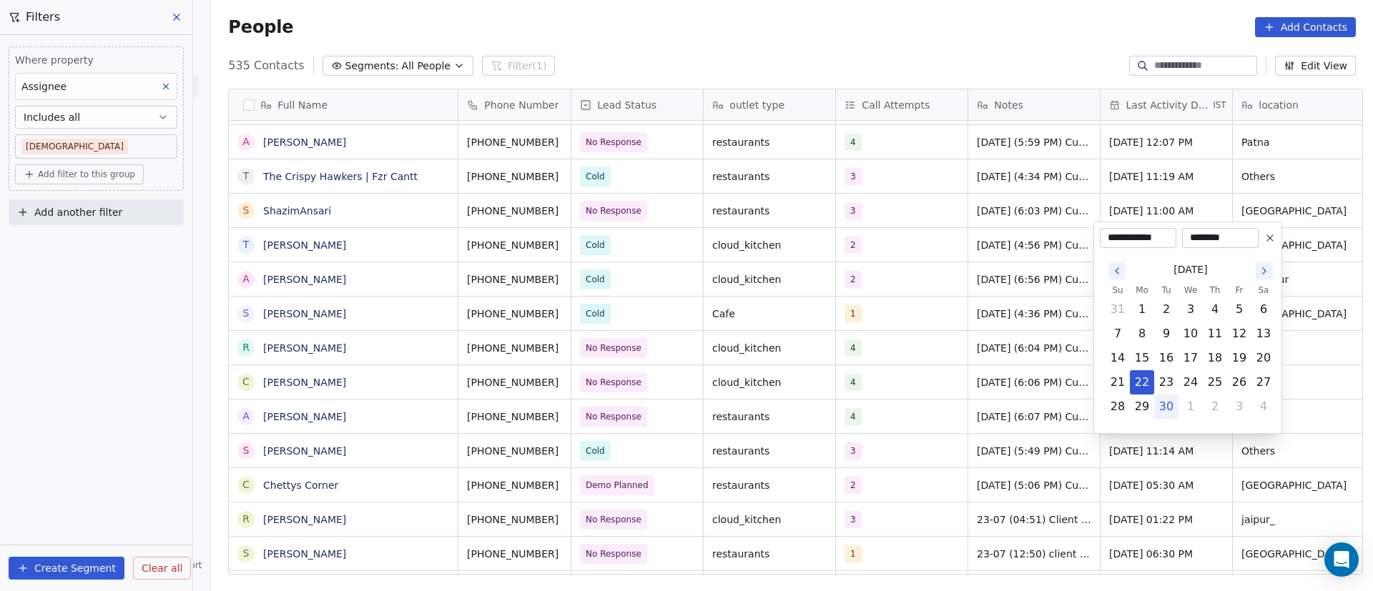
click at [1172, 405] on button "30" at bounding box center [1166, 406] width 23 height 23
type input "**********"
click at [1042, 463] on html "On2Cook India Pvt. Ltd. Contacts People Marketing Workflows Campaigns Metrics &…" at bounding box center [686, 295] width 1373 height 591
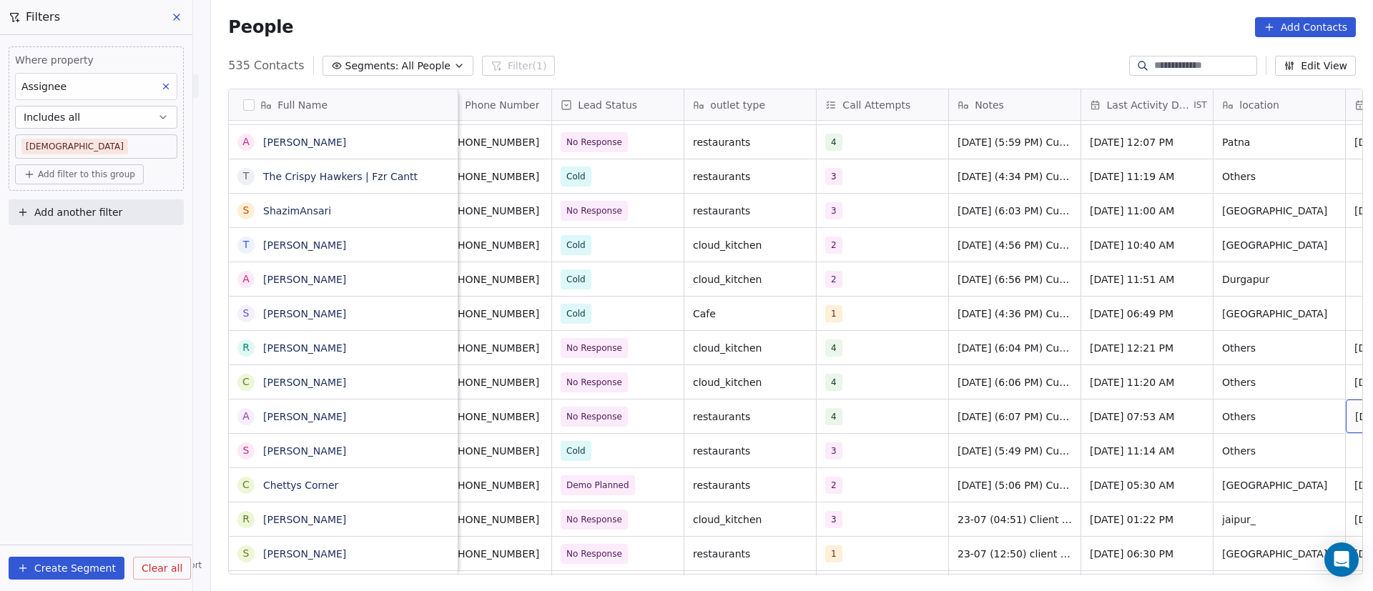
scroll to position [0, 152]
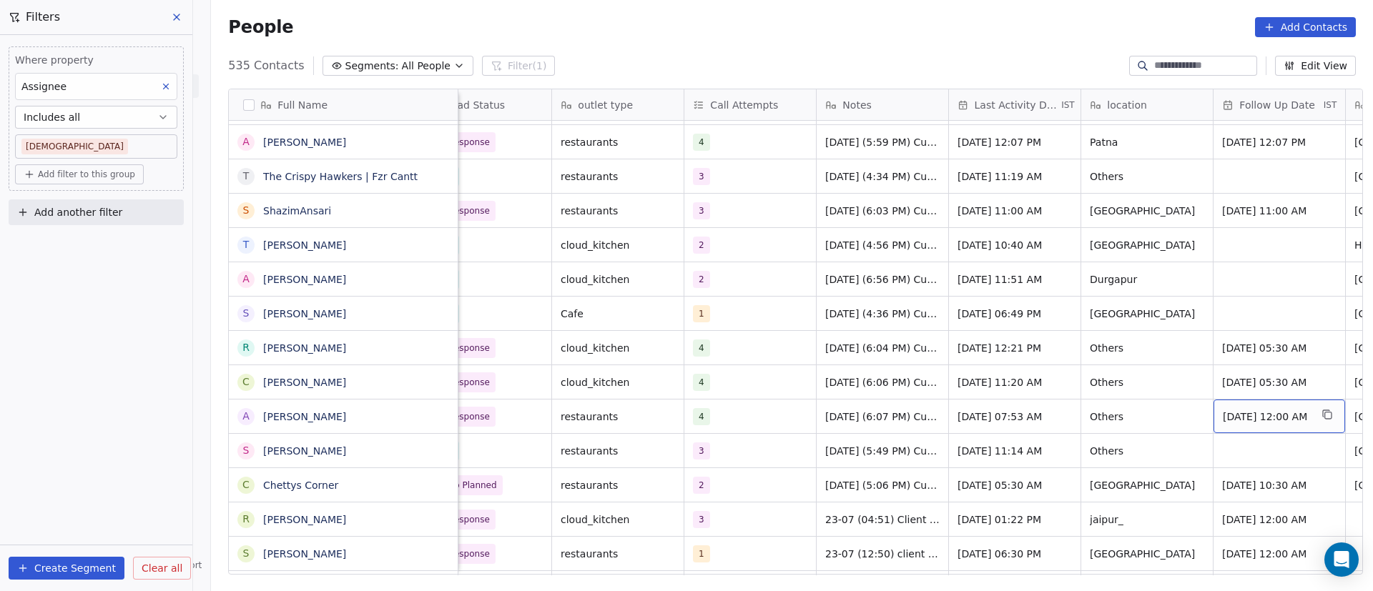
click at [1271, 414] on span "Sep 30, 2025 12:00 AM" at bounding box center [1266, 417] width 87 height 14
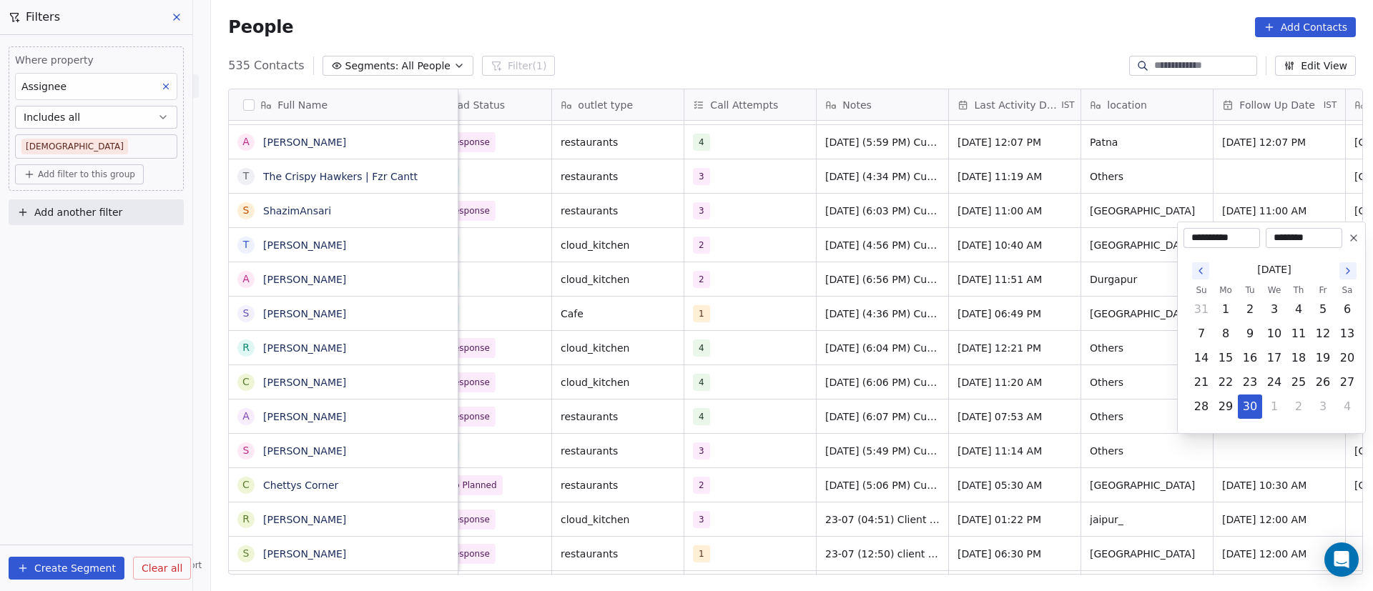
click at [1349, 269] on icon "Go to the Next Month" at bounding box center [1347, 270] width 11 height 11
click at [1225, 338] on button "6" at bounding box center [1225, 334] width 23 height 23
type input "**********"
click at [945, 471] on html "On2Cook India Pvt. Ltd. Contacts People Marketing Workflows Campaigns Metrics &…" at bounding box center [686, 295] width 1373 height 591
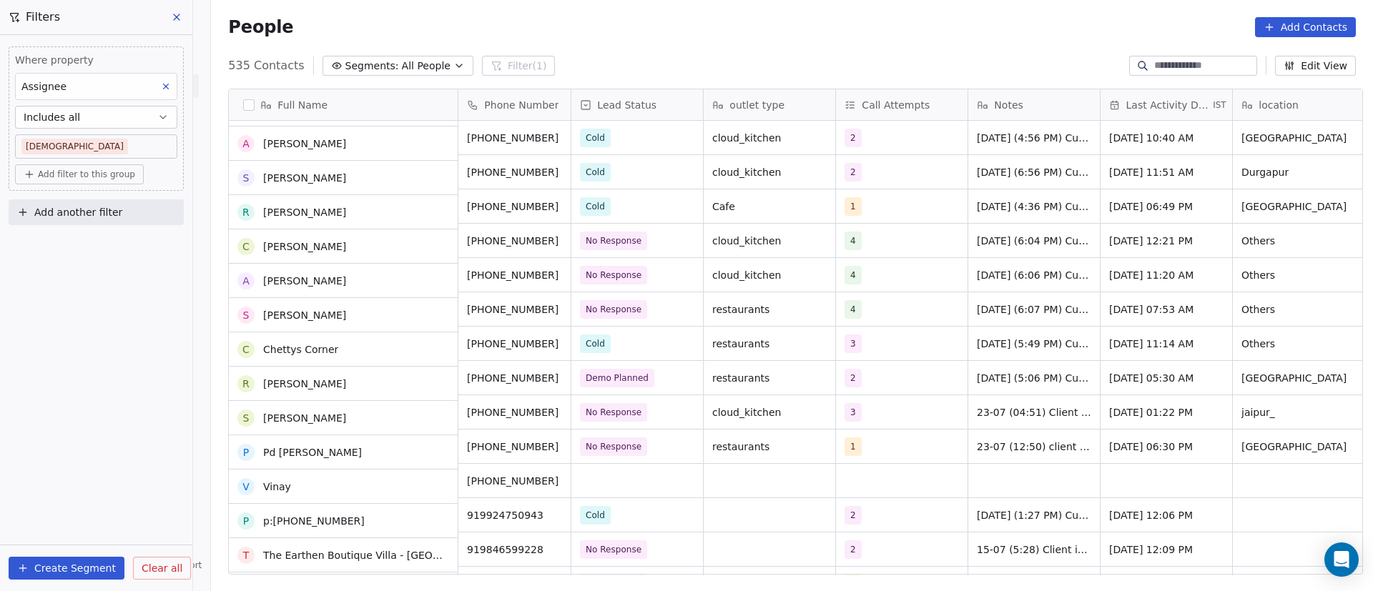
scroll to position [4296, 0]
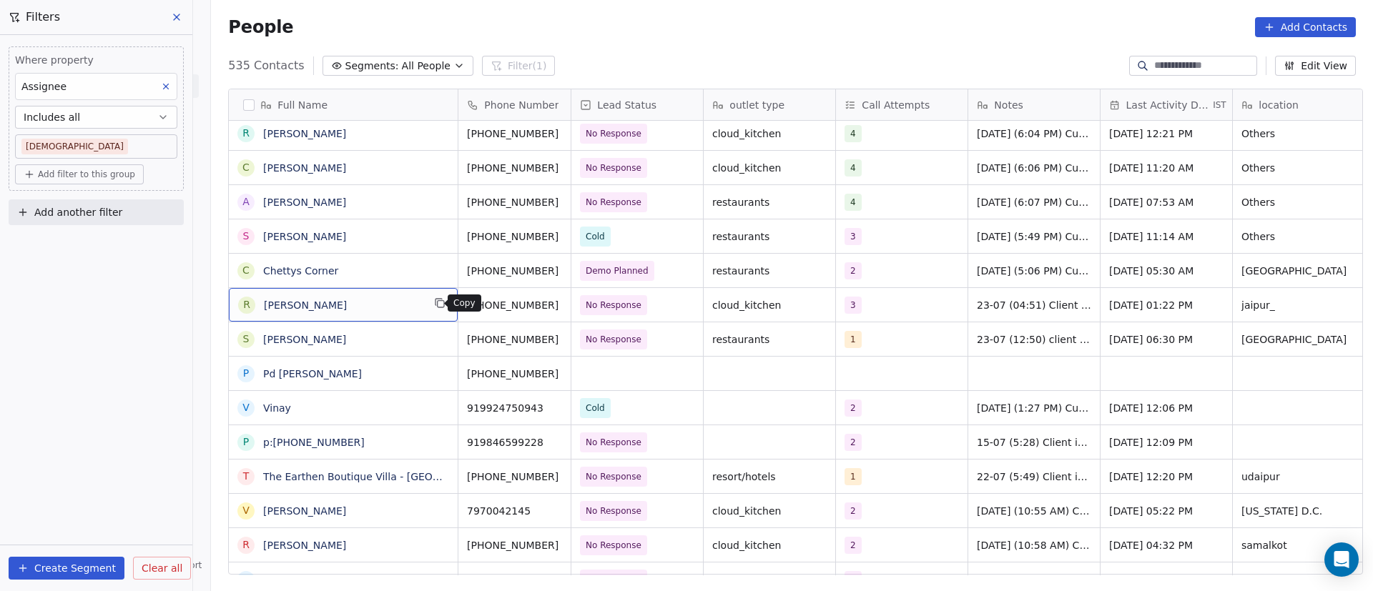
click at [434, 303] on icon "grid" at bounding box center [439, 302] width 11 height 11
click at [571, 305] on icon "grid" at bounding box center [576, 302] width 11 height 11
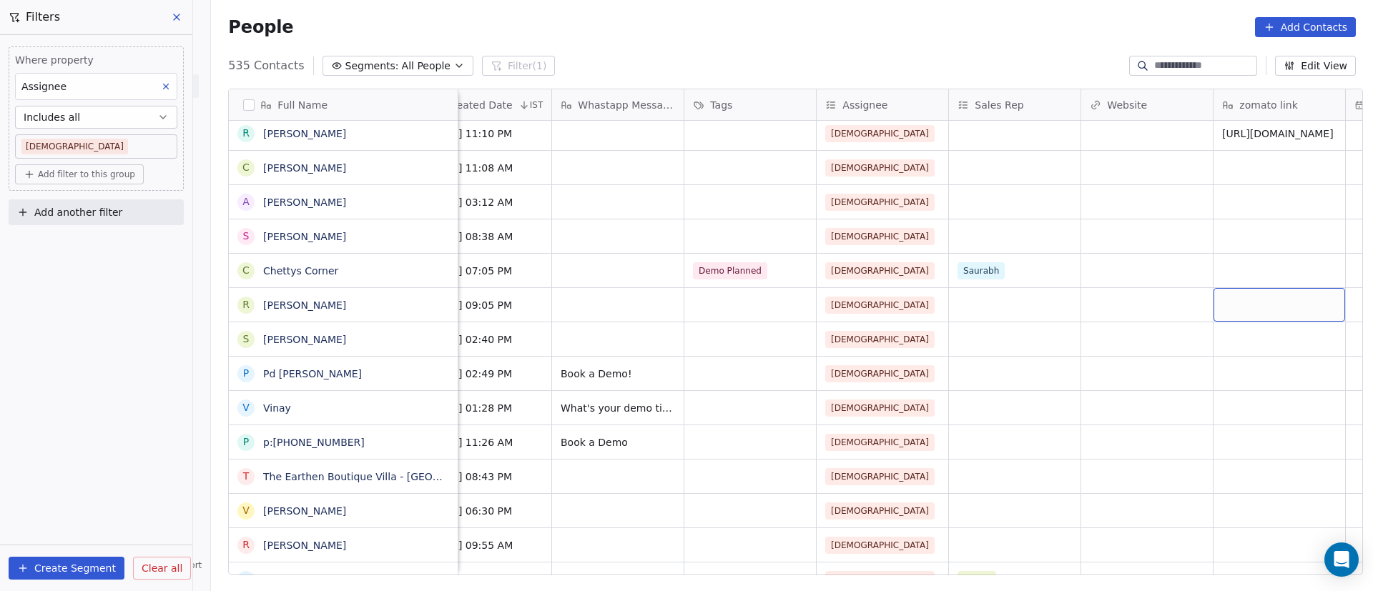
scroll to position [0, 1871]
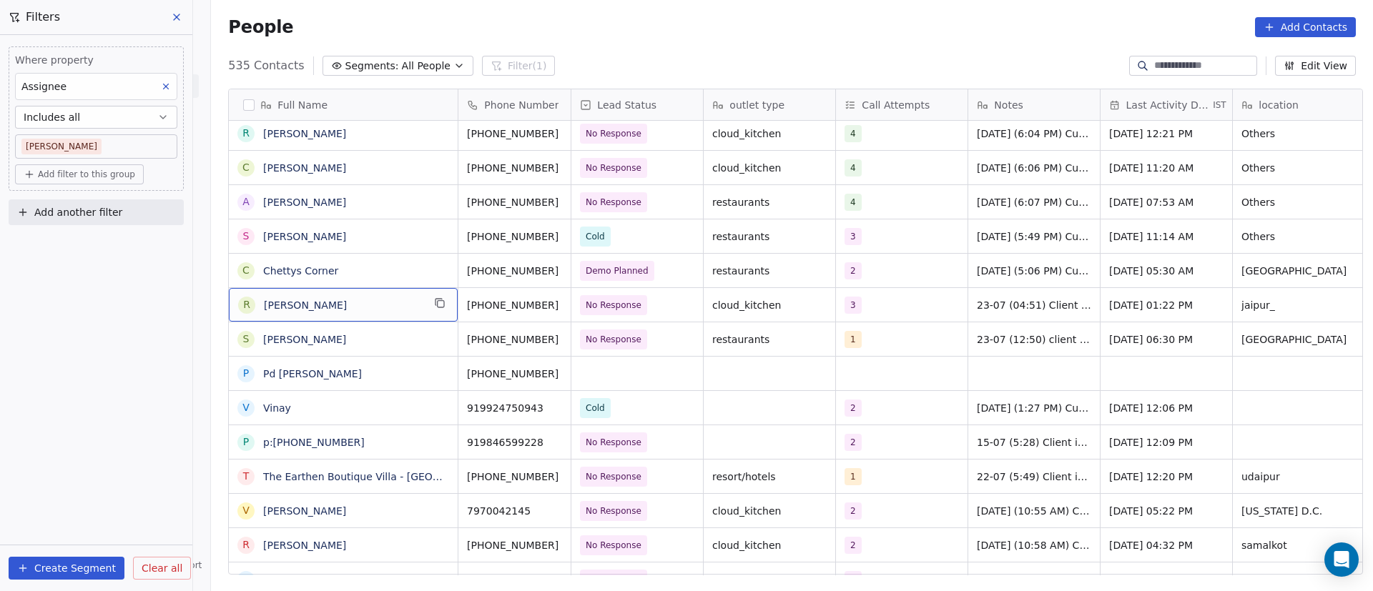
click at [392, 315] on div "R Ram Maheswari" at bounding box center [343, 305] width 229 height 34
click at [383, 307] on span "Ram Maheswari" at bounding box center [343, 305] width 159 height 14
click at [649, 302] on span "No Response" at bounding box center [624, 305] width 87 height 20
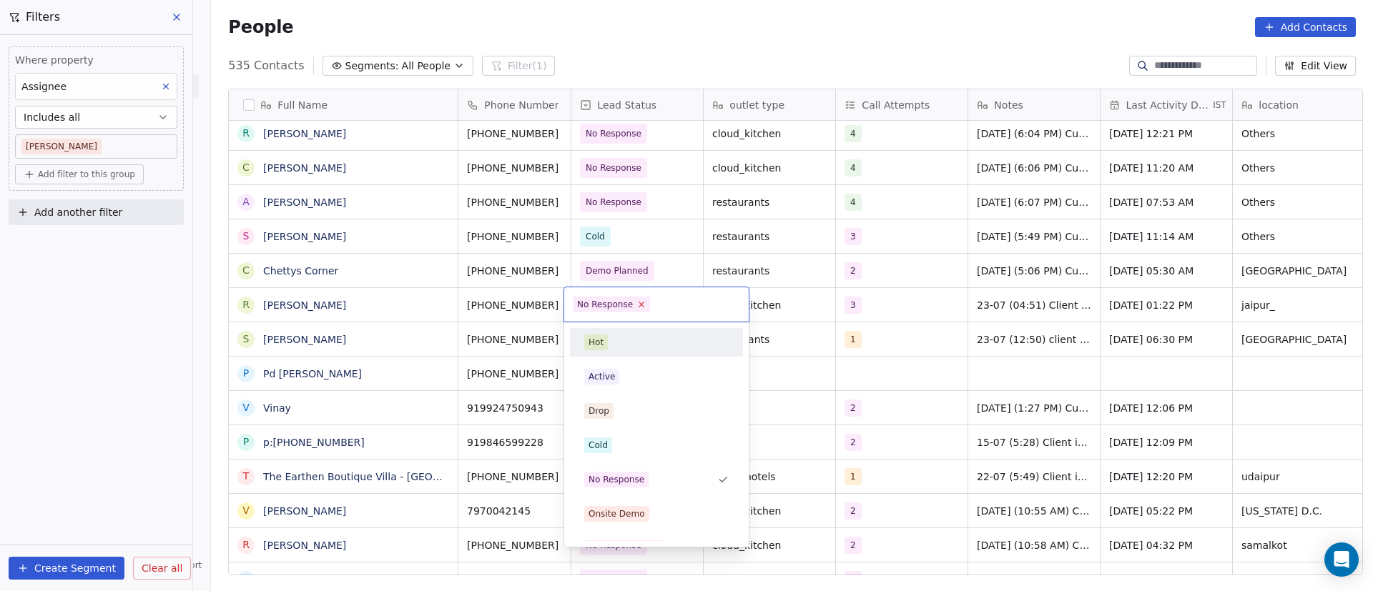
click at [641, 305] on icon at bounding box center [641, 304] width 9 height 9
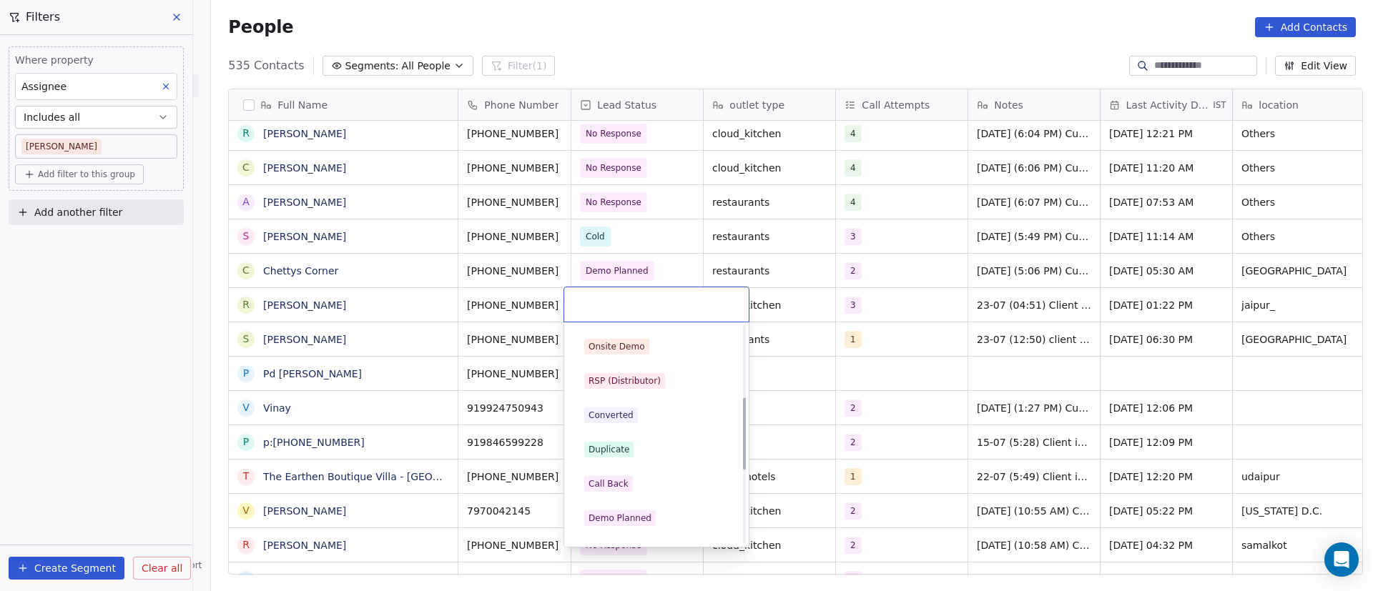
scroll to position [215, 0]
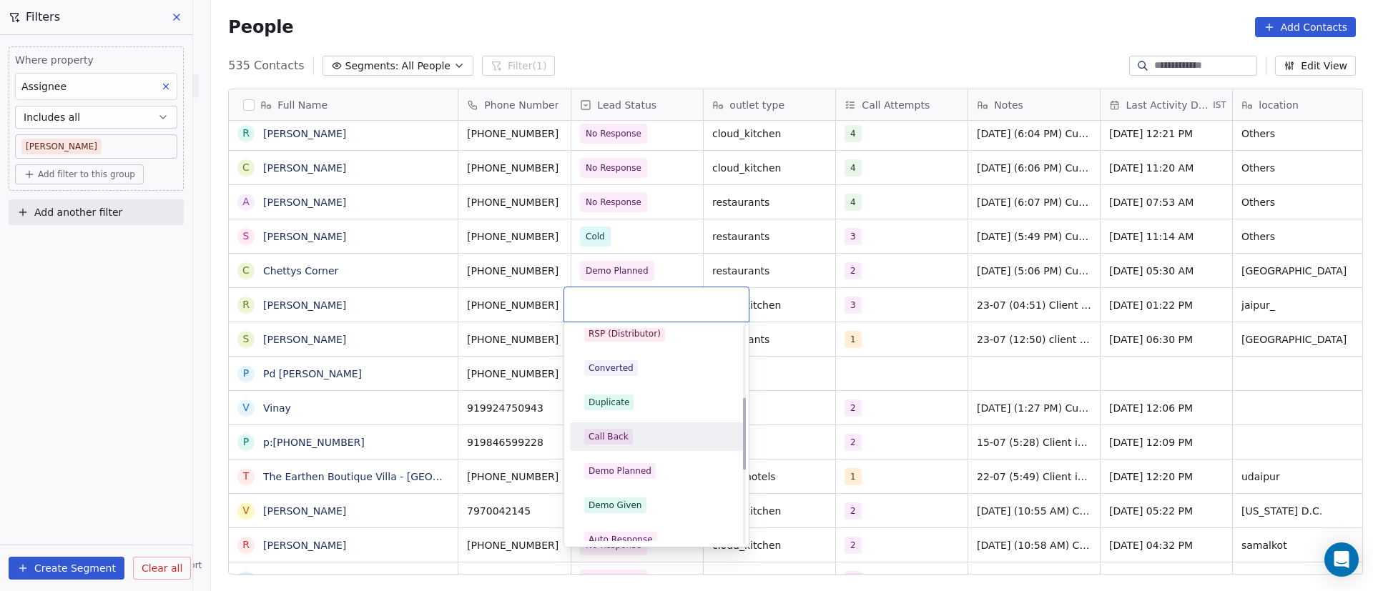
click at [640, 430] on div "Call Back" at bounding box center [656, 437] width 144 height 16
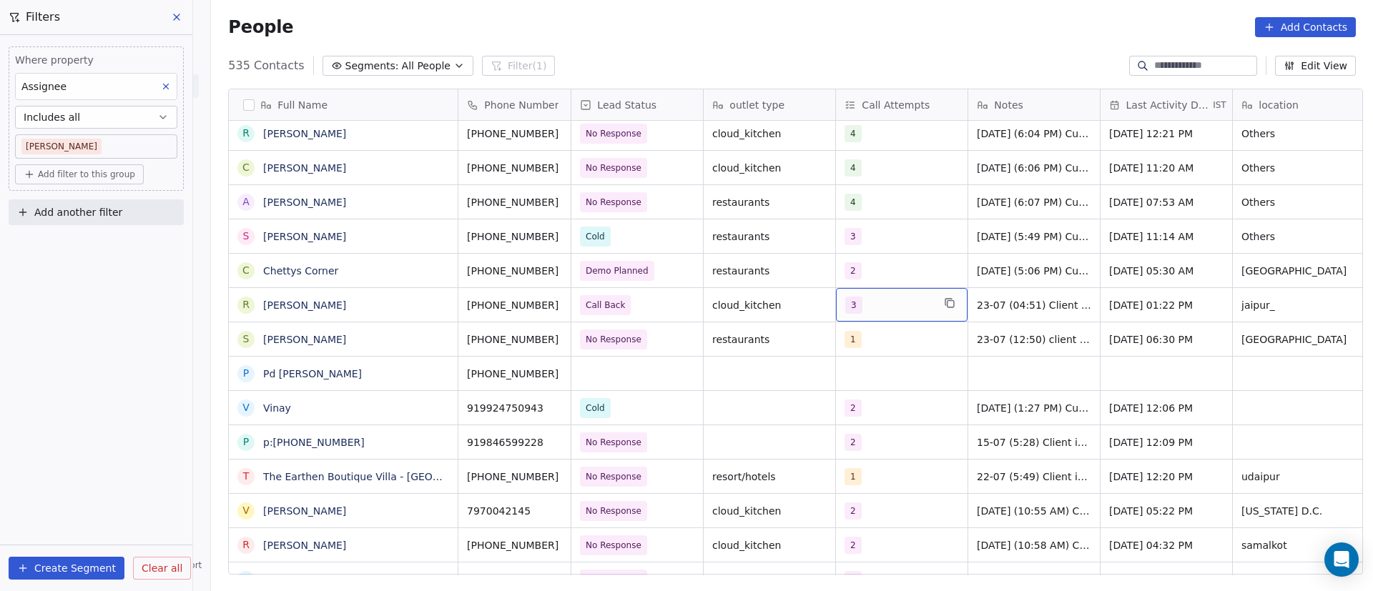
click at [858, 310] on div "3" at bounding box center [888, 305] width 87 height 17
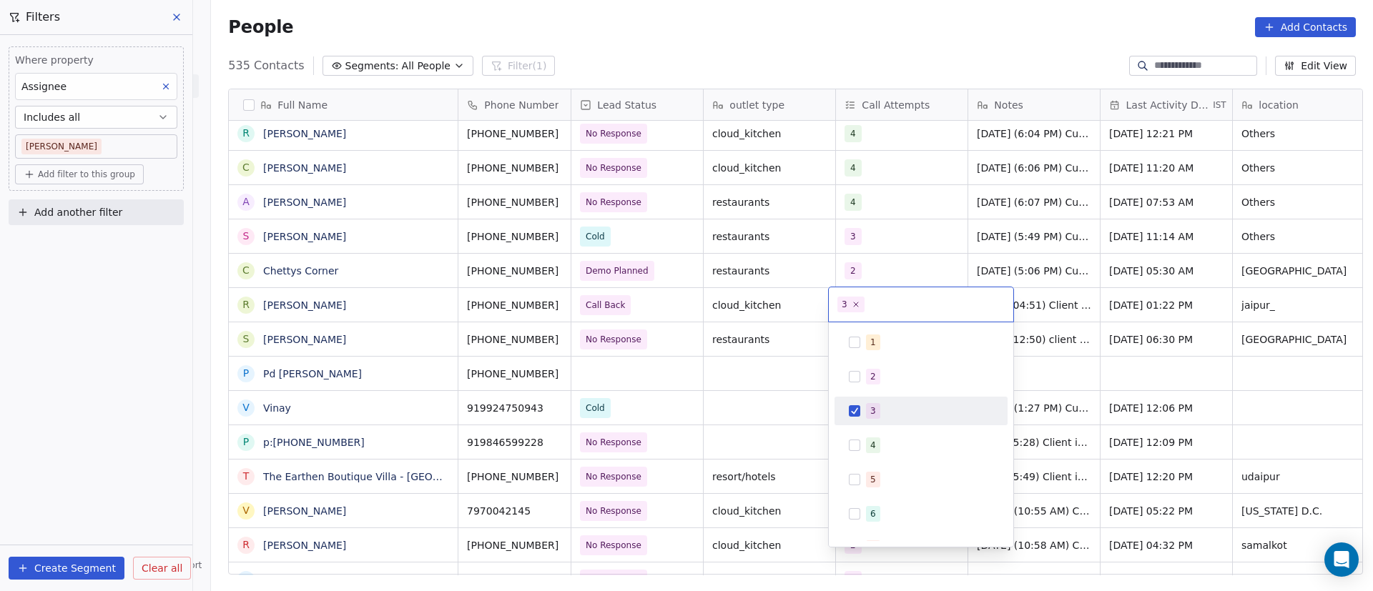
click at [874, 420] on div "3" at bounding box center [921, 411] width 162 height 23
click at [870, 438] on span "4" at bounding box center [873, 446] width 14 height 16
click at [1119, 389] on html "On2Cook India Pvt. Ltd. Contacts People Marketing Workflows Campaigns Metrics &…" at bounding box center [686, 295] width 1373 height 591
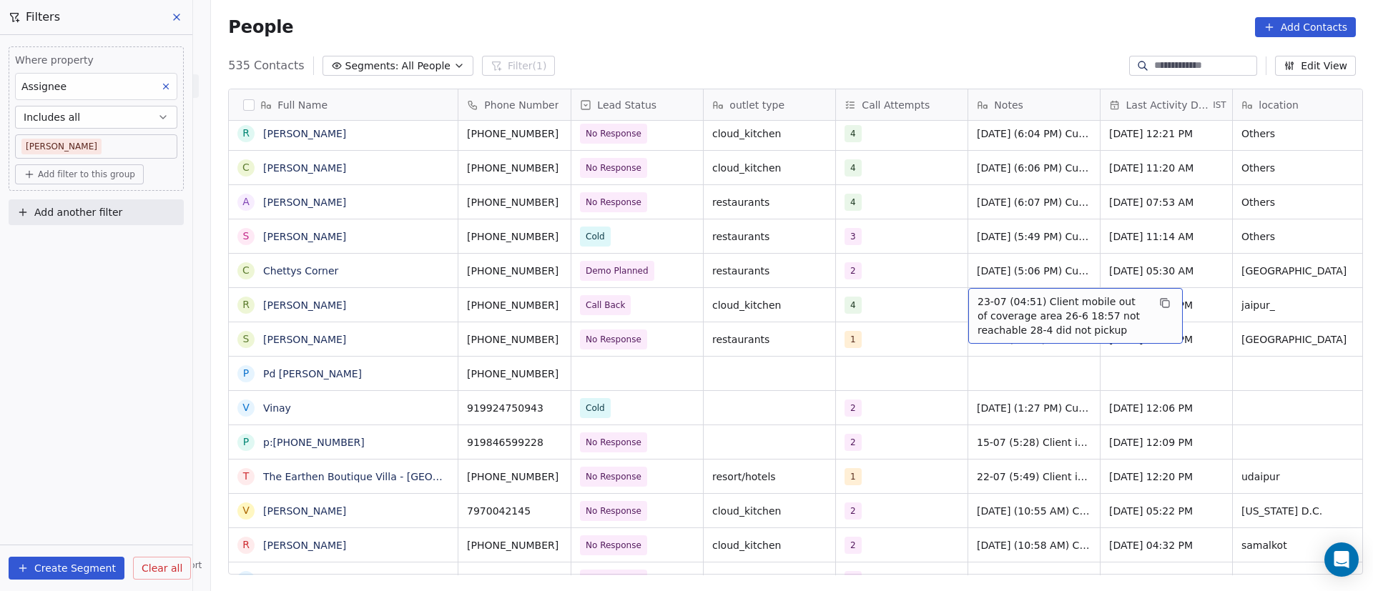
click at [1016, 307] on span "23-07 (04:51) Client mobile out of coverage area 26-6 18:57 not reachable 28-4 …" at bounding box center [1063, 316] width 170 height 43
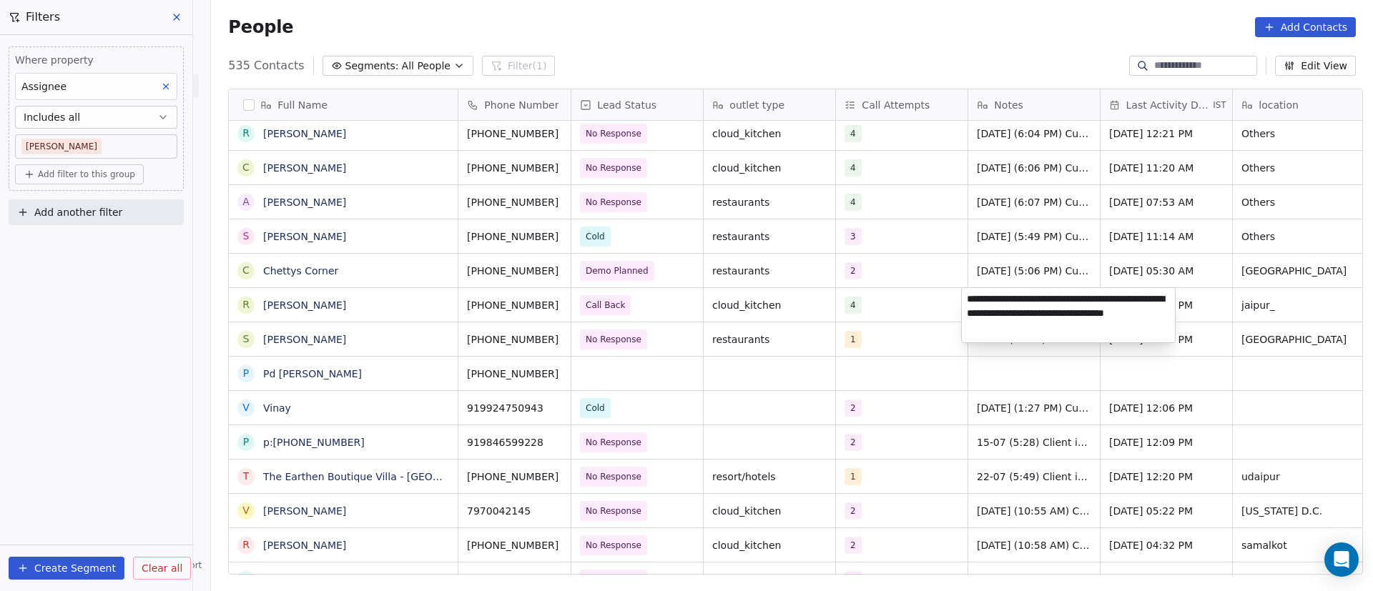
click at [969, 298] on textarea "**********" at bounding box center [1068, 315] width 213 height 54
paste textarea "**********"
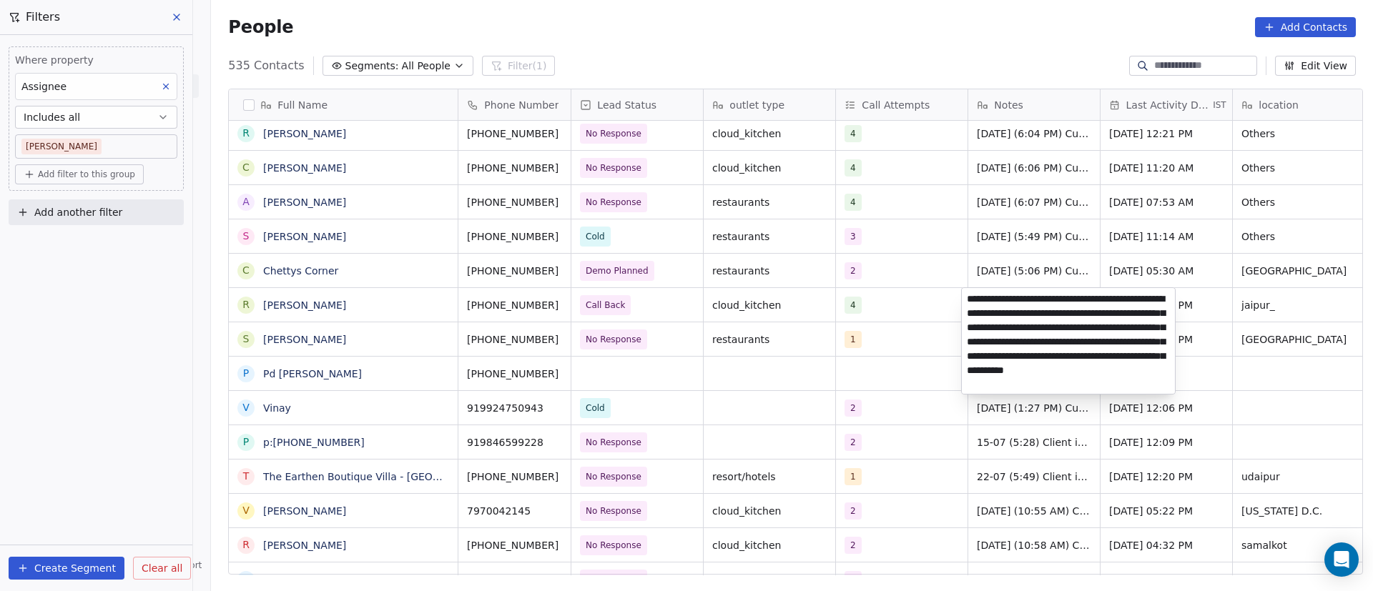
type textarea "**********"
click at [853, 389] on html "On2Cook India Pvt. Ltd. Contacts People Marketing Workflows Campaigns Metrics &…" at bounding box center [686, 295] width 1373 height 591
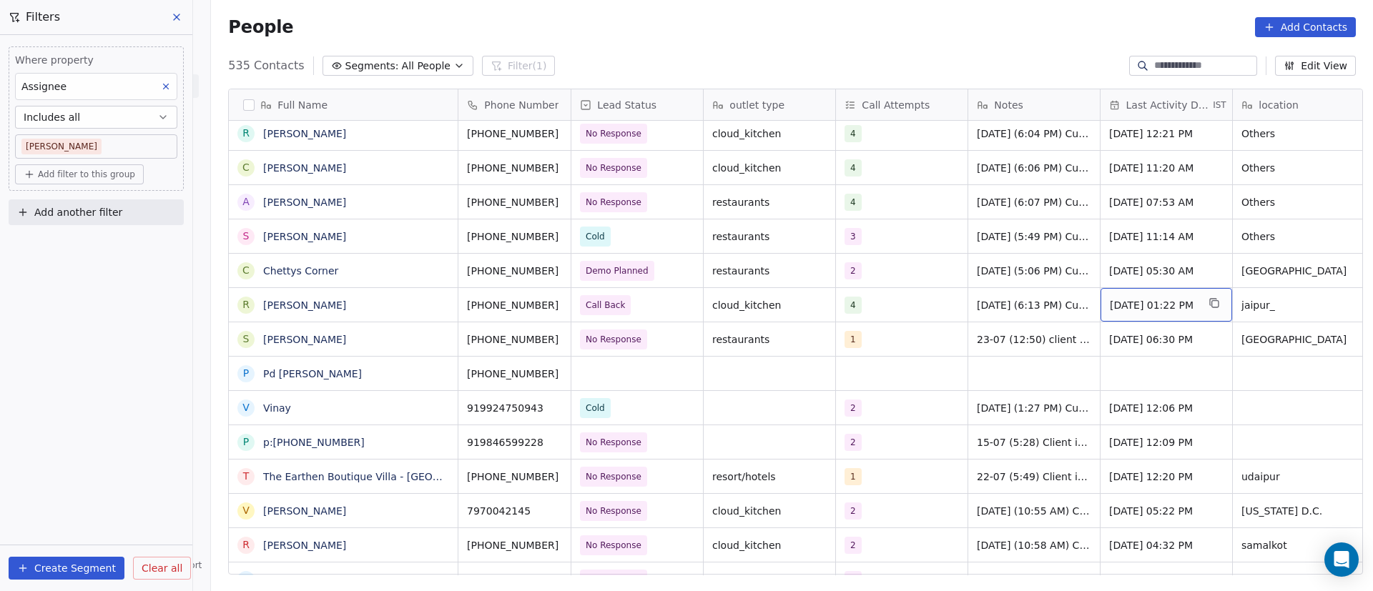
click at [1146, 304] on span "Jul 23, 2025 01:22 PM" at bounding box center [1153, 305] width 87 height 14
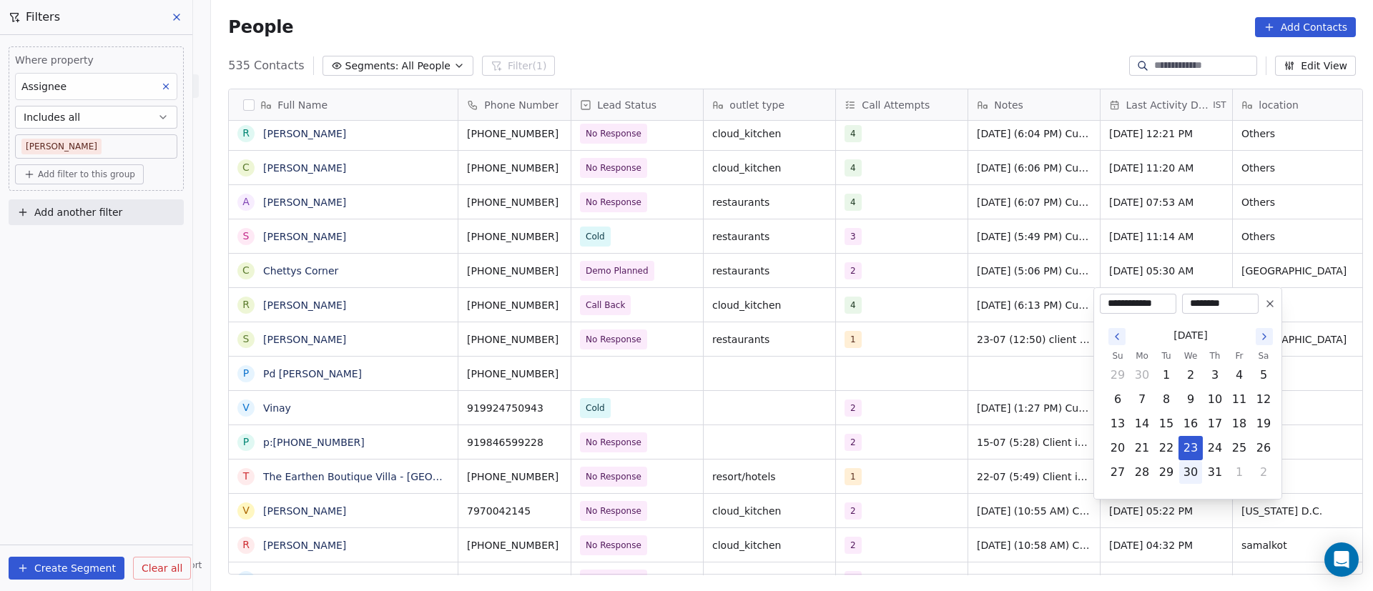
click at [1197, 473] on button "30" at bounding box center [1190, 472] width 23 height 23
type input "**********"
click at [1023, 385] on html "On2Cook India Pvt. Ltd. Contacts People Marketing Workflows Campaigns Metrics &…" at bounding box center [686, 295] width 1373 height 591
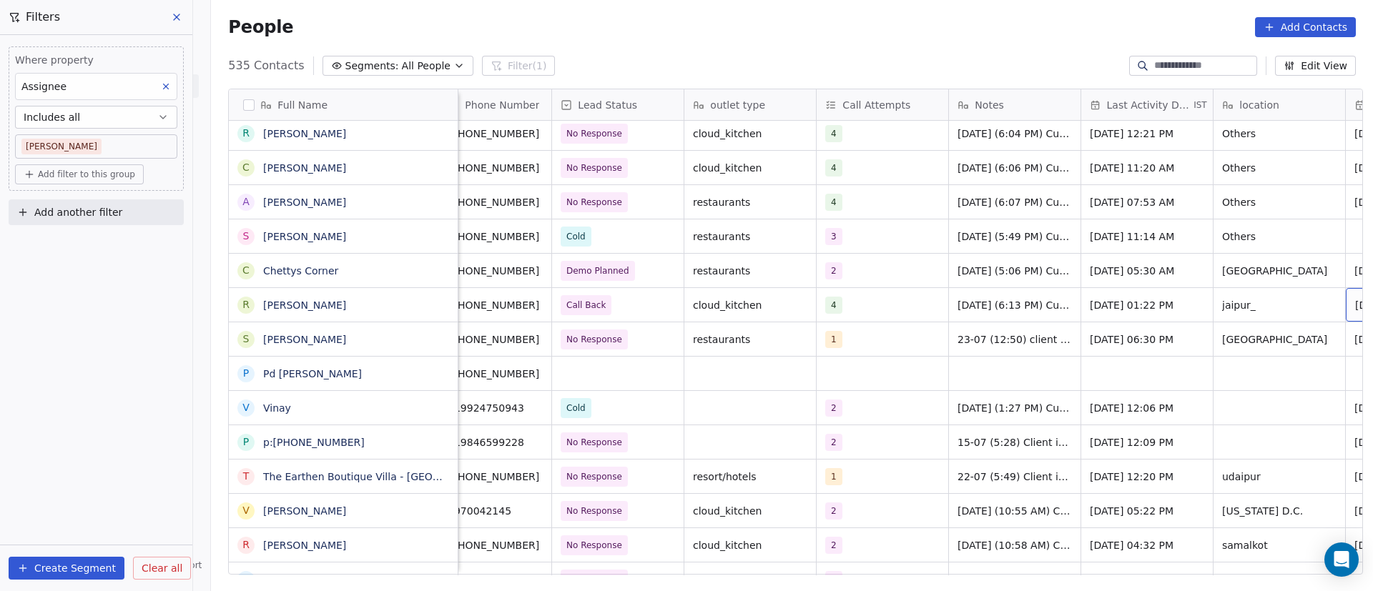
scroll to position [0, 152]
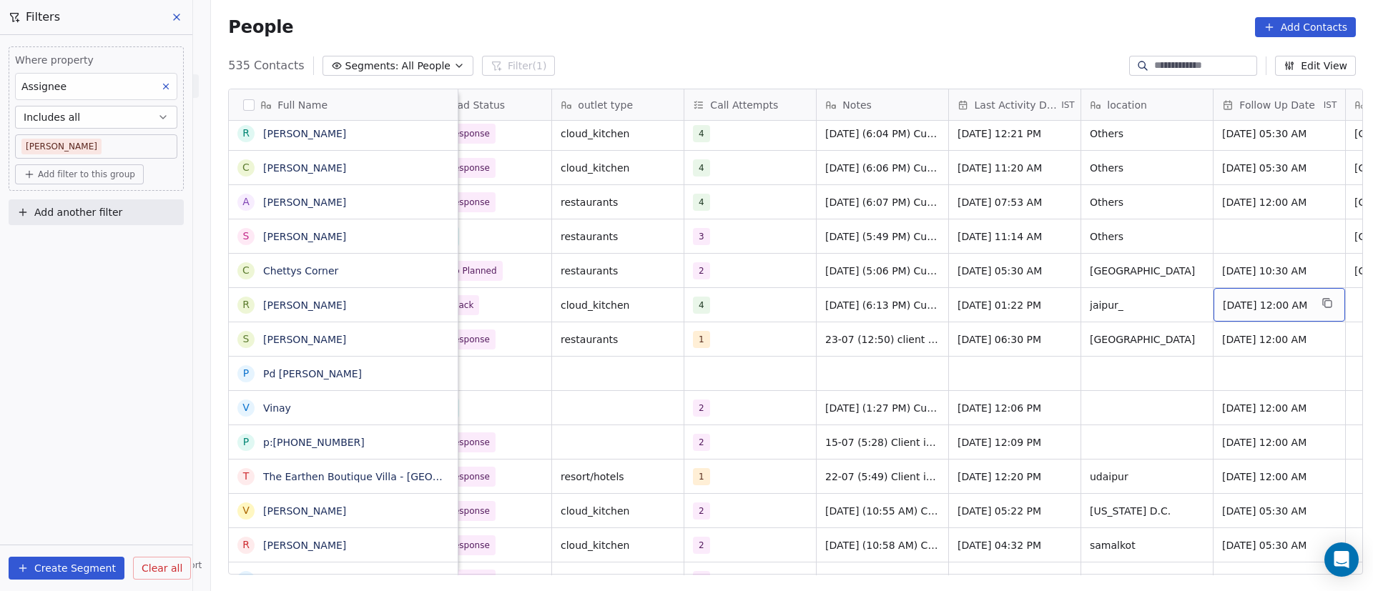
click at [1254, 307] on span "Jul 31, 2025 12:00 AM" at bounding box center [1266, 305] width 87 height 14
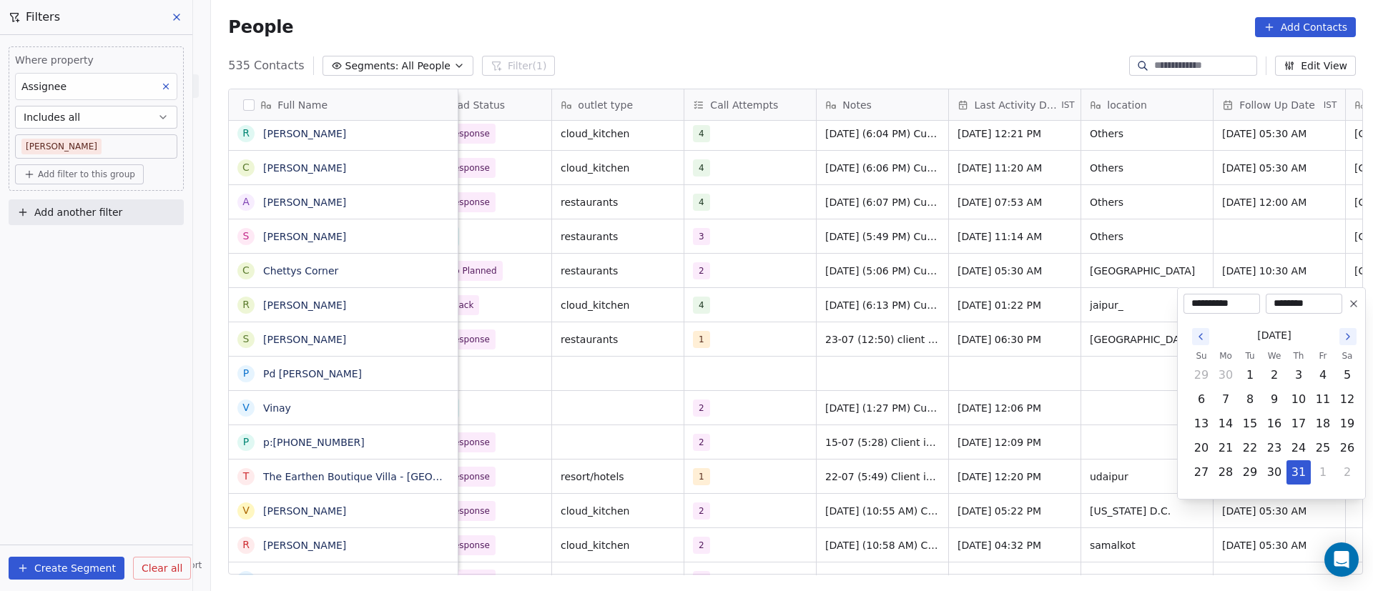
click at [1351, 339] on icon "Go to the Next Month" at bounding box center [1347, 336] width 11 height 11
click at [1348, 339] on icon "Go to the Next Month" at bounding box center [1347, 336] width 11 height 11
click at [1228, 405] on button "3" at bounding box center [1225, 399] width 23 height 23
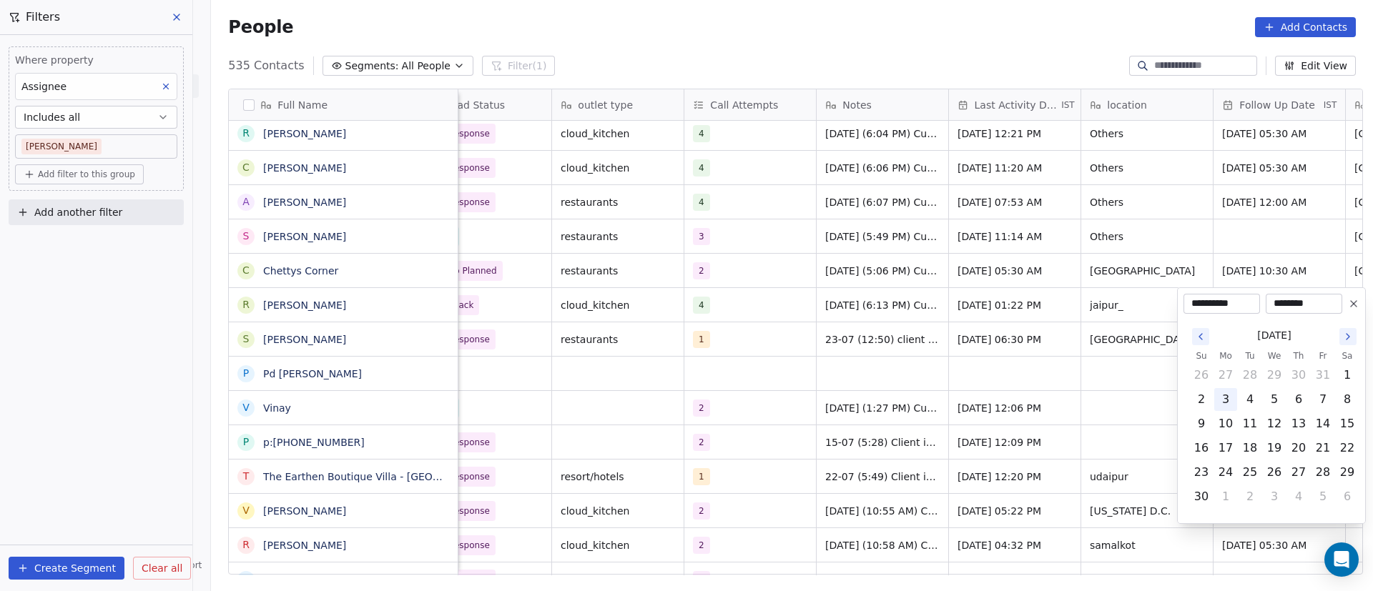
type input "**********"
click at [948, 405] on html "On2Cook India Pvt. Ltd. Contacts People Marketing Workflows Campaigns Metrics &…" at bounding box center [686, 295] width 1373 height 591
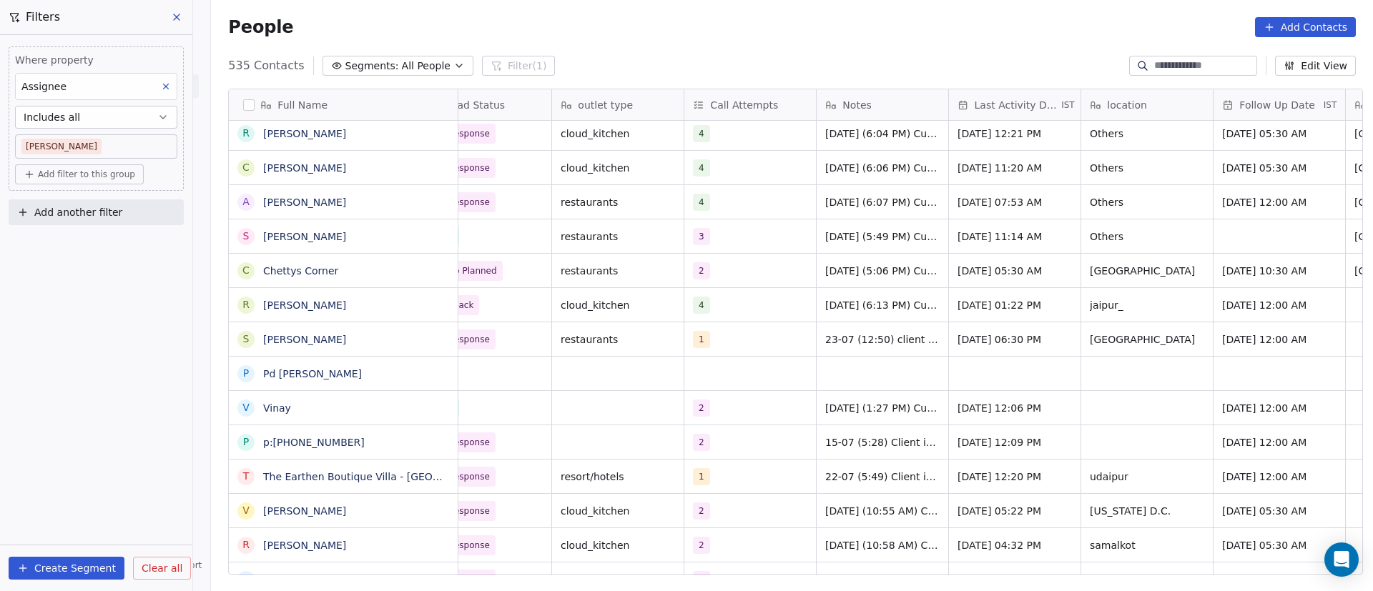
scroll to position [0, 0]
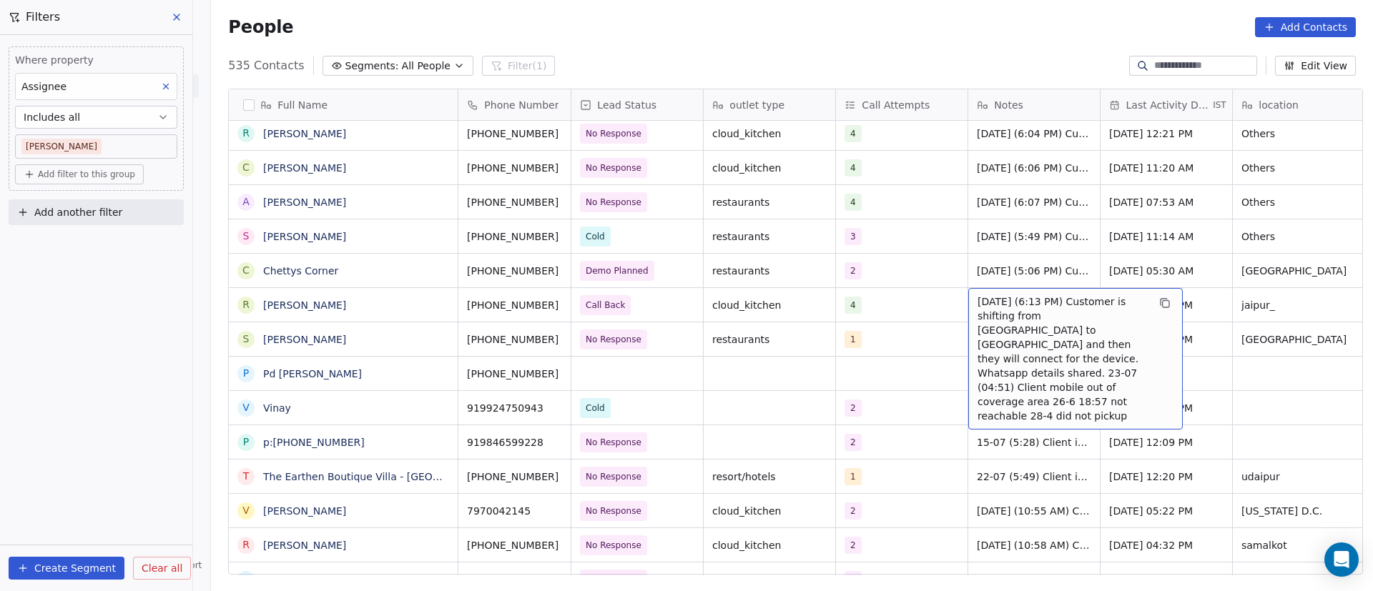
click at [1028, 321] on span "30/9/2025 (6:13 PM) Customer is shifting from Assam to Jaipur and then they wil…" at bounding box center [1063, 359] width 170 height 129
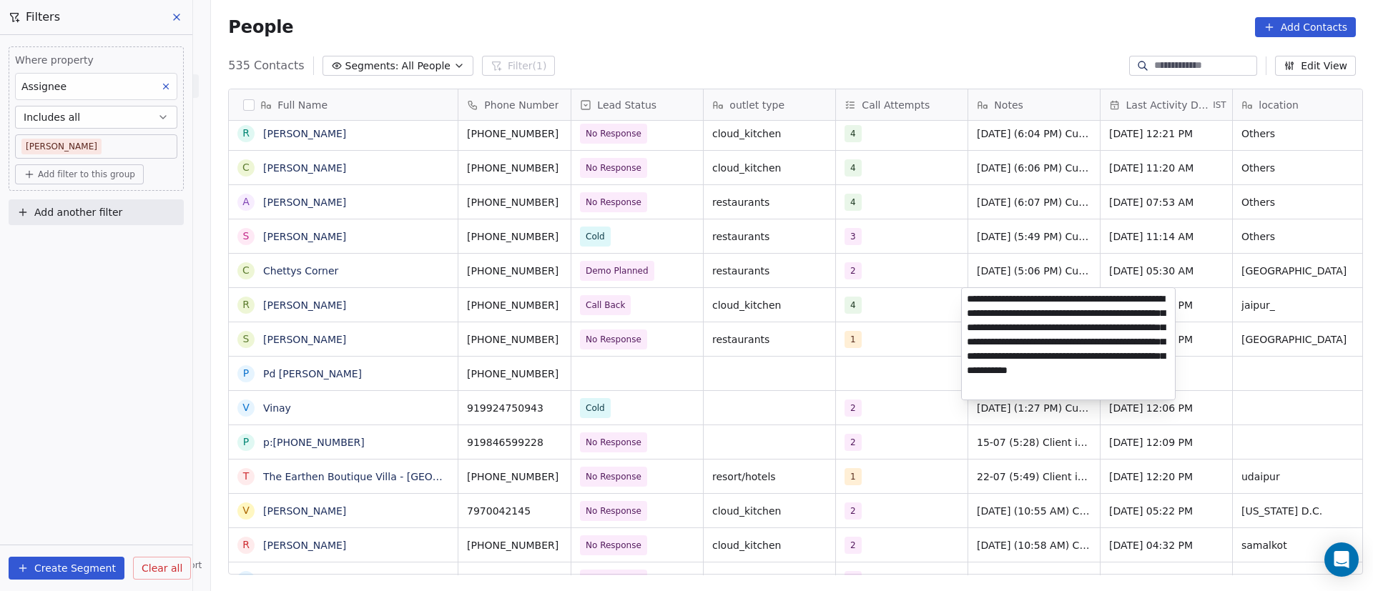
click at [1060, 317] on textarea "**********" at bounding box center [1068, 344] width 213 height 112
type textarea "**********"
click at [806, 373] on html "On2Cook India Pvt. Ltd. Contacts People Marketing Workflows Campaigns Metrics &…" at bounding box center [686, 295] width 1373 height 591
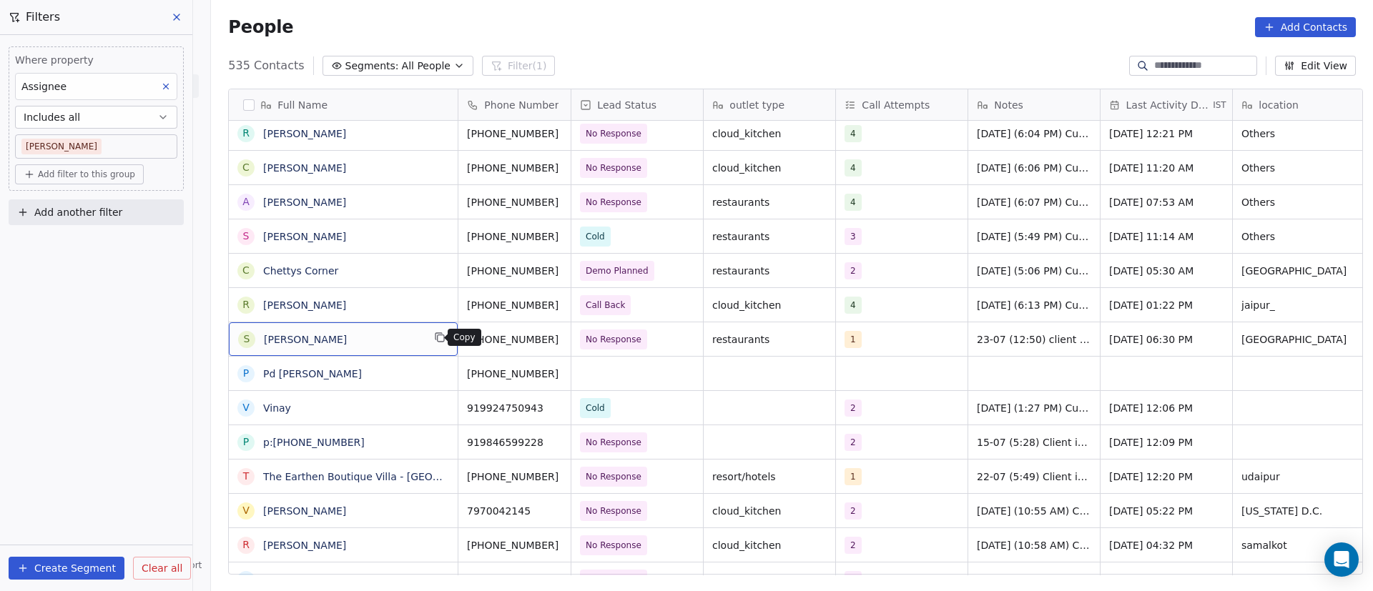
click at [438, 342] on icon "grid" at bounding box center [441, 338] width 6 height 6
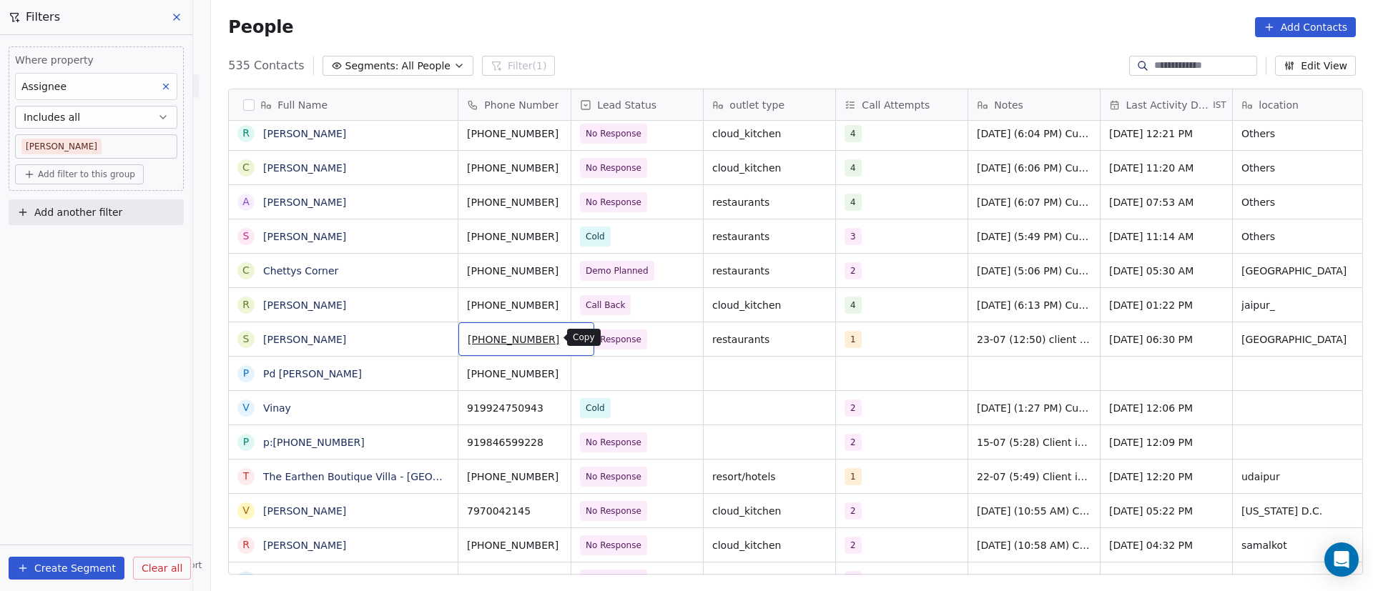
click at [571, 340] on icon "grid" at bounding box center [576, 337] width 11 height 11
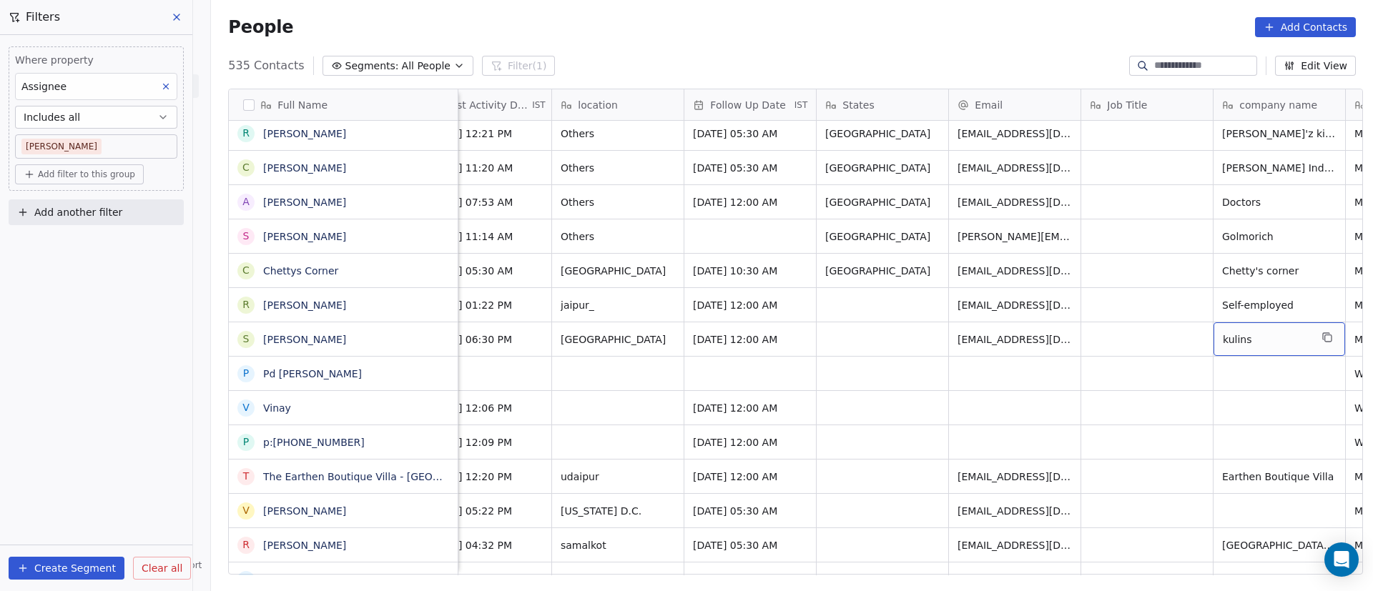
scroll to position [0, 813]
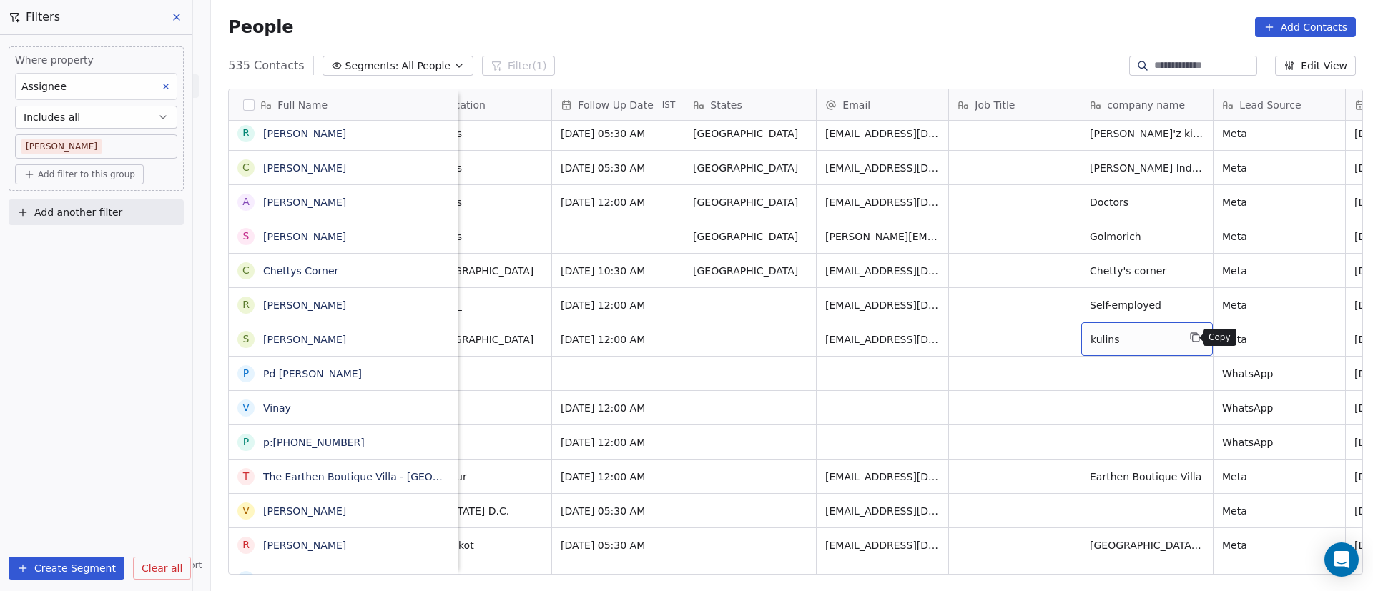
click at [1193, 341] on button "grid" at bounding box center [1194, 337] width 17 height 17
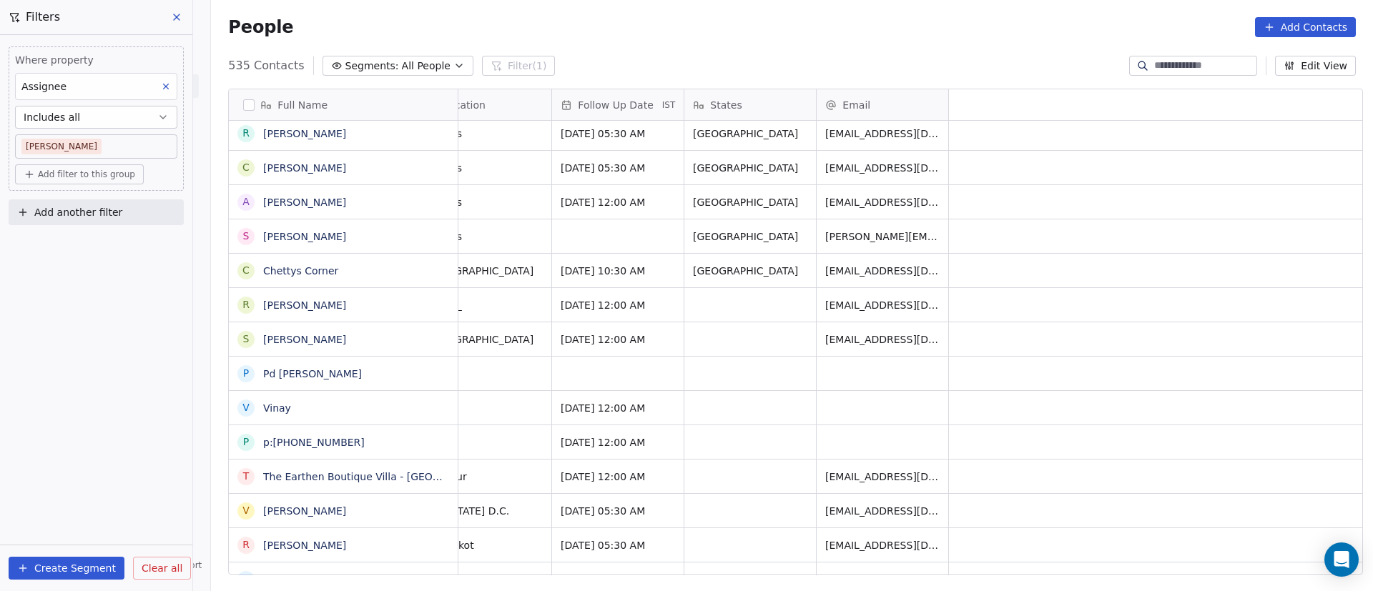
scroll to position [0, 0]
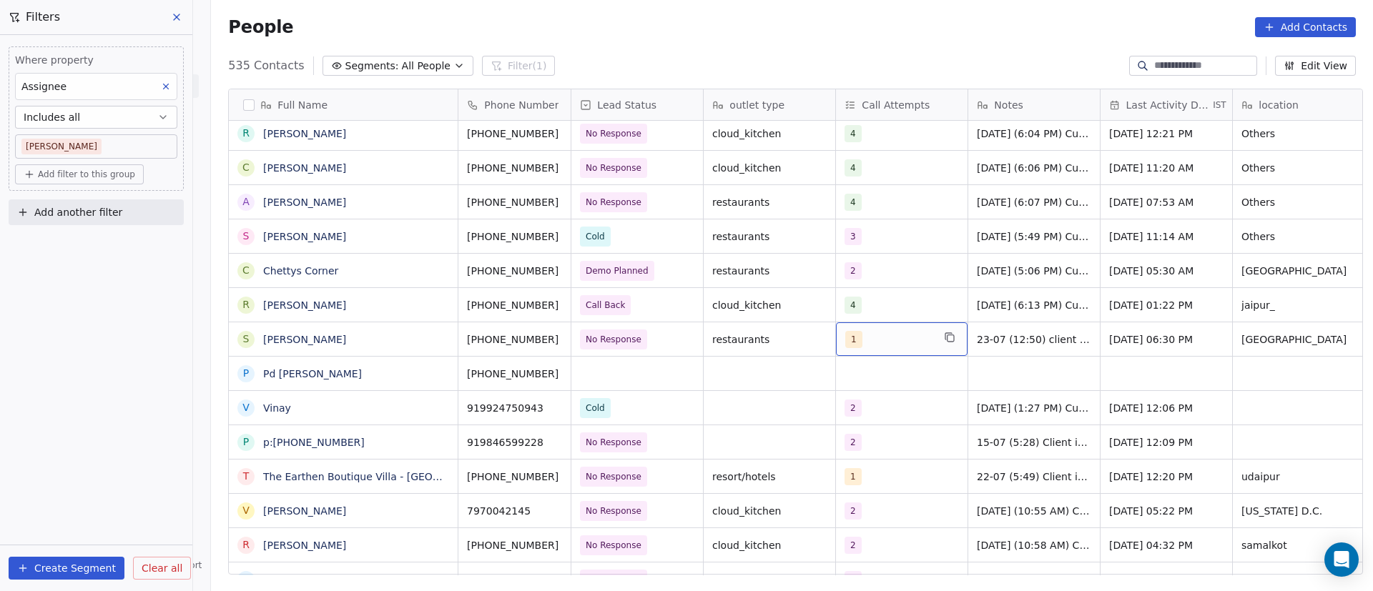
click at [893, 343] on div "1" at bounding box center [888, 339] width 87 height 17
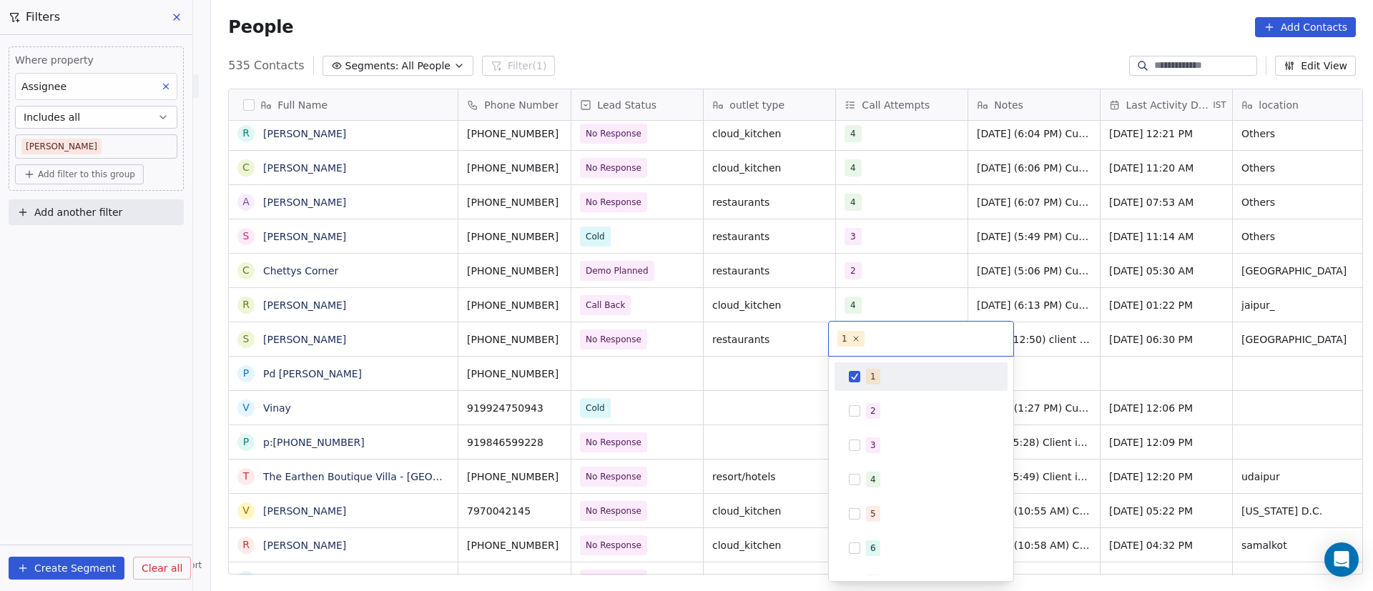
click at [863, 375] on div "1" at bounding box center [921, 376] width 162 height 23
click at [855, 410] on button "Suggestions" at bounding box center [854, 410] width 11 height 11
click at [767, 413] on html "On2Cook India Pvt. Ltd. Contacts People Marketing Workflows Campaigns Metrics &…" at bounding box center [686, 295] width 1373 height 591
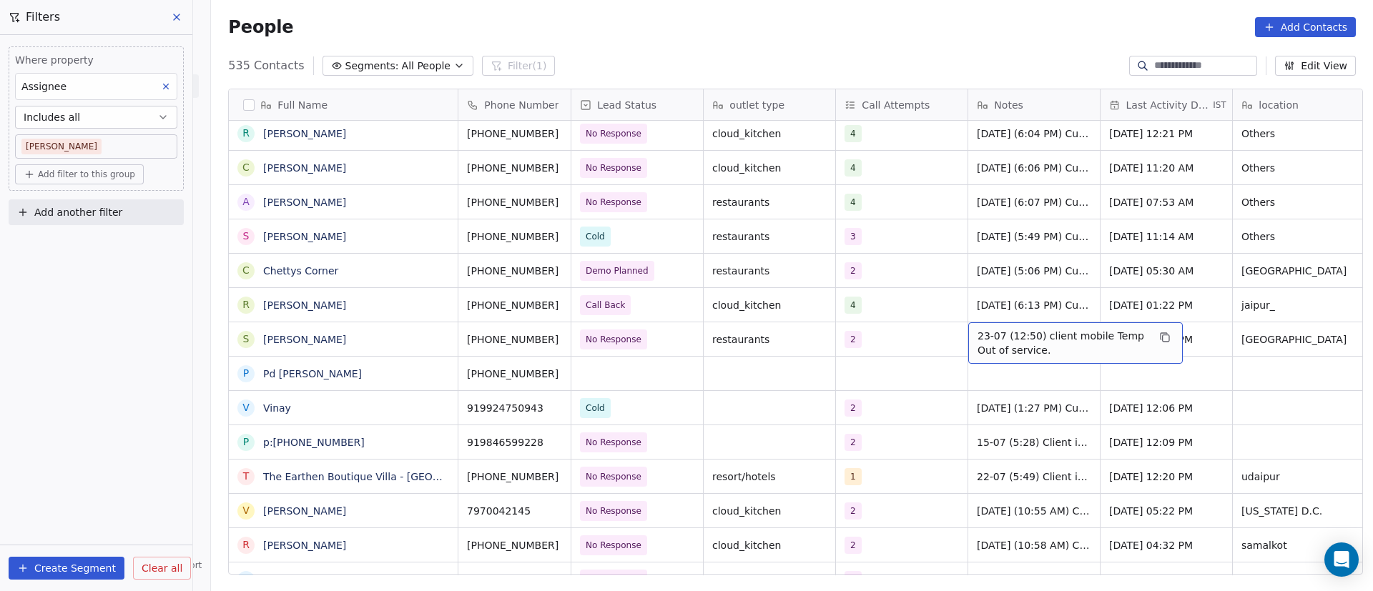
click at [998, 333] on span "23-07 (12:50) client mobile Temp Out of service." at bounding box center [1063, 343] width 170 height 29
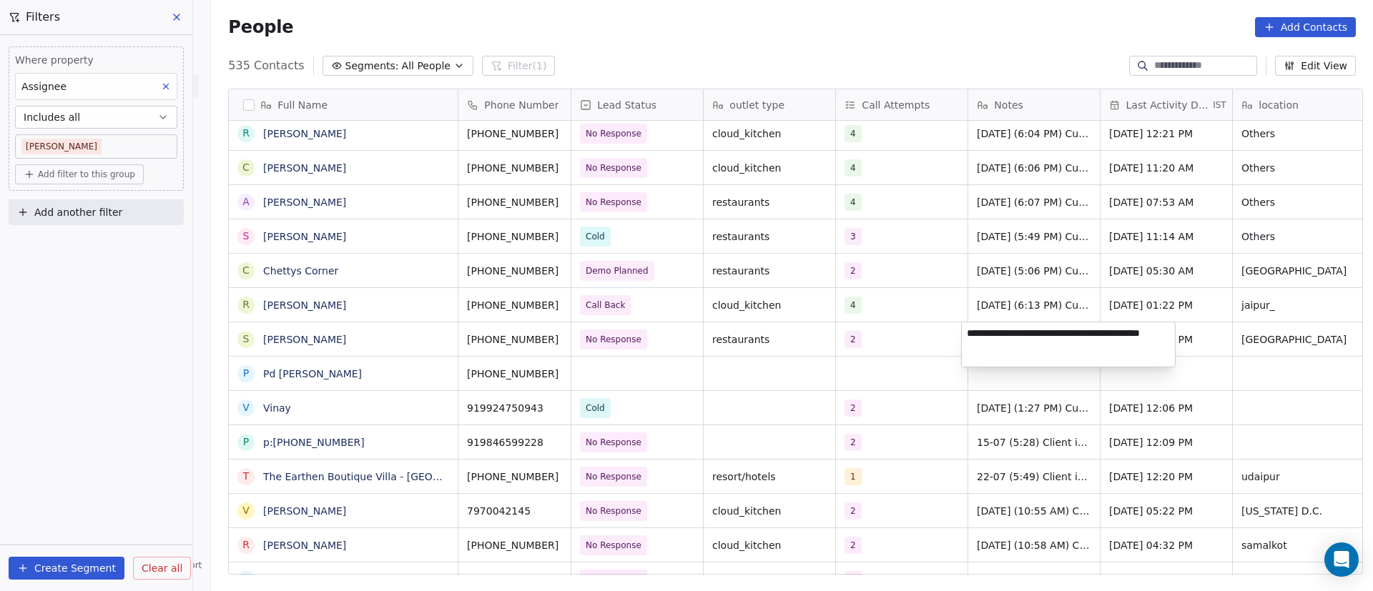
click at [968, 335] on textarea "**********" at bounding box center [1068, 345] width 213 height 44
paste textarea "**********"
type textarea "**********"
click at [880, 399] on html "On2Cook India Pvt. Ltd. Contacts People Marketing Workflows Campaigns Metrics &…" at bounding box center [686, 295] width 1373 height 591
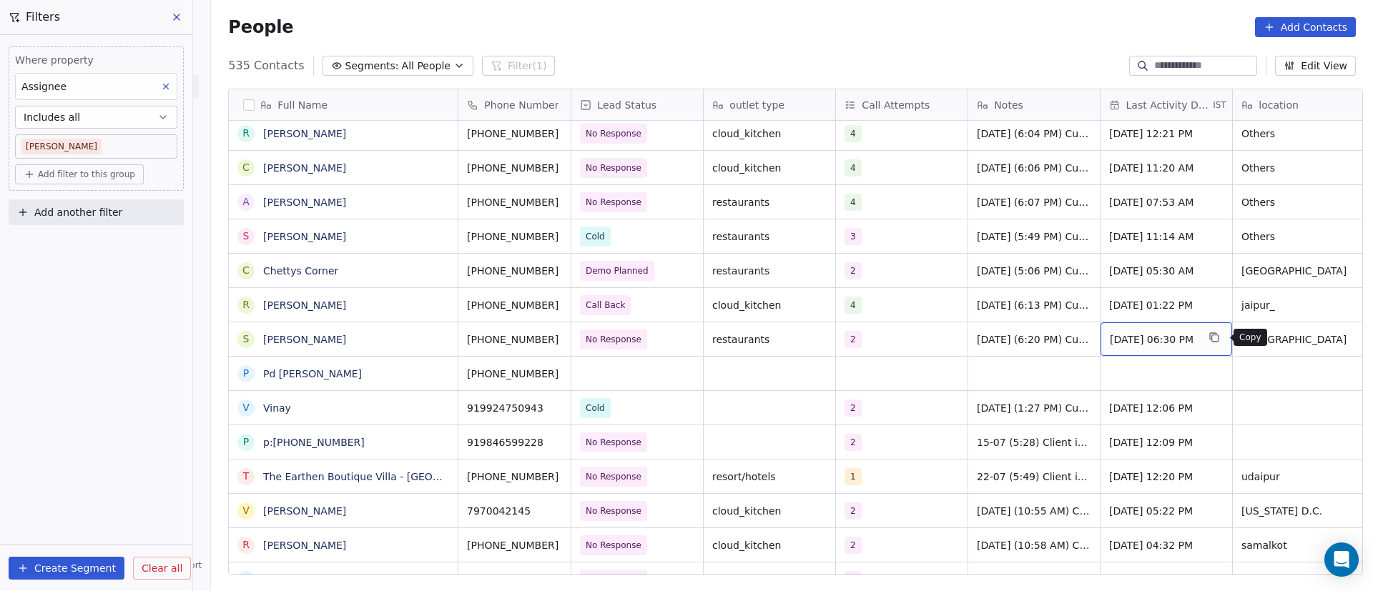
click at [1162, 337] on span "[DATE] 06:30 PM" at bounding box center [1153, 340] width 87 height 14
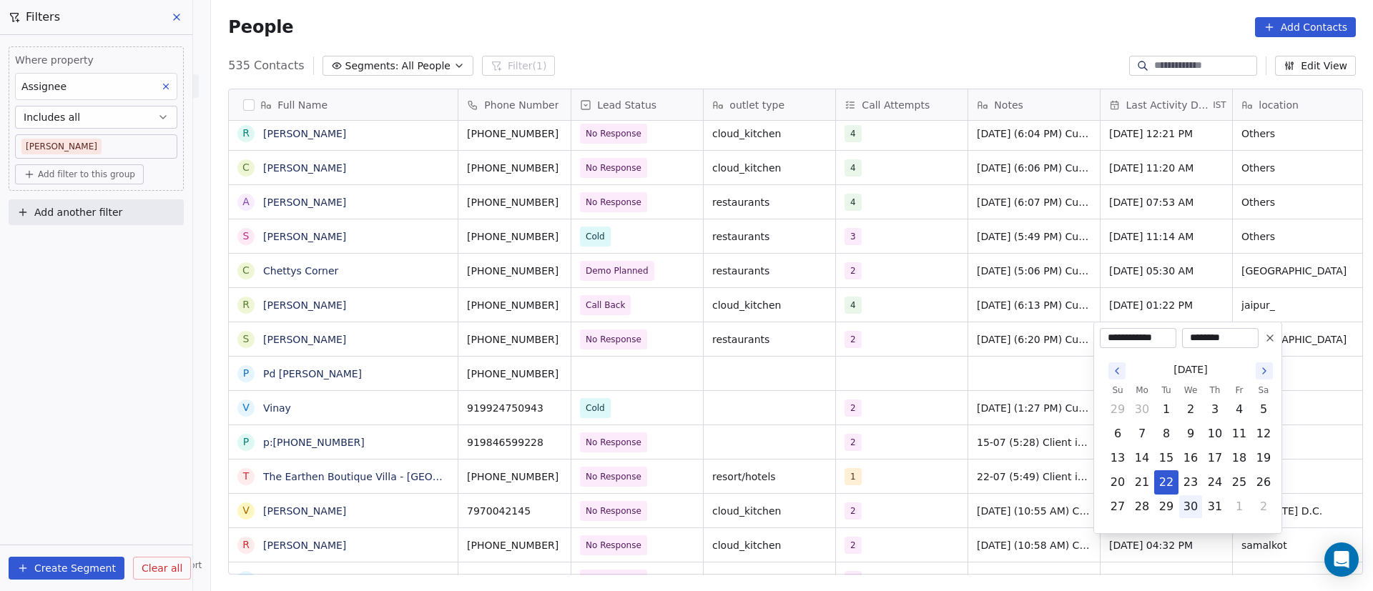
click at [1189, 507] on button "30" at bounding box center [1190, 507] width 23 height 23
type input "**********"
click at [960, 435] on html "On2Cook India Pvt. Ltd. Contacts People Marketing Workflows Campaigns Metrics &…" at bounding box center [686, 295] width 1373 height 591
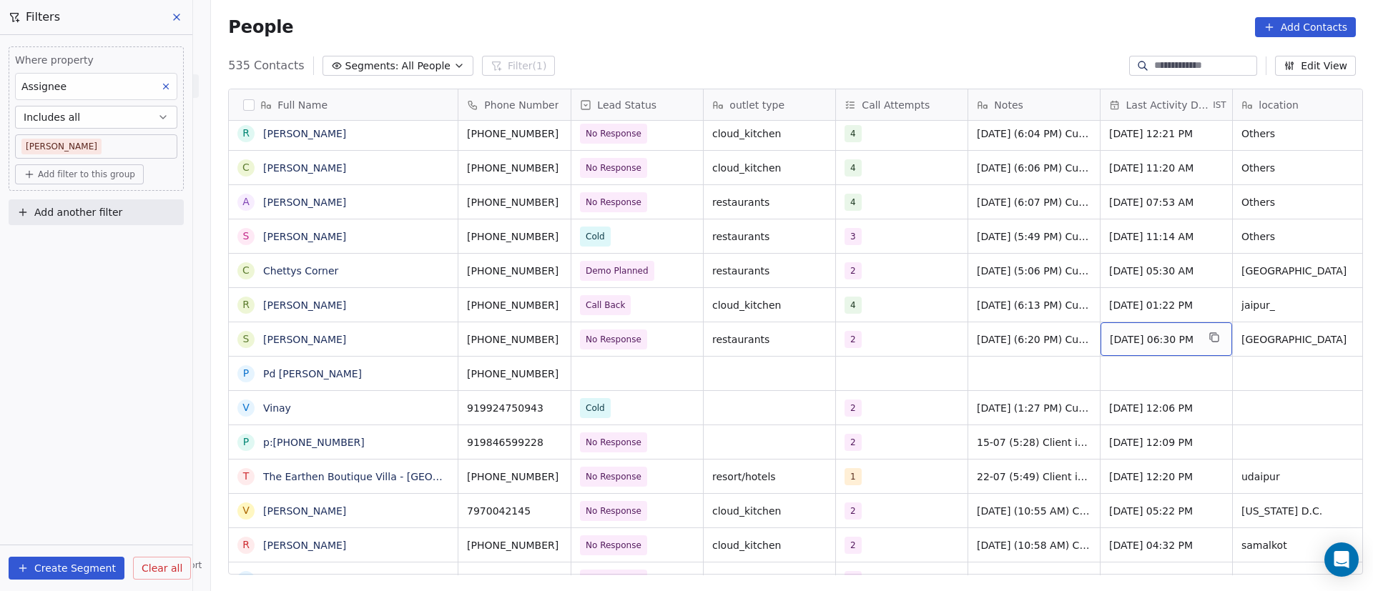
click at [1138, 341] on span "Jul 30, 2025 06:30 PM" at bounding box center [1153, 340] width 87 height 14
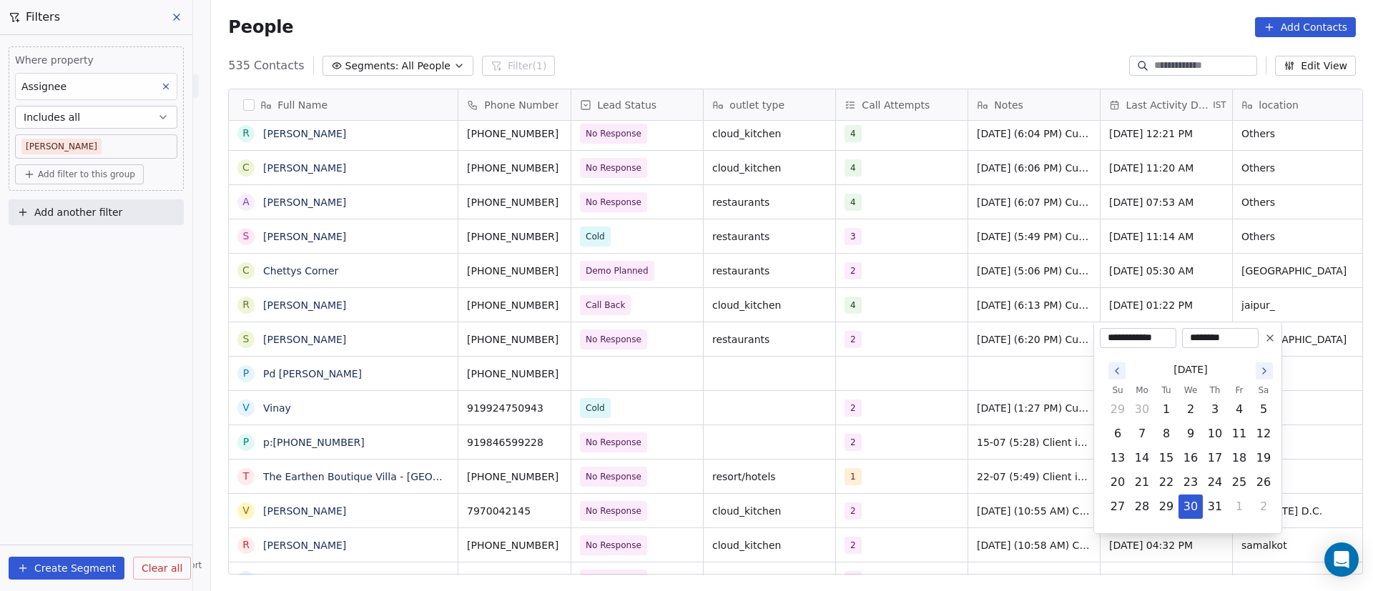
click at [1267, 371] on icon "Go to the Next Month" at bounding box center [1264, 370] width 11 height 11
click at [1113, 367] on icon "Go to the Previous Month" at bounding box center [1116, 370] width 11 height 11
click at [1170, 508] on button "30" at bounding box center [1166, 507] width 23 height 23
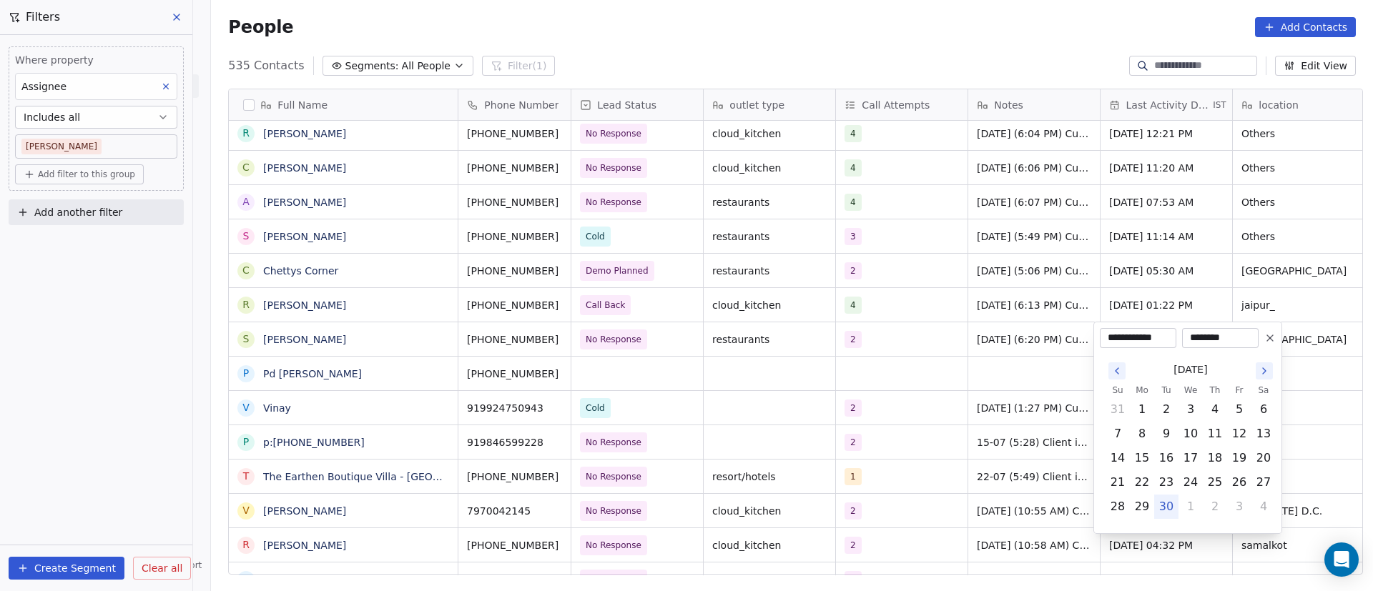
type input "**********"
click at [940, 439] on html "On2Cook India Pvt. Ltd. Contacts People Marketing Workflows Campaigns Metrics &…" at bounding box center [686, 295] width 1373 height 591
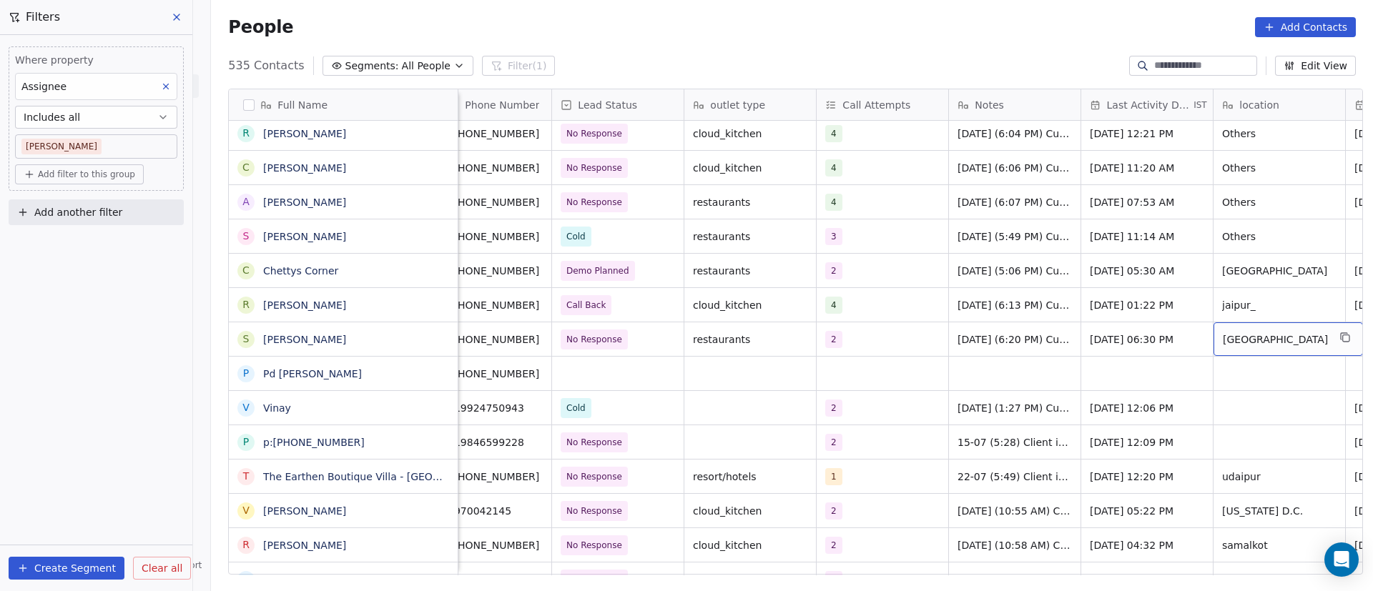
scroll to position [0, 152]
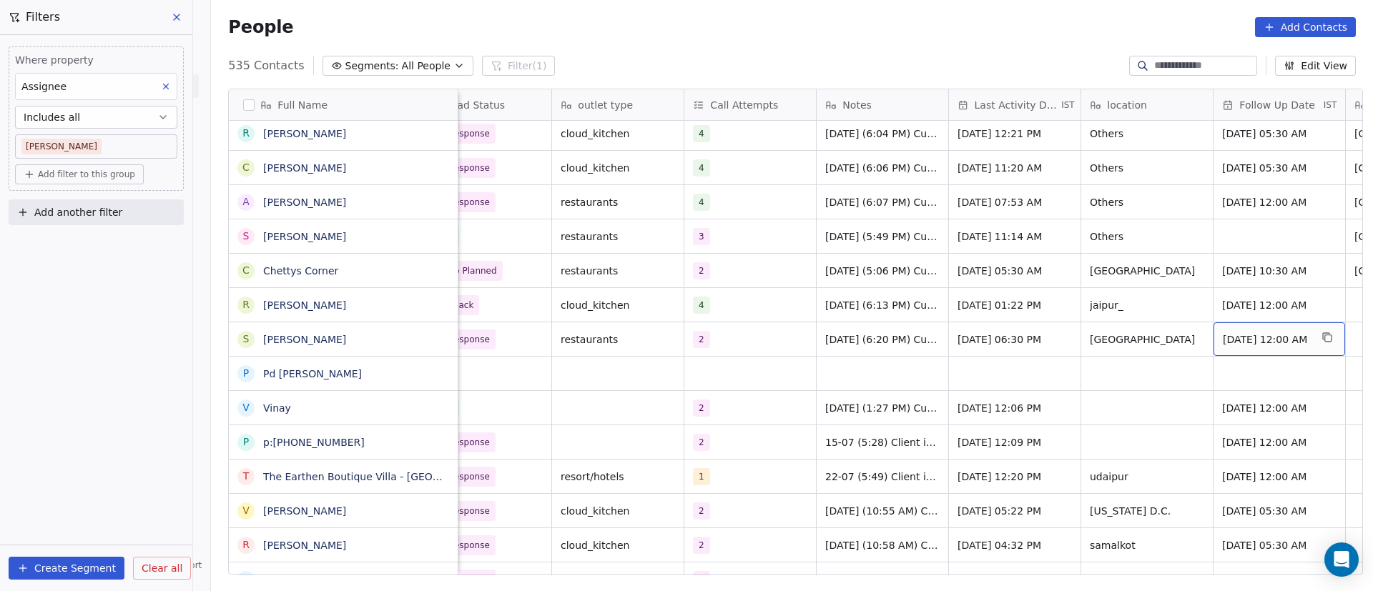
click at [1279, 337] on span "[DATE] 12:00 AM" at bounding box center [1266, 340] width 87 height 14
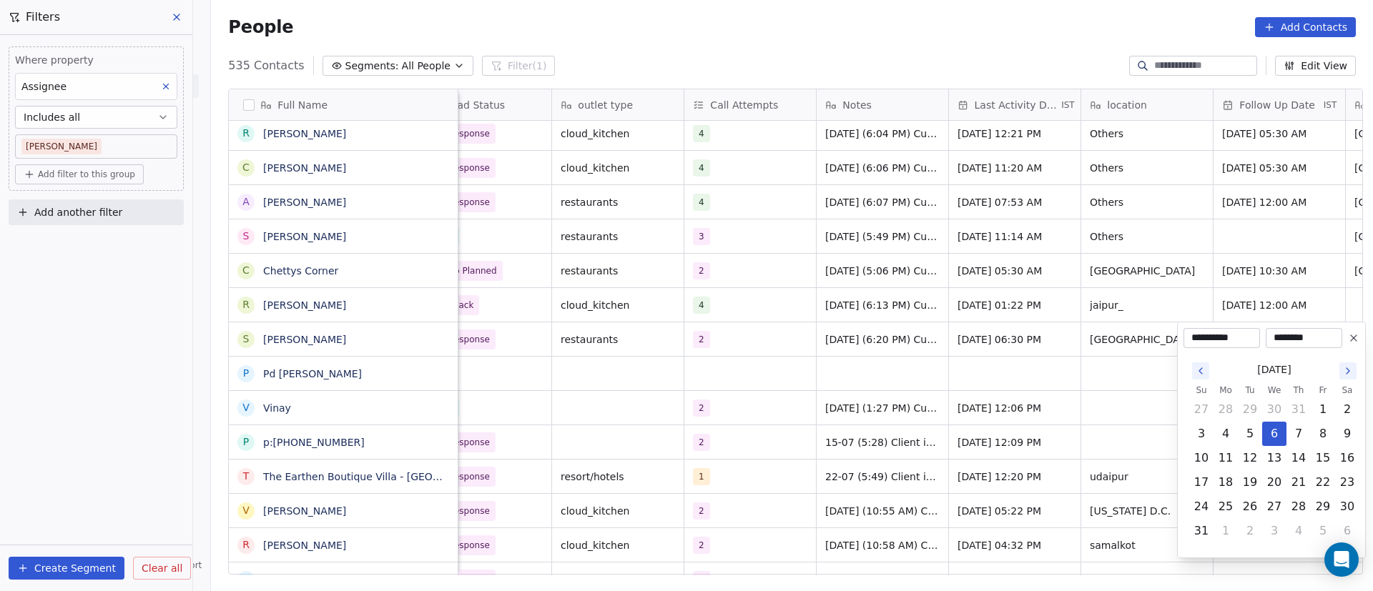
drag, startPoint x: 1349, startPoint y: 370, endPoint x: 1343, endPoint y: 381, distance: 12.2
click at [1343, 374] on icon "Go to the Next Month" at bounding box center [1347, 370] width 11 height 11
click at [1345, 374] on icon "Go to the Next Month" at bounding box center [1347, 370] width 11 height 11
click at [1231, 433] on button "6" at bounding box center [1225, 434] width 23 height 23
type input "**********"
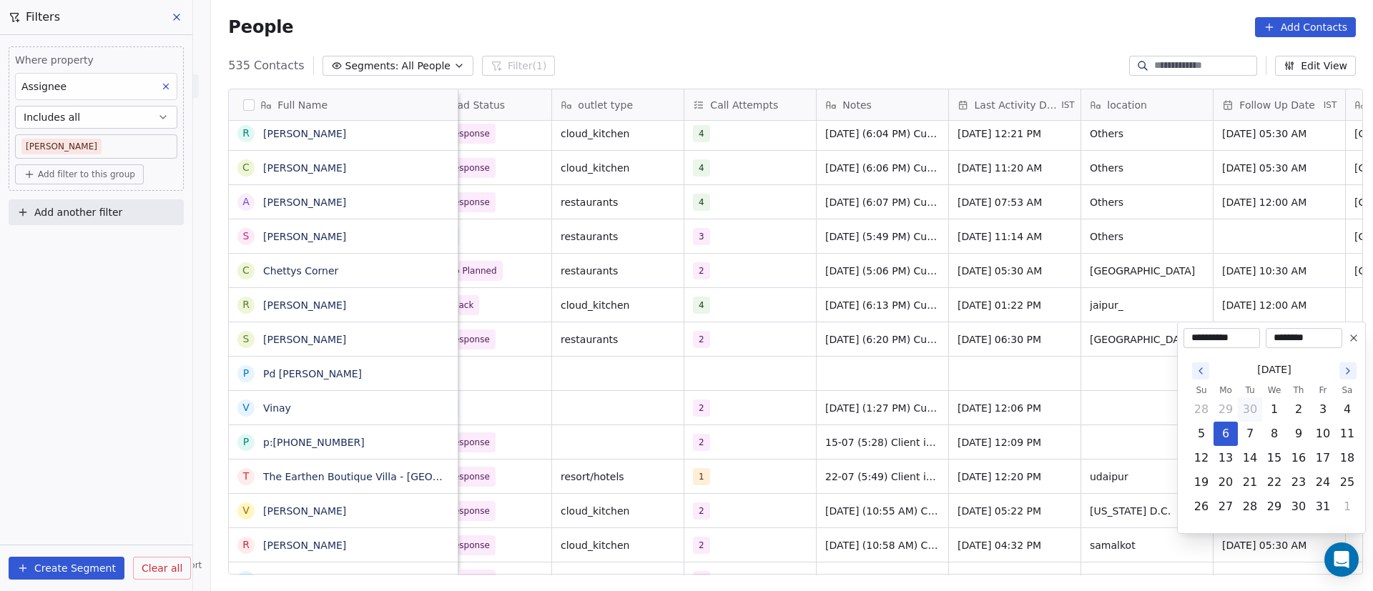
click at [1010, 444] on html "On2Cook India Pvt. Ltd. Contacts People Marketing Workflows Campaigns Metrics &…" at bounding box center [686, 295] width 1373 height 591
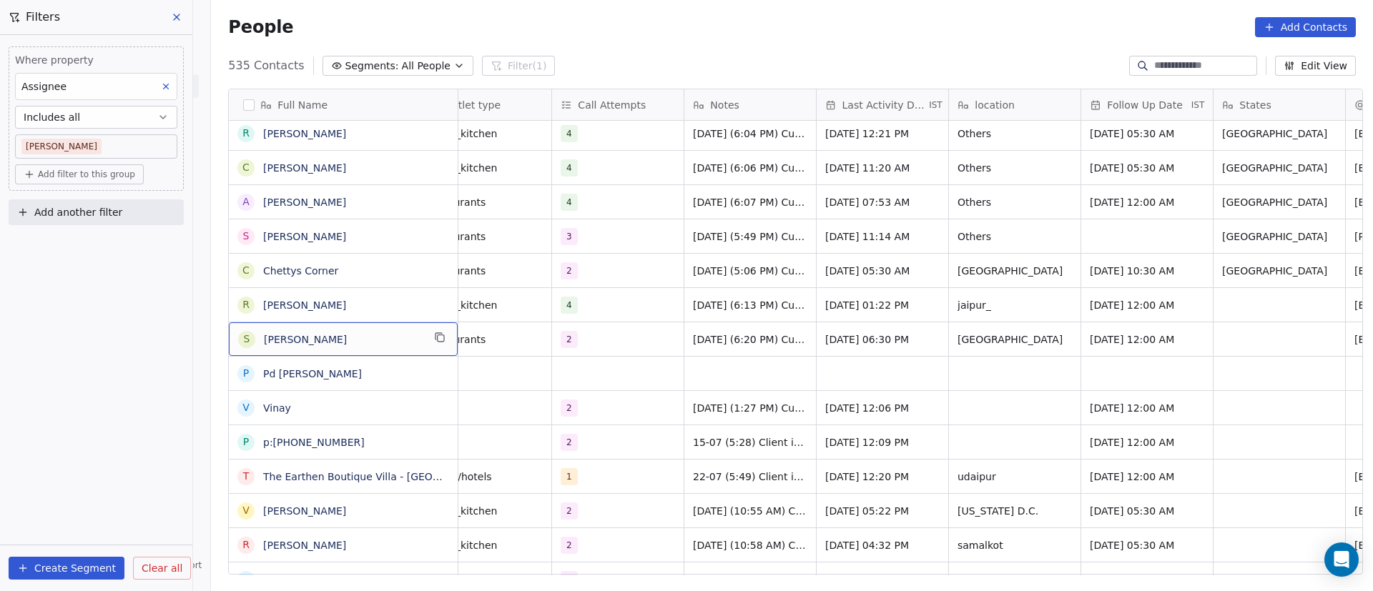
scroll to position [0, 0]
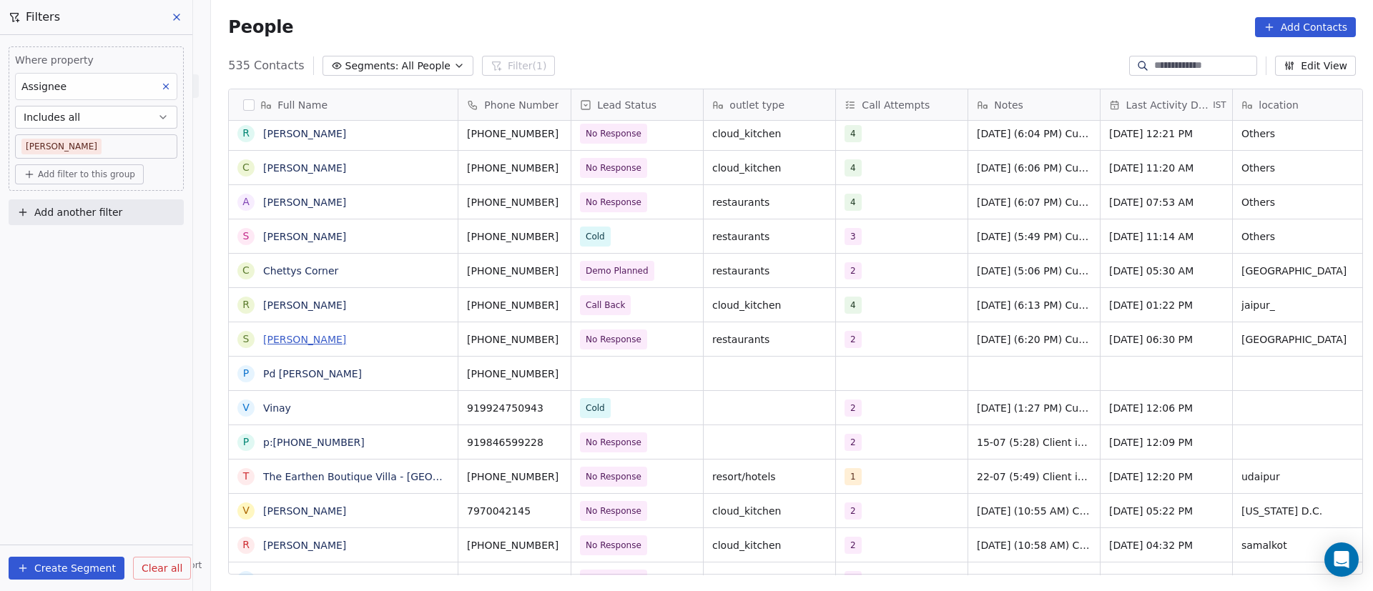
click at [332, 342] on link "Subhasish Ghosh" at bounding box center [304, 339] width 83 height 11
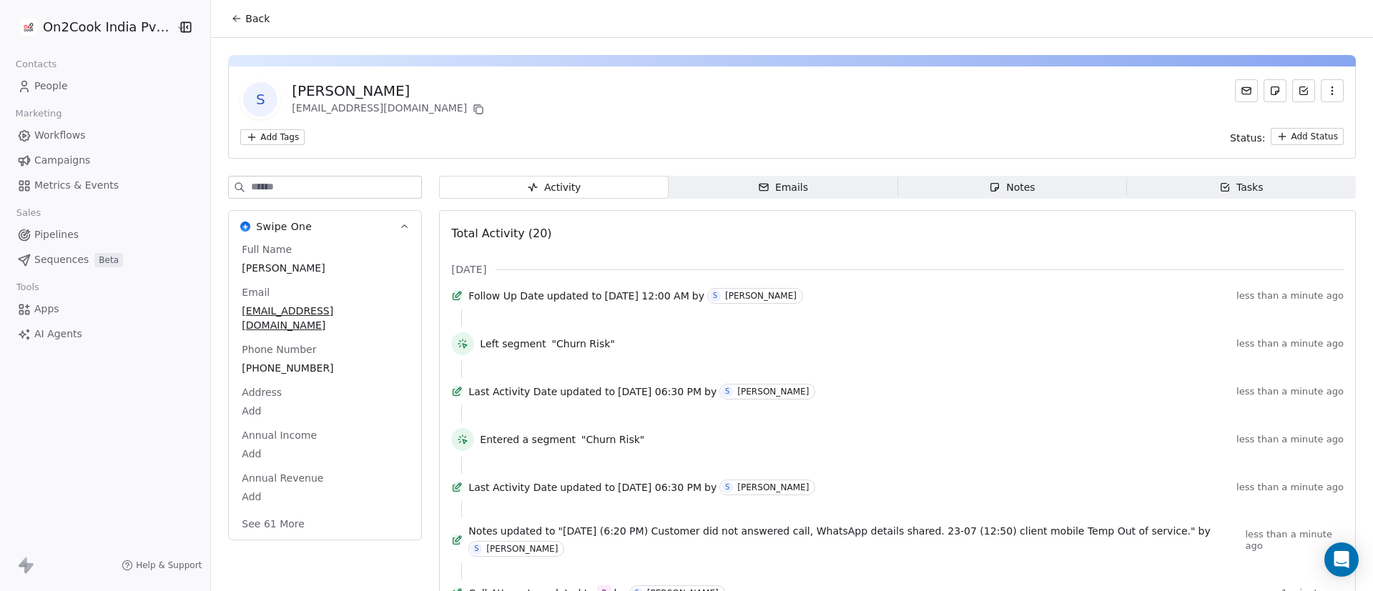
click at [237, 20] on button "Back" at bounding box center [250, 19] width 56 height 26
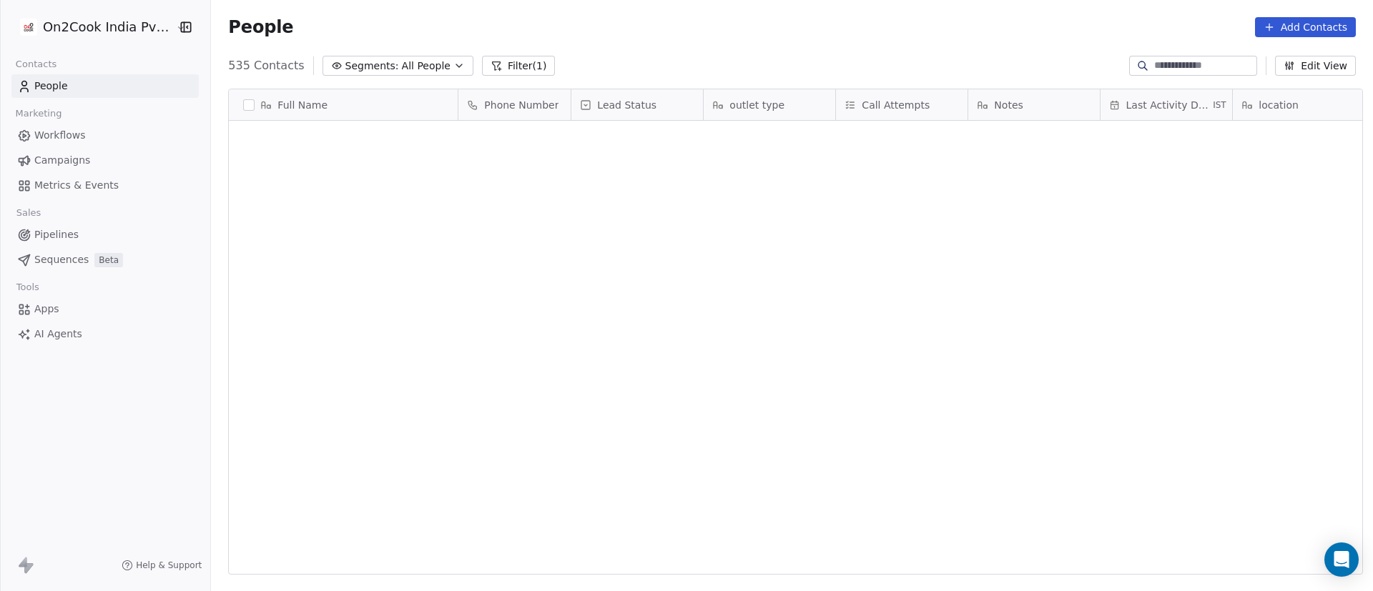
scroll to position [504, 1152]
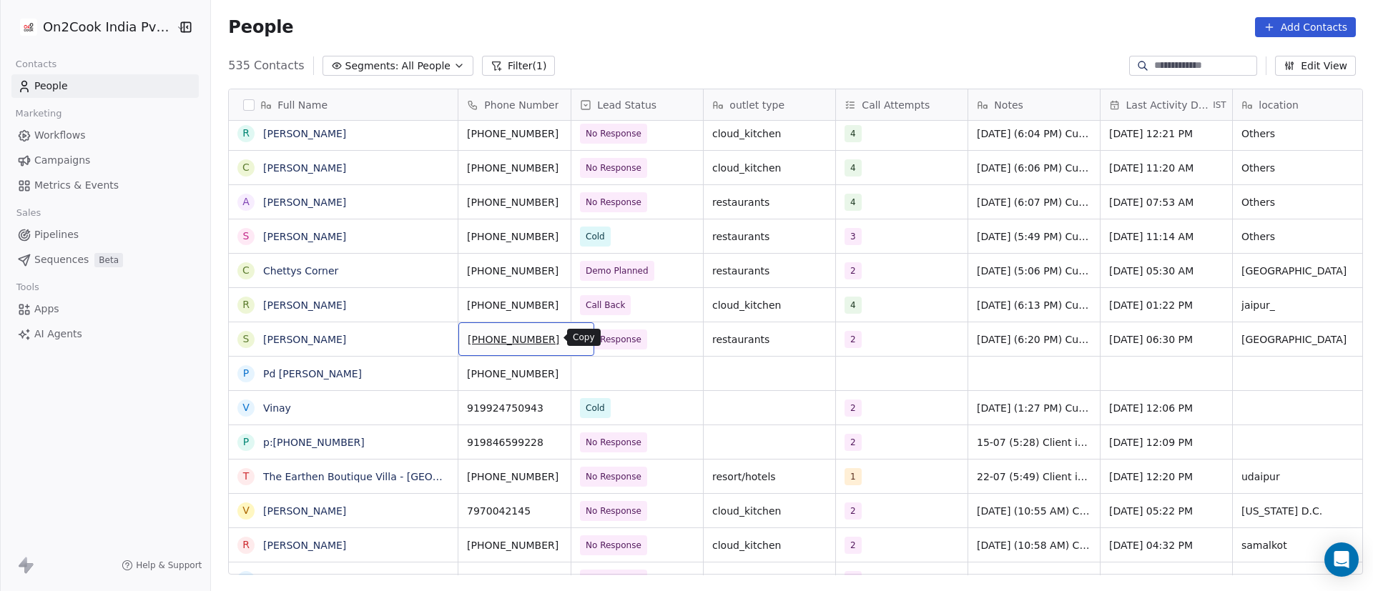
drag, startPoint x: 556, startPoint y: 336, endPoint x: 532, endPoint y: 383, distance: 52.8
click at [571, 336] on icon "grid" at bounding box center [576, 337] width 11 height 11
drag, startPoint x: 407, startPoint y: 446, endPoint x: 379, endPoint y: 437, distance: 29.4
click at [379, 437] on span "p:+919846599228" at bounding box center [343, 442] width 159 height 14
click at [434, 444] on icon "grid" at bounding box center [439, 440] width 11 height 11
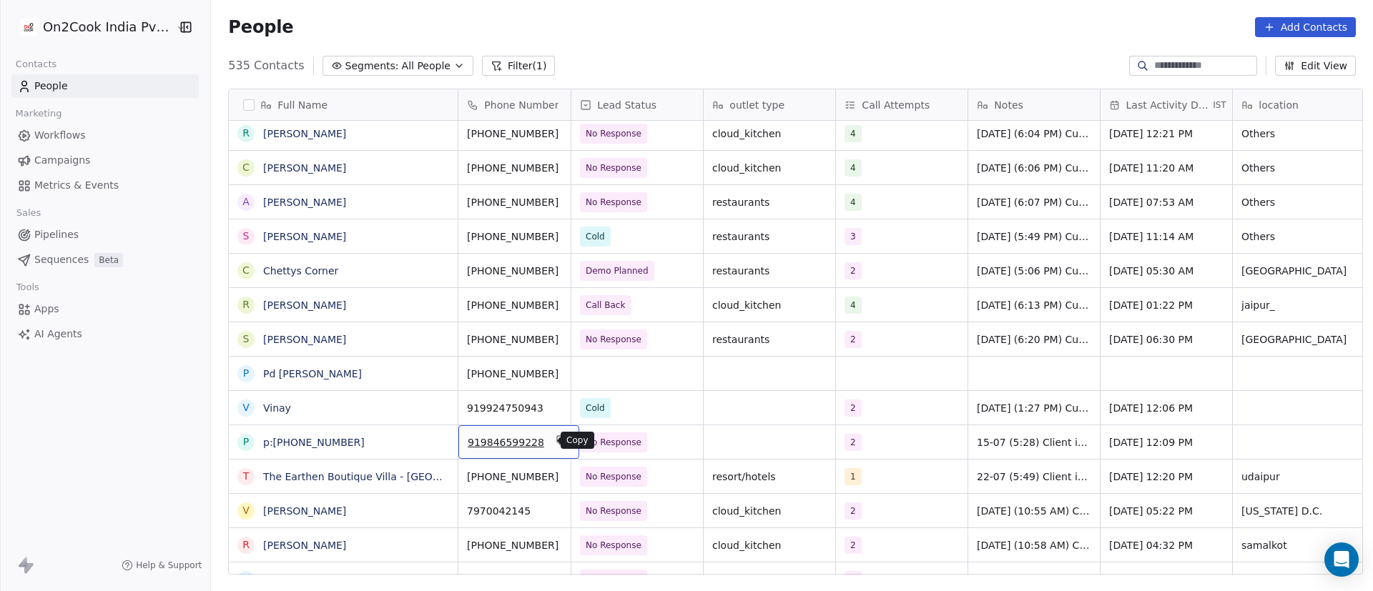
click at [559, 443] on icon "grid" at bounding box center [562, 441] width 6 height 6
click at [876, 443] on div "2" at bounding box center [888, 442] width 87 height 17
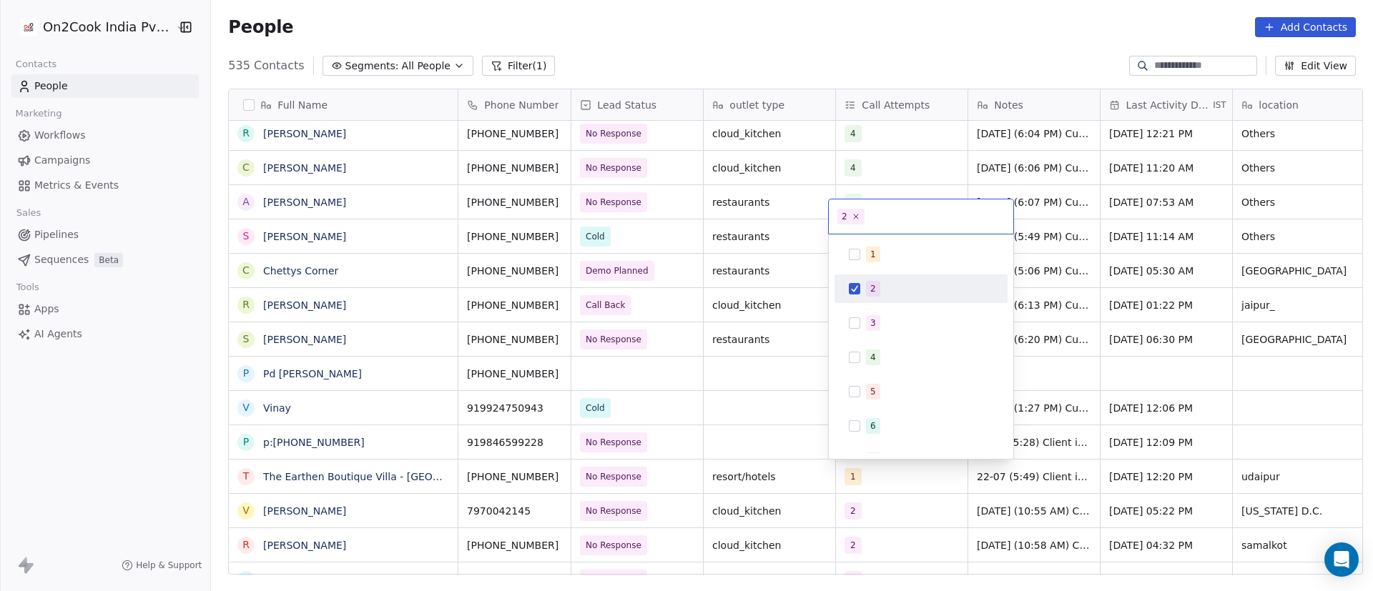
click at [883, 285] on div "2" at bounding box center [929, 289] width 127 height 16
click at [885, 327] on div "3" at bounding box center [929, 323] width 127 height 16
click at [786, 461] on html "On2Cook India Pvt. Ltd. Contacts People Marketing Workflows Campaigns Metrics &…" at bounding box center [686, 295] width 1373 height 591
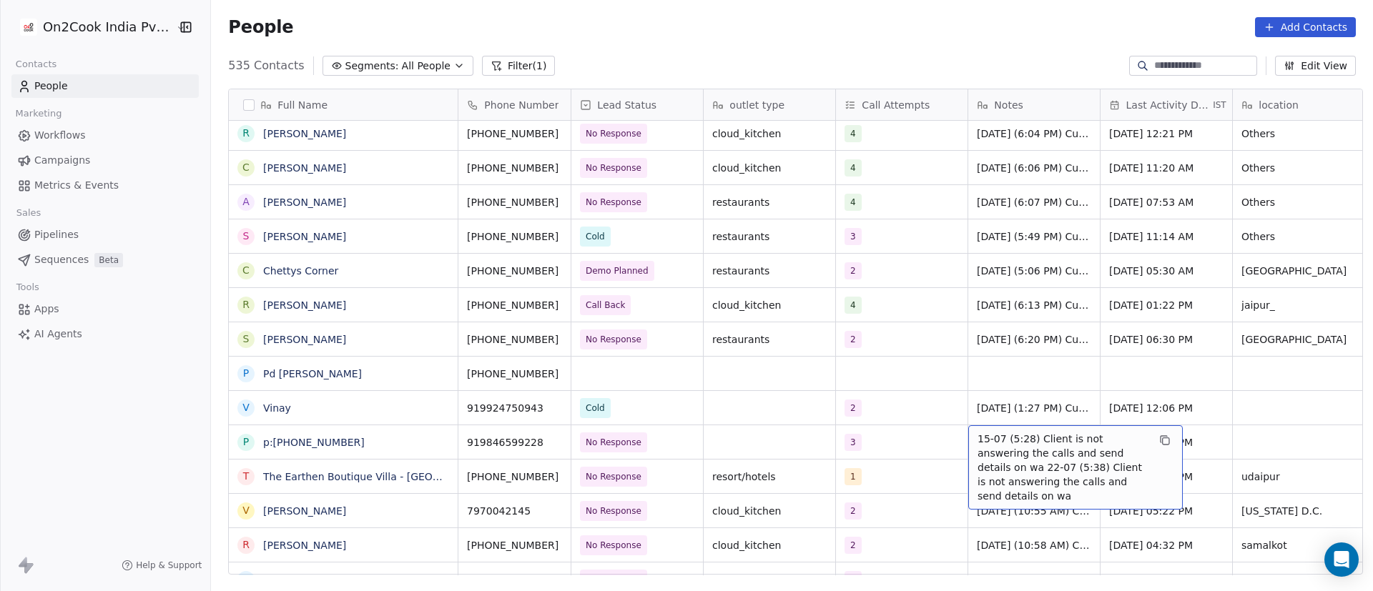
click at [1000, 437] on span "15-07 (5:28) Client is not answering the calls and send details on wa 22-07 (5:…" at bounding box center [1063, 468] width 170 height 72
click at [998, 437] on span "15-07 (5:28) Client is not answering the calls and send details on wa 22-07 (5:…" at bounding box center [1063, 468] width 170 height 72
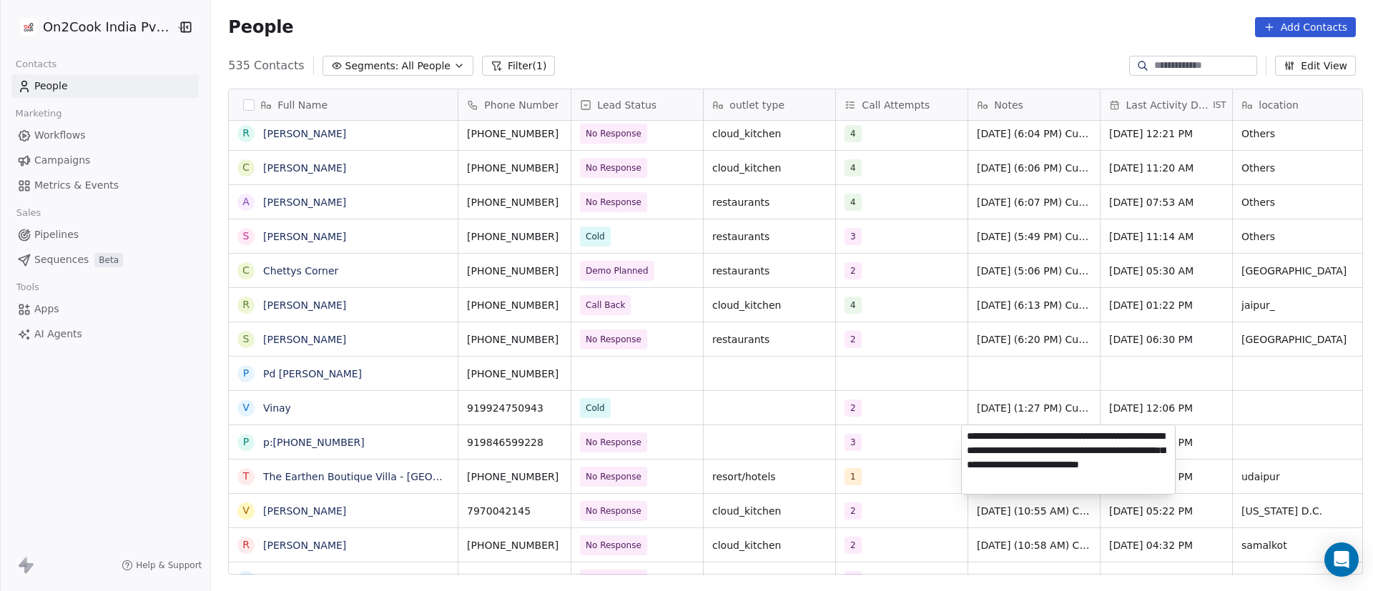
click at [965, 434] on textarea "**********" at bounding box center [1068, 459] width 213 height 69
paste textarea "**********"
type textarea "**********"
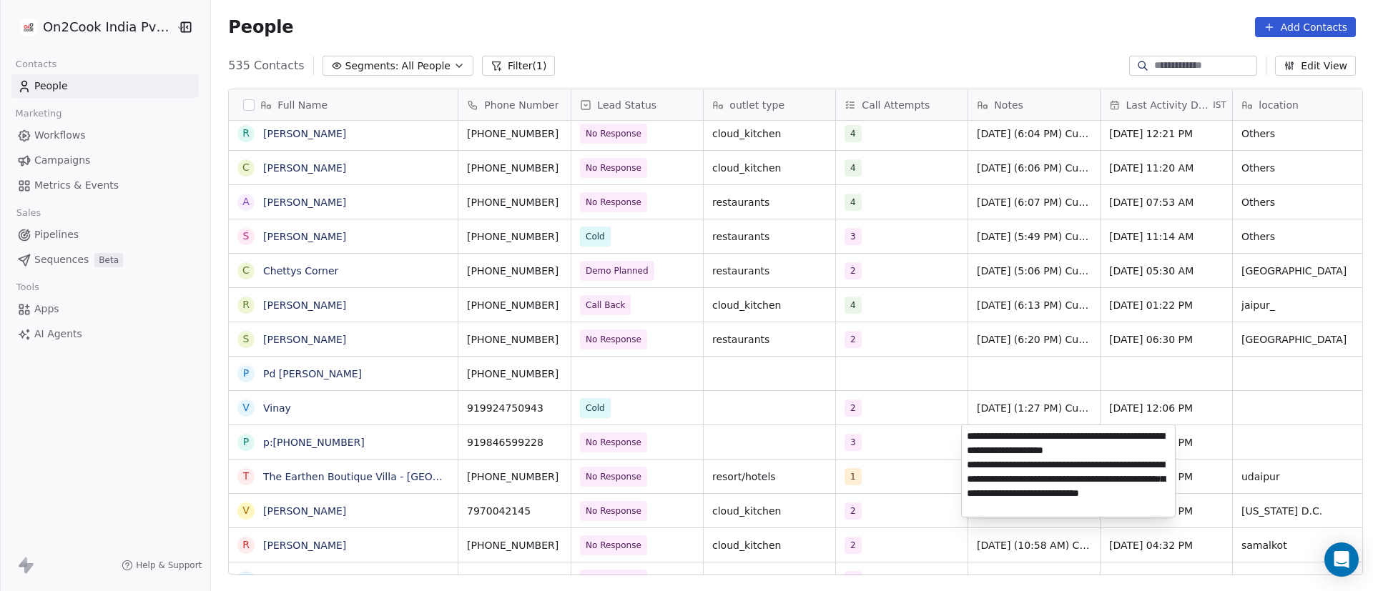
click at [909, 490] on html "On2Cook India Pvt. Ltd. Contacts People Marketing Workflows Campaigns Metrics &…" at bounding box center [686, 295] width 1373 height 591
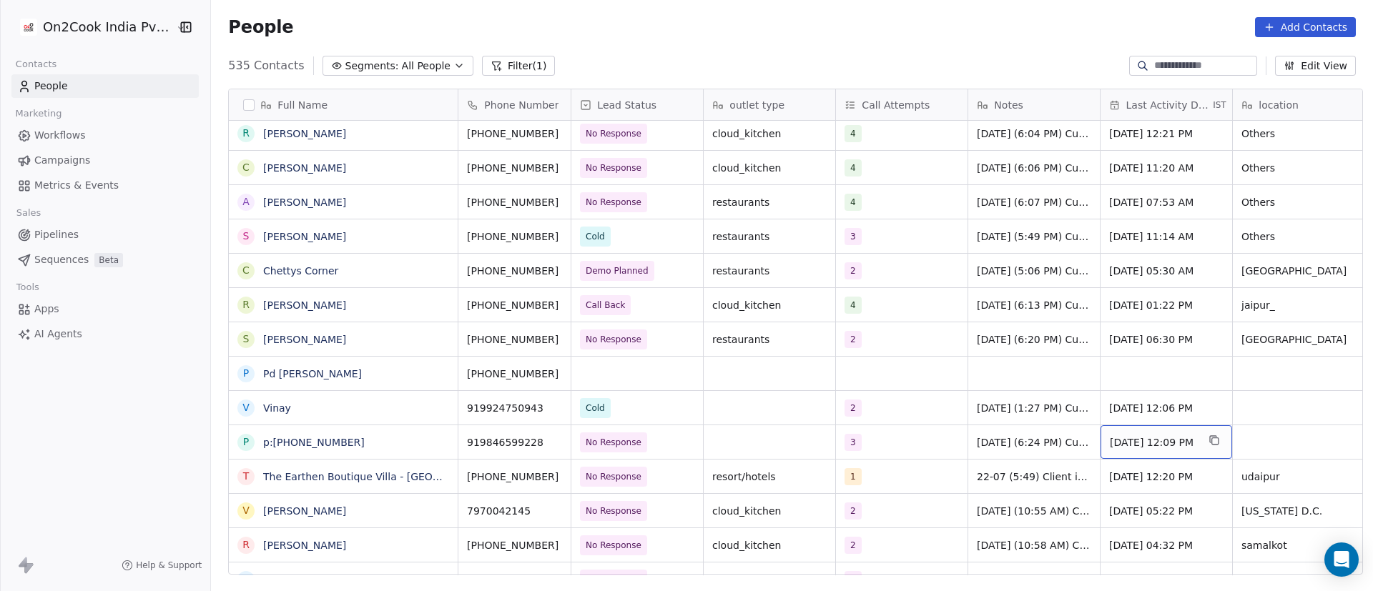
click at [1133, 447] on span "Jul 22, 2025 12:09 PM" at bounding box center [1153, 442] width 87 height 14
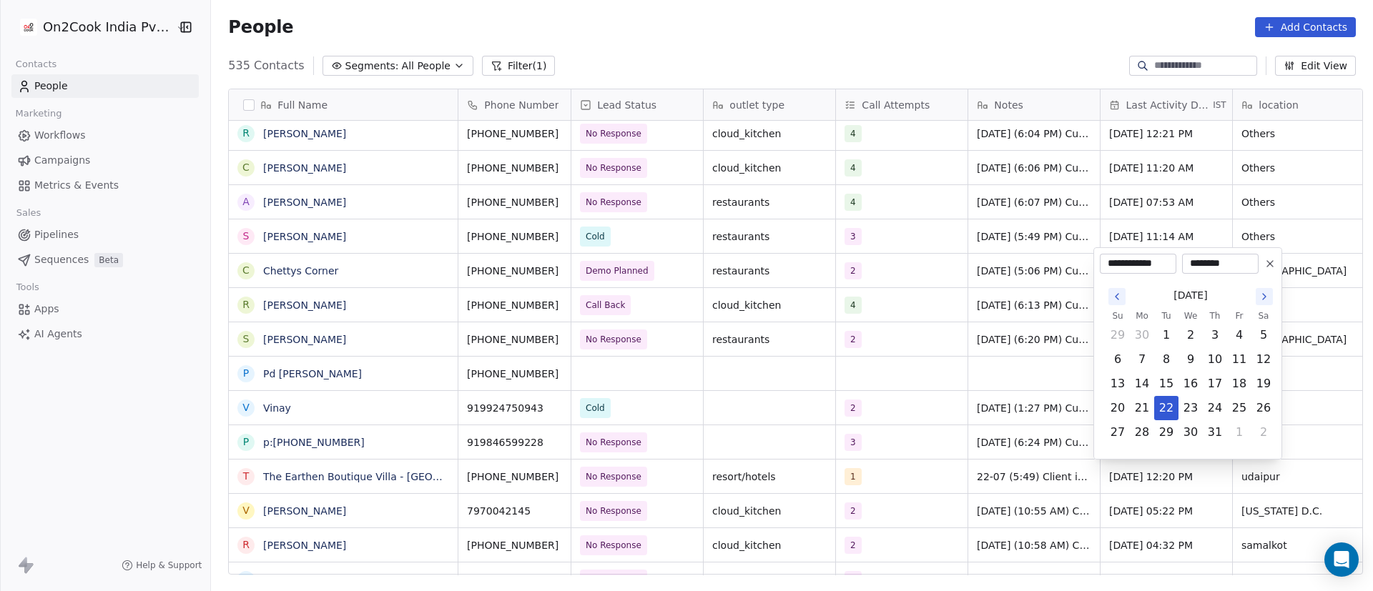
click at [1266, 300] on icon "Go to the Next Month" at bounding box center [1264, 296] width 11 height 11
click at [1262, 277] on icon "Go to the Next Month" at bounding box center [1264, 272] width 11 height 11
click at [1173, 433] on button "30" at bounding box center [1166, 432] width 23 height 23
type input "**********"
click at [857, 501] on html "On2Cook India Pvt. Ltd. Contacts People Marketing Workflows Campaigns Metrics &…" at bounding box center [686, 295] width 1373 height 591
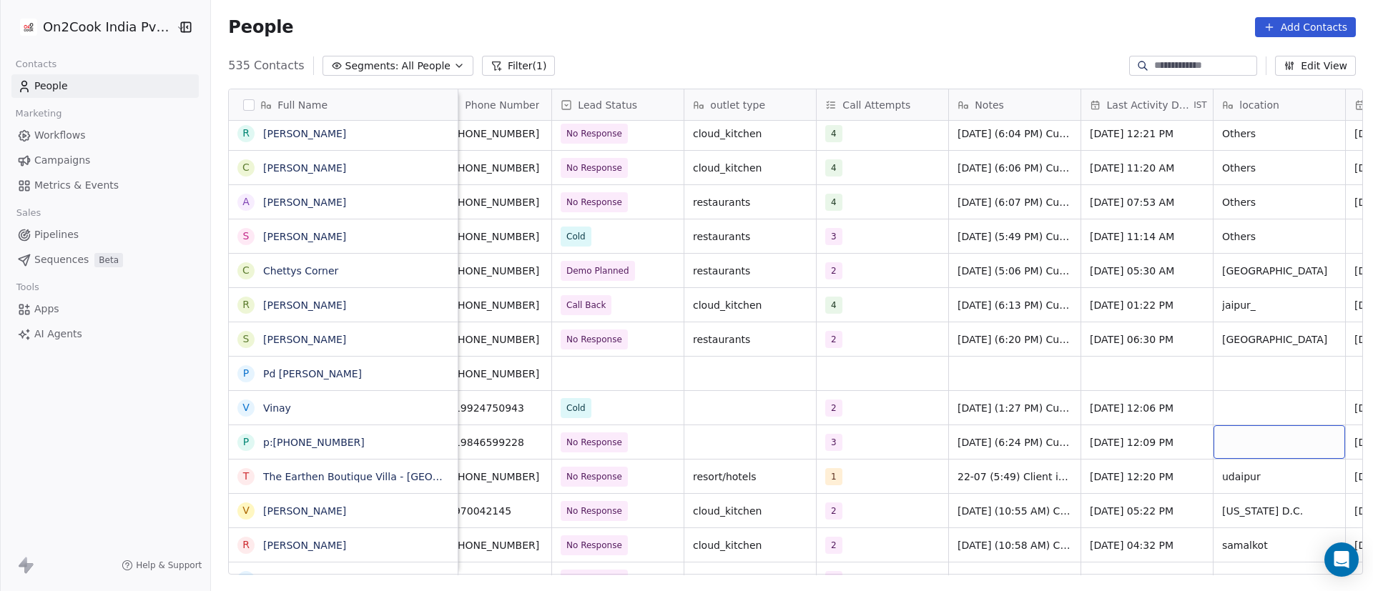
scroll to position [0, 152]
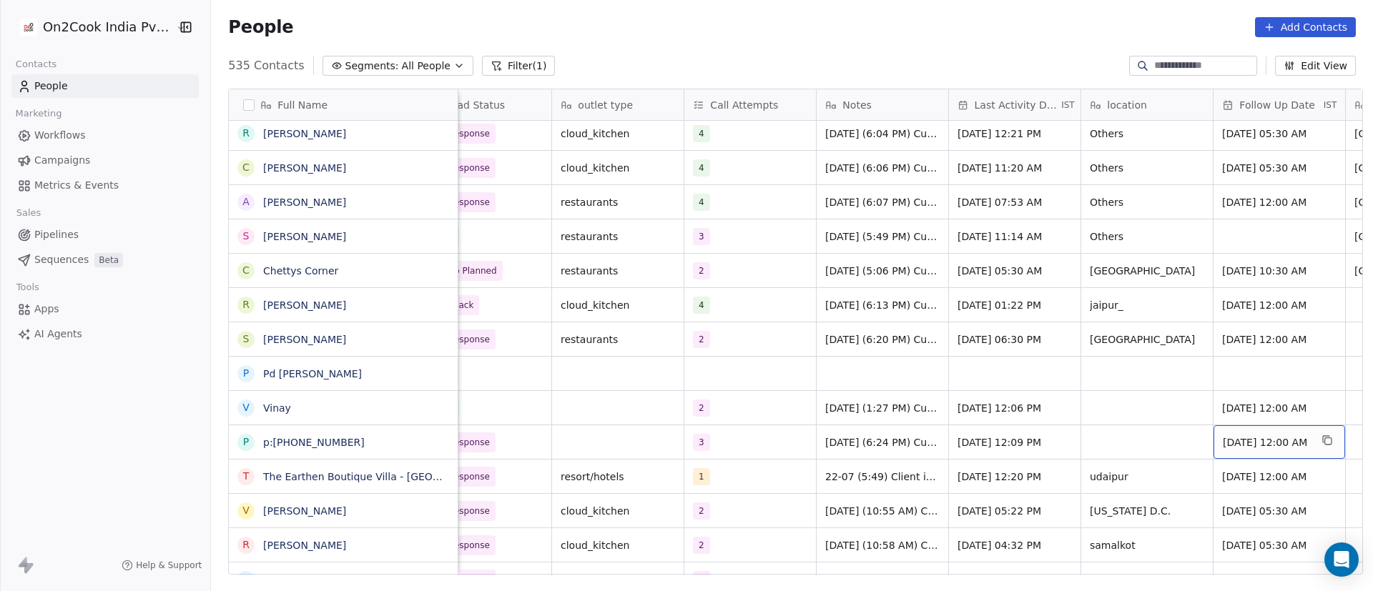
click at [1271, 444] on span "[DATE] 12:00 AM" at bounding box center [1266, 442] width 87 height 14
click at [1269, 444] on span "[DATE] 12:00 AM" at bounding box center [1266, 442] width 87 height 14
click at [1249, 442] on span "[DATE] 12:00 AM" at bounding box center [1266, 442] width 87 height 14
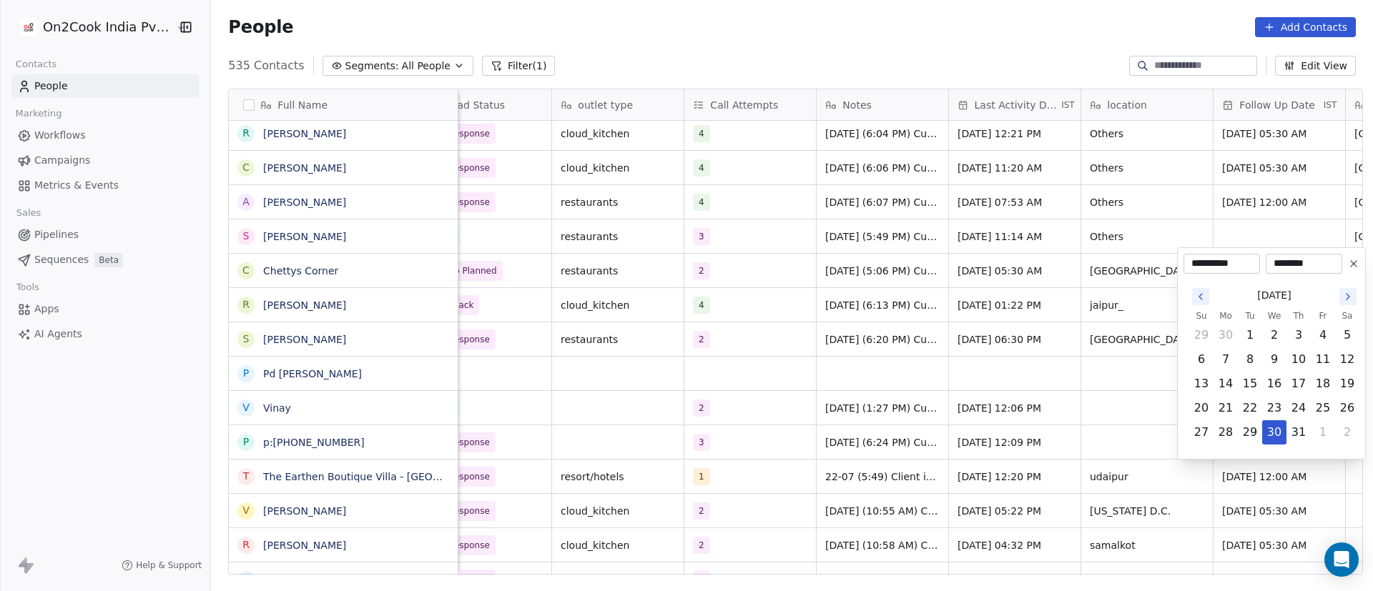
click at [1349, 298] on icon "Go to the Next Month" at bounding box center [1347, 296] width 11 height 11
click at [1352, 272] on icon "Go to the Next Month" at bounding box center [1347, 272] width 11 height 11
click at [1349, 300] on icon "Go to the Next Month" at bounding box center [1347, 296] width 11 height 11
click at [1224, 359] on button "6" at bounding box center [1225, 359] width 23 height 23
type input "**********"
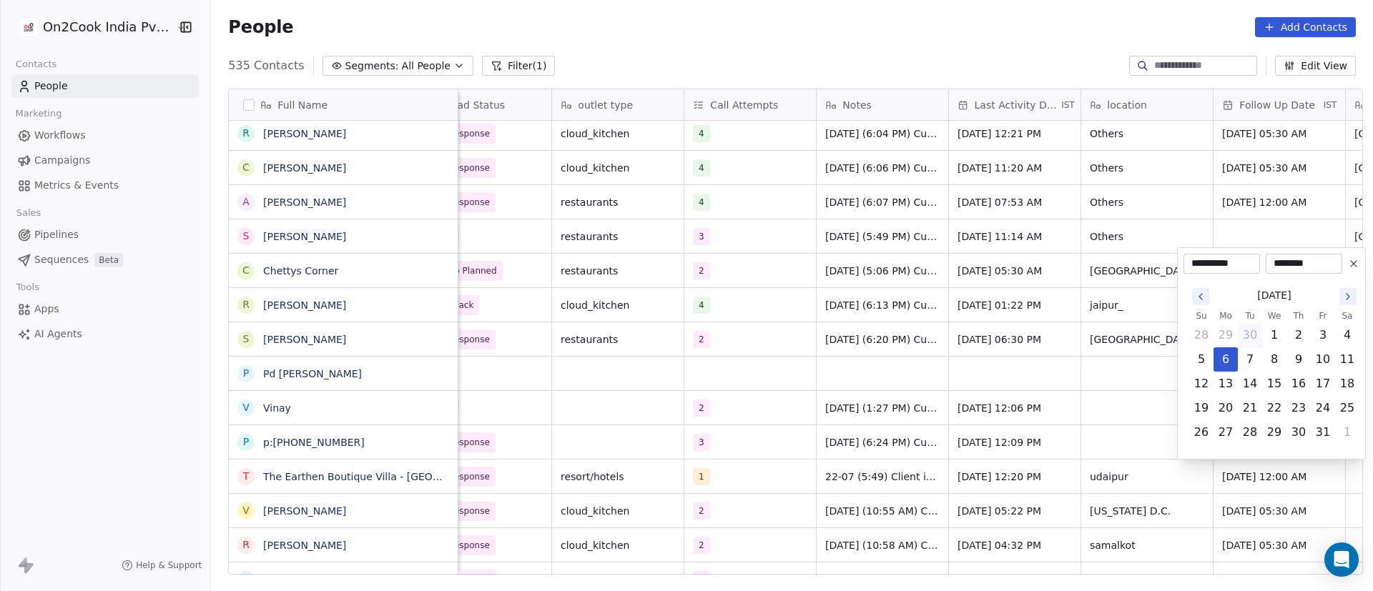
click at [857, 436] on html "On2Cook India Pvt. Ltd. Contacts People Marketing Workflows Campaigns Metrics &…" at bounding box center [686, 295] width 1373 height 591
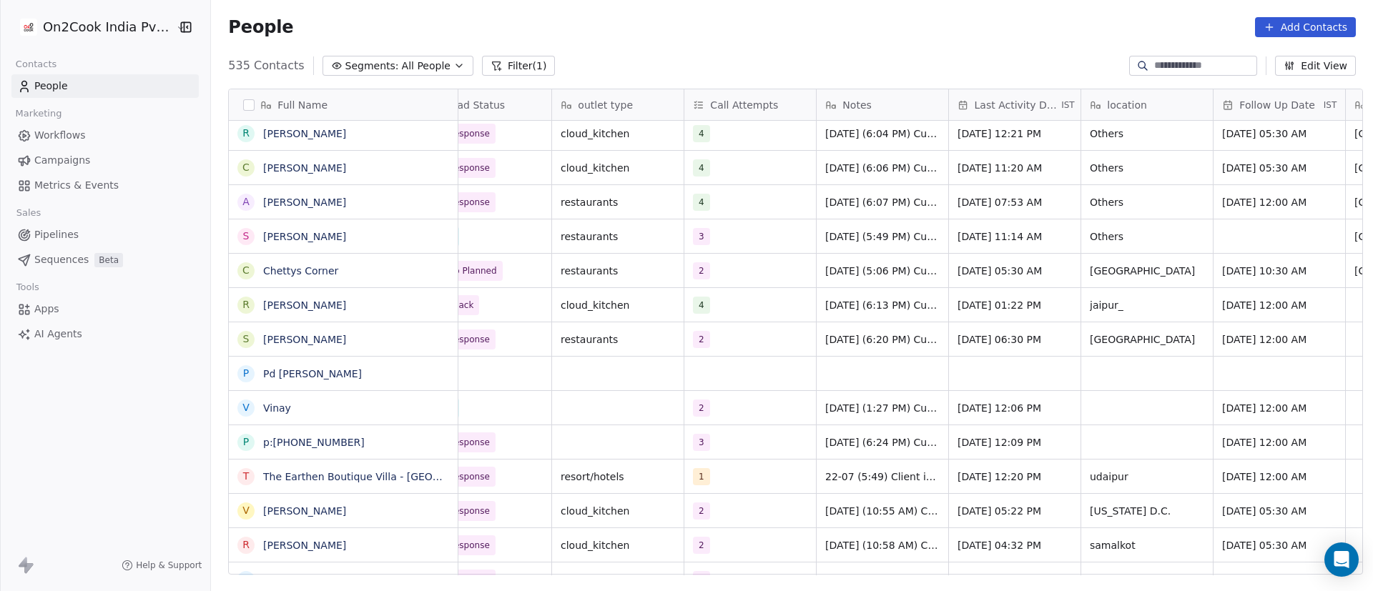
scroll to position [0, 0]
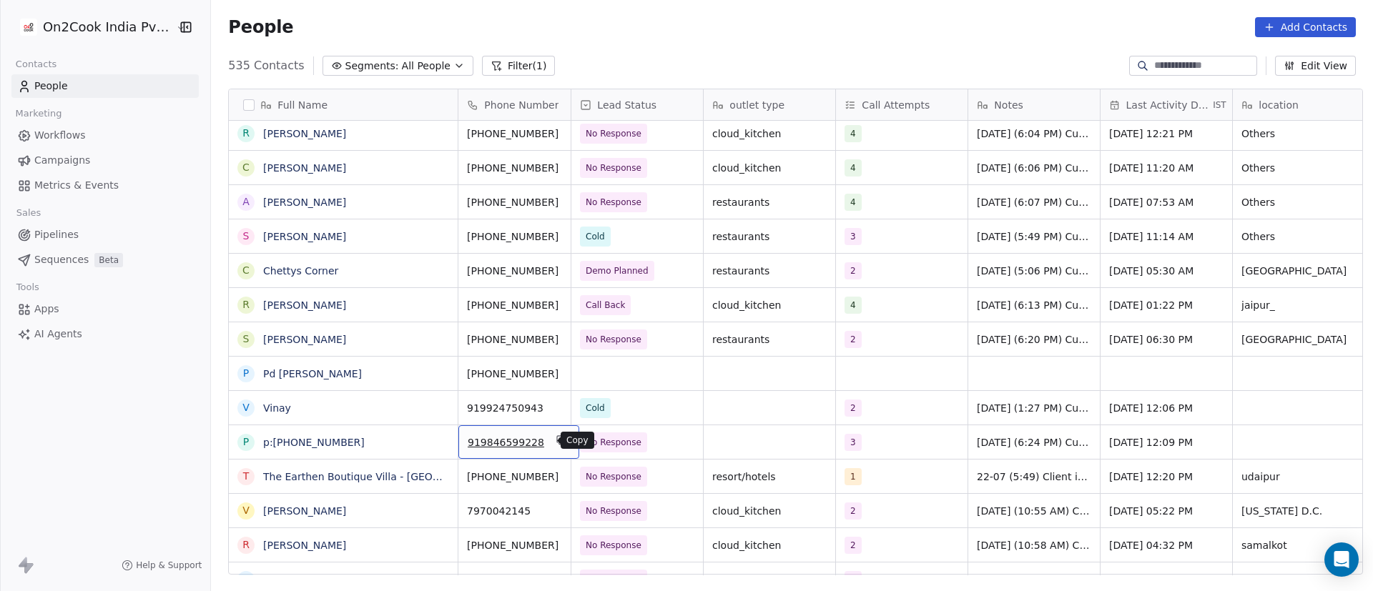
click at [553, 448] on button "grid" at bounding box center [561, 440] width 17 height 17
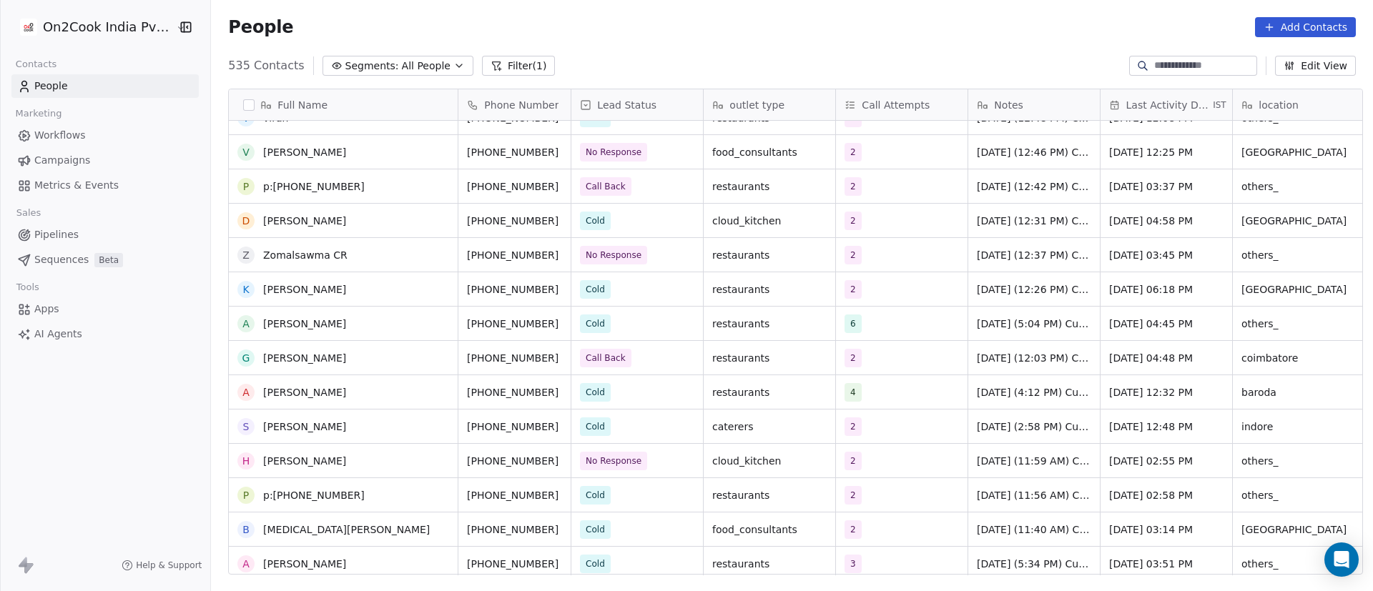
scroll to position [5475, 0]
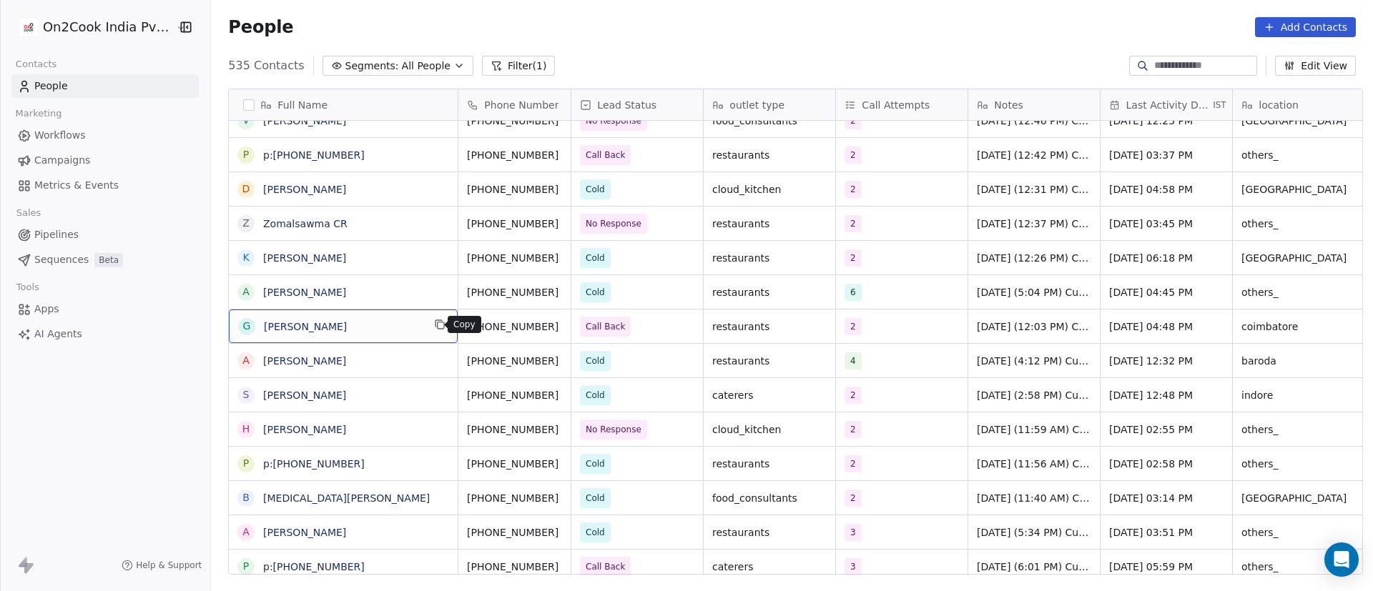
click at [434, 326] on icon "grid" at bounding box center [439, 324] width 11 height 11
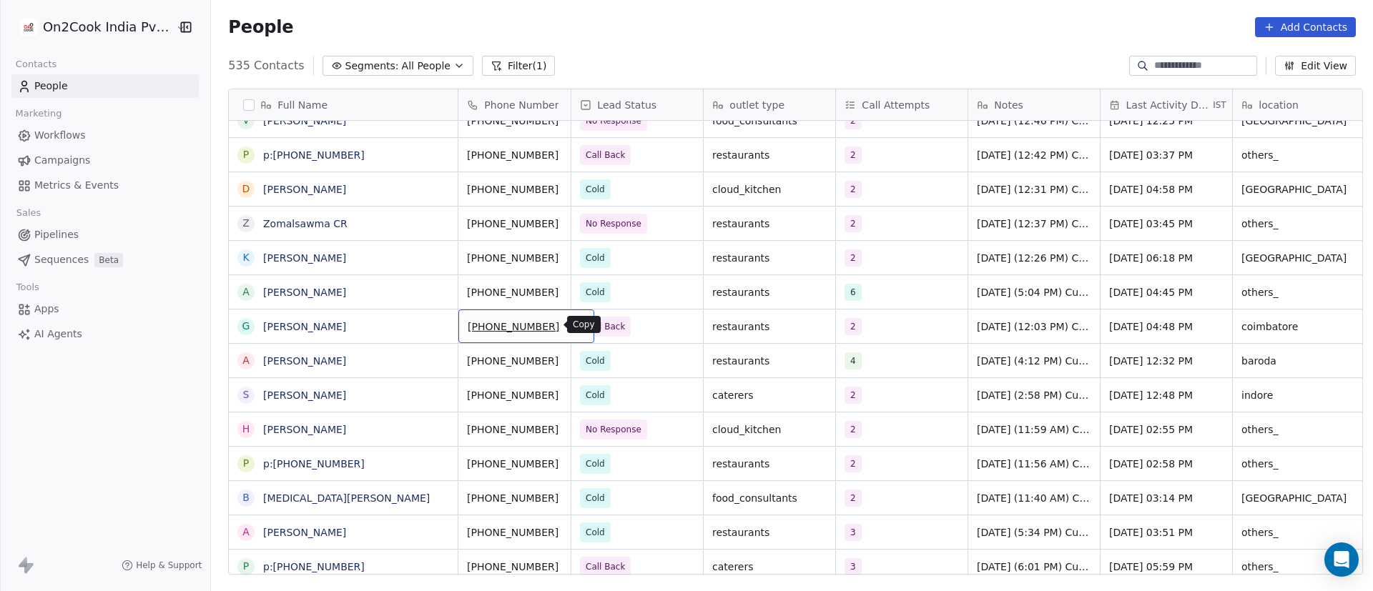
click at [571, 323] on icon "grid" at bounding box center [576, 324] width 11 height 11
click at [897, 335] on div "2" at bounding box center [902, 327] width 132 height 34
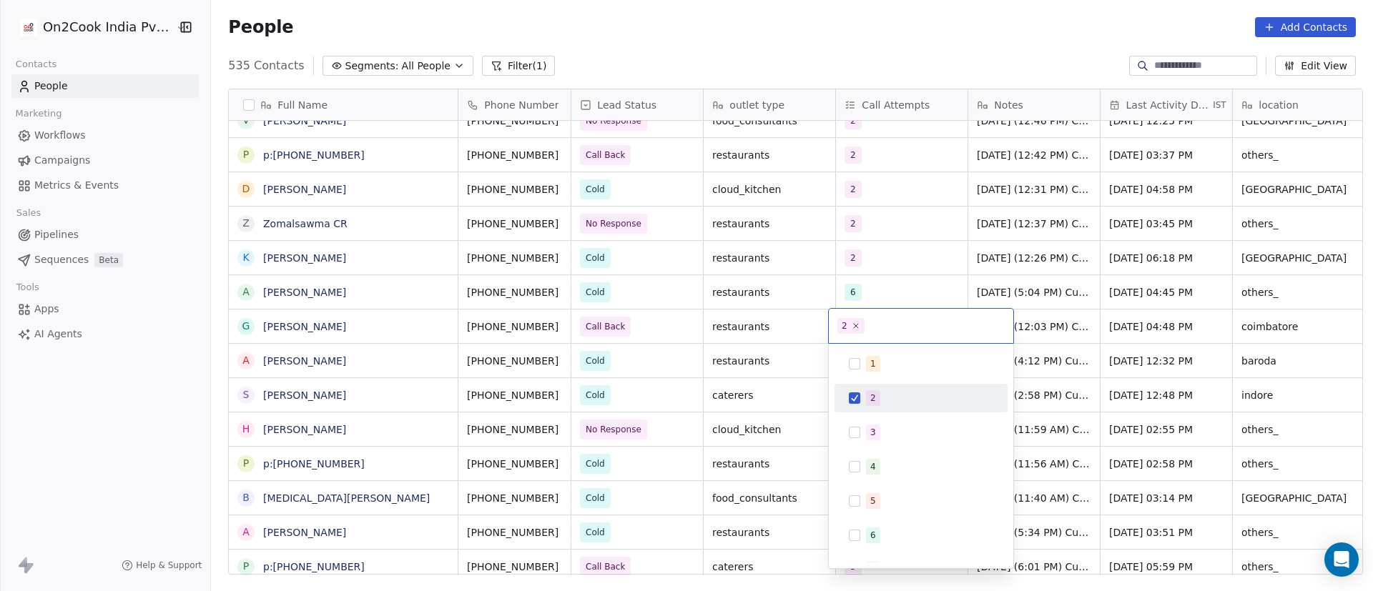
click at [880, 403] on div "2" at bounding box center [929, 398] width 127 height 16
click at [872, 429] on div "3" at bounding box center [873, 432] width 6 height 13
click at [732, 408] on html "On2Cook India Pvt. Ltd. Contacts People Marketing Workflows Campaigns Metrics &…" at bounding box center [686, 295] width 1373 height 591
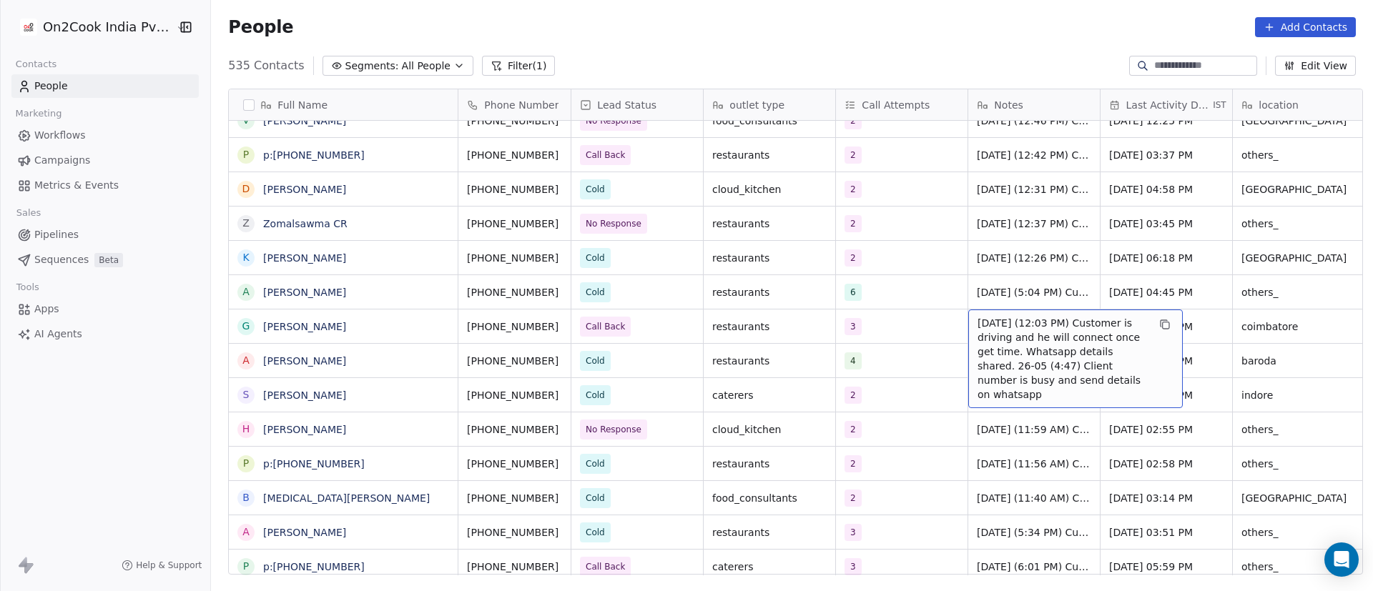
click at [1023, 357] on span "25/9/2025 (12:03 PM) Customer is driving and he will connect once get time. Wha…" at bounding box center [1063, 359] width 170 height 86
click at [1050, 338] on span "25/9/2025 (12:03 PM) Customer is driving and he will connect once get time. Wha…" at bounding box center [1063, 359] width 170 height 86
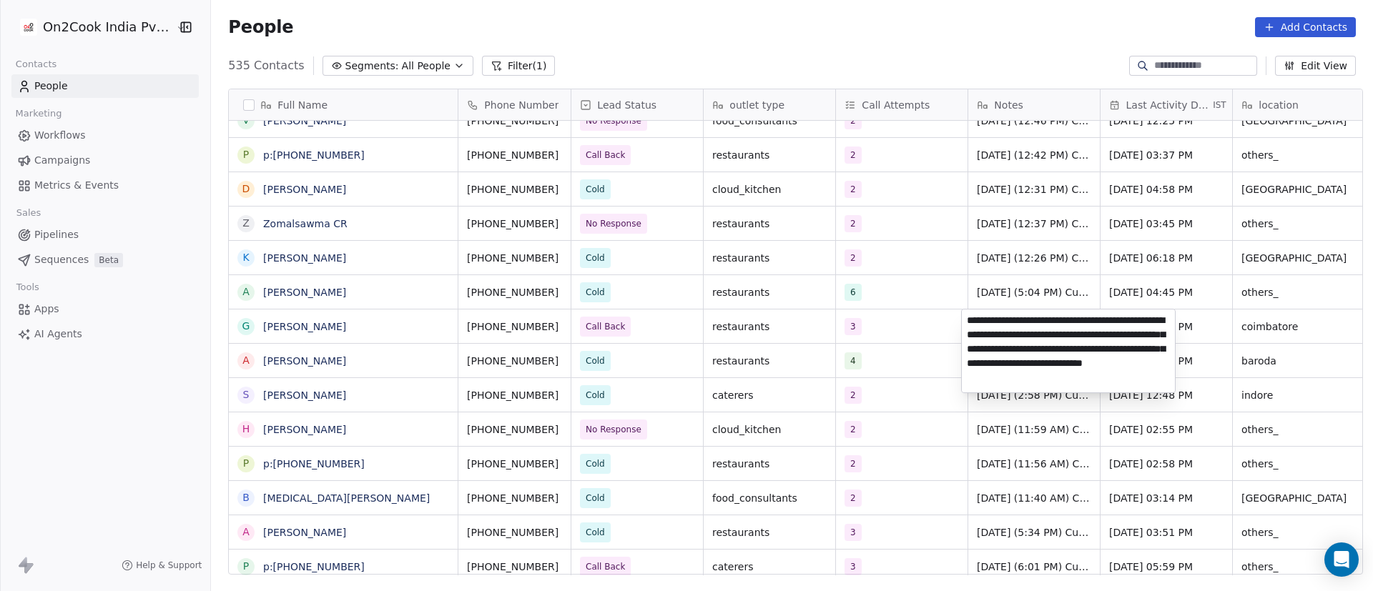
click at [968, 321] on textarea "**********" at bounding box center [1068, 351] width 213 height 83
paste textarea "**********"
type textarea "**********"
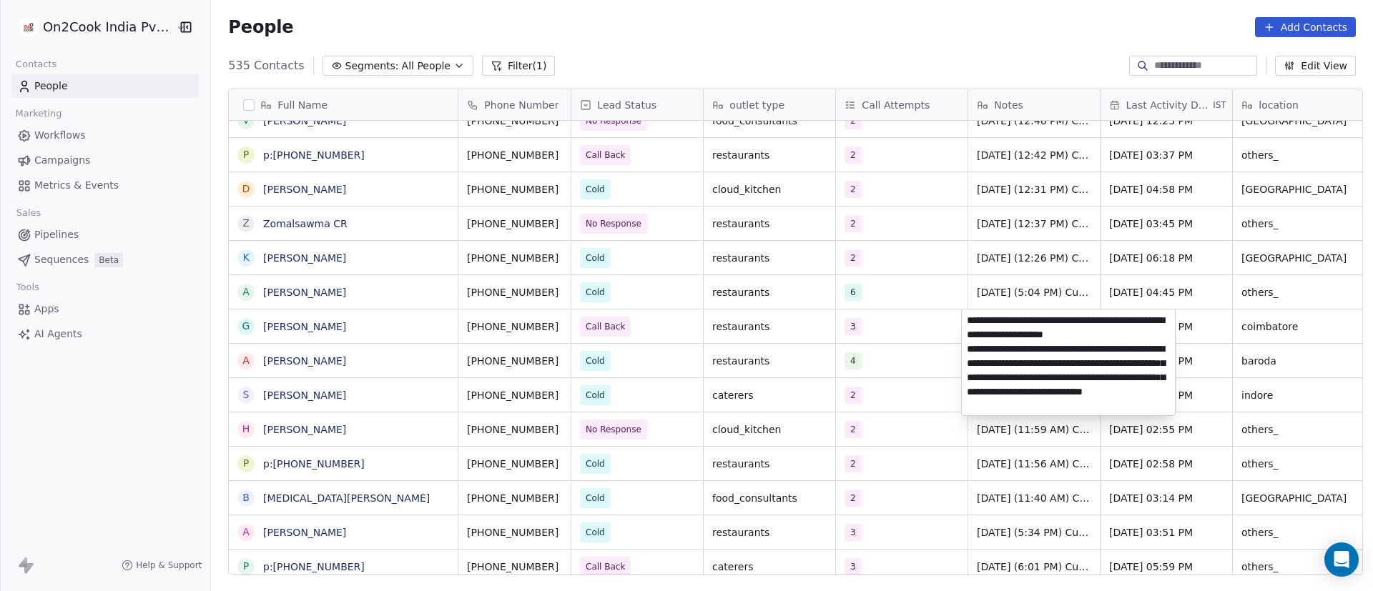
click at [897, 376] on html "On2Cook India Pvt. Ltd. Contacts People Marketing Workflows Campaigns Metrics &…" at bounding box center [686, 295] width 1373 height 591
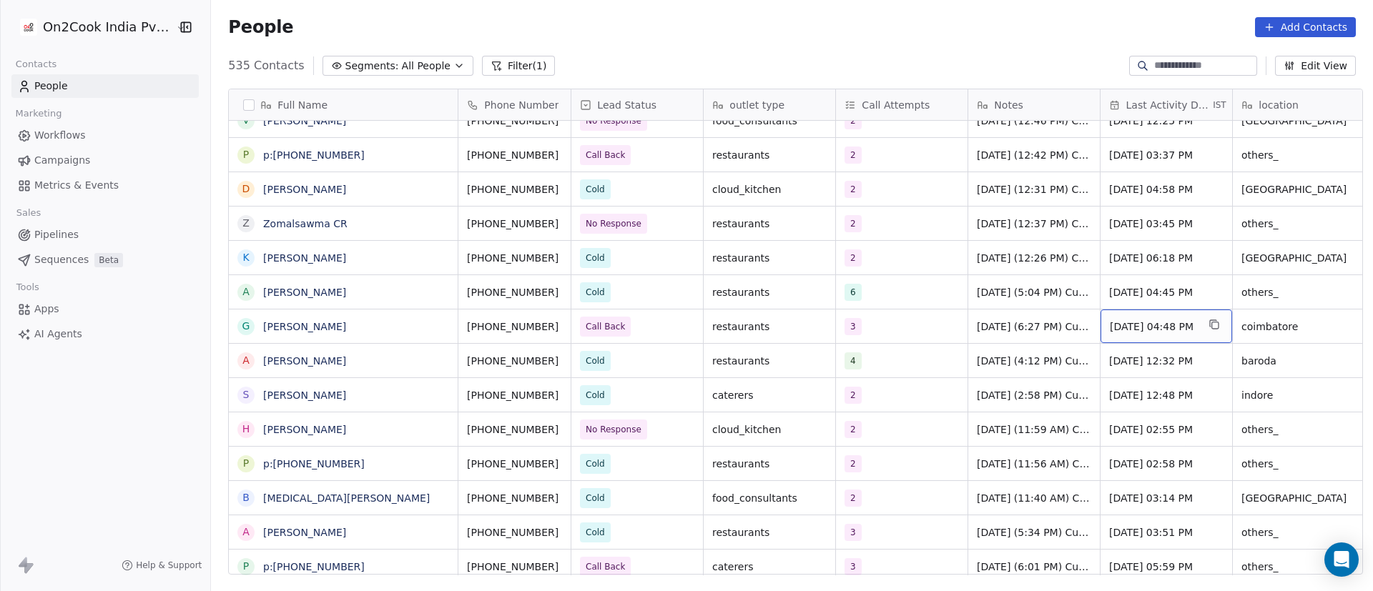
click at [1156, 333] on div "Sep 25, 2025 04:48 PM" at bounding box center [1167, 327] width 132 height 34
click at [1156, 333] on span "Sep 25, 2025 04:48 PM" at bounding box center [1153, 327] width 87 height 14
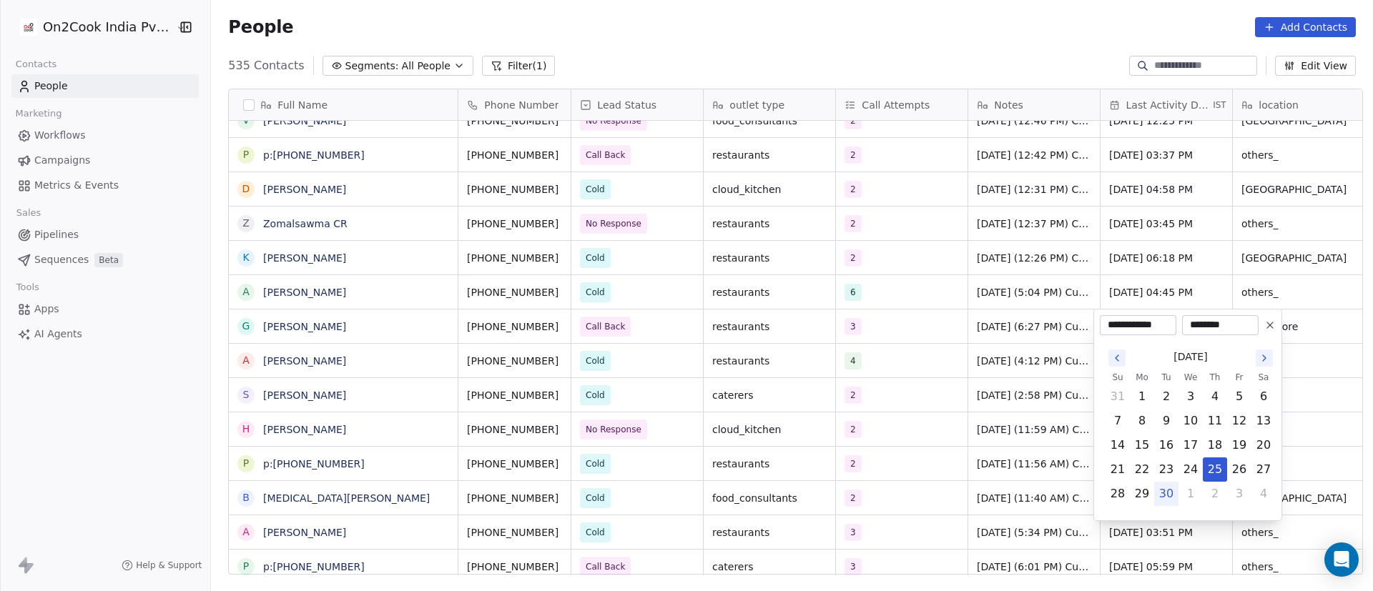
click at [1172, 491] on button "30" at bounding box center [1166, 494] width 23 height 23
type input "**********"
click at [996, 389] on html "On2Cook India Pvt. Ltd. Contacts People Marketing Workflows Campaigns Metrics &…" at bounding box center [686, 295] width 1373 height 591
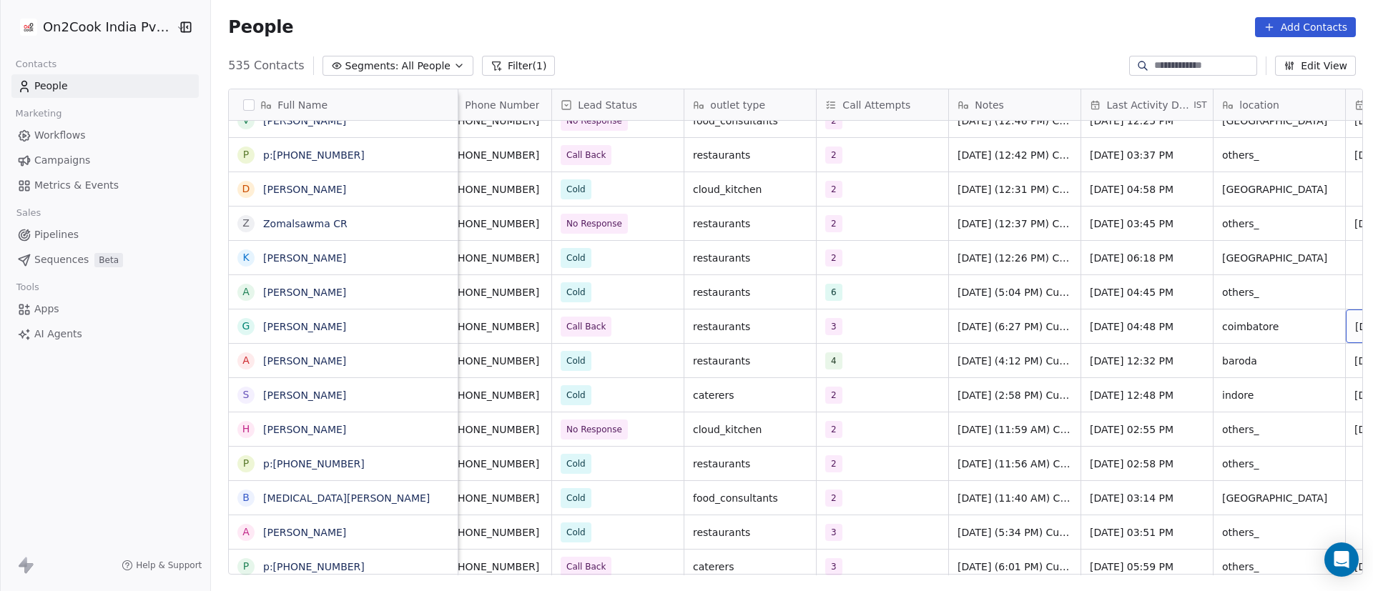
scroll to position [0, 152]
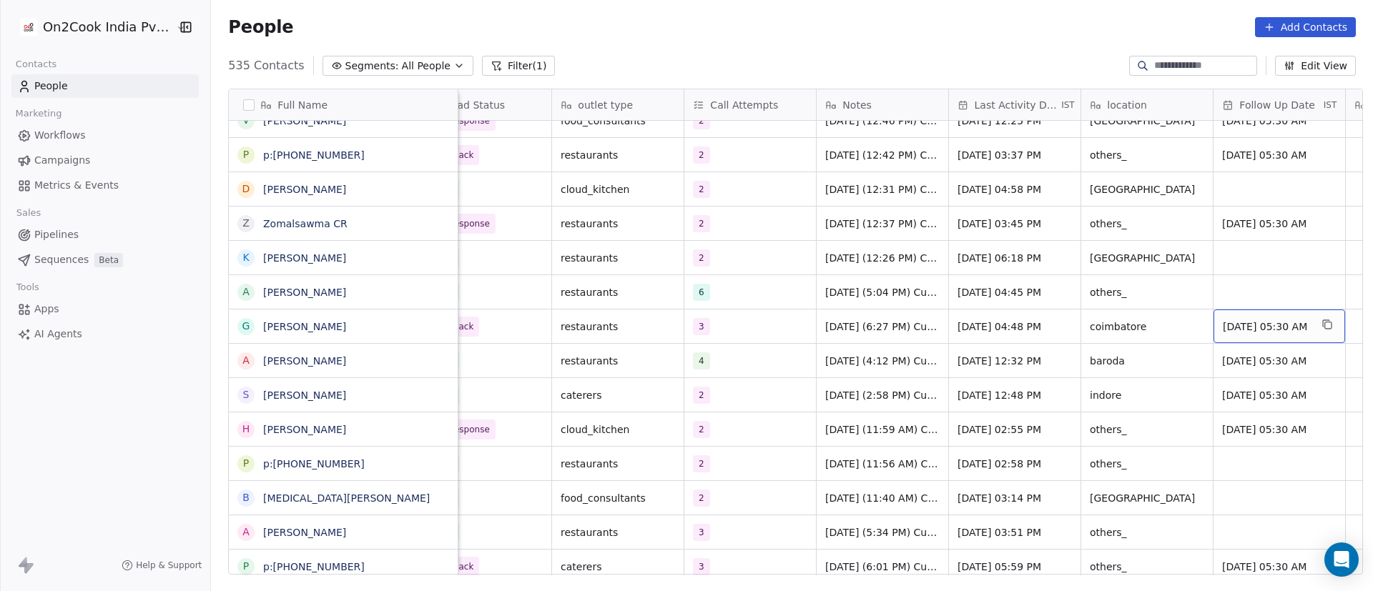
click at [1257, 326] on span "[DATE] 05:30 AM" at bounding box center [1266, 327] width 87 height 14
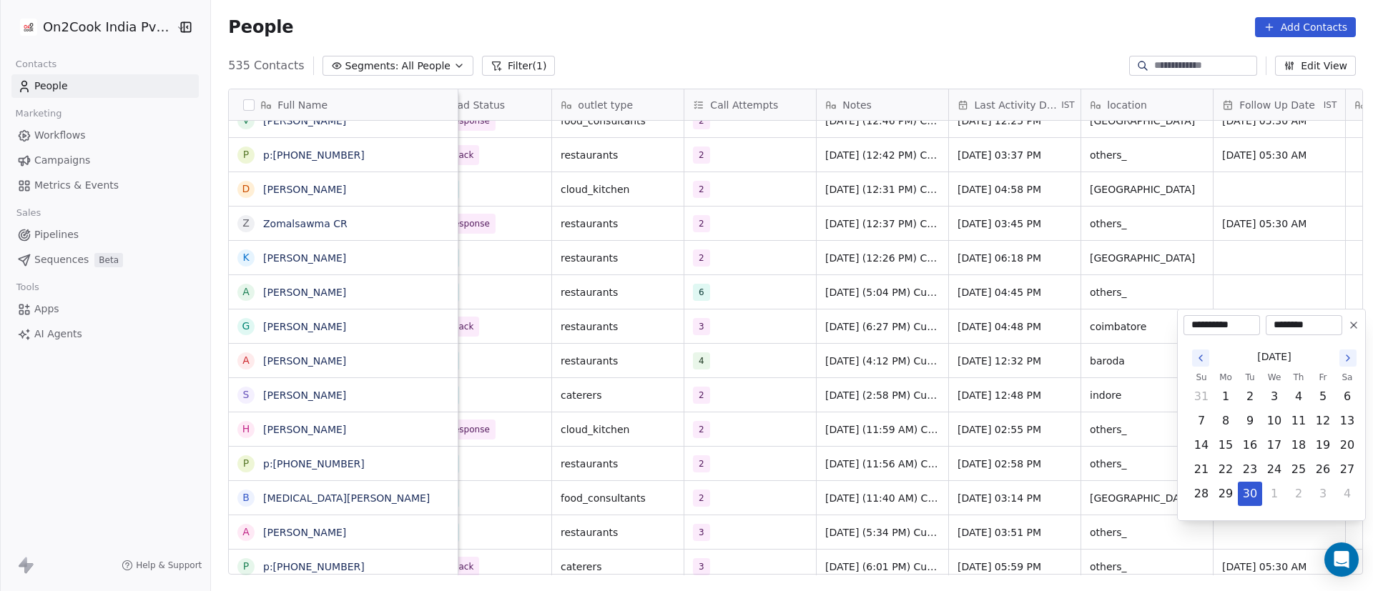
click at [1348, 361] on icon "Go to the Next Month" at bounding box center [1347, 358] width 11 height 11
click at [1223, 421] on button "6" at bounding box center [1225, 421] width 23 height 23
type input "**********"
click at [958, 362] on html "On2Cook India Pvt. Ltd. Contacts People Marketing Workflows Campaigns Metrics &…" at bounding box center [686, 295] width 1373 height 591
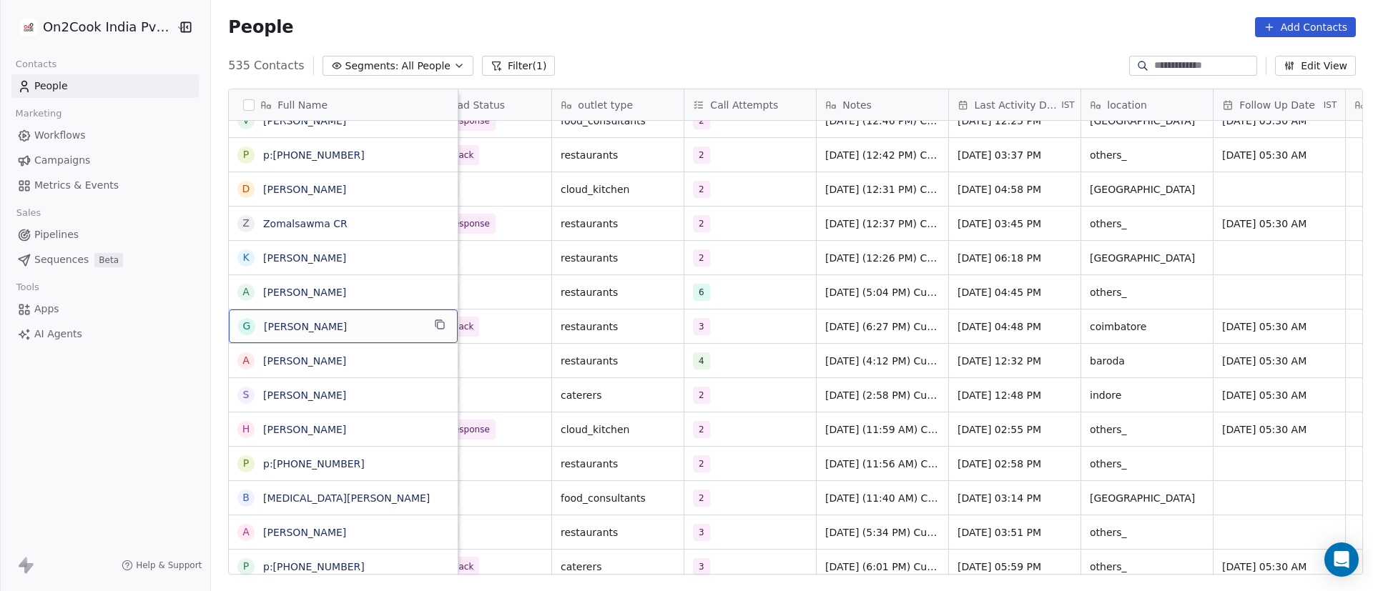
scroll to position [0, 0]
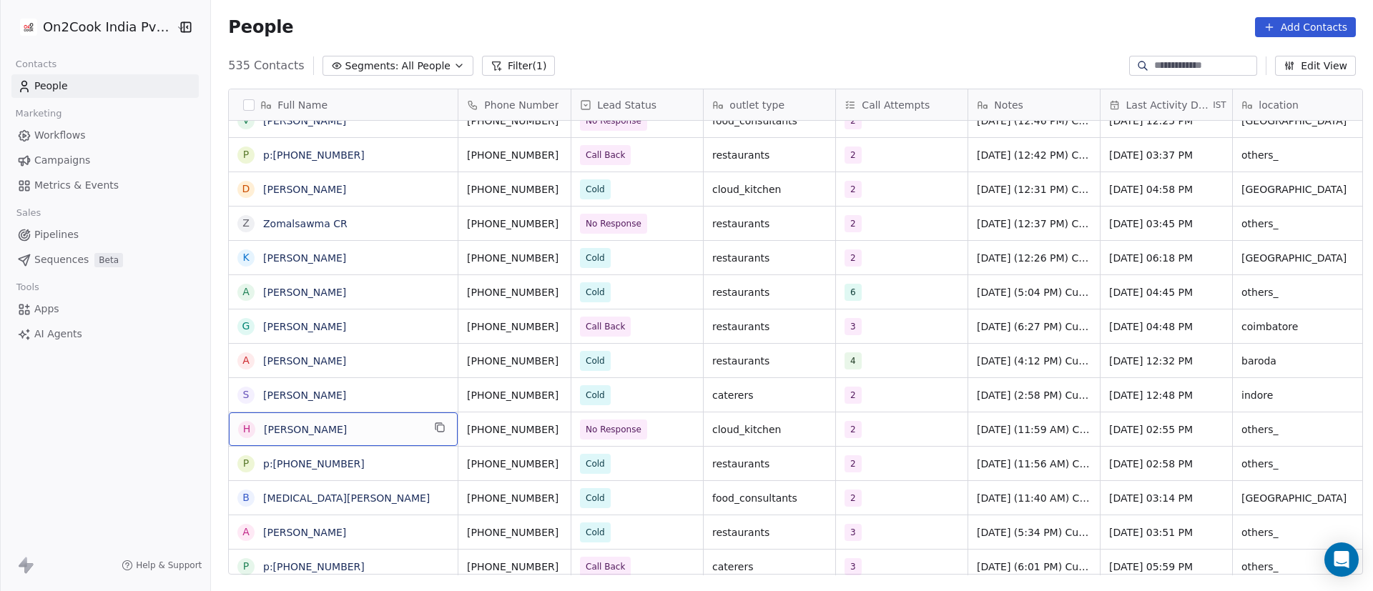
click at [401, 427] on span "haimantika Sengupta" at bounding box center [343, 430] width 159 height 14
click at [383, 426] on span "haimantika Sengupta" at bounding box center [343, 430] width 159 height 14
click at [410, 435] on span "haimantika Sengupta" at bounding box center [343, 430] width 159 height 14
click at [439, 424] on button "grid" at bounding box center [439, 427] width 17 height 17
click at [571, 427] on icon "grid" at bounding box center [576, 427] width 11 height 11
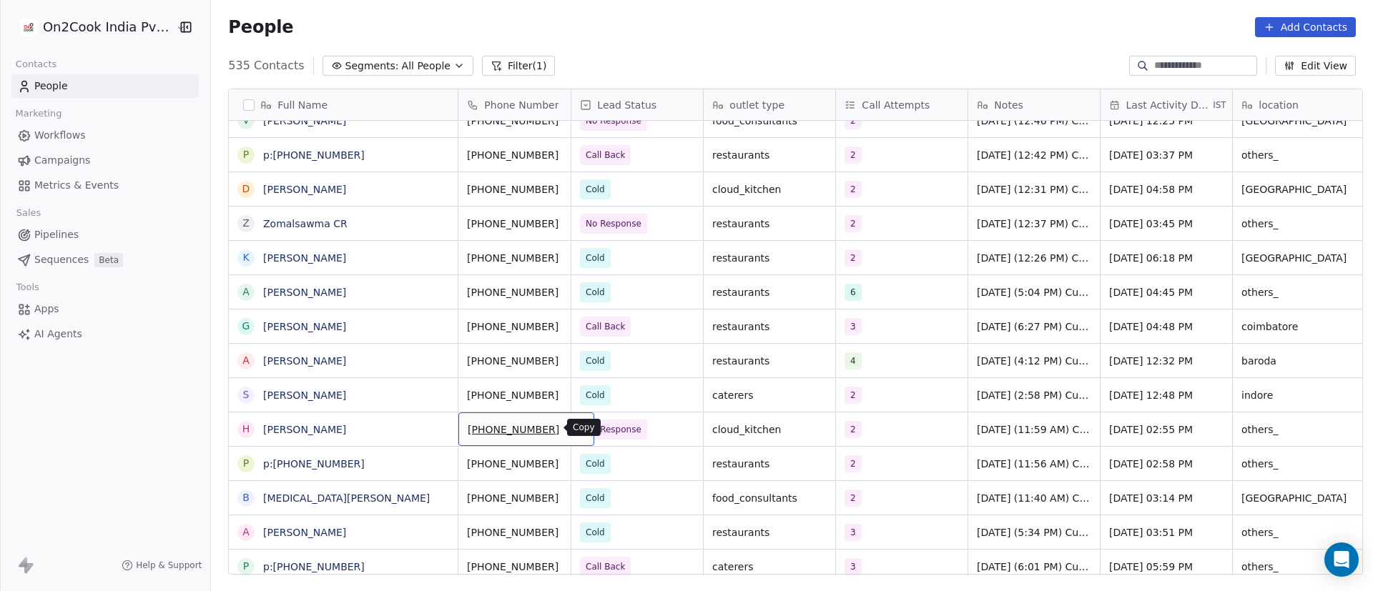
click at [568, 435] on button "grid" at bounding box center [576, 427] width 17 height 17
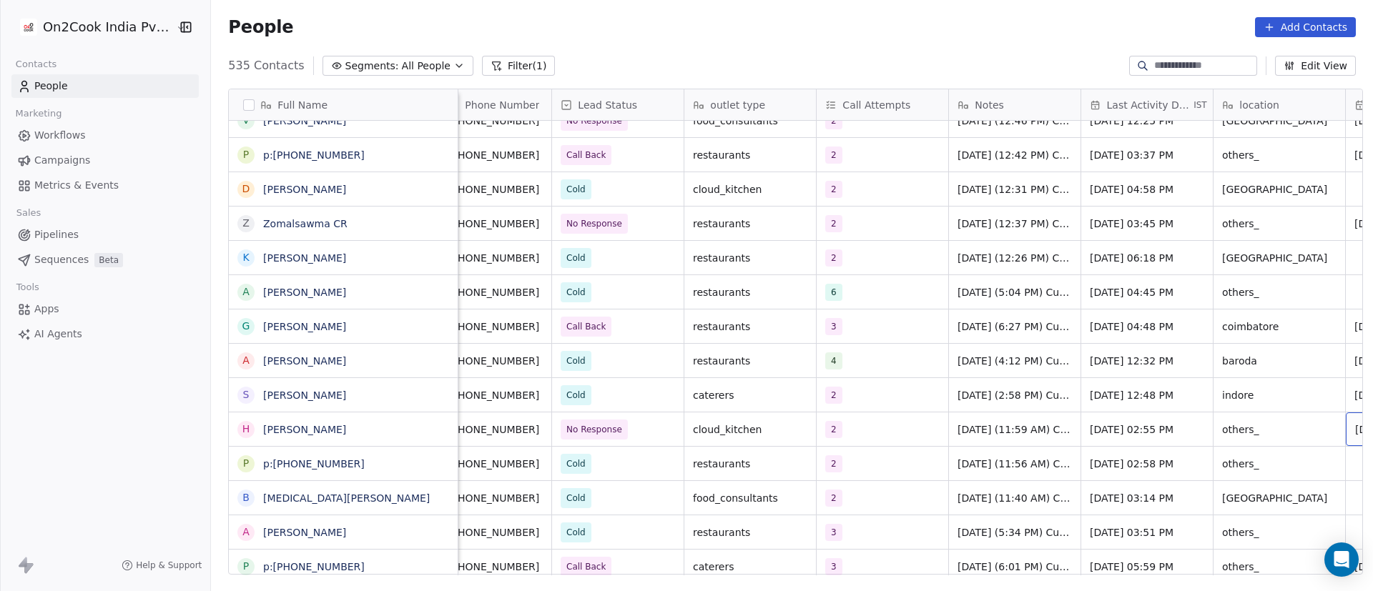
scroll to position [0, 152]
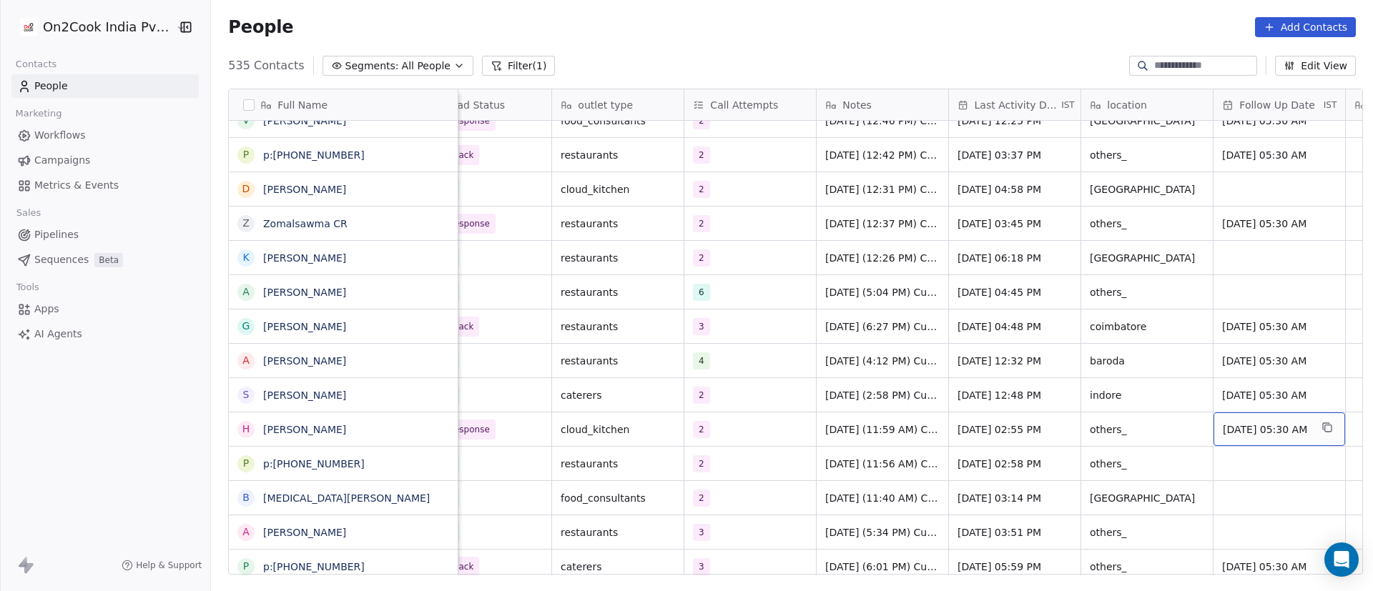
click at [1252, 432] on span "[DATE] 05:30 AM" at bounding box center [1266, 430] width 87 height 14
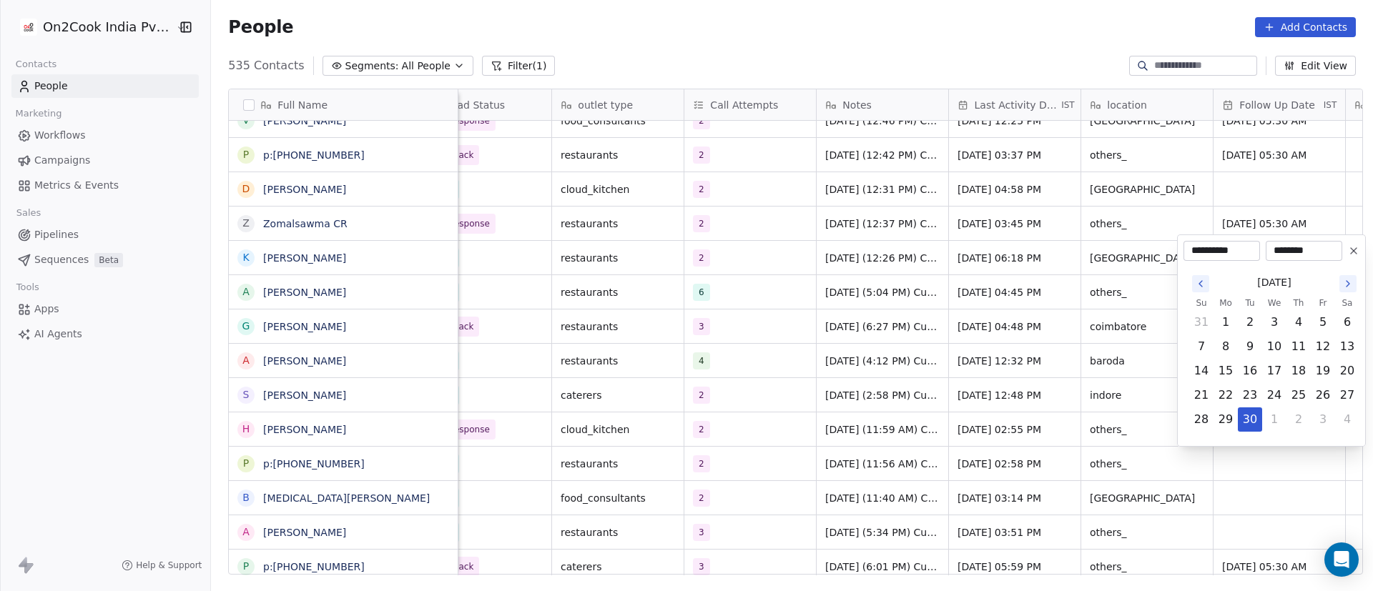
click at [1352, 283] on icon "Go to the Next Month" at bounding box center [1347, 283] width 11 height 11
click at [1224, 349] on button "6" at bounding box center [1225, 346] width 23 height 23
type input "**********"
click at [761, 508] on html "On2Cook India Pvt. Ltd. Contacts People Marketing Workflows Campaigns Metrics &…" at bounding box center [686, 295] width 1373 height 591
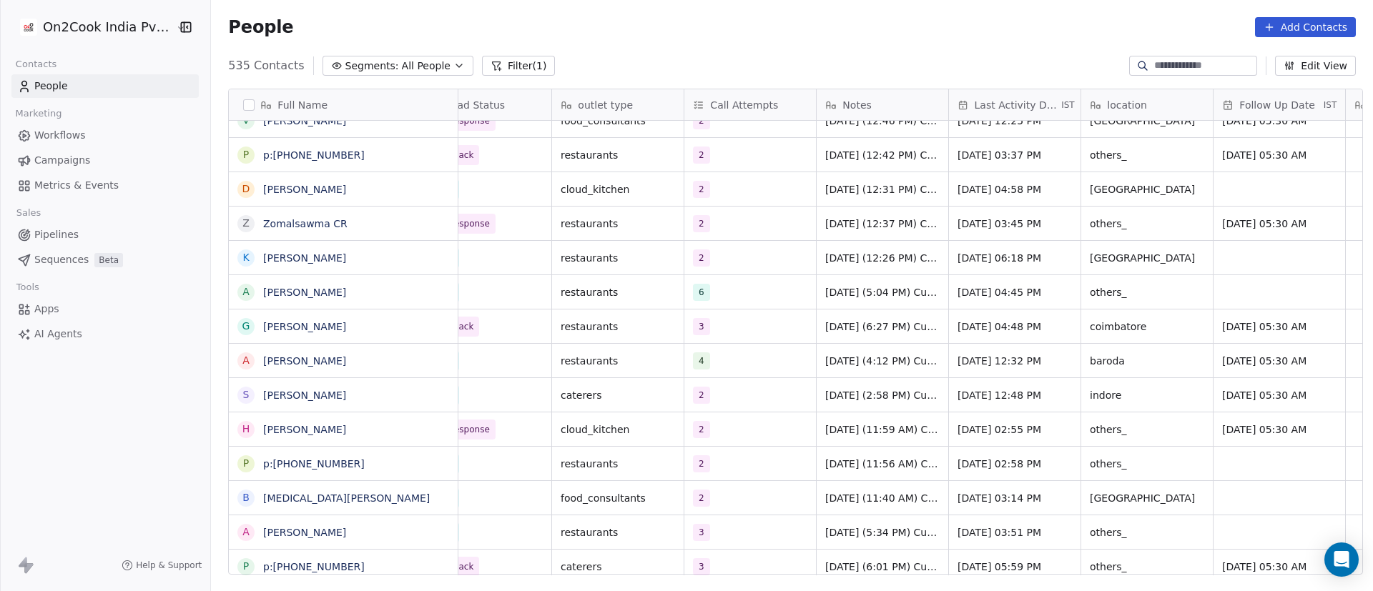
scroll to position [0, 0]
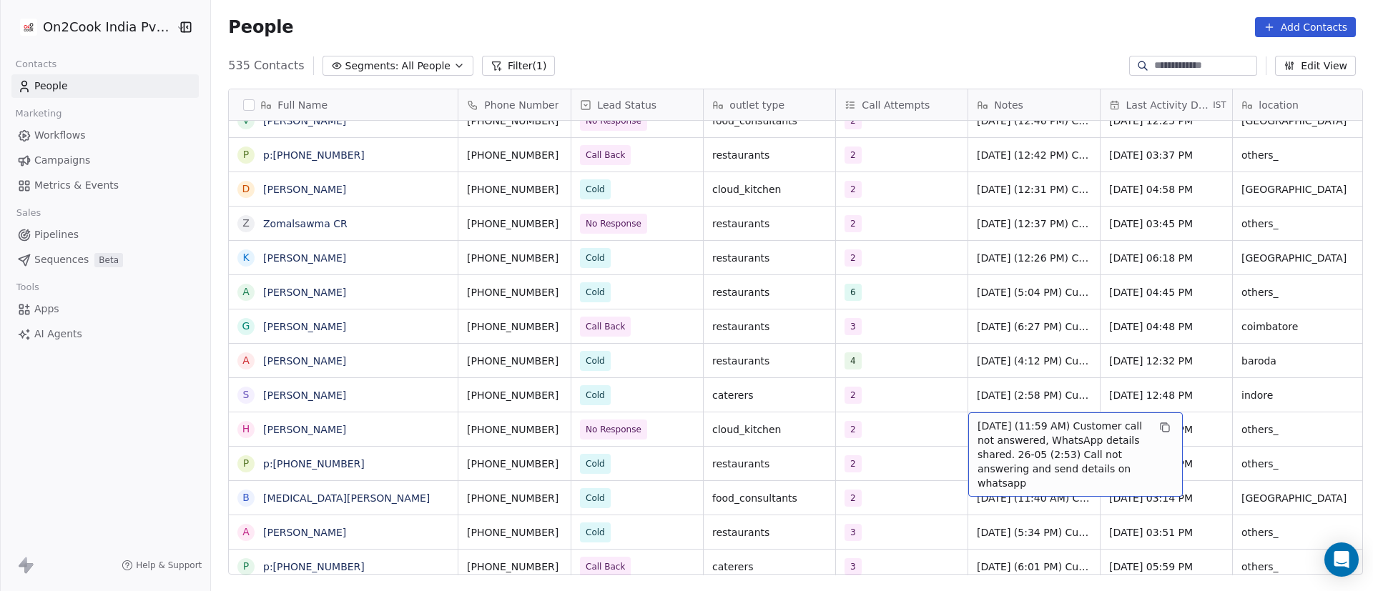
click at [1009, 434] on span "25/9/2025 (11:59 AM) Customer call not answered, WhatsApp details shared. 26-05…" at bounding box center [1063, 455] width 170 height 72
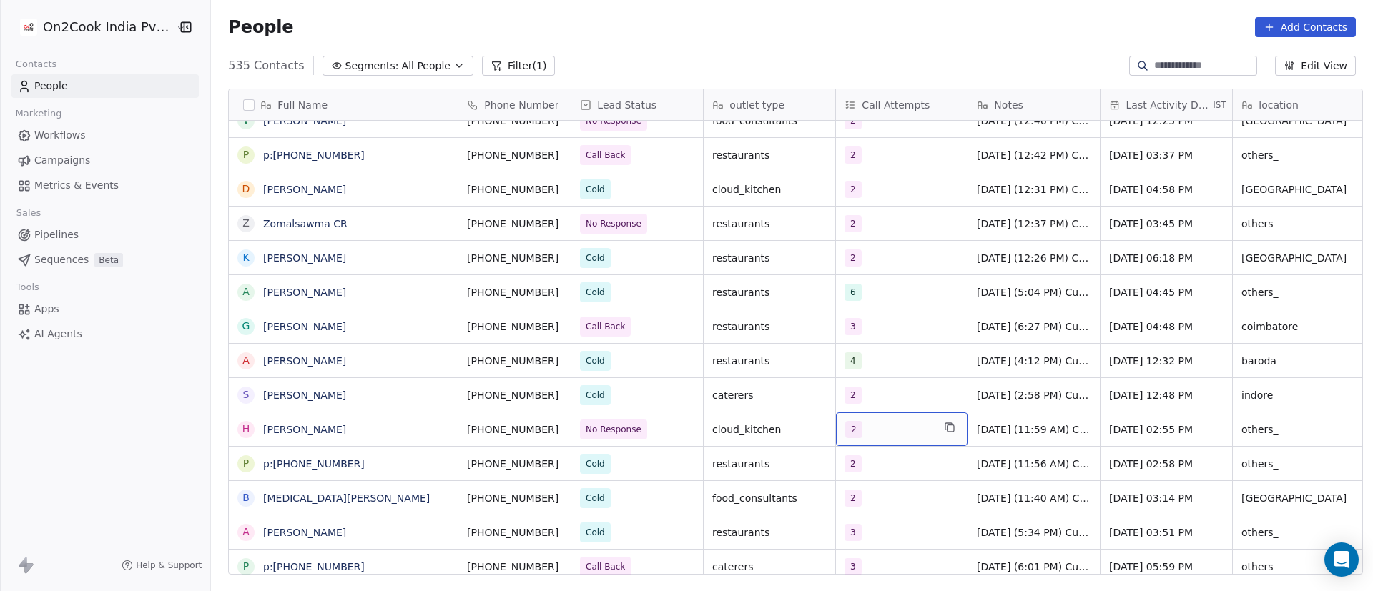
click at [875, 430] on div "2" at bounding box center [888, 429] width 87 height 17
click at [876, 430] on div "2" at bounding box center [888, 429] width 87 height 17
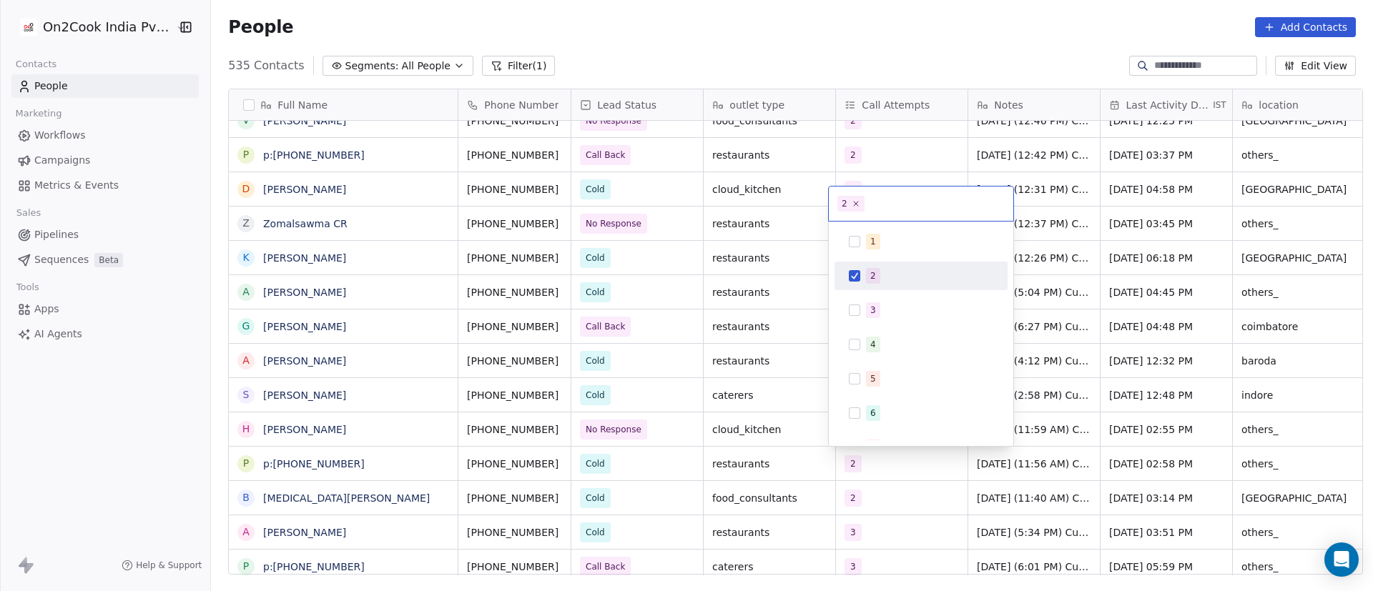
click at [889, 274] on div "2" at bounding box center [929, 276] width 127 height 16
click at [882, 315] on div "3" at bounding box center [929, 310] width 127 height 16
click at [1074, 415] on html "On2Cook India Pvt. Ltd. Contacts People Marketing Workflows Campaigns Metrics &…" at bounding box center [686, 295] width 1373 height 591
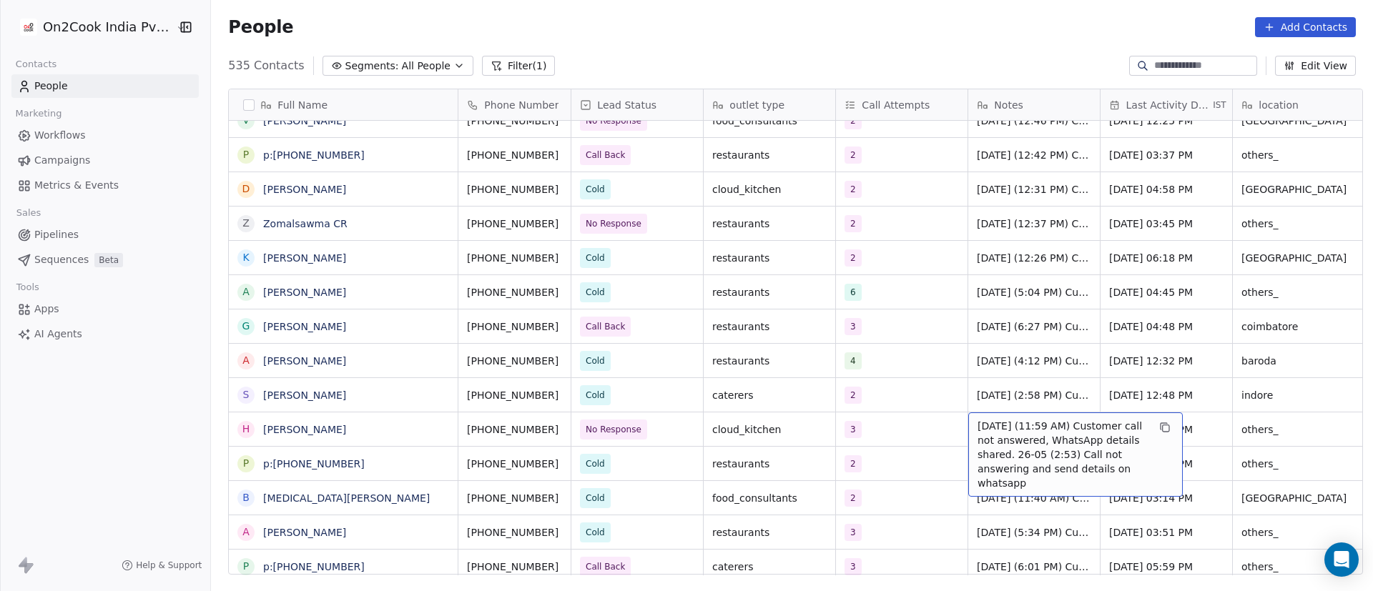
click at [1005, 429] on span "25/9/2025 (11:59 AM) Customer call not answered, WhatsApp details shared. 26-05…" at bounding box center [1063, 455] width 170 height 72
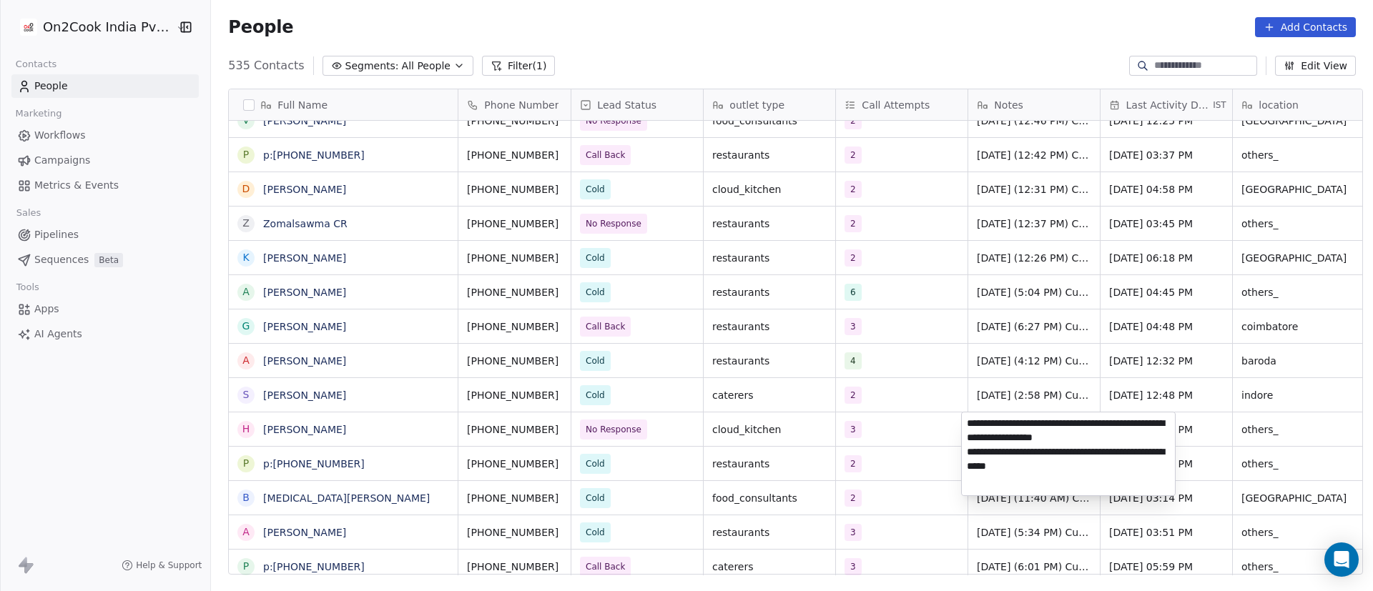
click at [965, 423] on textarea "**********" at bounding box center [1068, 454] width 213 height 83
paste textarea "**********"
type textarea "**********"
click at [812, 448] on html "On2Cook India Pvt. Ltd. Contacts People Marketing Workflows Campaigns Metrics &…" at bounding box center [686, 295] width 1373 height 591
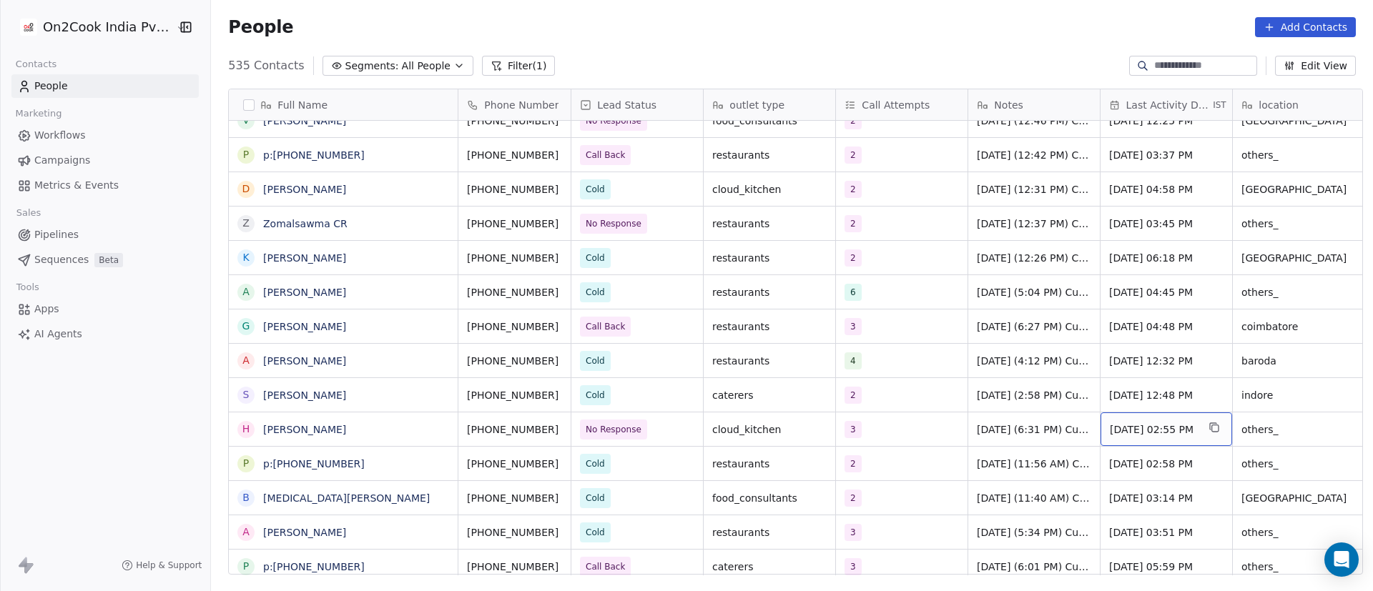
click at [1133, 425] on span "Sep 25, 2025 02:55 PM" at bounding box center [1153, 430] width 87 height 14
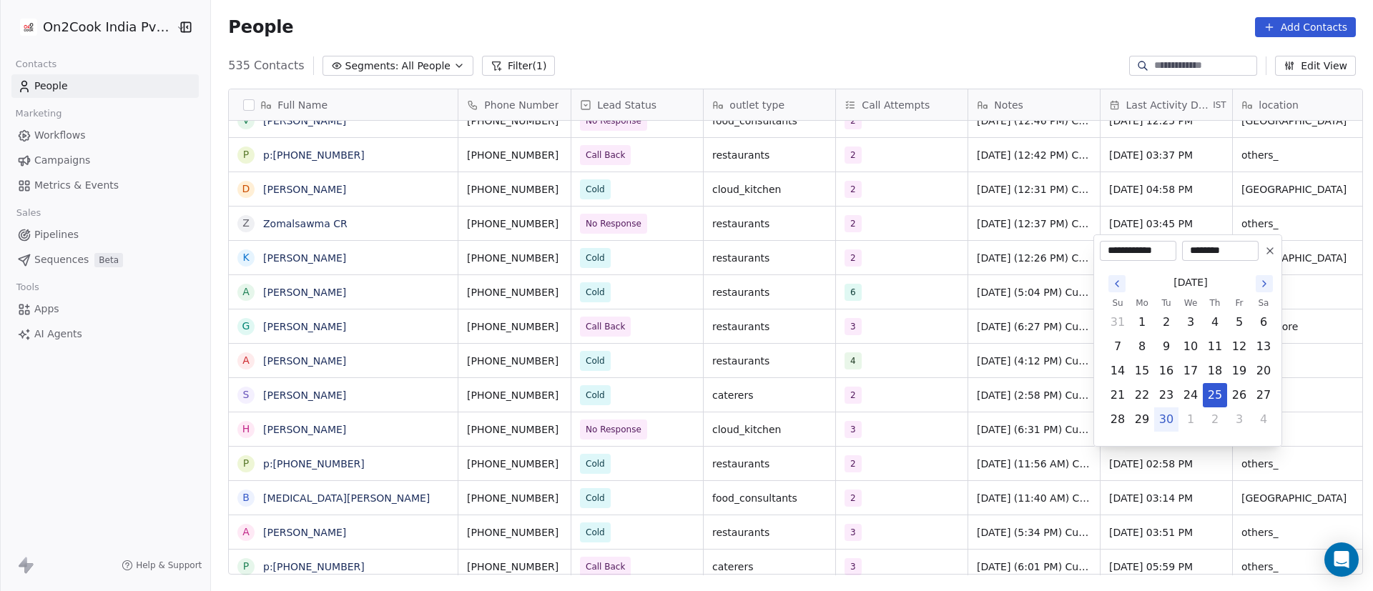
click at [1168, 422] on button "30" at bounding box center [1166, 419] width 23 height 23
type input "**********"
click at [1060, 476] on html "On2Cook India Pvt. Ltd. Contacts People Marketing Workflows Campaigns Metrics &…" at bounding box center [686, 295] width 1373 height 591
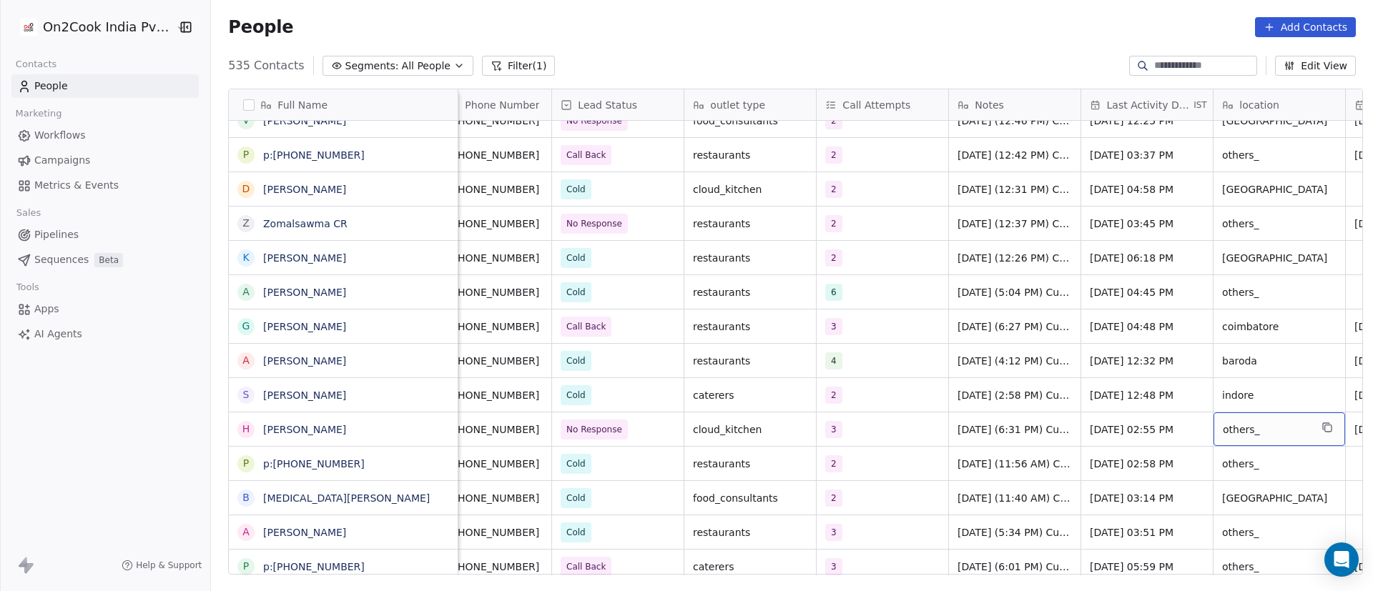
scroll to position [0, 152]
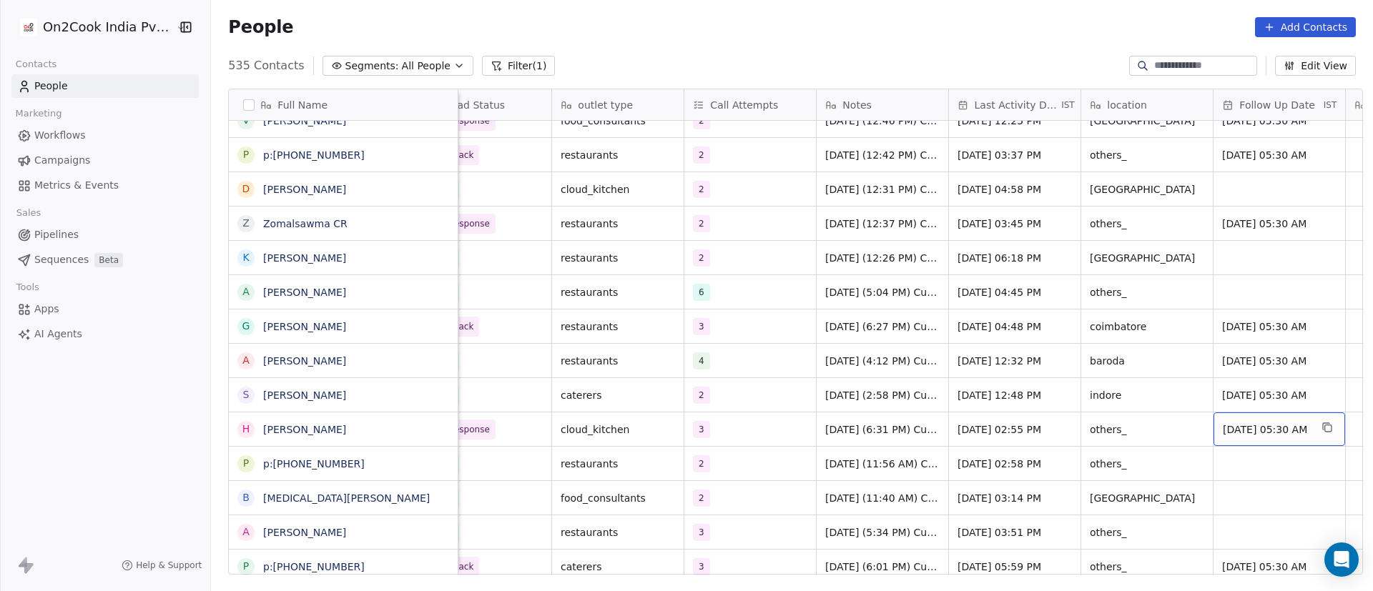
click at [1258, 425] on span "[DATE] 05:30 AM" at bounding box center [1266, 430] width 87 height 14
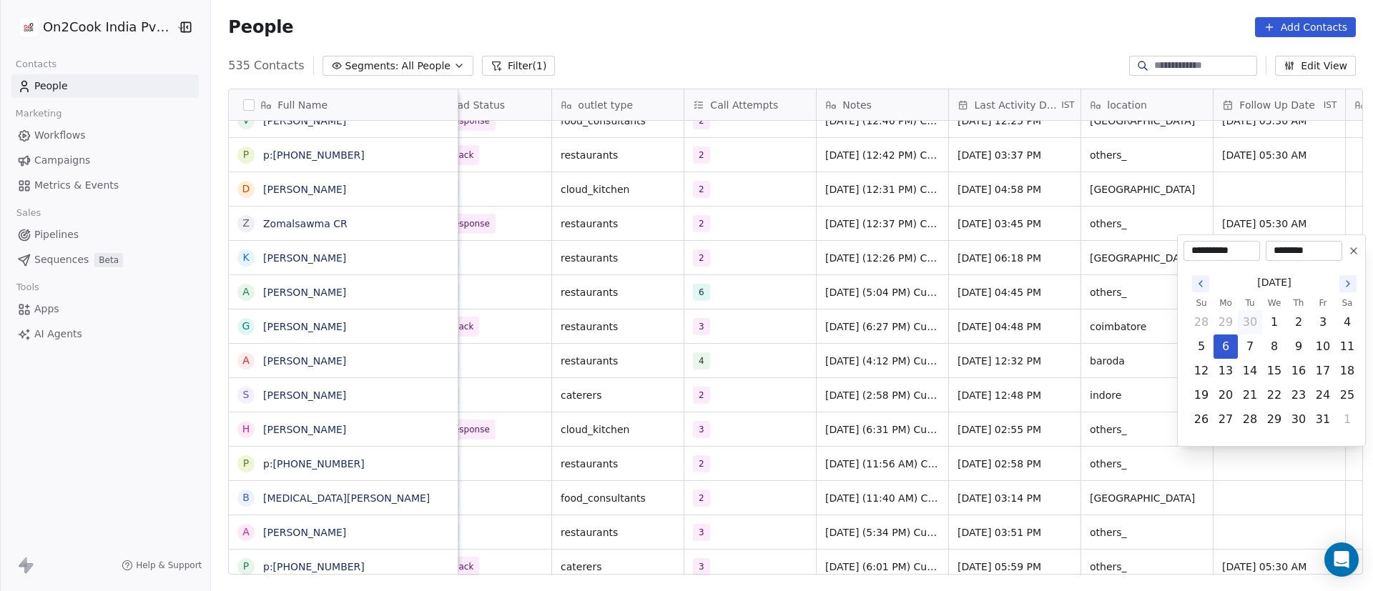
click at [698, 418] on html "On2Cook India Pvt. Ltd. Contacts People Marketing Workflows Campaigns Metrics &…" at bounding box center [686, 295] width 1373 height 591
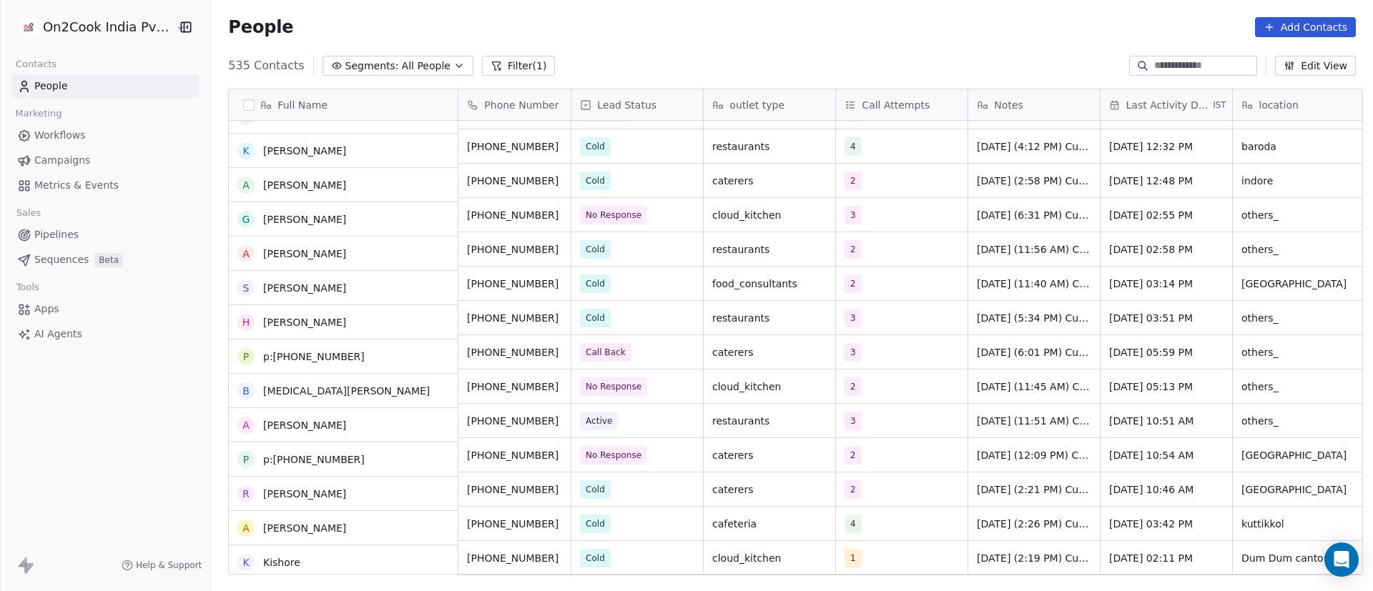
scroll to position [5690, 0]
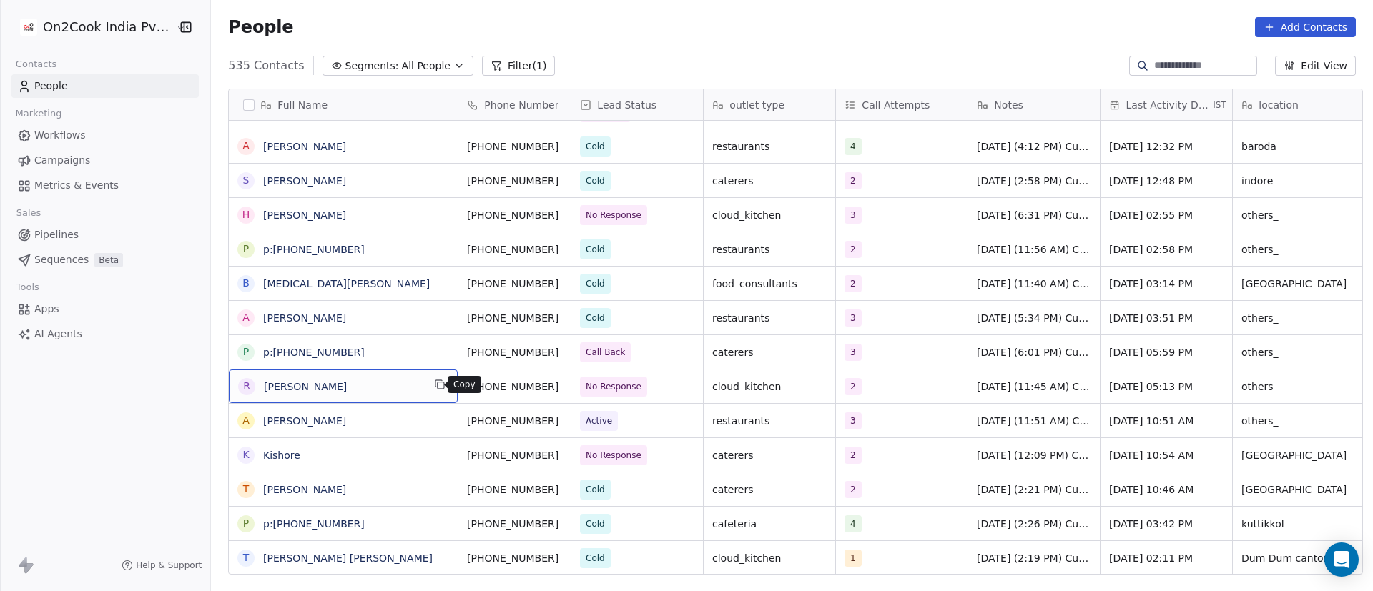
click at [436, 385] on icon "grid" at bounding box center [439, 384] width 11 height 11
click at [568, 385] on button "grid" at bounding box center [576, 384] width 17 height 17
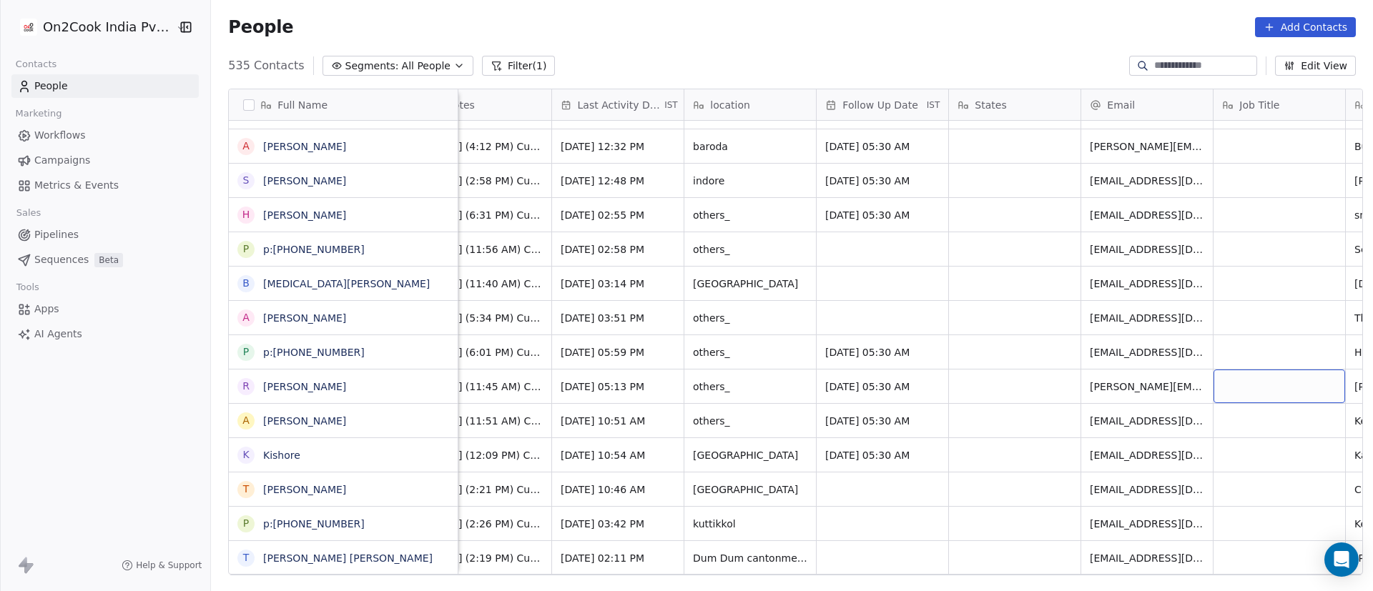
scroll to position [0, 681]
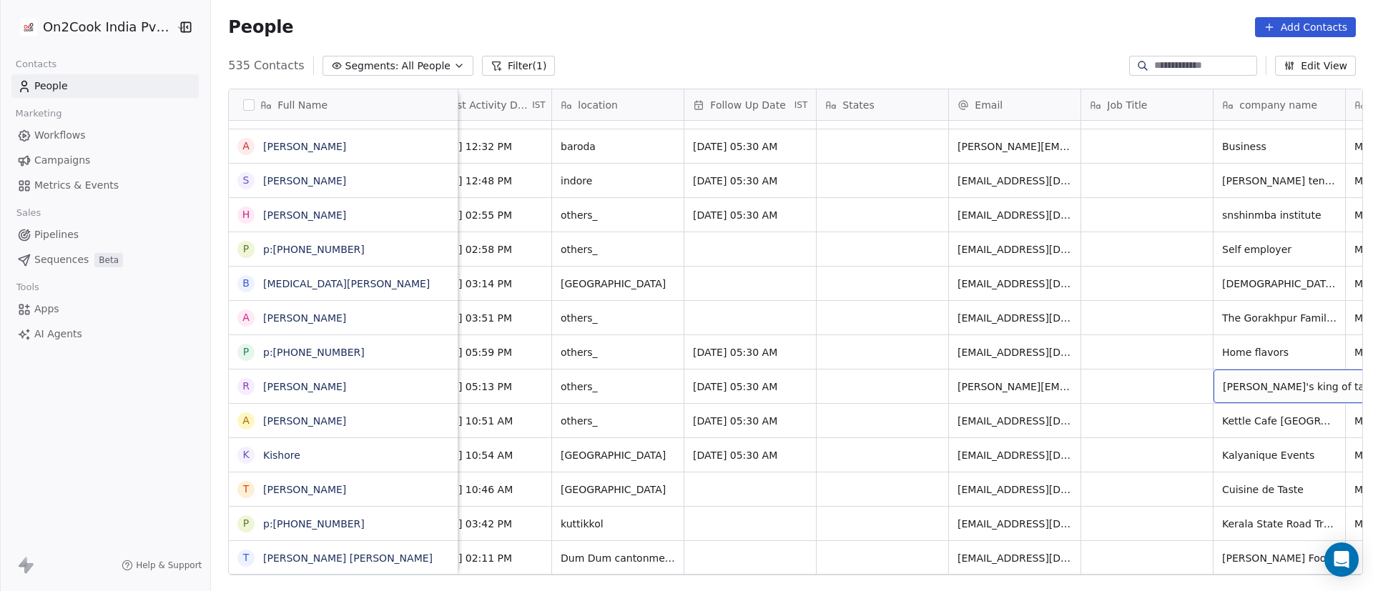
click at [1264, 386] on span "Raj's king of taste" at bounding box center [1301, 387] width 157 height 14
click at [1234, 383] on textarea "**********" at bounding box center [1272, 392] width 130 height 44
drag, startPoint x: 1234, startPoint y: 383, endPoint x: 1197, endPoint y: 382, distance: 36.5
click at [1197, 382] on html "On2Cook India Pvt. Ltd. Contacts People Marketing Workflows Campaigns Metrics &…" at bounding box center [686, 295] width 1373 height 591
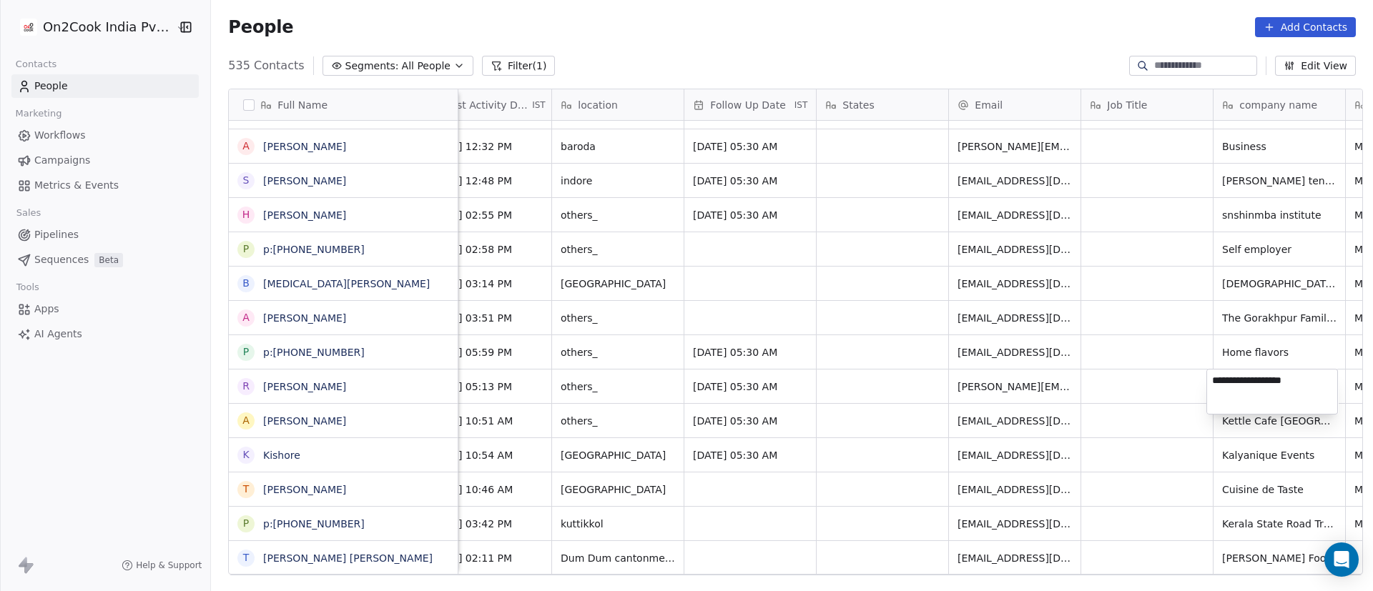
drag, startPoint x: 1223, startPoint y: 388, endPoint x: 1239, endPoint y: 392, distance: 16.1
click at [1226, 389] on textarea "**********" at bounding box center [1272, 392] width 130 height 44
click at [1235, 383] on textarea "**********" at bounding box center [1272, 392] width 130 height 44
type textarea "**********"
click at [343, 376] on html "On2Cook India Pvt. Ltd. Contacts People Marketing Workflows Campaigns Metrics &…" at bounding box center [686, 295] width 1373 height 591
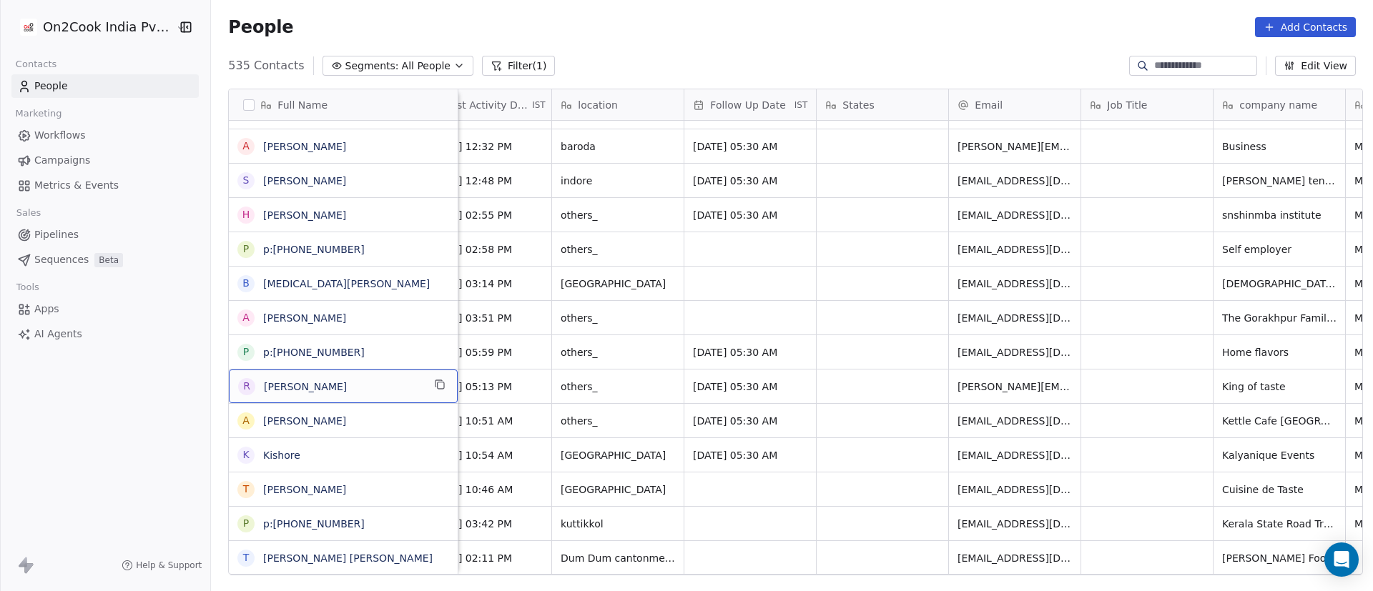
scroll to position [0, 0]
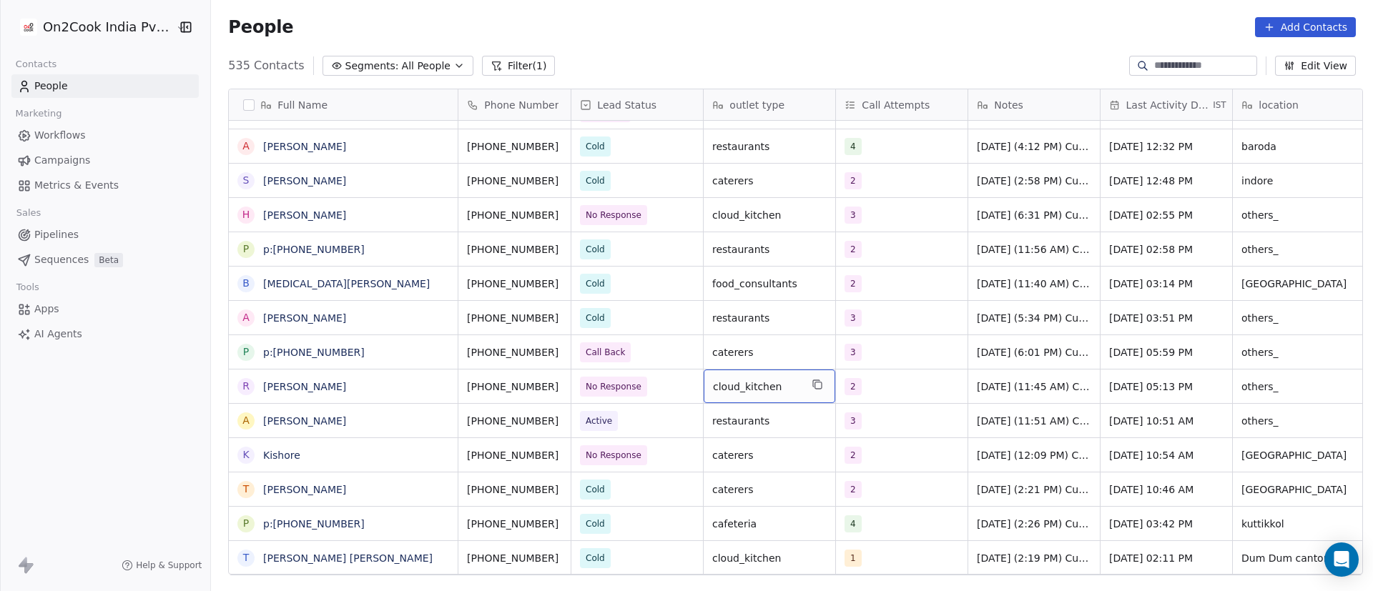
click at [787, 387] on span "cloud_kitchen" at bounding box center [756, 387] width 87 height 14
type textarea "**********"
click at [366, 386] on html "On2Cook India Pvt. Ltd. Contacts People Marketing Workflows Campaigns Metrics &…" at bounding box center [686, 295] width 1373 height 591
drag, startPoint x: 366, startPoint y: 386, endPoint x: 478, endPoint y: 400, distance: 113.1
click at [367, 387] on html "On2Cook India Pvt. Ltd. Contacts People Marketing Workflows Campaigns Metrics &…" at bounding box center [686, 295] width 1373 height 591
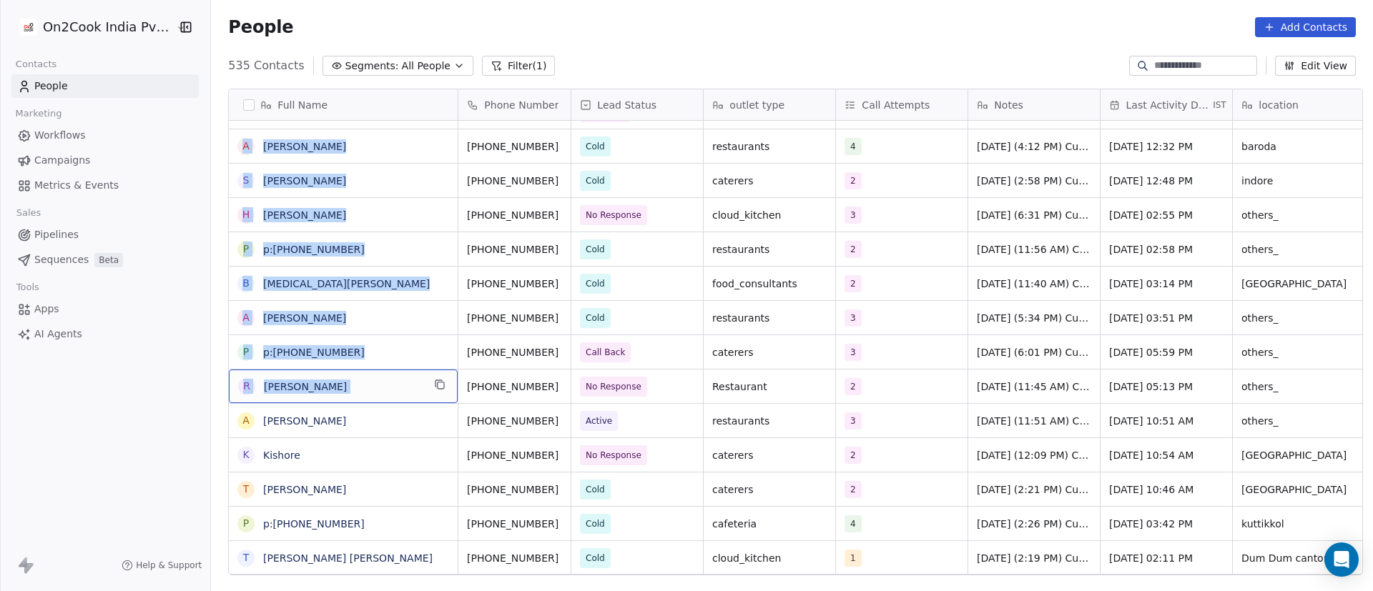
click at [380, 388] on span "Raj" at bounding box center [343, 387] width 159 height 14
click at [652, 390] on span "No Response" at bounding box center [624, 387] width 87 height 20
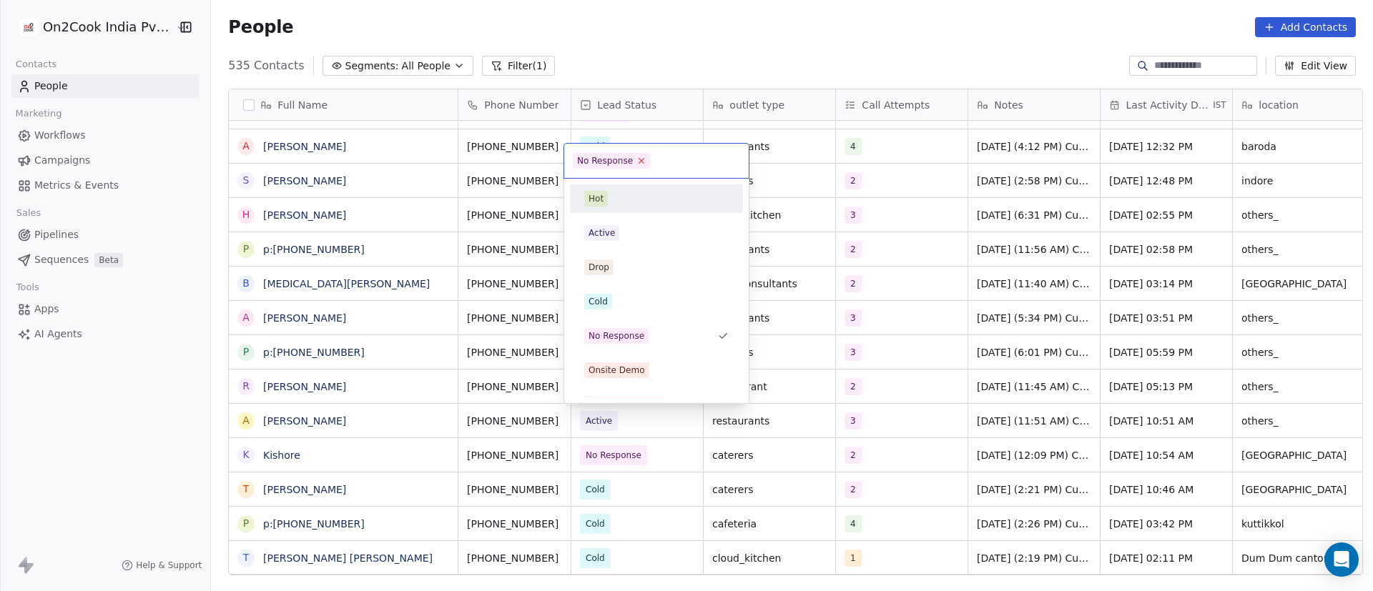
click at [641, 157] on icon at bounding box center [641, 160] width 9 height 9
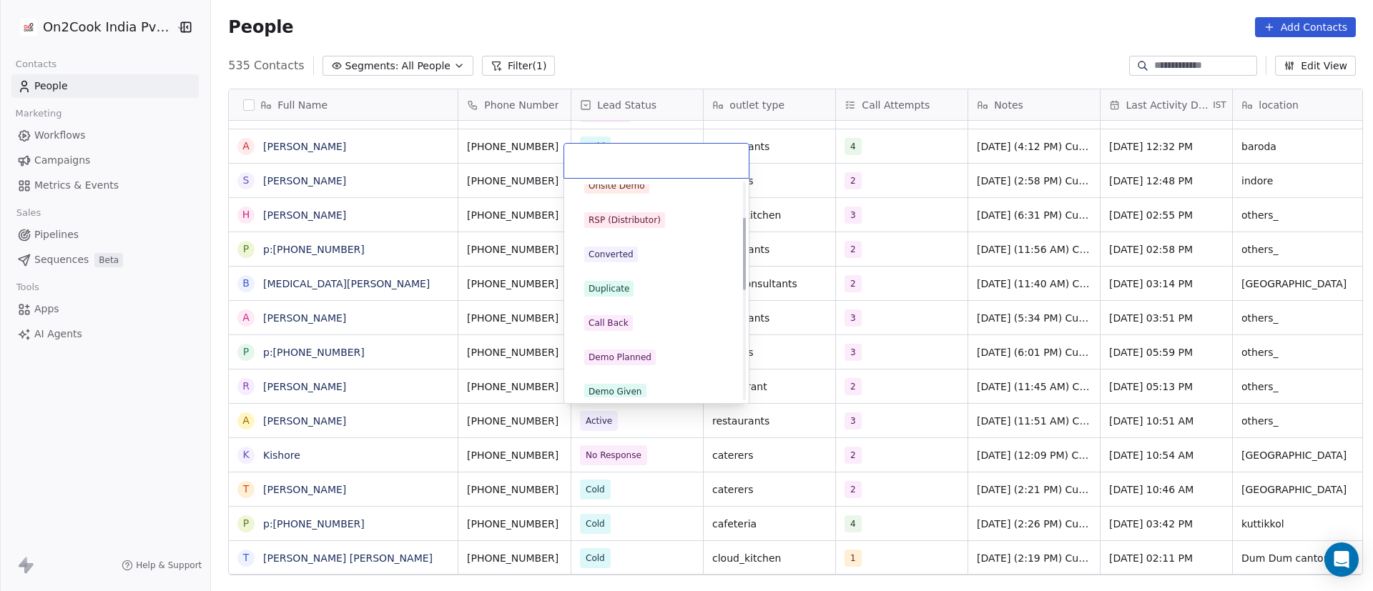
scroll to position [215, 0]
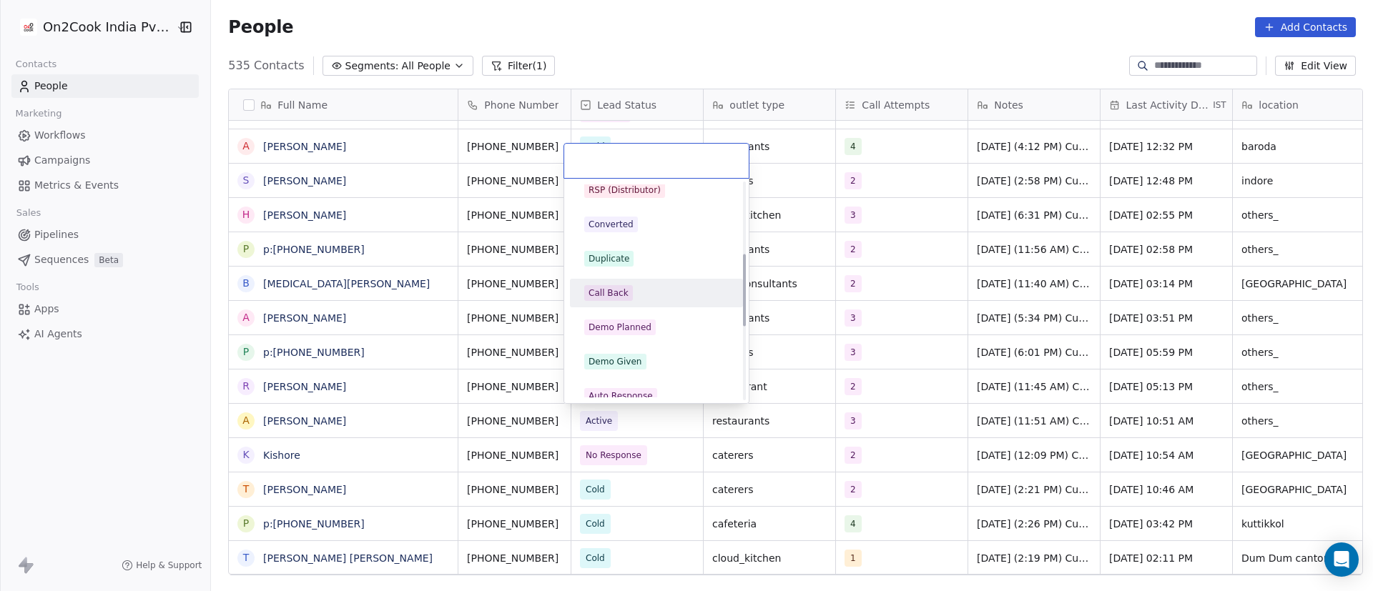
click at [650, 294] on div "Call Back" at bounding box center [656, 293] width 144 height 16
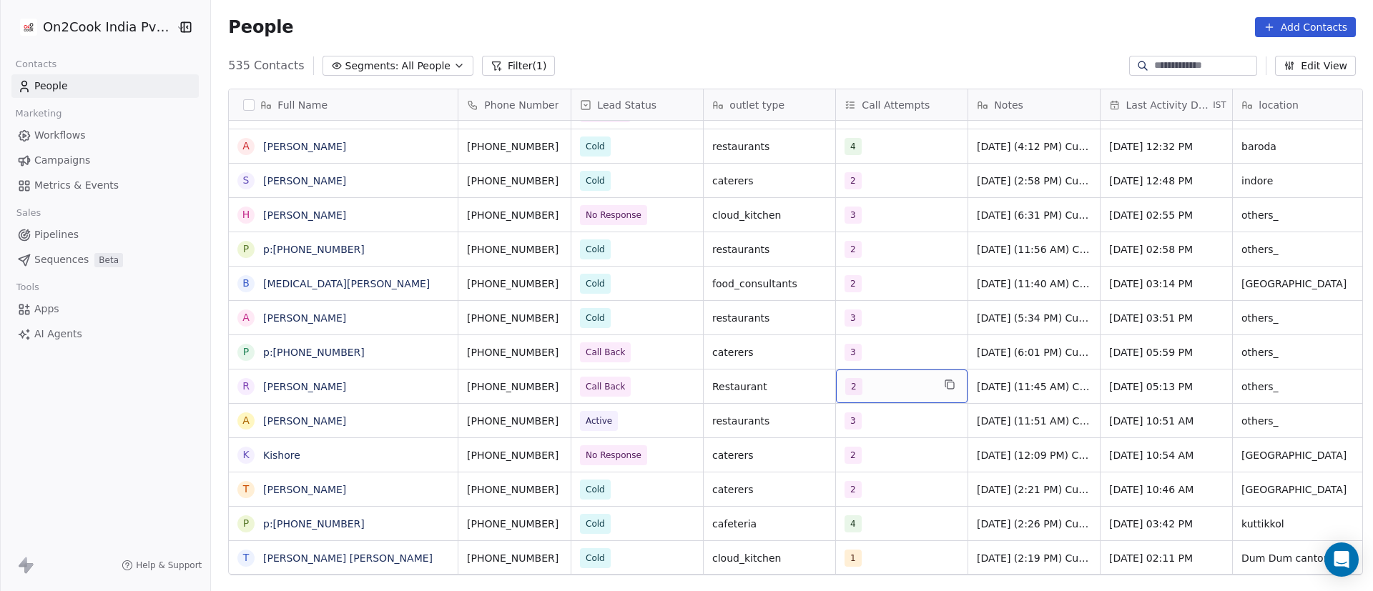
click at [880, 385] on div "2" at bounding box center [888, 386] width 87 height 17
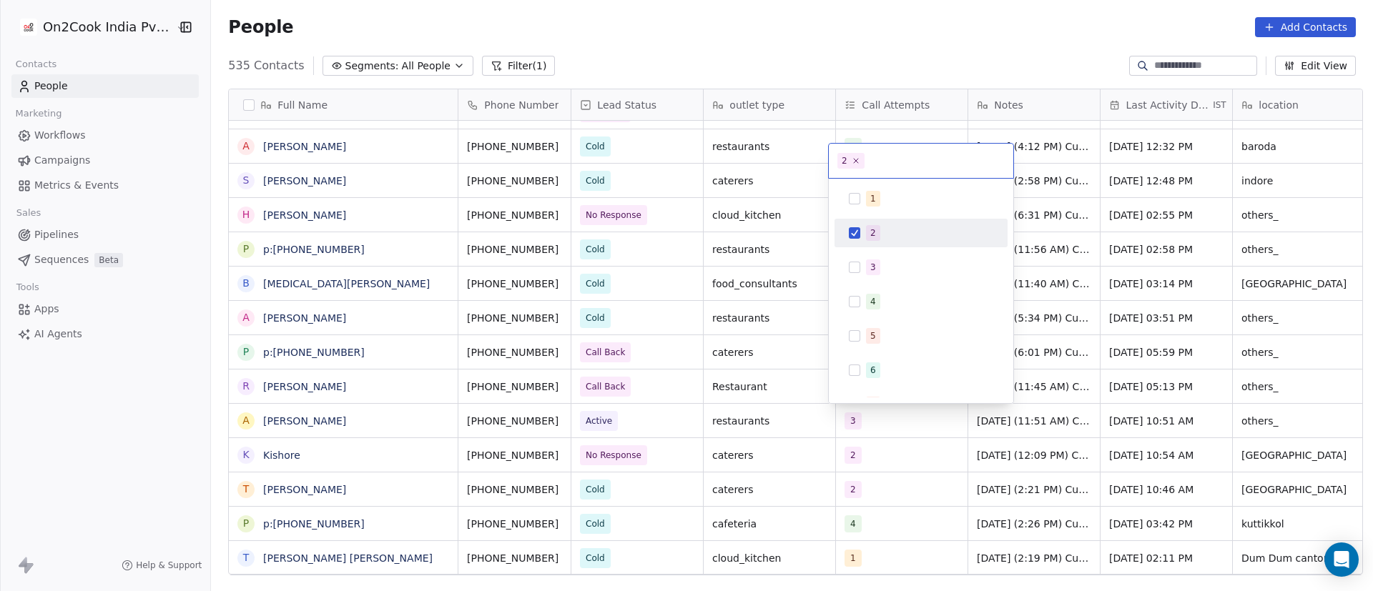
click at [878, 233] on span "2" at bounding box center [873, 233] width 14 height 16
click at [875, 260] on span "3" at bounding box center [873, 268] width 14 height 16
click at [774, 427] on html "On2Cook India Pvt. Ltd. Contacts People Marketing Workflows Campaigns Metrics &…" at bounding box center [686, 295] width 1373 height 591
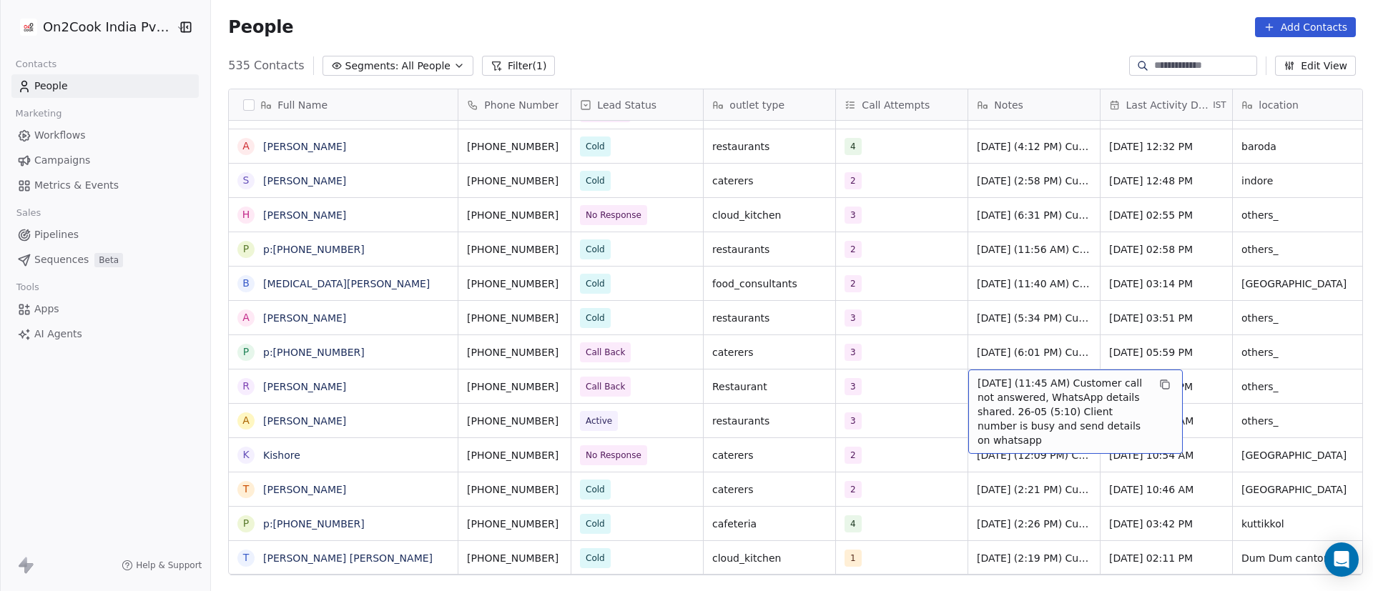
click at [995, 385] on span "25/9/2025 (11:45 AM) Customer call not answered, WhatsApp details shared. 26-05…" at bounding box center [1063, 412] width 170 height 72
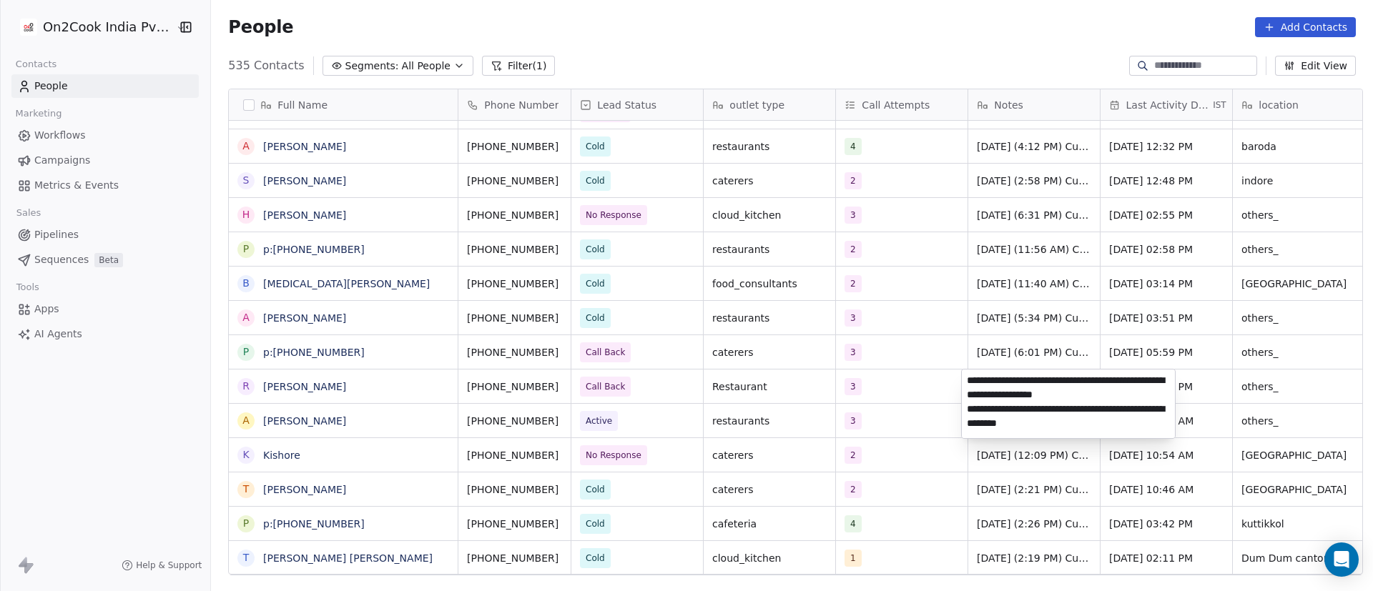
click at [968, 380] on textarea "**********" at bounding box center [1068, 404] width 213 height 69
paste textarea "**********"
type textarea "**********"
click at [906, 435] on html "On2Cook India Pvt. Ltd. Contacts People Marketing Workflows Campaigns Metrics &…" at bounding box center [686, 295] width 1373 height 591
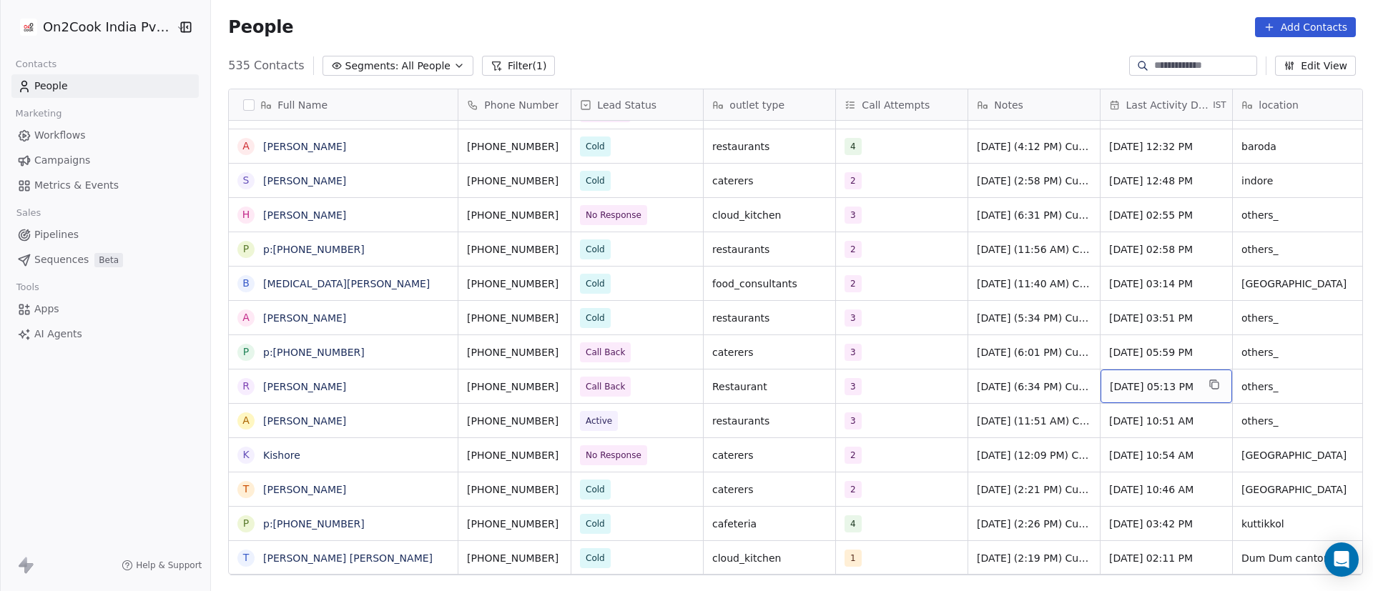
click at [1116, 387] on span "Sep 25, 2025 05:13 PM" at bounding box center [1153, 387] width 87 height 14
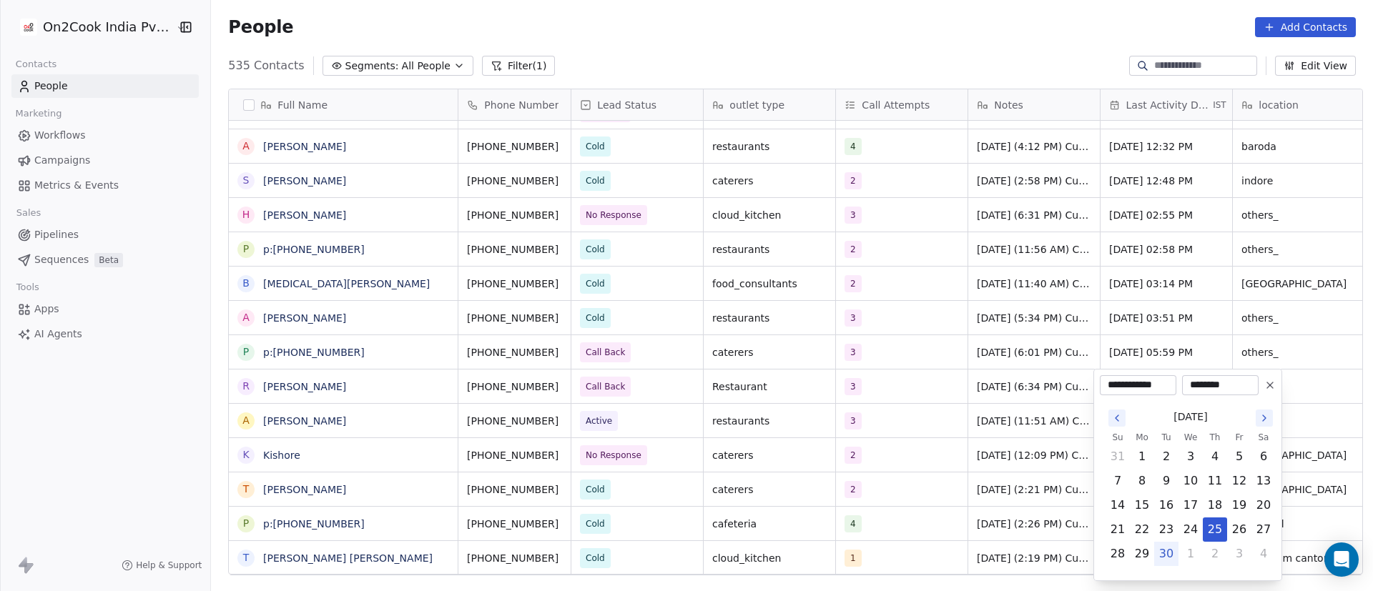
click at [1170, 553] on button "30" at bounding box center [1166, 554] width 23 height 23
type input "**********"
click at [997, 441] on html "On2Cook India Pvt. Ltd. Contacts People Marketing Workflows Campaigns Metrics &…" at bounding box center [686, 295] width 1373 height 591
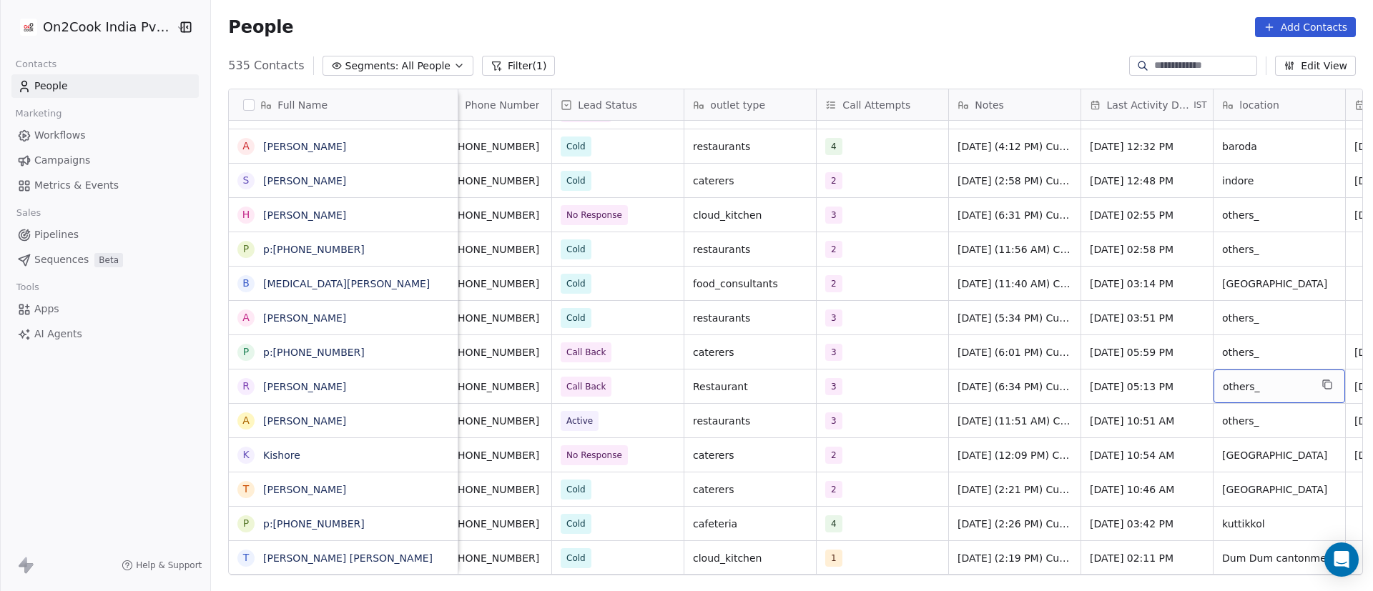
scroll to position [0, 152]
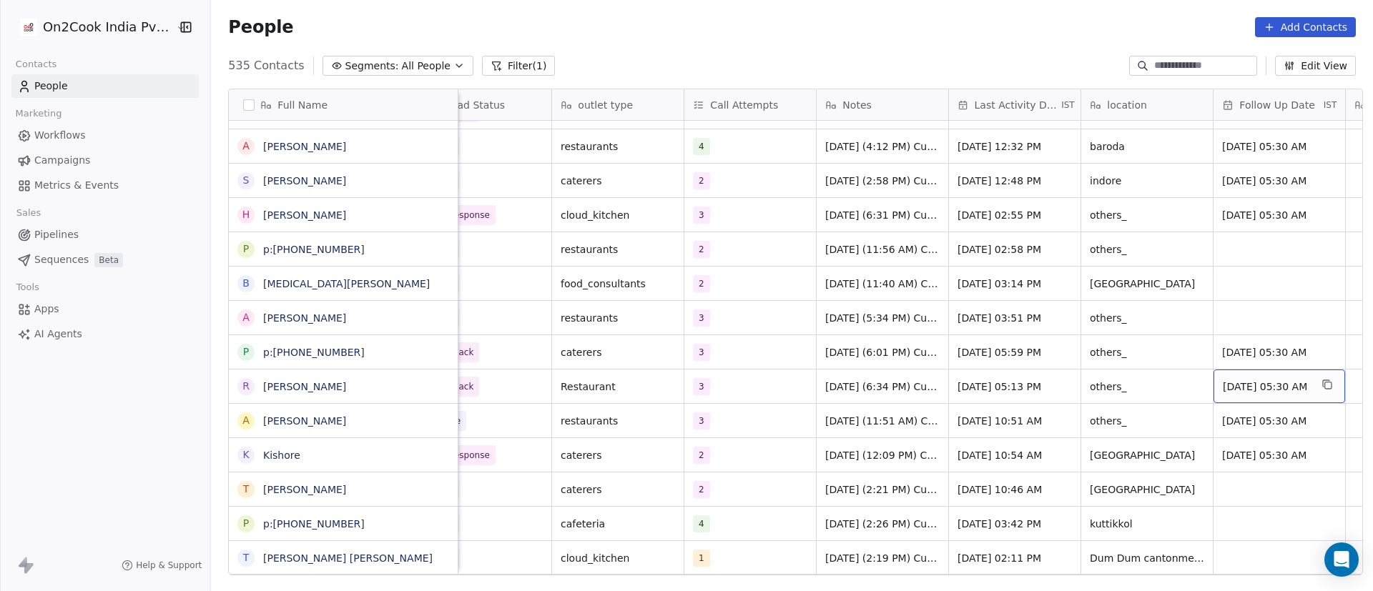
click at [1254, 383] on span "Sep 30, 2025 05:30 AM" at bounding box center [1266, 387] width 87 height 14
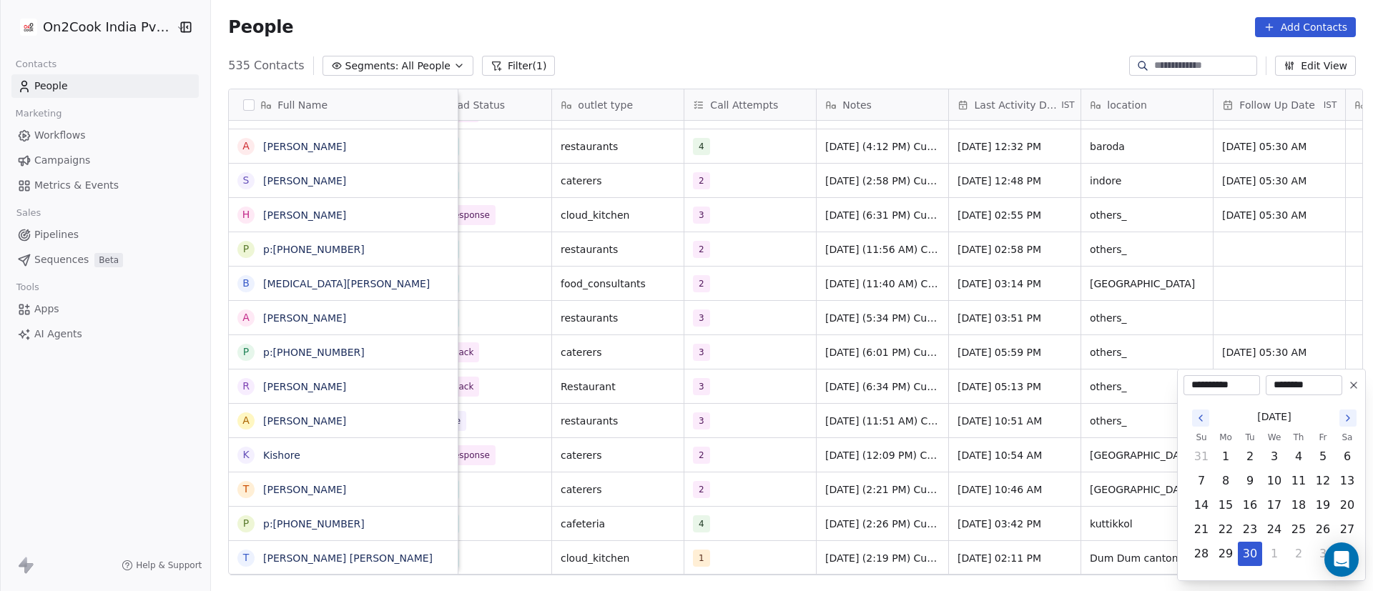
click at [1349, 420] on icon "Go to the Next Month" at bounding box center [1347, 418] width 11 height 11
click at [1221, 488] on button "6" at bounding box center [1225, 481] width 23 height 23
type input "**********"
click at [835, 435] on html "On2Cook India Pvt. Ltd. Contacts People Marketing Workflows Campaigns Metrics &…" at bounding box center [686, 295] width 1373 height 591
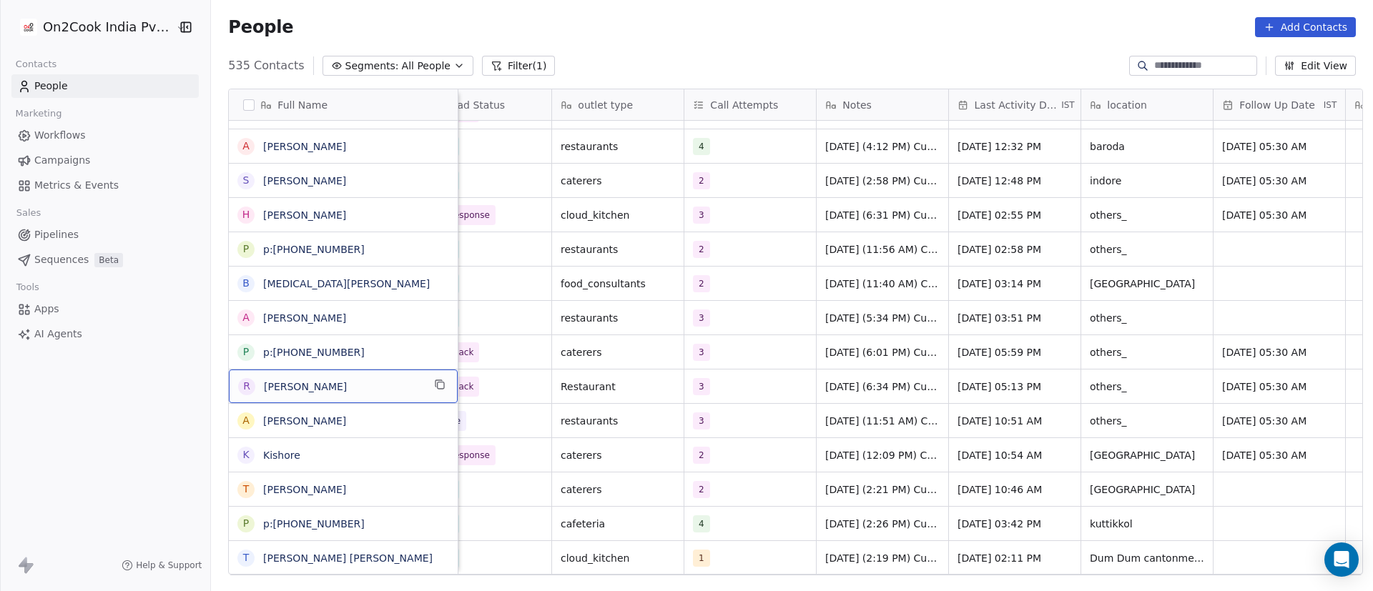
scroll to position [0, 0]
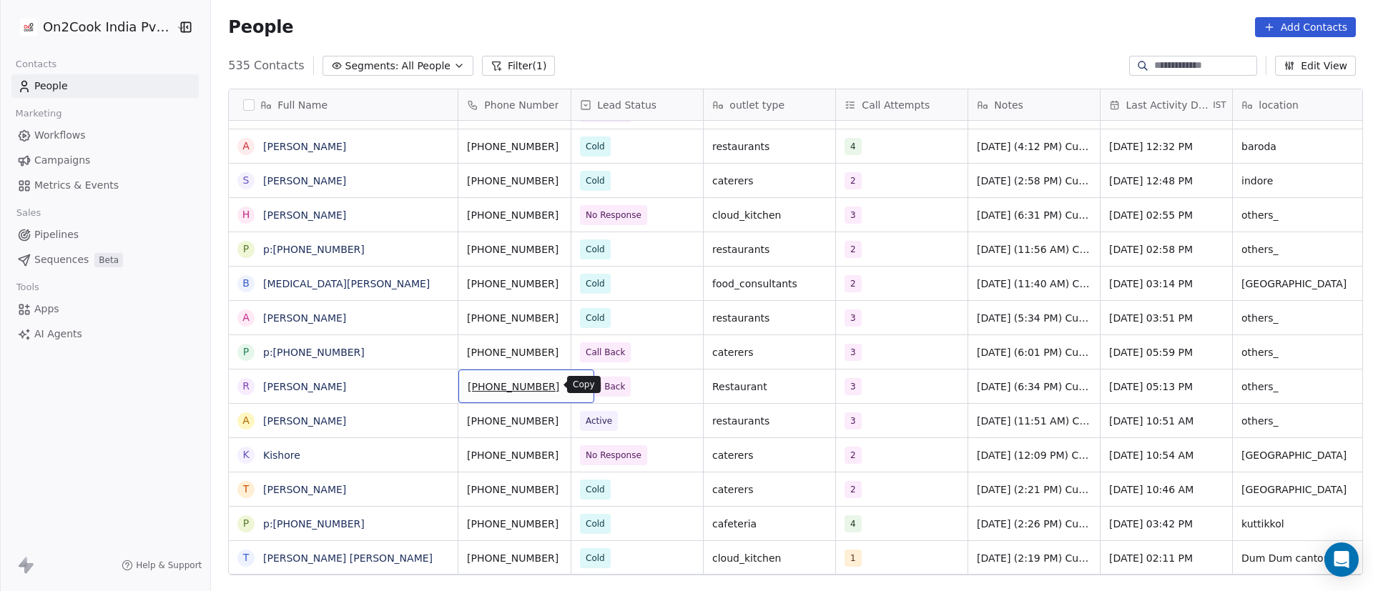
click at [571, 383] on icon "grid" at bounding box center [576, 384] width 11 height 11
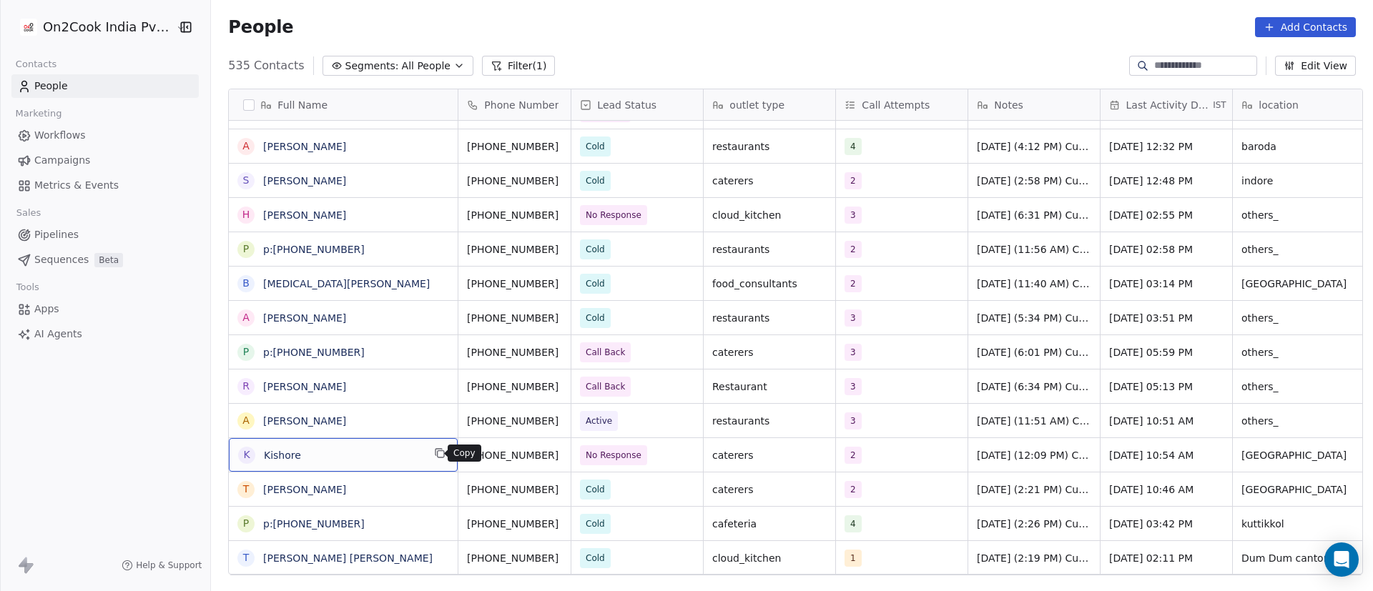
click at [438, 456] on icon "grid" at bounding box center [439, 453] width 11 height 11
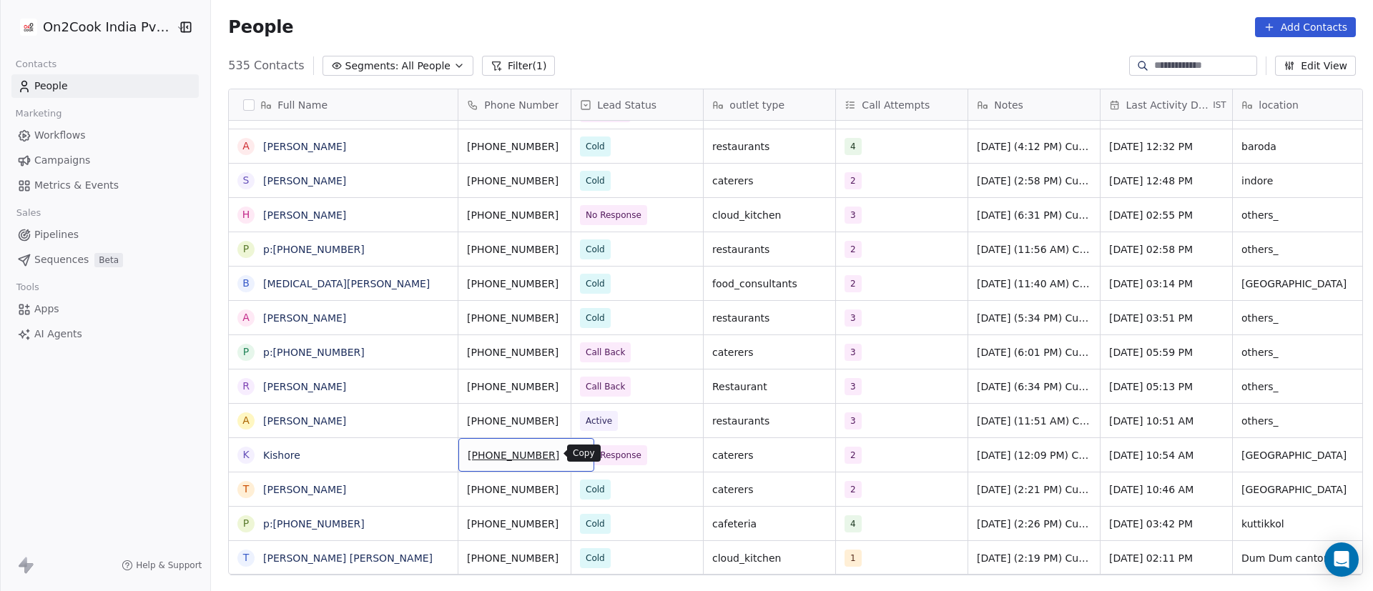
click at [574, 457] on icon "grid" at bounding box center [577, 454] width 6 height 6
click at [542, 466] on div "+919150380830" at bounding box center [526, 455] width 136 height 34
click at [574, 453] on icon "grid" at bounding box center [577, 454] width 6 height 6
click at [646, 453] on span "No Response" at bounding box center [624, 456] width 87 height 20
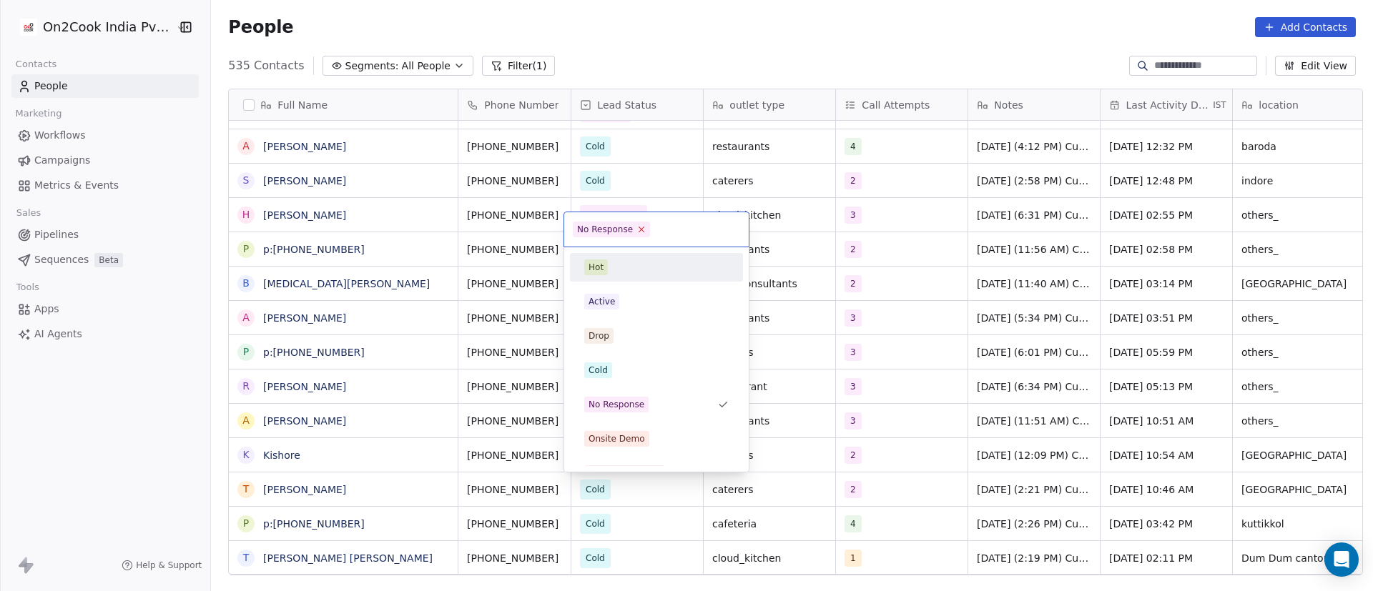
click at [641, 230] on icon at bounding box center [641, 229] width 9 height 9
click at [611, 317] on div "Hot Active Drop Cold No Response Onsite Demo RSP (Distributor) Converted Duplic…" at bounding box center [656, 576] width 173 height 646
click at [621, 302] on div "Active" at bounding box center [656, 302] width 144 height 16
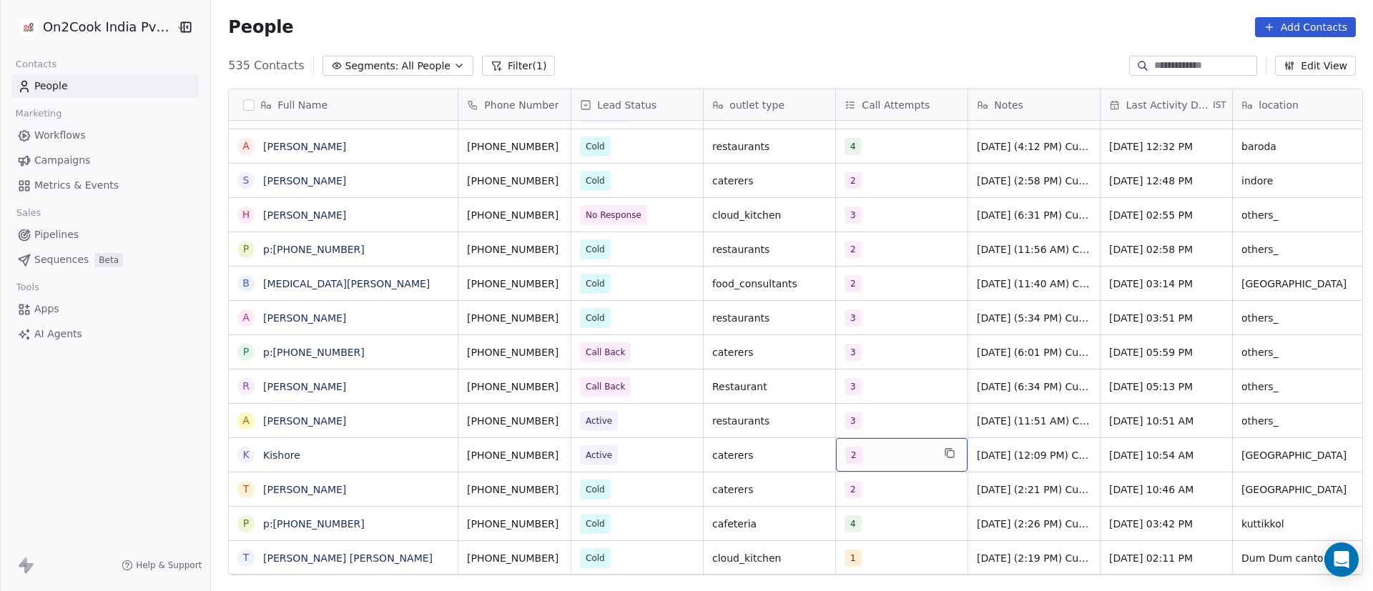
click at [892, 454] on div "2" at bounding box center [888, 455] width 87 height 17
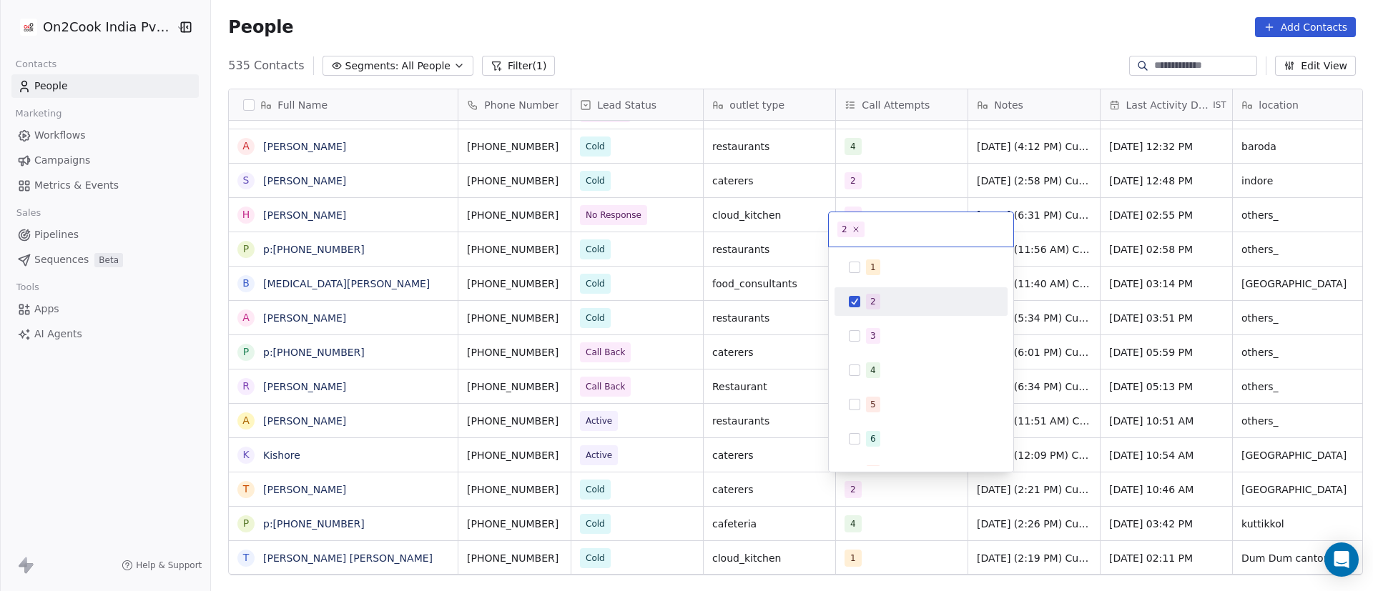
click at [895, 292] on div "2" at bounding box center [921, 301] width 162 height 23
click at [881, 331] on div "3" at bounding box center [929, 336] width 127 height 16
click at [1122, 402] on html "On2Cook India Pvt. Ltd. Contacts People Marketing Workflows Campaigns Metrics &…" at bounding box center [686, 295] width 1373 height 591
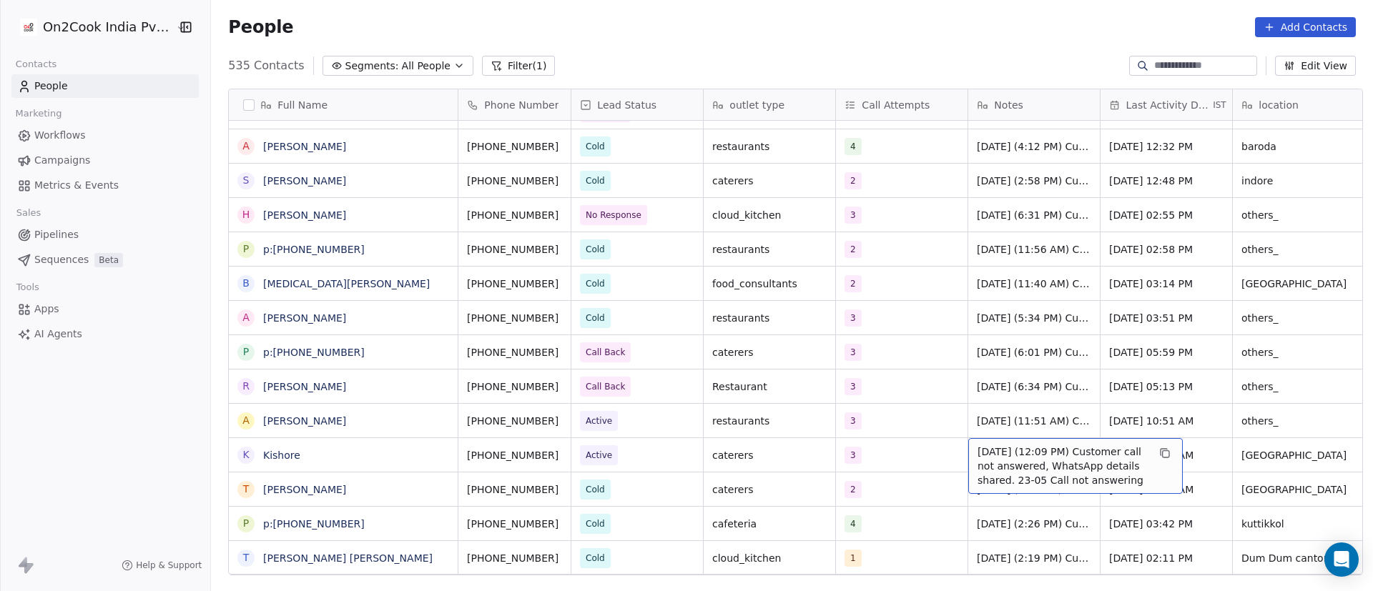
click at [1017, 457] on span "25/9/2025 (12:09 PM) Customer call not answered, WhatsApp details shared. 23-05…" at bounding box center [1063, 466] width 170 height 43
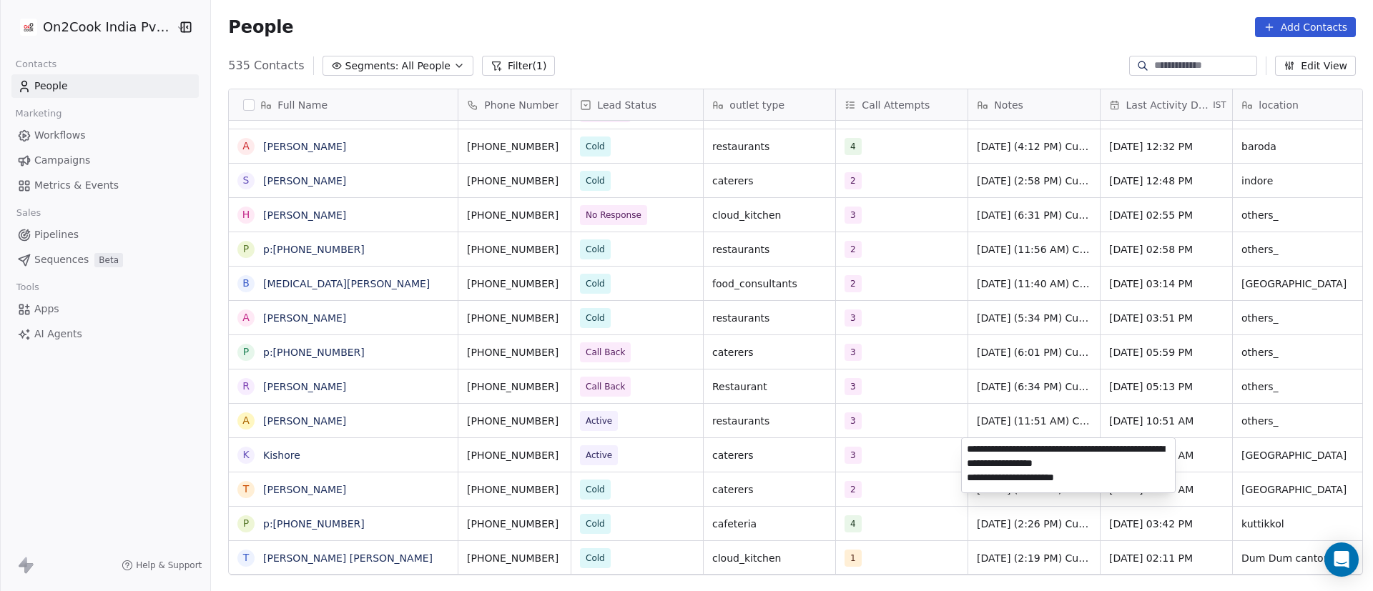
click at [968, 448] on textarea "**********" at bounding box center [1068, 465] width 213 height 54
paste textarea "**********"
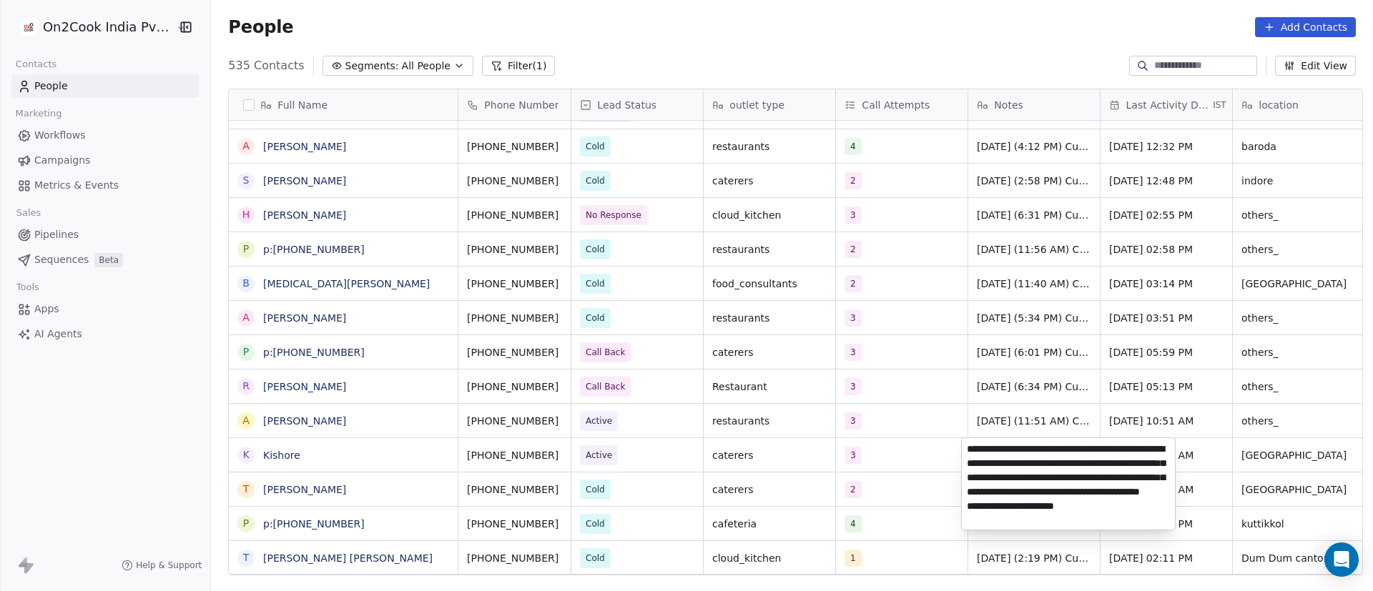
type textarea "**********"
click at [793, 498] on html "On2Cook India Pvt. Ltd. Contacts People Marketing Workflows Campaigns Metrics &…" at bounding box center [686, 295] width 1373 height 591
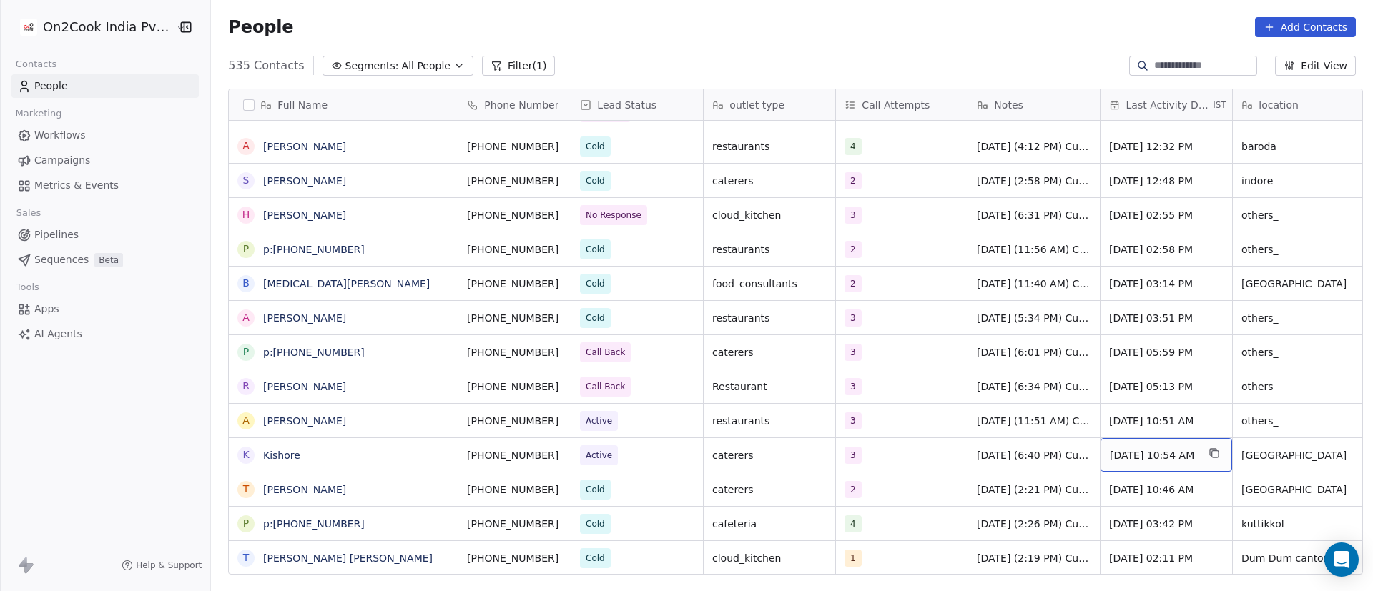
click at [1155, 453] on span "Sep 25, 2025 10:54 AM" at bounding box center [1153, 455] width 87 height 14
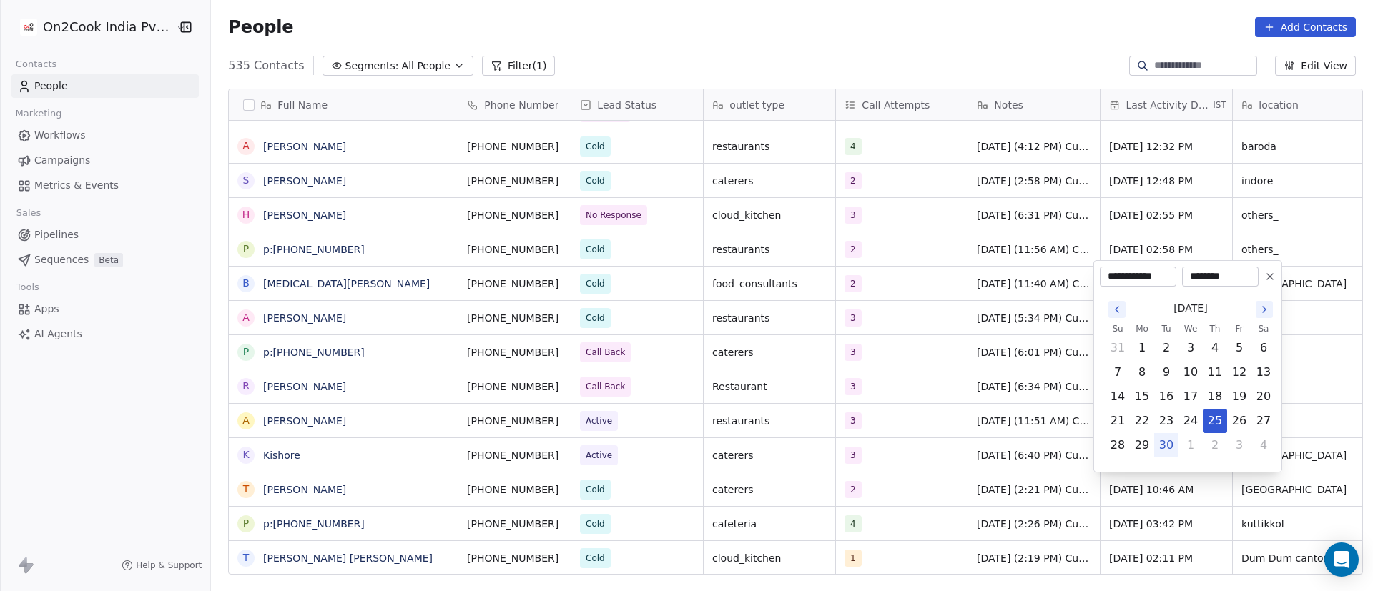
click at [1164, 448] on button "30" at bounding box center [1166, 445] width 23 height 23
type input "**********"
click at [1043, 470] on html "On2Cook India Pvt. Ltd. Contacts People Marketing Workflows Campaigns Metrics &…" at bounding box center [686, 295] width 1373 height 591
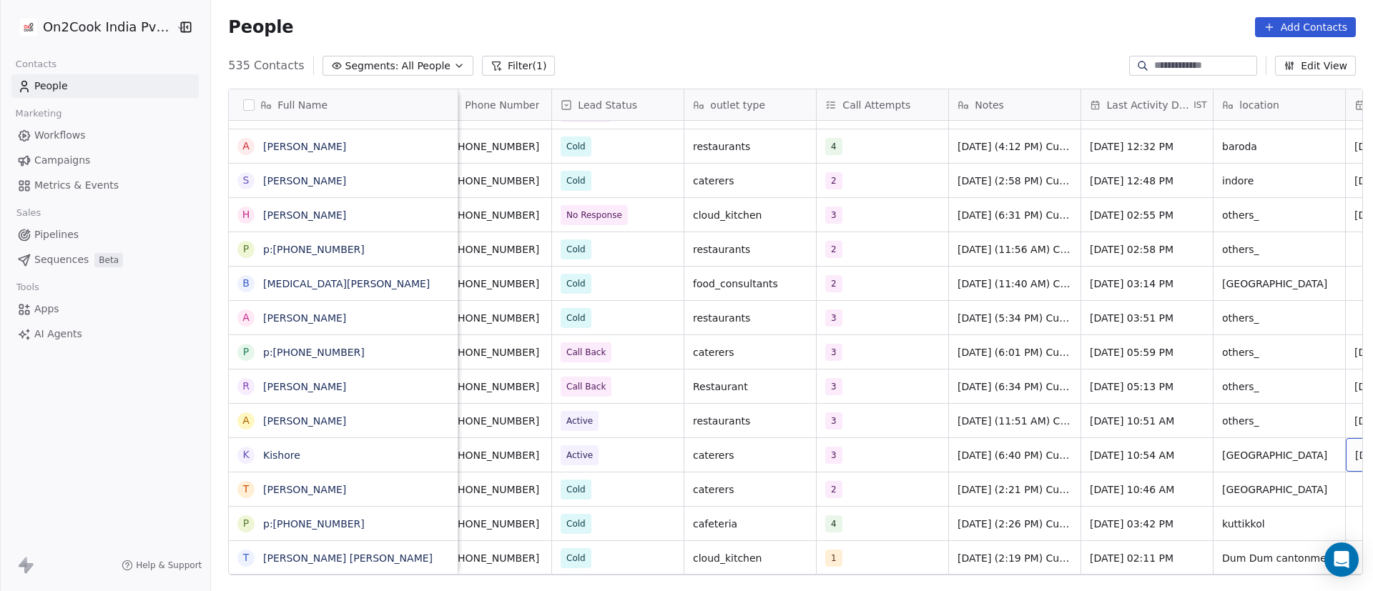
scroll to position [0, 152]
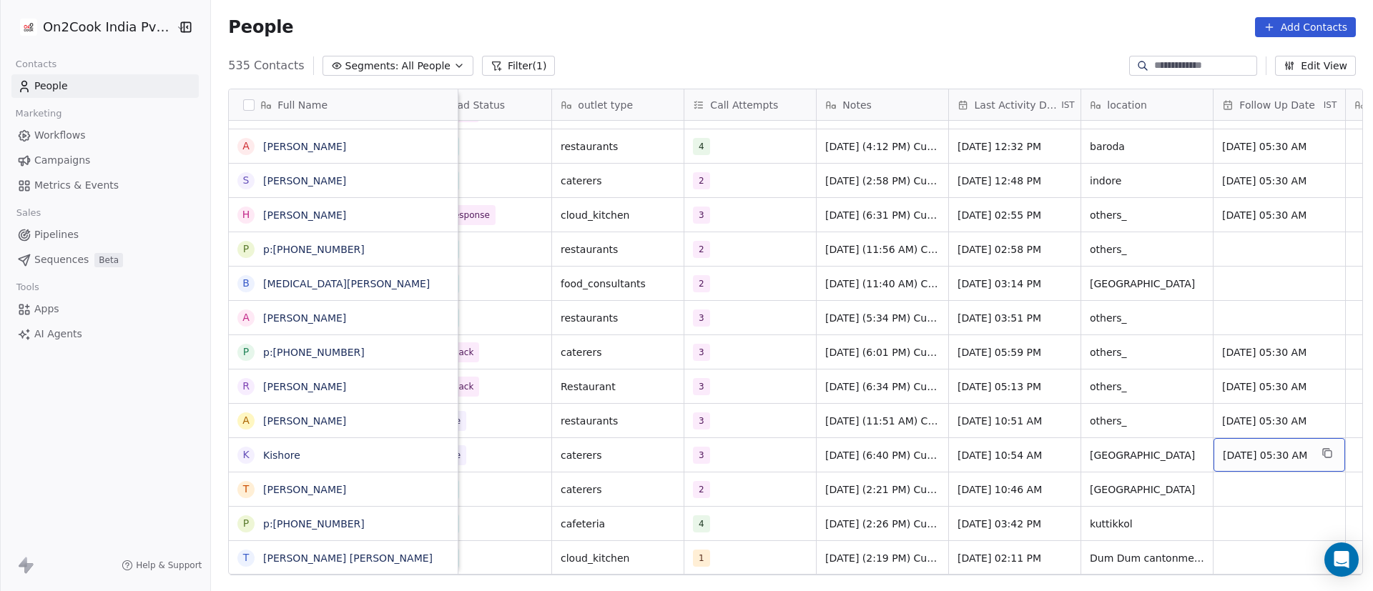
click at [1263, 456] on span "Sep 30, 2025 05:30 AM" at bounding box center [1266, 455] width 87 height 14
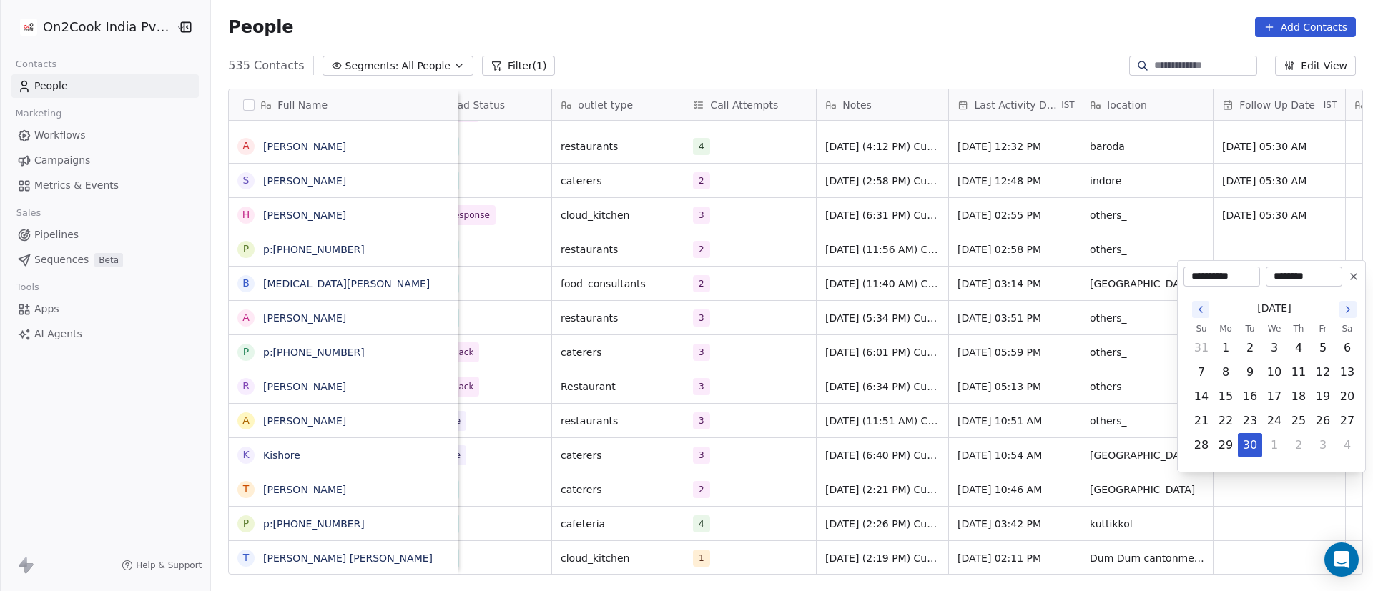
click at [1349, 310] on icon "Go to the Next Month" at bounding box center [1348, 310] width 3 height 6
click at [1276, 395] on button "15" at bounding box center [1274, 396] width 23 height 23
type input "**********"
click at [979, 435] on html "On2Cook India Pvt. Ltd. Contacts People Marketing Workflows Campaigns Metrics &…" at bounding box center [686, 295] width 1373 height 591
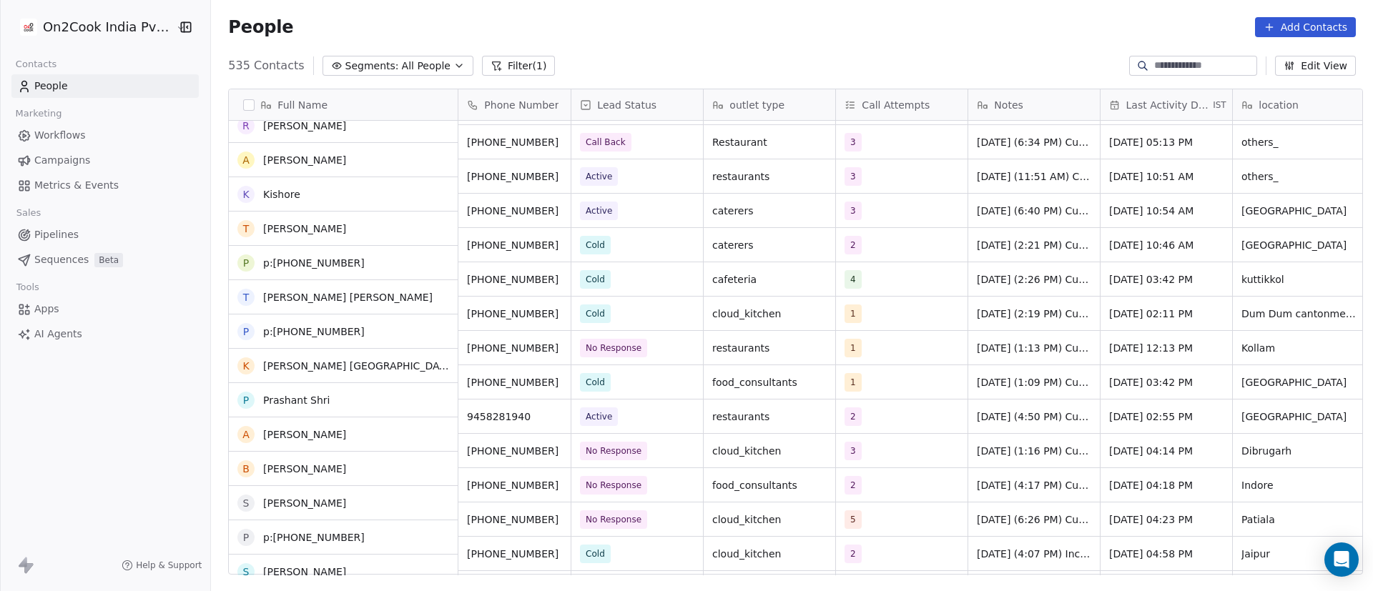
scroll to position [6012, 0]
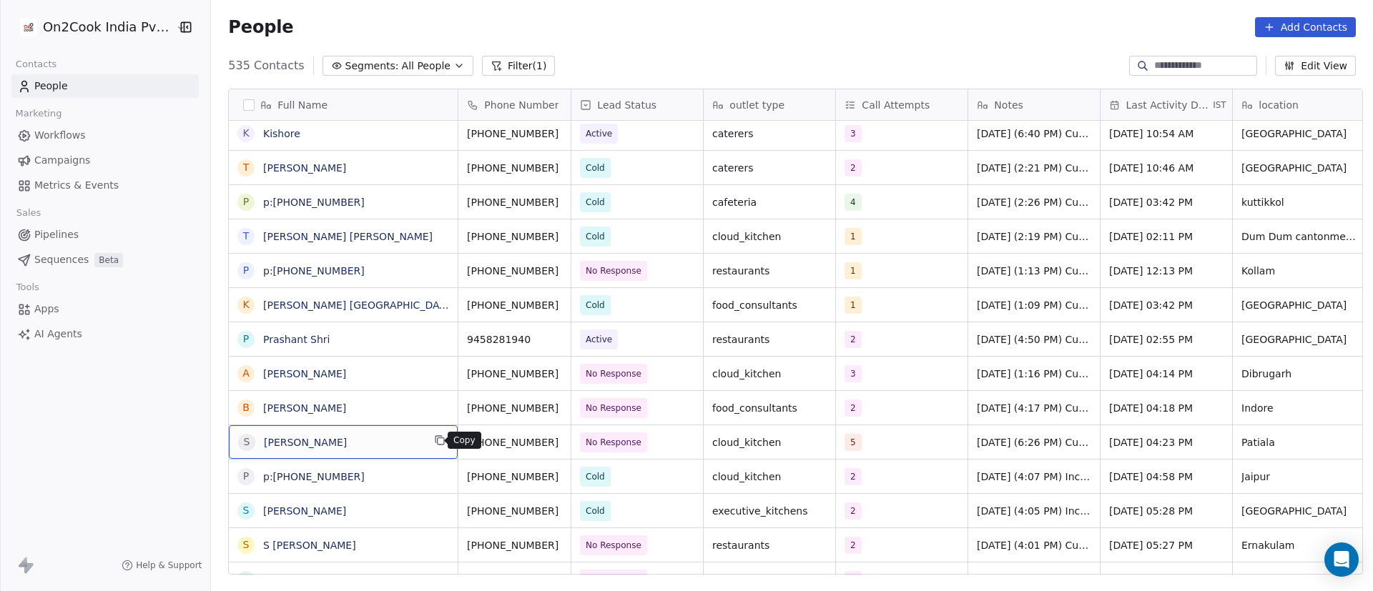
click at [435, 440] on icon "grid" at bounding box center [439, 440] width 11 height 11
click at [574, 444] on icon "grid" at bounding box center [577, 441] width 6 height 6
click at [568, 446] on button "grid" at bounding box center [576, 440] width 17 height 17
click at [869, 442] on div "5" at bounding box center [888, 442] width 87 height 17
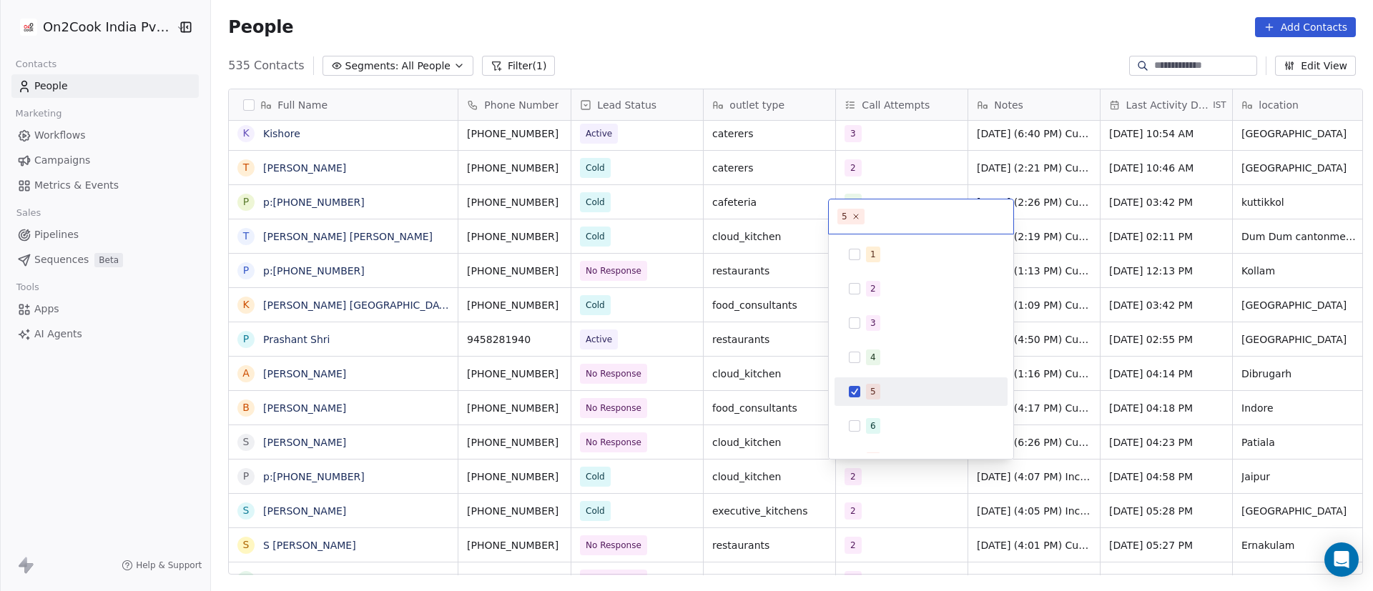
click at [874, 394] on div "5" at bounding box center [873, 391] width 6 height 13
click at [871, 423] on div "6" at bounding box center [873, 426] width 6 height 13
drag, startPoint x: 1047, startPoint y: 432, endPoint x: 413, endPoint y: 461, distance: 635.0
click at [1048, 432] on html "On2Cook India Pvt. Ltd. Contacts People Marketing Workflows Campaigns Metrics &…" at bounding box center [686, 295] width 1373 height 591
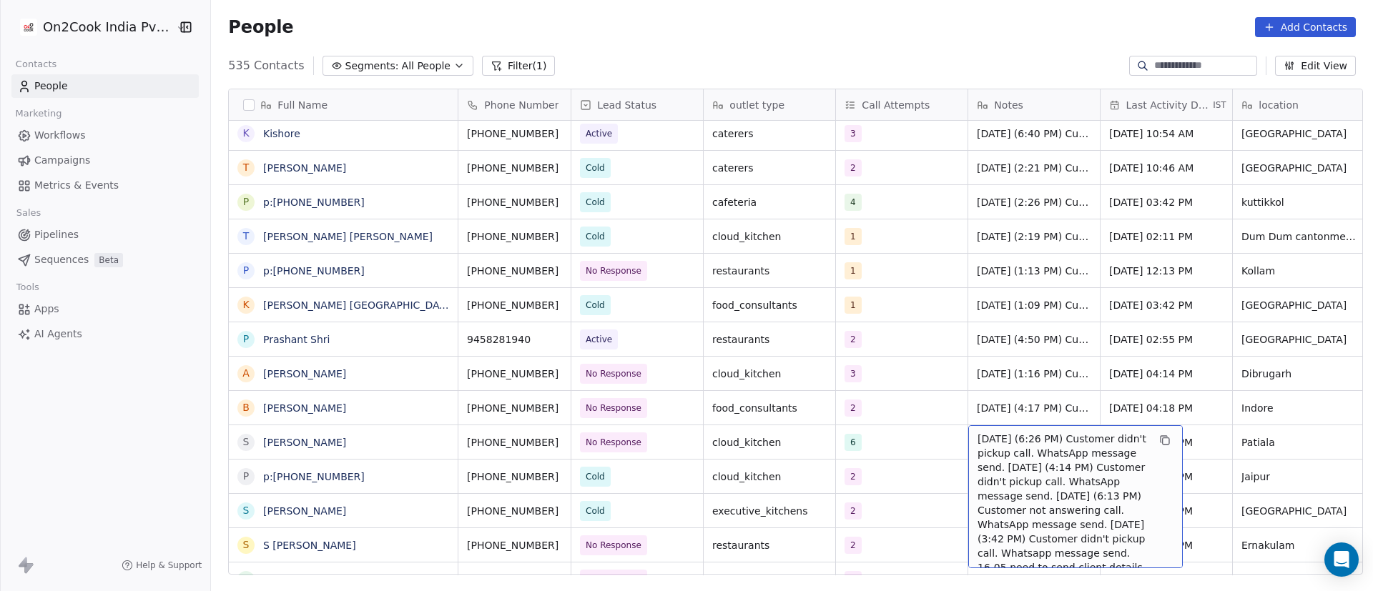
click at [997, 448] on span "24/9/2025 (6:26 PM) Customer didn't pickup call. WhatsApp message send. 16/9/20…" at bounding box center [1063, 510] width 170 height 157
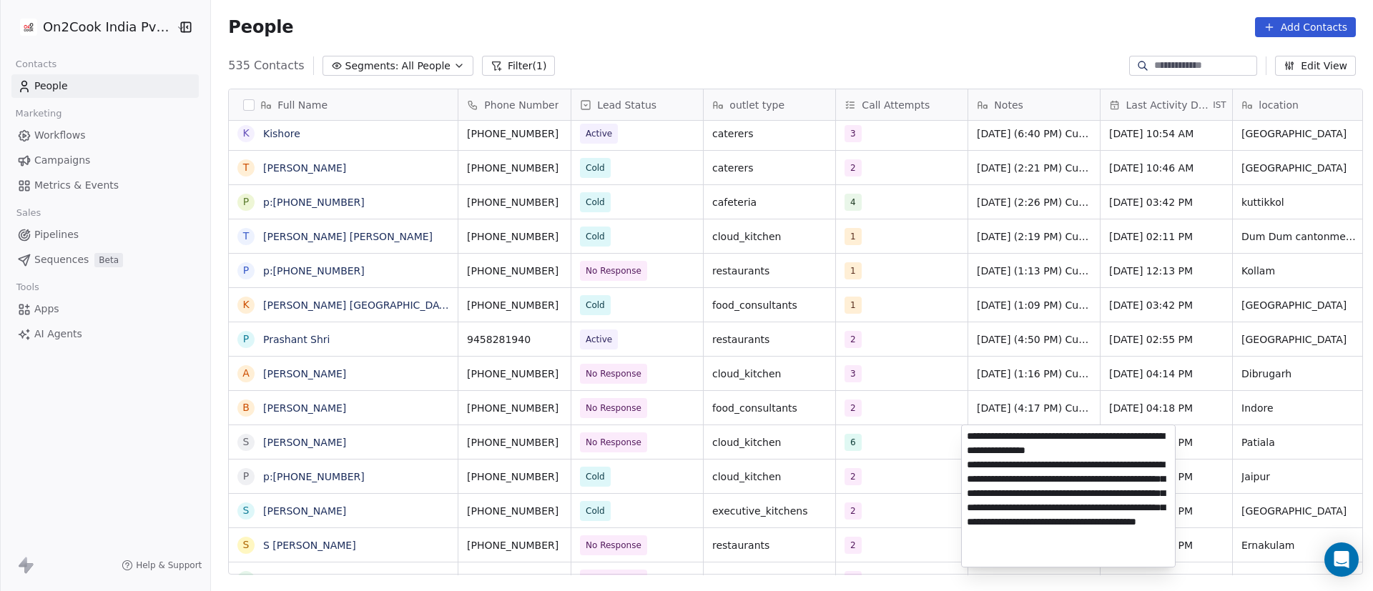
click at [383, 437] on html "On2Cook India Pvt. Ltd. Contacts People Marketing Workflows Campaigns Metrics &…" at bounding box center [686, 295] width 1373 height 591
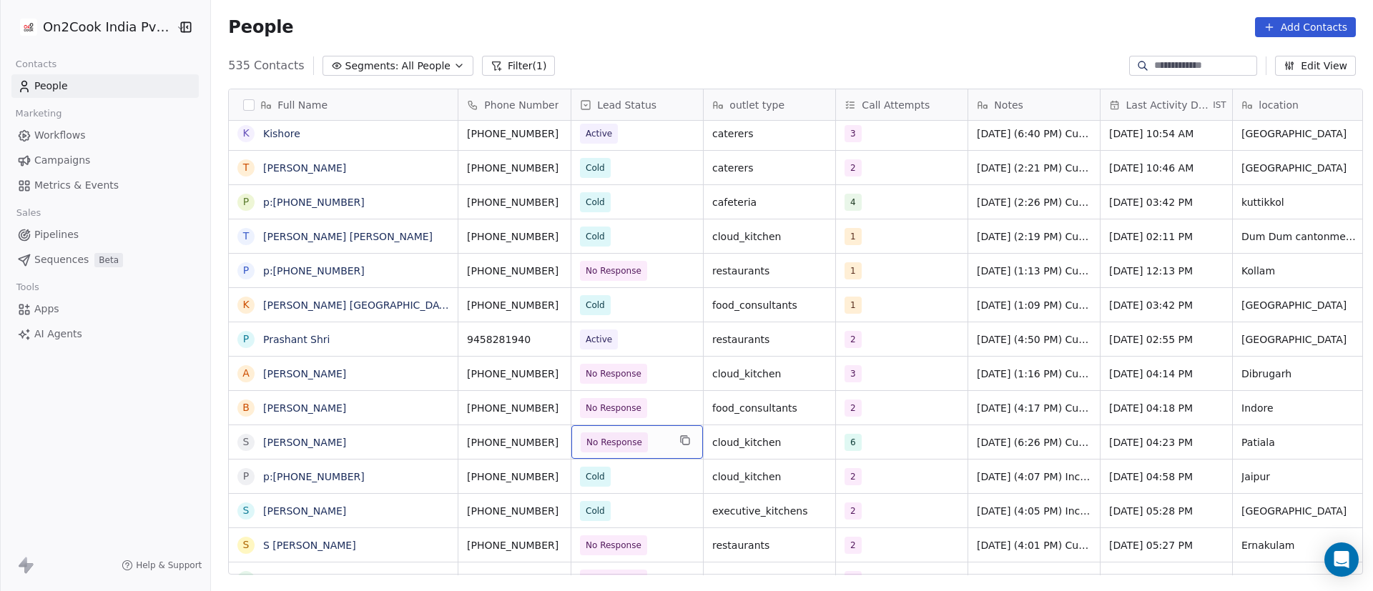
click at [657, 447] on span "No Response" at bounding box center [624, 443] width 87 height 20
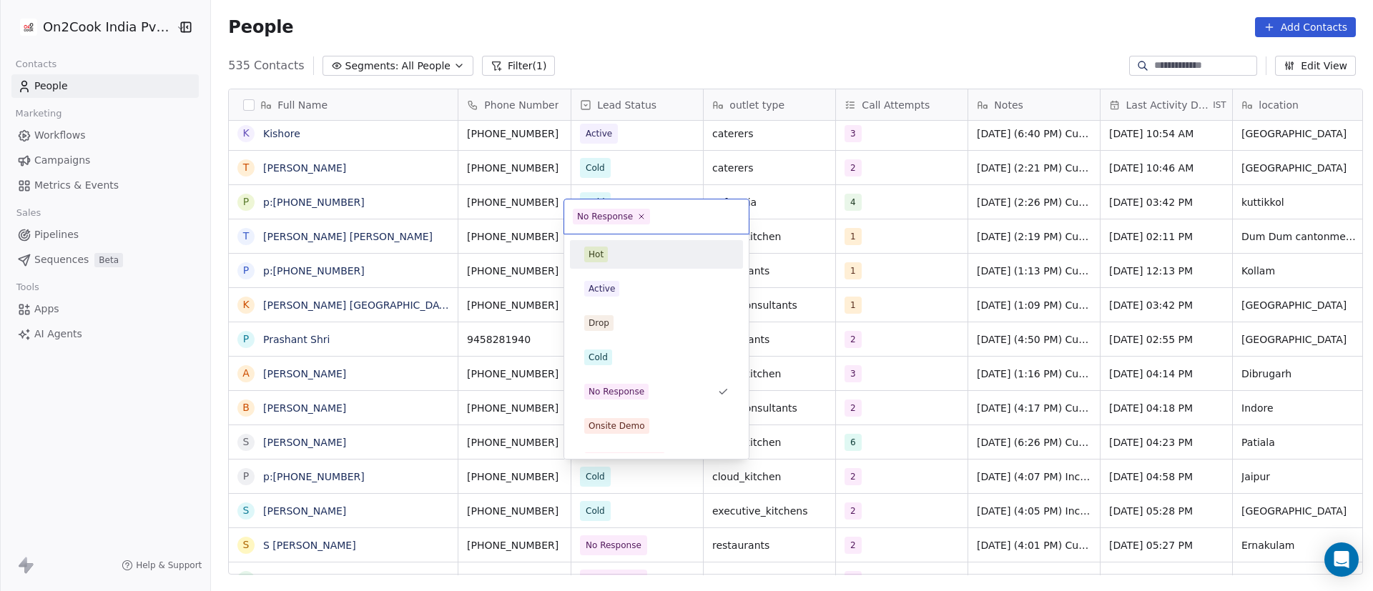
click at [633, 212] on span "No Response" at bounding box center [611, 217] width 77 height 16
click at [639, 215] on icon at bounding box center [641, 217] width 5 height 5
click at [621, 360] on div "Cold" at bounding box center [656, 358] width 144 height 16
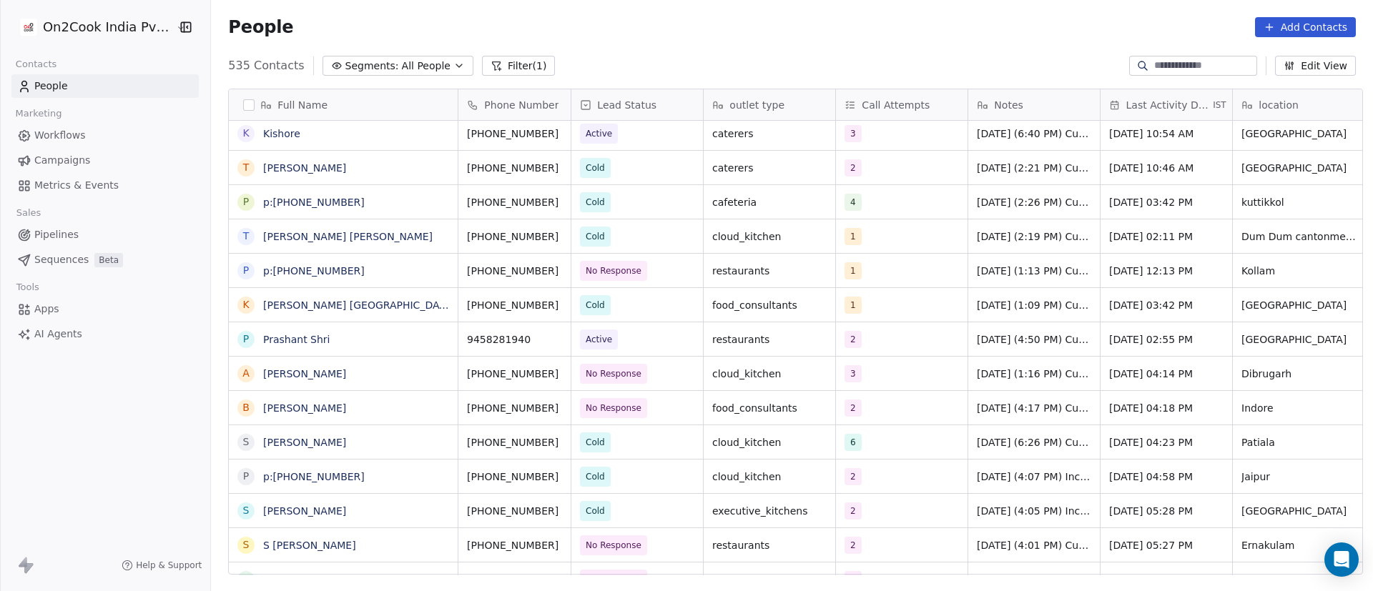
click at [385, 459] on div "p p:+919024935411" at bounding box center [344, 476] width 230 height 34
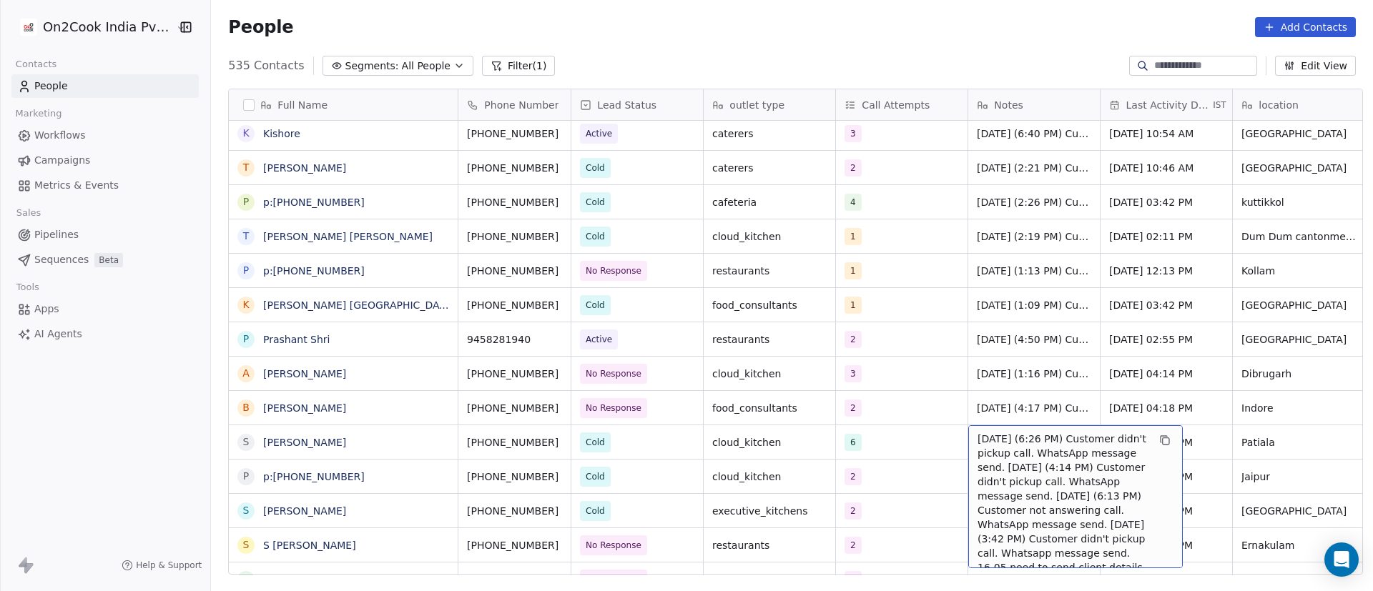
click at [968, 442] on div "24/9/2025 (6:26 PM) Customer didn't pickup call. WhatsApp message send. 16/9/20…" at bounding box center [1075, 496] width 215 height 143
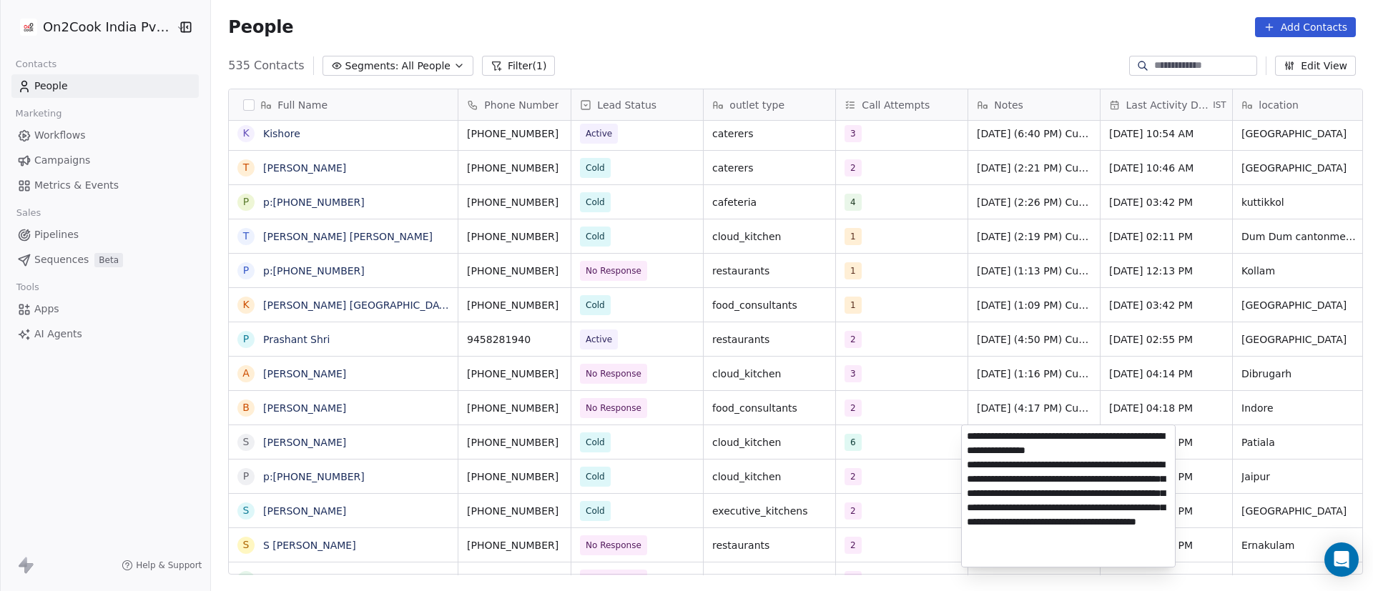
click at [969, 439] on textarea "**********" at bounding box center [1068, 496] width 213 height 142
paste textarea "**********"
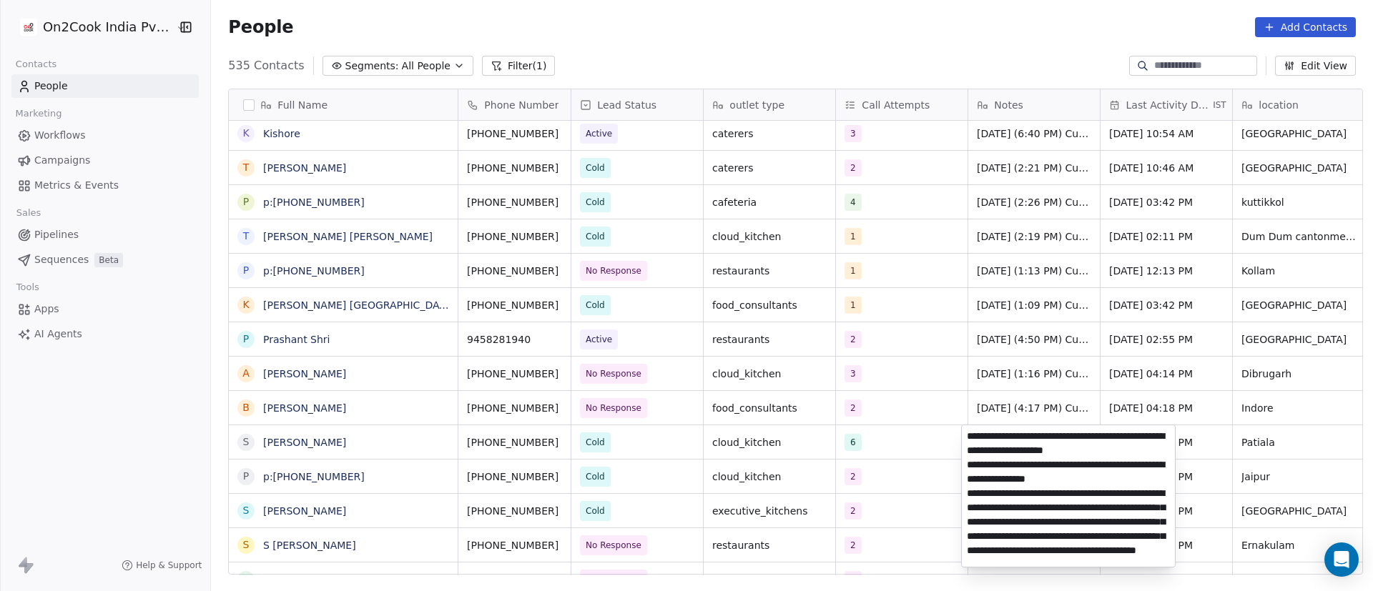
drag, startPoint x: 1034, startPoint y: 453, endPoint x: 1153, endPoint y: 450, distance: 119.5
click at [1153, 450] on textarea "**********" at bounding box center [1068, 496] width 213 height 142
type textarea "**********"
click at [809, 475] on html "On2Cook India Pvt. Ltd. Contacts People Marketing Workflows Campaigns Metrics &…" at bounding box center [686, 295] width 1373 height 591
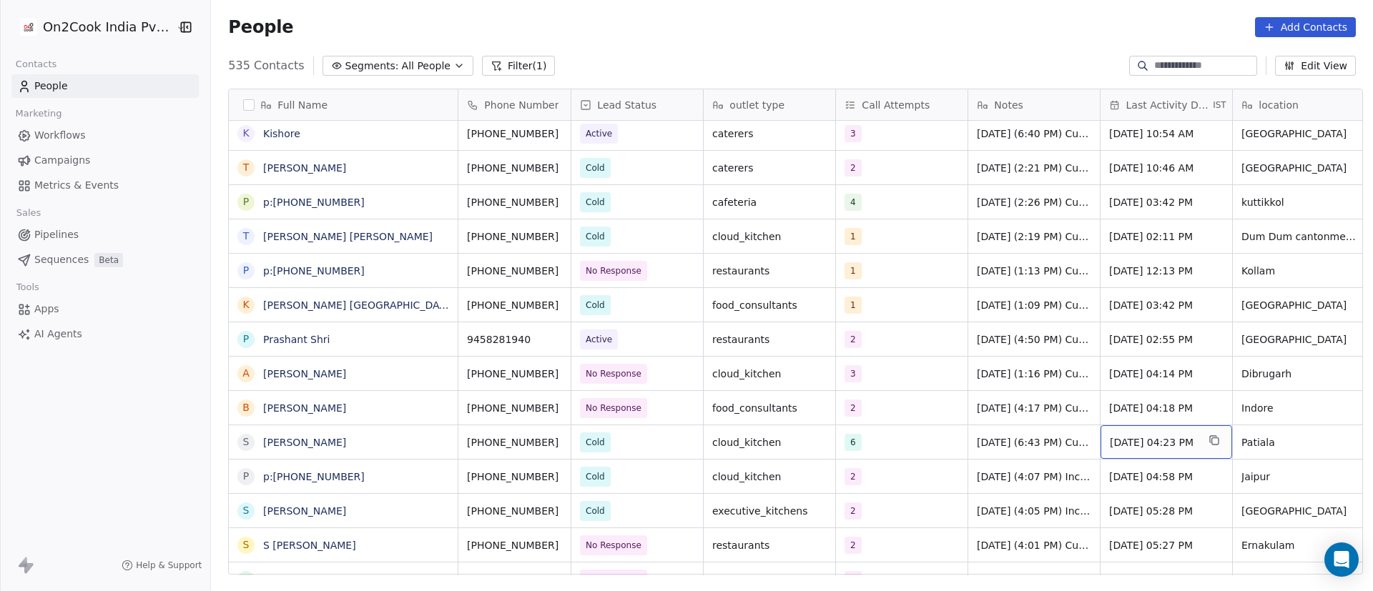
click at [1138, 443] on span "Sep 24, 2025 04:23 PM" at bounding box center [1153, 442] width 87 height 14
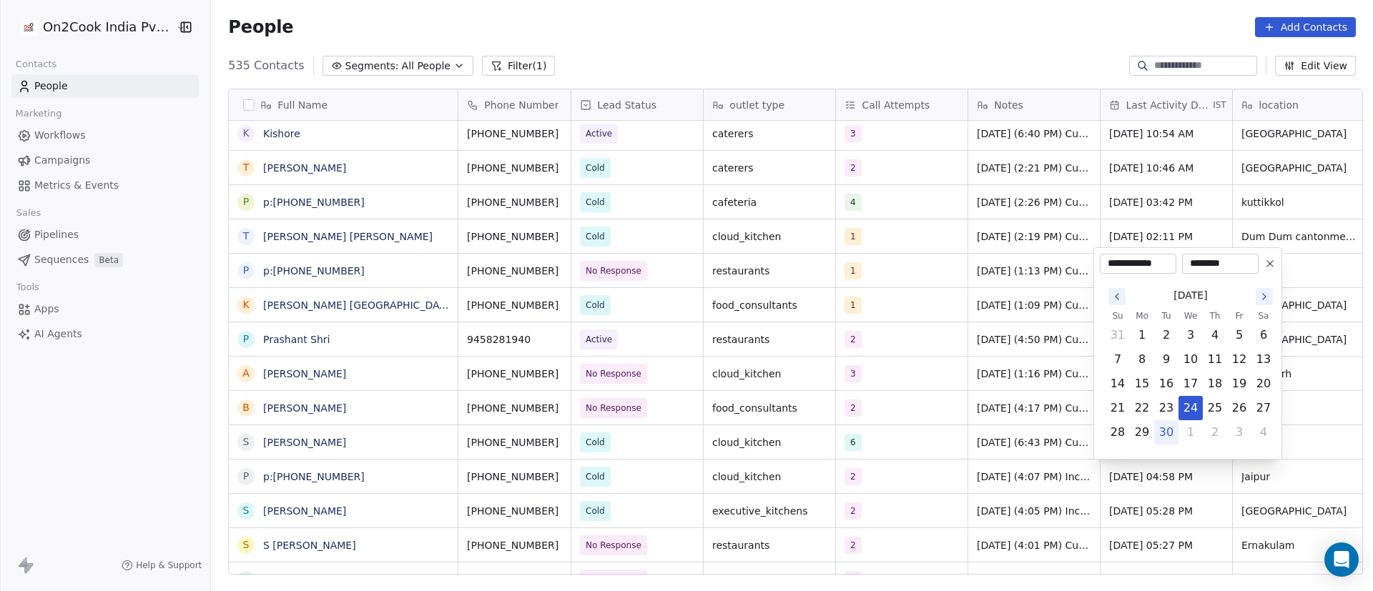
click at [1167, 438] on button "30" at bounding box center [1166, 432] width 23 height 23
type input "**********"
click at [945, 474] on html "On2Cook India Pvt. Ltd. Contacts People Marketing Workflows Campaigns Metrics &…" at bounding box center [686, 295] width 1373 height 591
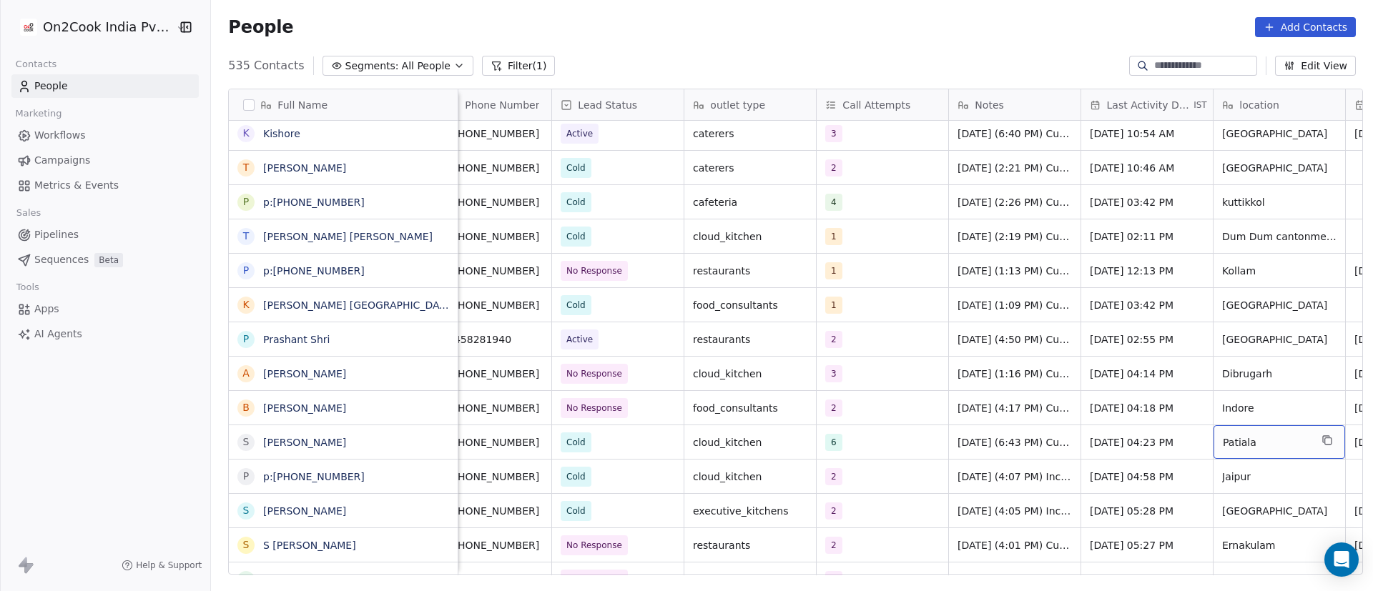
scroll to position [0, 152]
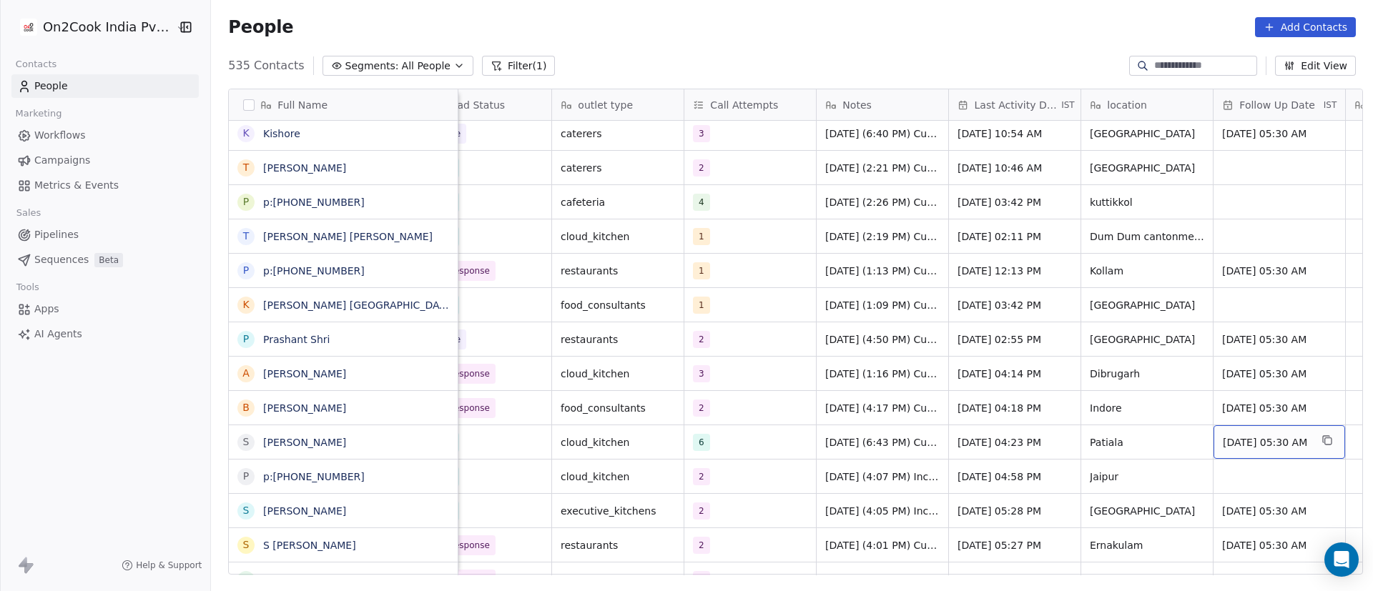
click at [1271, 442] on span "Sep 26, 2025 05:30 AM" at bounding box center [1266, 442] width 87 height 14
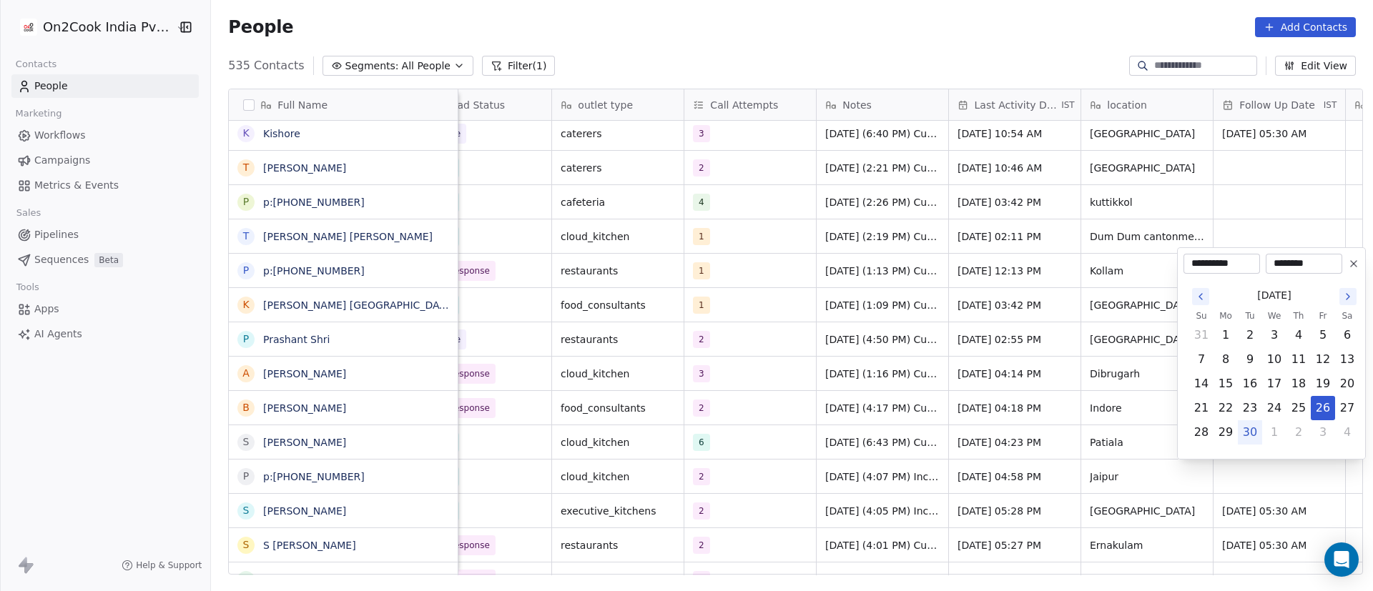
click at [1354, 259] on icon at bounding box center [1353, 263] width 11 height 11
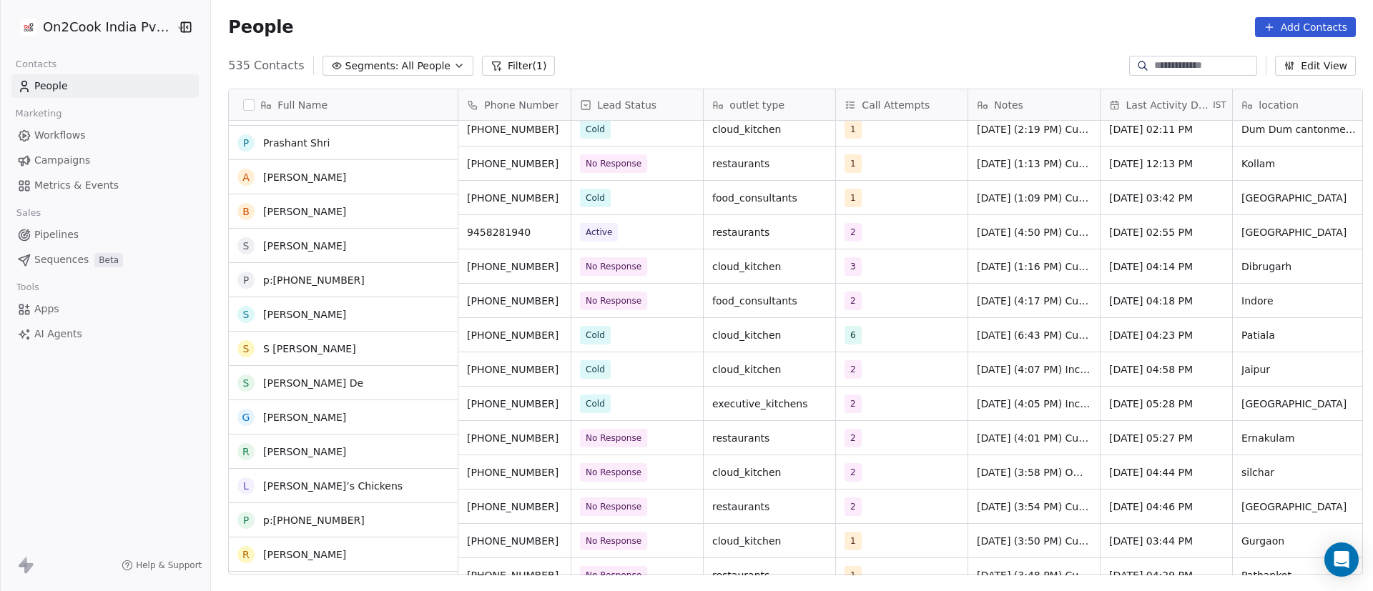
scroll to position [6226, 0]
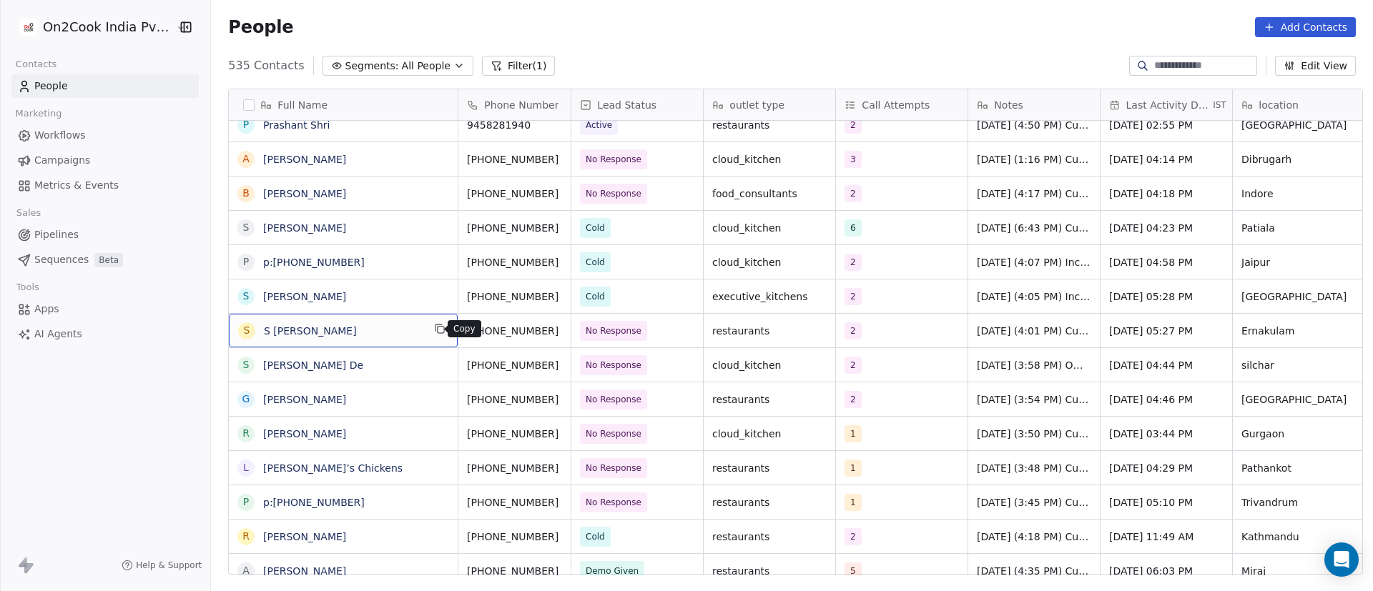
click at [434, 330] on icon "grid" at bounding box center [439, 328] width 11 height 11
click at [571, 332] on icon "grid" at bounding box center [576, 328] width 11 height 11
click at [895, 333] on div "2" at bounding box center [888, 331] width 87 height 17
click at [873, 334] on div "2" at bounding box center [888, 331] width 87 height 17
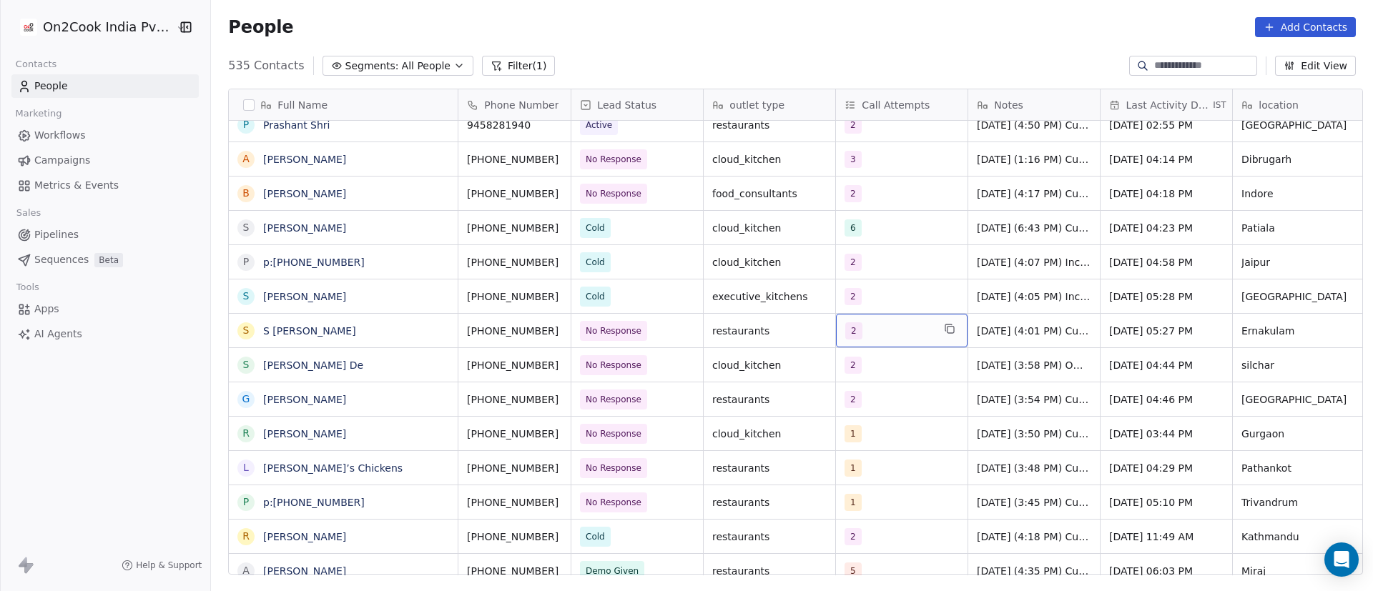
click at [873, 334] on div "2" at bounding box center [888, 331] width 87 height 17
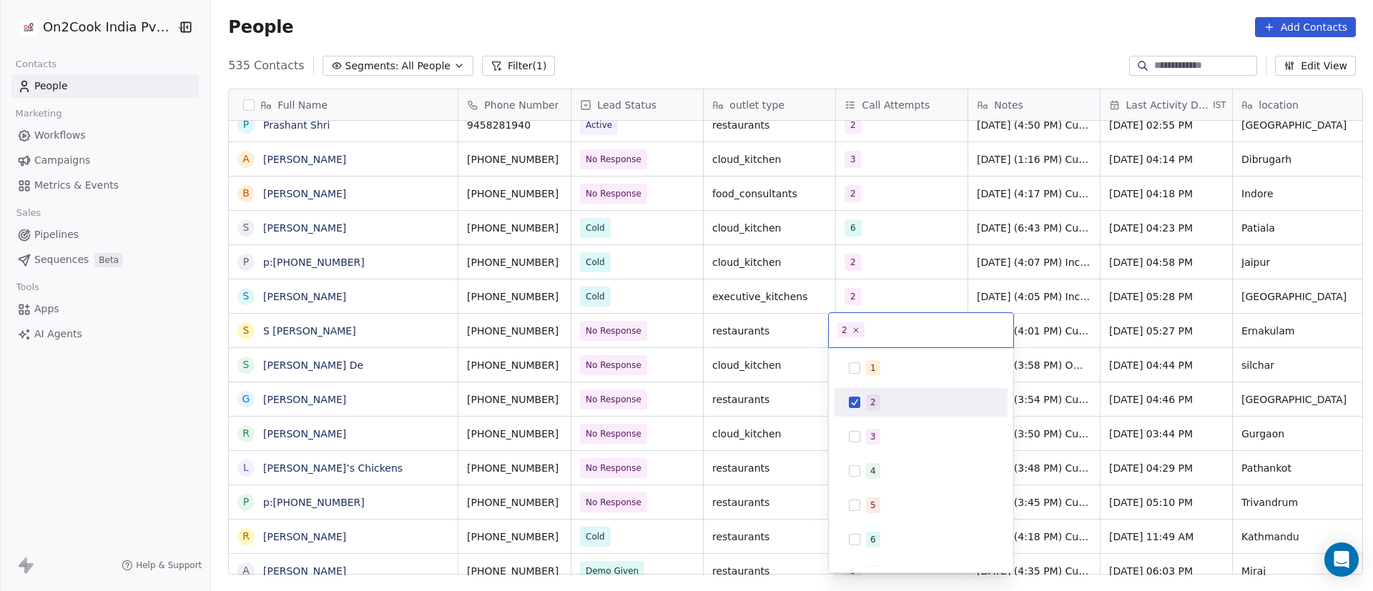
click at [888, 405] on div "2" at bounding box center [929, 403] width 127 height 16
click at [873, 430] on div "3" at bounding box center [873, 436] width 6 height 13
click at [1125, 361] on html "On2Cook India Pvt. Ltd. Contacts People Marketing Workflows Campaigns Metrics &…" at bounding box center [686, 295] width 1373 height 591
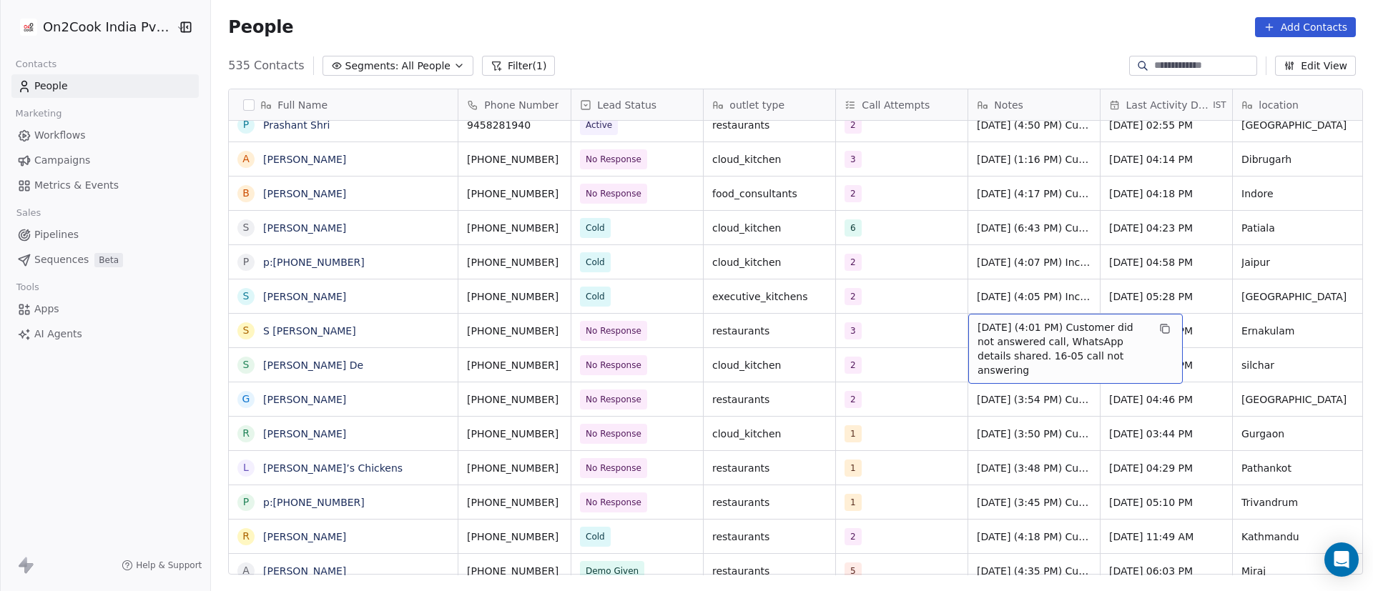
click at [1025, 342] on span "25/9/2025 (4:01 PM) Customer did not answered call, WhatsApp details shared. 16…" at bounding box center [1063, 348] width 170 height 57
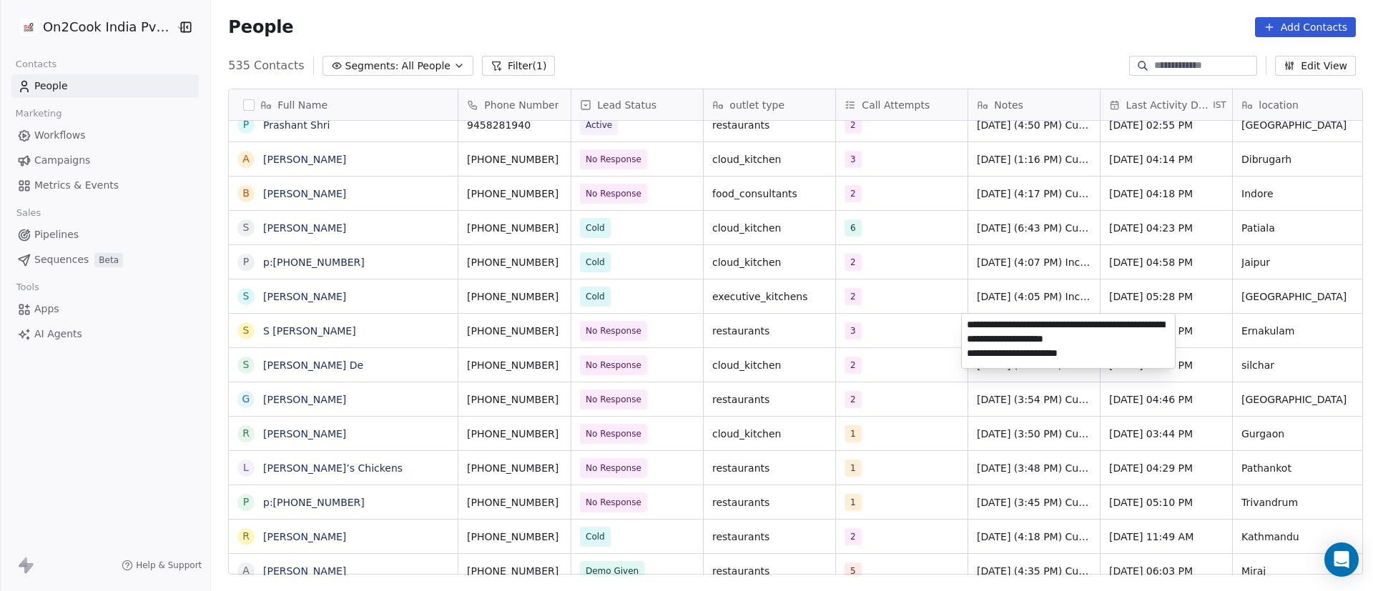
click at [969, 320] on textarea "**********" at bounding box center [1068, 341] width 213 height 54
paste textarea "**********"
type textarea "**********"
click at [900, 380] on html "On2Cook India Pvt. Ltd. Contacts People Marketing Workflows Campaigns Metrics &…" at bounding box center [686, 295] width 1373 height 591
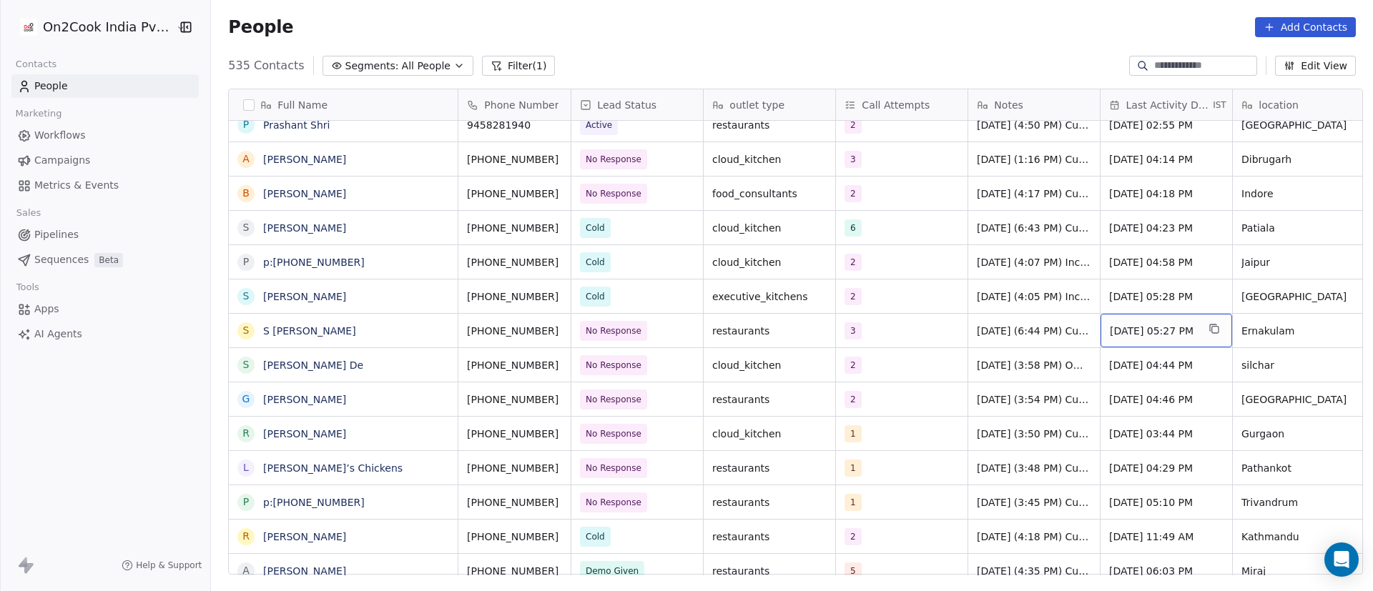
click at [1167, 330] on span "Sep 25, 2025 05:27 PM" at bounding box center [1153, 331] width 87 height 14
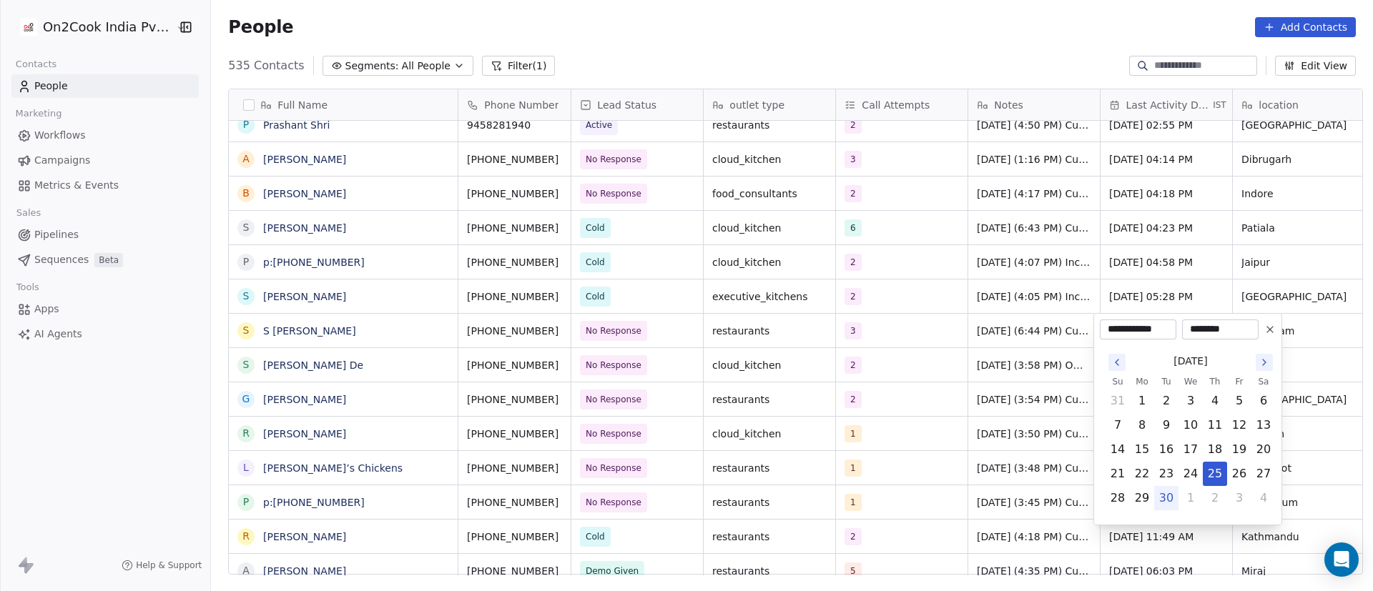
click at [1168, 501] on button "30" at bounding box center [1166, 498] width 23 height 23
type input "**********"
click at [992, 395] on html "On2Cook India Pvt. Ltd. Contacts People Marketing Workflows Campaigns Metrics &…" at bounding box center [686, 295] width 1373 height 591
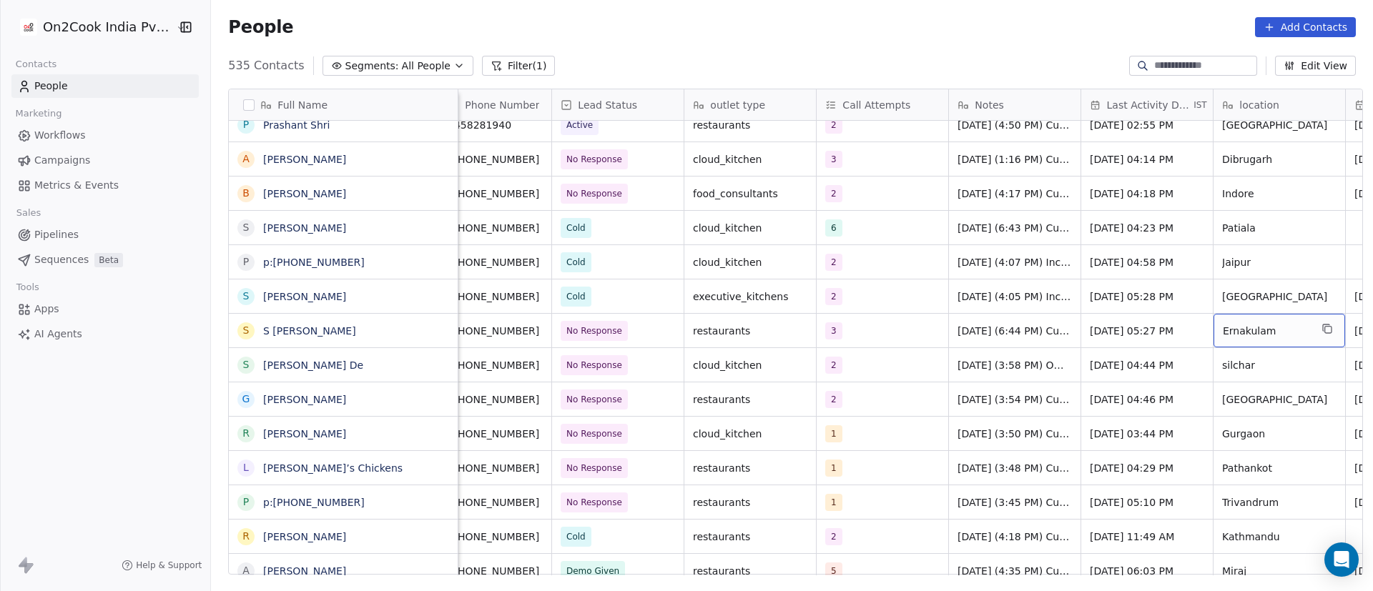
scroll to position [0, 152]
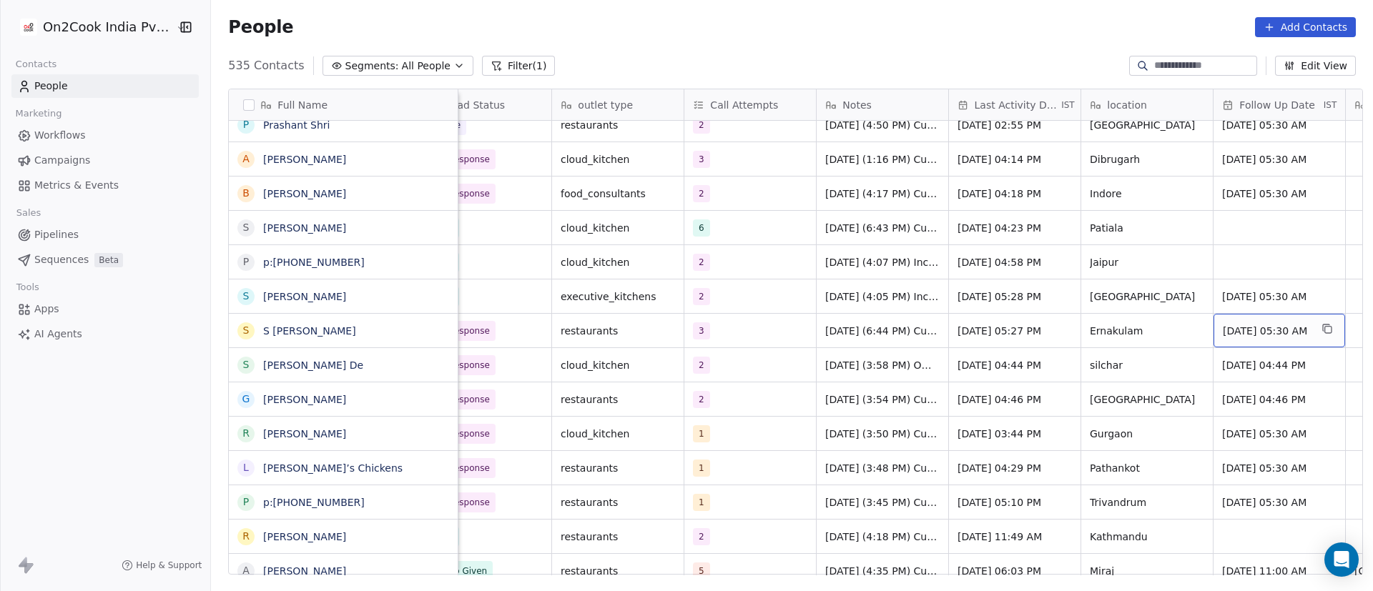
click at [1263, 331] on span "Sep 30, 2025 05:30 AM" at bounding box center [1266, 331] width 87 height 14
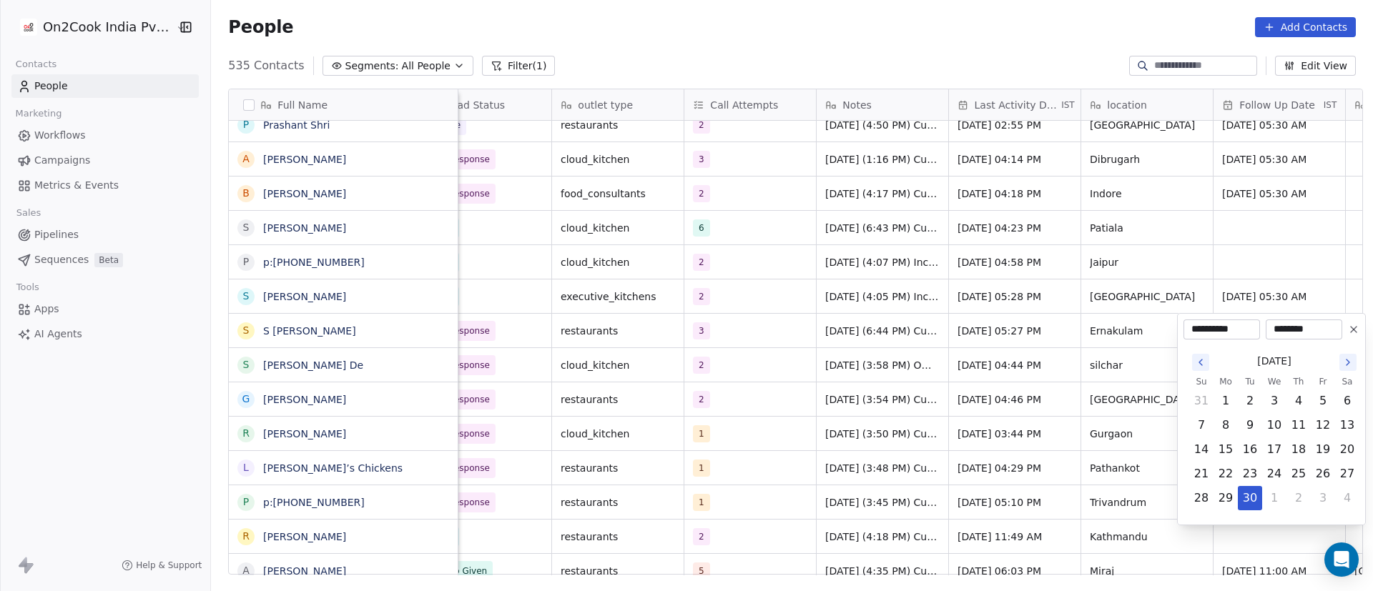
click at [1351, 364] on icon "Go to the Next Month" at bounding box center [1347, 362] width 11 height 11
click at [1232, 428] on button "6" at bounding box center [1225, 425] width 23 height 23
type input "**********"
click at [976, 430] on html "On2Cook India Pvt. Ltd. Contacts People Marketing Workflows Campaigns Metrics &…" at bounding box center [686, 295] width 1373 height 591
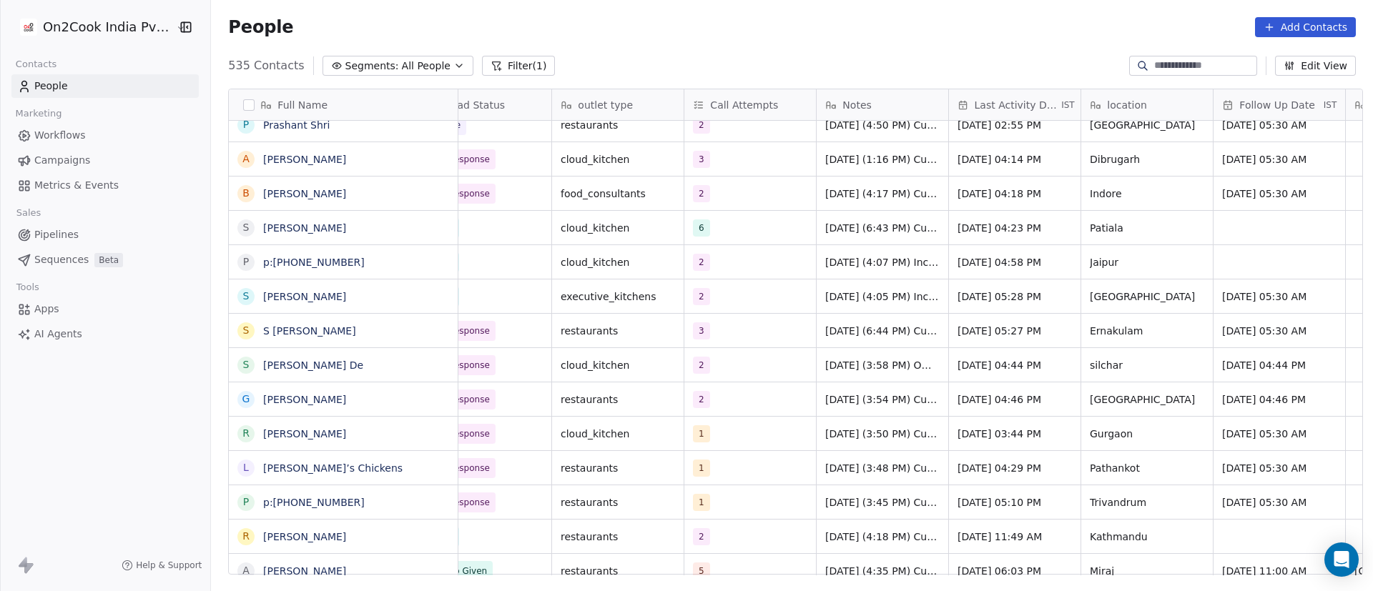
scroll to position [0, 0]
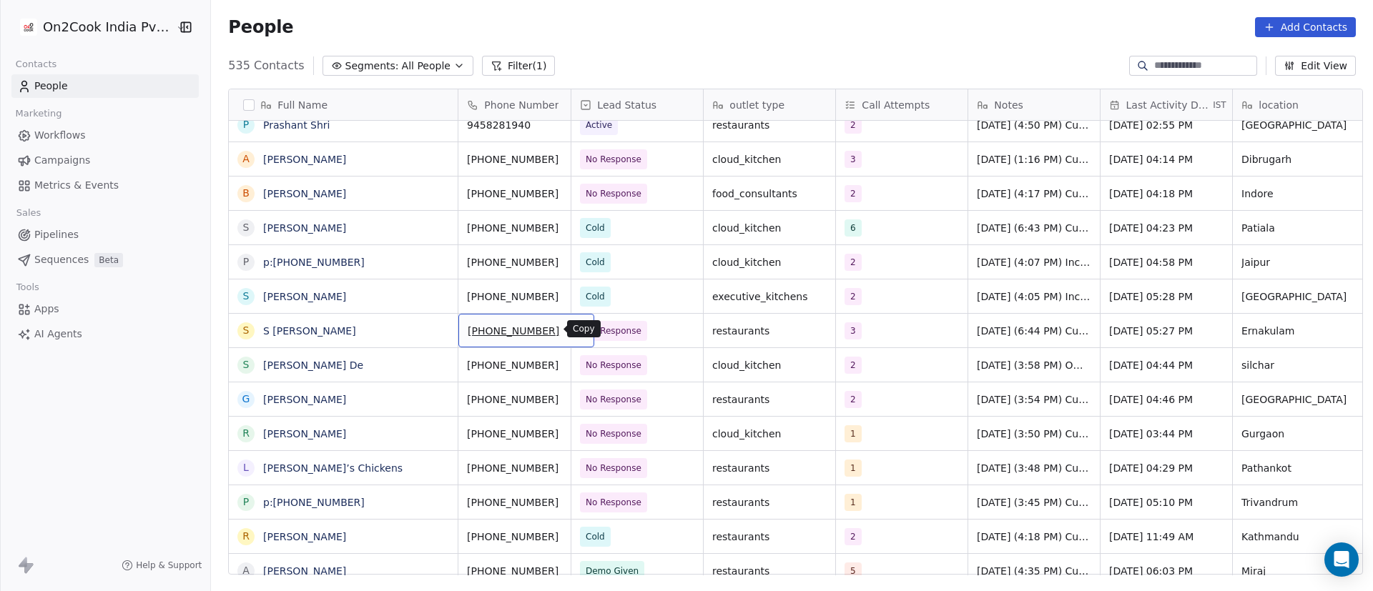
click at [571, 330] on icon "grid" at bounding box center [576, 328] width 11 height 11
click at [435, 397] on icon "grid" at bounding box center [438, 396] width 6 height 6
click at [568, 405] on button "grid" at bounding box center [576, 397] width 17 height 17
click at [877, 403] on div "2" at bounding box center [888, 399] width 87 height 17
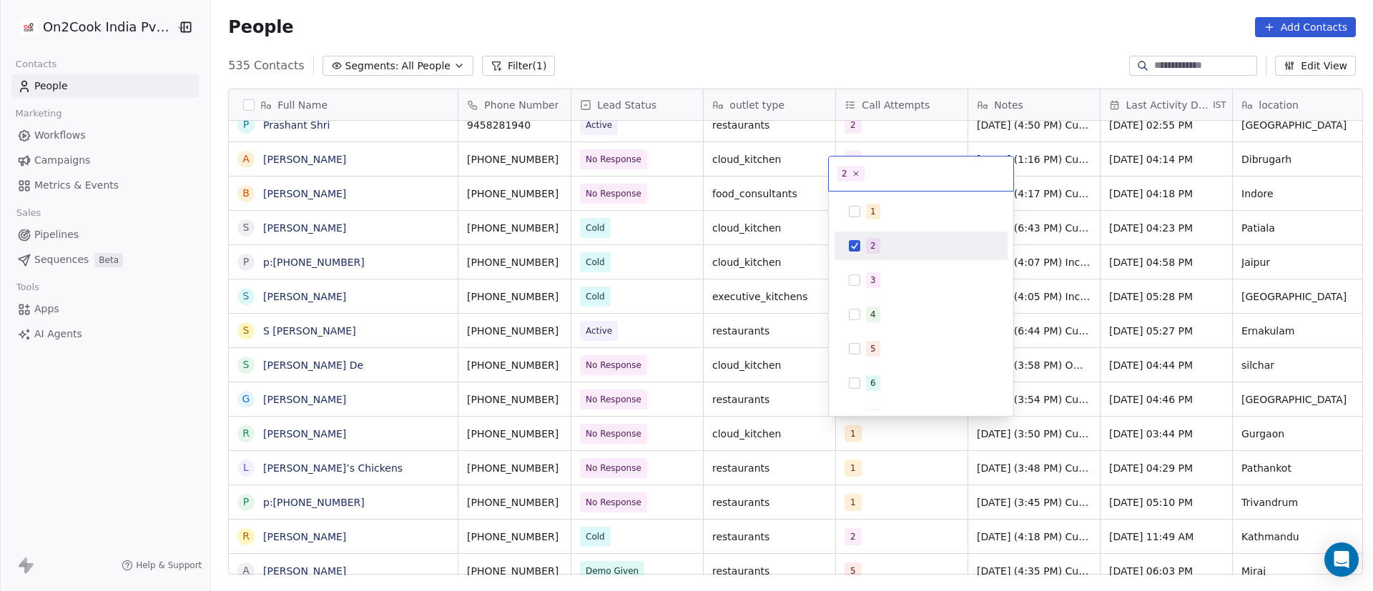
click at [886, 250] on div "2" at bounding box center [929, 246] width 127 height 16
click at [881, 275] on div "3" at bounding box center [929, 280] width 127 height 16
click at [1018, 506] on html "On2Cook India Pvt. Ltd. Contacts People Marketing Workflows Campaigns Metrics &…" at bounding box center [686, 295] width 1373 height 591
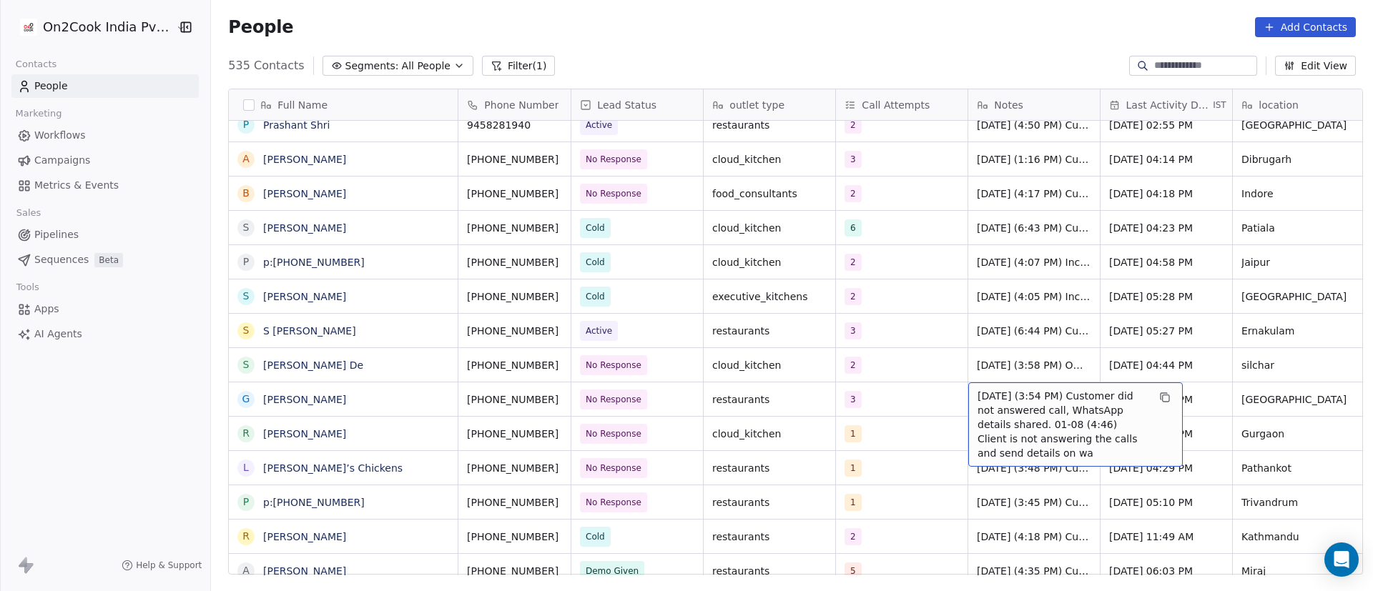
click at [1003, 405] on span "25/9/2025 (3:54 PM) Customer did not answered call, WhatsApp details shared. 01…" at bounding box center [1063, 425] width 170 height 72
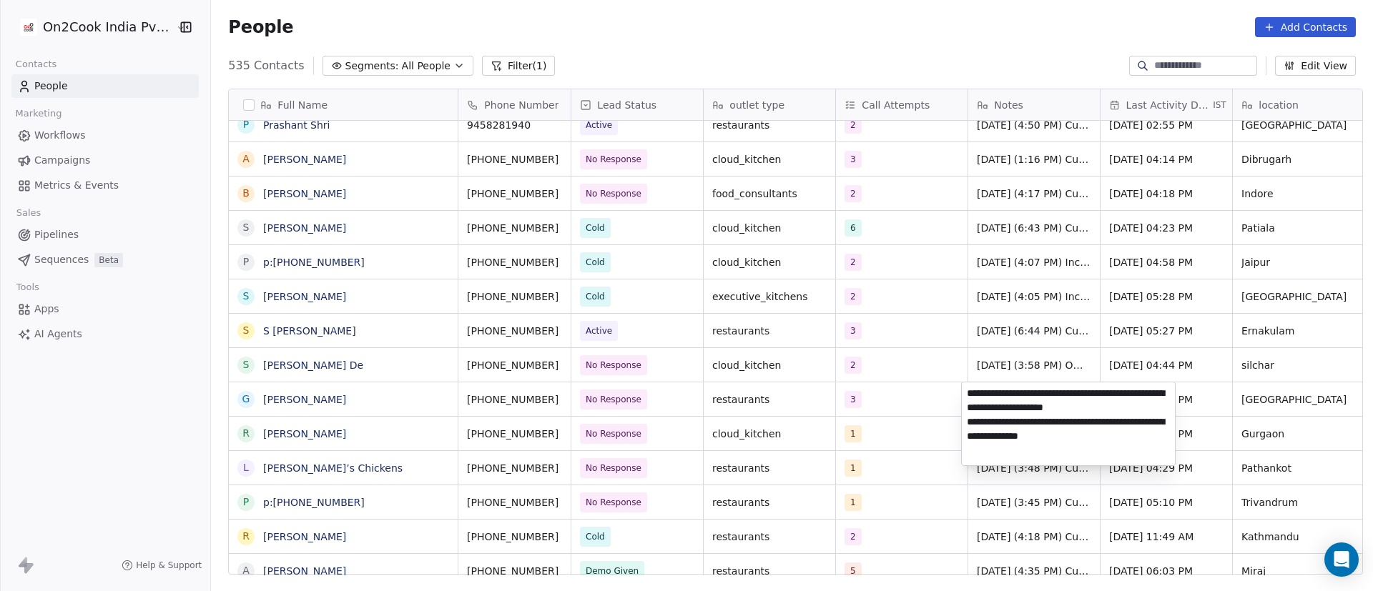
click at [965, 392] on textarea "**********" at bounding box center [1068, 424] width 213 height 83
paste textarea "**********"
type textarea "**********"
click at [911, 456] on html "On2Cook India Pvt. Ltd. Contacts People Marketing Workflows Campaigns Metrics &…" at bounding box center [686, 295] width 1373 height 591
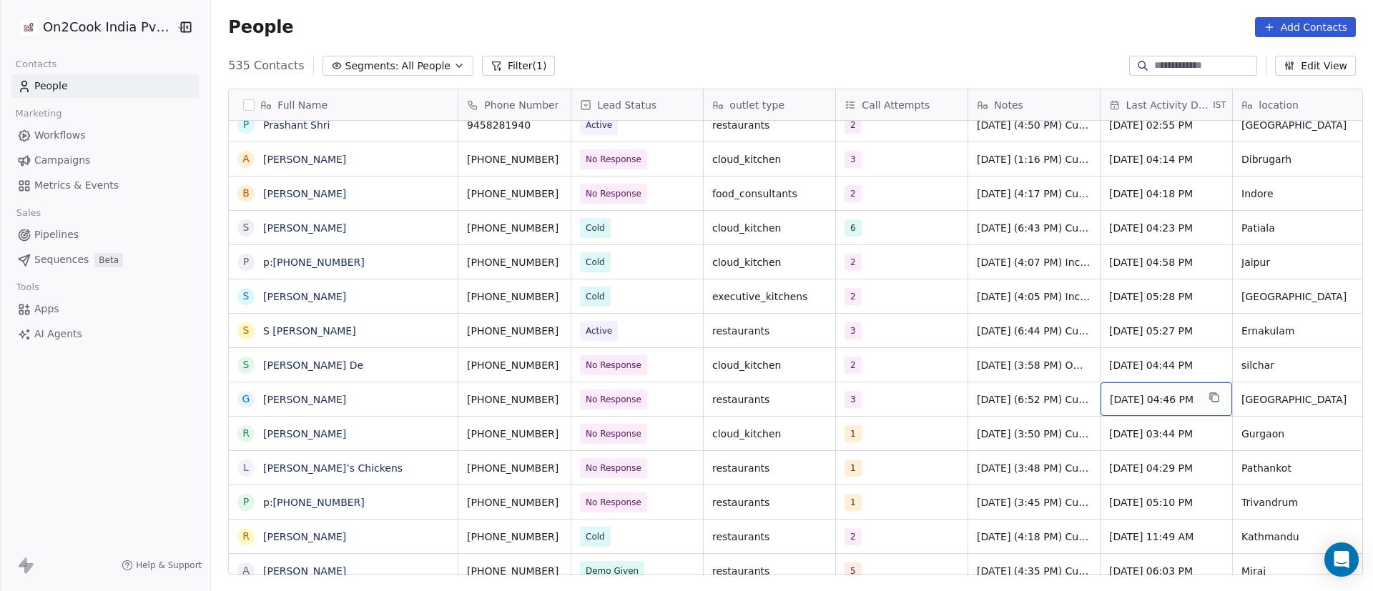
click at [1138, 403] on span "Sep 25, 2025 04:46 PM" at bounding box center [1153, 400] width 87 height 14
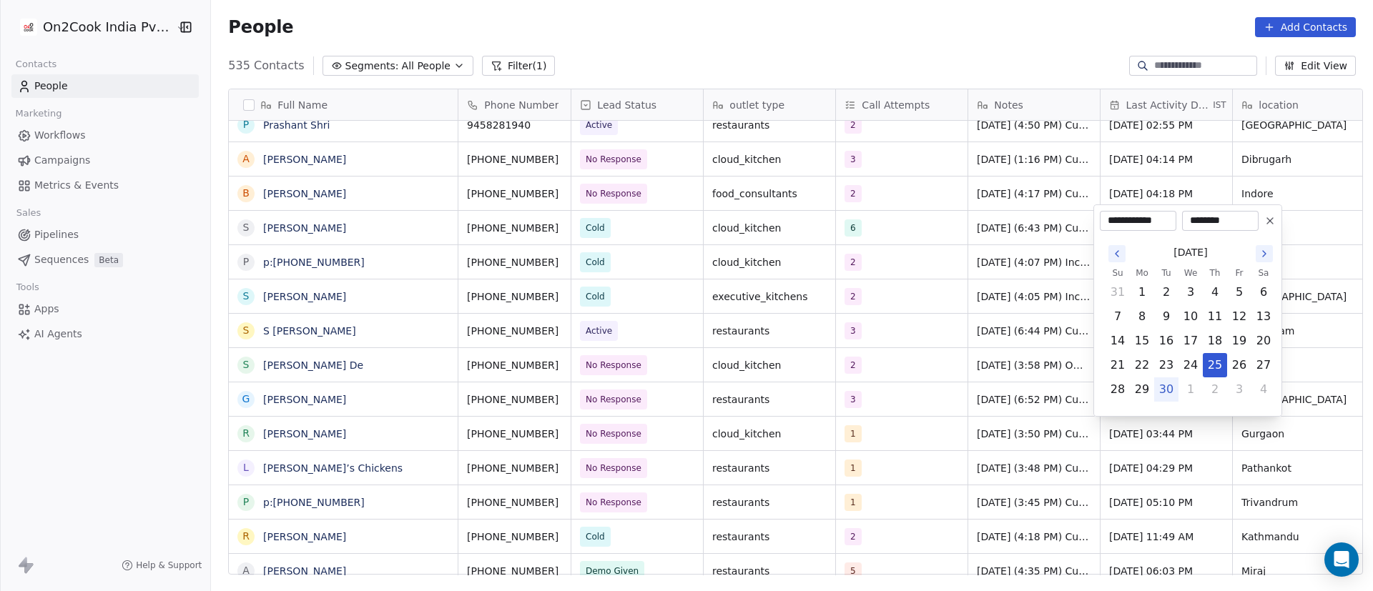
click at [1160, 380] on td "30" at bounding box center [1166, 390] width 24 height 24
click at [1167, 390] on button "30" at bounding box center [1166, 389] width 23 height 23
type input "**********"
drag, startPoint x: 1028, startPoint y: 462, endPoint x: 1036, endPoint y: 422, distance: 40.8
click at [1028, 463] on html "On2Cook India Pvt. Ltd. Contacts People Marketing Workflows Campaigns Metrics &…" at bounding box center [686, 295] width 1373 height 591
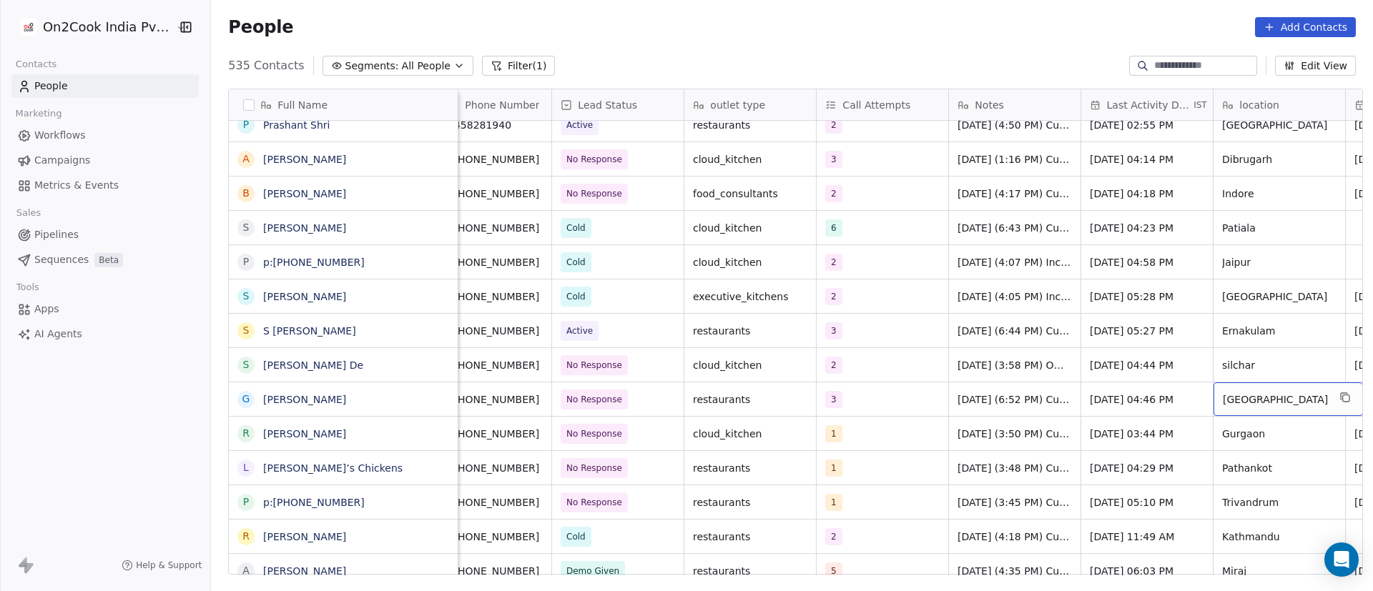
scroll to position [0, 152]
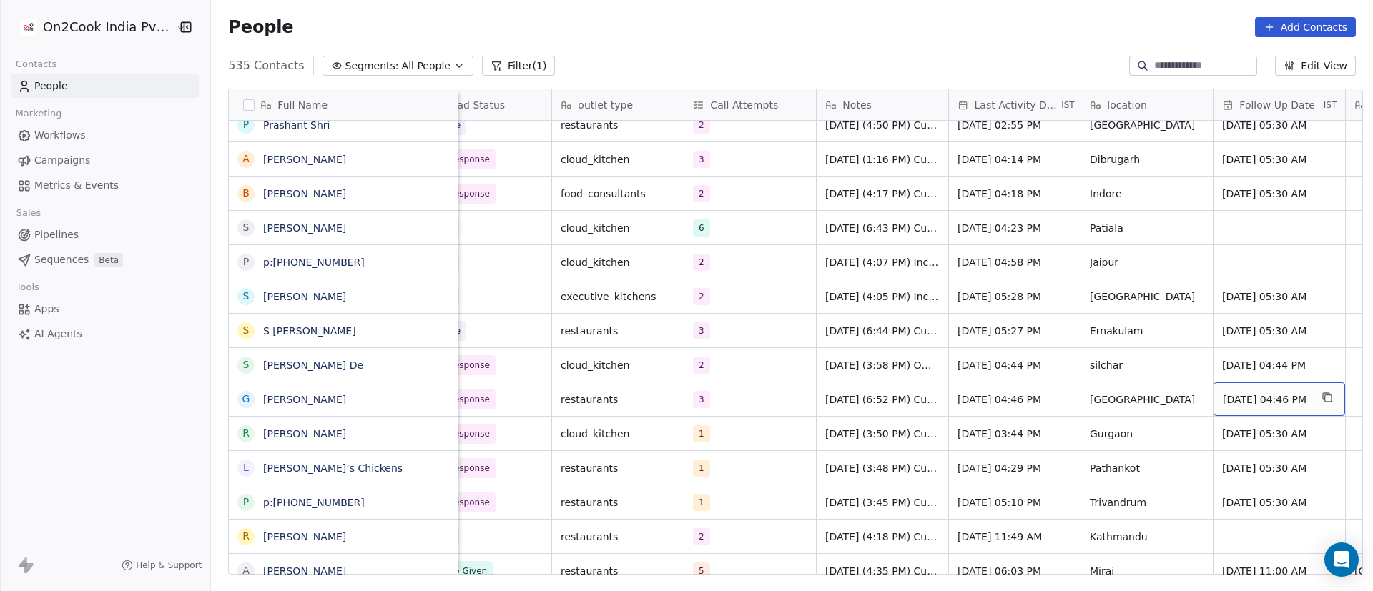
click at [1261, 400] on span "Sep 30, 2025 04:46 PM" at bounding box center [1266, 400] width 87 height 14
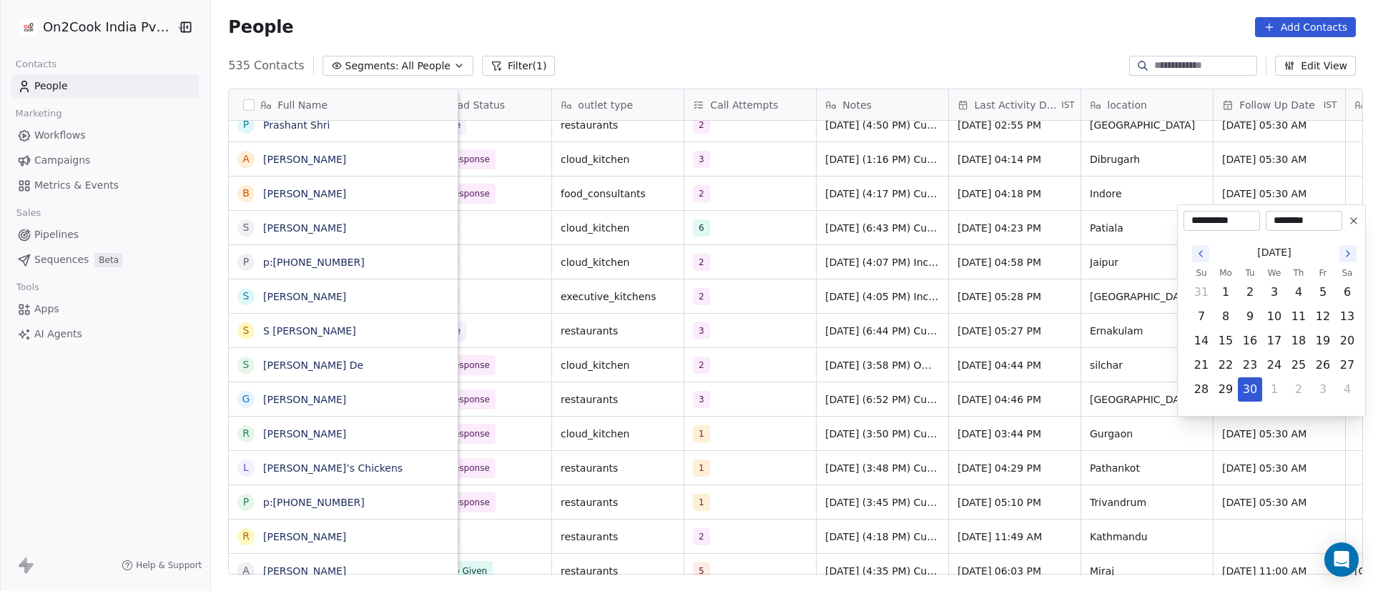
click at [1349, 255] on icon "Go to the Next Month" at bounding box center [1348, 254] width 3 height 6
click at [1226, 314] on button "6" at bounding box center [1225, 316] width 23 height 23
type input "**********"
click at [984, 380] on html "On2Cook India Pvt. Ltd. Contacts People Marketing Workflows Campaigns Metrics &…" at bounding box center [686, 295] width 1373 height 591
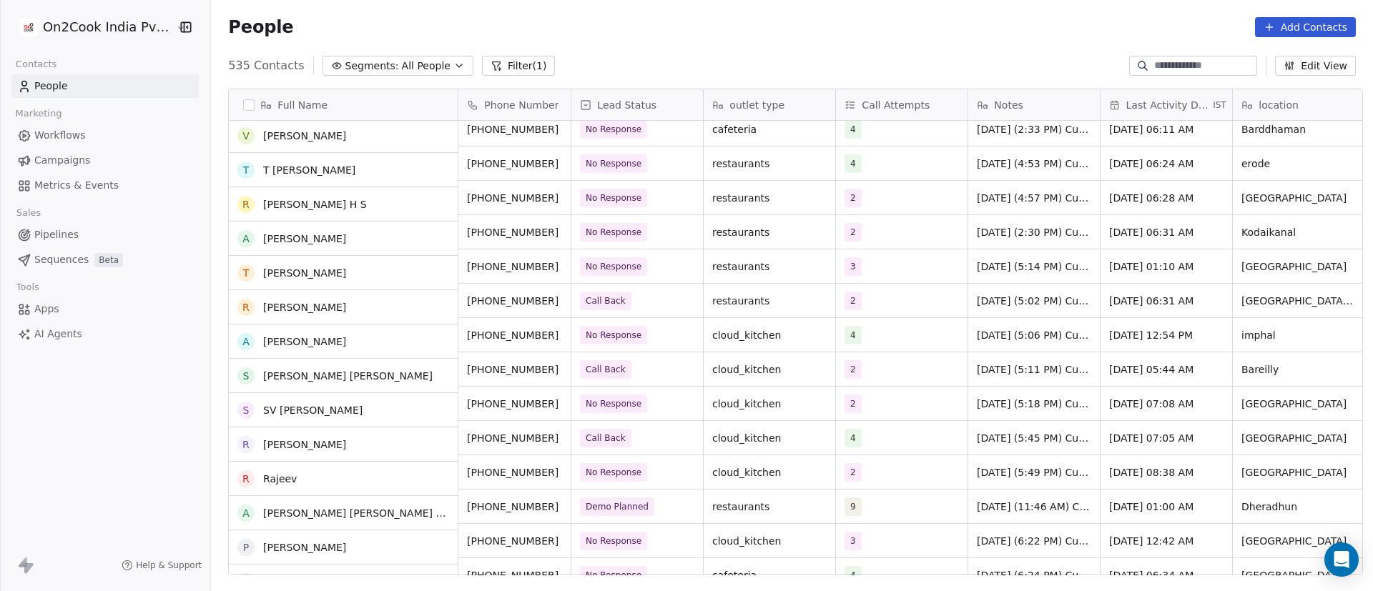
scroll to position [6977, 0]
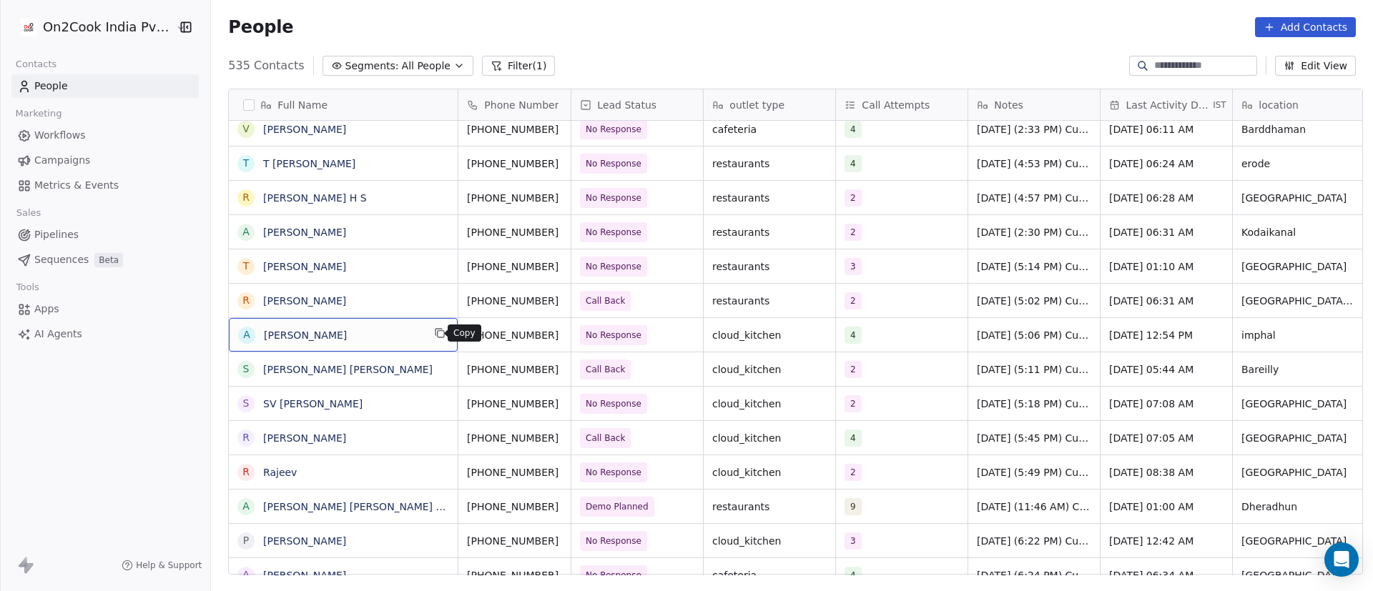
click at [434, 336] on icon "grid" at bounding box center [439, 333] width 11 height 11
click at [574, 335] on icon "grid" at bounding box center [577, 334] width 6 height 6
click at [571, 333] on icon "grid" at bounding box center [576, 333] width 11 height 11
click at [883, 334] on div "4" at bounding box center [888, 335] width 87 height 17
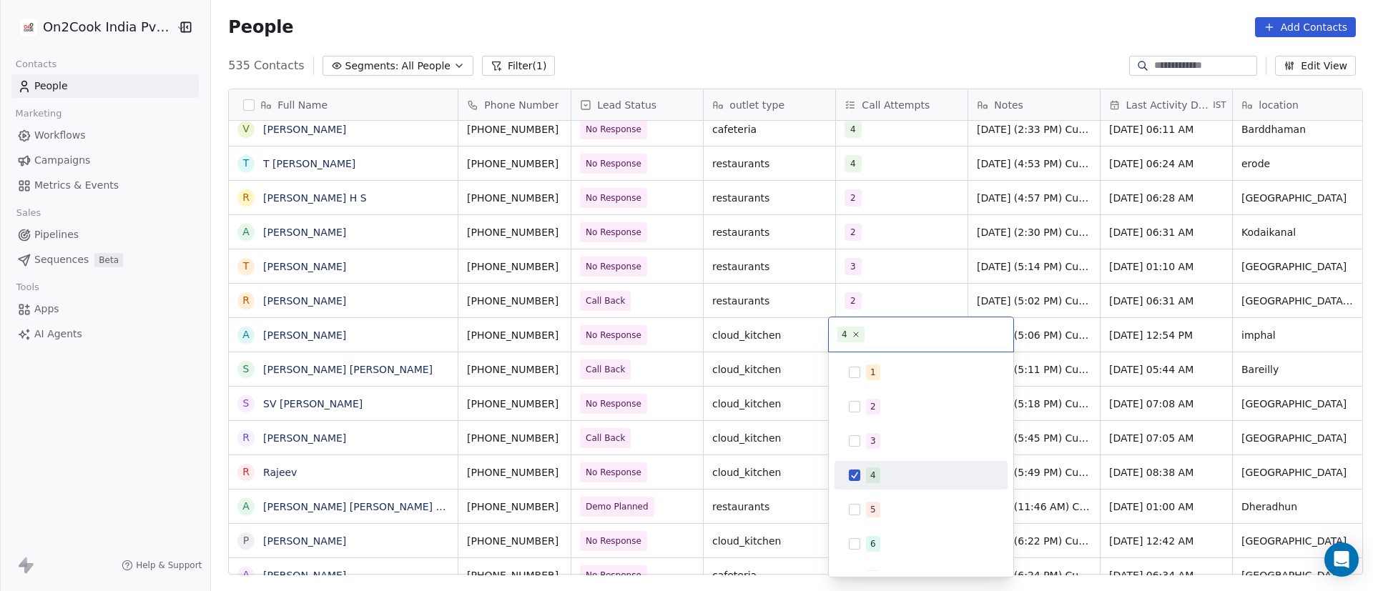
click at [865, 483] on div "4" at bounding box center [921, 475] width 162 height 23
click at [866, 509] on span "5" at bounding box center [873, 510] width 14 height 16
click at [1103, 425] on html "On2Cook India Pvt. Ltd. Contacts People Marketing Workflows Campaigns Metrics &…" at bounding box center [686, 295] width 1373 height 591
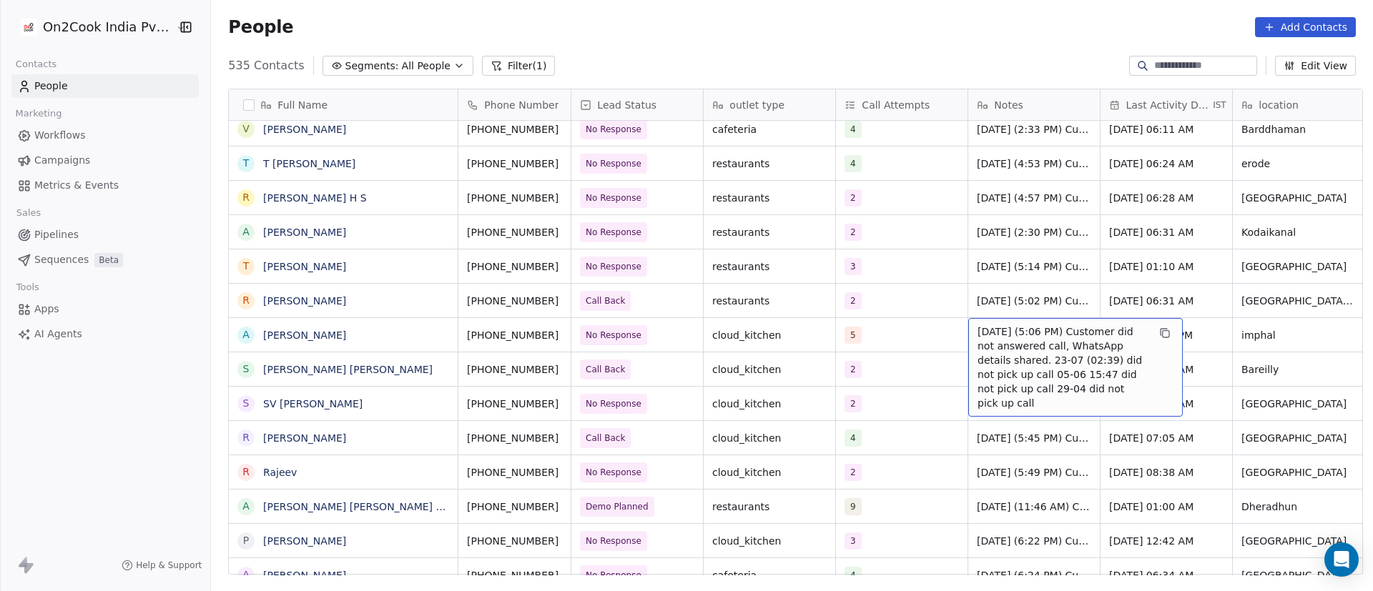
click at [1002, 345] on span "25/9/2025 (5:06 PM) Customer did not answered call, WhatsApp details shared. 23…" at bounding box center [1063, 368] width 170 height 86
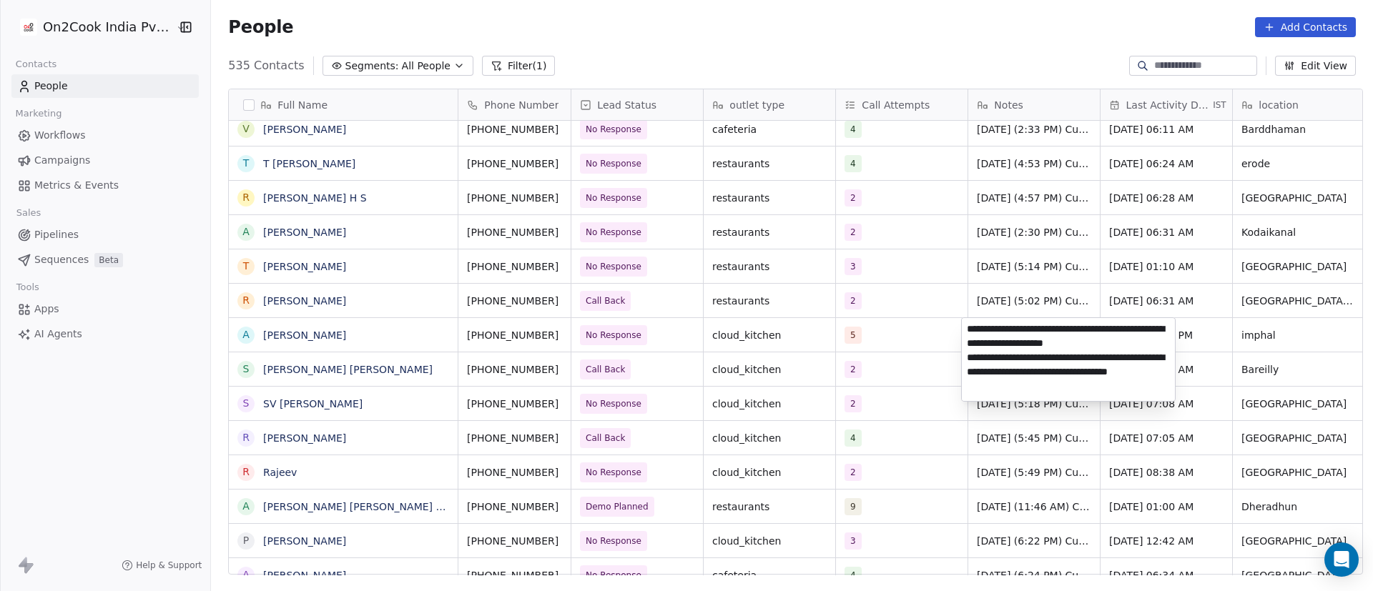
click at [966, 332] on textarea "**********" at bounding box center [1068, 359] width 213 height 83
paste textarea "**********"
type textarea "**********"
click at [904, 423] on html "On2Cook India Pvt. Ltd. Contacts People Marketing Workflows Campaigns Metrics &…" at bounding box center [686, 295] width 1373 height 591
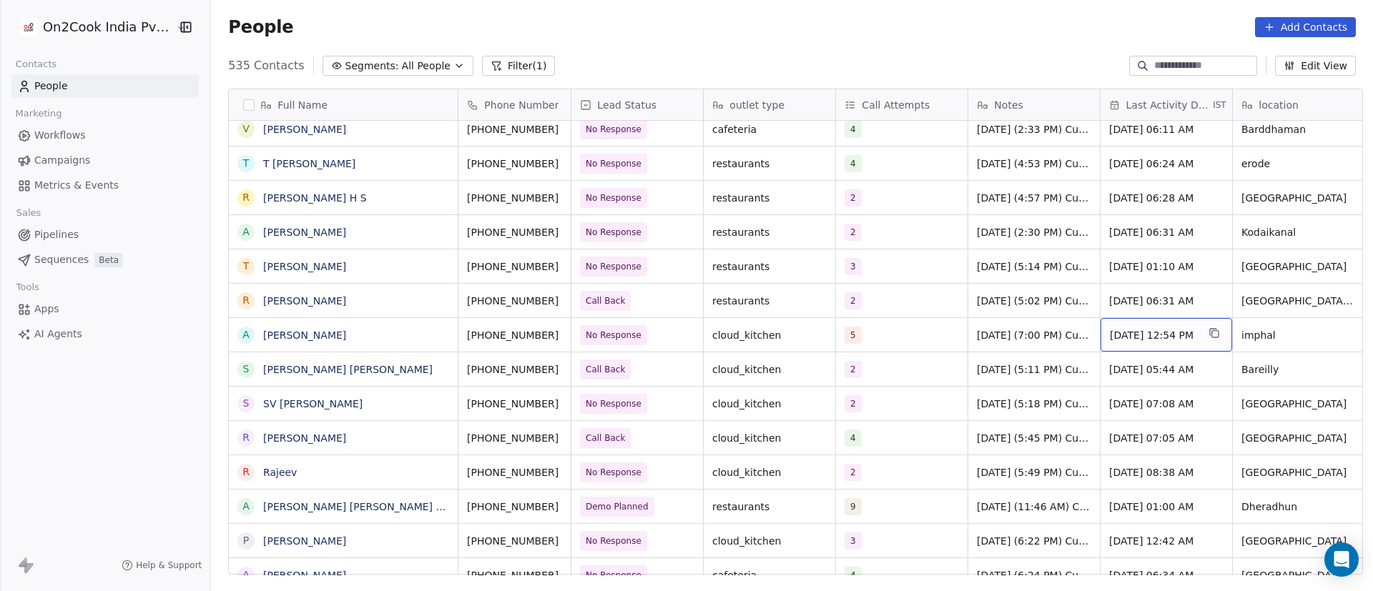
click at [1144, 342] on div "Sep 25, 2025 12:54 PM" at bounding box center [1167, 335] width 132 height 34
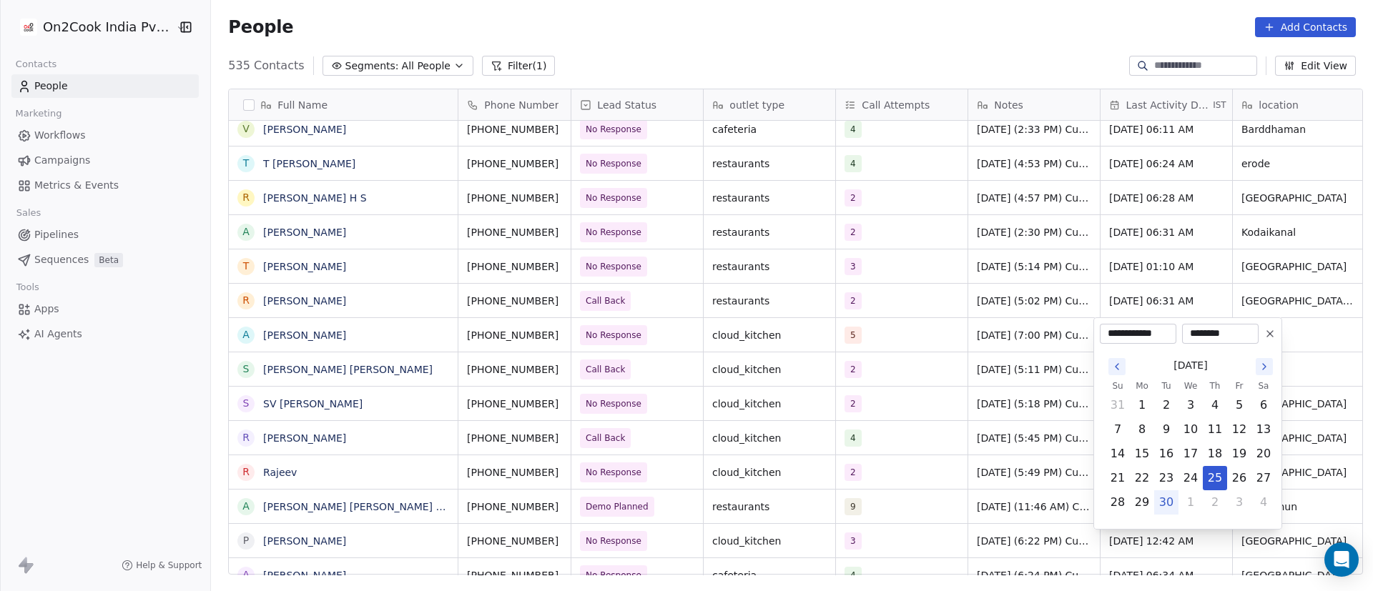
click at [1166, 498] on button "30" at bounding box center [1166, 502] width 23 height 23
type input "**********"
click at [1008, 442] on html "On2Cook India Pvt. Ltd. Contacts People Marketing Workflows Campaigns Metrics &…" at bounding box center [686, 295] width 1373 height 591
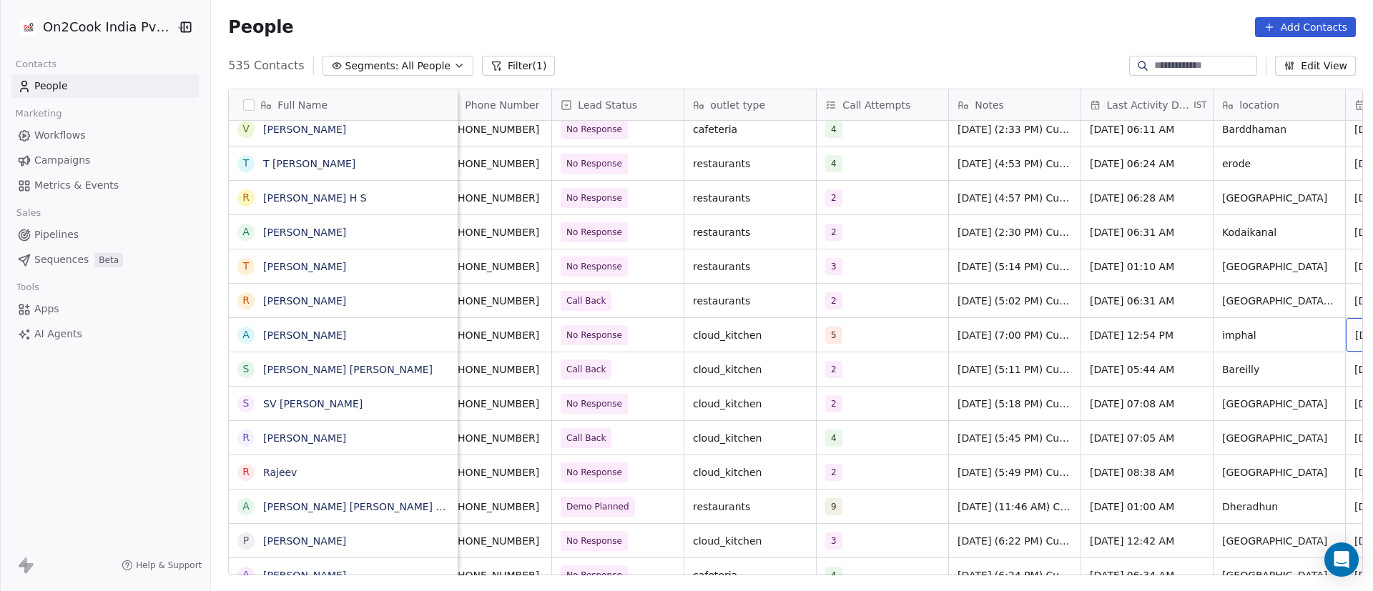
scroll to position [0, 152]
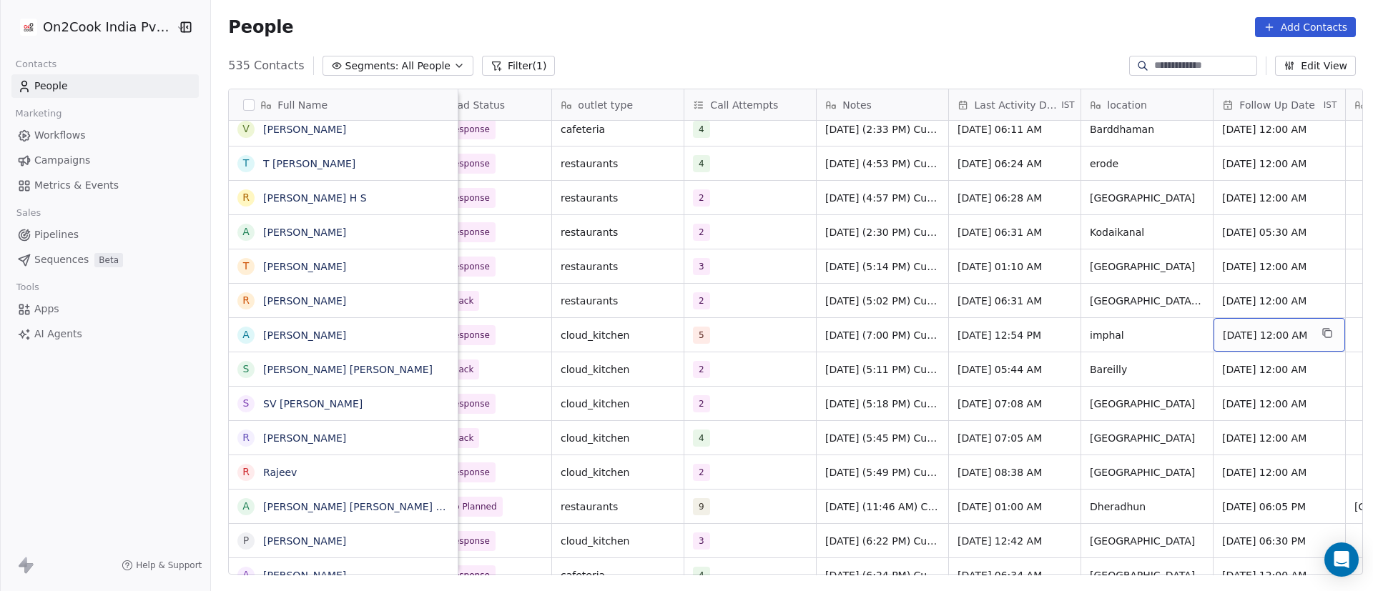
click at [1274, 334] on span "Sep 30, 2025 12:00 AM" at bounding box center [1266, 335] width 87 height 14
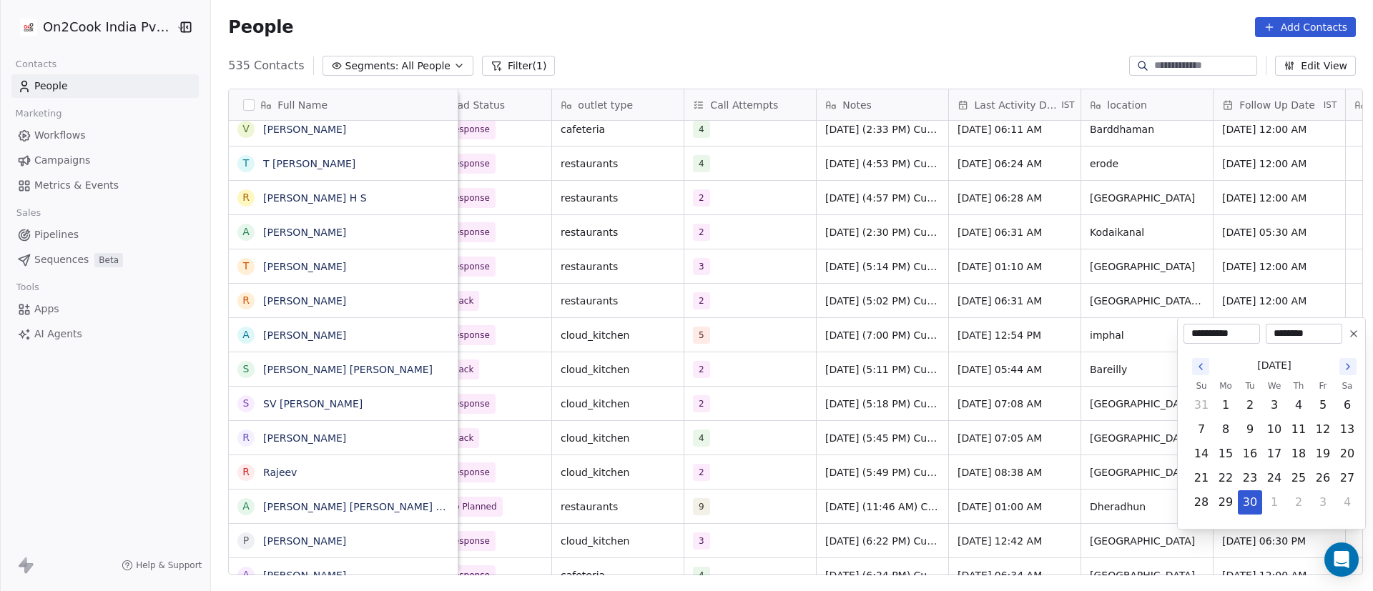
click at [1347, 360] on button "Go to the Next Month" at bounding box center [1347, 366] width 17 height 17
click at [1227, 428] on button "6" at bounding box center [1225, 429] width 23 height 23
type input "**********"
click at [985, 414] on html "On2Cook India Pvt. Ltd. Contacts People Marketing Workflows Campaigns Metrics &…" at bounding box center [686, 295] width 1373 height 591
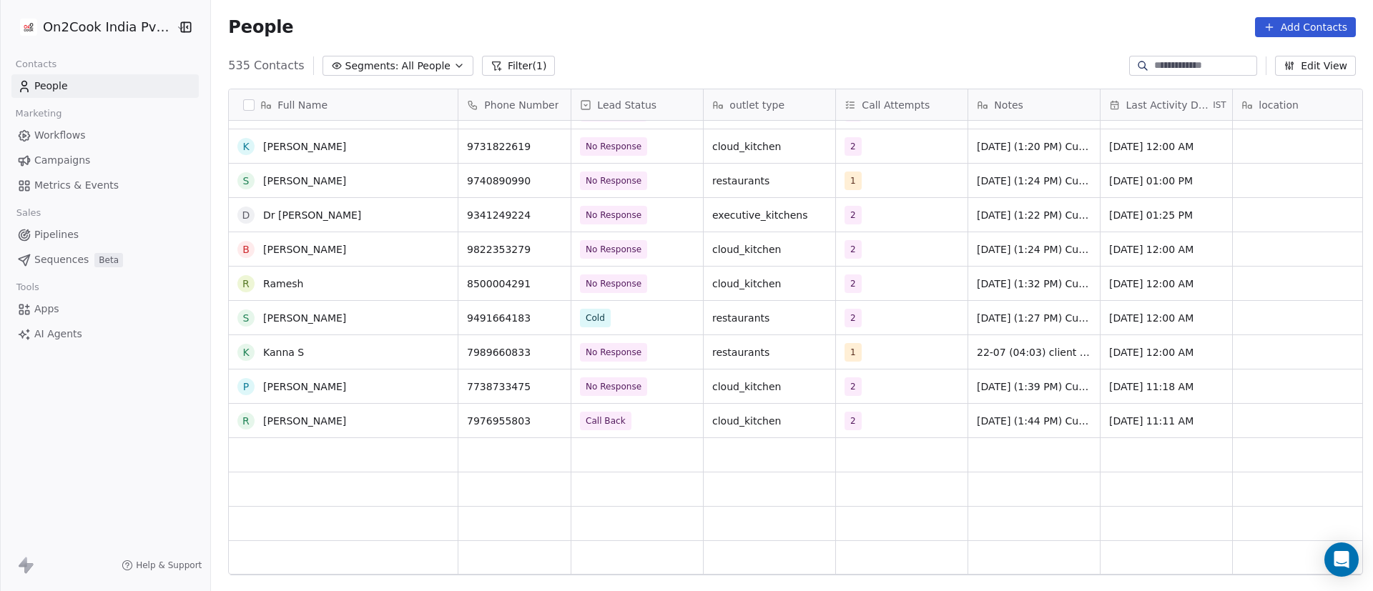
scroll to position [9981, 0]
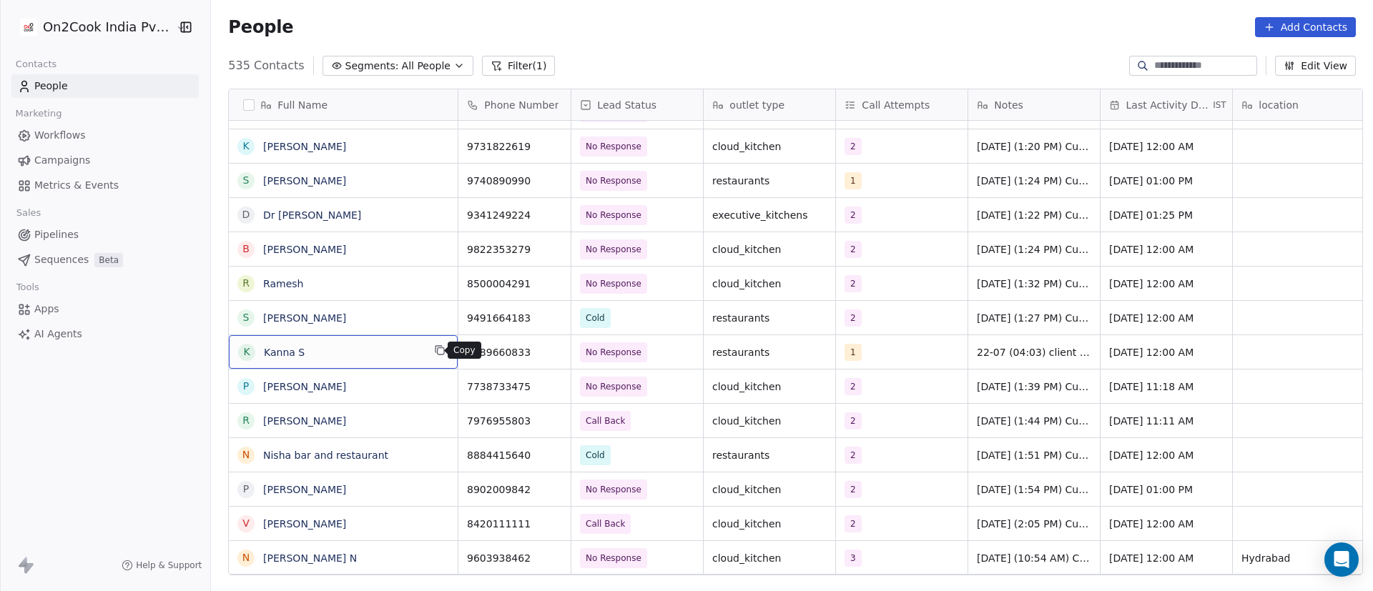
click at [438, 352] on icon "grid" at bounding box center [441, 351] width 6 height 6
click at [551, 350] on icon "grid" at bounding box center [552, 350] width 11 height 11
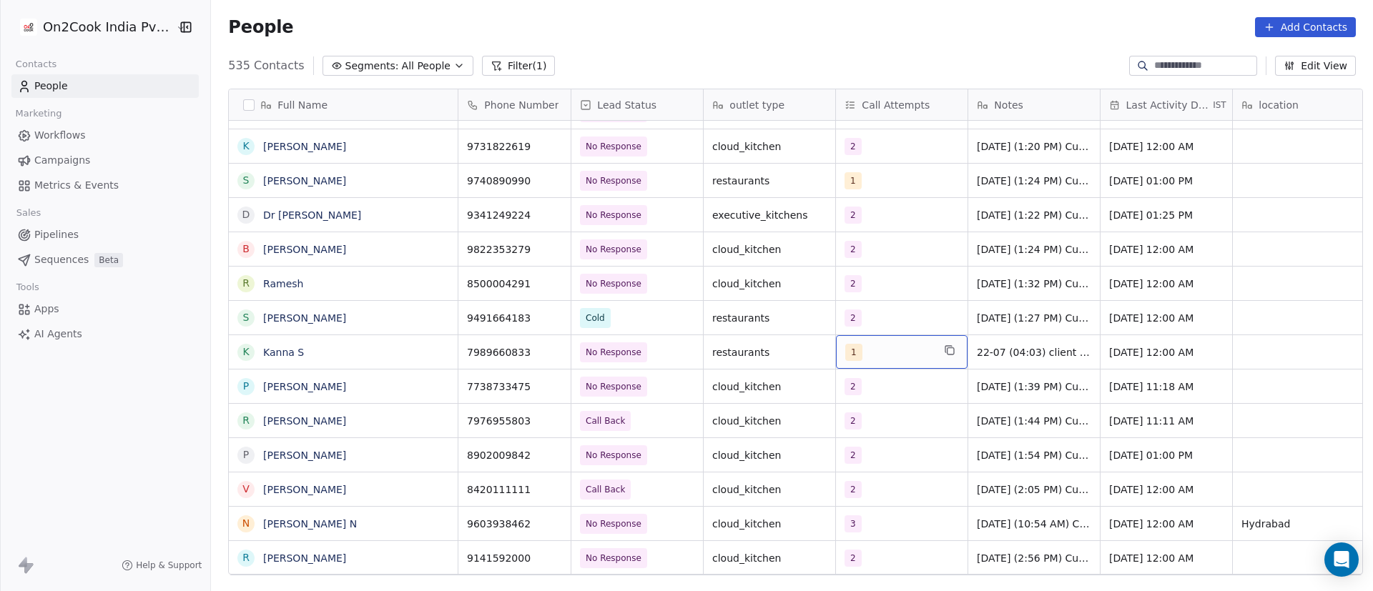
click at [862, 360] on div "1" at bounding box center [902, 352] width 132 height 34
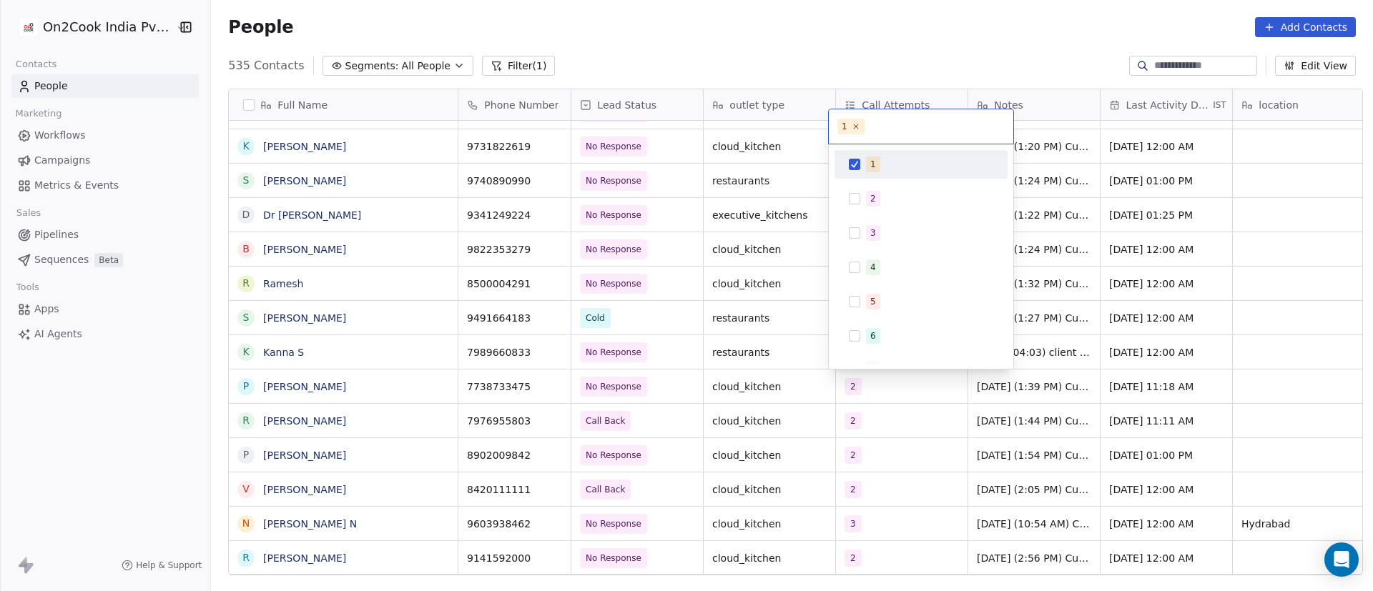
click at [890, 162] on div "1" at bounding box center [929, 165] width 127 height 16
click at [883, 195] on div "2" at bounding box center [929, 199] width 127 height 16
click at [1178, 425] on html "On2Cook India Pvt. Ltd. Contacts People Marketing Workflows Campaigns Metrics &…" at bounding box center [686, 295] width 1373 height 591
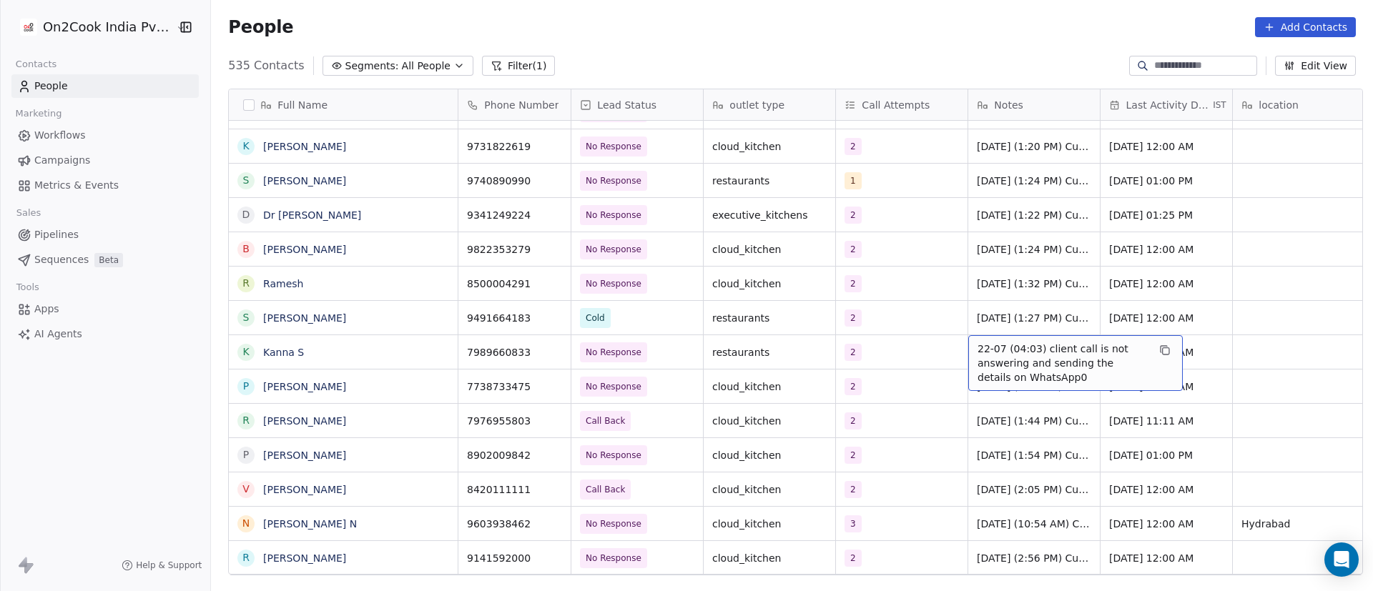
click at [993, 364] on span "22-07 (04:03) client call is not answering and sending the details on WhatsApp0" at bounding box center [1063, 363] width 170 height 43
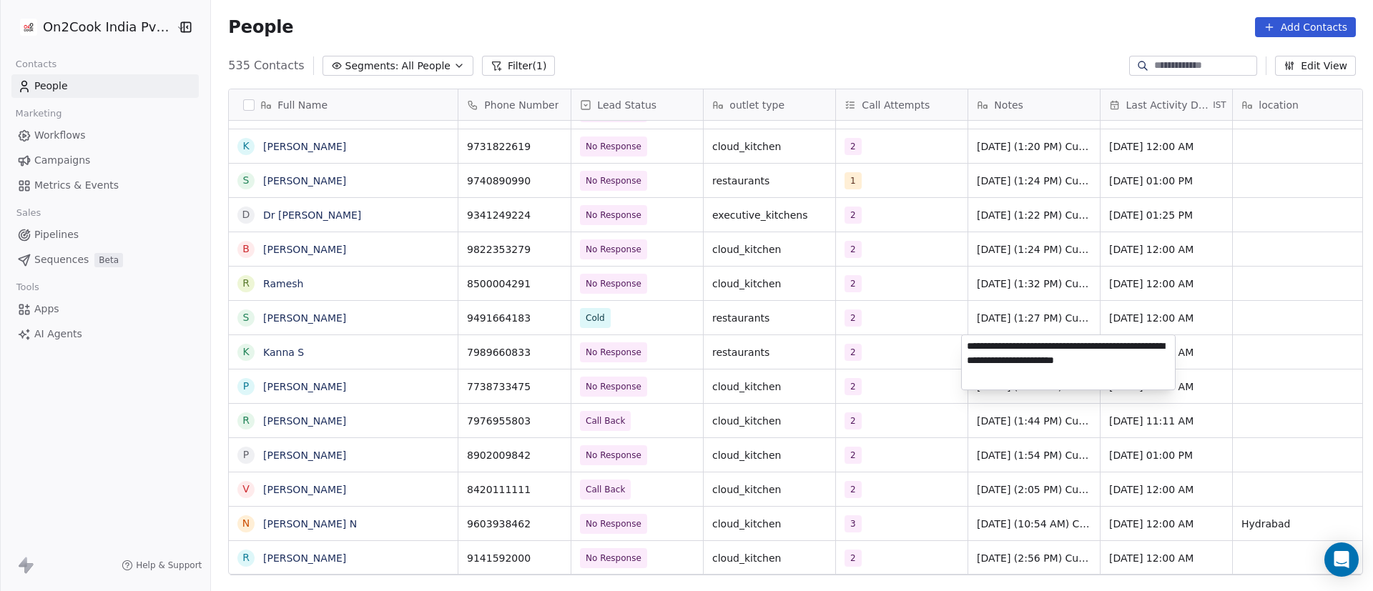
click at [968, 350] on textarea "**********" at bounding box center [1068, 362] width 213 height 54
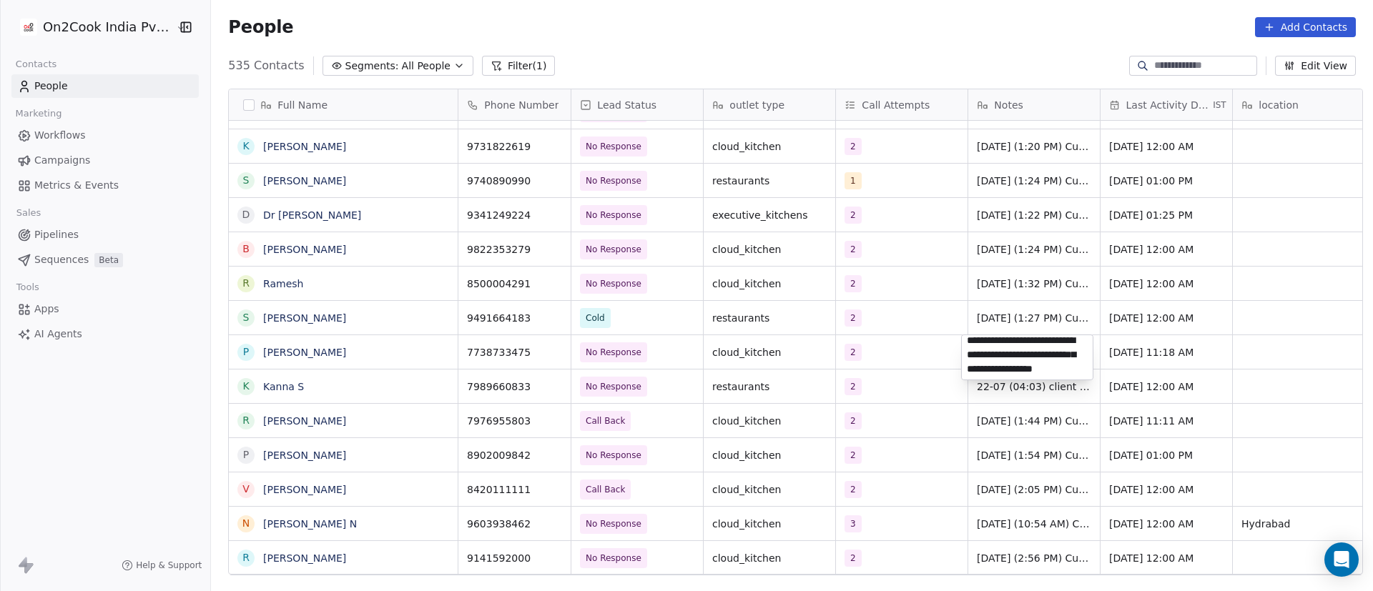
paste textarea "**********"
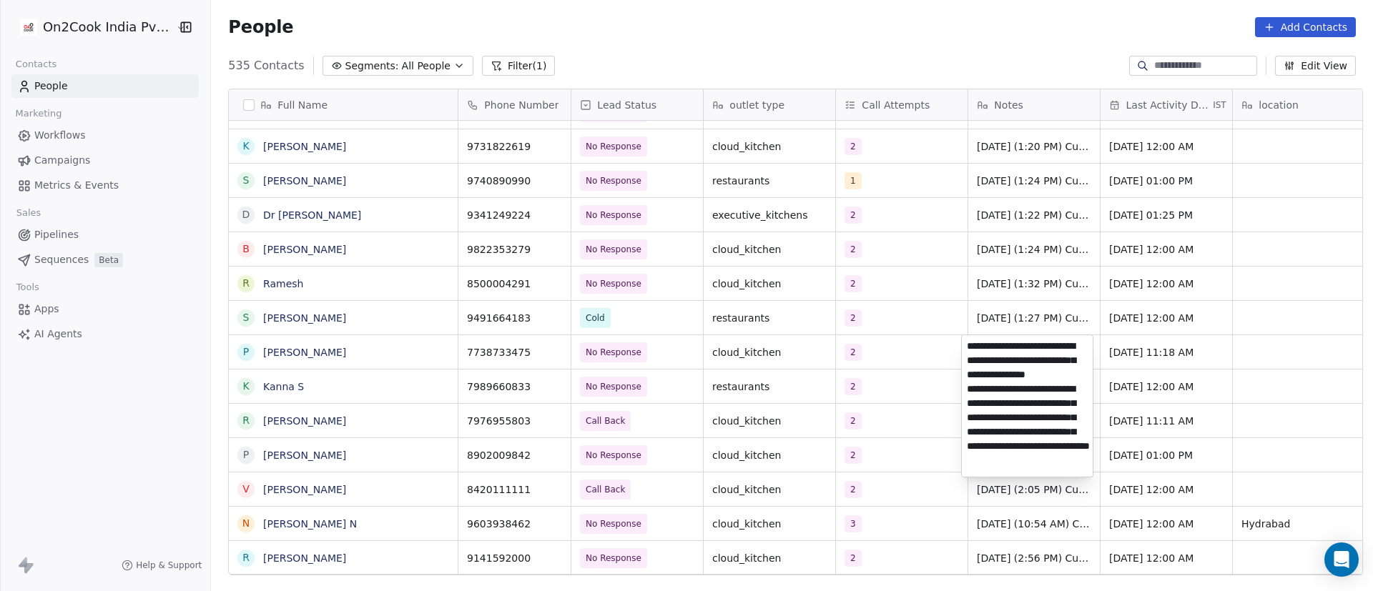
type textarea "**********"
click at [910, 423] on html "On2Cook India Pvt. Ltd. Contacts People Marketing Workflows Campaigns Metrics &…" at bounding box center [686, 295] width 1373 height 591
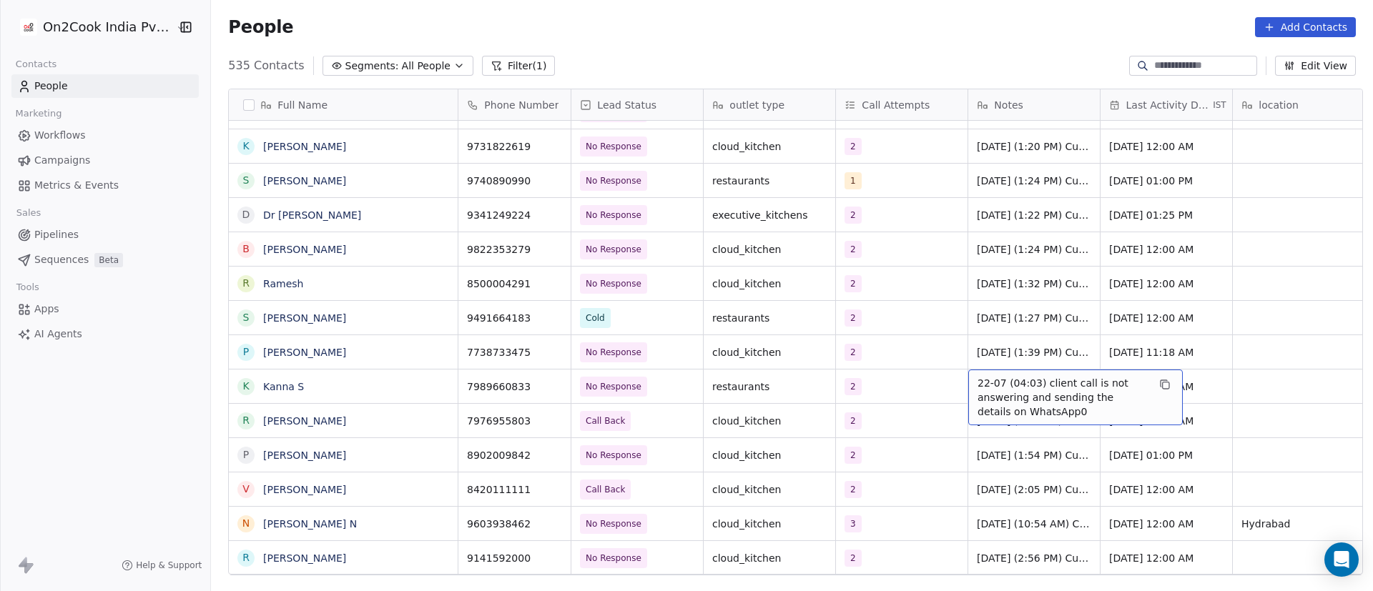
click at [978, 384] on span "22-07 (04:03) client call is not answering and sending the details on WhatsApp0" at bounding box center [1063, 397] width 170 height 43
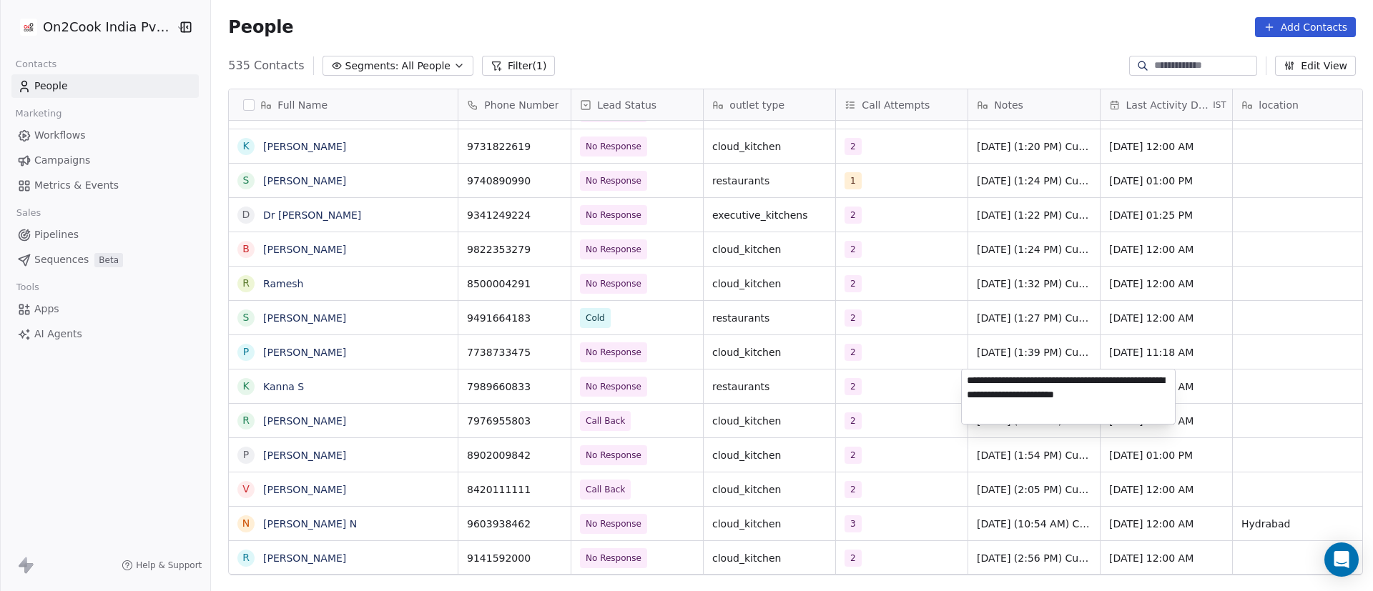
click at [968, 378] on textarea "**********" at bounding box center [1068, 397] width 213 height 54
type textarea "**********"
click at [900, 414] on html "On2Cook India Pvt. Ltd. Contacts People Marketing Workflows Campaigns Metrics &…" at bounding box center [686, 295] width 1373 height 591
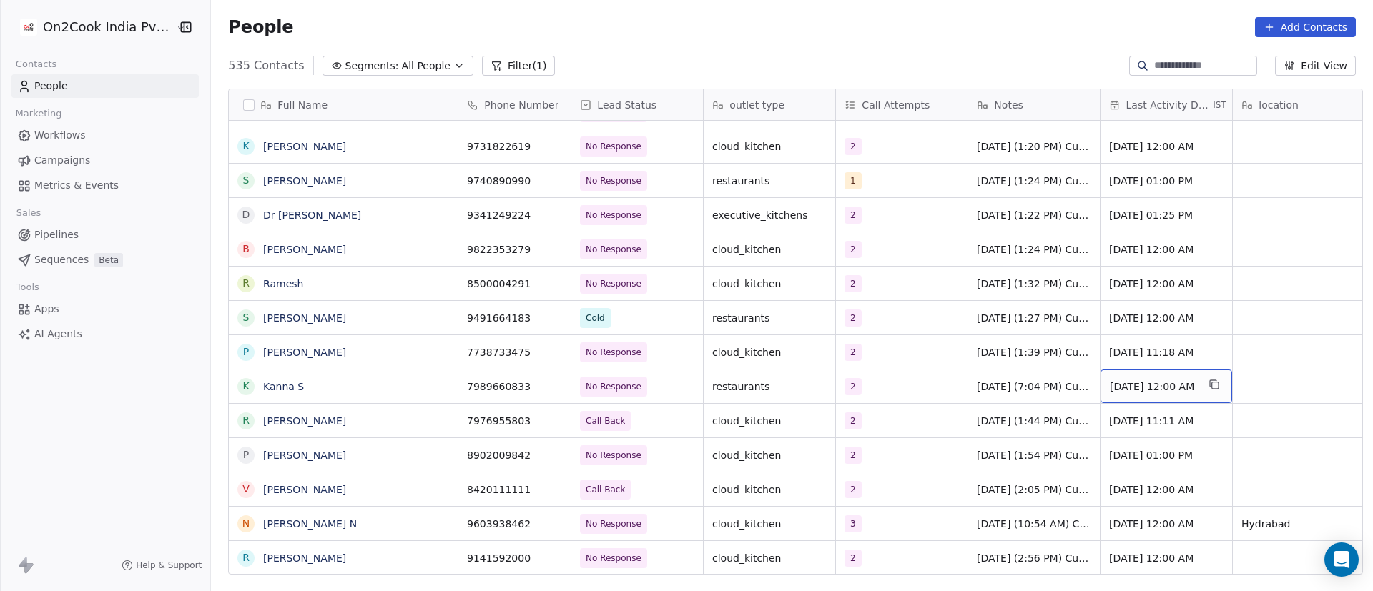
click at [1153, 388] on span "Jul 22, 2025 12:00 AM" at bounding box center [1153, 387] width 87 height 14
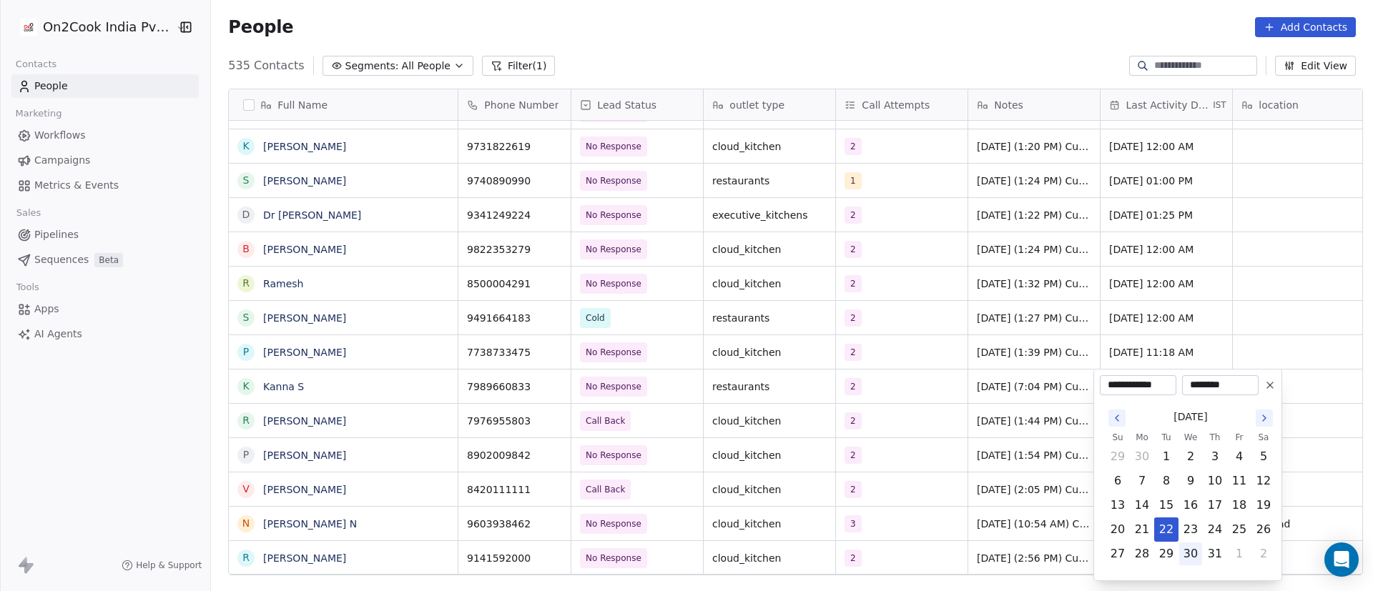
click at [1196, 558] on button "30" at bounding box center [1190, 554] width 23 height 23
type input "**********"
click at [1265, 417] on icon "Go to the Next Month" at bounding box center [1264, 418] width 11 height 11
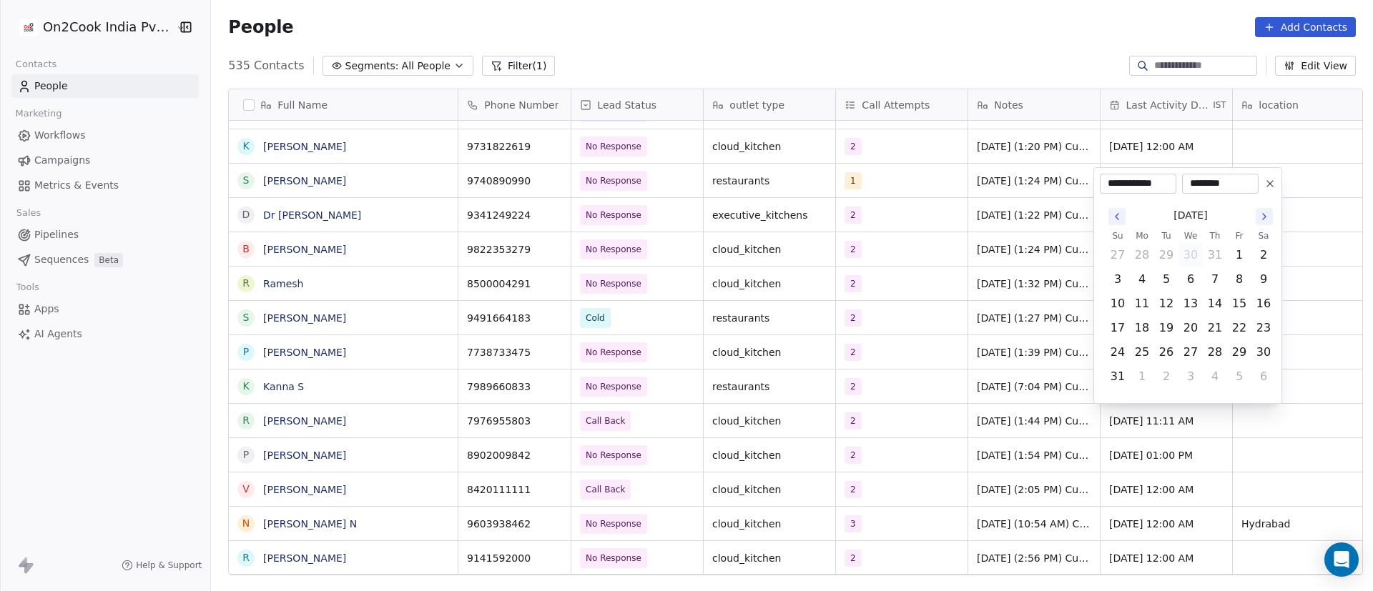
click at [1265, 417] on html "On2Cook India Pvt. Ltd. Contacts People Marketing Workflows Campaigns Metrics &…" at bounding box center [686, 295] width 1373 height 591
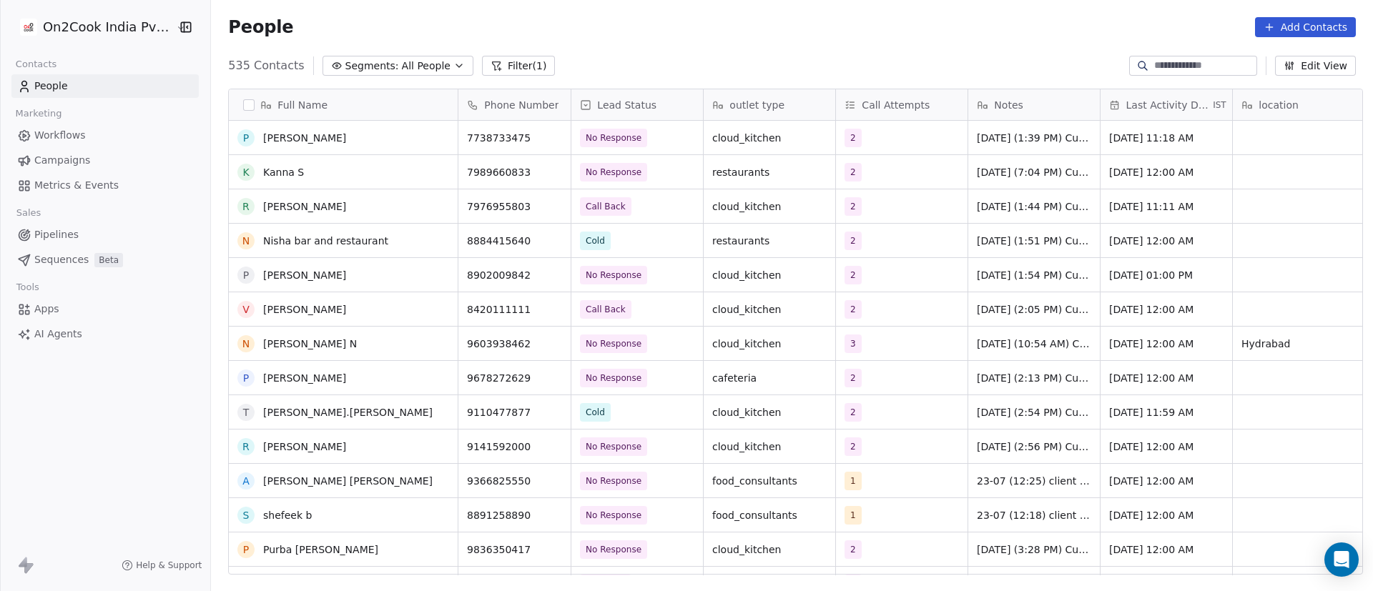
scroll to position [10195, 0]
click at [1154, 165] on span "Jul 30, 2025 12:00 AM" at bounding box center [1153, 172] width 87 height 14
click at [1153, 165] on span "Jul 30, 2025 12:00 AM" at bounding box center [1153, 172] width 87 height 14
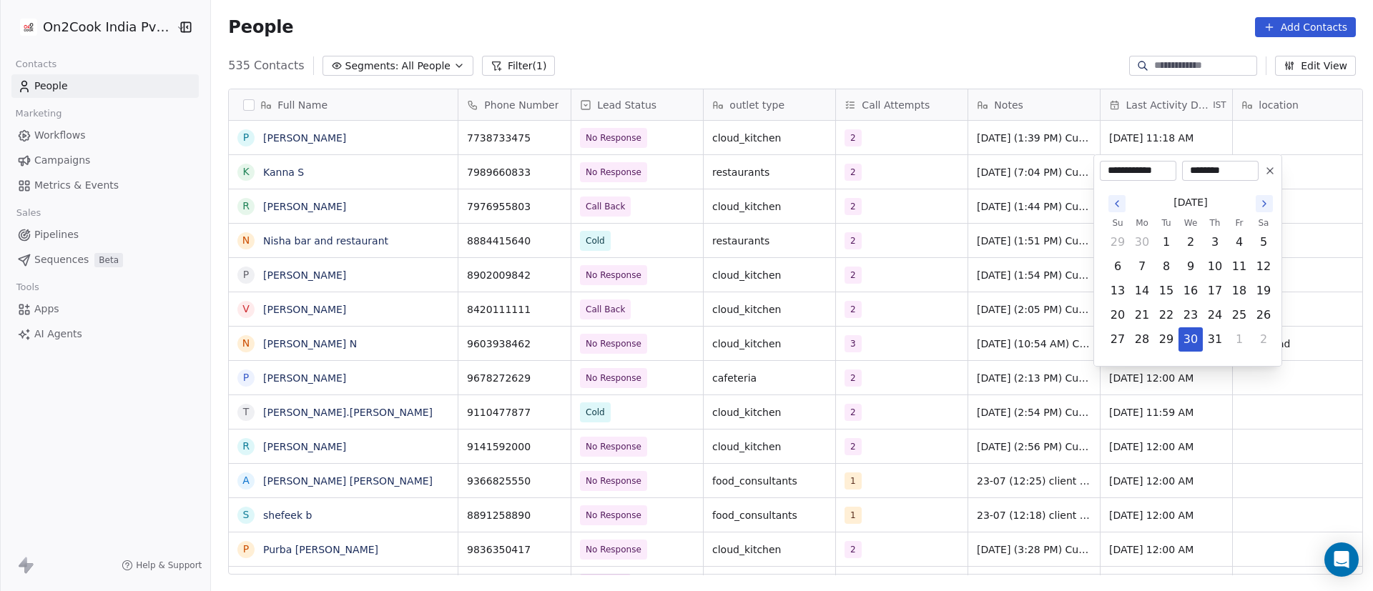
click at [1264, 207] on icon "Go to the Next Month" at bounding box center [1264, 203] width 11 height 11
click at [1166, 339] on button "30" at bounding box center [1166, 339] width 23 height 23
type input "**********"
click at [1012, 348] on html "On2Cook India Pvt. Ltd. Contacts People Marketing Workflows Campaigns Metrics &…" at bounding box center [686, 295] width 1373 height 591
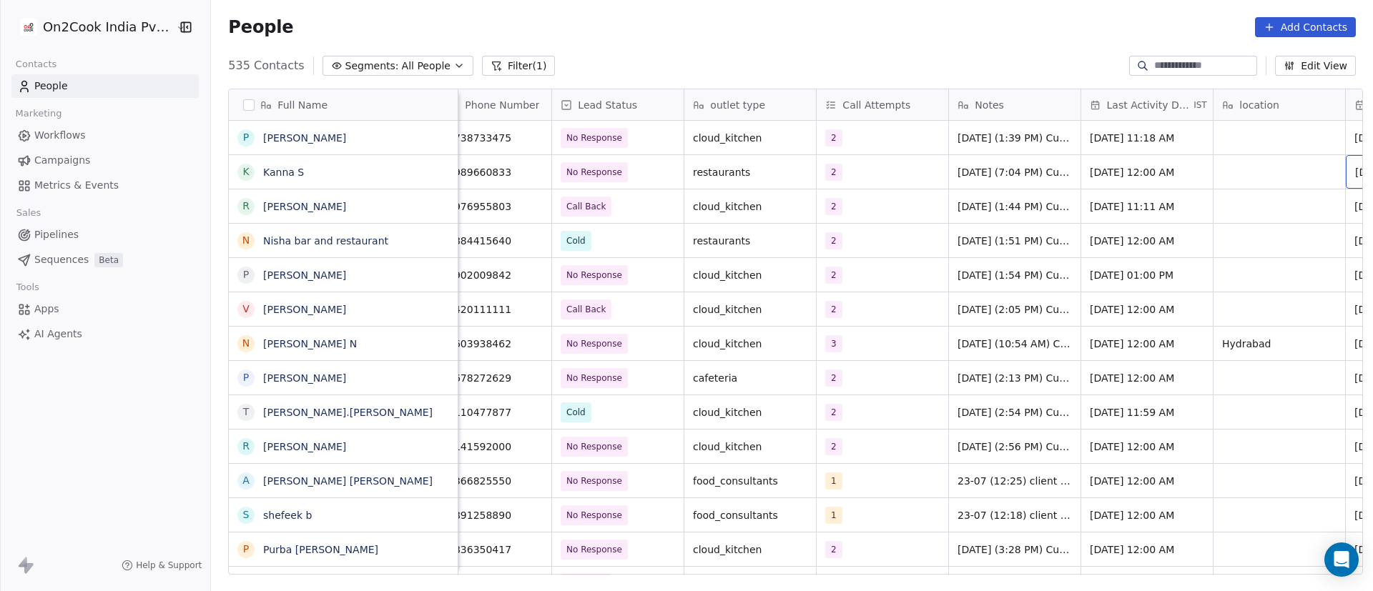
scroll to position [0, 152]
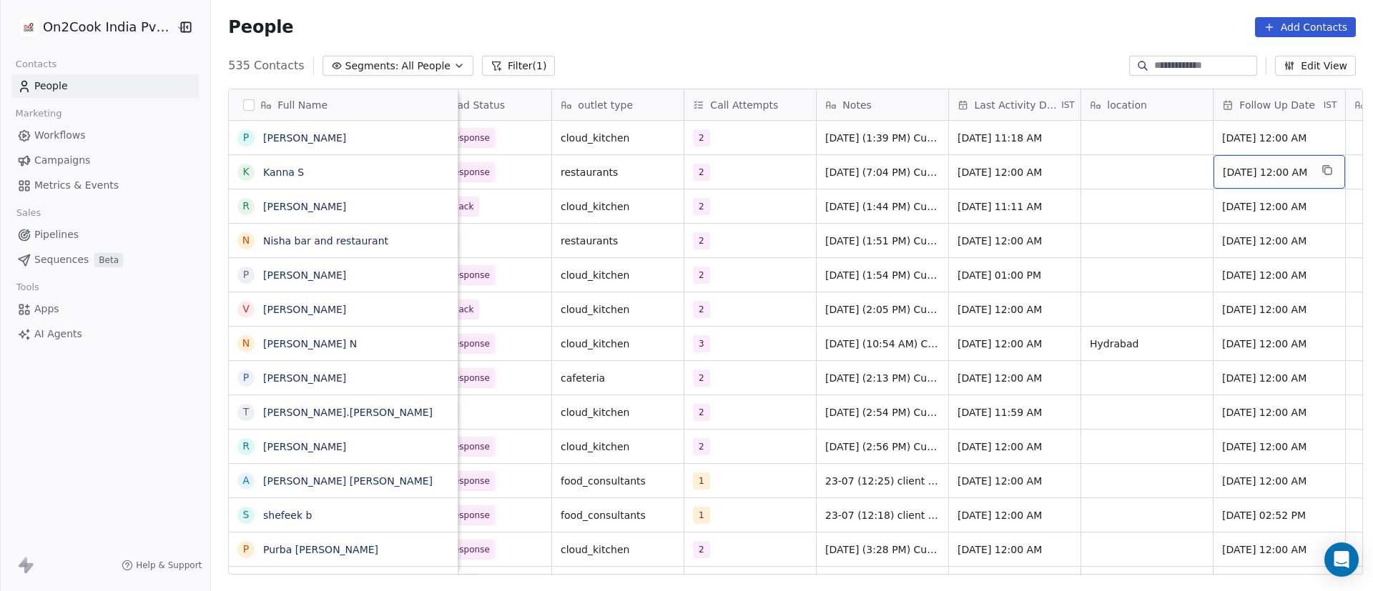
click at [1267, 178] on span "Jul 22, 2025 12:00 AM" at bounding box center [1266, 172] width 87 height 14
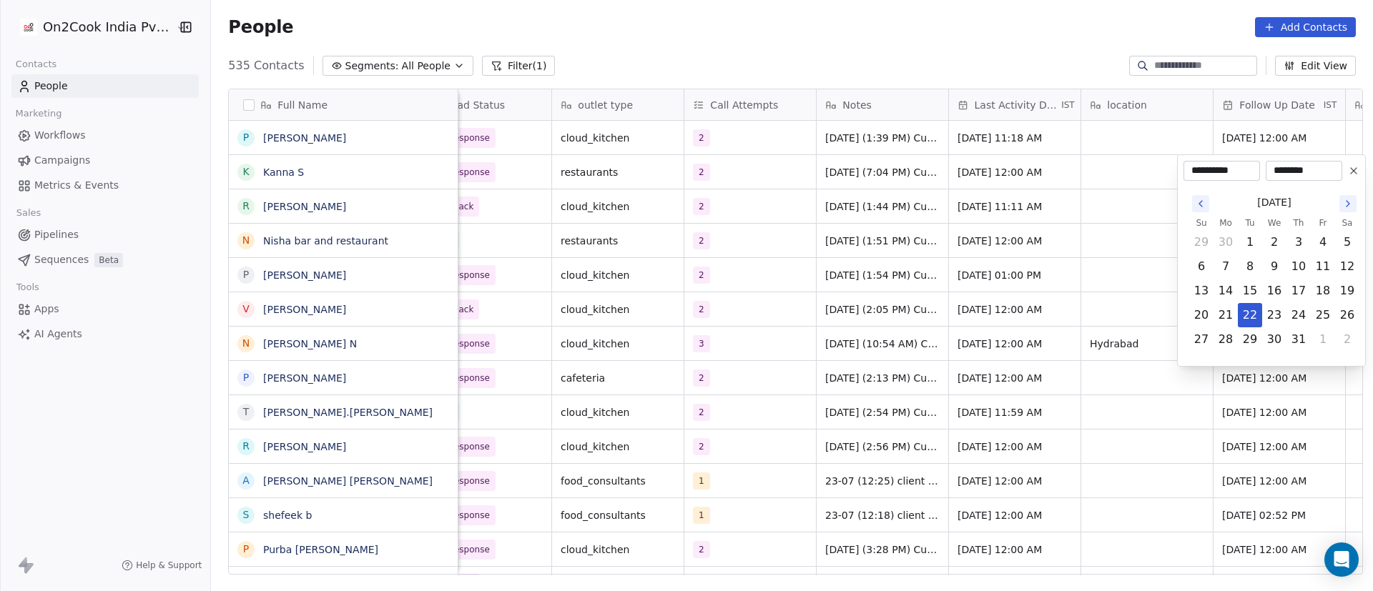
click at [1349, 203] on icon "Go to the Next Month" at bounding box center [1348, 204] width 3 height 6
click at [1344, 203] on icon "Go to the Next Month" at bounding box center [1347, 203] width 11 height 11
click at [1229, 268] on button "6" at bounding box center [1225, 266] width 23 height 23
type input "**********"
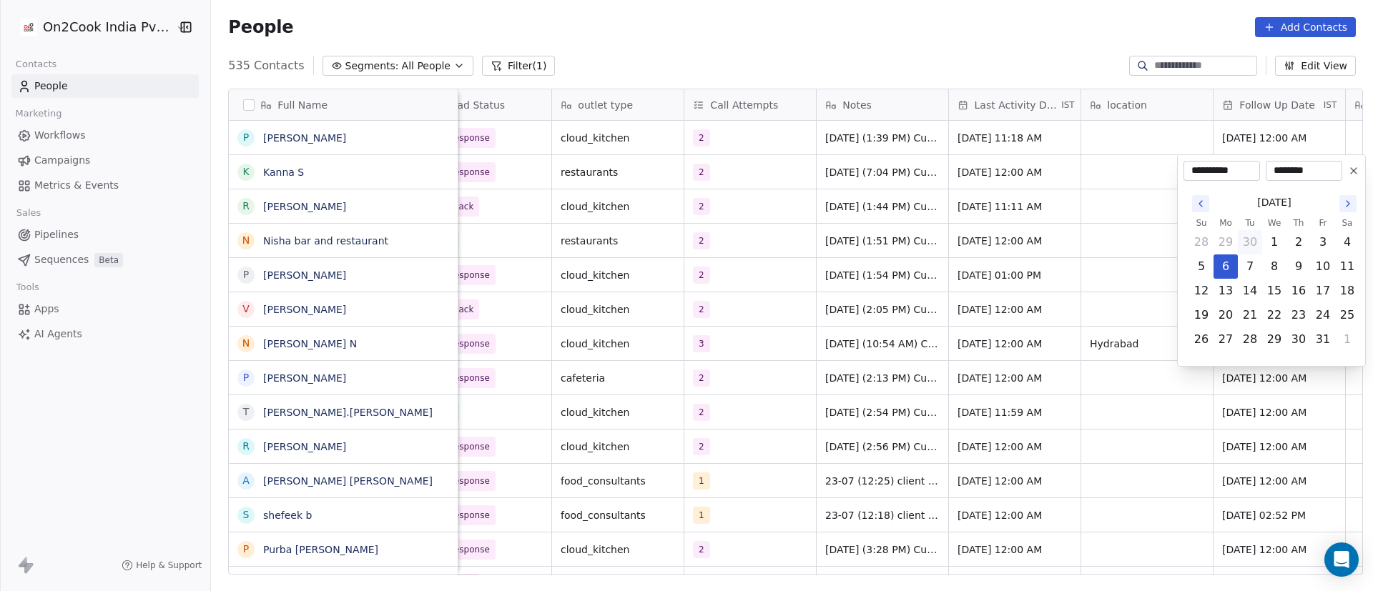
click at [1113, 290] on html "On2Cook India Pvt. Ltd. Contacts People Marketing Workflows Campaigns Metrics &…" at bounding box center [686, 295] width 1373 height 591
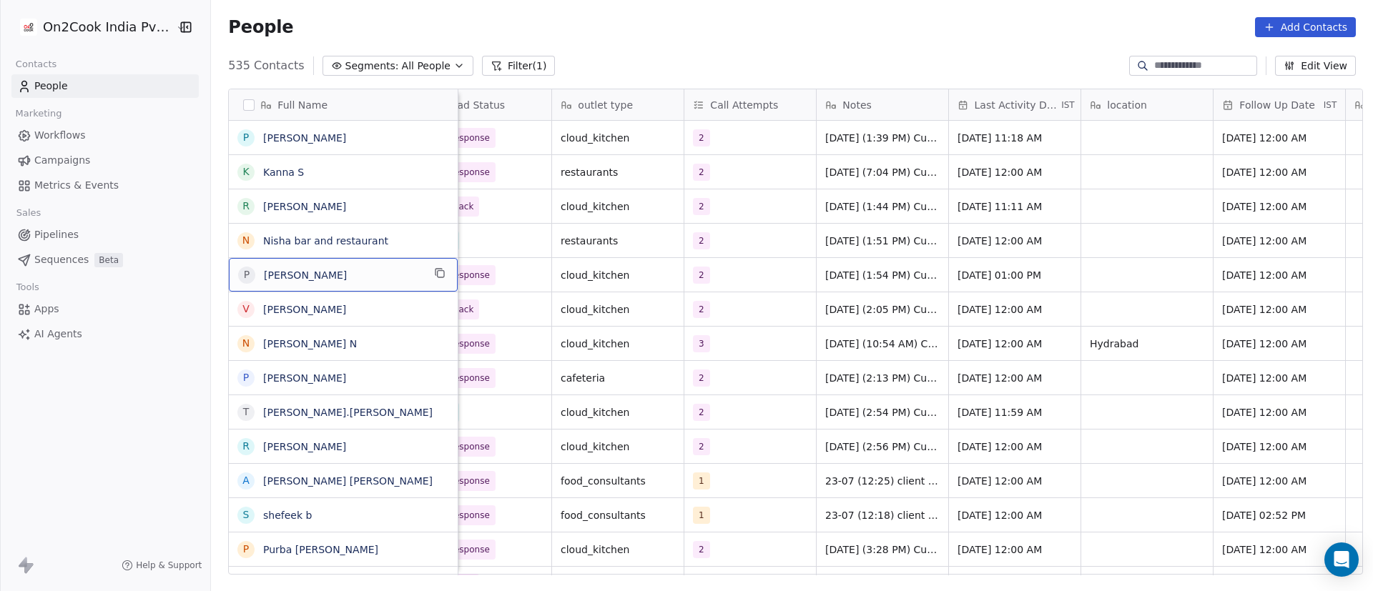
scroll to position [0, 0]
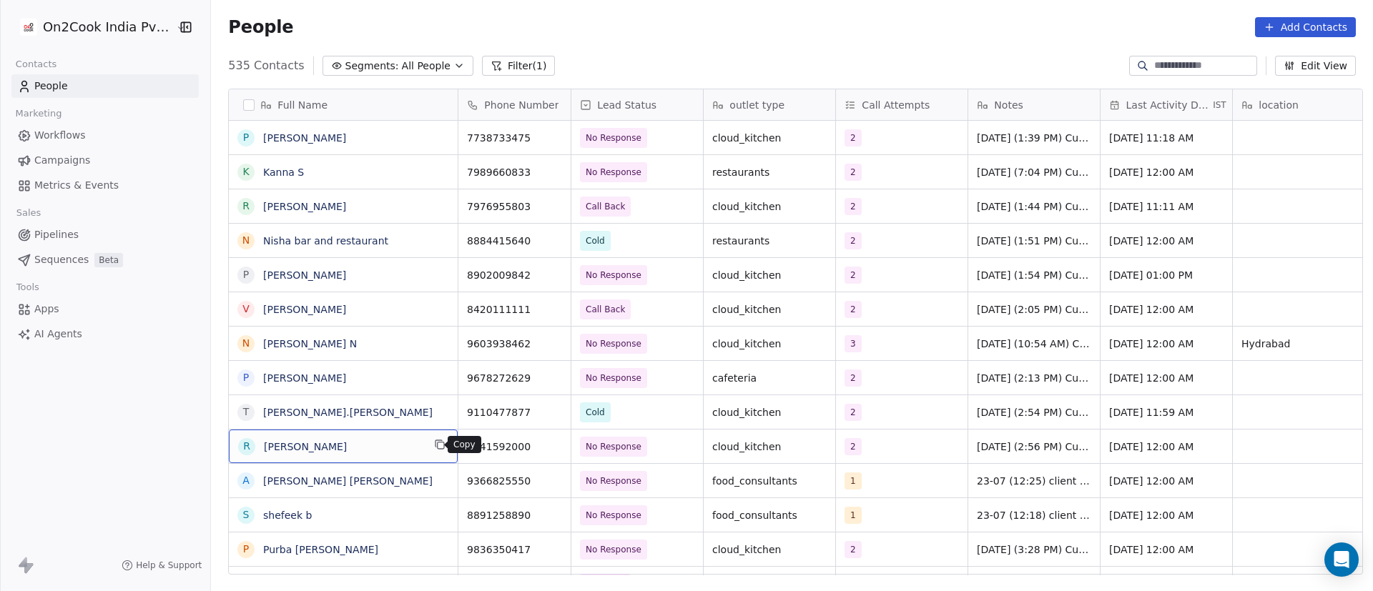
click at [435, 443] on icon "grid" at bounding box center [439, 444] width 11 height 11
click at [551, 447] on icon "grid" at bounding box center [554, 446] width 6 height 6
click at [551, 449] on icon "grid" at bounding box center [554, 446] width 6 height 6
click at [880, 451] on div "2" at bounding box center [888, 446] width 87 height 17
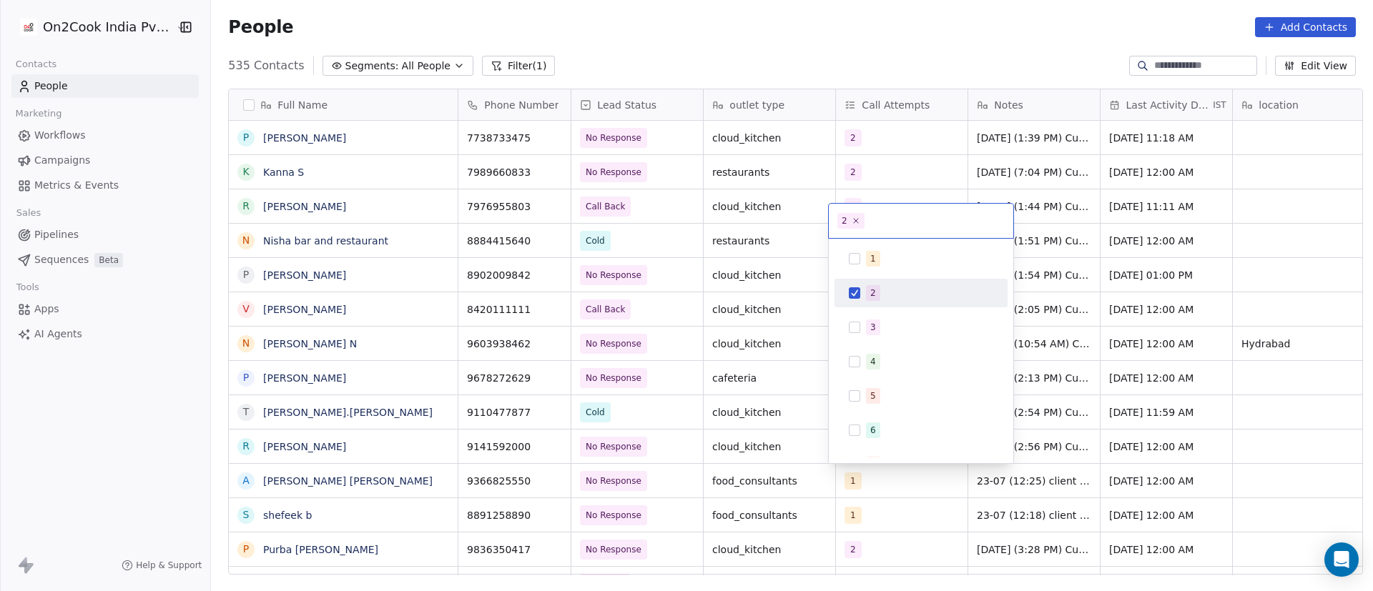
click at [880, 285] on div "2" at bounding box center [929, 293] width 127 height 16
click at [881, 316] on div "3" at bounding box center [921, 327] width 162 height 23
click at [1163, 417] on html "On2Cook India Pvt. Ltd. Contacts People Marketing Workflows Campaigns Metrics &…" at bounding box center [686, 295] width 1373 height 591
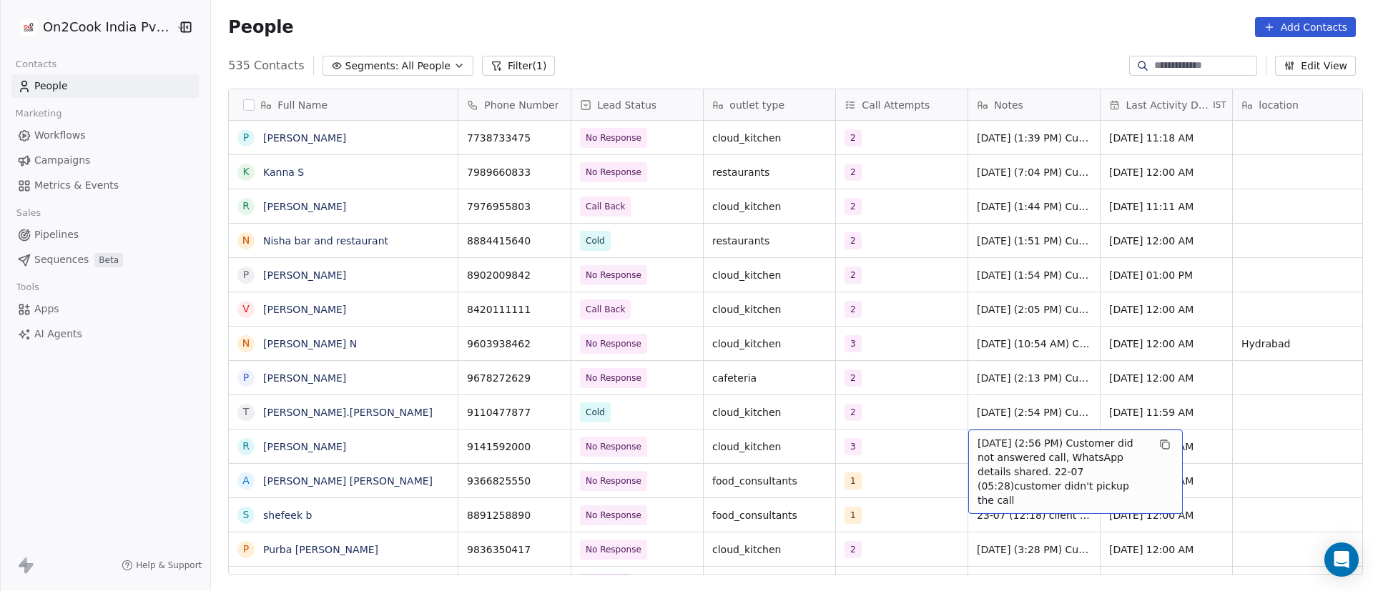
click at [1010, 446] on span "27/9/2025 (2:56 PM) Customer did not answered call, WhatsApp details shared. 22…" at bounding box center [1063, 472] width 170 height 72
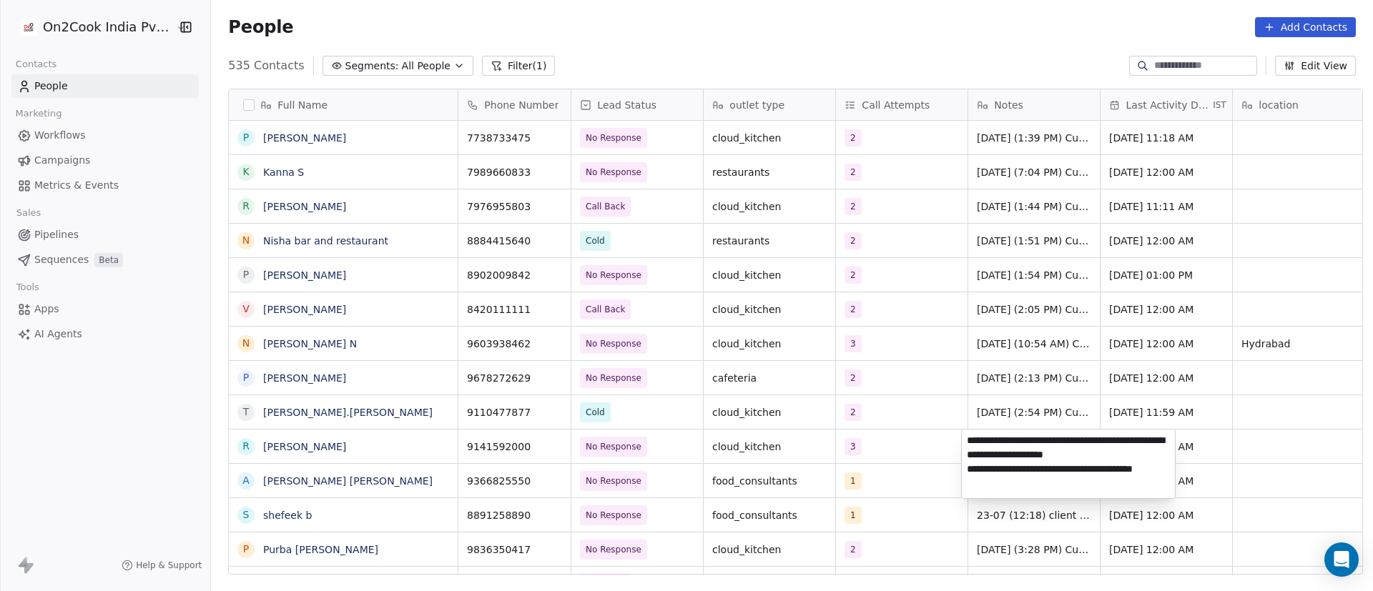
click at [968, 446] on textarea "**********" at bounding box center [1068, 464] width 213 height 69
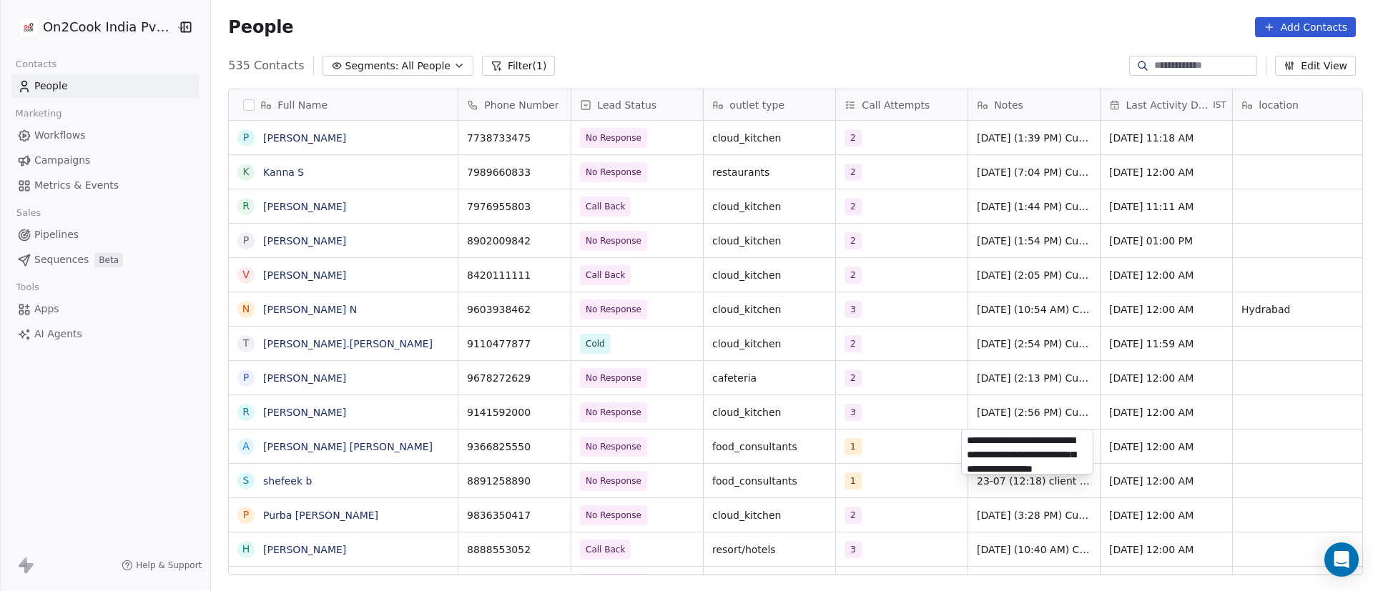
scroll to position [20, 0]
paste textarea "**********"
type textarea "**********"
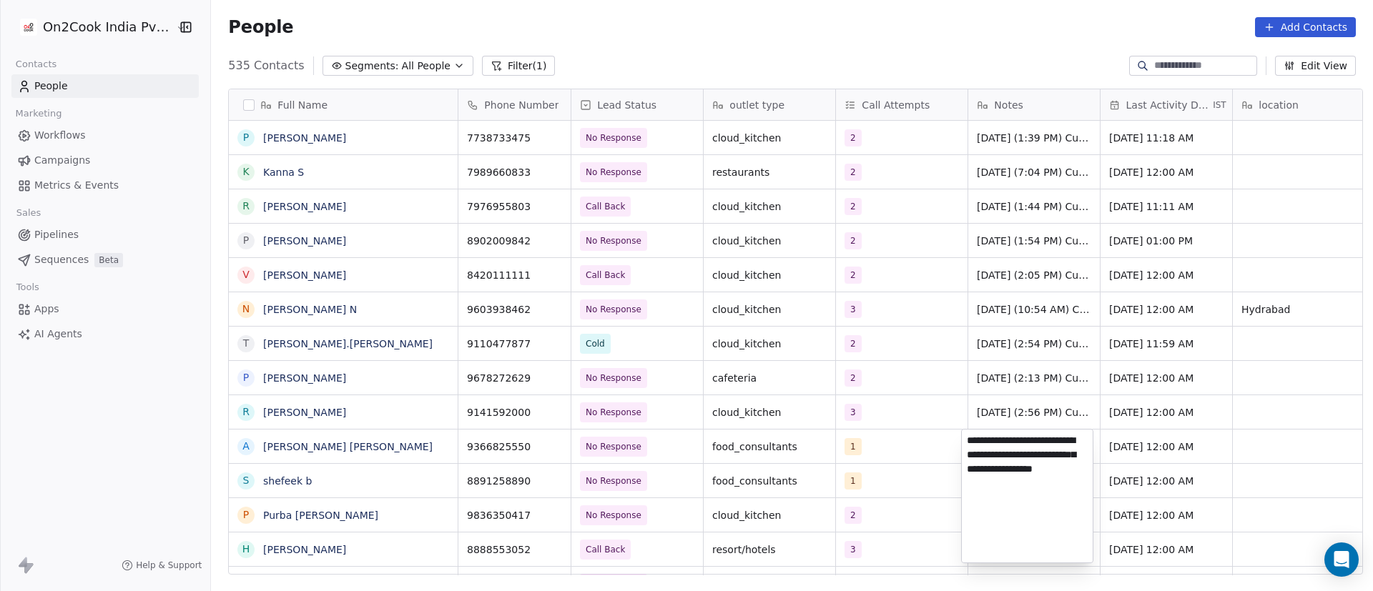
drag, startPoint x: 904, startPoint y: 429, endPoint x: 877, endPoint y: 456, distance: 37.4
click at [904, 430] on html "On2Cook India Pvt. Ltd. Contacts People Marketing Workflows Campaigns Metrics &…" at bounding box center [686, 295] width 1373 height 591
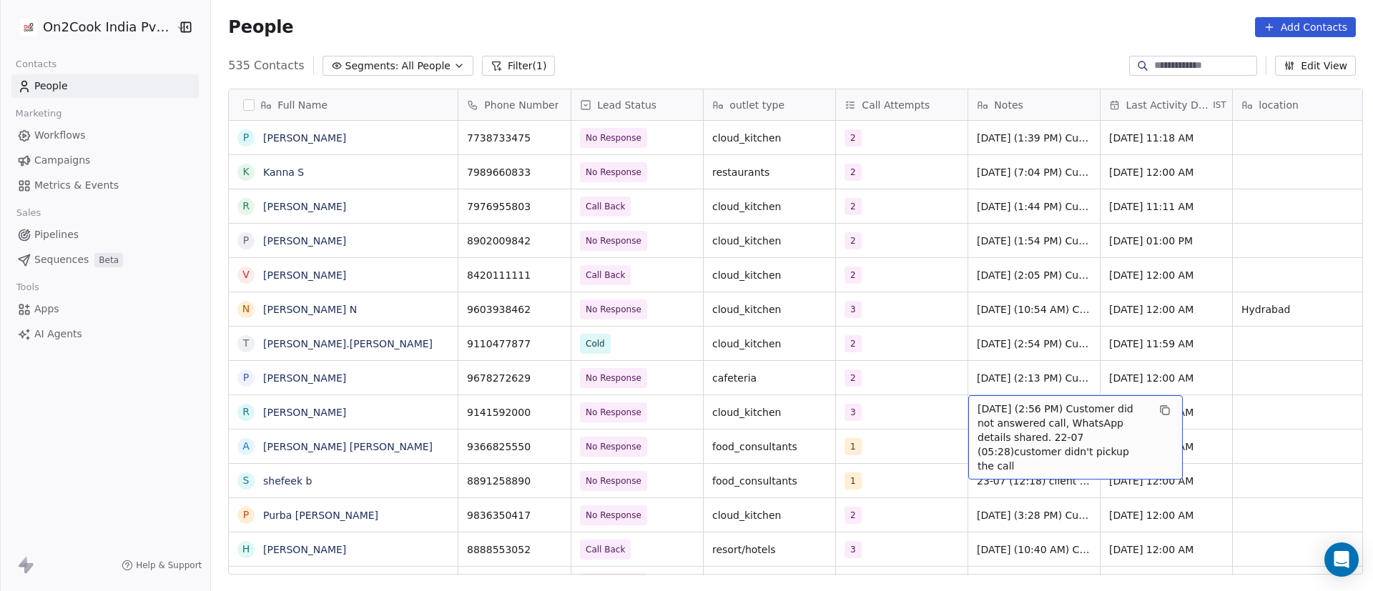
click at [1000, 411] on span "27/9/2025 (2:56 PM) Customer did not answered call, WhatsApp details shared. 22…" at bounding box center [1063, 438] width 170 height 72
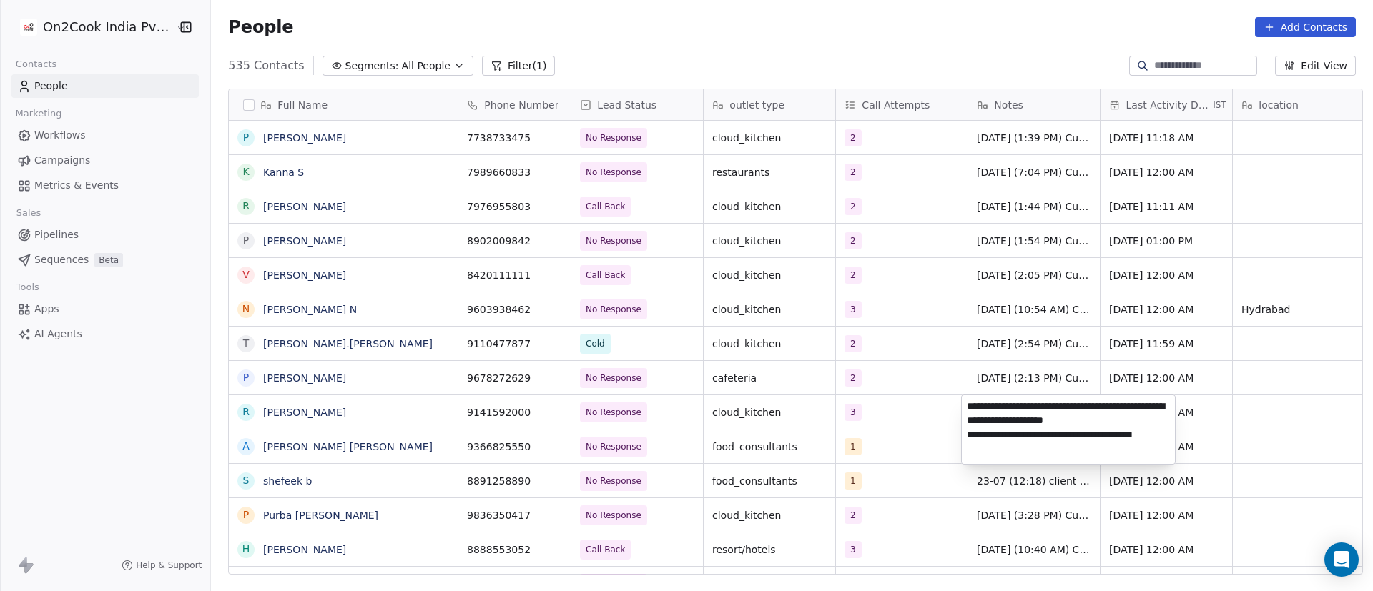
click at [968, 410] on textarea "**********" at bounding box center [1068, 429] width 213 height 69
type textarea "**********"
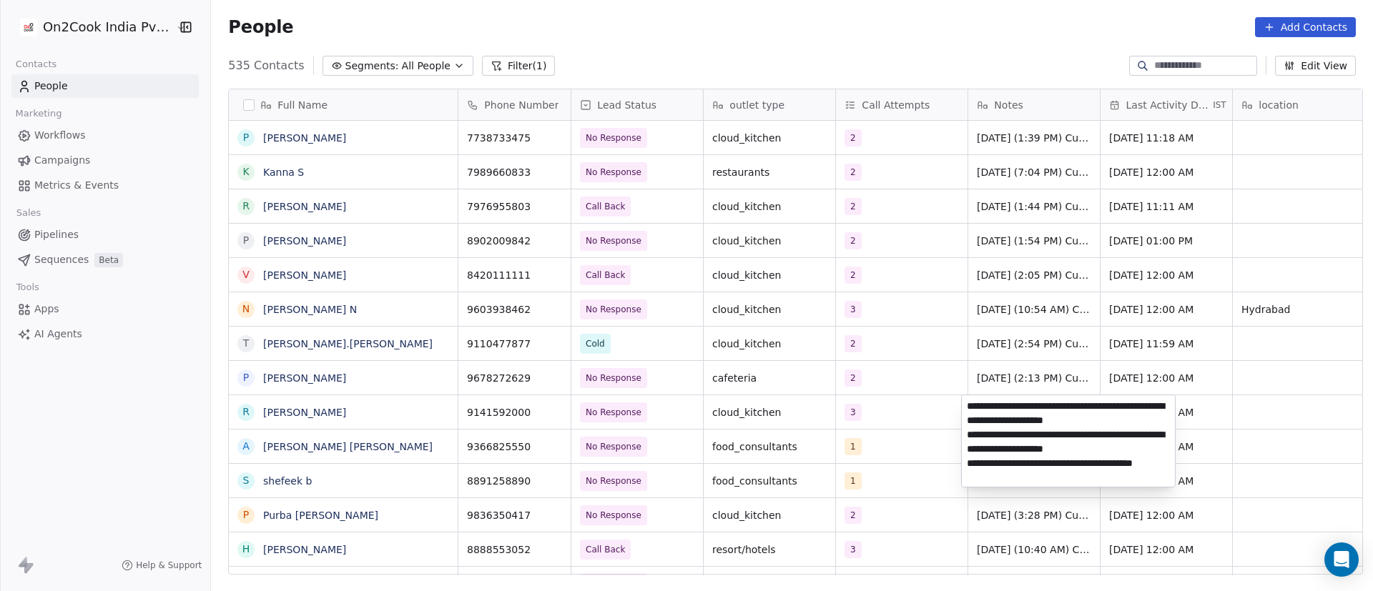
click at [908, 443] on html "On2Cook India Pvt. Ltd. Contacts People Marketing Workflows Campaigns Metrics &…" at bounding box center [686, 295] width 1373 height 591
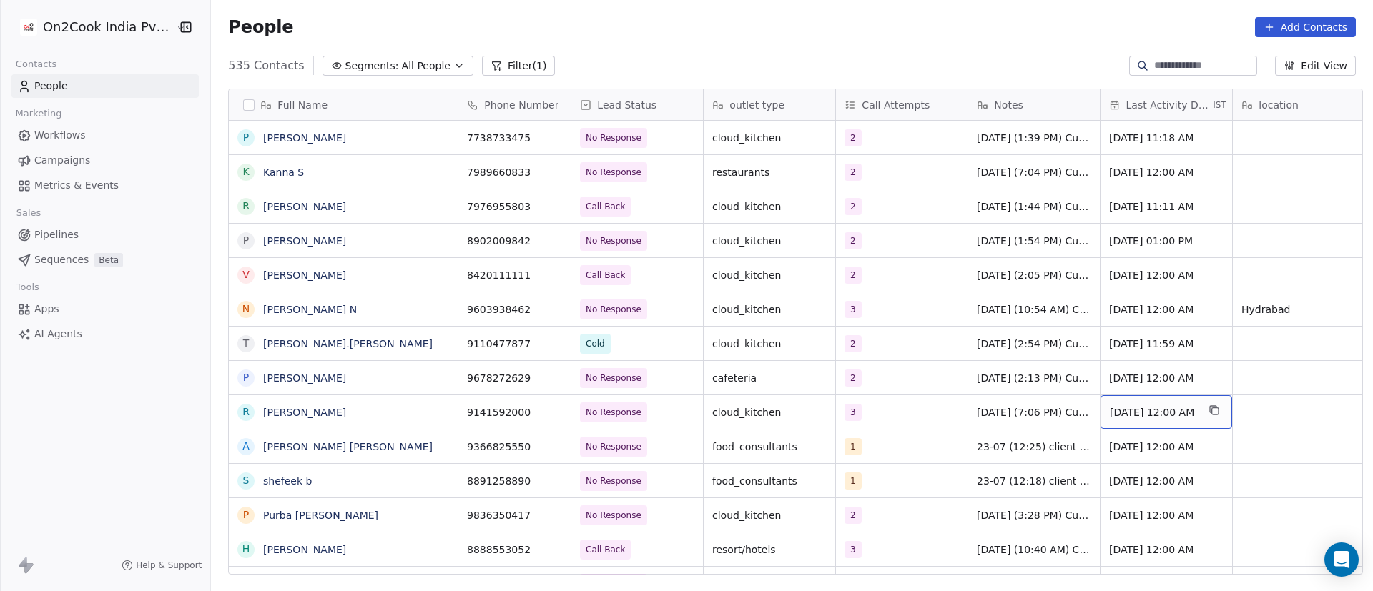
click at [1156, 416] on span "Sep 27, 2025 12:00 AM" at bounding box center [1153, 412] width 87 height 14
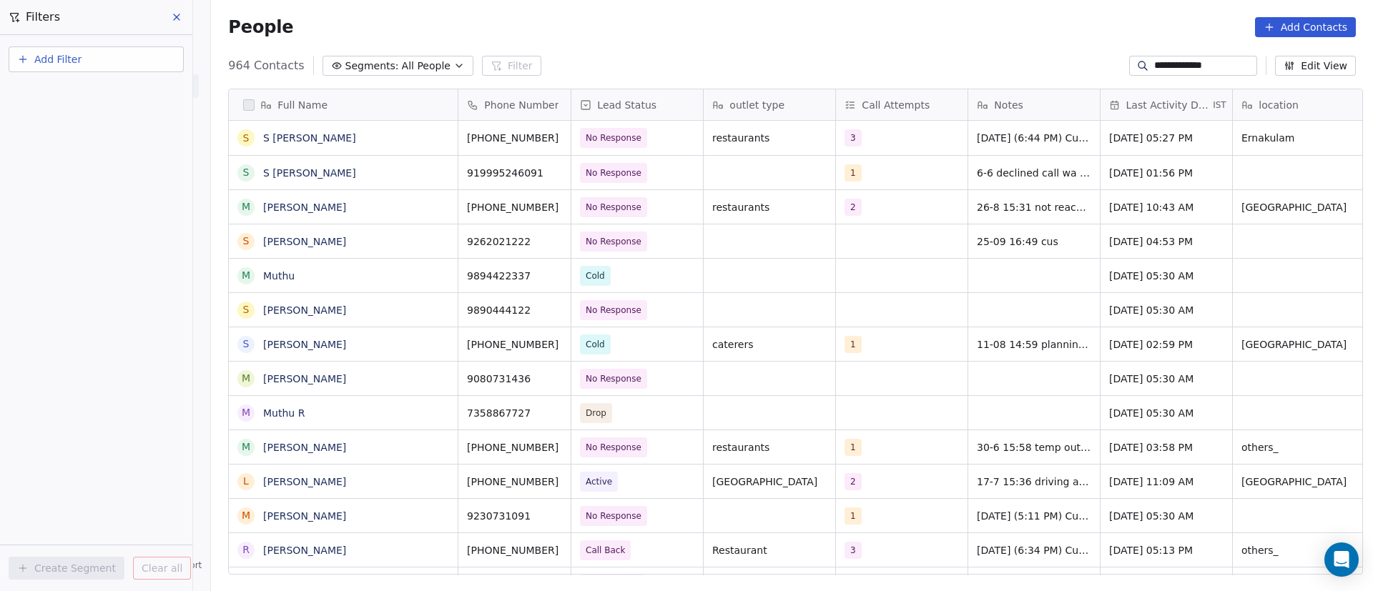
scroll to position [504, 1152]
type input "**********"
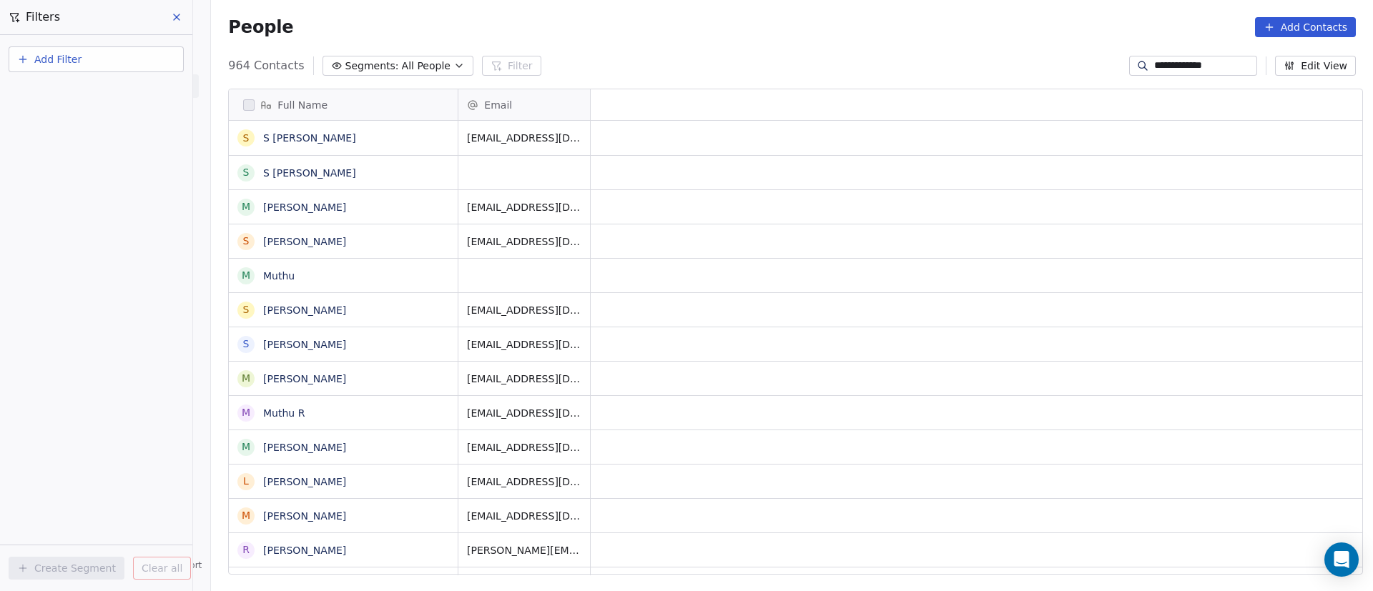
scroll to position [0, 0]
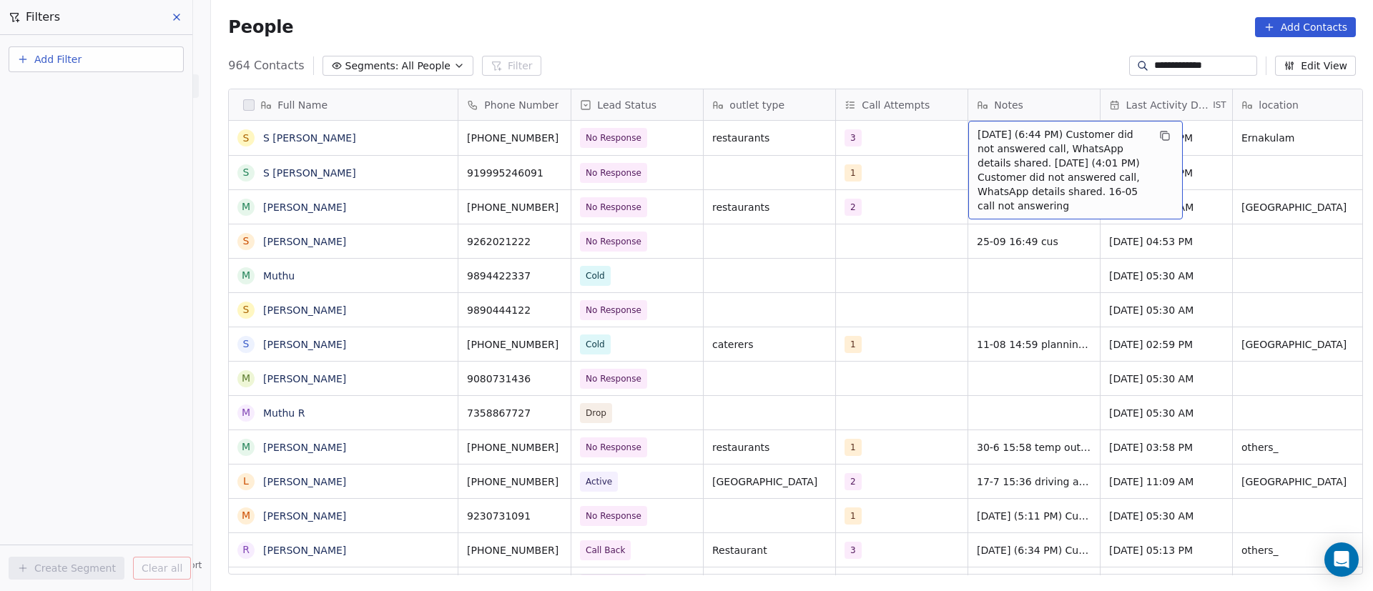
click at [990, 139] on span "[DATE] (6:44 PM) Customer did not answered call, WhatsApp details shared. [DATE…" at bounding box center [1063, 170] width 170 height 86
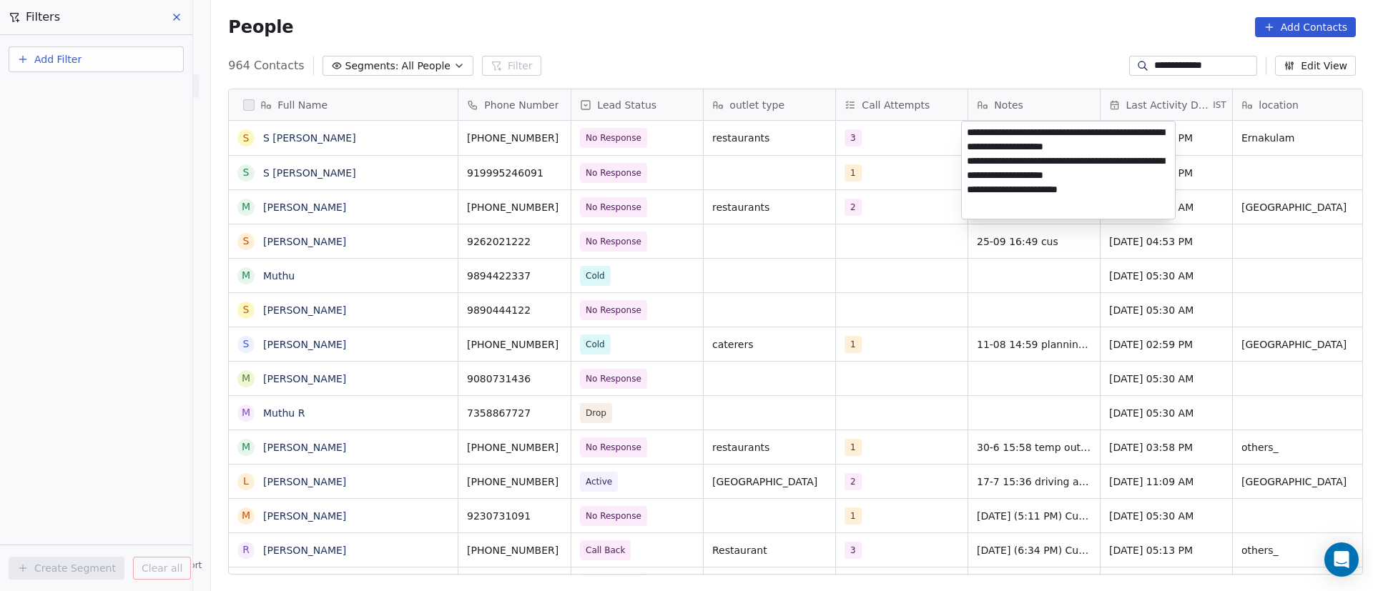
drag, startPoint x: 1106, startPoint y: 133, endPoint x: 1028, endPoint y: 146, distance: 79.7
click at [1028, 146] on textarea "**********" at bounding box center [1068, 170] width 213 height 97
type textarea "**********"
click at [676, 170] on html "**********" at bounding box center [686, 295] width 1373 height 591
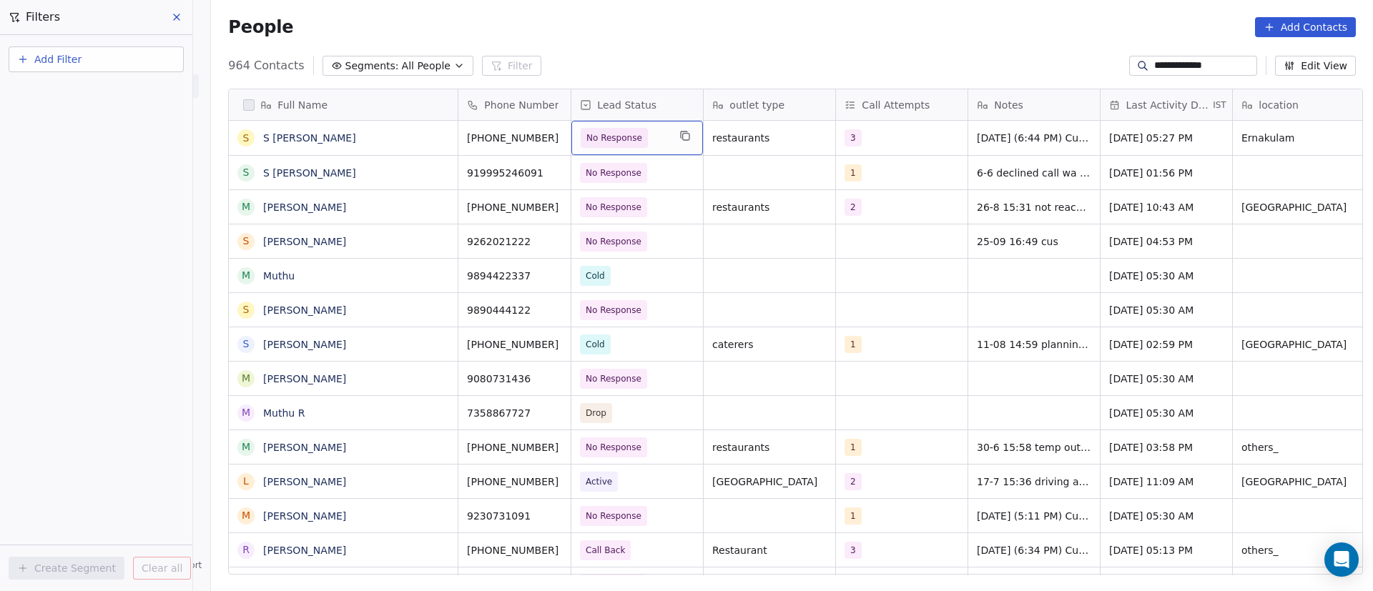
click at [666, 140] on div "No Response" at bounding box center [637, 138] width 132 height 34
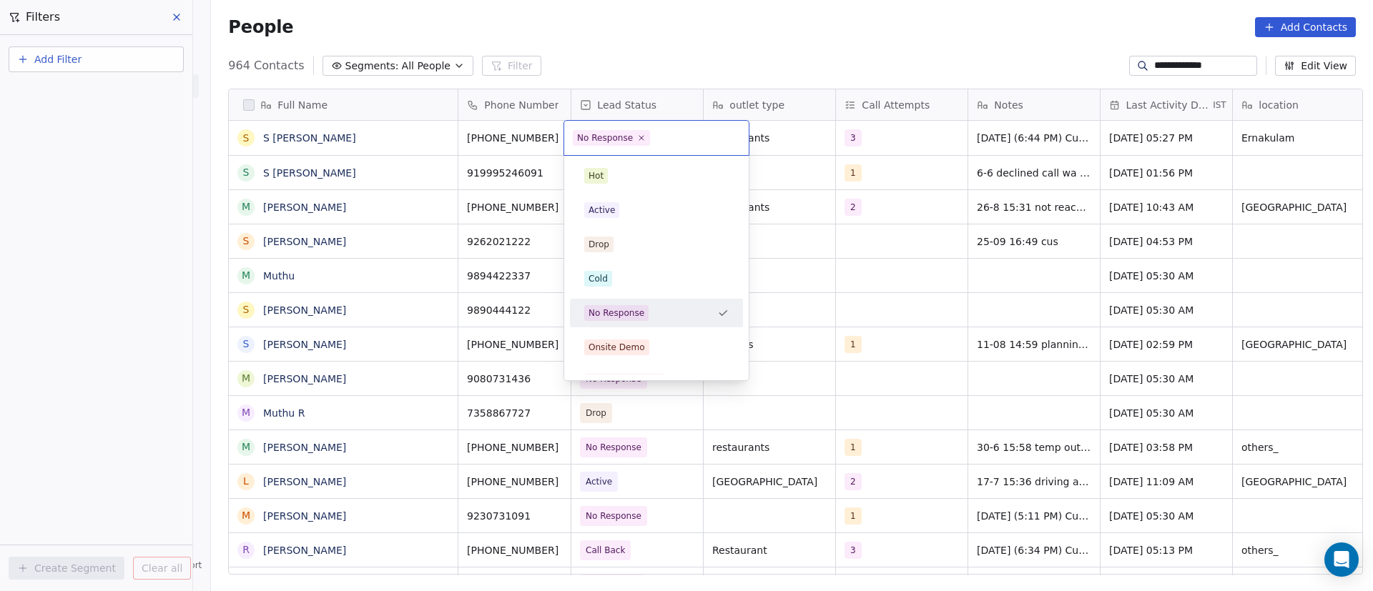
click at [637, 143] on span "No Response" at bounding box center [611, 138] width 77 height 16
click at [644, 138] on span "No Response" at bounding box center [611, 138] width 77 height 16
click at [641, 137] on icon at bounding box center [641, 137] width 9 height 9
click at [611, 215] on div "Active" at bounding box center [602, 210] width 26 height 13
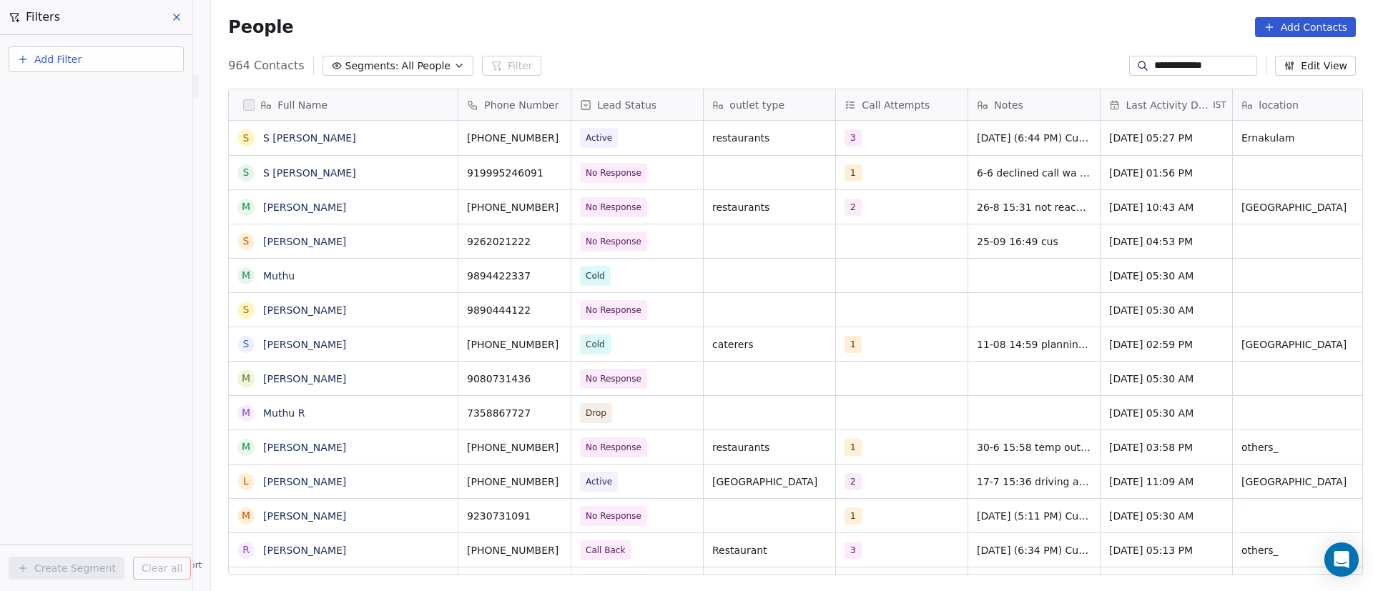
click at [1168, 68] on input "**********" at bounding box center [1204, 66] width 100 height 14
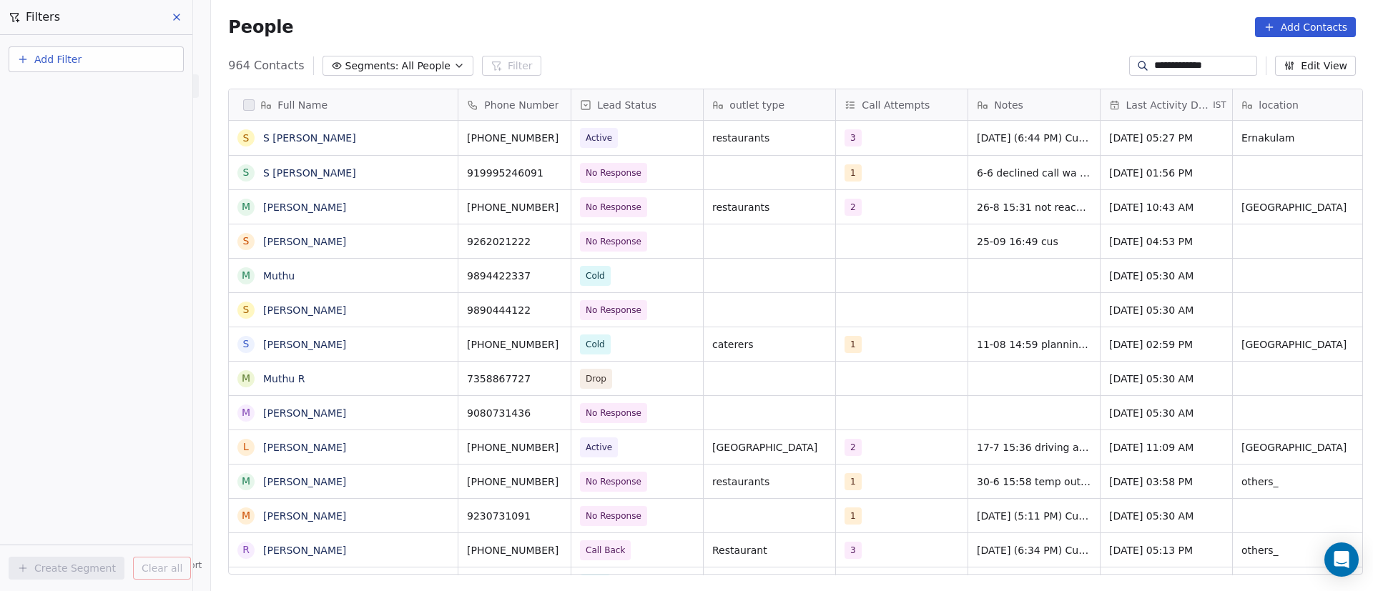
paste input "***"
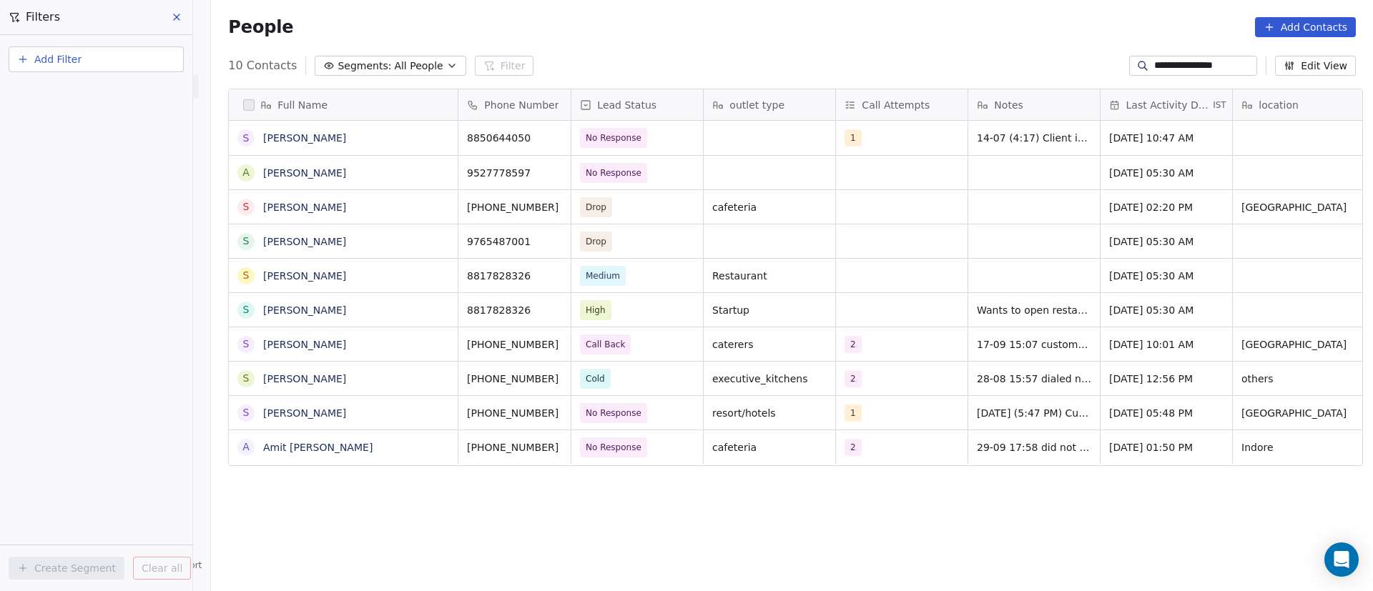
scroll to position [504, 1152]
type input "**********"
click at [900, 133] on div "1" at bounding box center [888, 137] width 87 height 17
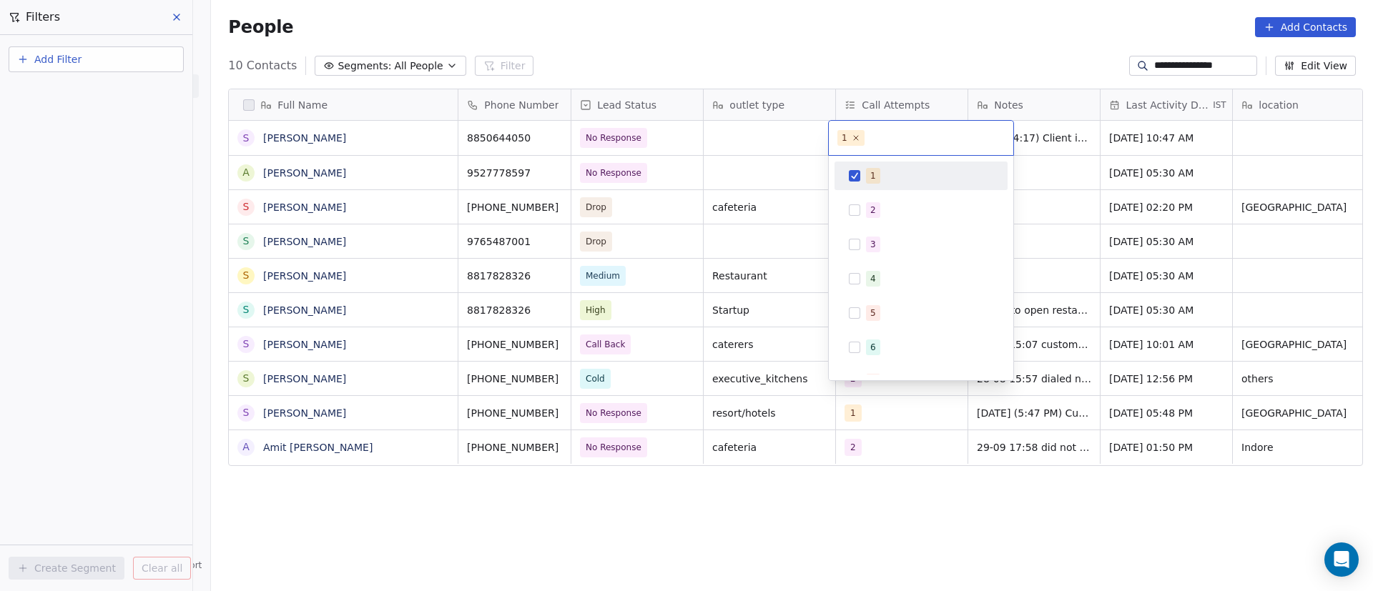
click at [864, 179] on div "1" at bounding box center [921, 175] width 162 height 23
click at [870, 207] on span "2" at bounding box center [873, 210] width 14 height 16
click at [1130, 182] on html "**********" at bounding box center [686, 295] width 1373 height 591
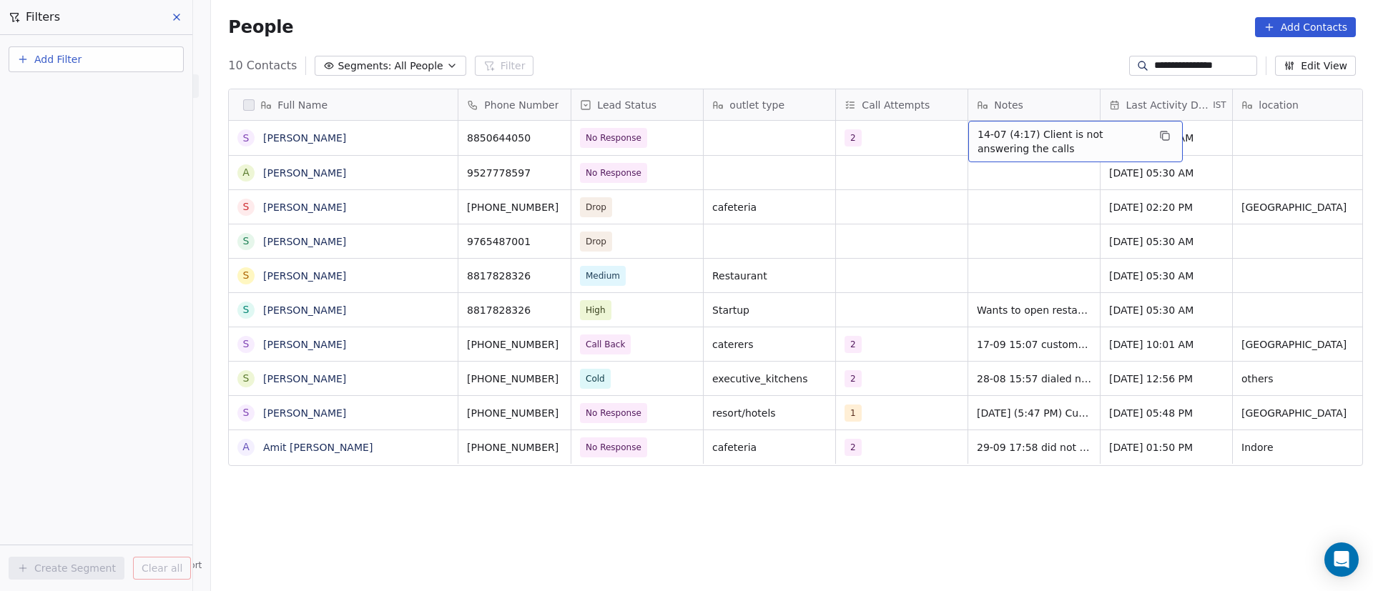
click at [1004, 135] on span "14-07 (4:17) Client is not answering the calls" at bounding box center [1063, 141] width 170 height 29
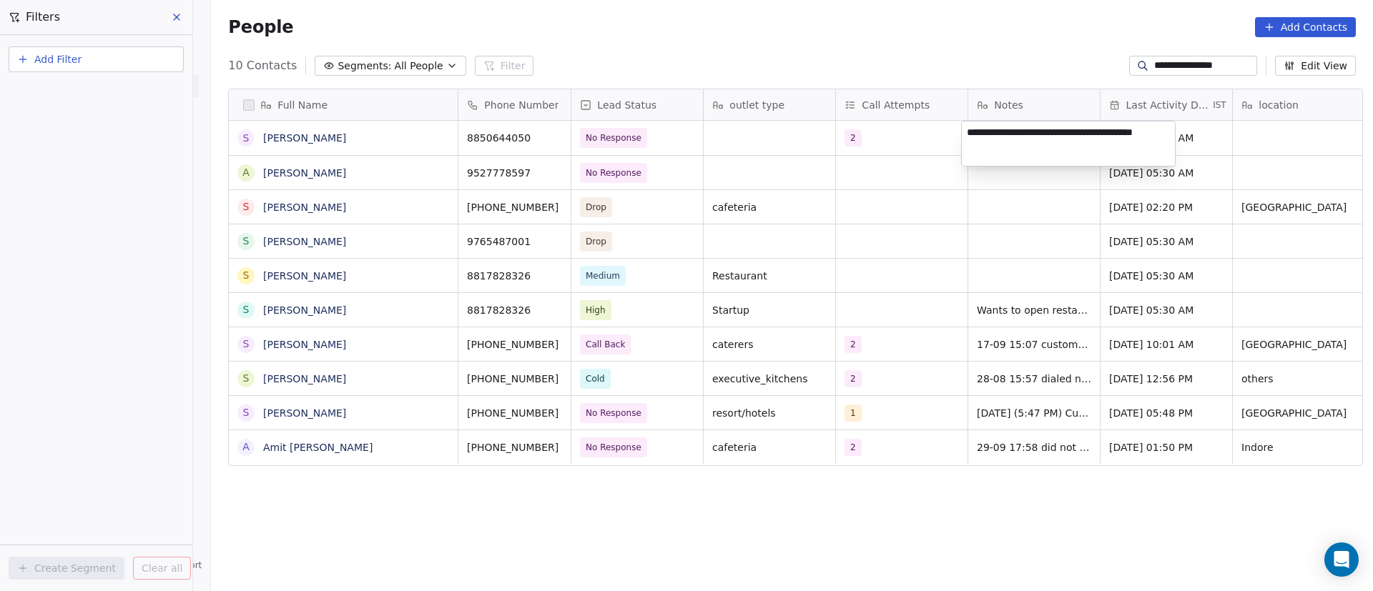
click at [789, 175] on html "**********" at bounding box center [686, 295] width 1373 height 591
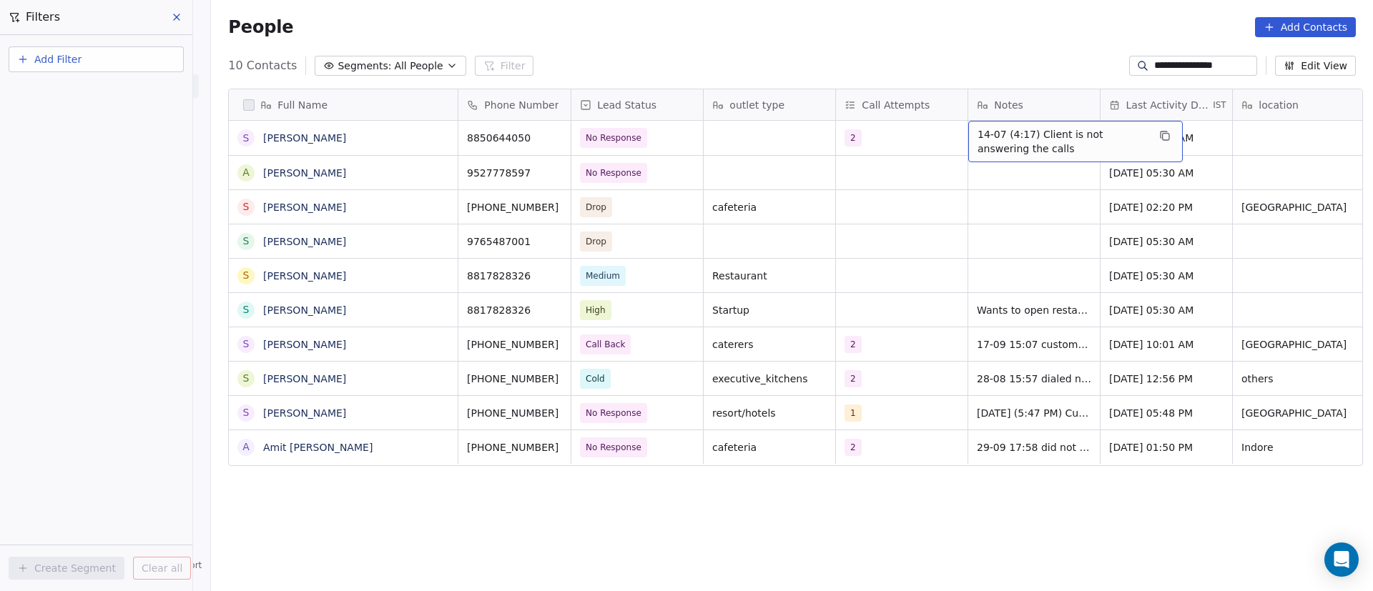
click at [968, 136] on div "14-07 (4:17) Client is not answering the calls" at bounding box center [1075, 141] width 215 height 41
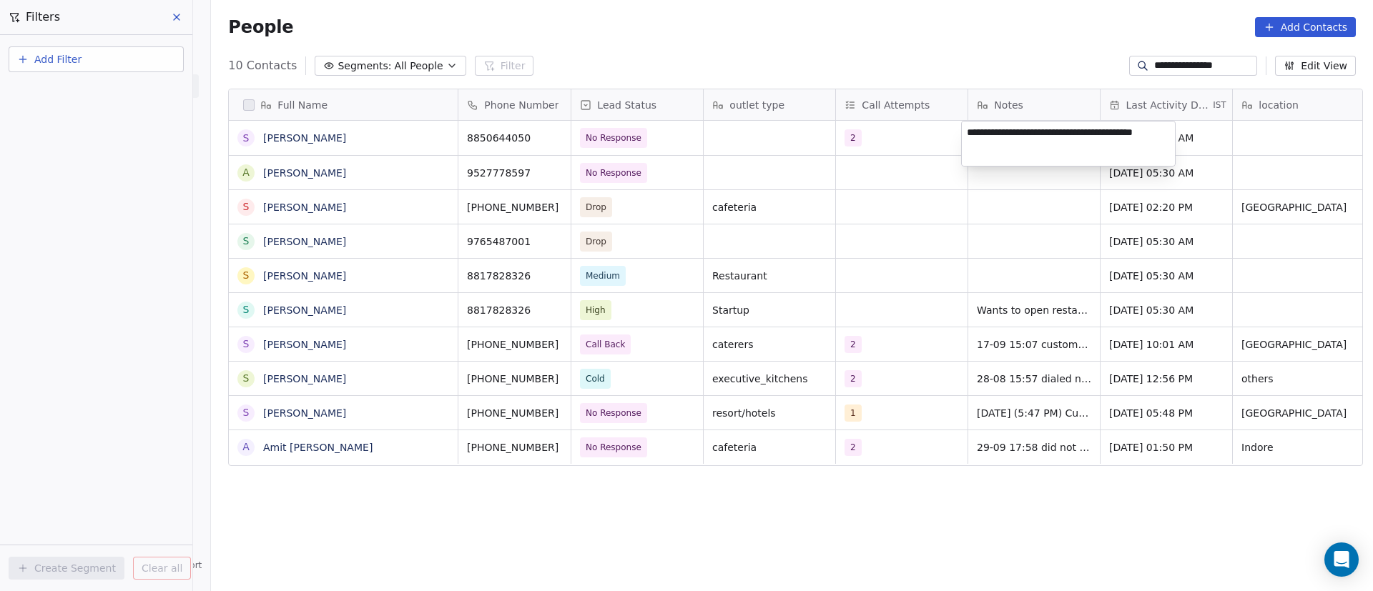
click at [968, 134] on textarea "**********" at bounding box center [1068, 144] width 213 height 44
type textarea "**********"
click at [814, 232] on html "**********" at bounding box center [686, 295] width 1373 height 591
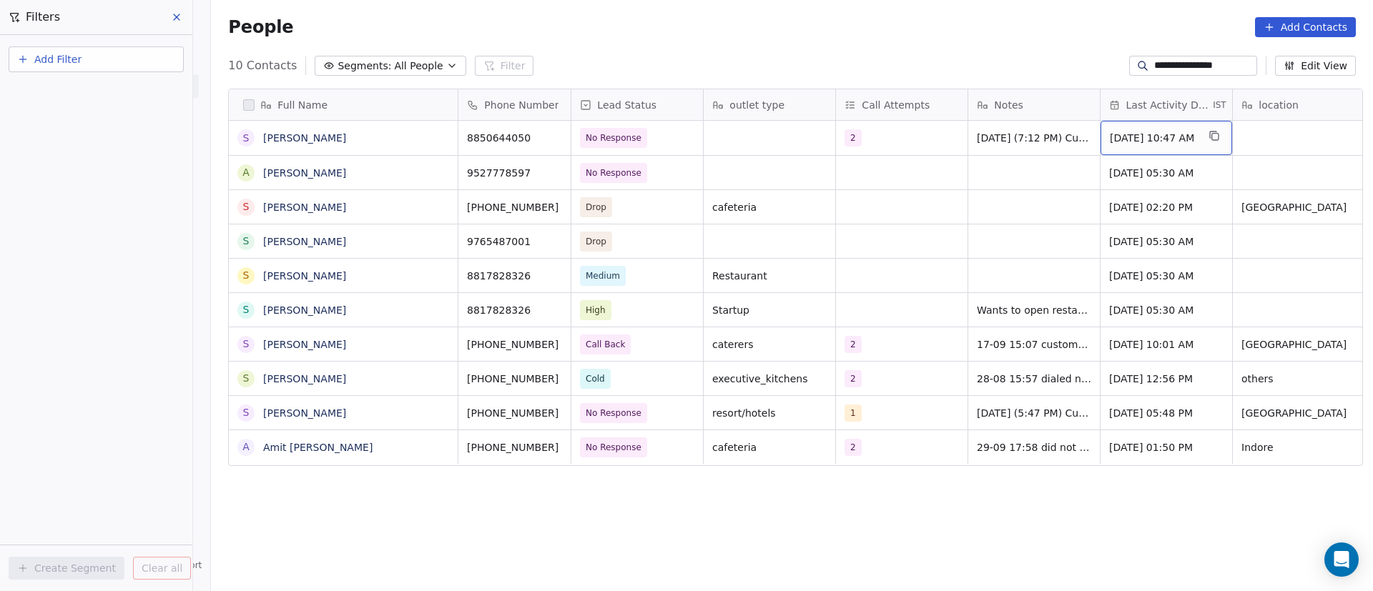
click at [1161, 131] on span "[DATE] 10:47 AM" at bounding box center [1153, 138] width 87 height 14
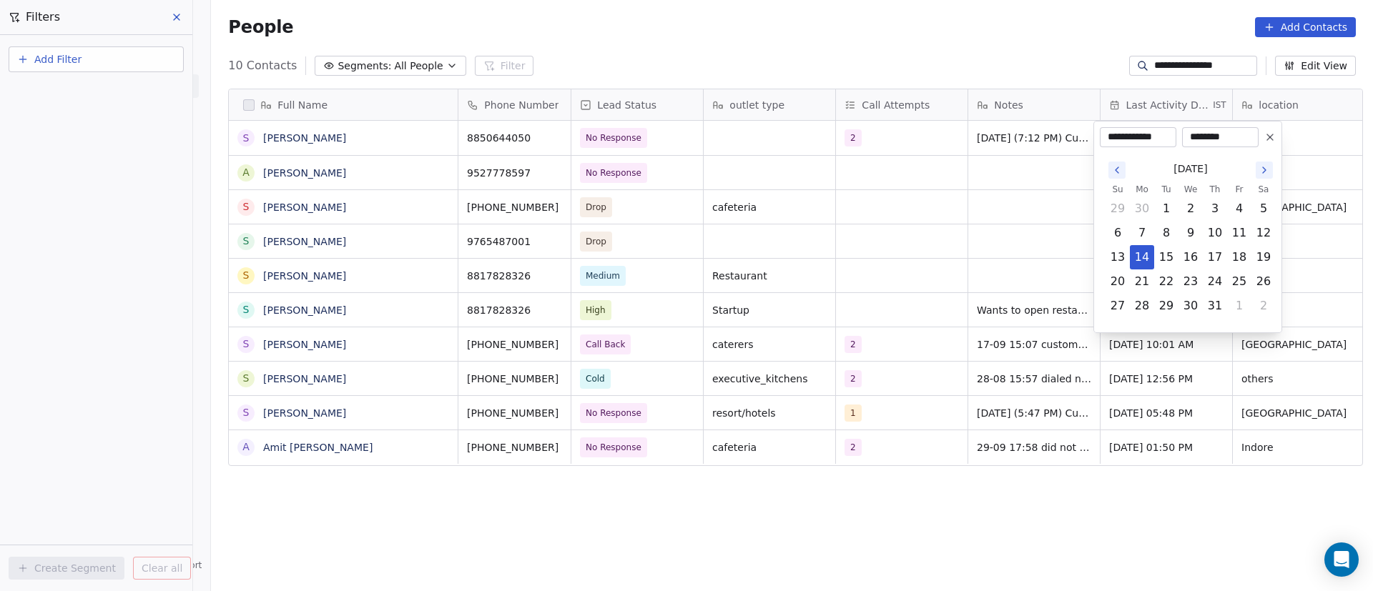
click at [1267, 171] on icon "Go to the Next Month" at bounding box center [1264, 169] width 11 height 11
click at [1168, 311] on button "30" at bounding box center [1166, 306] width 23 height 23
type input "**********"
click at [951, 279] on html "**********" at bounding box center [686, 295] width 1373 height 591
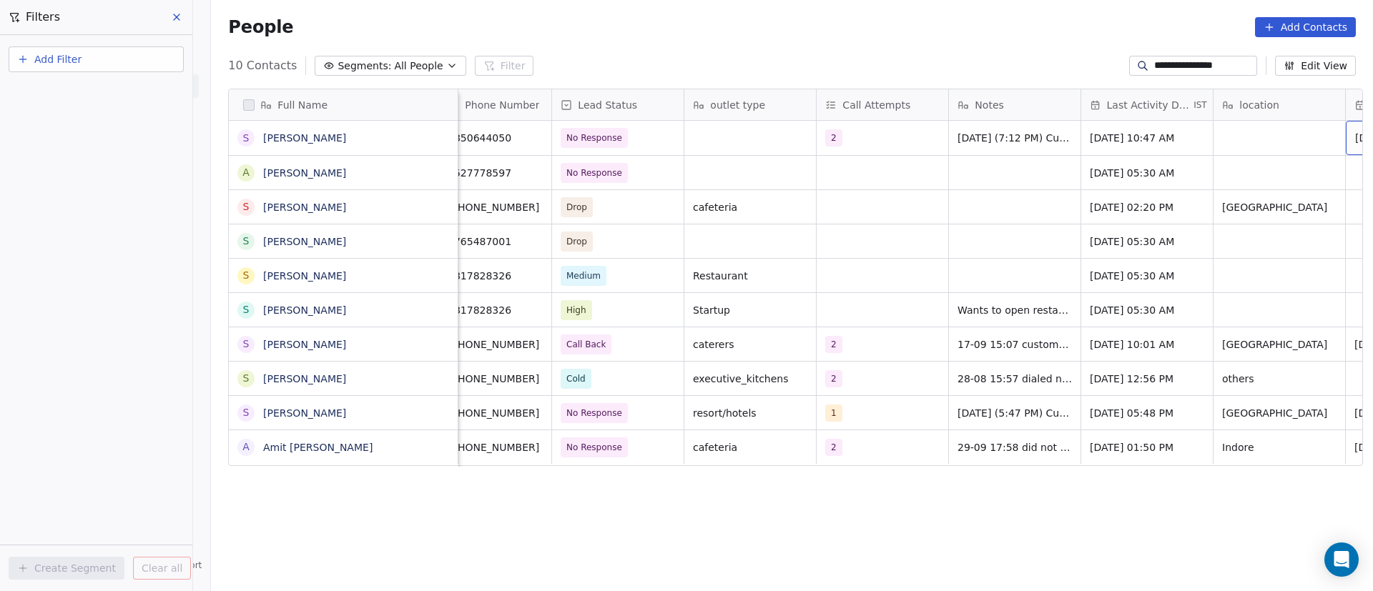
scroll to position [0, 152]
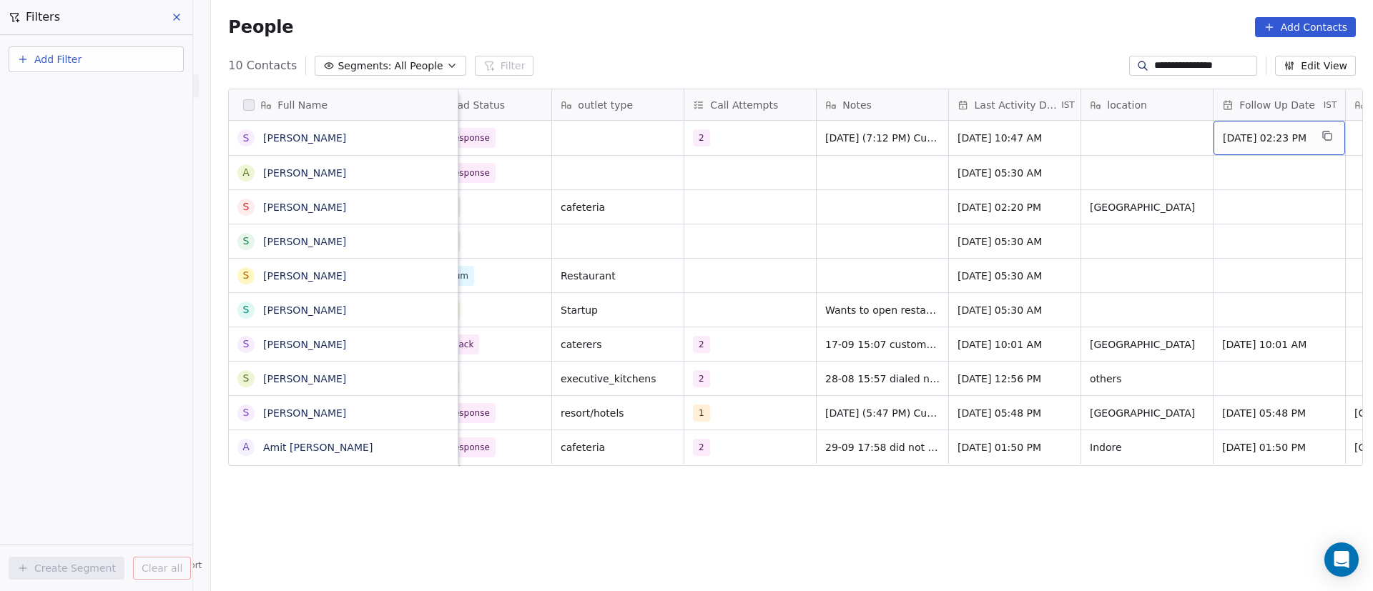
click at [1264, 137] on span "[DATE] 02:23 PM" at bounding box center [1266, 138] width 87 height 14
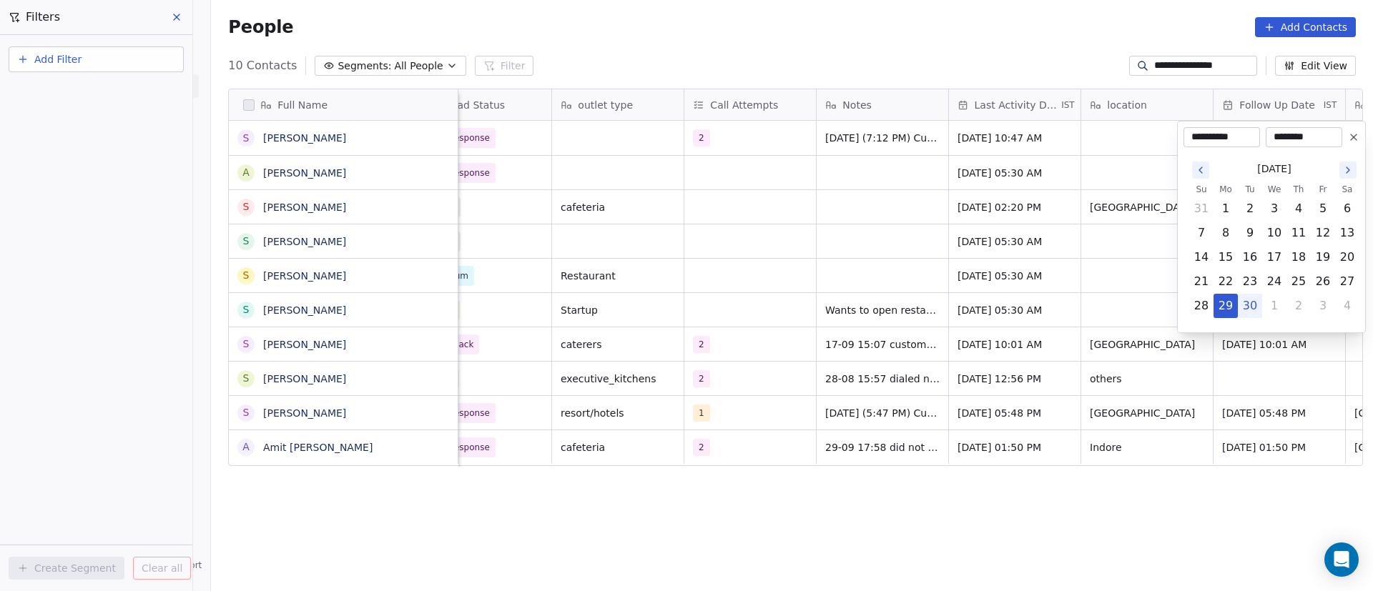
click at [1349, 169] on icon "Go to the Next Month" at bounding box center [1348, 170] width 3 height 6
click at [1232, 235] on button "6" at bounding box center [1225, 233] width 23 height 23
type input "**********"
click at [935, 255] on html "**********" at bounding box center [686, 295] width 1373 height 591
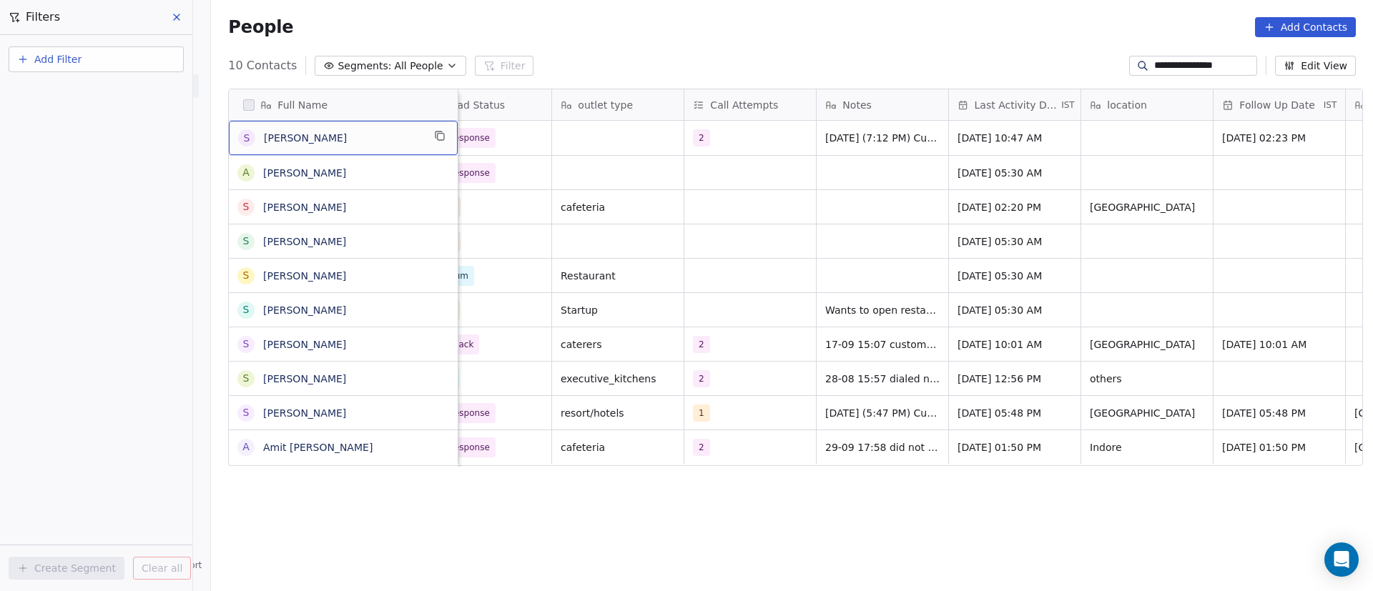
scroll to position [0, 0]
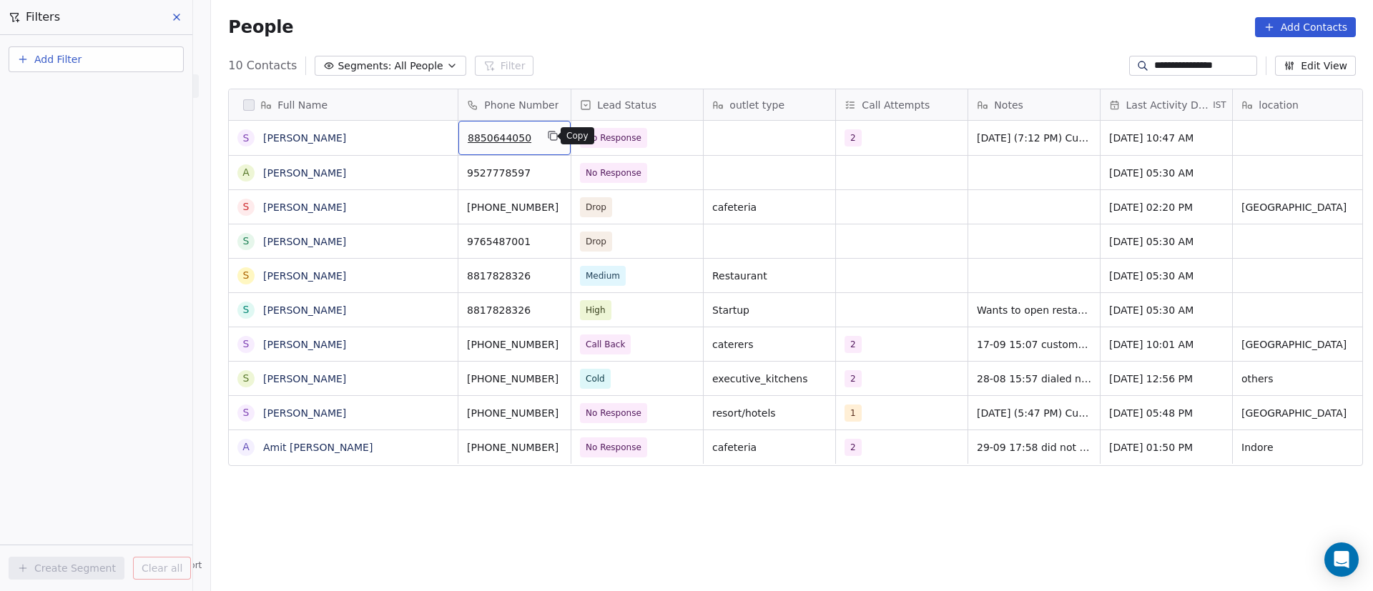
click at [553, 139] on button "grid" at bounding box center [552, 135] width 17 height 17
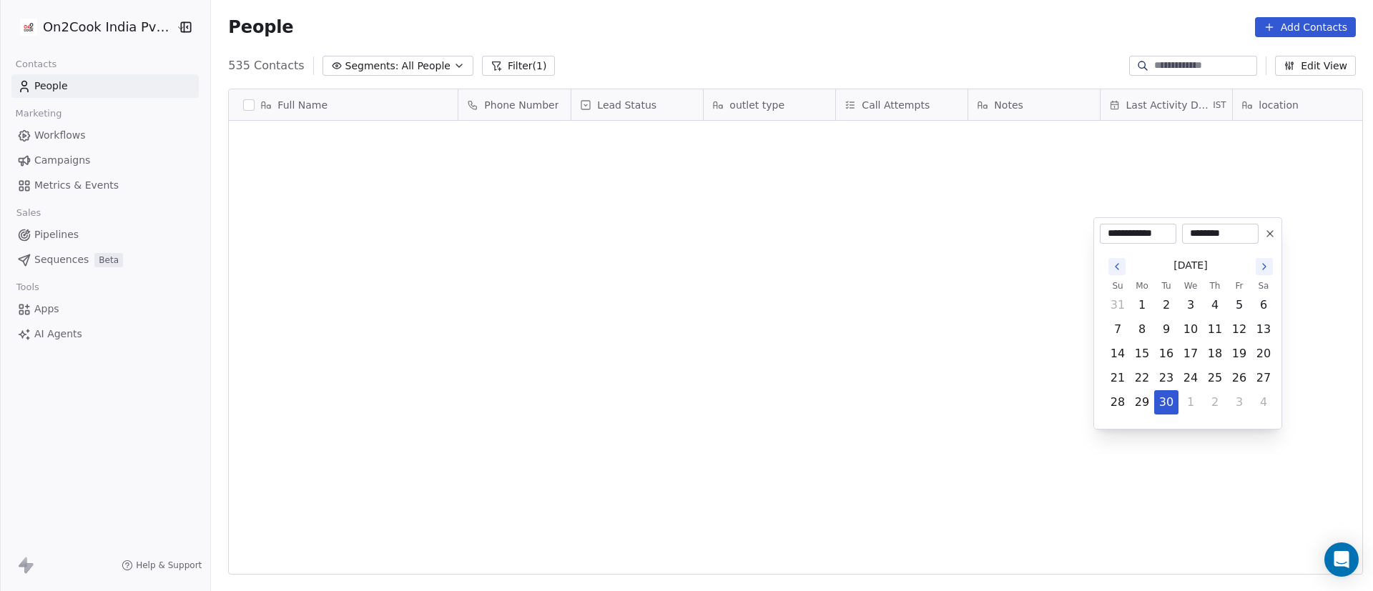
scroll to position [504, 1152]
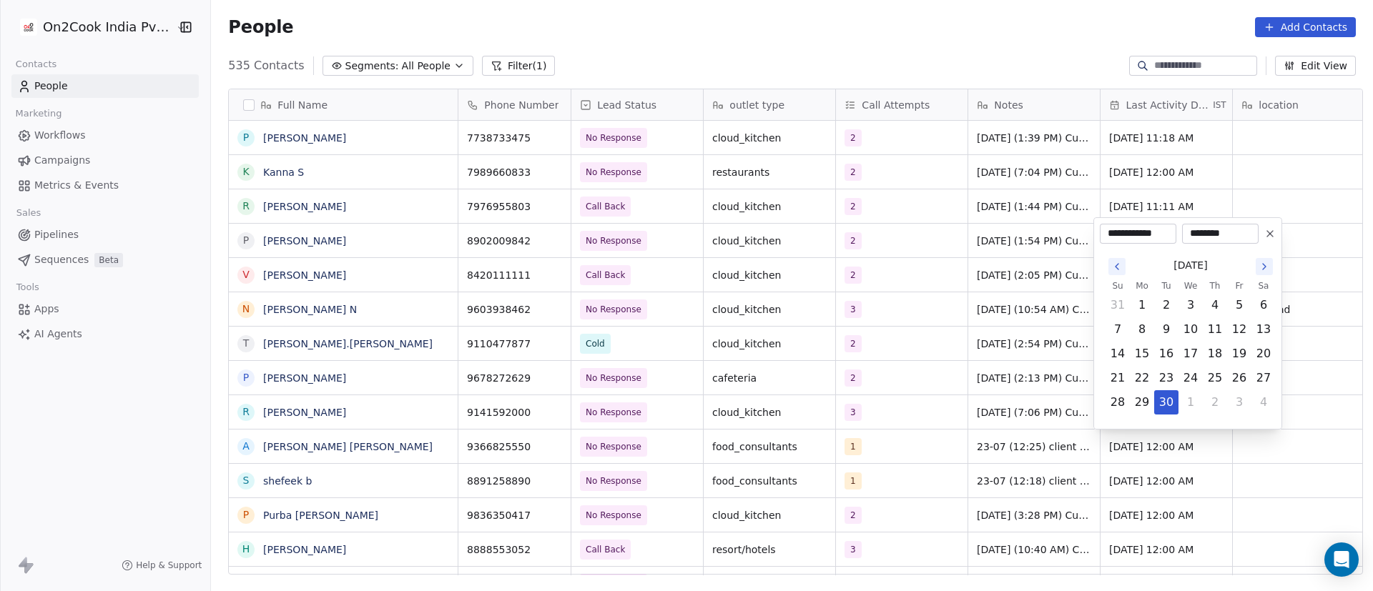
click at [1024, 450] on html "On2Cook India Pvt. Ltd. Contacts People Marketing Workflows Campaigns Metrics &…" at bounding box center [686, 295] width 1373 height 591
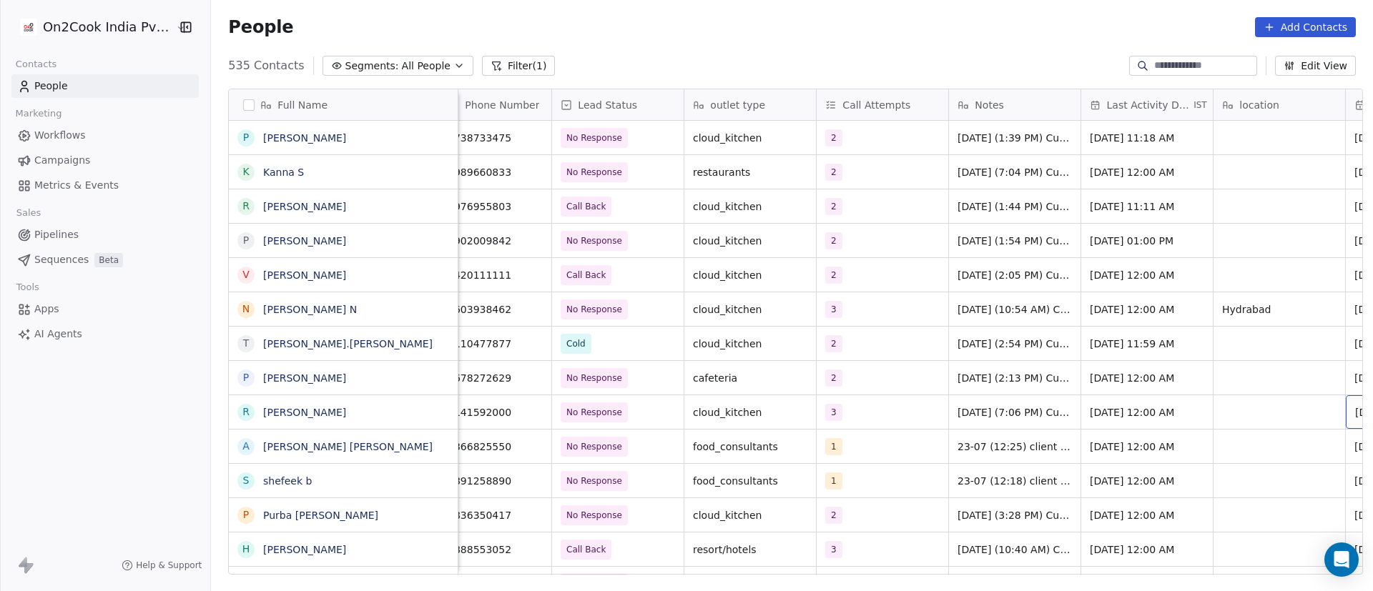
scroll to position [0, 152]
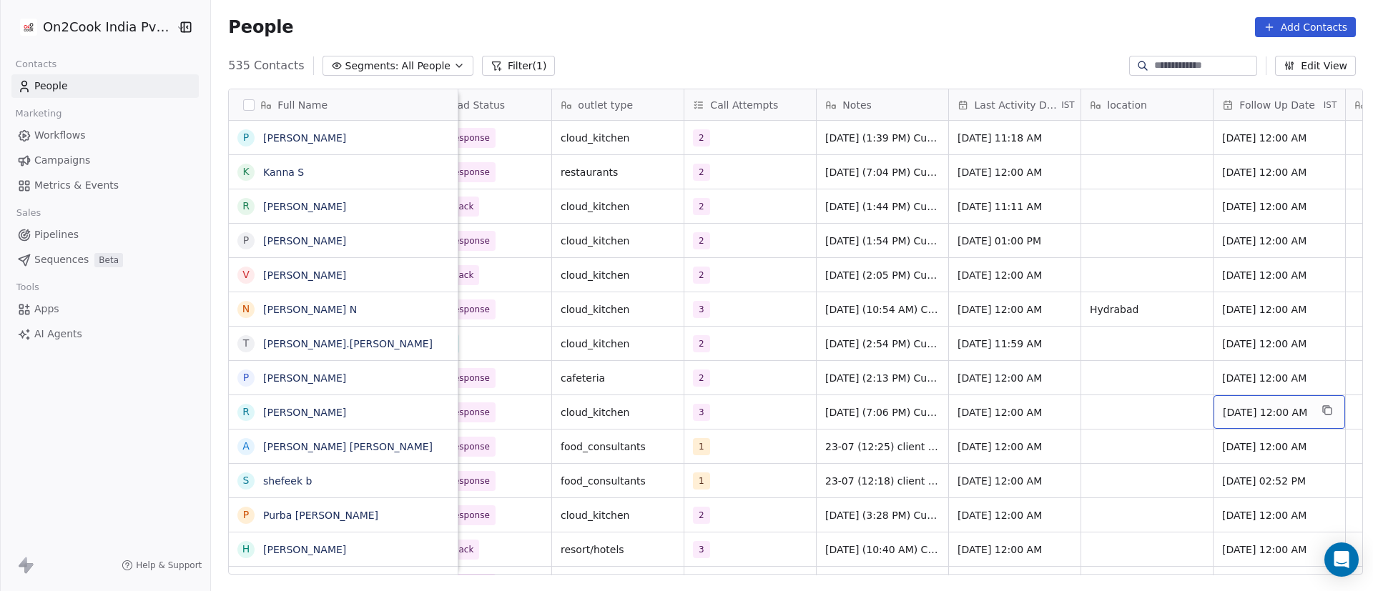
click at [1274, 416] on span "[DATE] 12:00 AM" at bounding box center [1266, 412] width 87 height 14
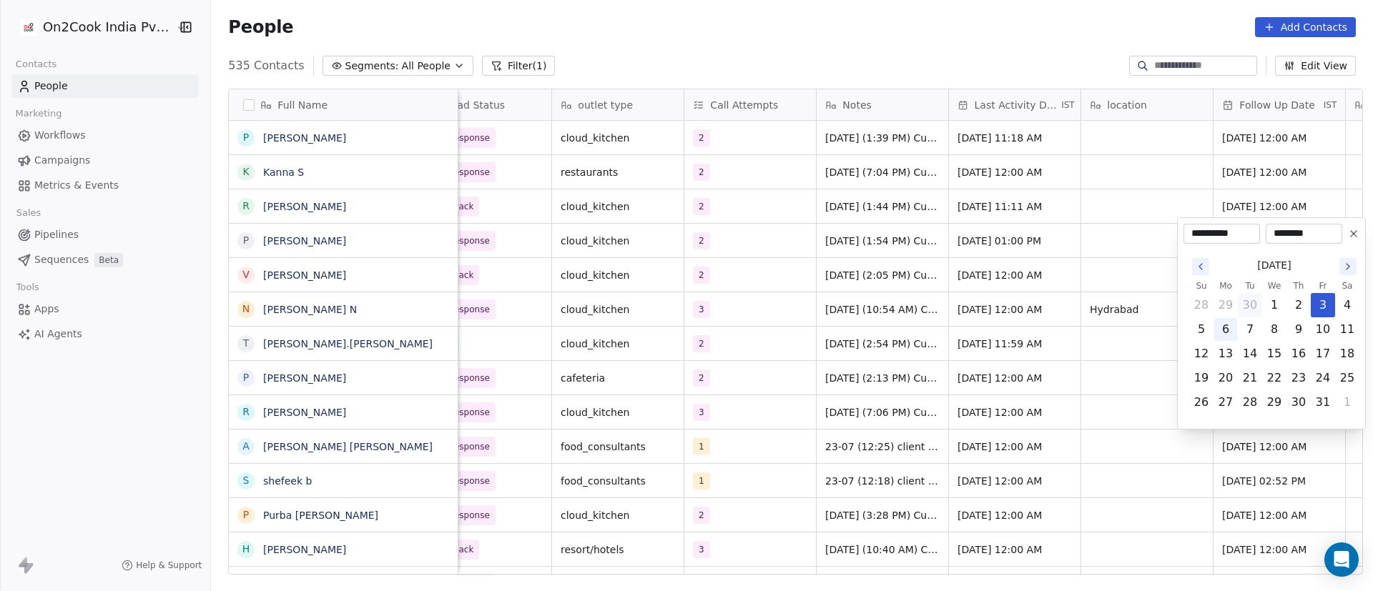
click at [1230, 325] on button "6" at bounding box center [1225, 329] width 23 height 23
type input "**********"
click at [847, 446] on html "On2Cook India Pvt. Ltd. Contacts People Marketing Workflows Campaigns Metrics &…" at bounding box center [686, 295] width 1373 height 591
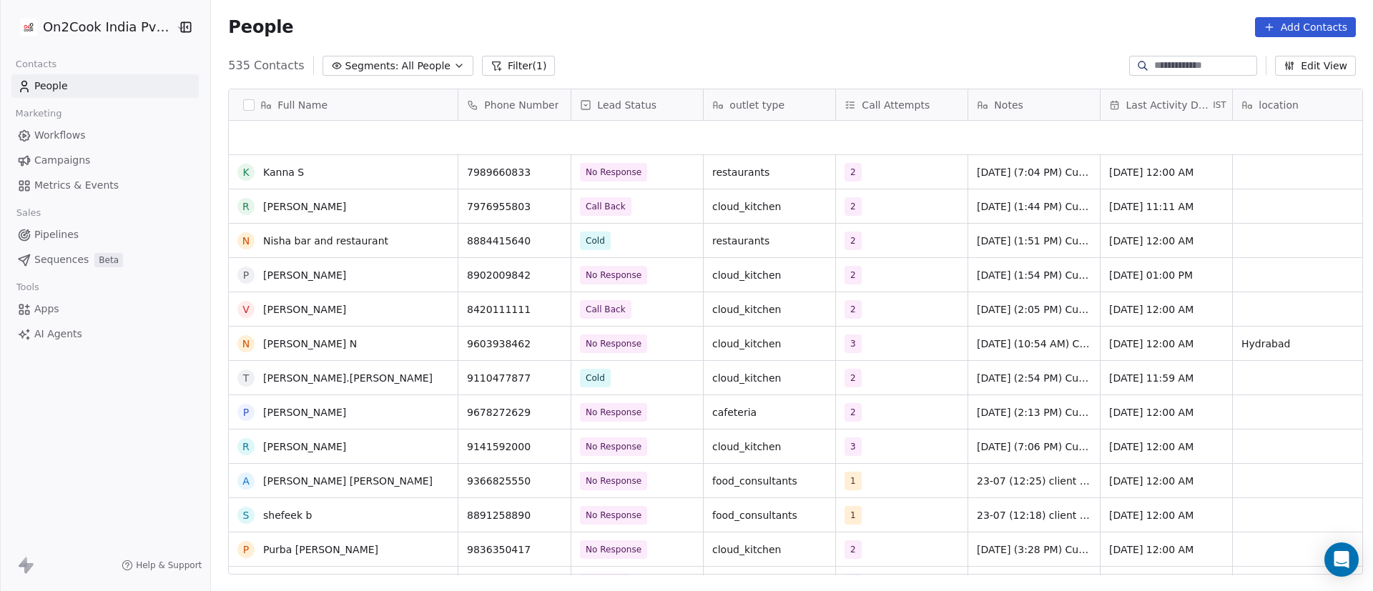
scroll to position [10946, 0]
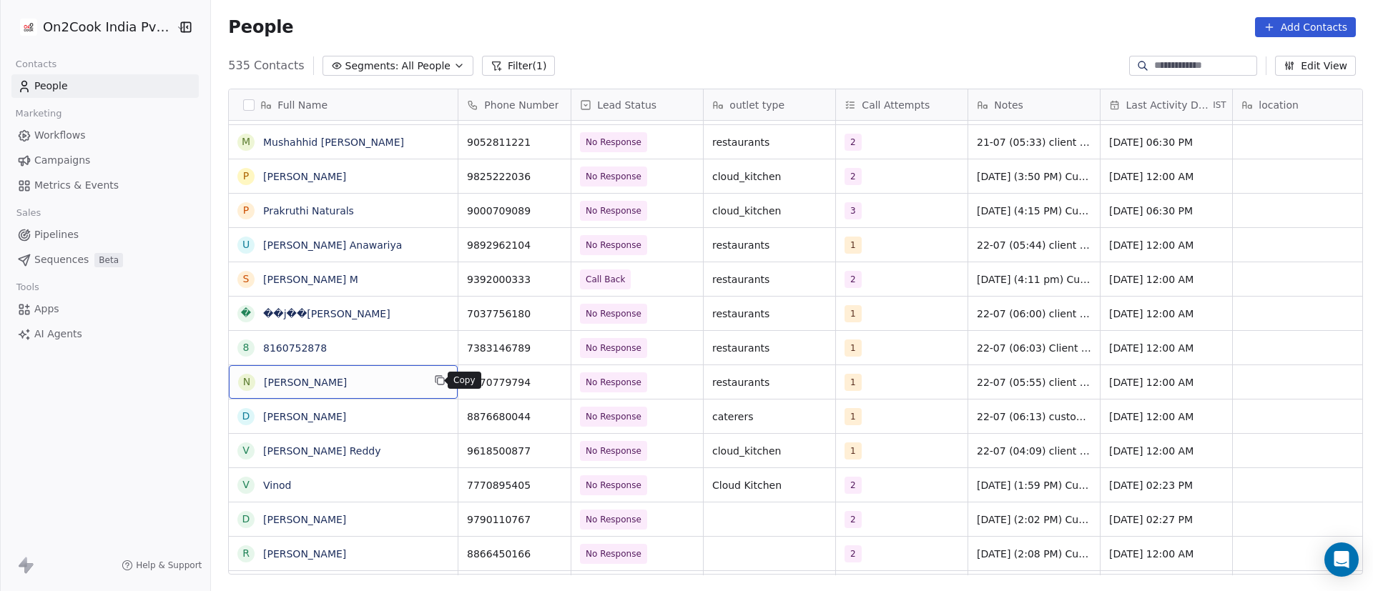
click at [434, 380] on icon "grid" at bounding box center [439, 380] width 11 height 11
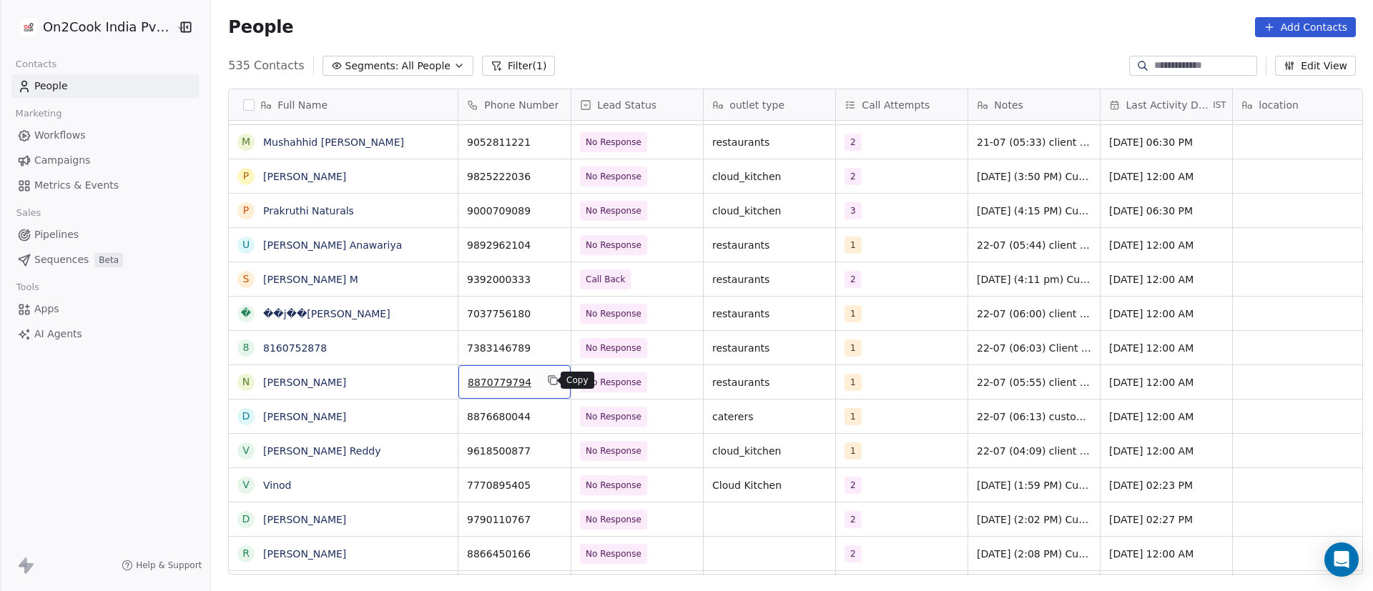
click at [551, 382] on button "grid" at bounding box center [552, 380] width 17 height 17
click at [544, 387] on button "grid" at bounding box center [552, 380] width 17 height 17
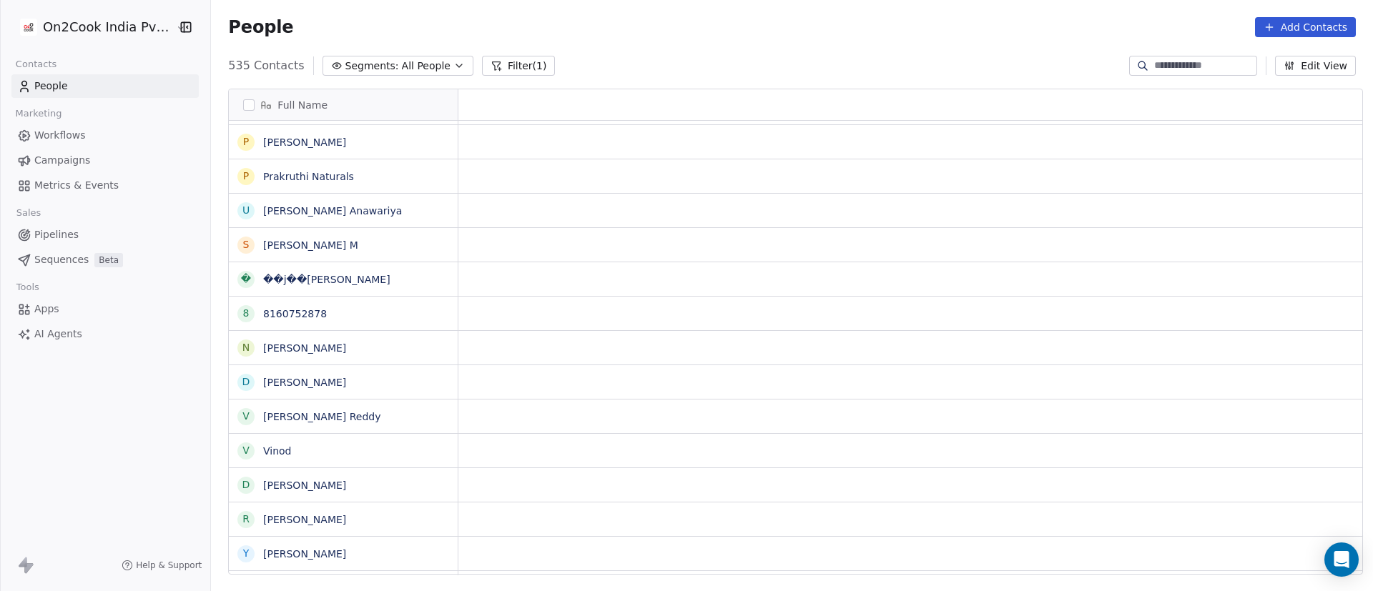
scroll to position [0, 0]
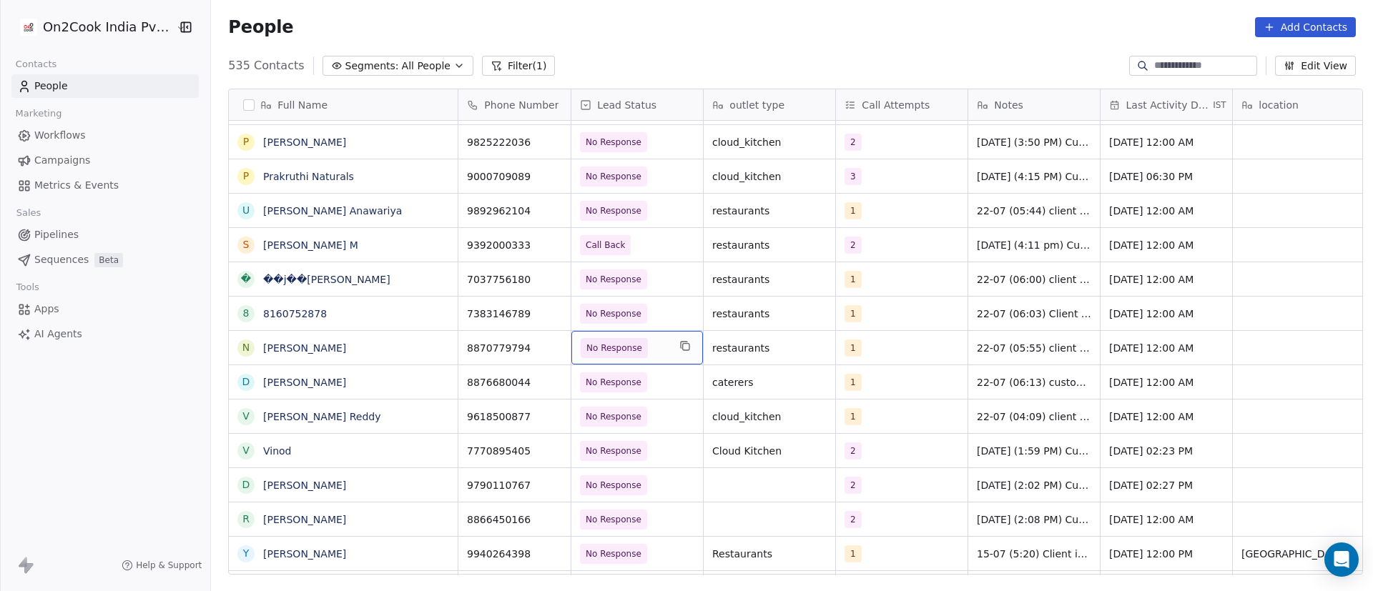
click at [655, 350] on span "No Response" at bounding box center [624, 348] width 87 height 20
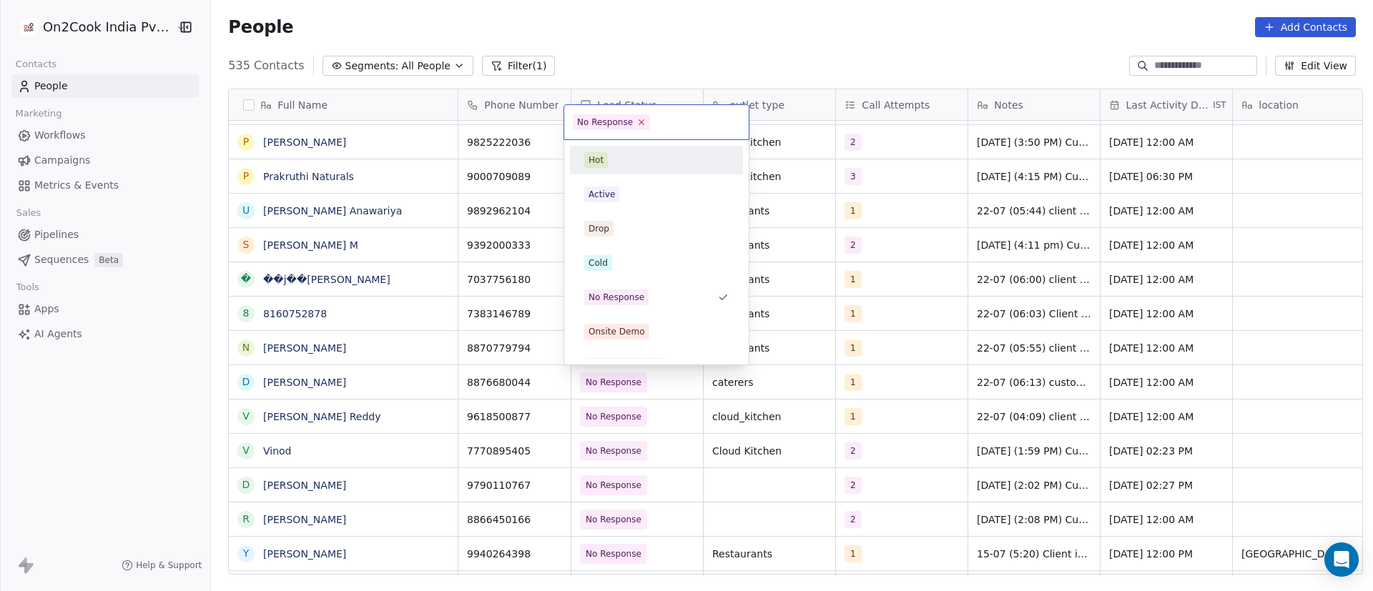
click at [639, 117] on icon at bounding box center [641, 121] width 9 height 9
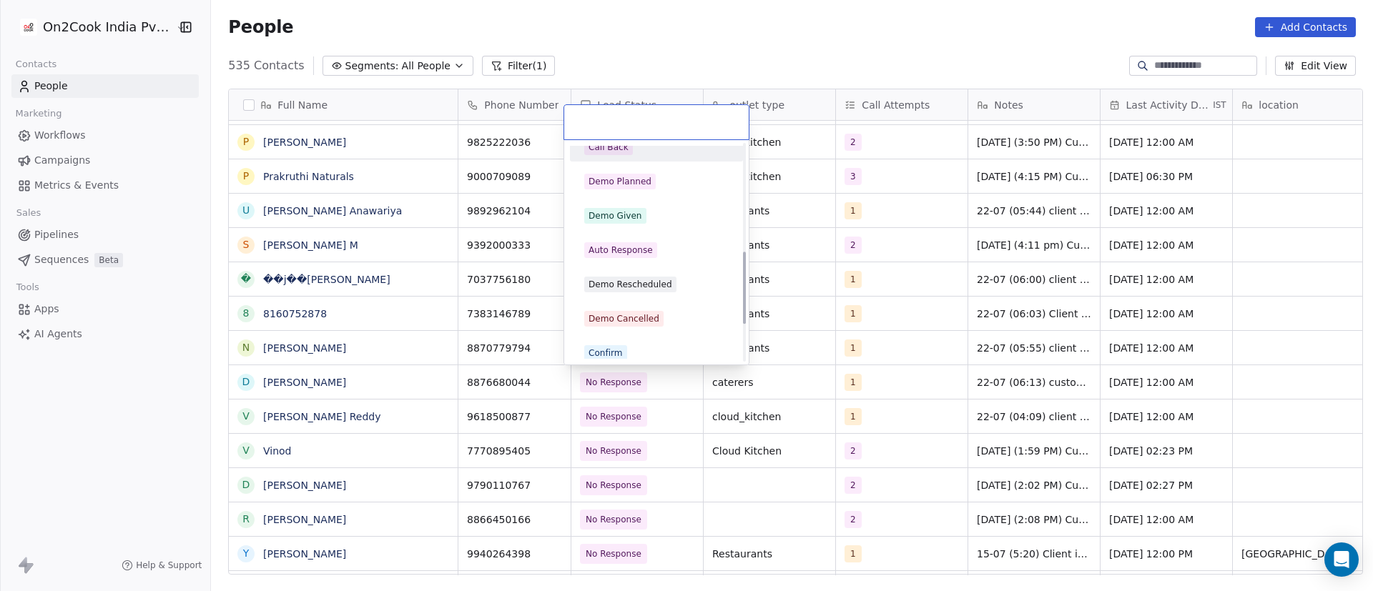
click at [666, 152] on div "Call Back" at bounding box center [656, 147] width 144 height 16
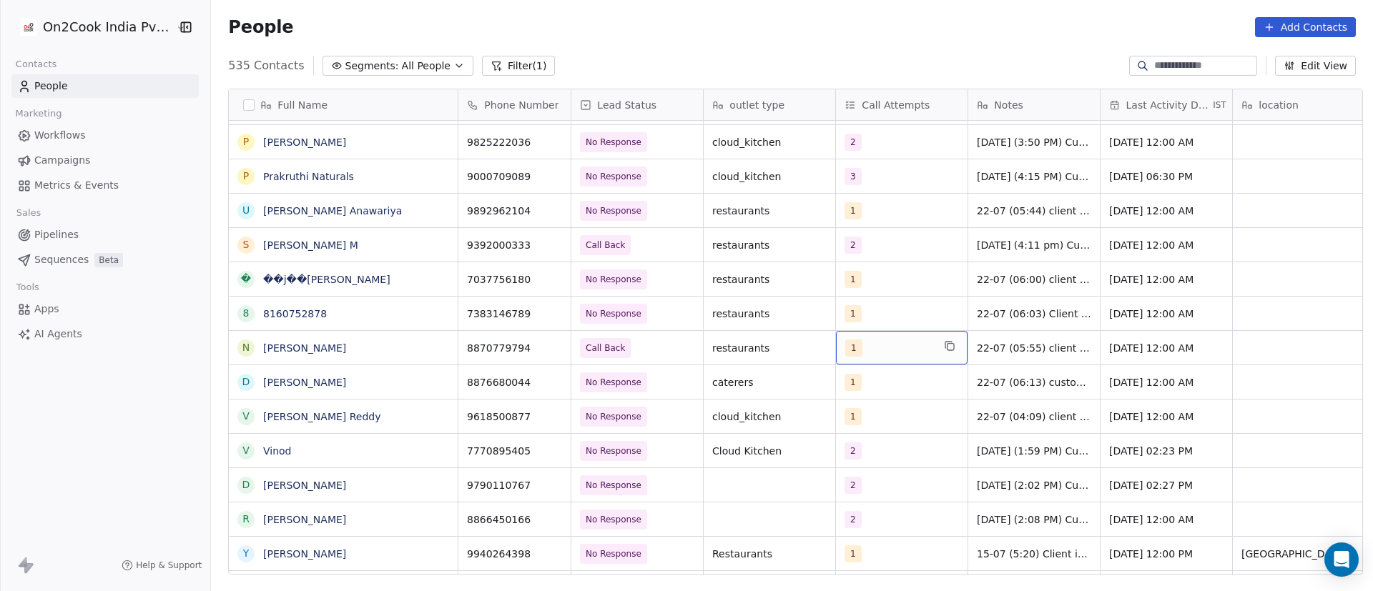
click at [865, 345] on div "1" at bounding box center [888, 348] width 87 height 17
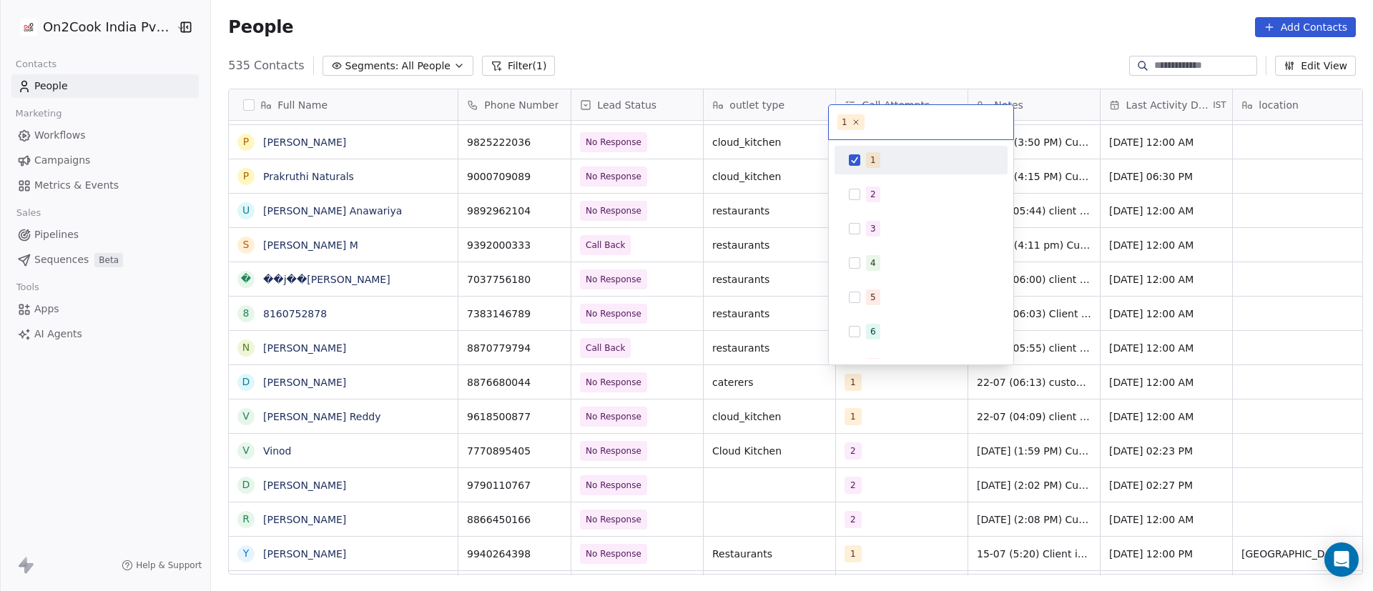
click at [877, 167] on span "1" at bounding box center [873, 160] width 14 height 16
click at [877, 187] on span "2" at bounding box center [873, 195] width 14 height 16
click at [1076, 399] on html "On2Cook India Pvt. Ltd. Contacts People Marketing Workflows Campaigns Metrics &…" at bounding box center [686, 295] width 1373 height 591
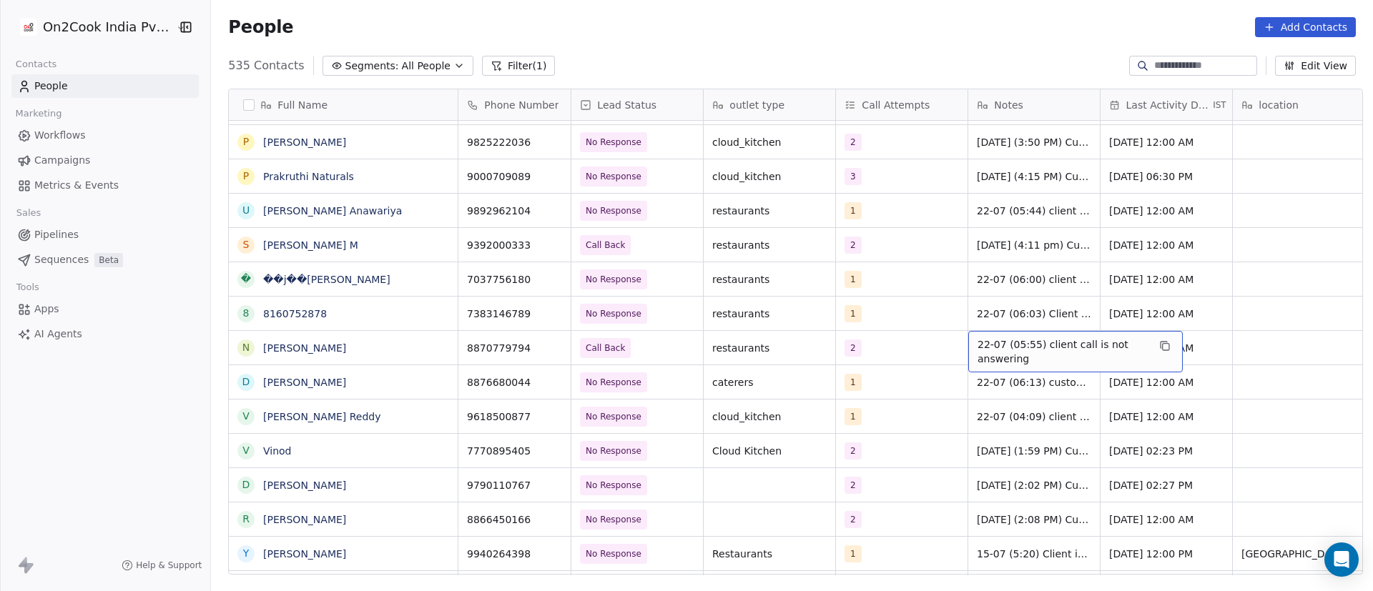
click at [968, 355] on div "22-07 (05:55) client call is not answering" at bounding box center [1075, 351] width 215 height 41
click at [970, 353] on div "22-07 (05:55) client call is not answering" at bounding box center [1075, 351] width 215 height 41
click at [970, 341] on textarea "**********" at bounding box center [1068, 353] width 213 height 44
click at [892, 355] on html "On2Cook India Pvt. Ltd. Contacts People Marketing Workflows Campaigns Metrics &…" at bounding box center [686, 295] width 1373 height 591
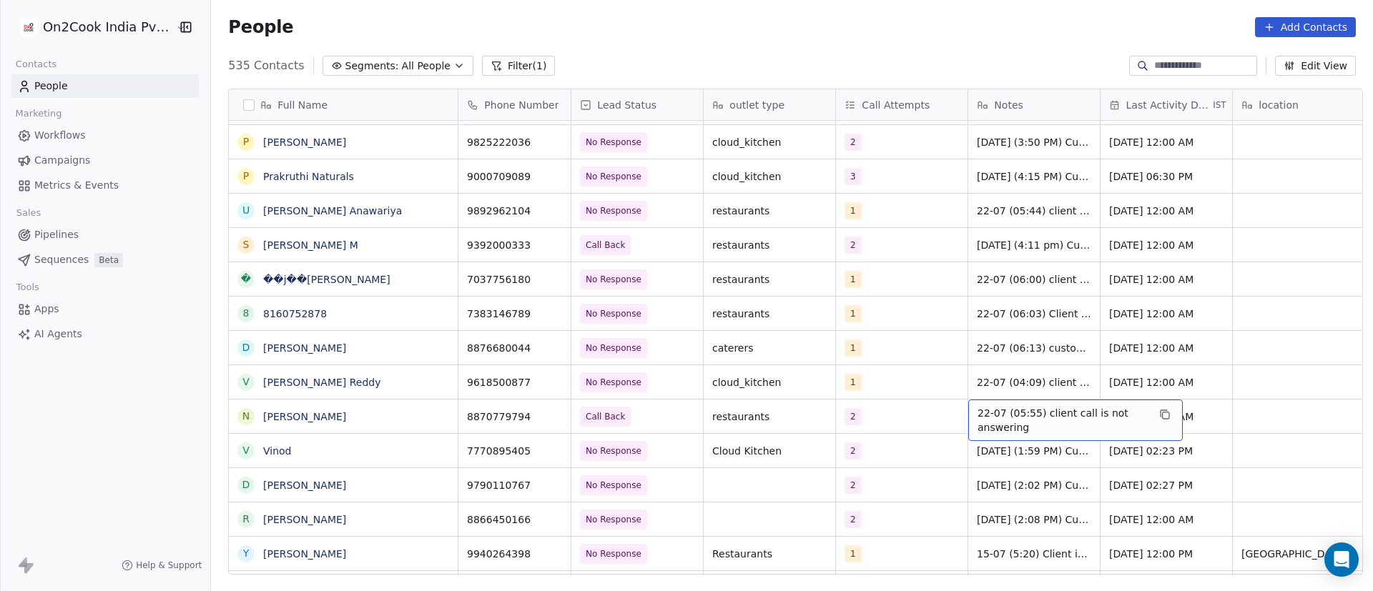
click at [978, 419] on span "22-07 (05:55) client call is not answering" at bounding box center [1063, 420] width 170 height 29
click at [968, 413] on textarea "**********" at bounding box center [1068, 422] width 213 height 44
type textarea "**********"
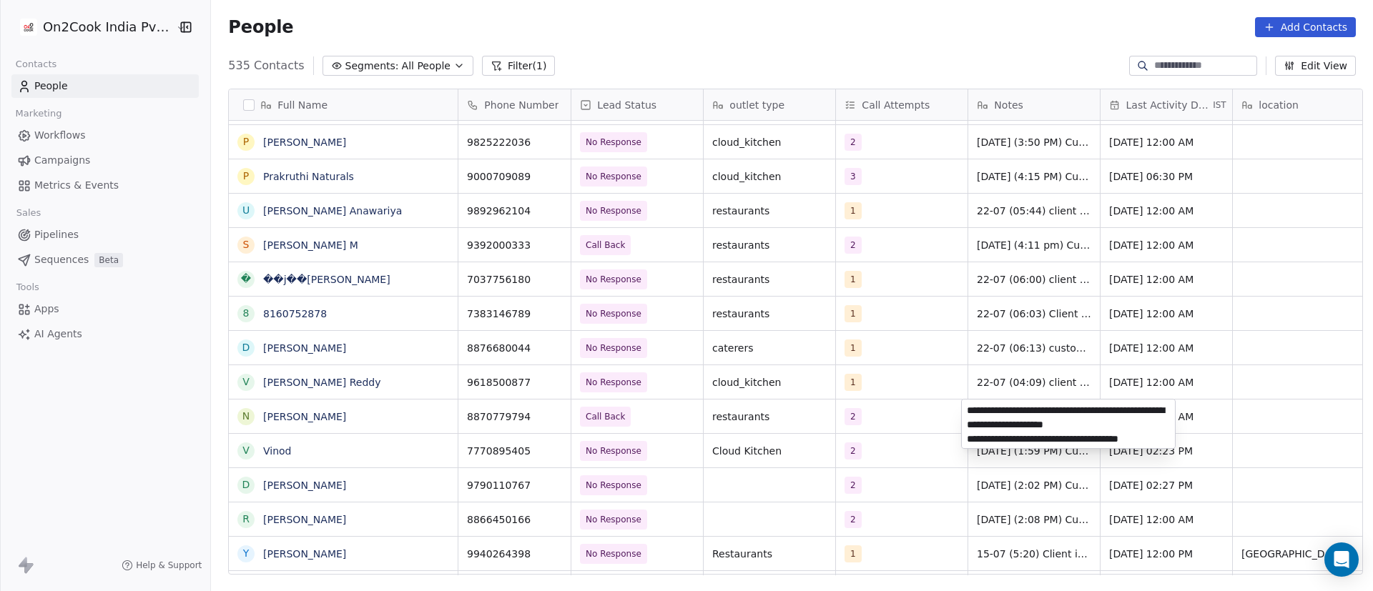
click at [908, 415] on html "On2Cook India Pvt. Ltd. Contacts People Marketing Workflows Campaigns Metrics &…" at bounding box center [686, 295] width 1373 height 591
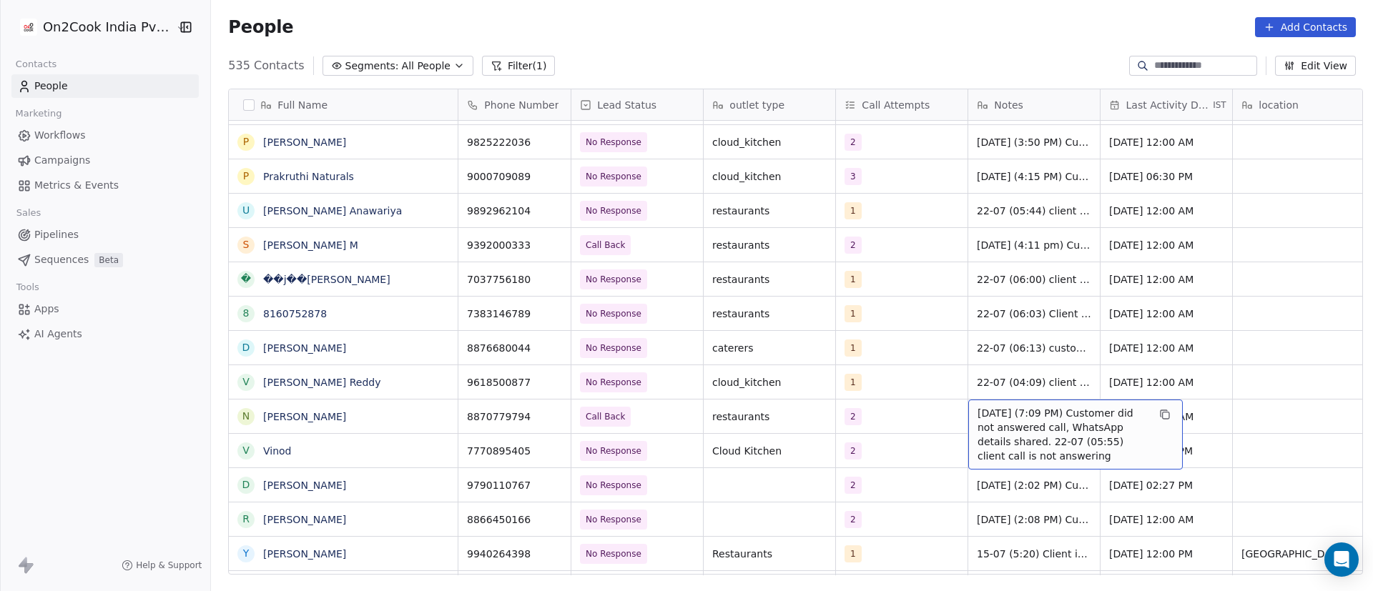
drag, startPoint x: 1048, startPoint y: 414, endPoint x: 1088, endPoint y: 435, distance: 45.7
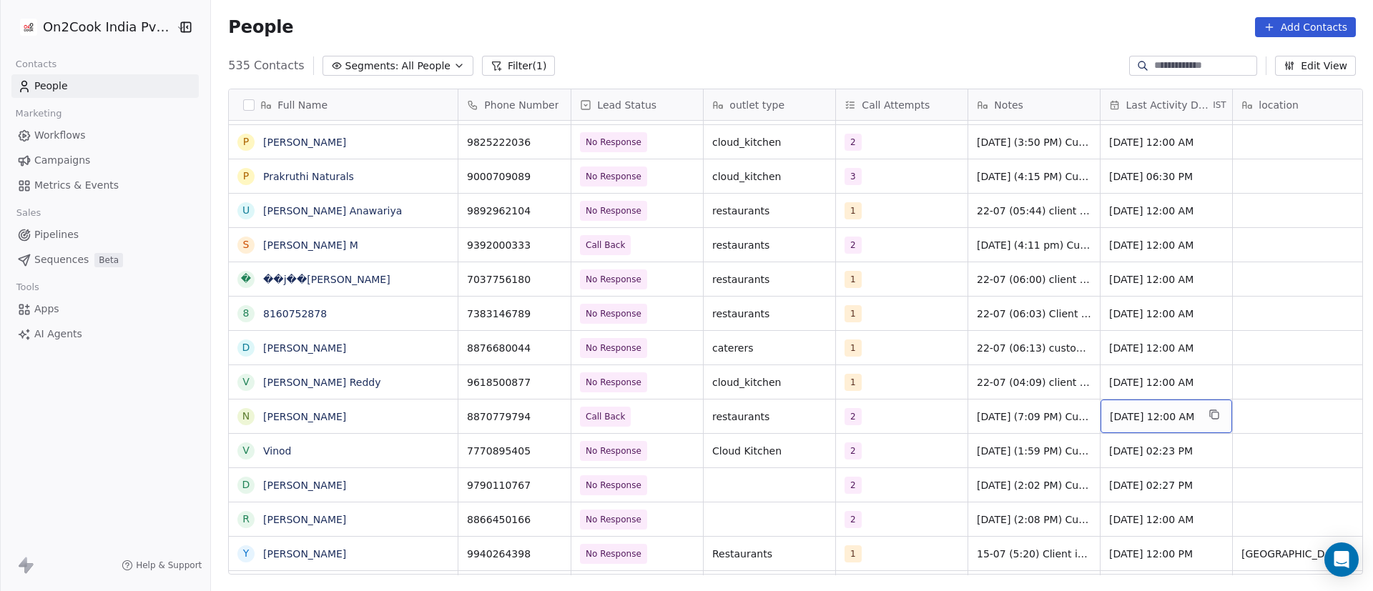
click at [1160, 416] on span "[DATE] 12:00 AM" at bounding box center [1153, 417] width 87 height 14
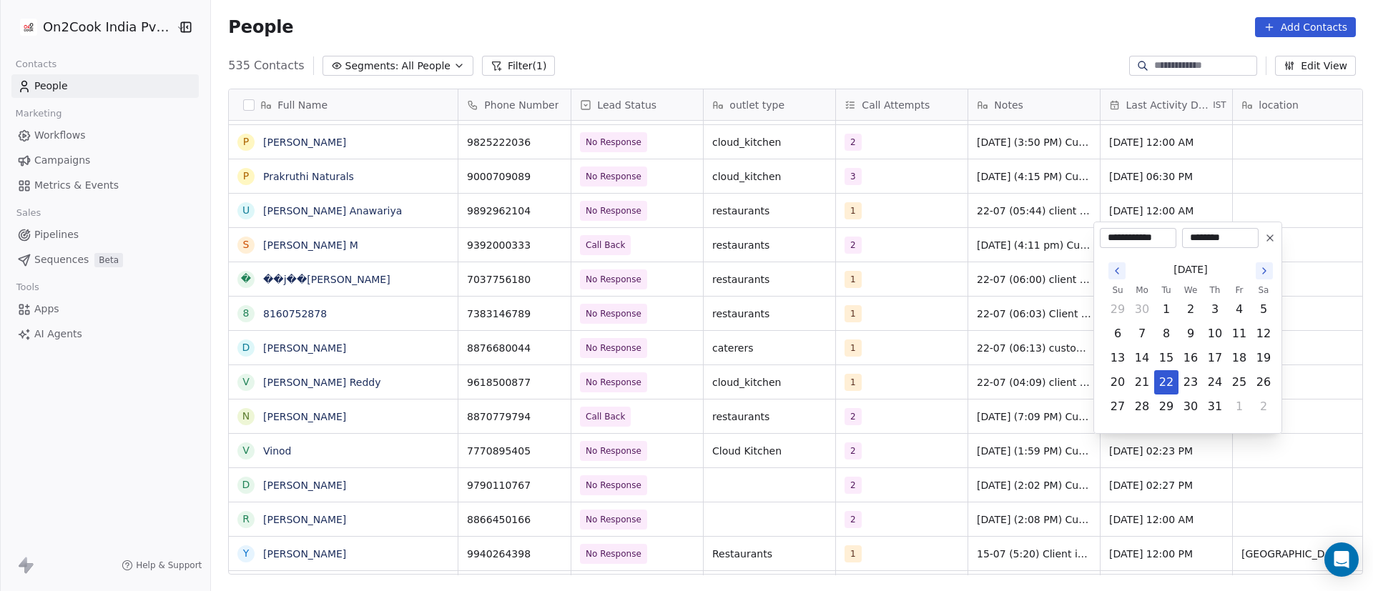
click at [1270, 272] on button "Go to the Next Month" at bounding box center [1264, 270] width 17 height 17
click at [1270, 236] on div "[DATE]" at bounding box center [1191, 245] width 170 height 26
click at [1266, 247] on icon "Go to the Next Month" at bounding box center [1264, 246] width 11 height 11
click at [1173, 410] on button "30" at bounding box center [1166, 406] width 23 height 23
type input "**********"
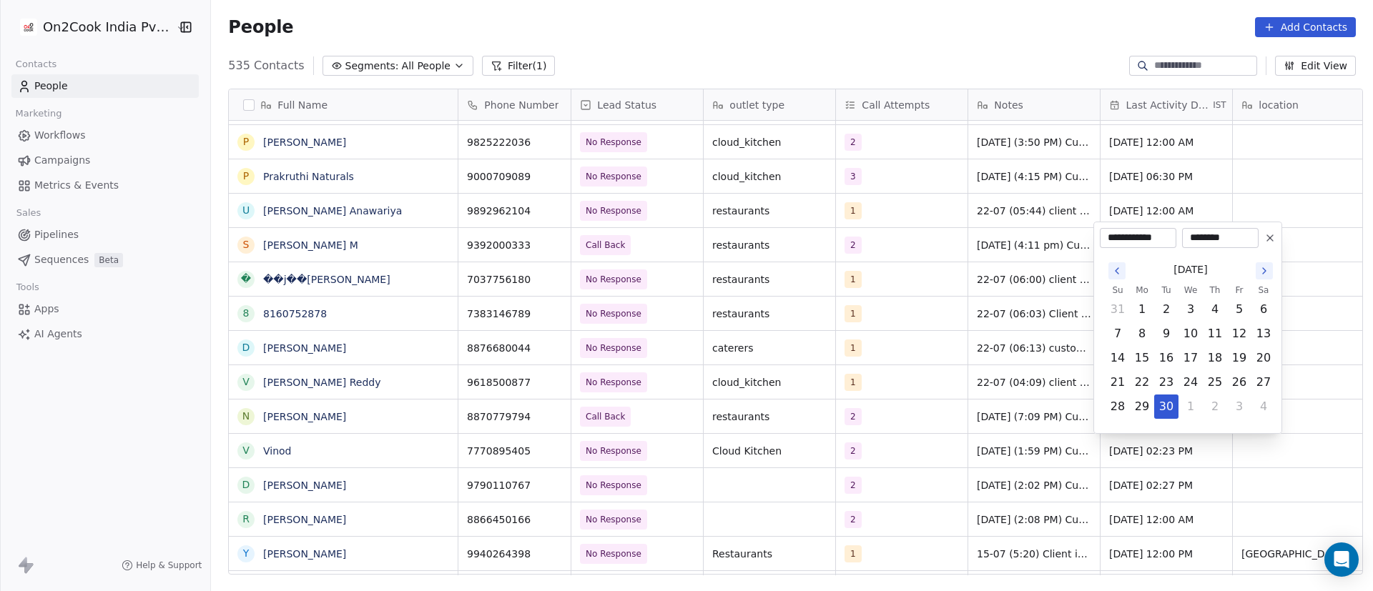
click at [1010, 460] on html "On2Cook India Pvt. Ltd. Contacts People Marketing Workflows Campaigns Metrics &…" at bounding box center [686, 295] width 1373 height 591
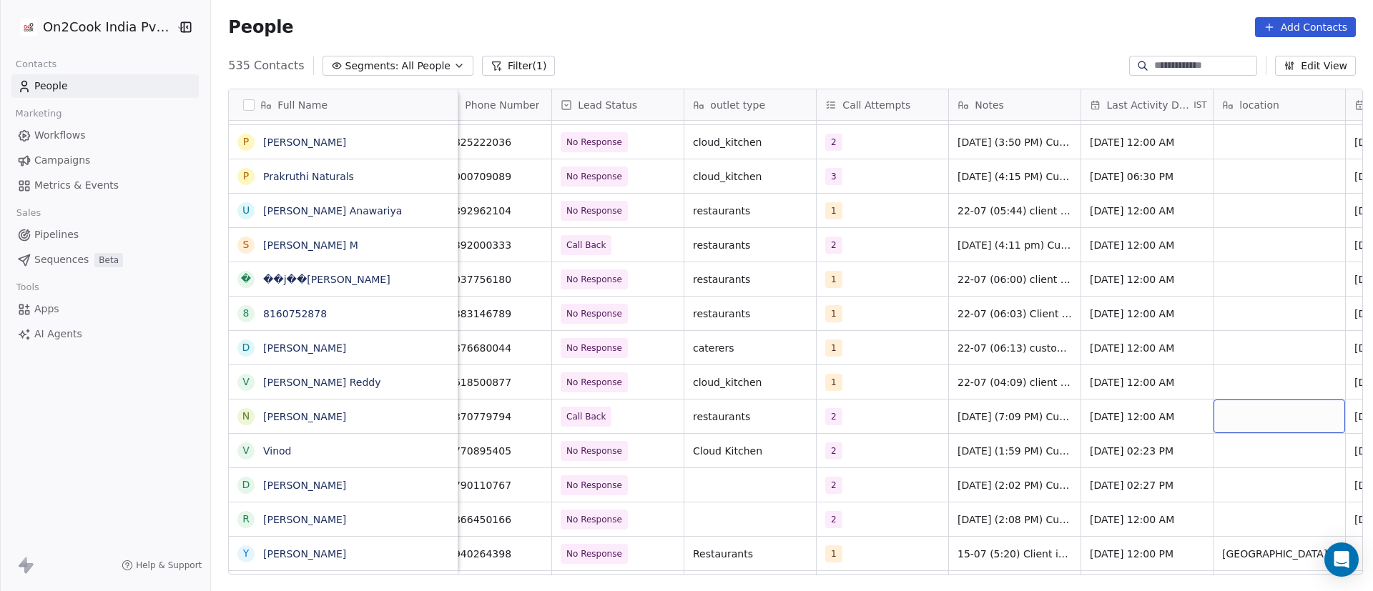
scroll to position [0, 152]
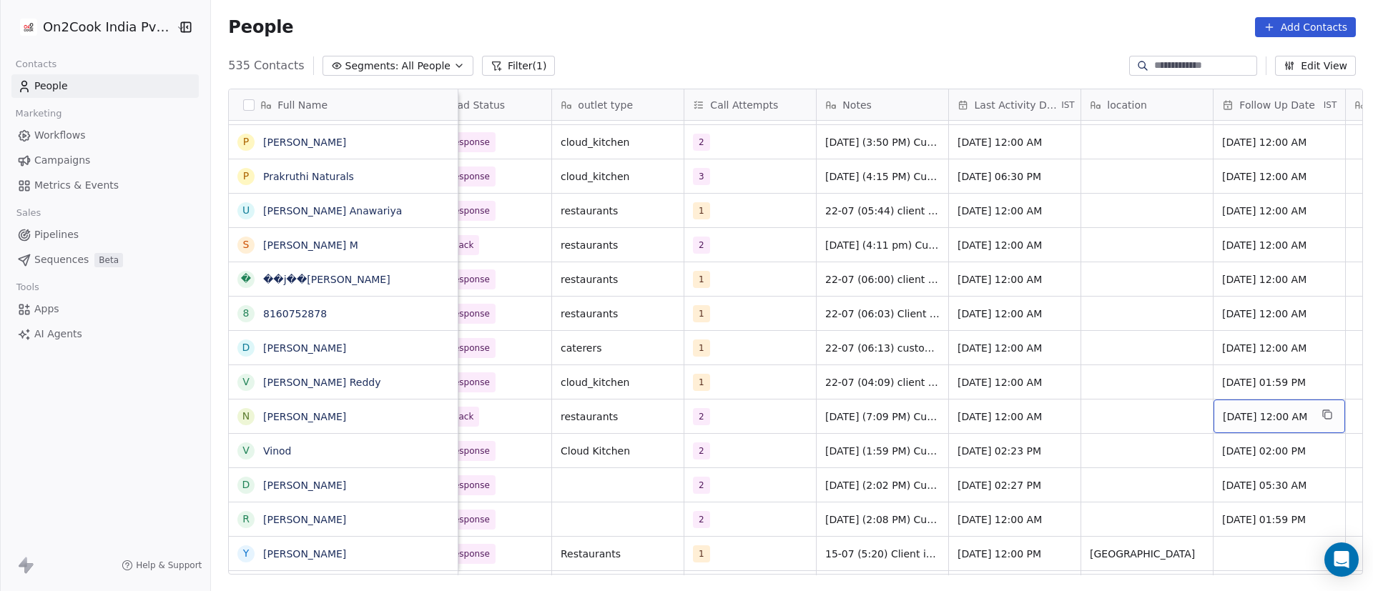
click at [1279, 415] on span "[DATE] 12:00 AM" at bounding box center [1266, 417] width 87 height 14
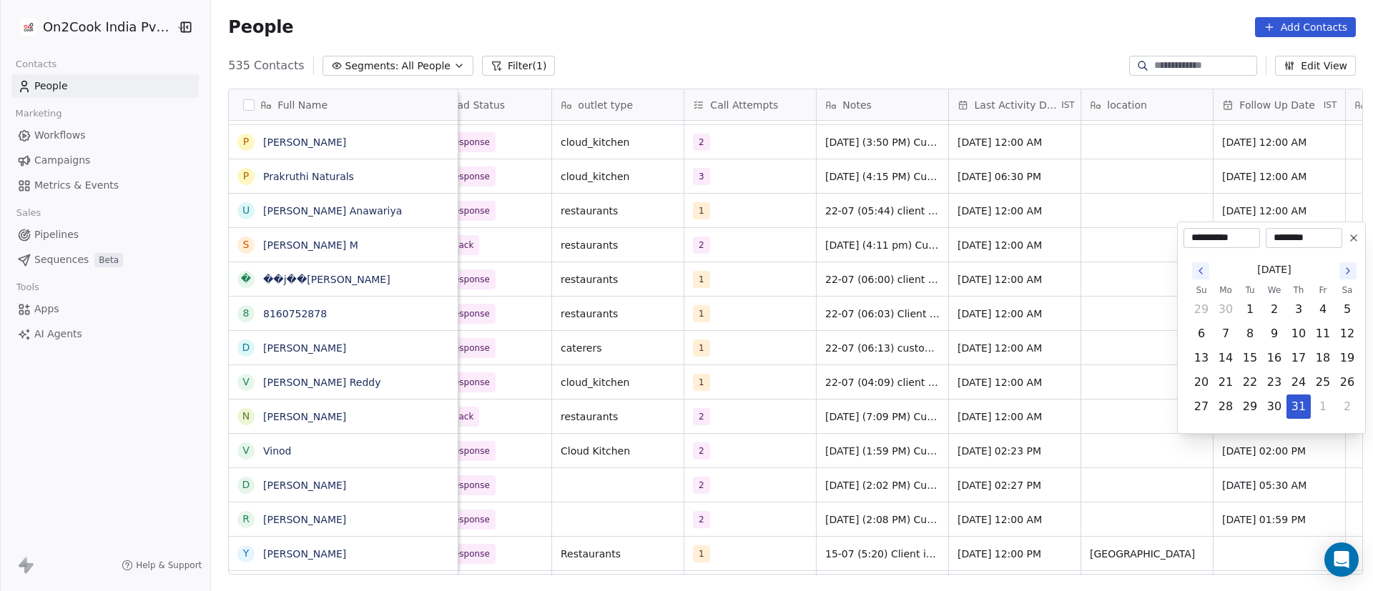
click at [1350, 273] on icon "Go to the Next Month" at bounding box center [1347, 270] width 11 height 11
click at [1347, 255] on button "Go to the Next Month" at bounding box center [1347, 246] width 17 height 17
click at [1347, 268] on icon "Go to the Next Month" at bounding box center [1348, 271] width 3 height 6
click at [1226, 336] on button "6" at bounding box center [1225, 334] width 23 height 23
type input "**********"
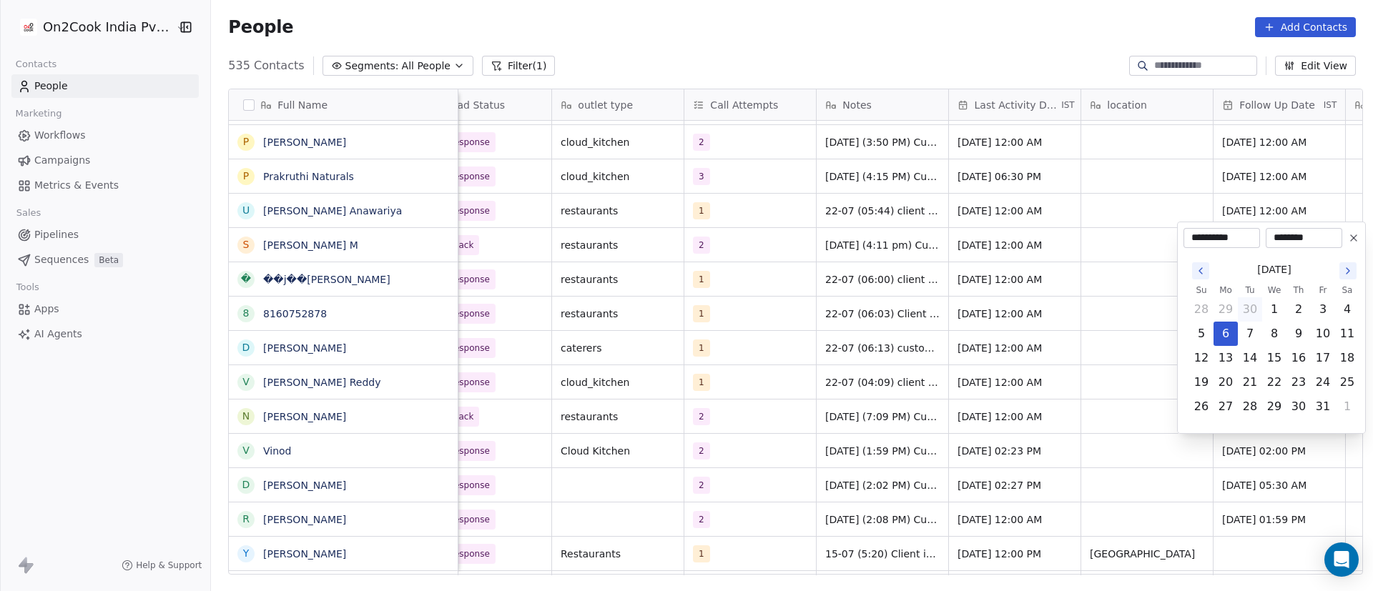
click at [972, 417] on html "On2Cook India Pvt. Ltd. Contacts People Marketing Workflows Campaigns Metrics &…" at bounding box center [686, 295] width 1373 height 591
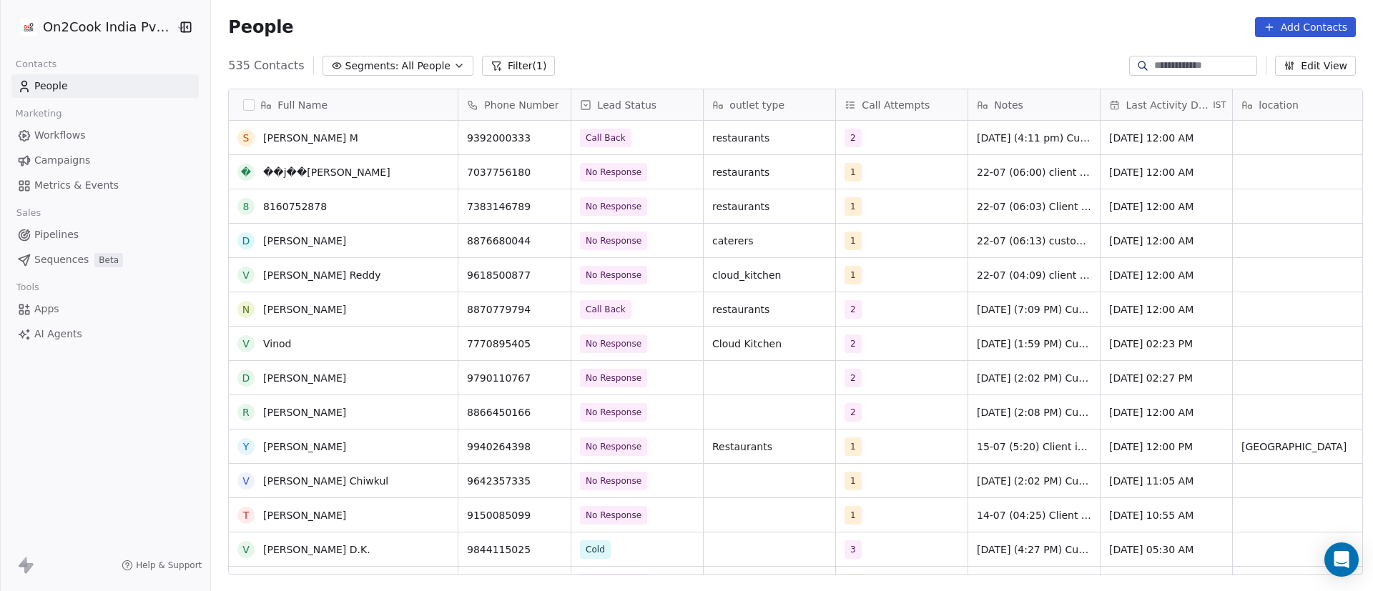
scroll to position [11268, 0]
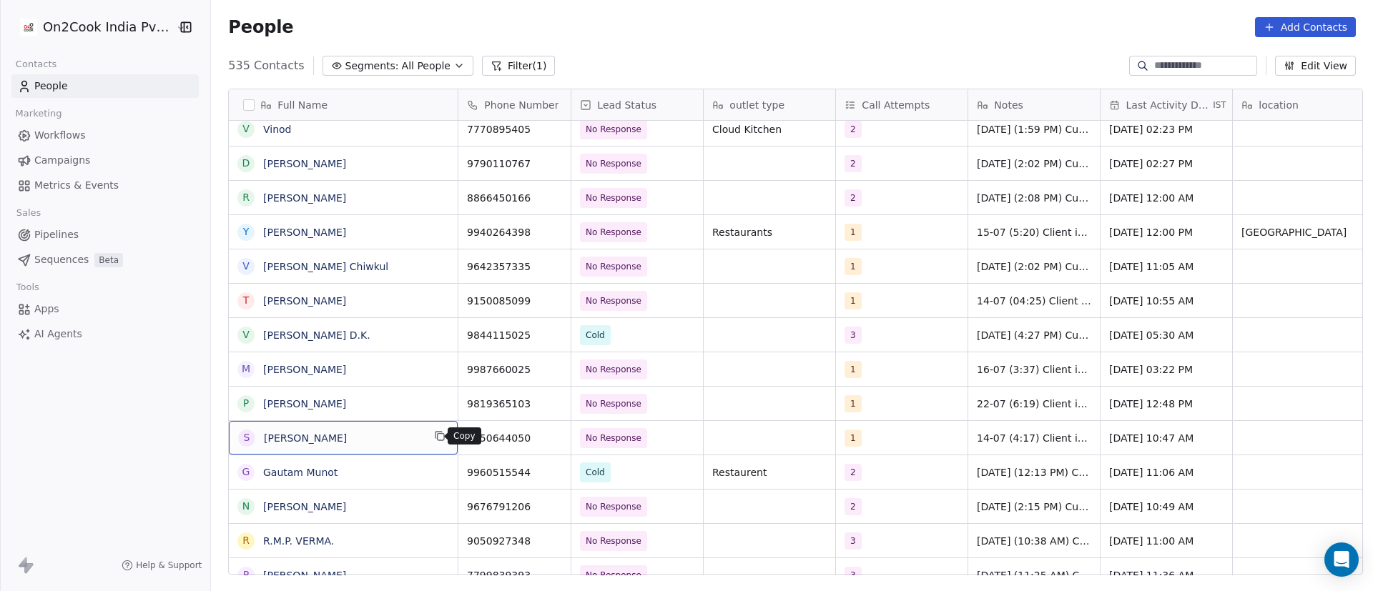
click at [435, 437] on icon "grid" at bounding box center [439, 435] width 11 height 11
click at [551, 435] on icon "grid" at bounding box center [554, 437] width 6 height 6
click at [870, 440] on div "1" at bounding box center [888, 438] width 87 height 17
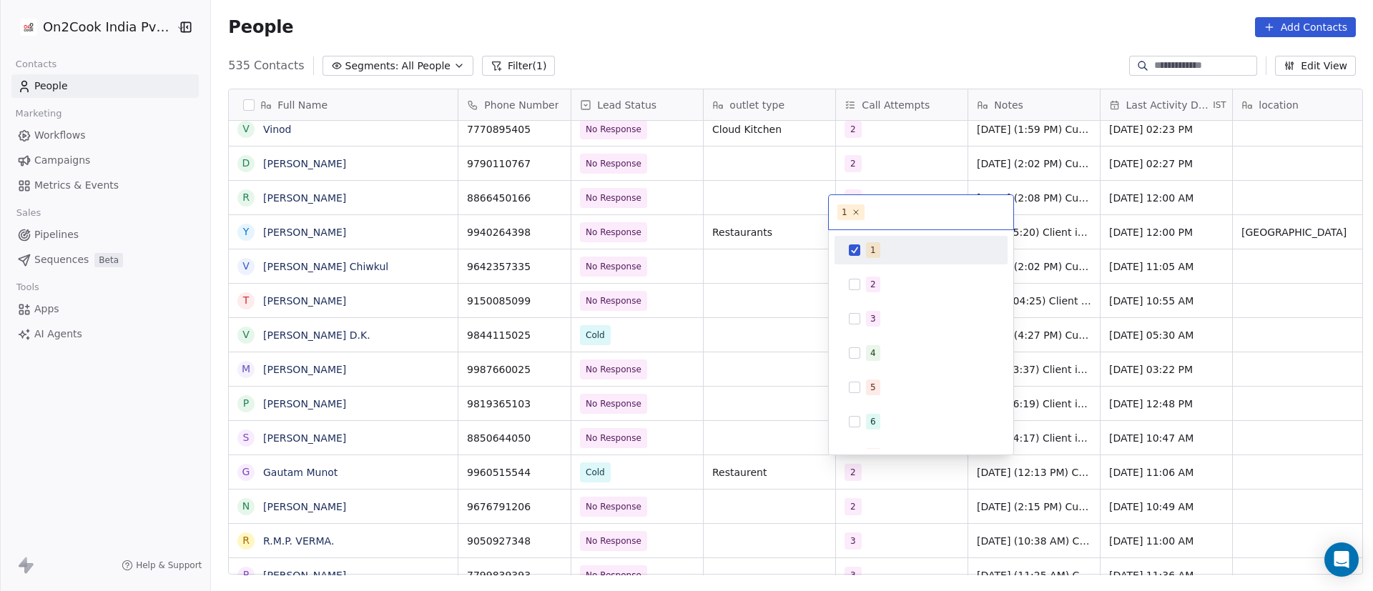
click at [883, 250] on div "1" at bounding box center [929, 250] width 127 height 16
click at [880, 278] on div "2" at bounding box center [929, 285] width 127 height 16
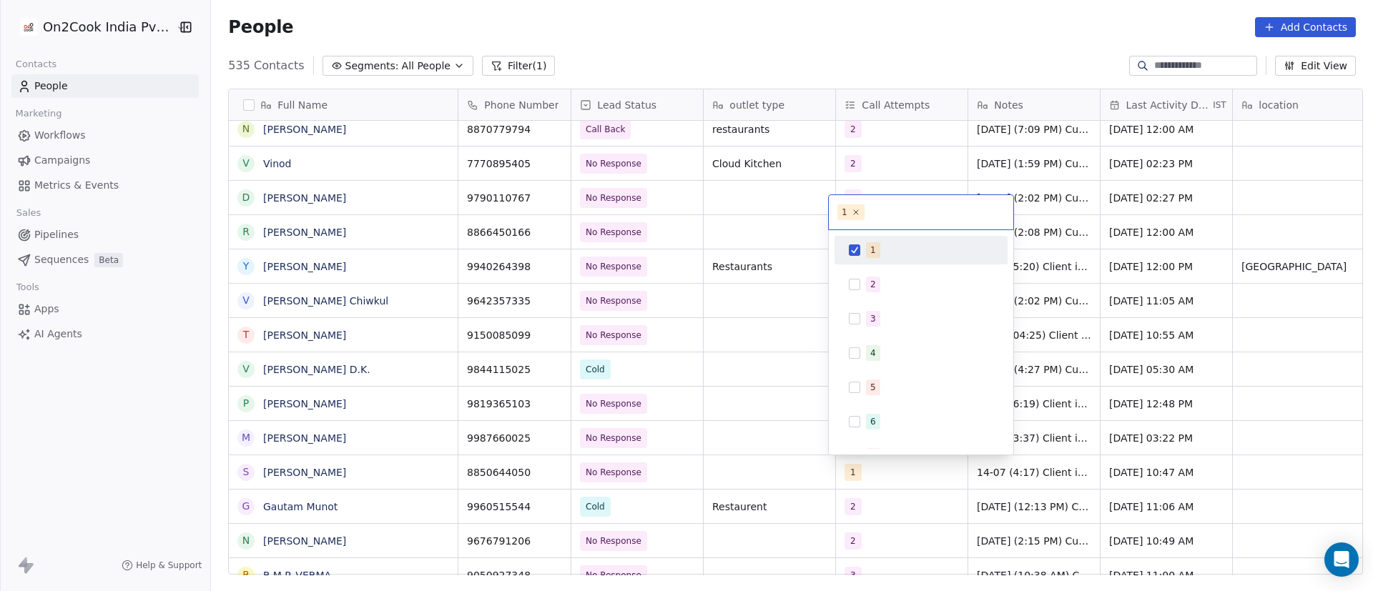
click at [769, 504] on html "On2Cook India Pvt. Ltd. Contacts People Marketing Workflows Campaigns Metrics &…" at bounding box center [686, 295] width 1373 height 591
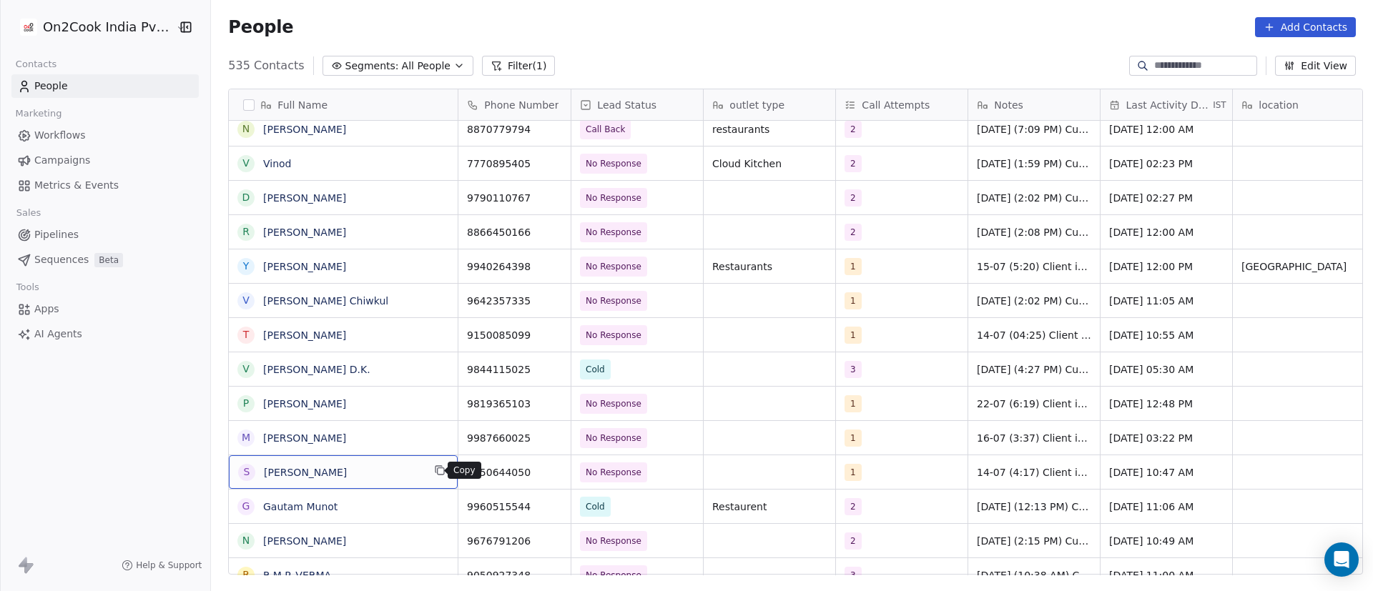
click at [434, 472] on icon "grid" at bounding box center [439, 470] width 11 height 11
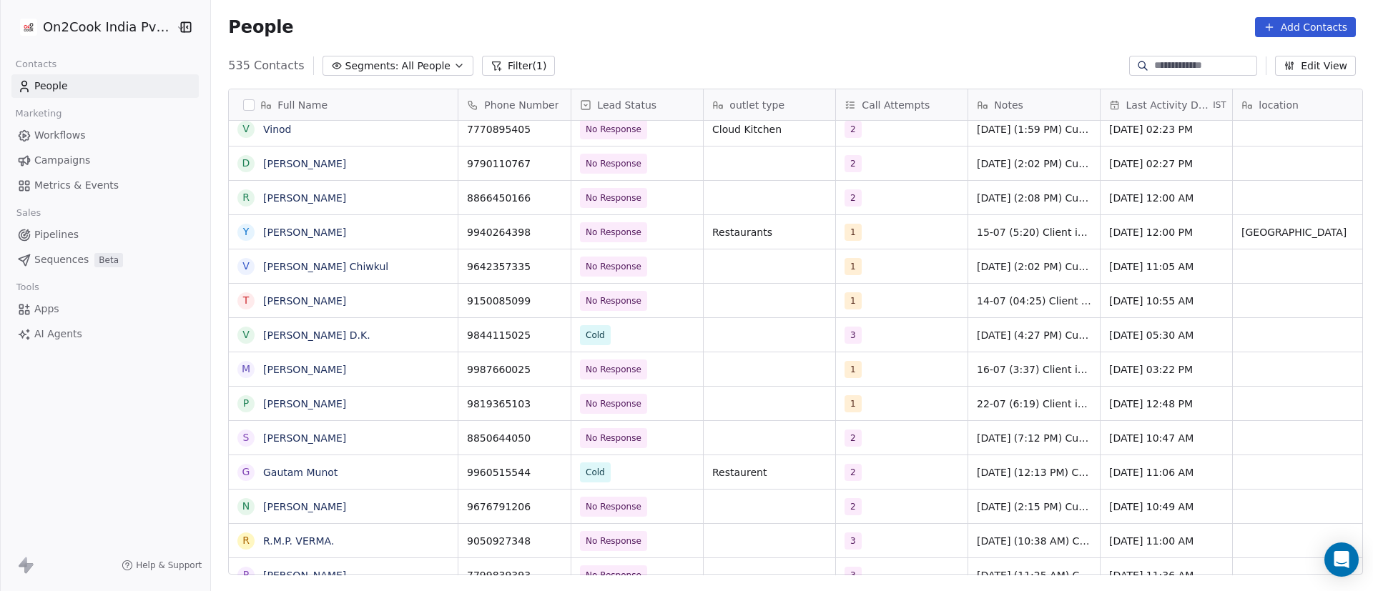
click at [510, 71] on button "Filter (1)" at bounding box center [519, 66] width 74 height 20
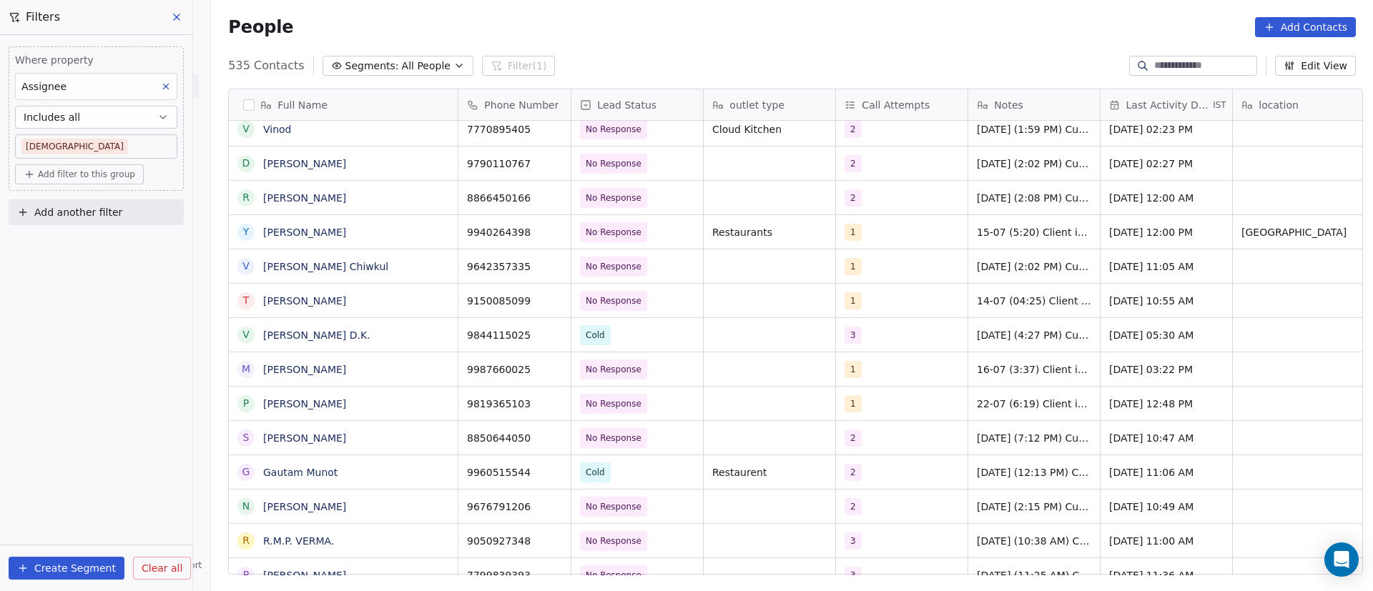
click at [175, 16] on icon at bounding box center [176, 16] width 11 height 11
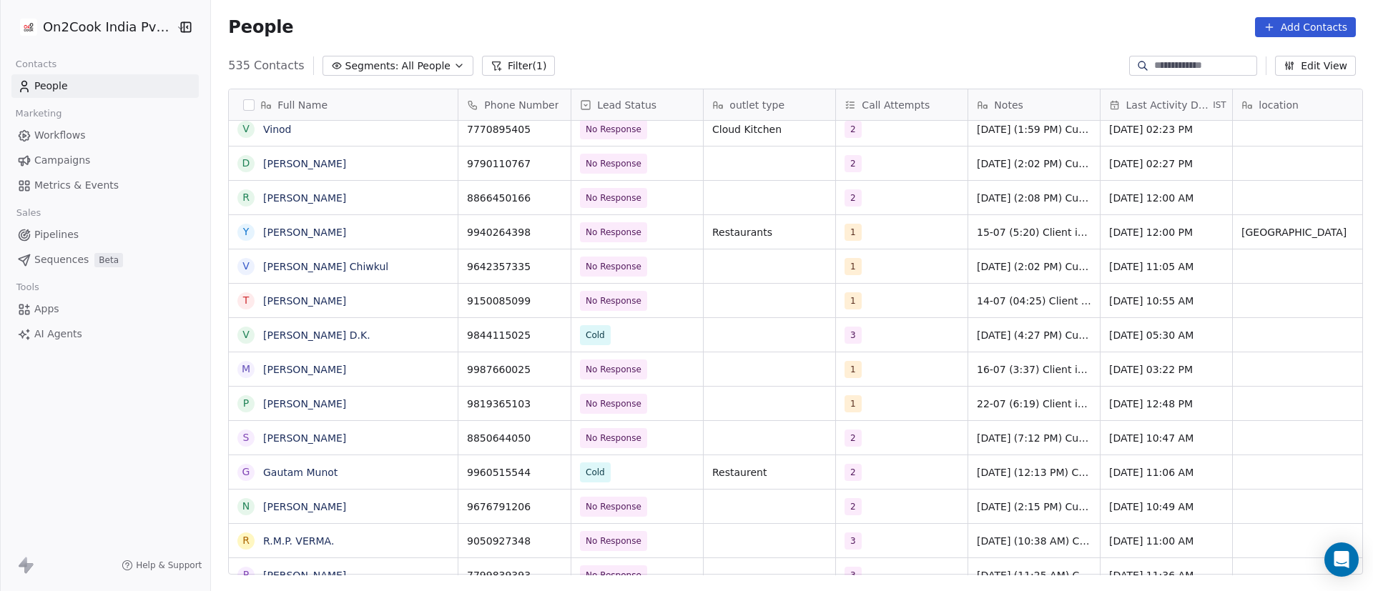
click at [488, 73] on button "Filter (1)" at bounding box center [519, 66] width 74 height 20
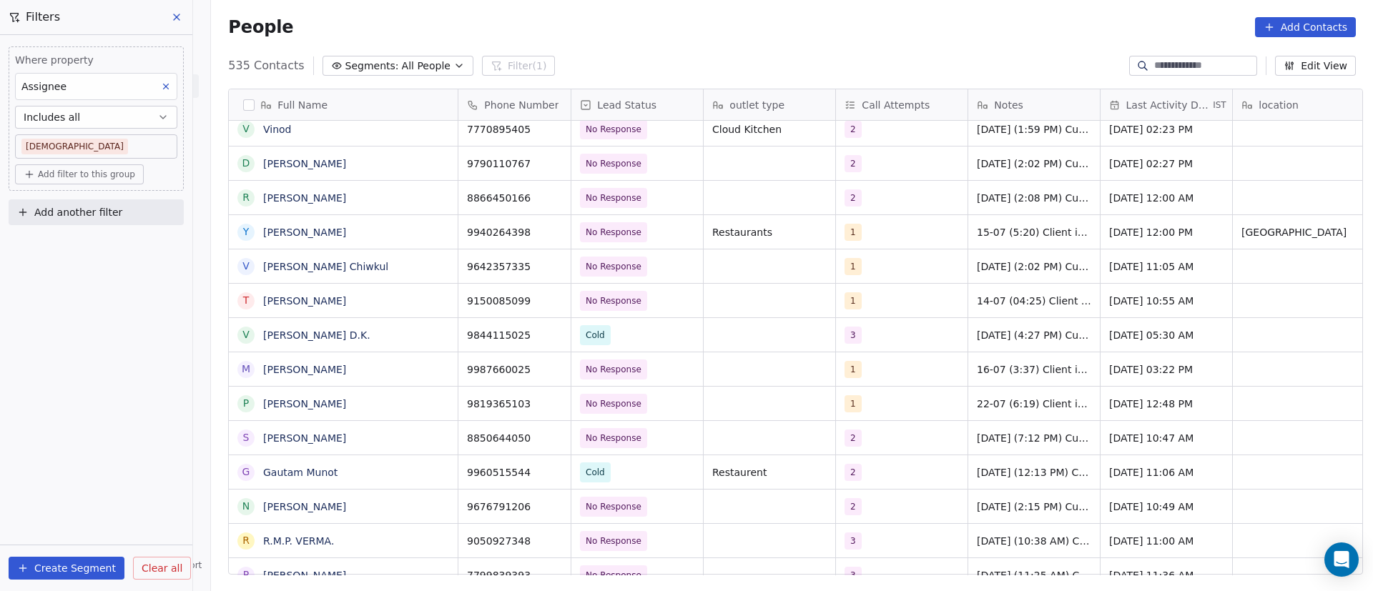
click at [177, 20] on icon at bounding box center [176, 16] width 11 height 11
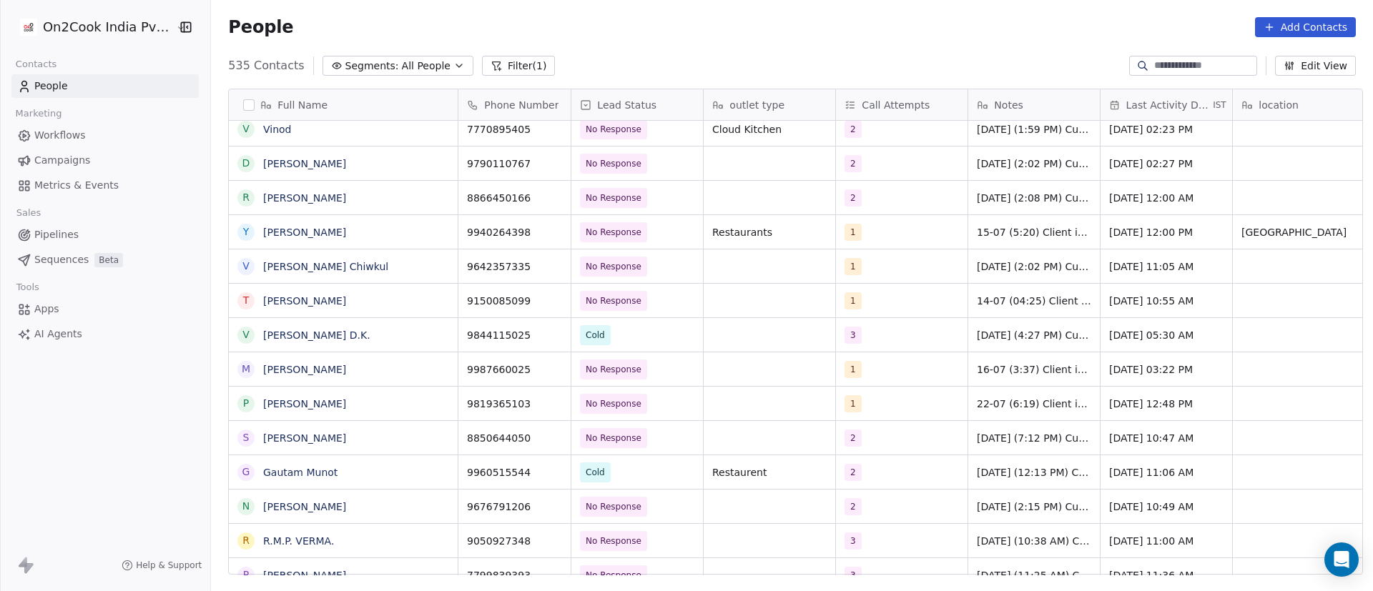
click at [506, 67] on button "Filter (1)" at bounding box center [519, 66] width 74 height 20
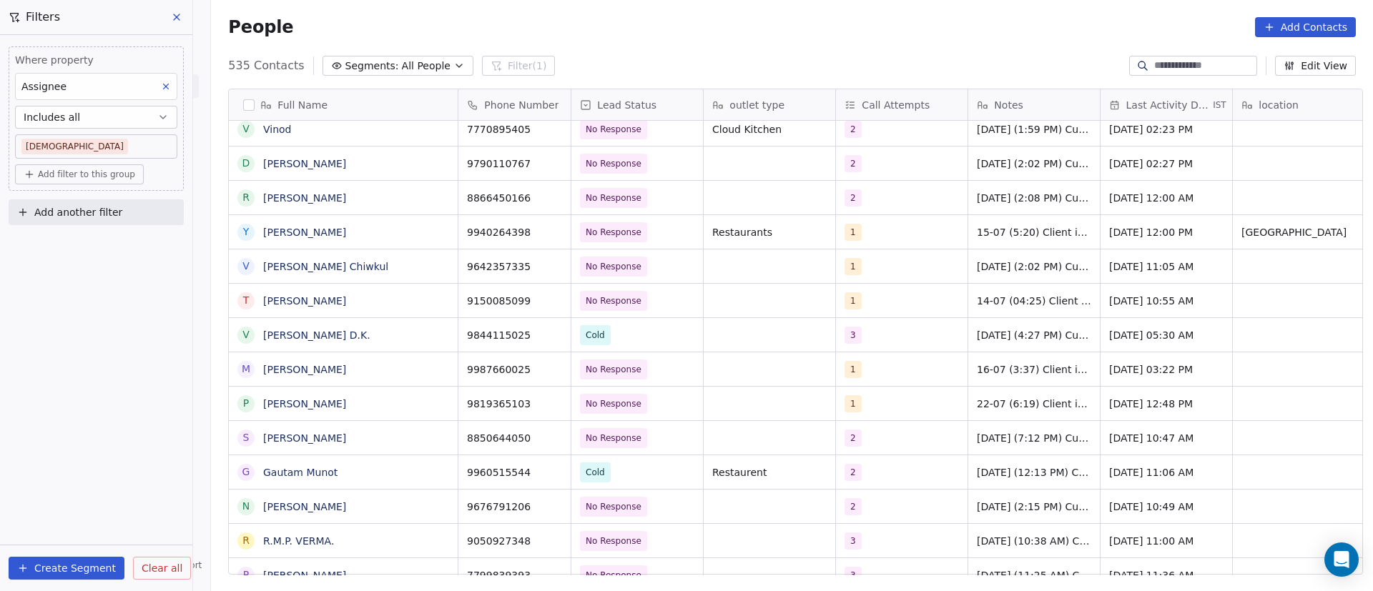
click at [168, 87] on icon at bounding box center [166, 87] width 10 height 10
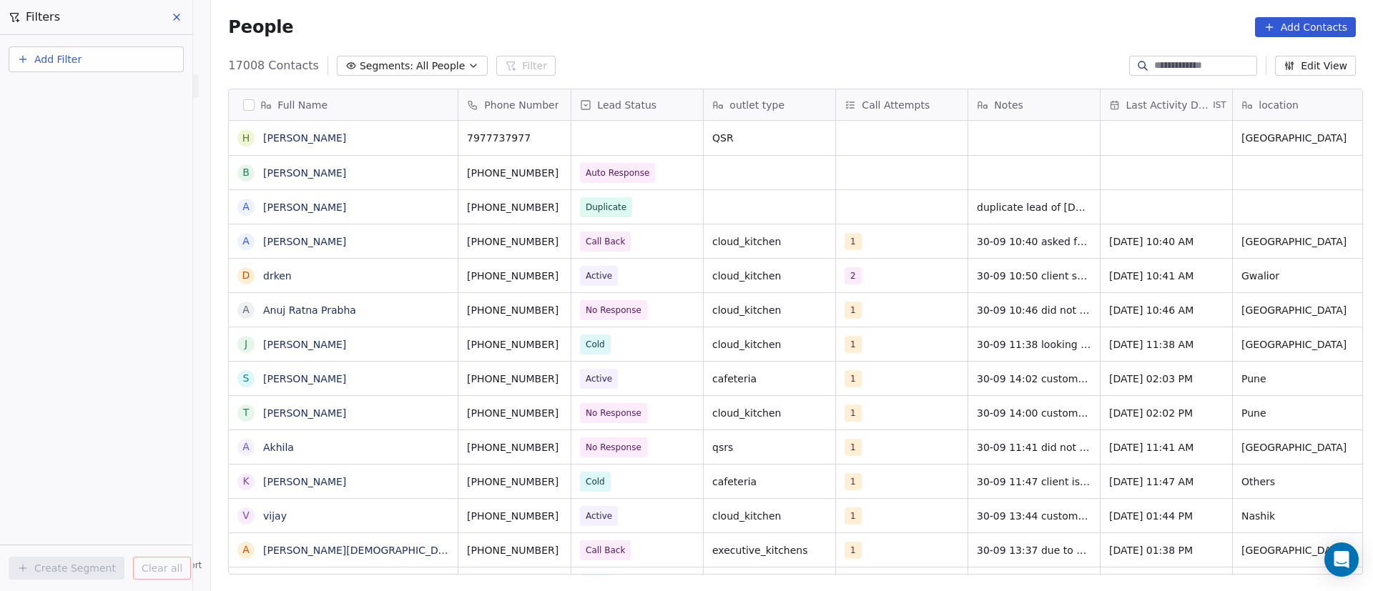
scroll to position [504, 1152]
click at [120, 96] on div "Contact properties" at bounding box center [96, 93] width 145 height 15
type input "***"
click at [102, 146] on div "Assignee" at bounding box center [96, 144] width 145 height 14
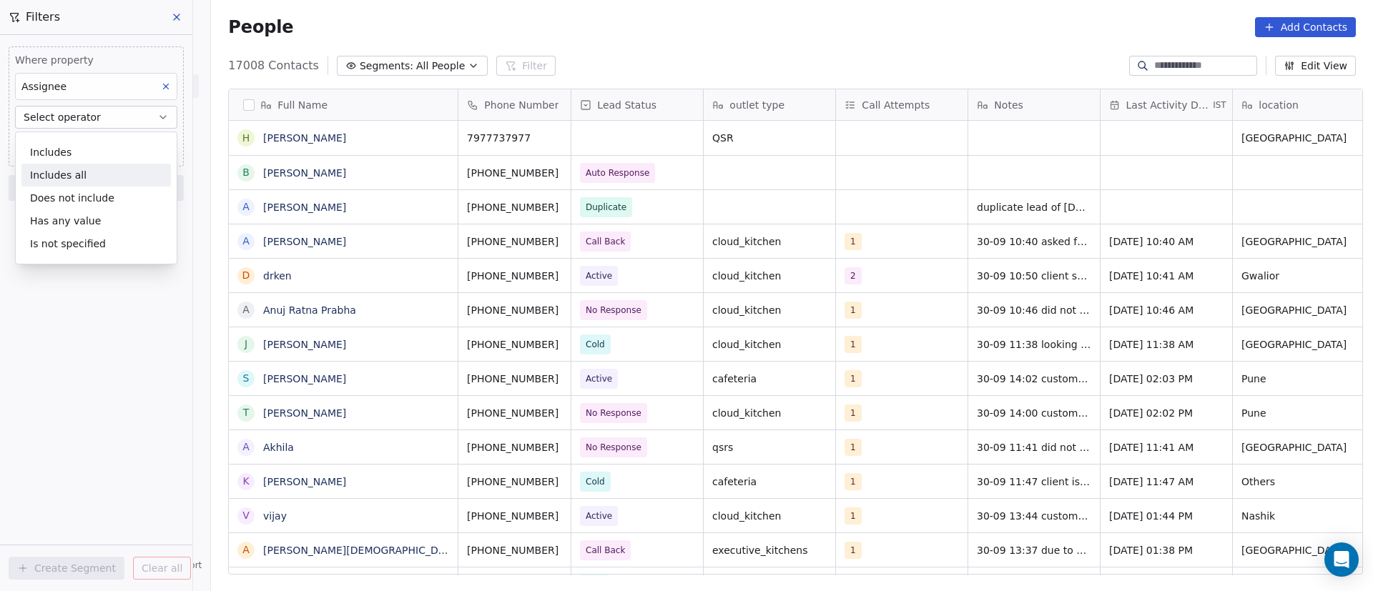
click at [112, 174] on div "Includes all" at bounding box center [95, 175] width 149 height 23
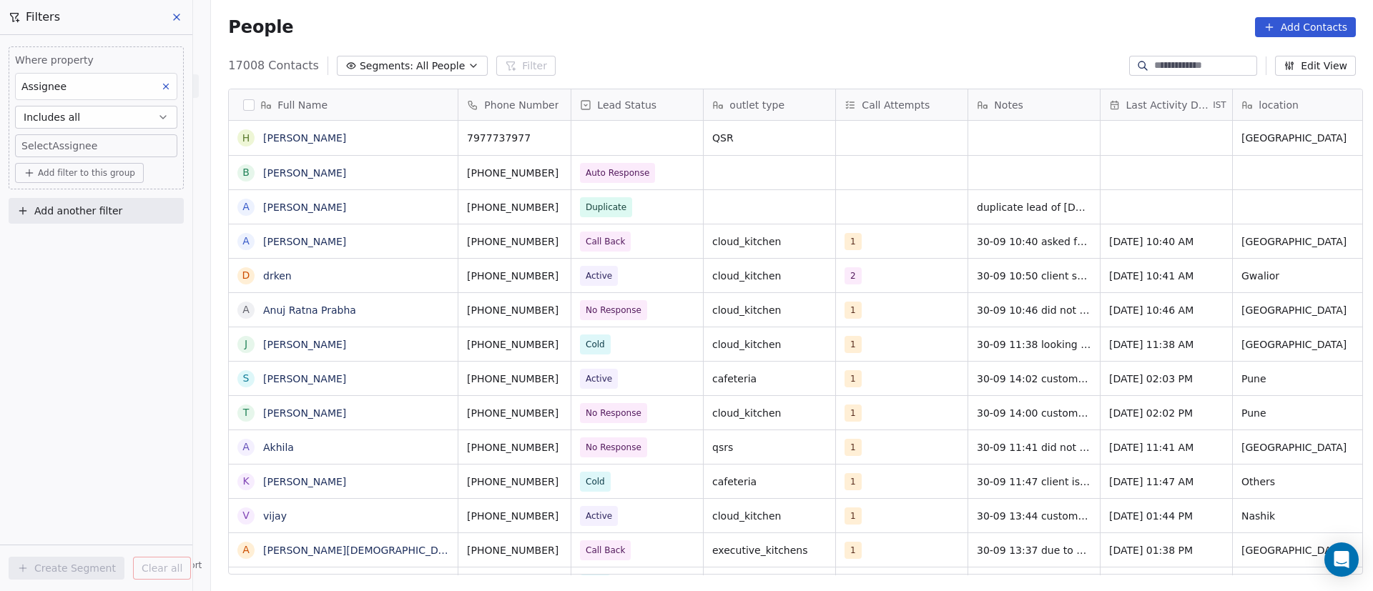
click at [118, 147] on body "On2Cook India Pvt. Ltd. Contacts People Marketing Workflows Campaigns Metrics &…" at bounding box center [686, 295] width 1373 height 591
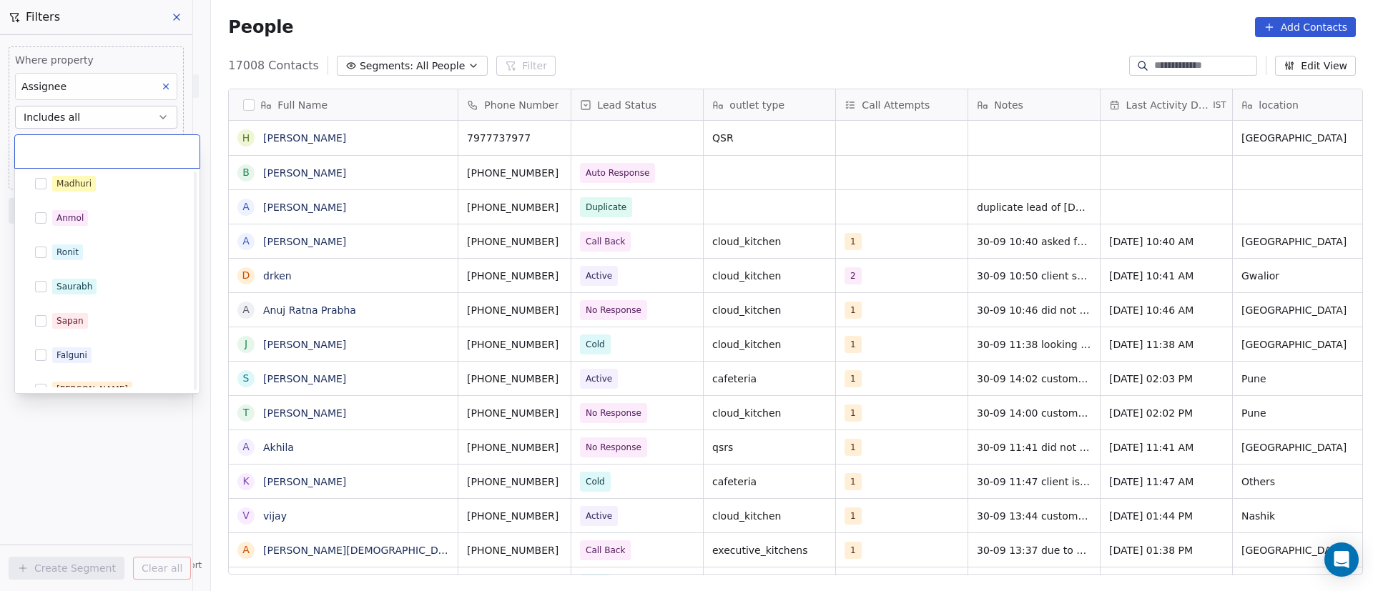
scroll to position [262, 0]
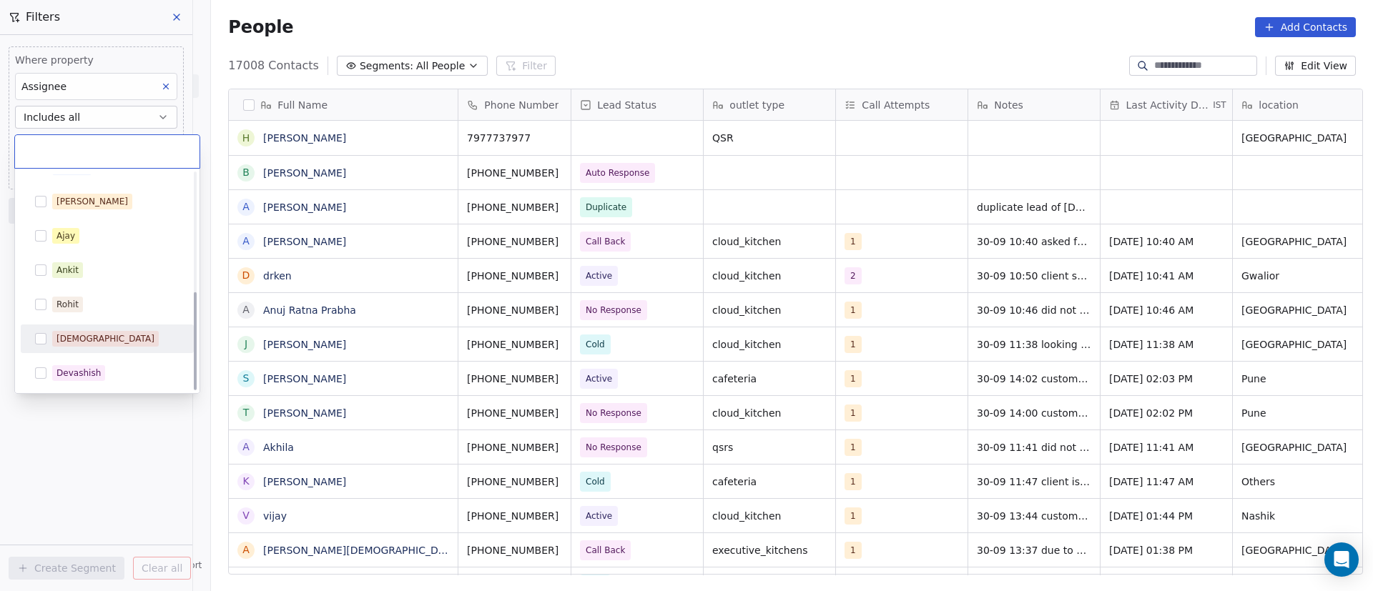
click at [105, 346] on div "[DEMOGRAPHIC_DATA]" at bounding box center [115, 339] width 127 height 16
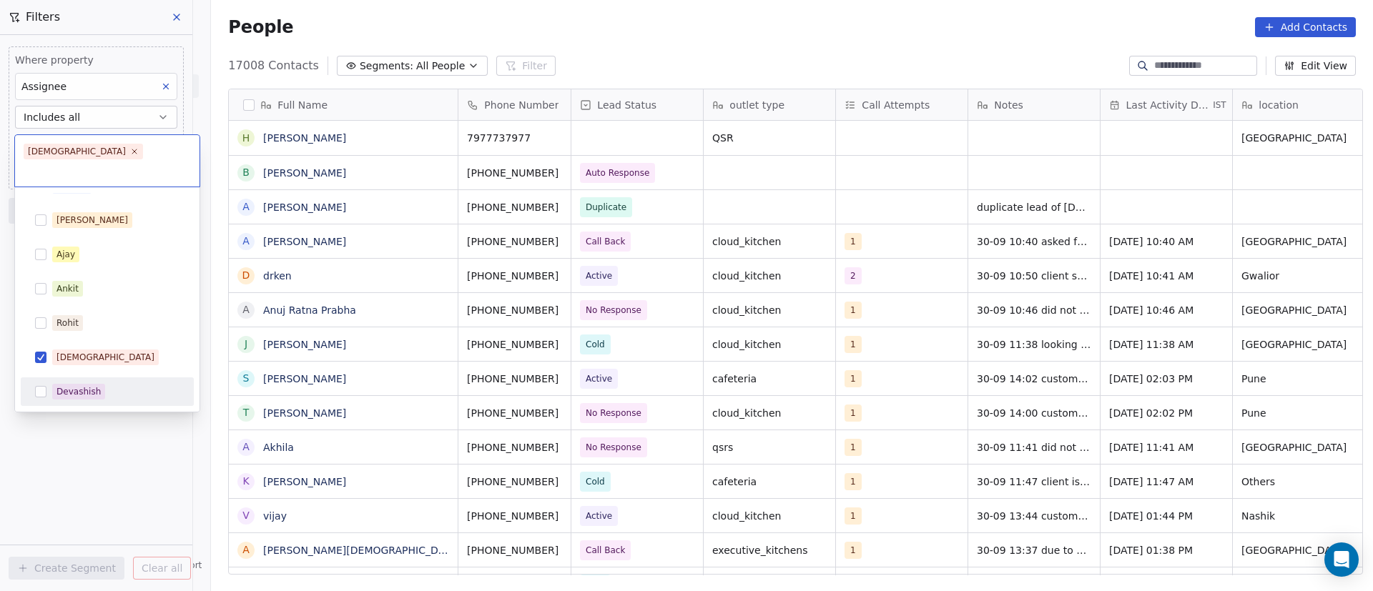
click at [55, 433] on html "On2Cook India Pvt. Ltd. Contacts People Marketing Workflows Campaigns Metrics &…" at bounding box center [686, 295] width 1373 height 591
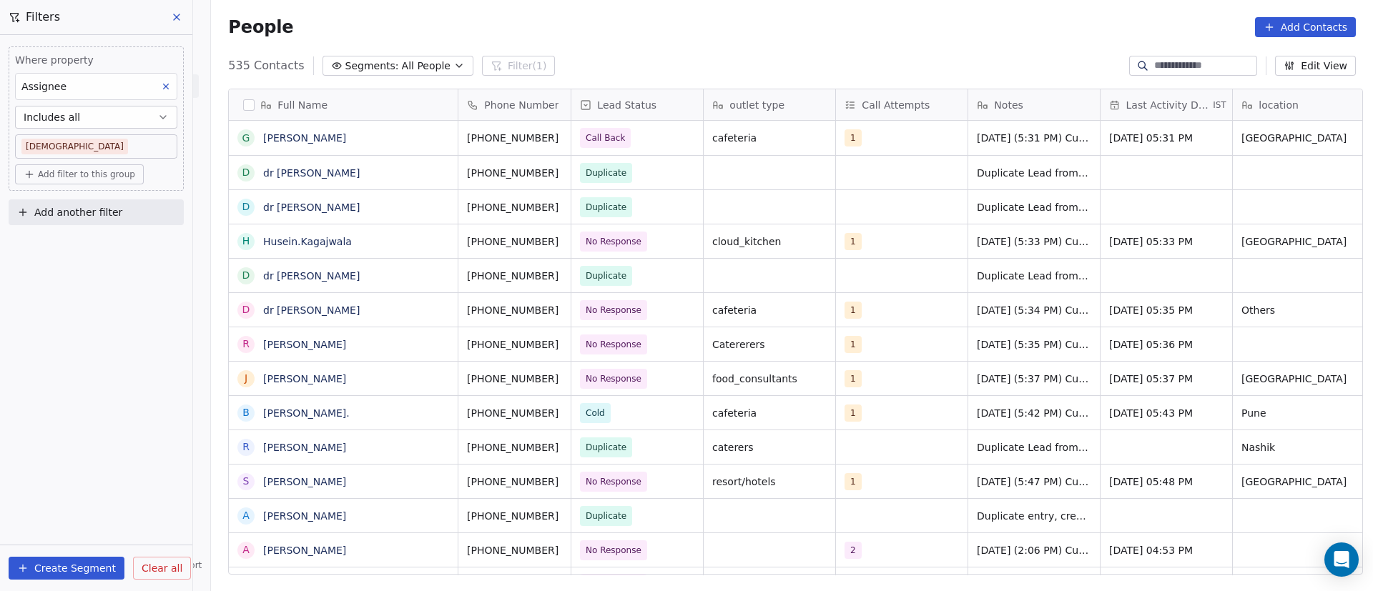
scroll to position [504, 1152]
